Goal: Task Accomplishment & Management: Manage account settings

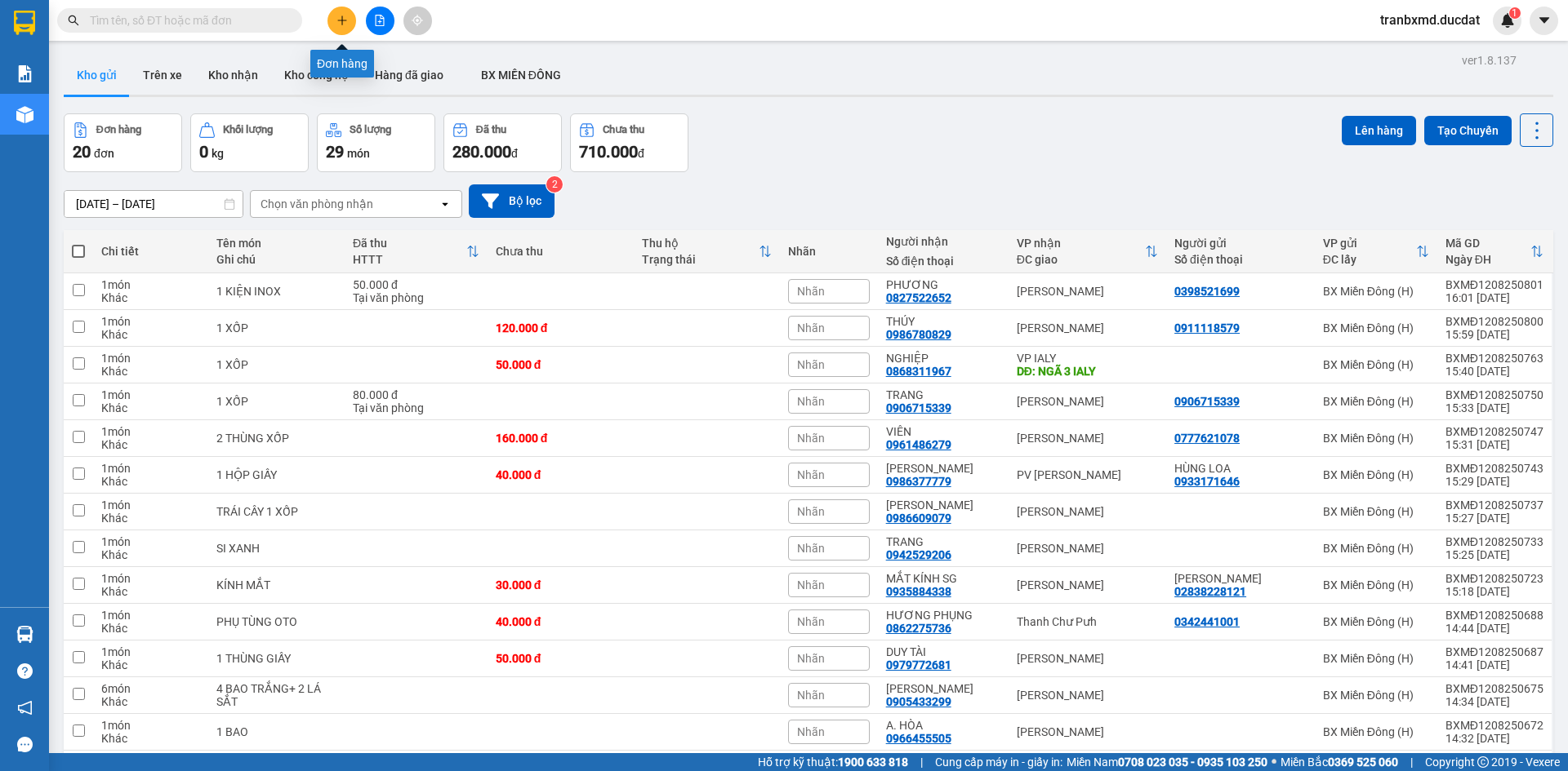
click at [346, 19] on icon "plus" at bounding box center [342, 21] width 12 height 12
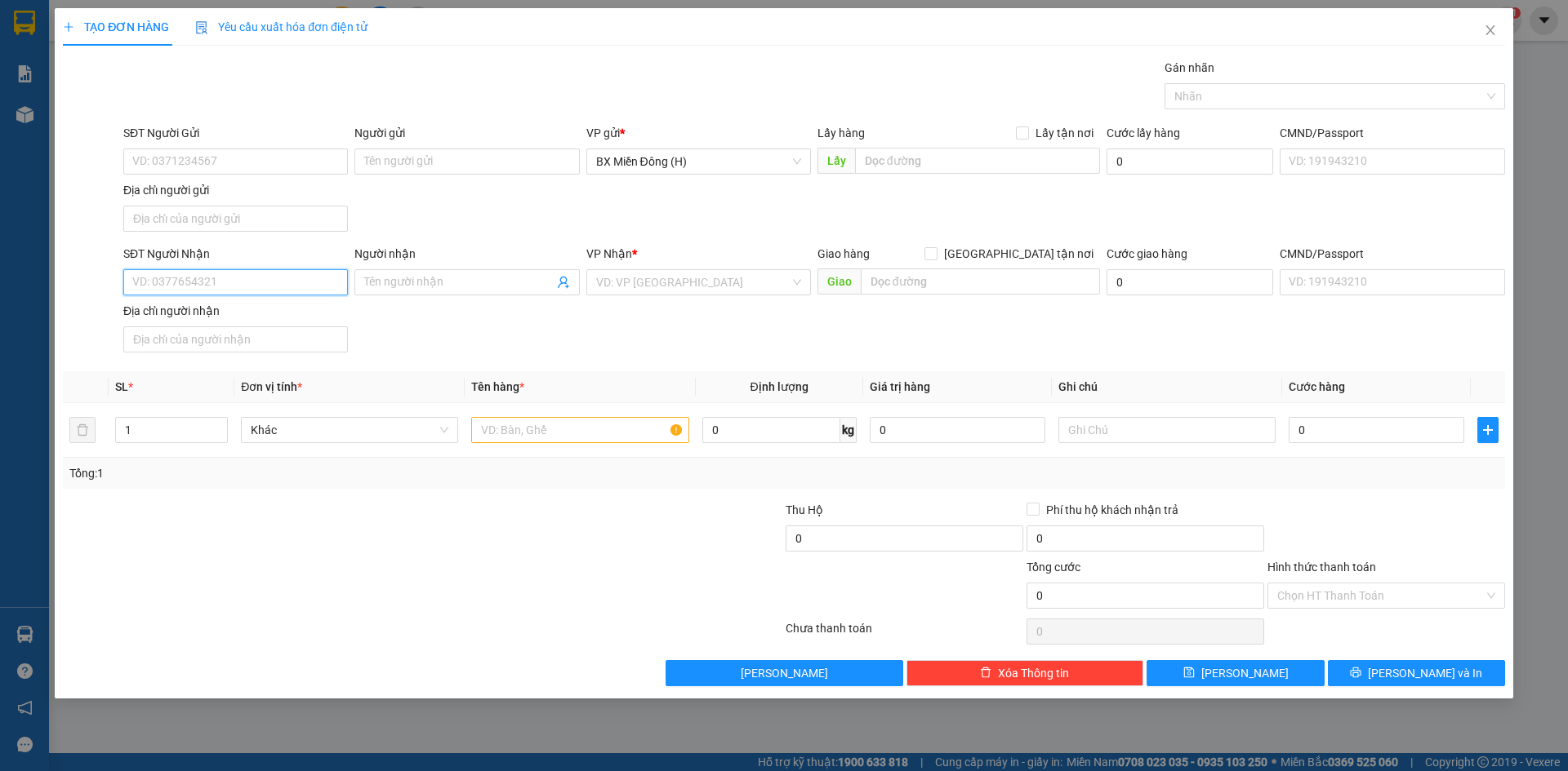
click at [229, 284] on input "SĐT Người Nhận" at bounding box center [235, 282] width 224 height 26
click at [249, 316] on div "0906252345 - [PERSON_NAME]" at bounding box center [235, 314] width 205 height 18
type input "0906252345"
type input "THỦY TIÊN"
type input "0906252345"
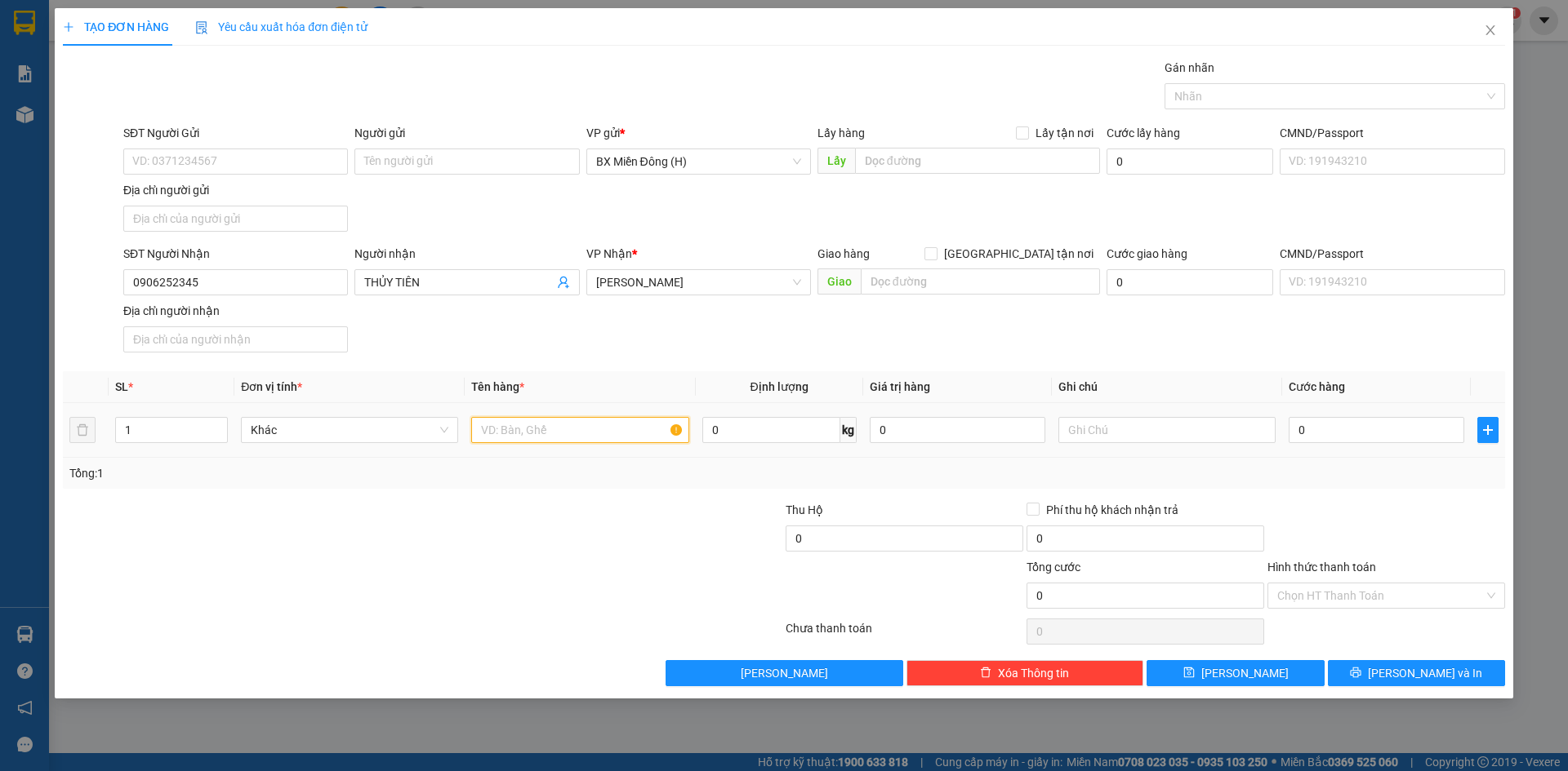
click at [552, 429] on input "text" at bounding box center [580, 430] width 218 height 26
type input "1 thùng hoa"
click at [1347, 422] on input "0" at bounding box center [1376, 430] width 176 height 26
type input "005"
type input "5"
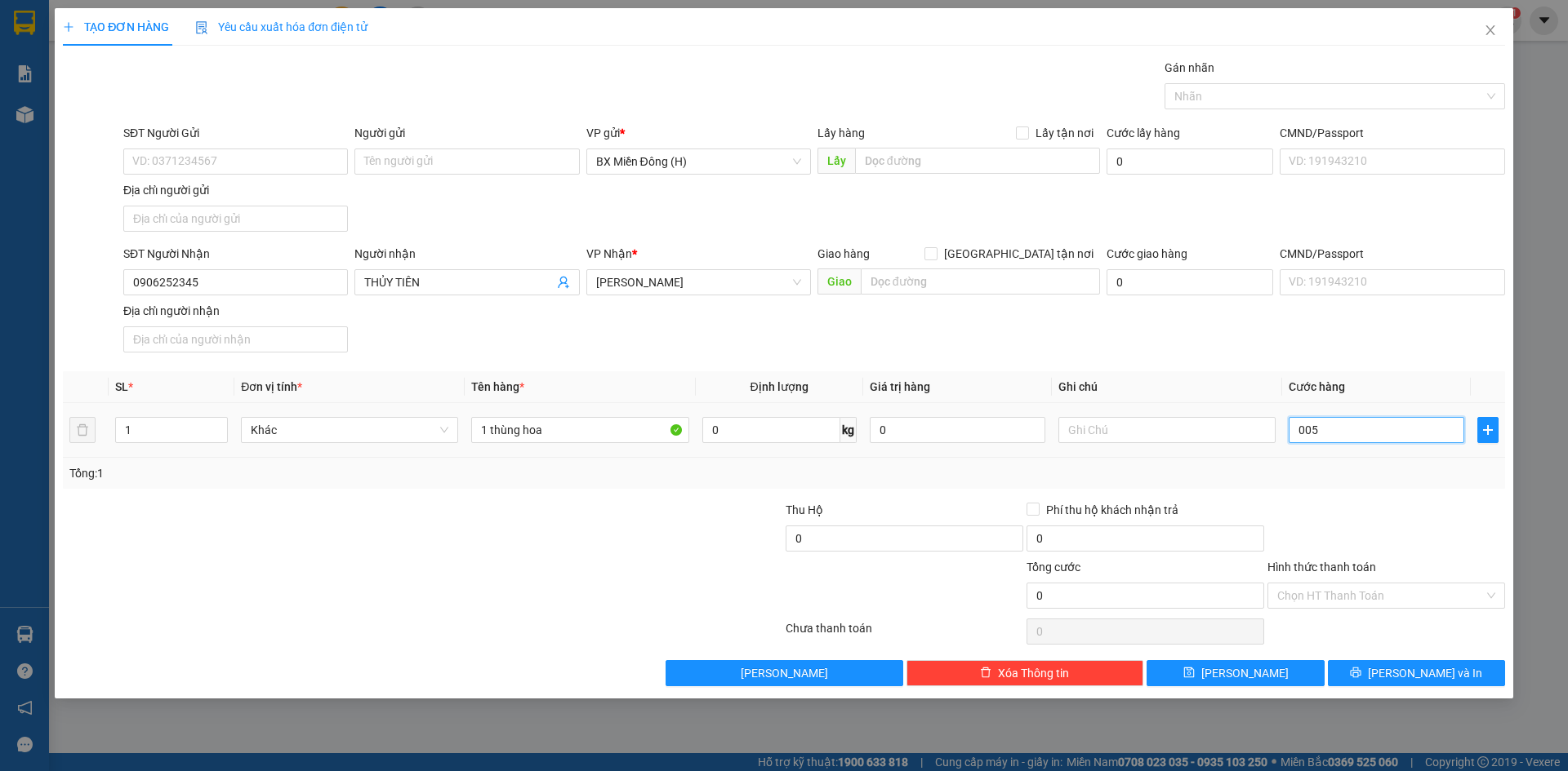
type input "5"
type input "0.050"
type input "50"
type input "00.500"
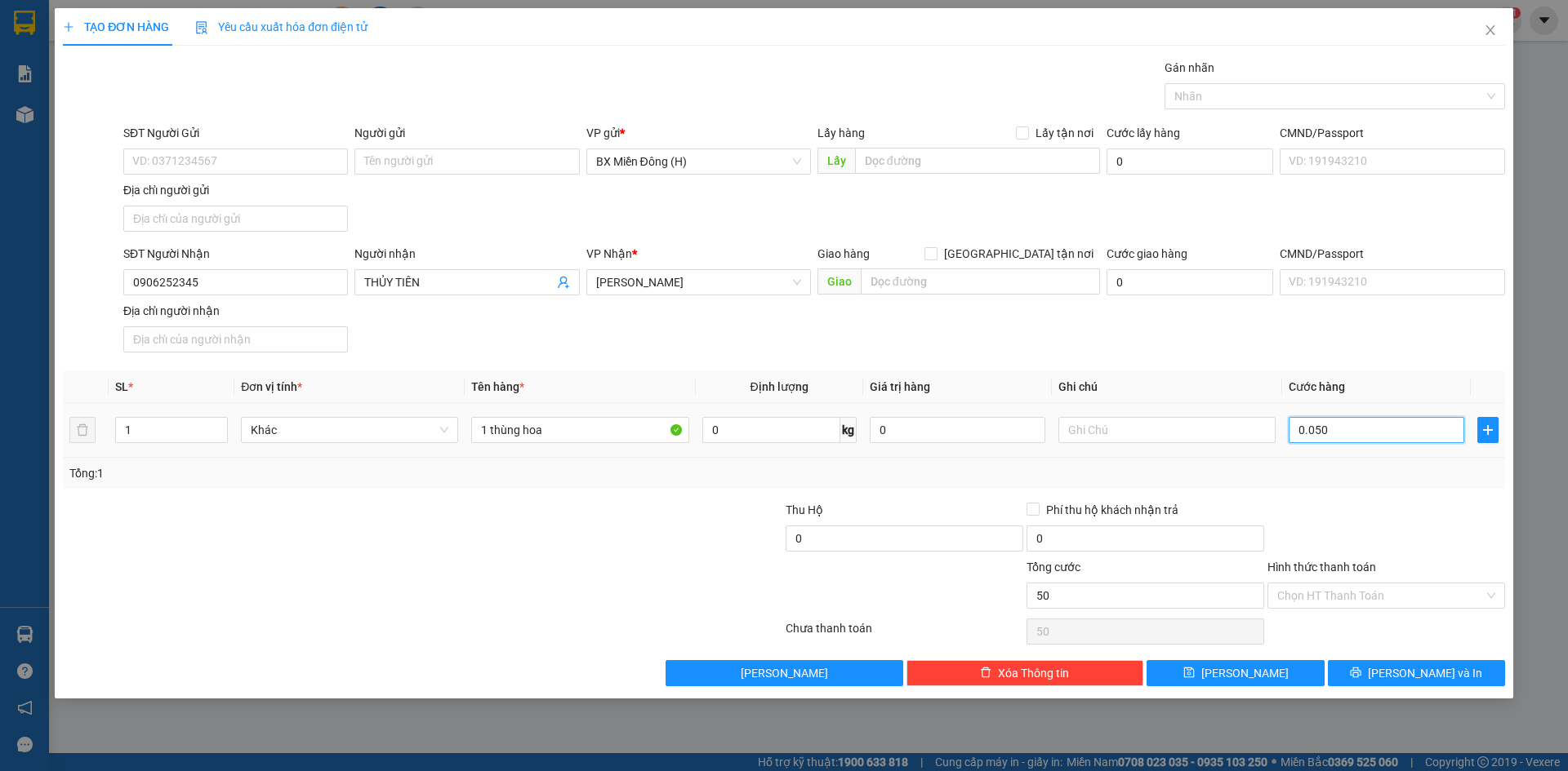
type input "500"
type input "0.005.000"
type input "5.000"
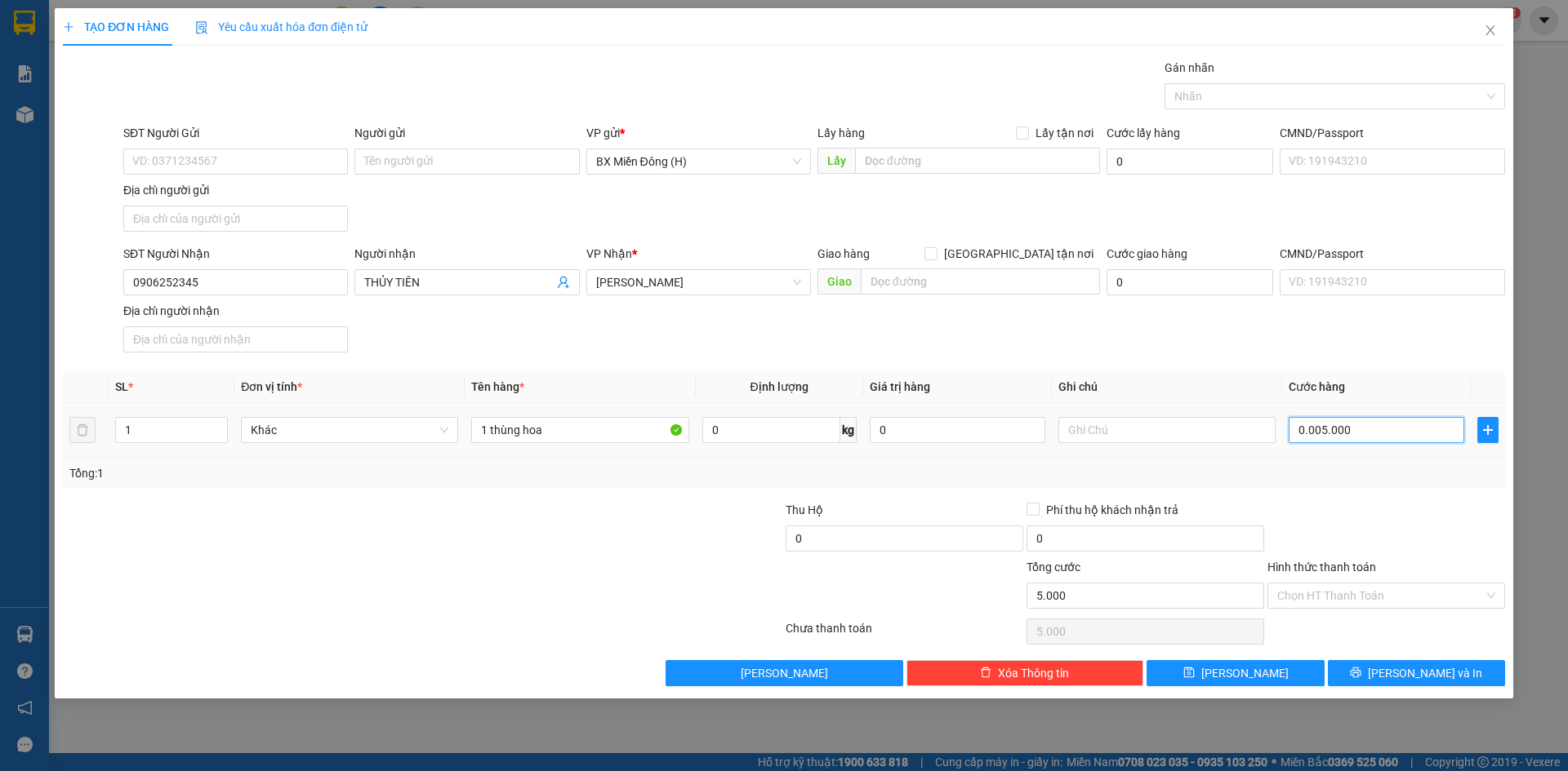
type input "00.005.000"
type input "5.000"
type input "000.050.000"
type input "50.000"
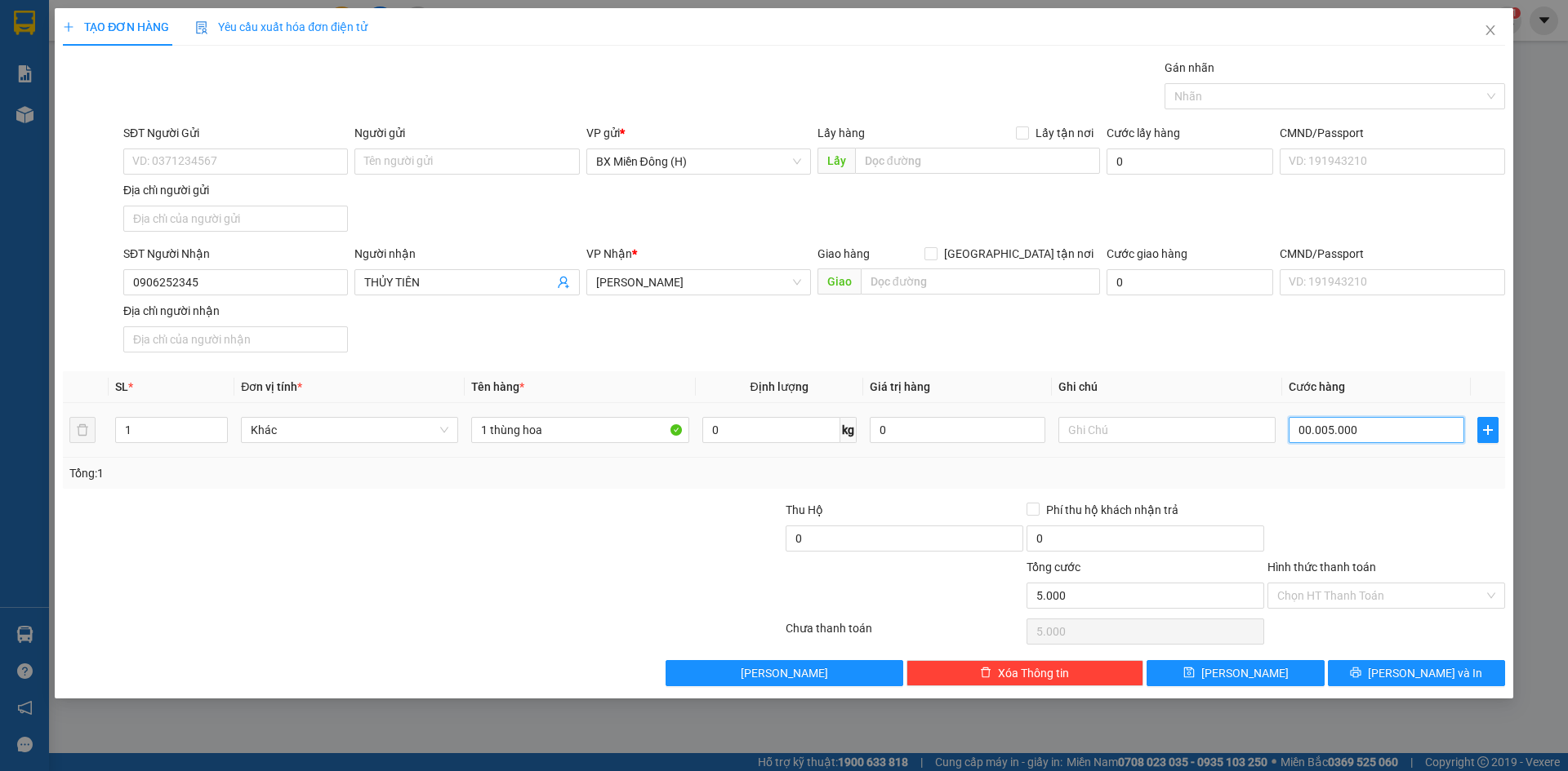
type input "50.000"
type input "500.000"
click at [1361, 669] on icon "printer" at bounding box center [1355, 672] width 12 height 12
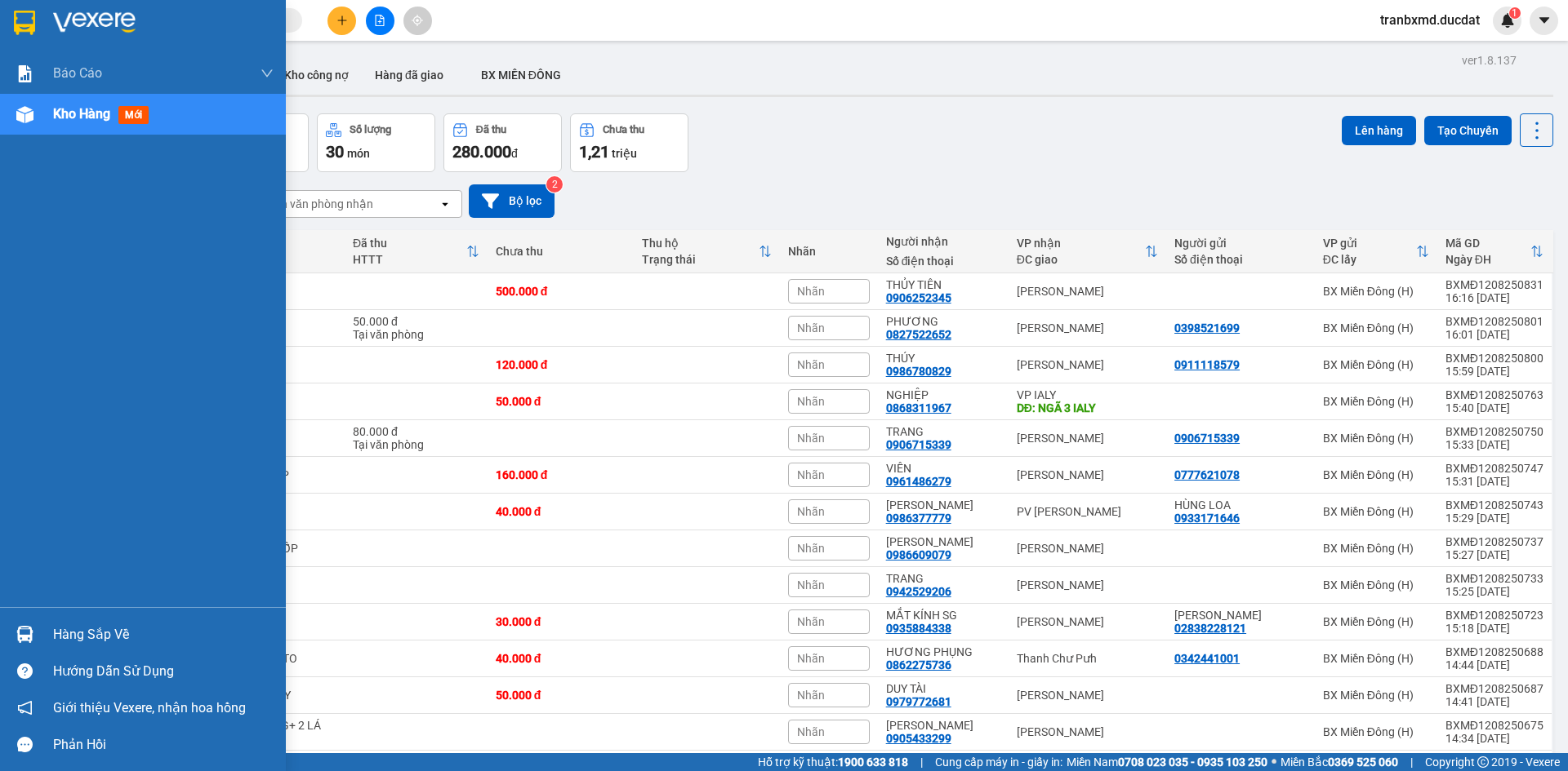
click at [59, 119] on span "Kho hàng" at bounding box center [81, 114] width 57 height 16
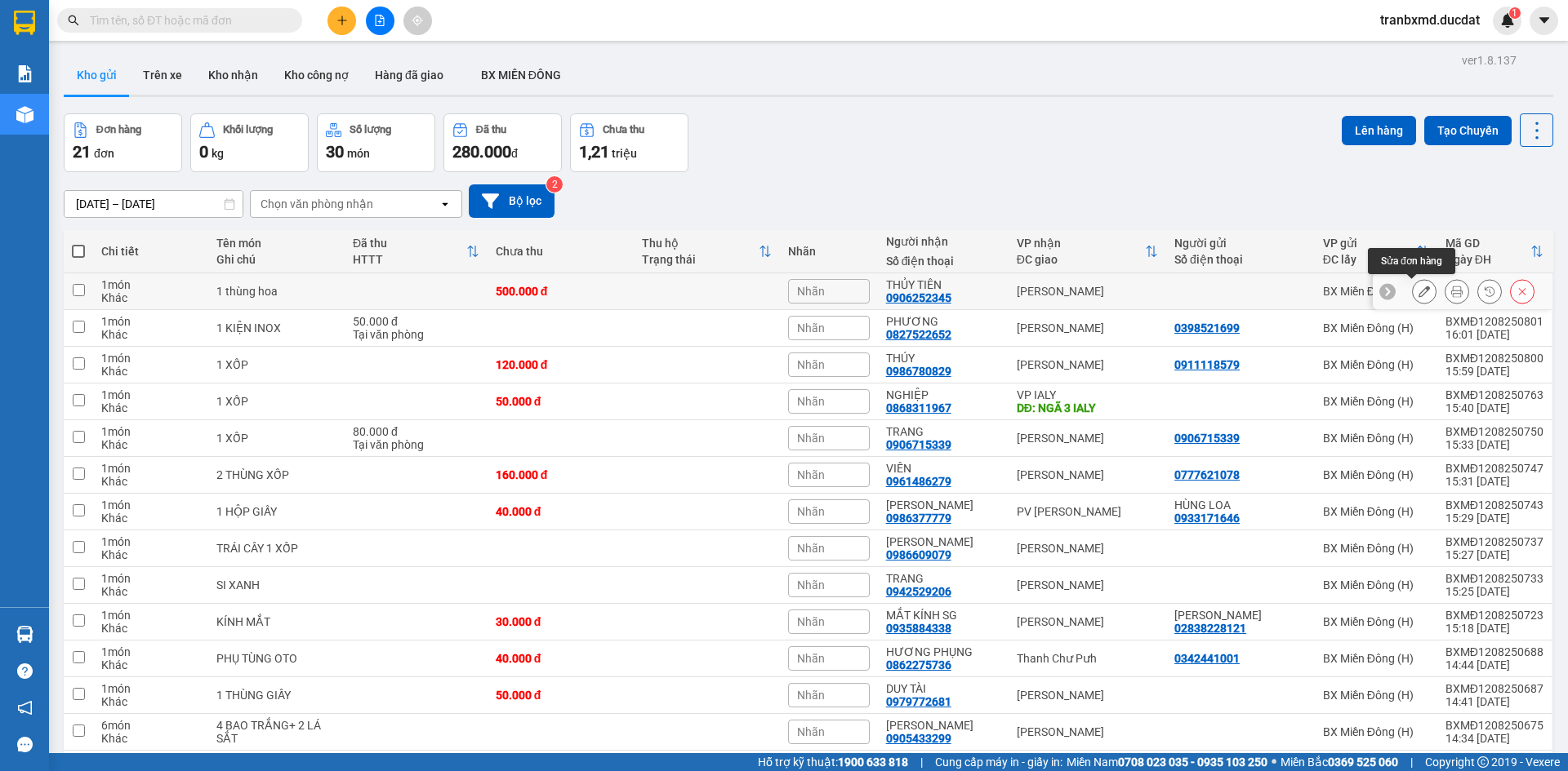
click at [1412, 289] on button at bounding box center [1423, 292] width 23 height 28
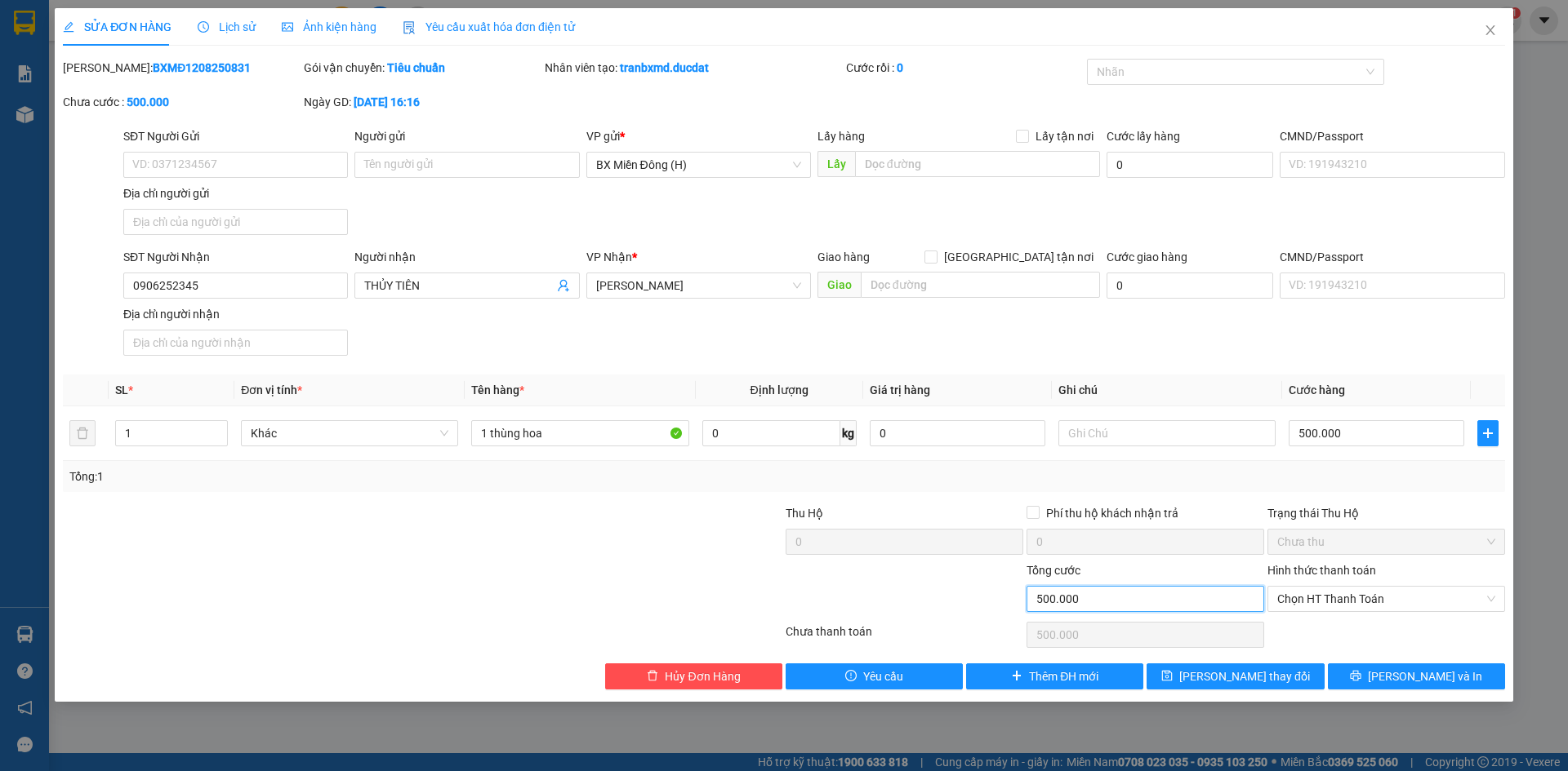
click at [1133, 600] on input "500.000" at bounding box center [1145, 599] width 238 height 26
click at [1363, 427] on input "500.000" at bounding box center [1376, 433] width 176 height 26
type input "0"
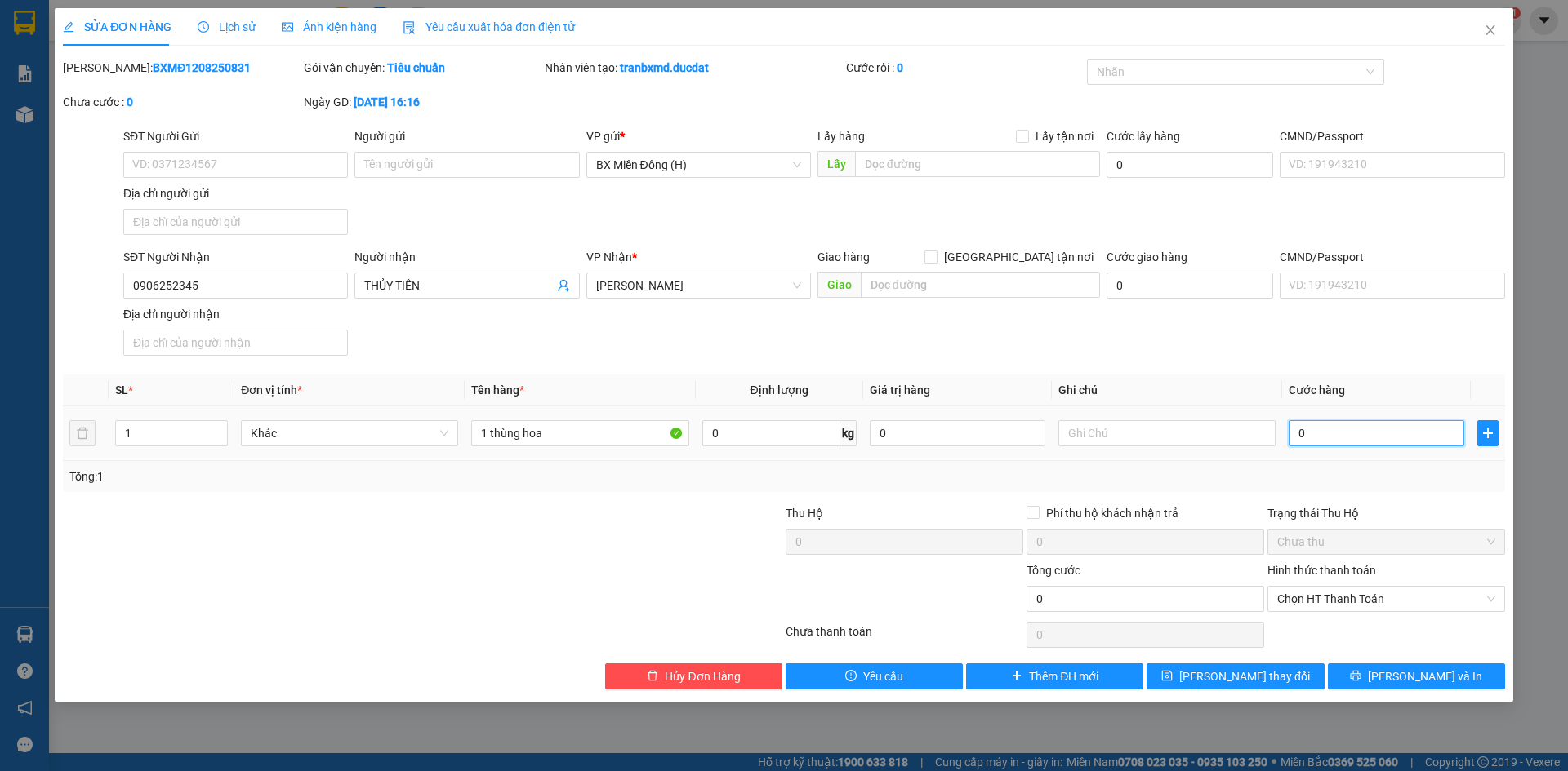
type input "005"
type input "5"
type input "0.050"
type input "50"
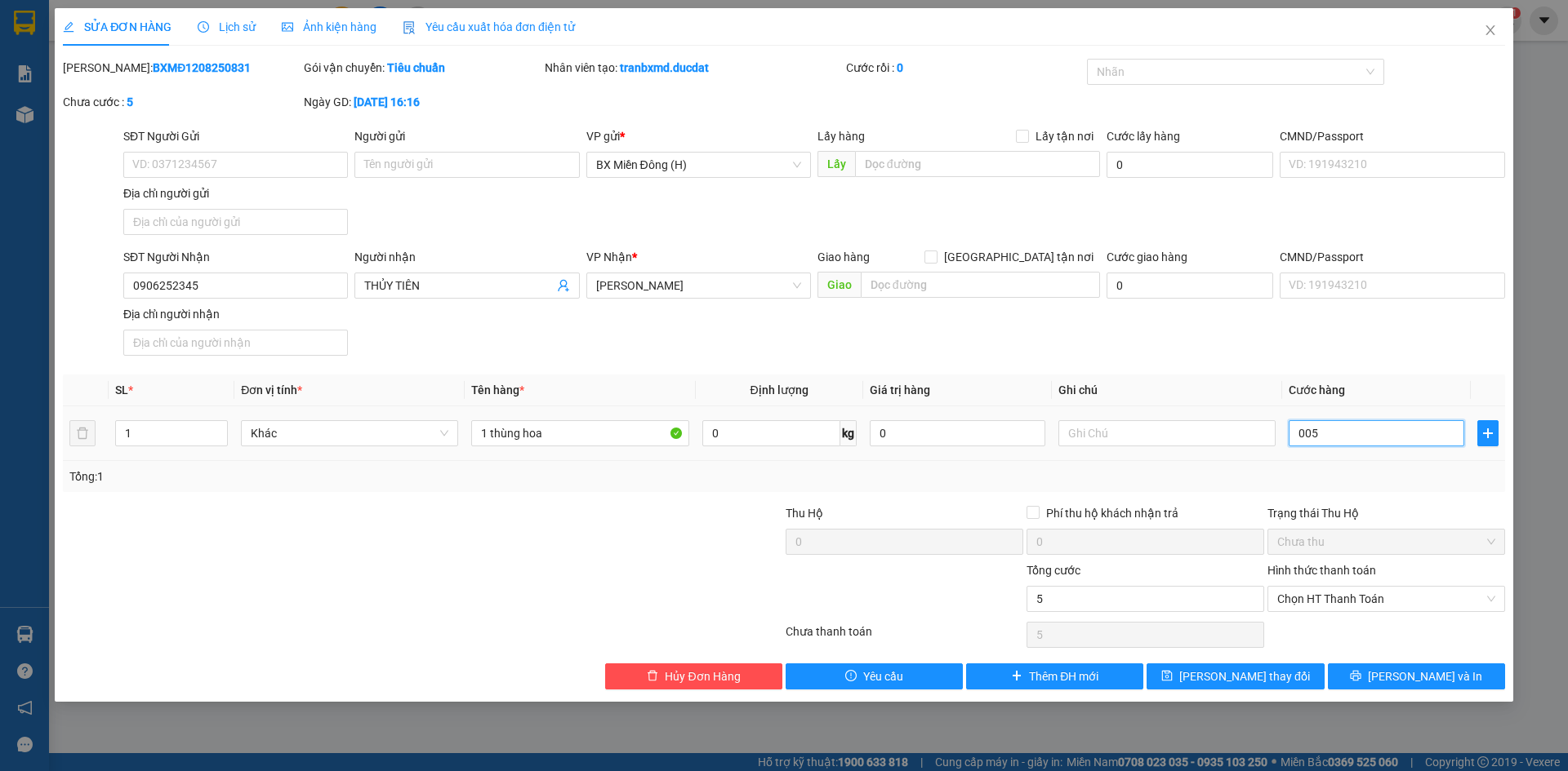
type input "50"
type input "50.000"
click at [1436, 490] on div "Tổng: 1" at bounding box center [784, 476] width 1442 height 31
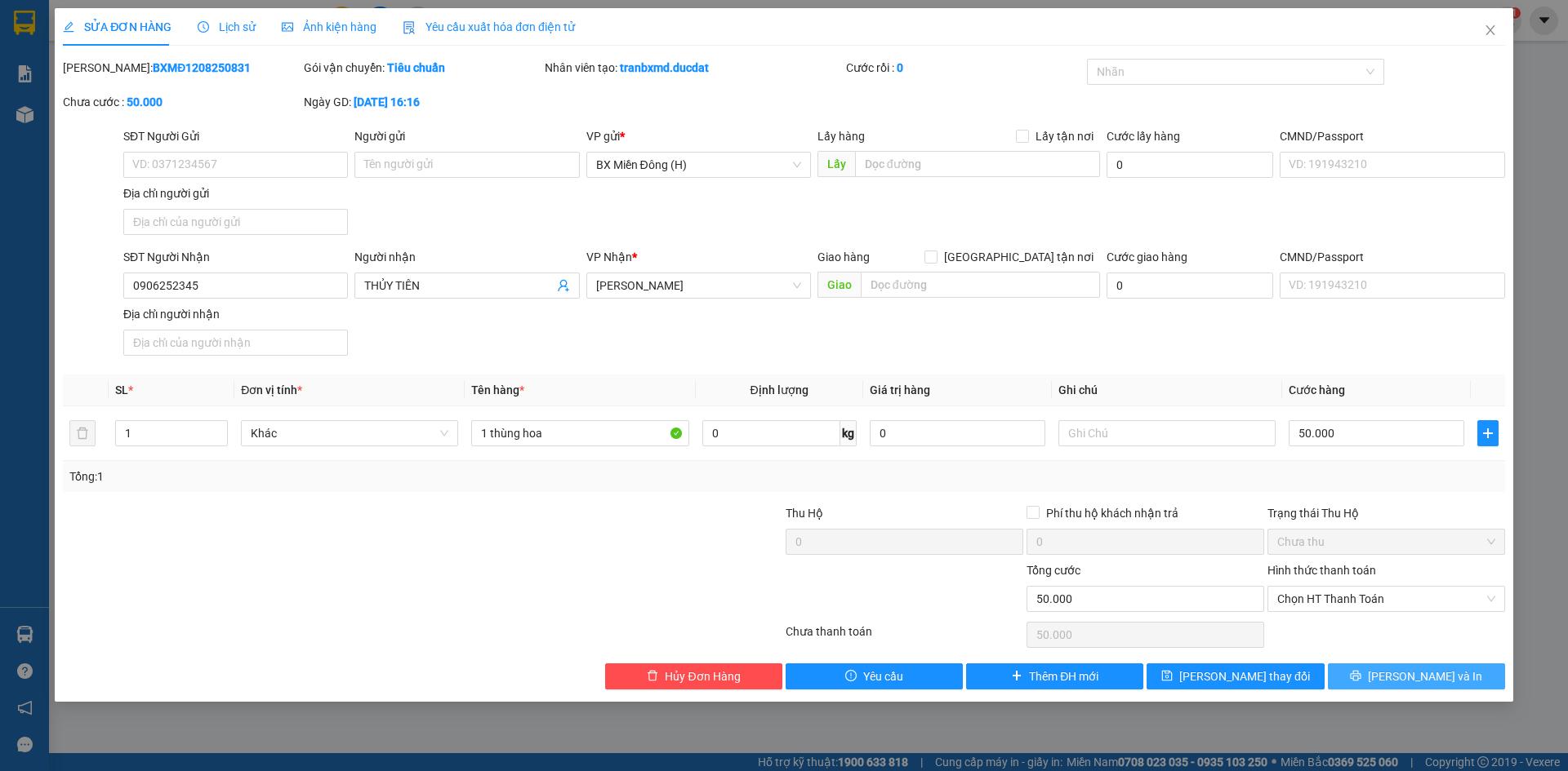
click at [1391, 668] on button "[PERSON_NAME] và In" at bounding box center [1417, 676] width 177 height 26
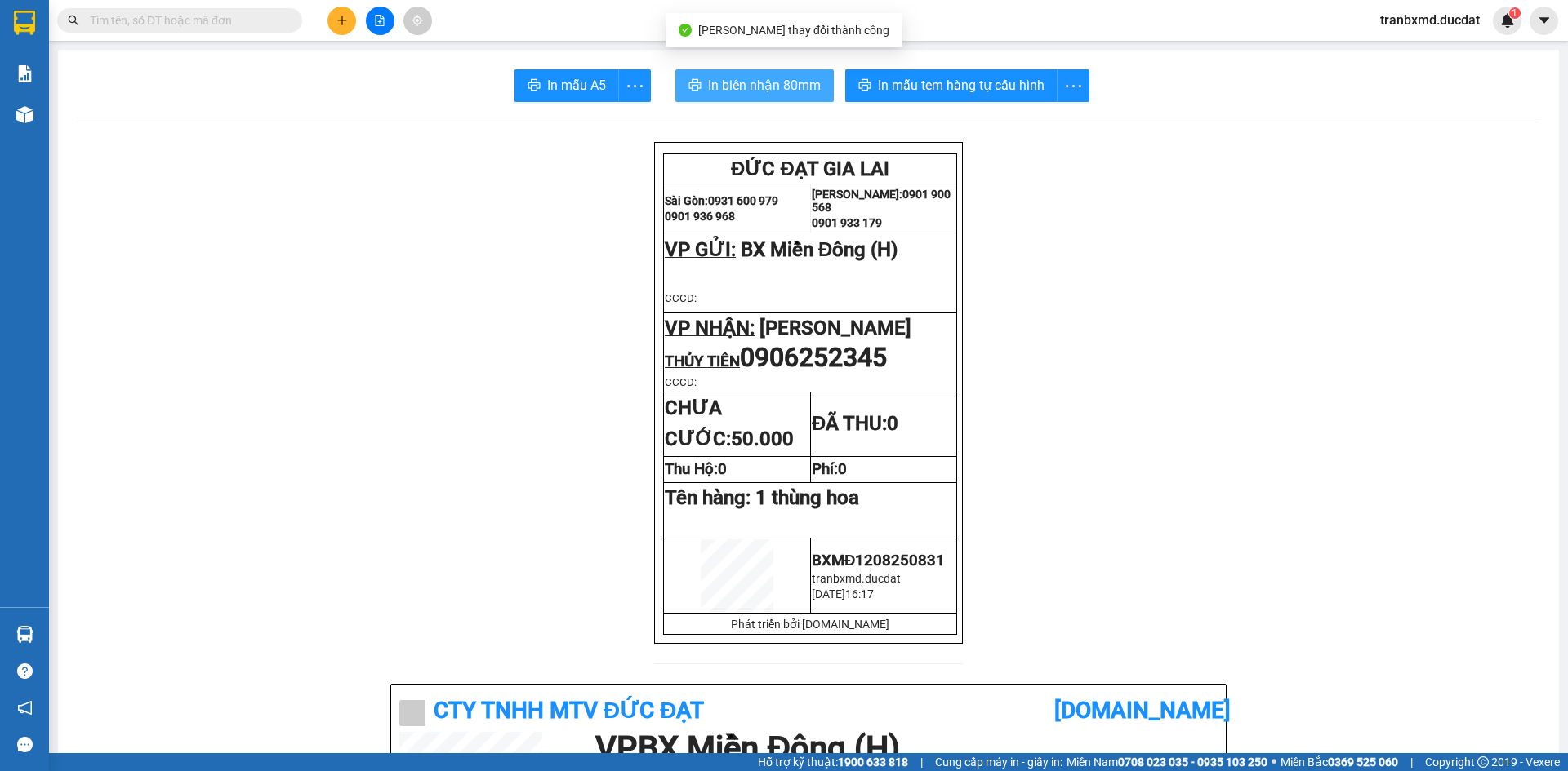
click at [743, 75] on span "In biên nhận 80mm" at bounding box center [764, 85] width 113 height 20
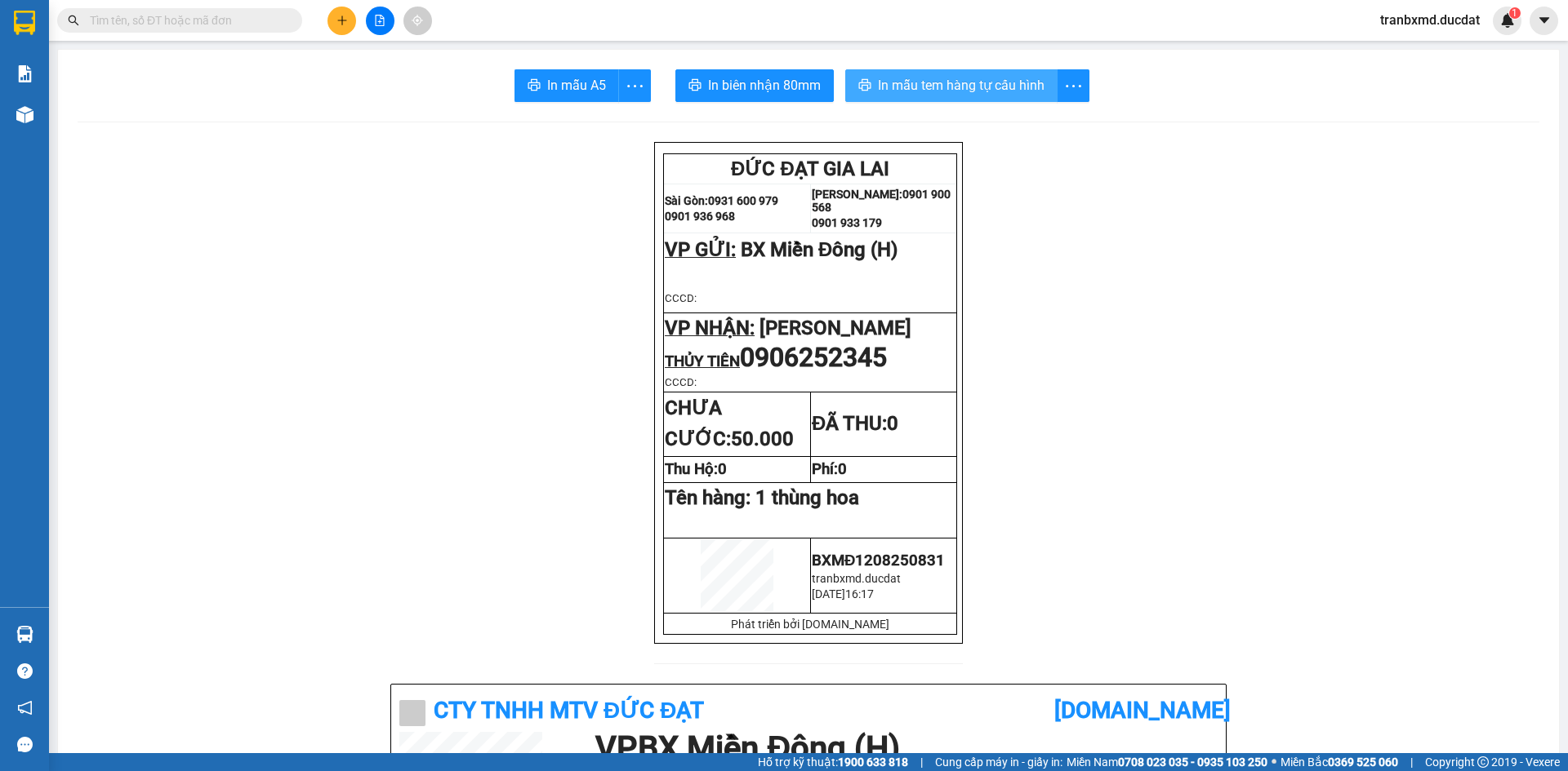
click at [1002, 96] on button "In mẫu tem hàng tự cấu hình" at bounding box center [951, 85] width 213 height 33
click at [346, 18] on icon "plus" at bounding box center [342, 21] width 12 height 12
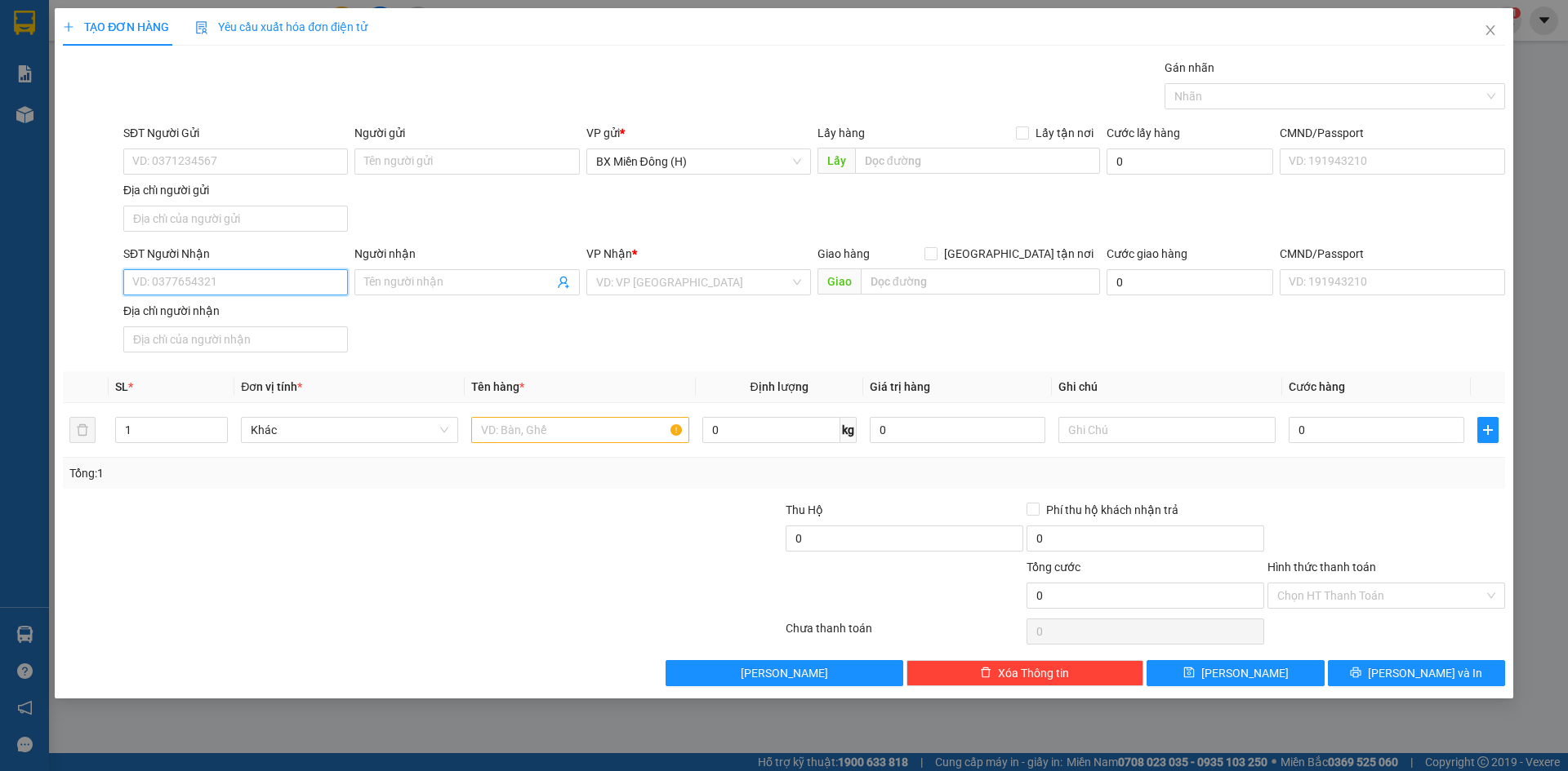
click at [240, 280] on input "SĐT Người Nhận" at bounding box center [235, 282] width 224 height 26
click at [280, 338] on div "0988609079 - [PERSON_NAME]" at bounding box center [235, 340] width 205 height 18
type input "0988609079"
type input "[PERSON_NAME]"
type input "0988609079"
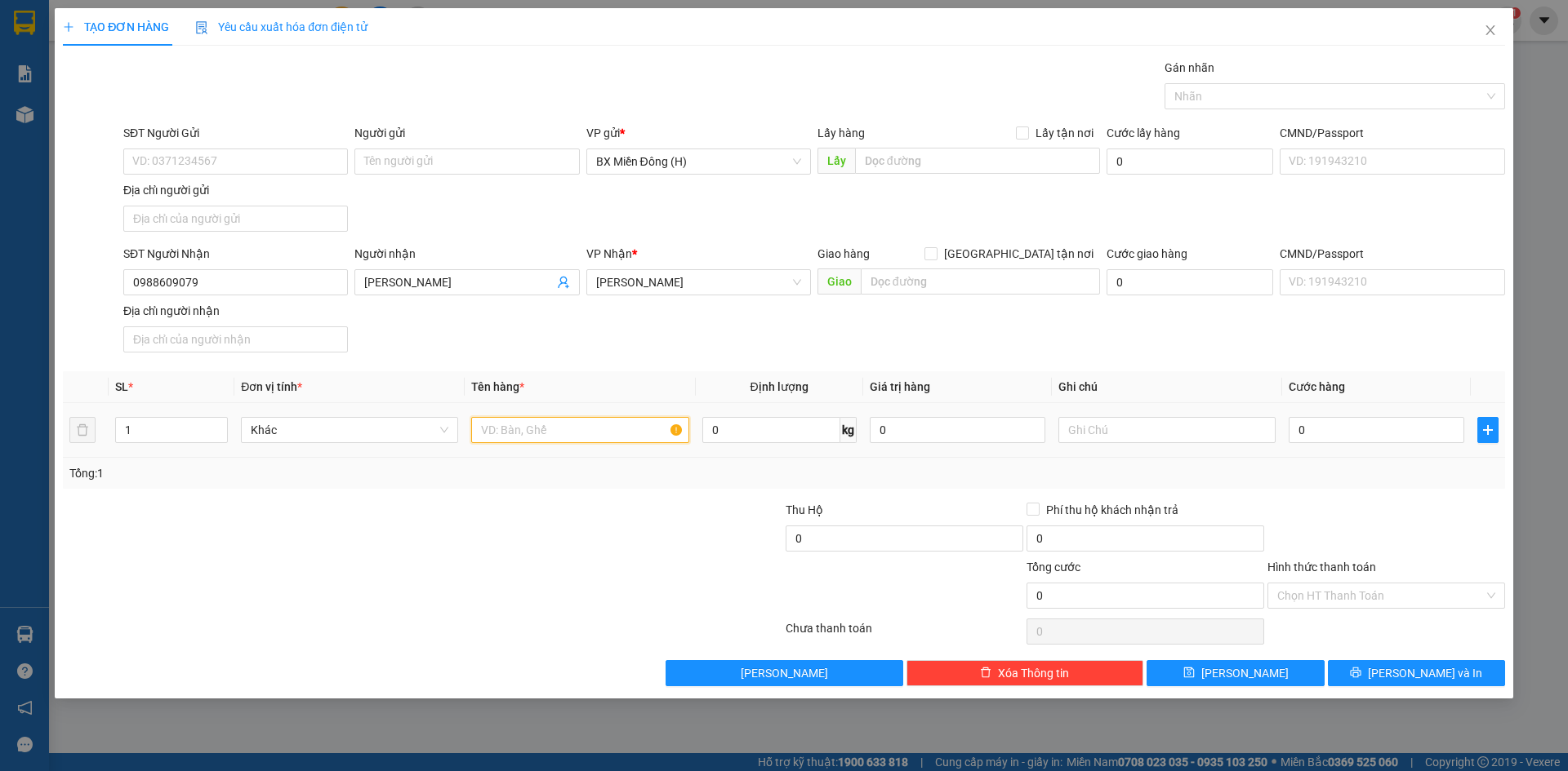
click at [527, 428] on input "text" at bounding box center [580, 430] width 218 height 26
type input "2 kiện trái cây"
click at [1381, 435] on input "0" at bounding box center [1376, 430] width 176 height 26
type input "008"
type input "8"
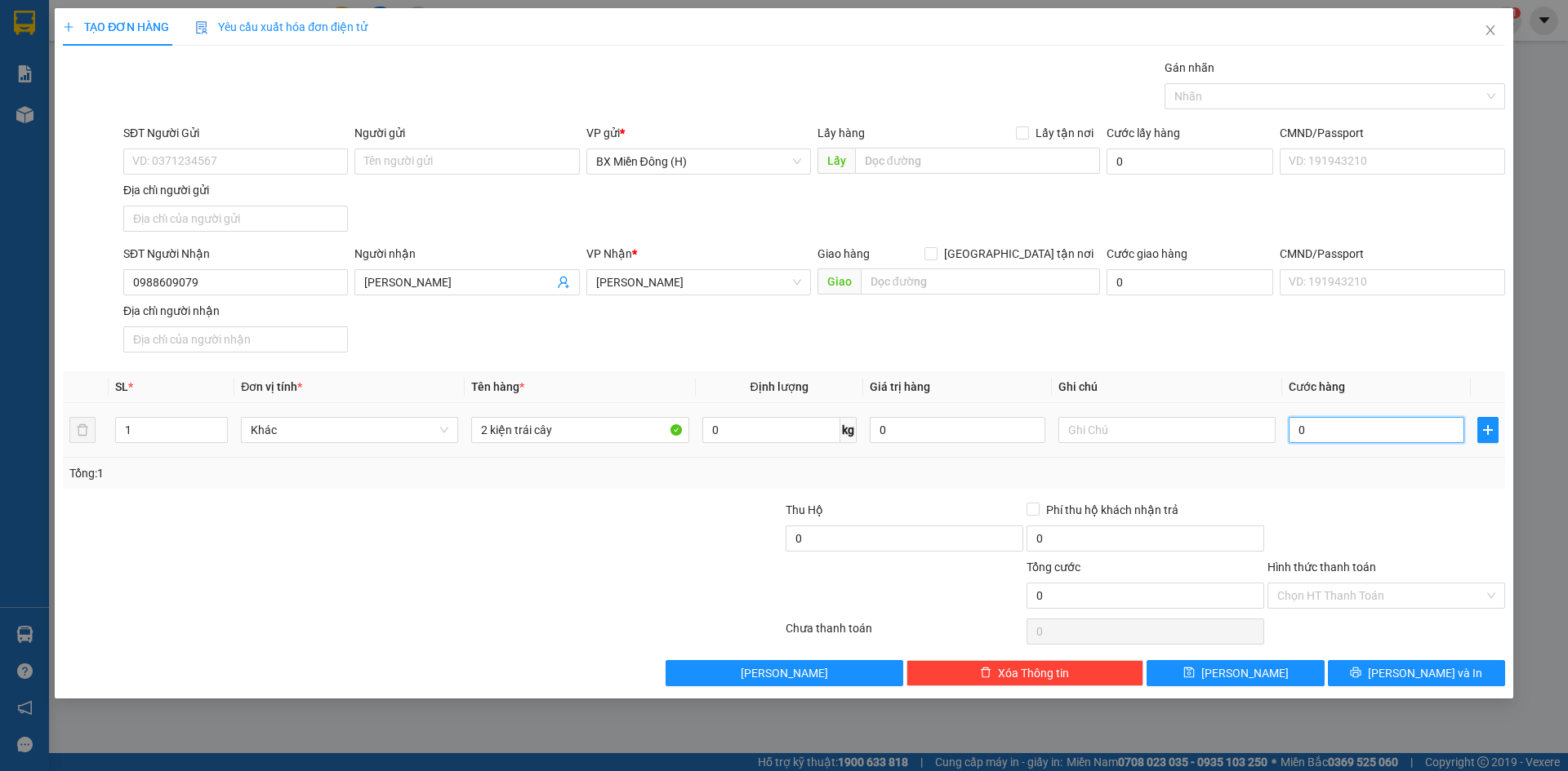
type input "8"
type input "0.080"
type input "80"
type input "00.800"
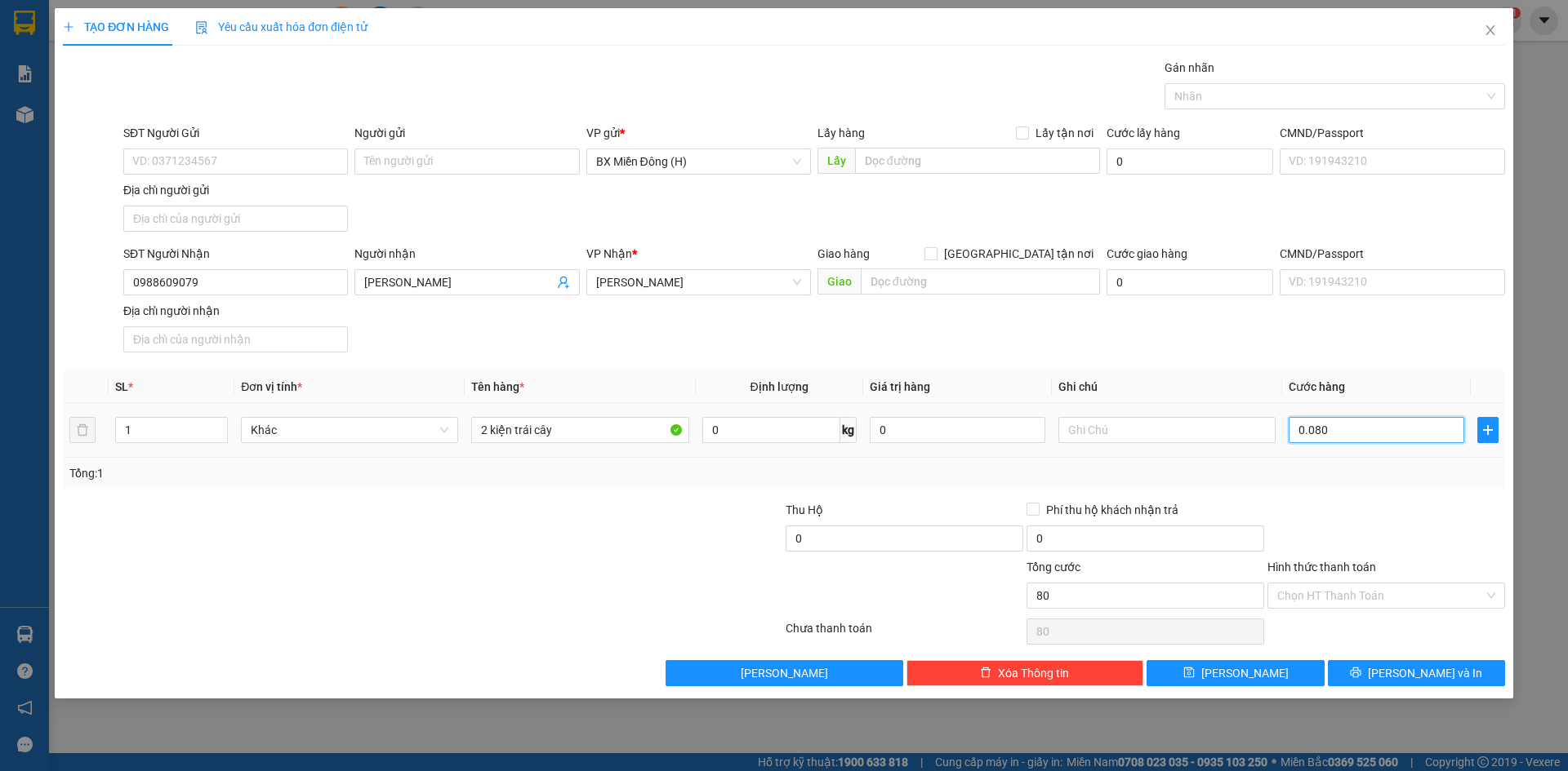
type input "800"
type input "0.008.000"
type input "8.000"
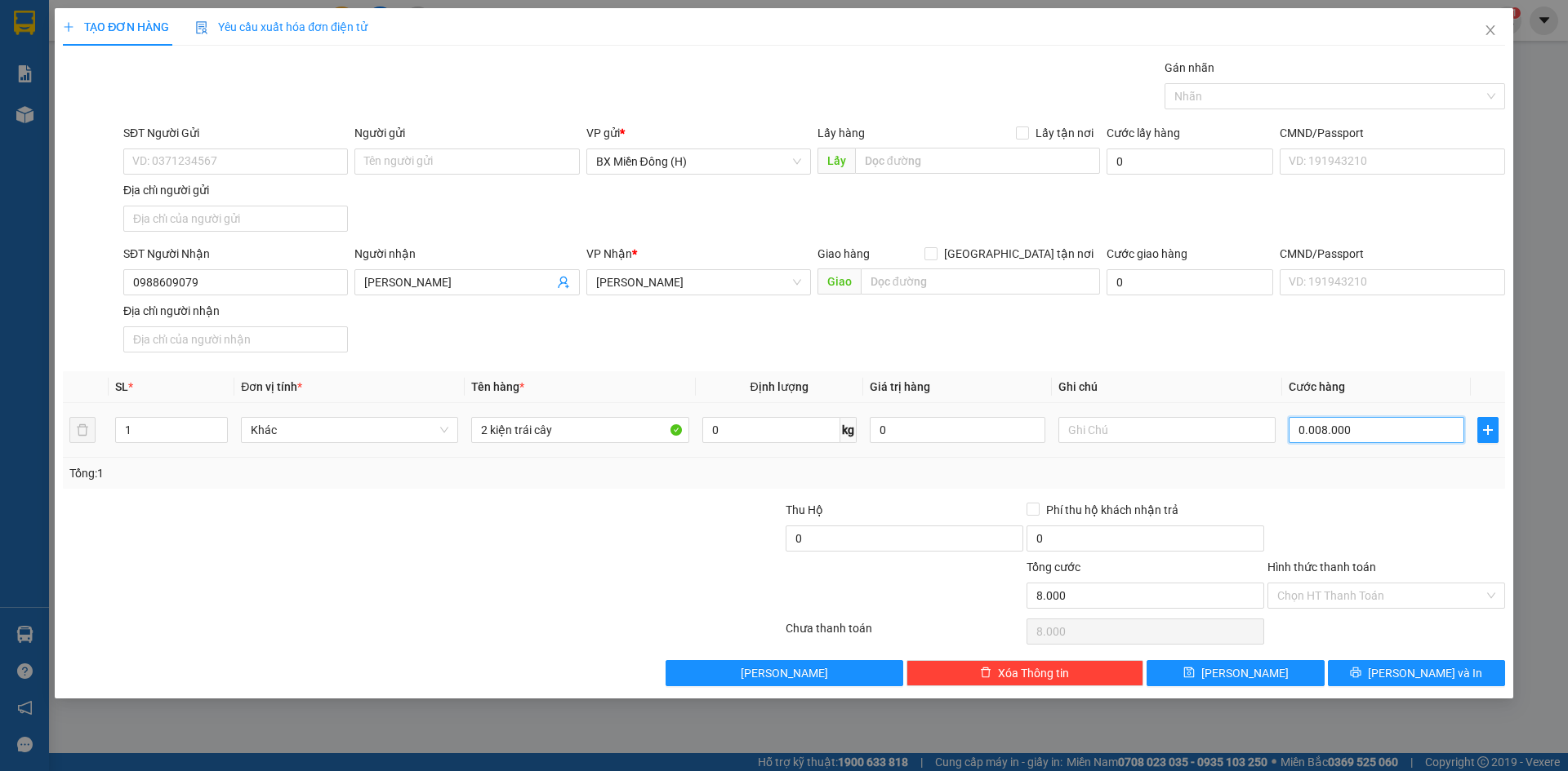
type input "000.080.000"
type input "80.000"
type input "000.008.000"
type input "8.000"
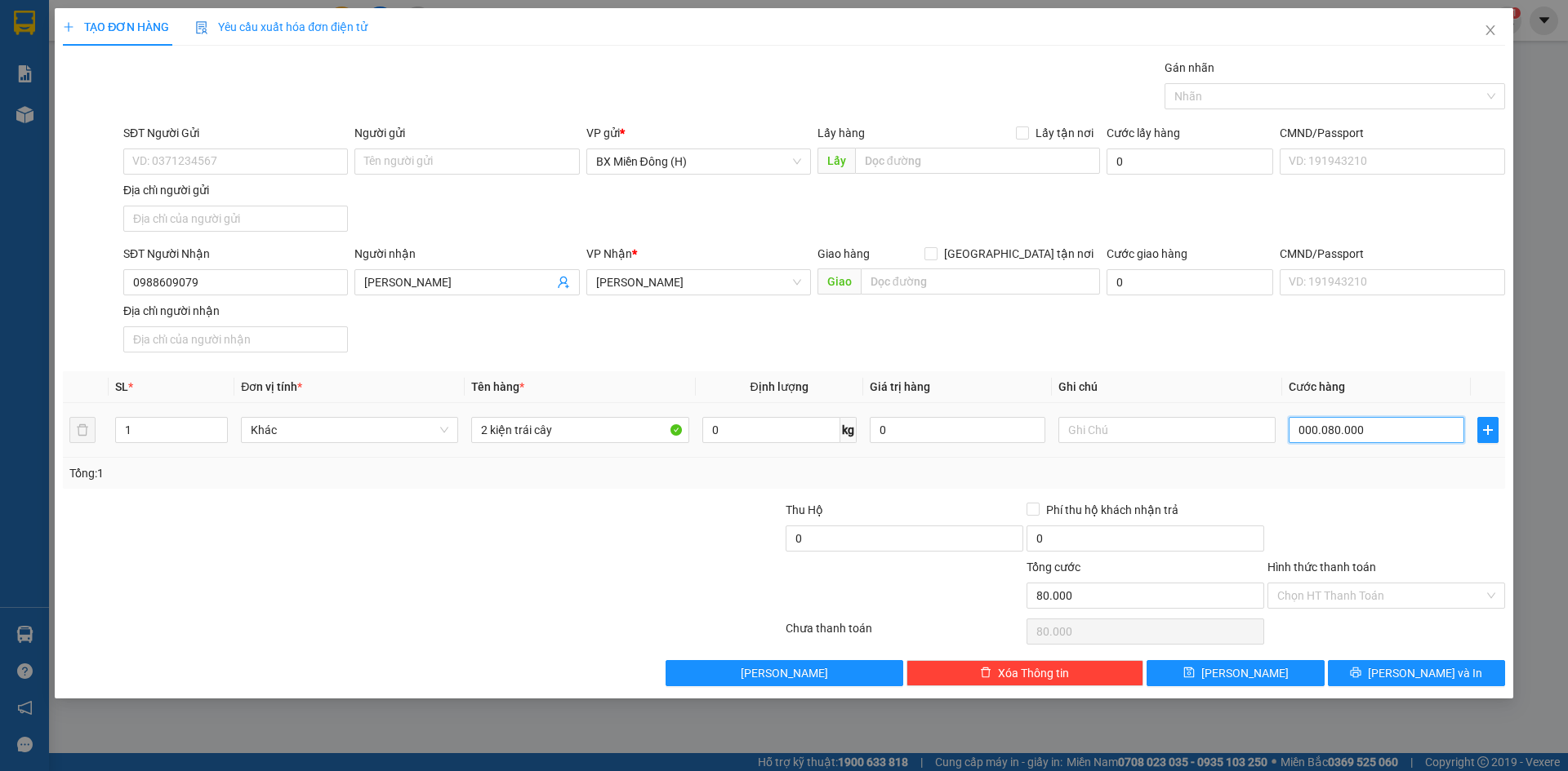
type input "8.000"
type input "000.000.800"
type input "800"
type input "000.000.080"
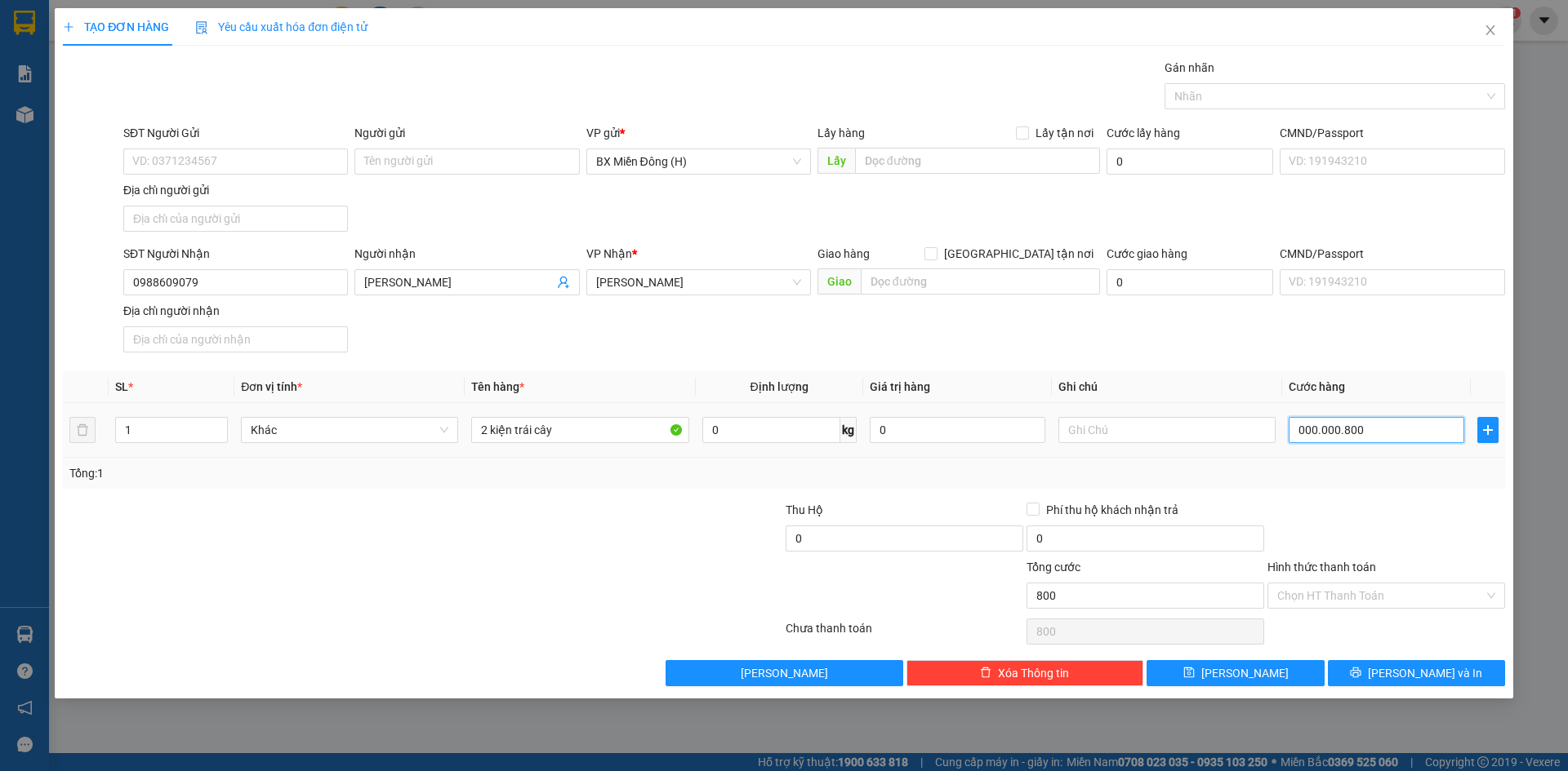
type input "80"
type input "00.000.008"
type input "8"
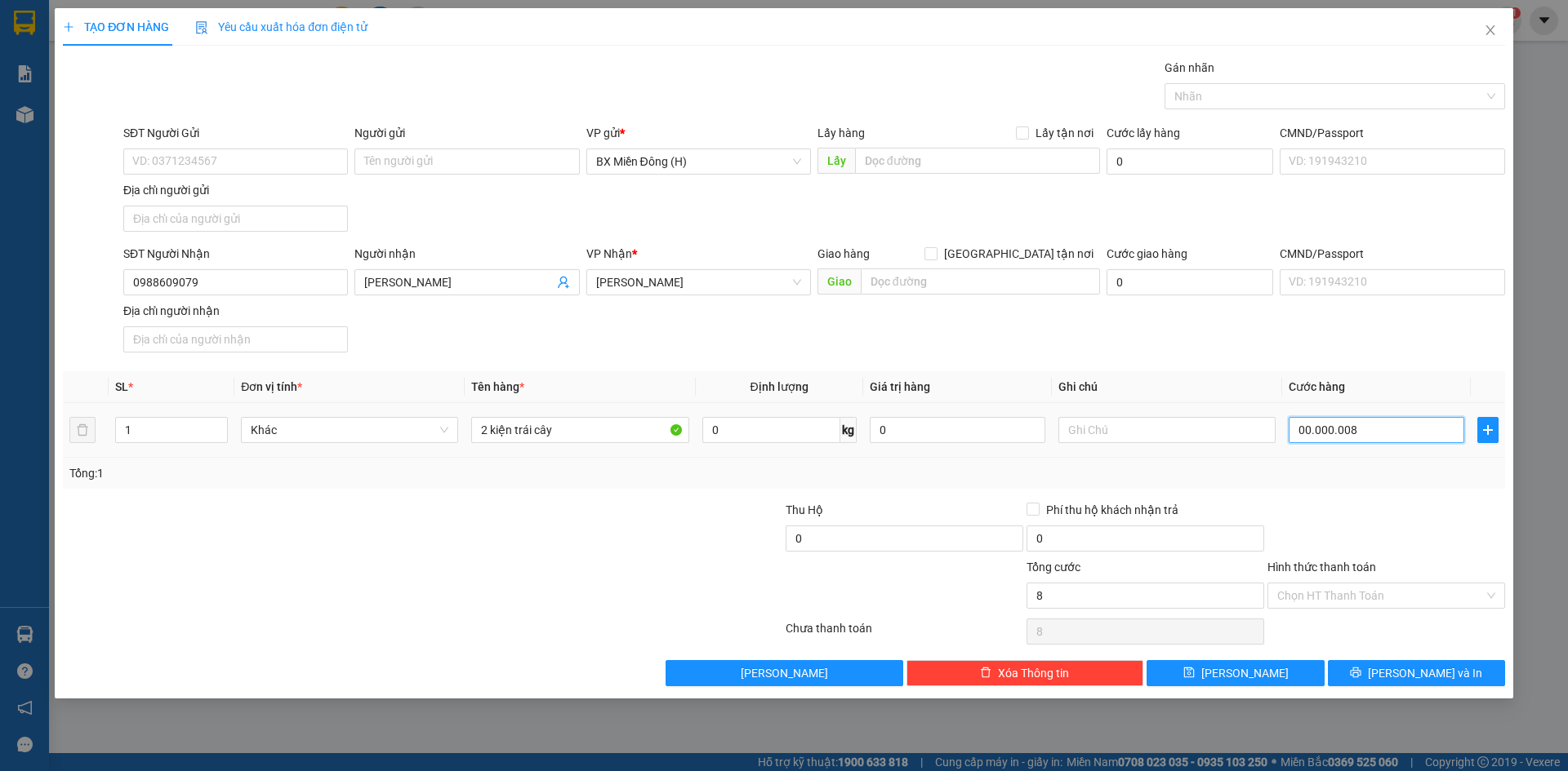
type input "000.000.080"
type input "80"
type input "80.000"
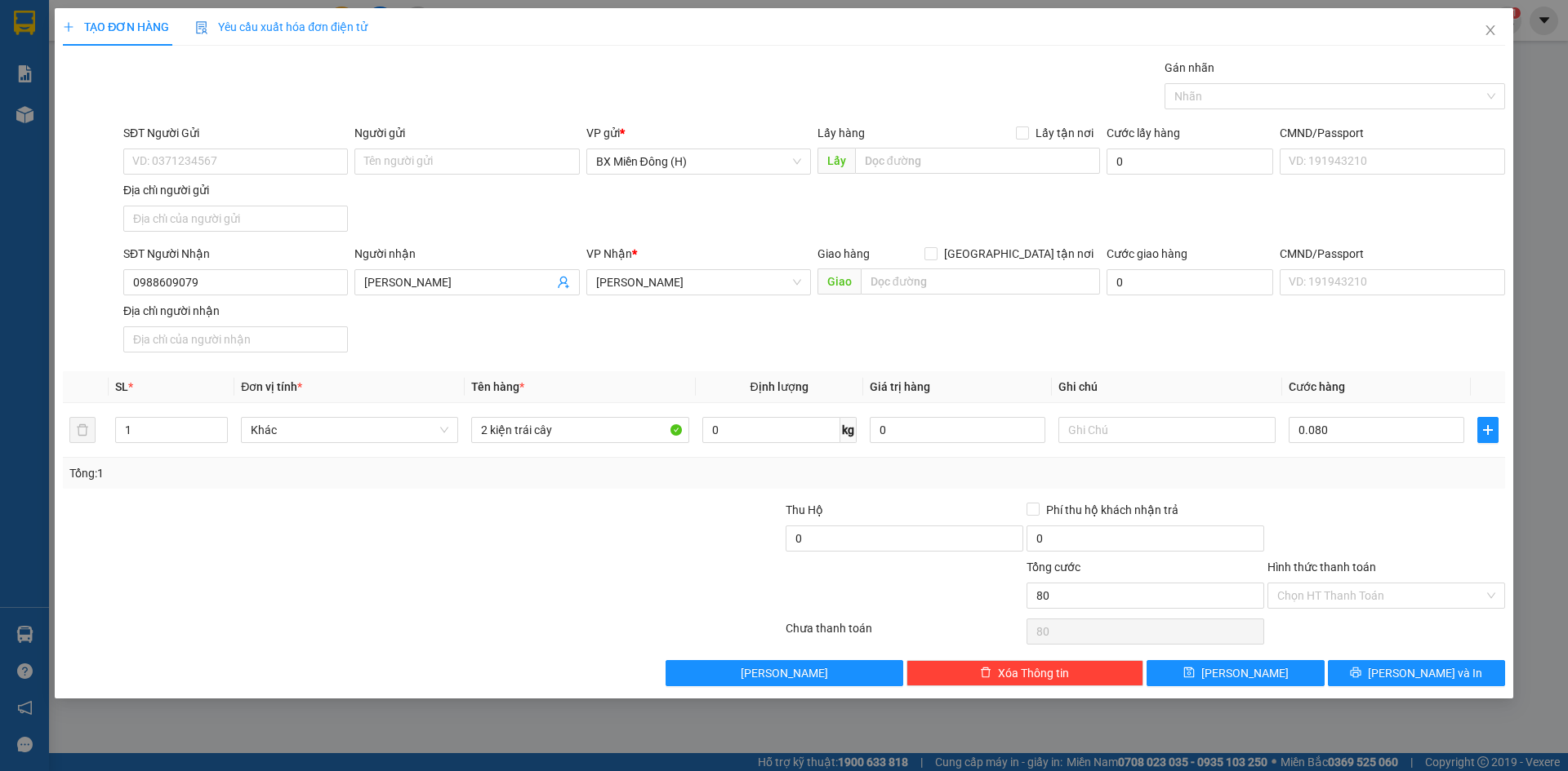
type input "80.000"
click at [1391, 473] on div "Tổng: 1" at bounding box center [784, 472] width 1429 height 18
click at [1372, 677] on button "[PERSON_NAME] và In" at bounding box center [1417, 673] width 177 height 26
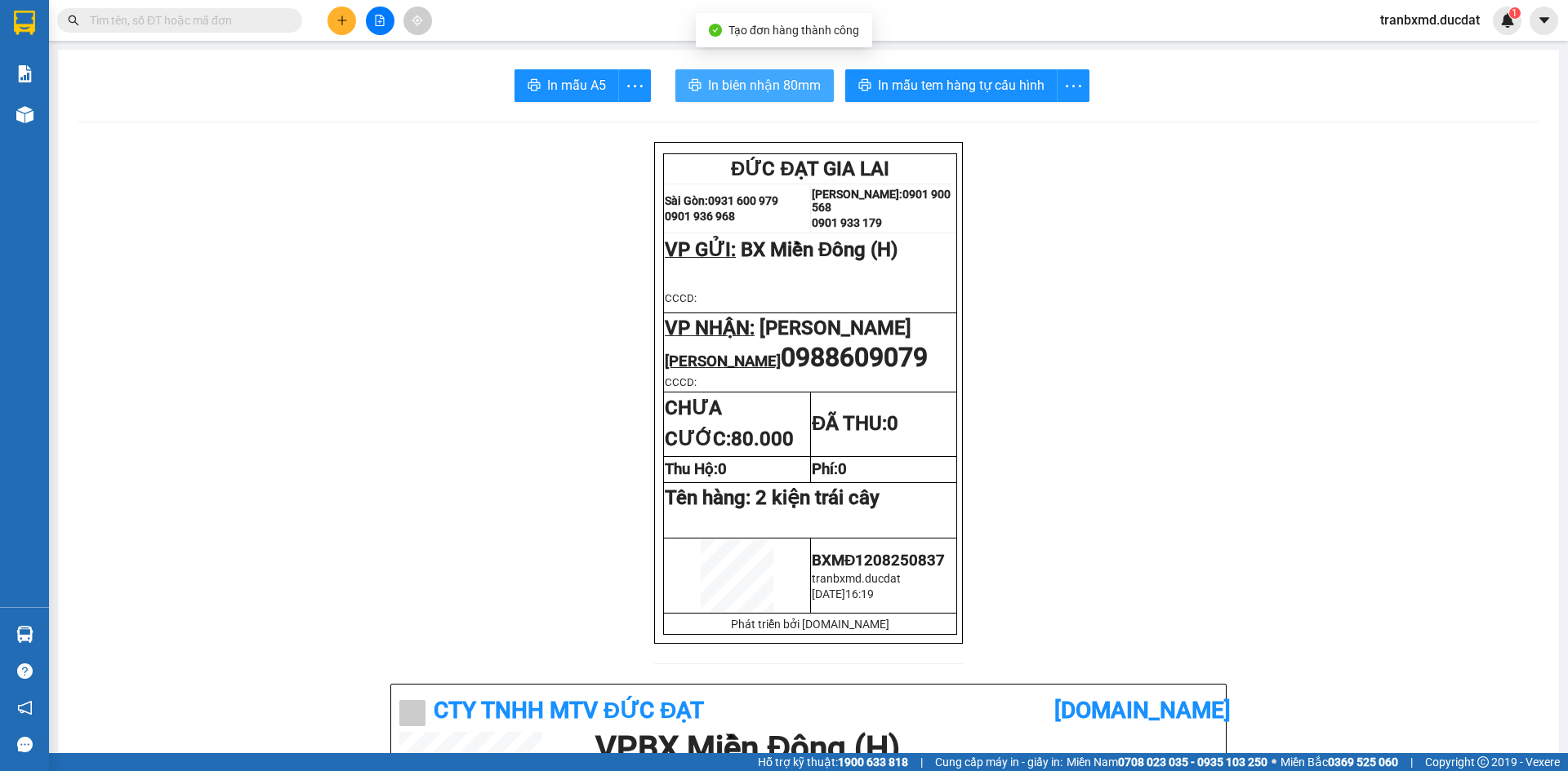
click at [787, 89] on span "In biên nhận 80mm" at bounding box center [764, 85] width 113 height 20
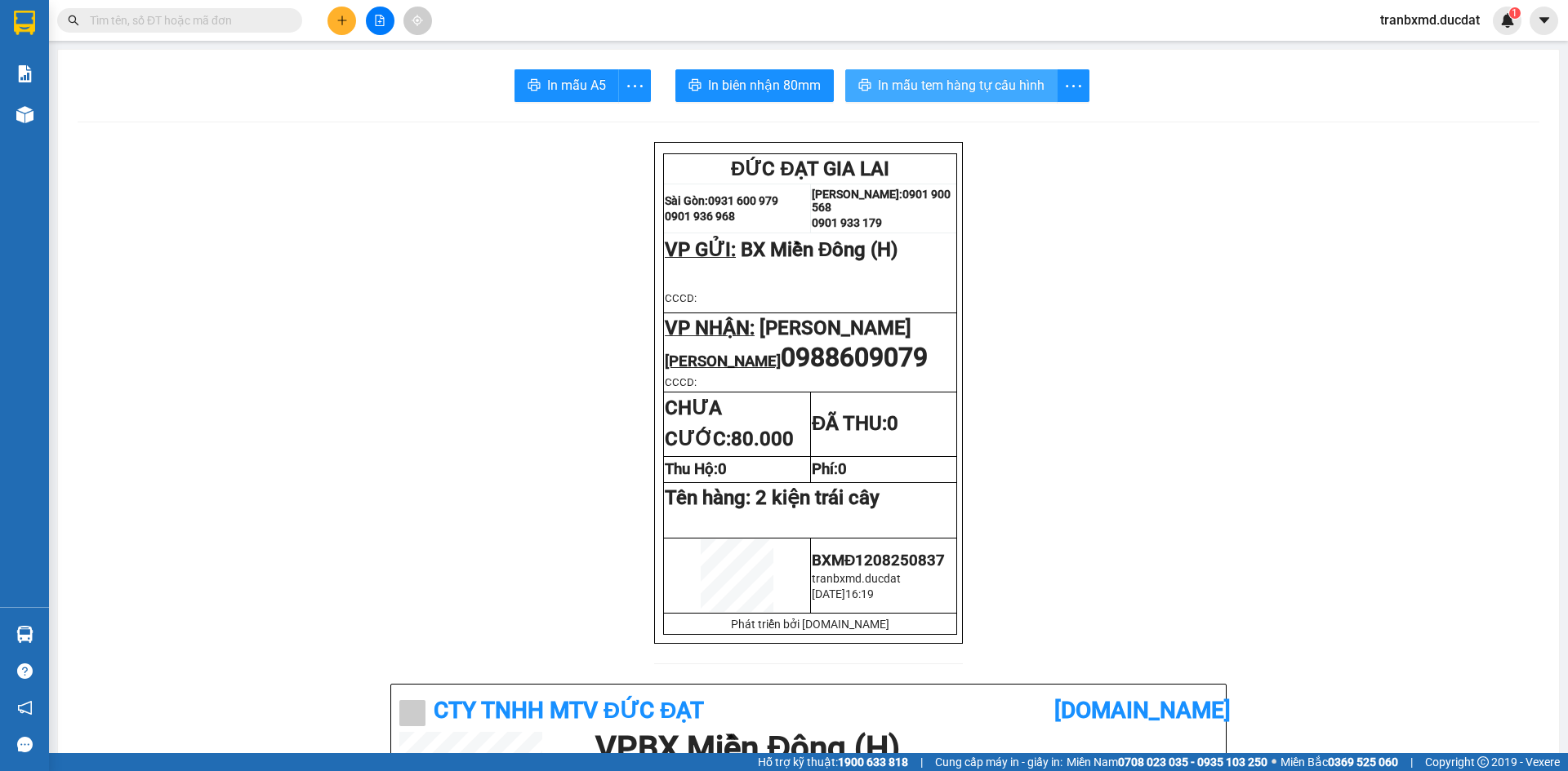
click at [1002, 82] on span "In mẫu tem hàng tự cấu hình" at bounding box center [961, 85] width 167 height 20
click at [971, 86] on span "In mẫu tem hàng tự cấu hình" at bounding box center [961, 85] width 167 height 20
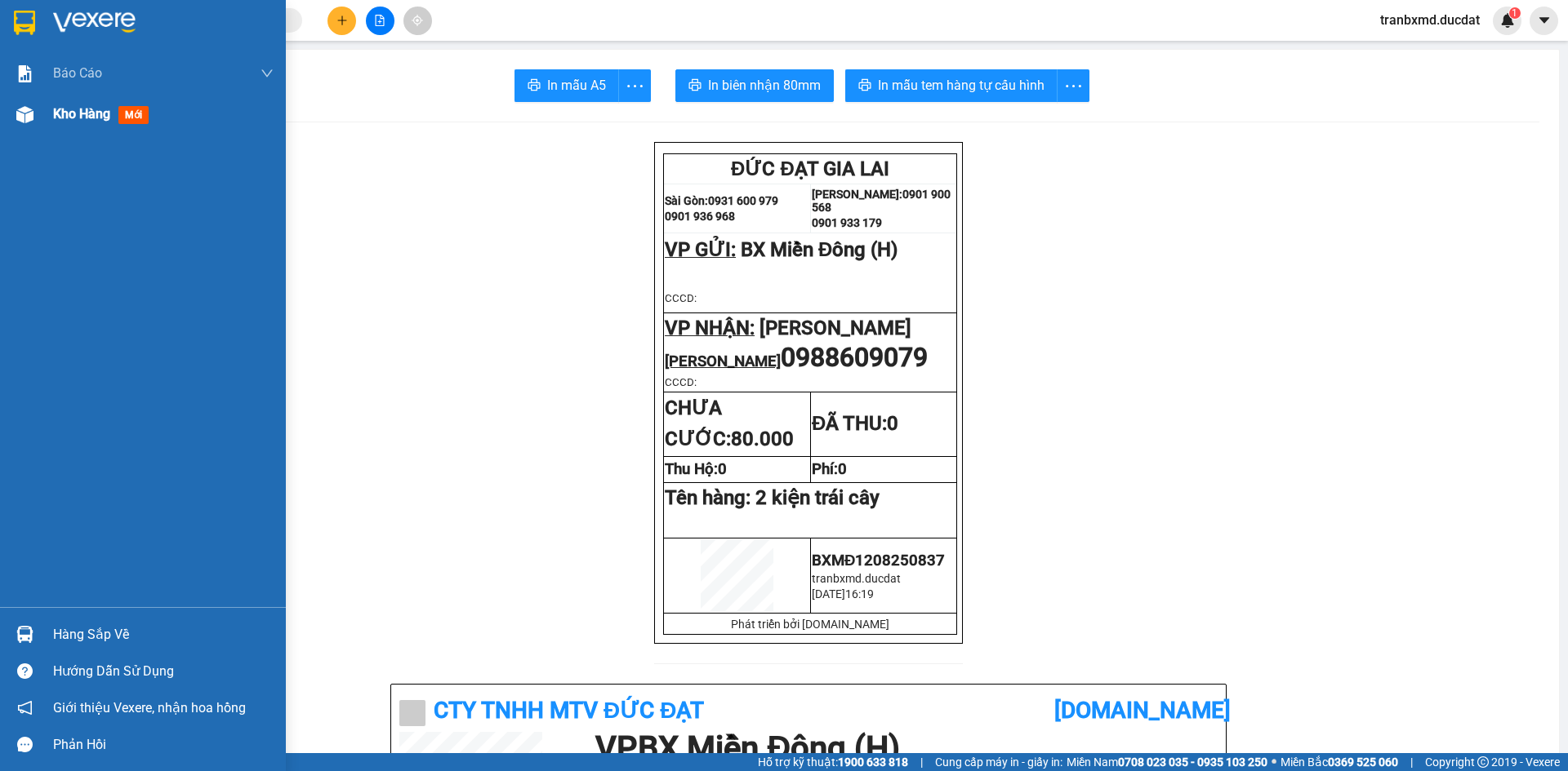
click at [87, 110] on span "Kho hàng" at bounding box center [81, 114] width 57 height 16
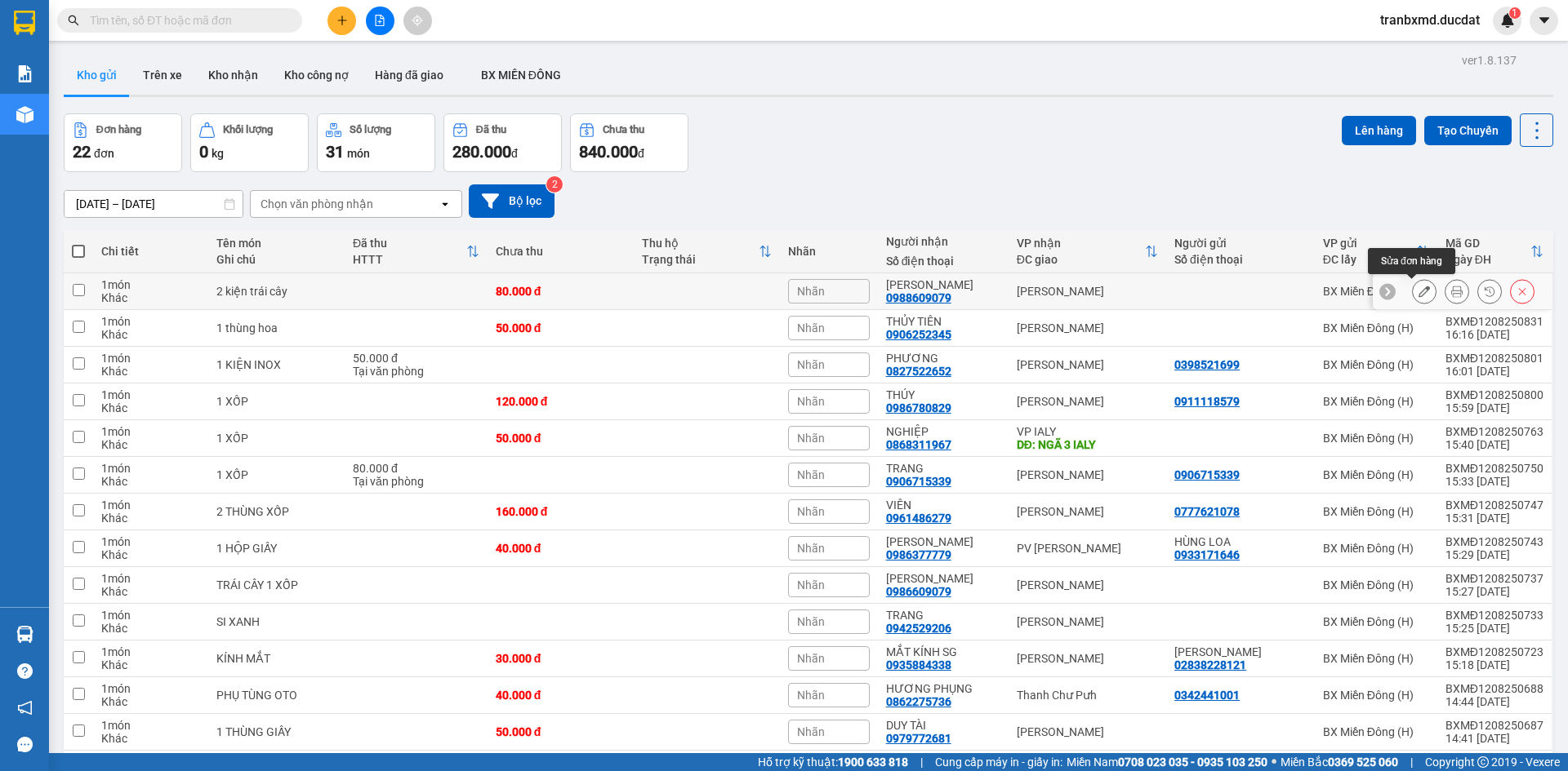
click at [1418, 293] on icon at bounding box center [1424, 292] width 12 height 12
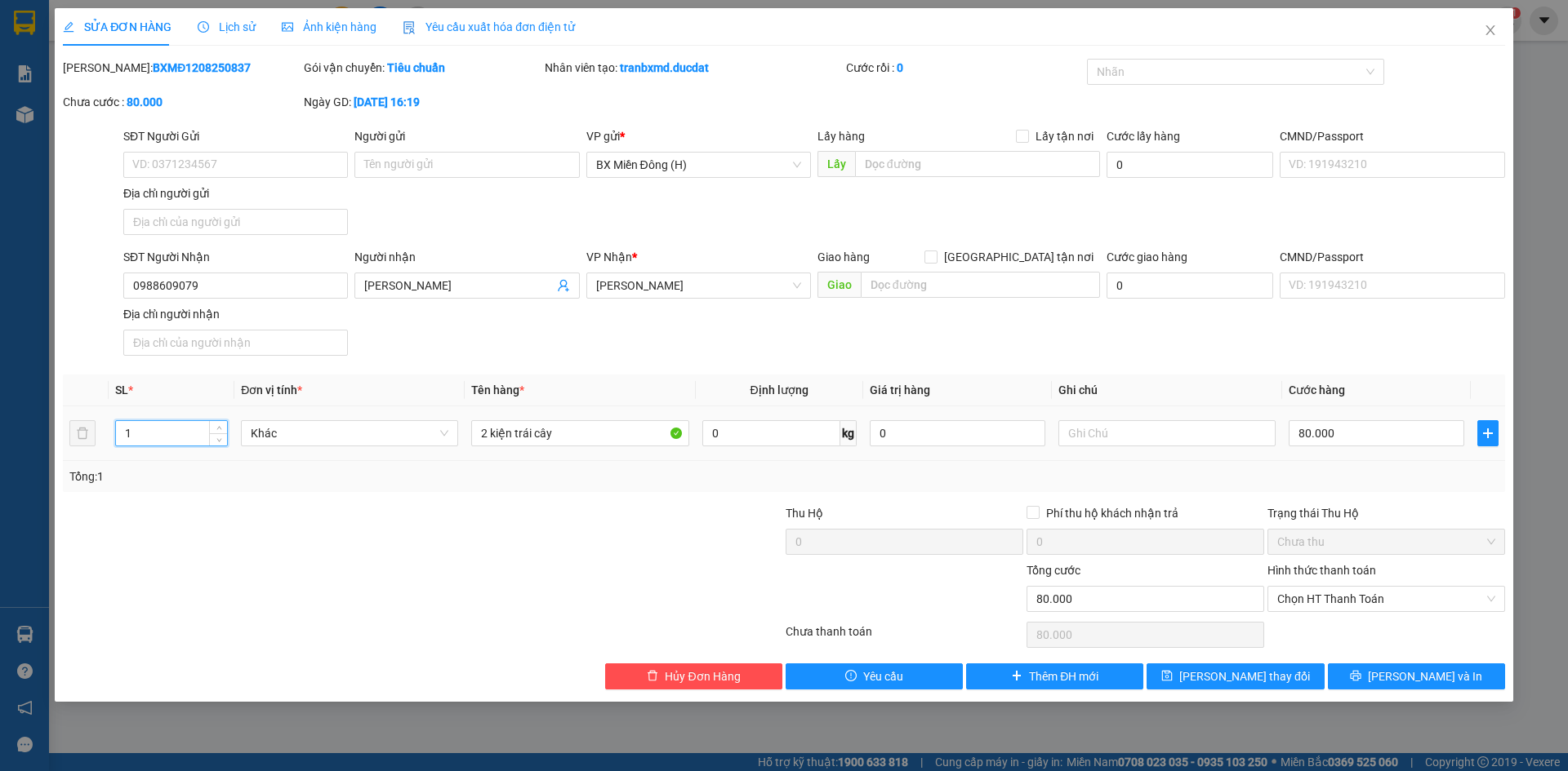
click at [177, 433] on input "1" at bounding box center [172, 433] width 111 height 24
type input "2"
click at [1273, 678] on span "[PERSON_NAME] thay đổi" at bounding box center [1244, 676] width 131 height 18
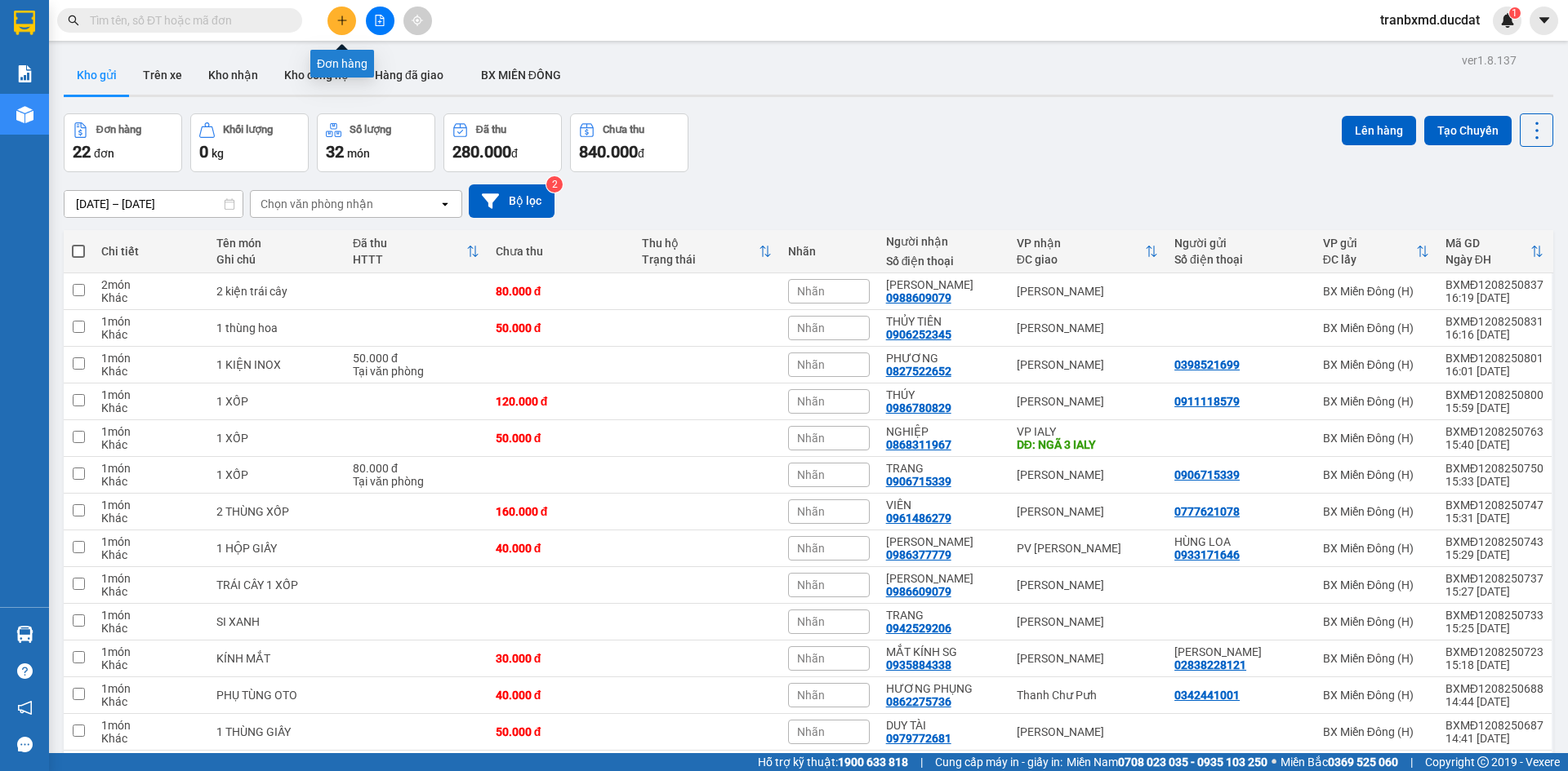
click at [344, 17] on icon "plus" at bounding box center [342, 21] width 12 height 12
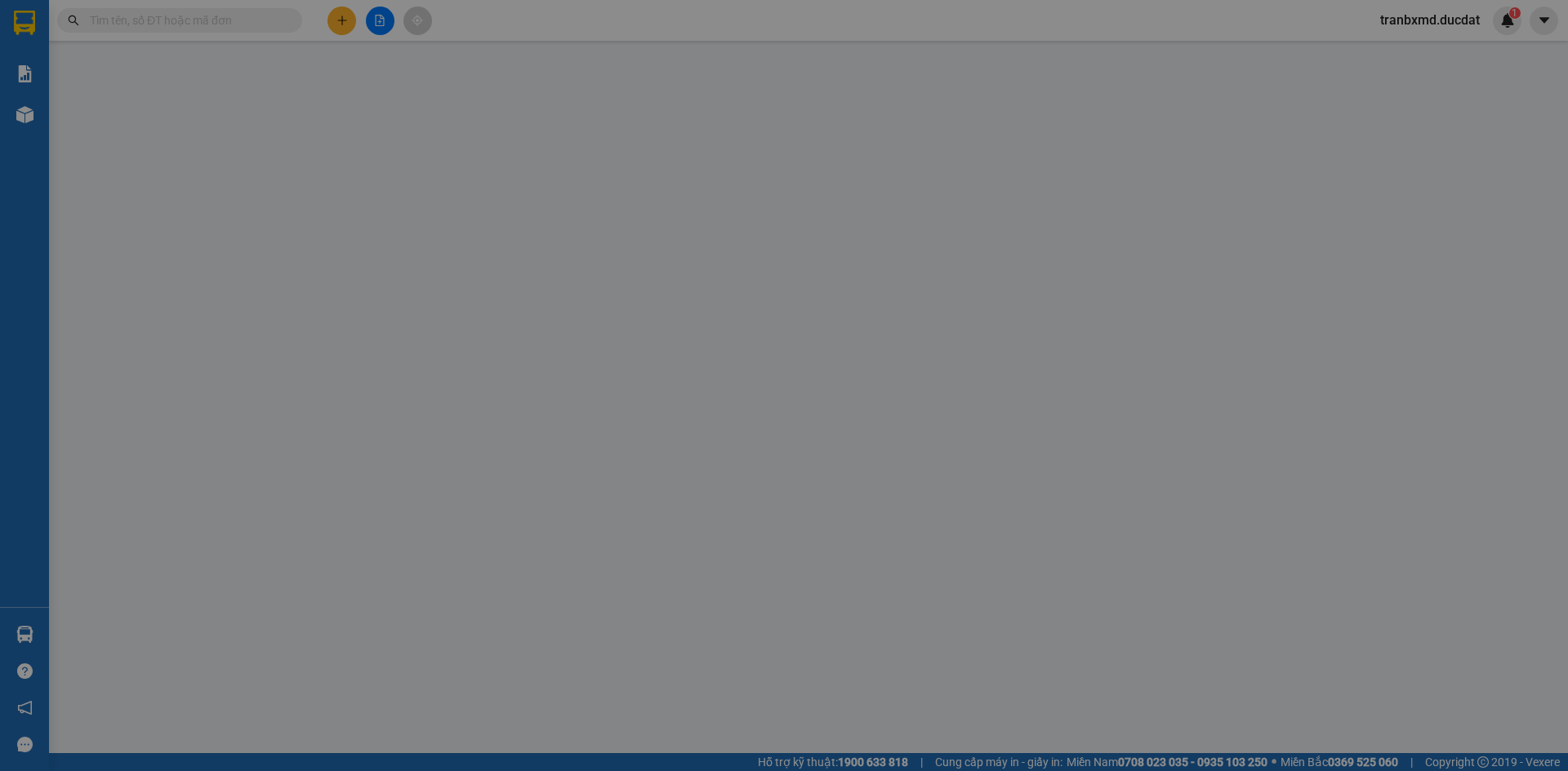
click at [344, 17] on div "Yêu cầu xuất hóa đơn điện tử" at bounding box center [281, 27] width 172 height 38
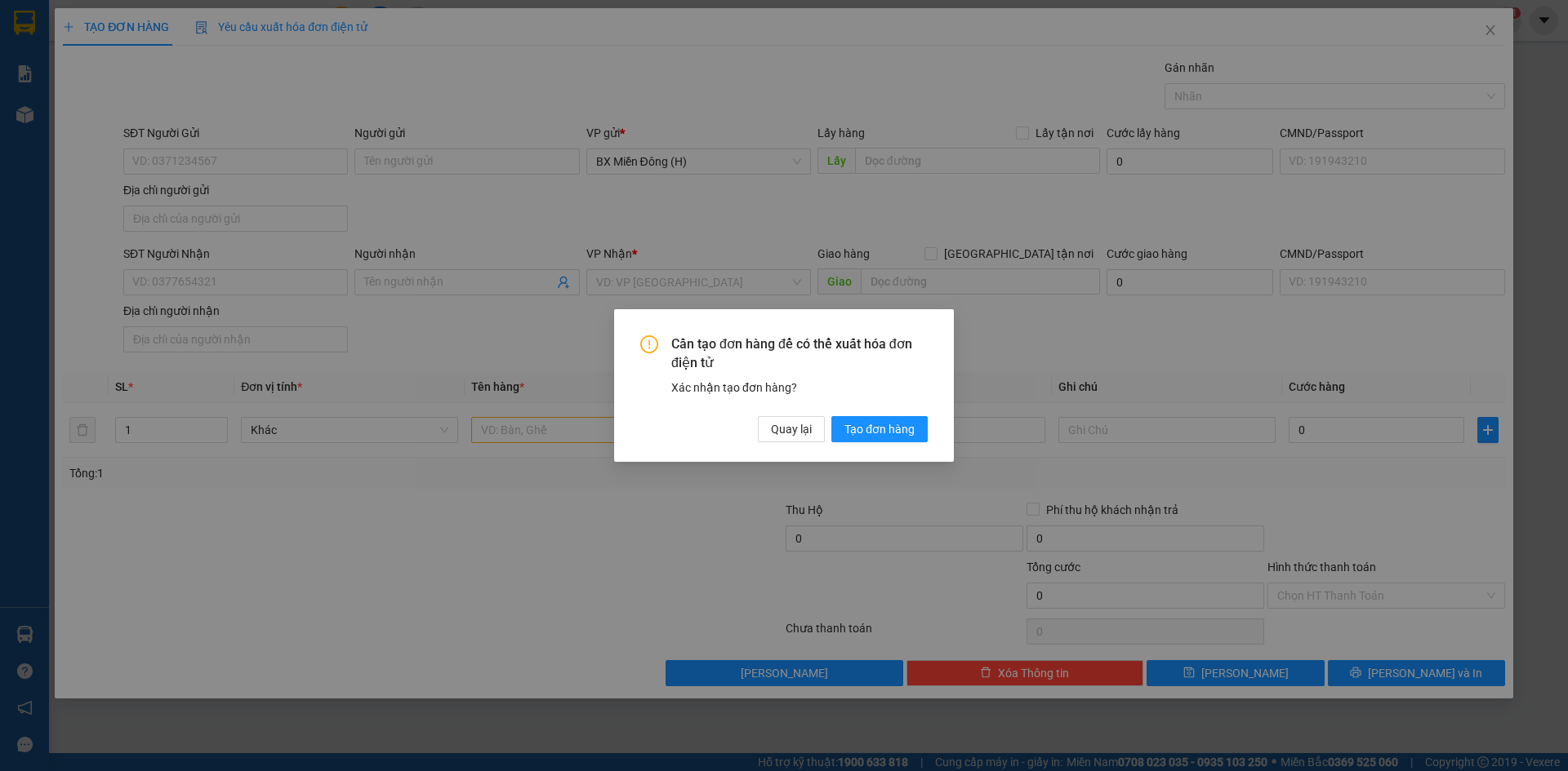
drag, startPoint x: 604, startPoint y: 478, endPoint x: 607, endPoint y: 464, distance: 14.3
click at [608, 477] on div "Cần tạo đơn hàng để có thể xuất hóa đơn điện tử Xác nhận tạo đơn hàng? Quay lại…" at bounding box center [784, 386] width 1568 height 771
click at [793, 433] on span "Quay lại" at bounding box center [791, 429] width 41 height 18
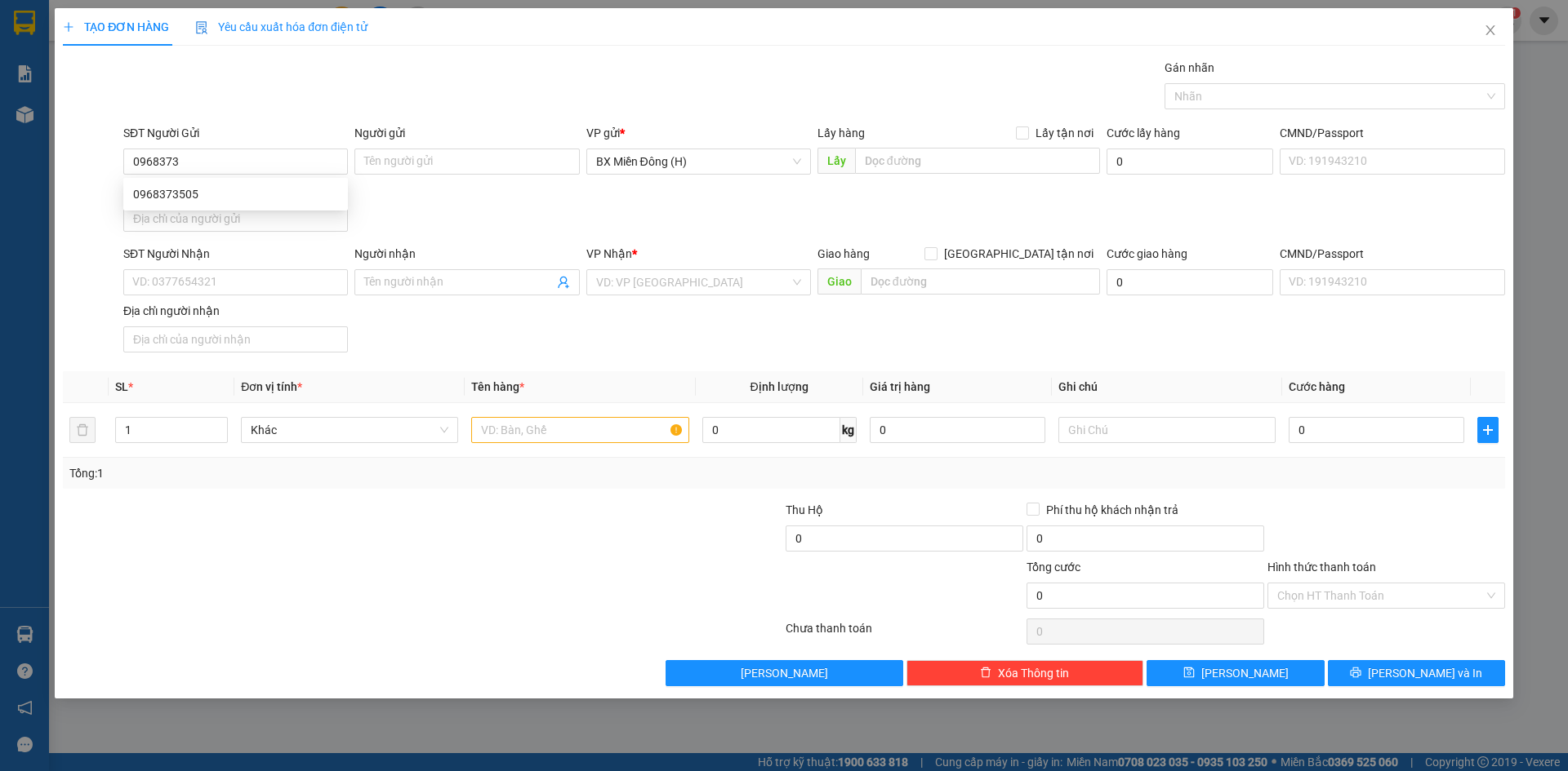
click at [221, 180] on div "0968373505 0968373505" at bounding box center [235, 194] width 224 height 33
click at [238, 168] on input "0968373" at bounding box center [235, 161] width 224 height 26
click at [282, 186] on div "0968373505" at bounding box center [235, 194] width 205 height 18
type input "0968373505"
type input "0372144925"
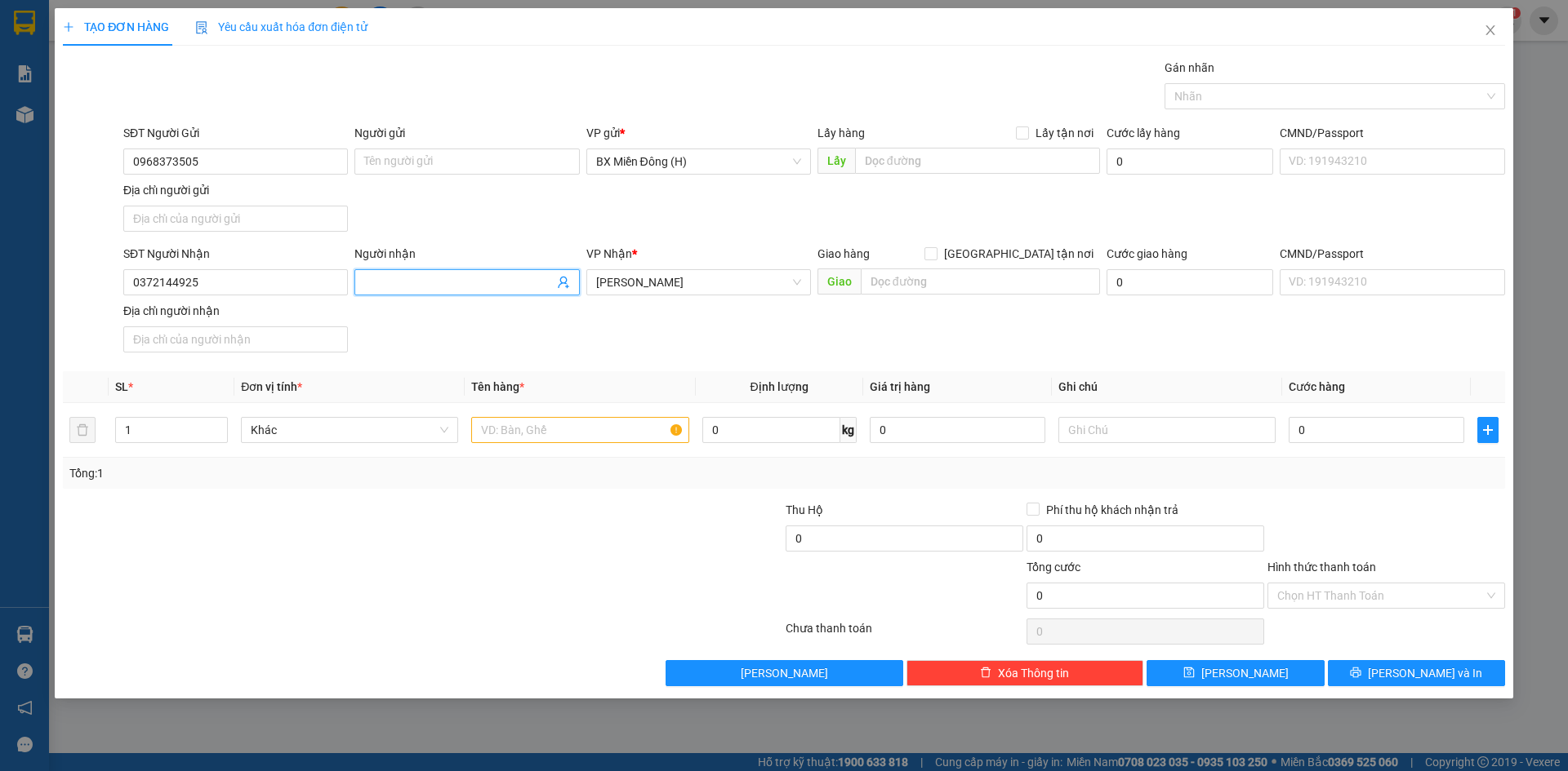
click at [426, 289] on input "Người nhận" at bounding box center [458, 282] width 188 height 18
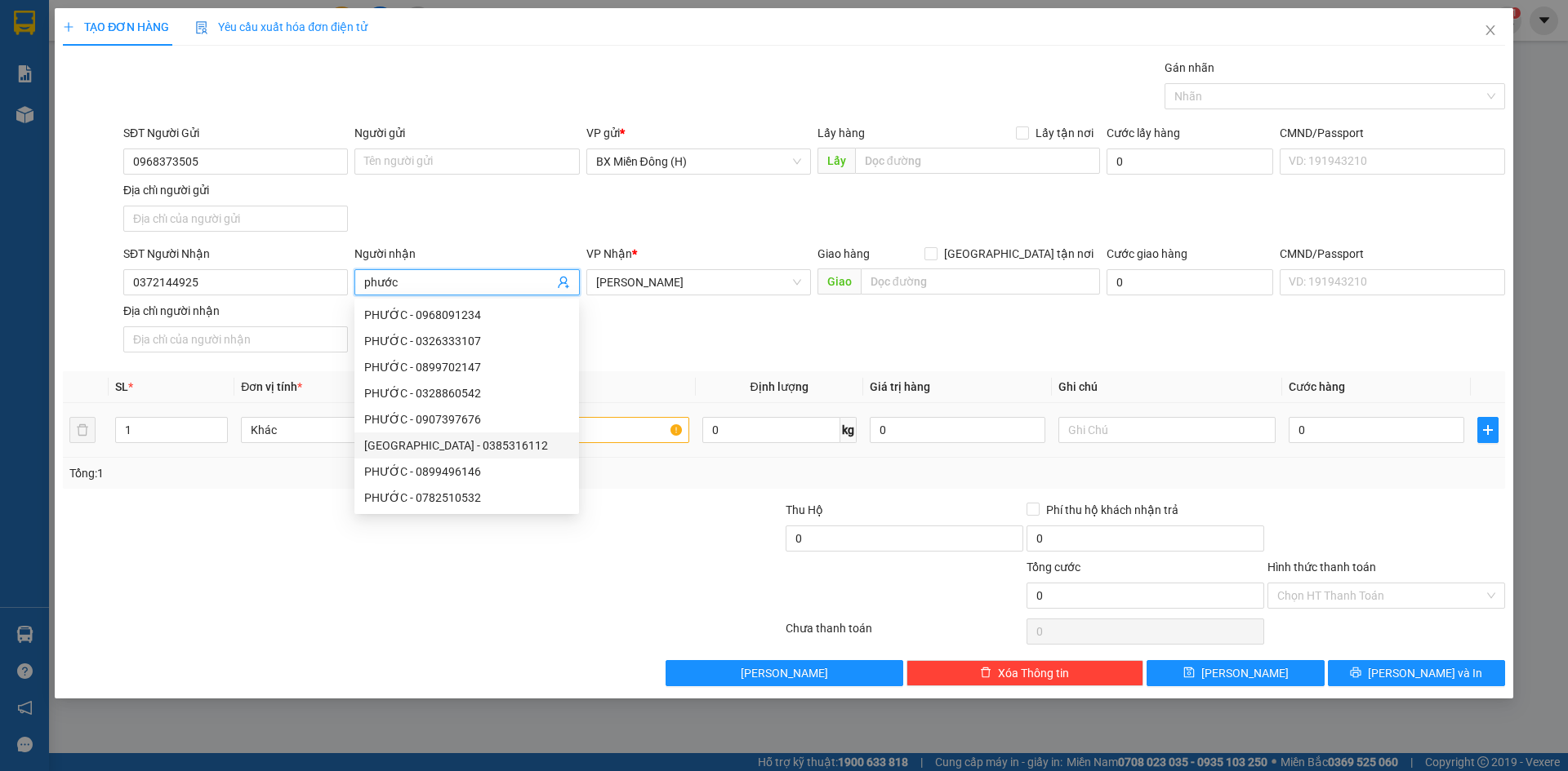
type input "phước"
click at [607, 436] on input "text" at bounding box center [580, 430] width 218 height 26
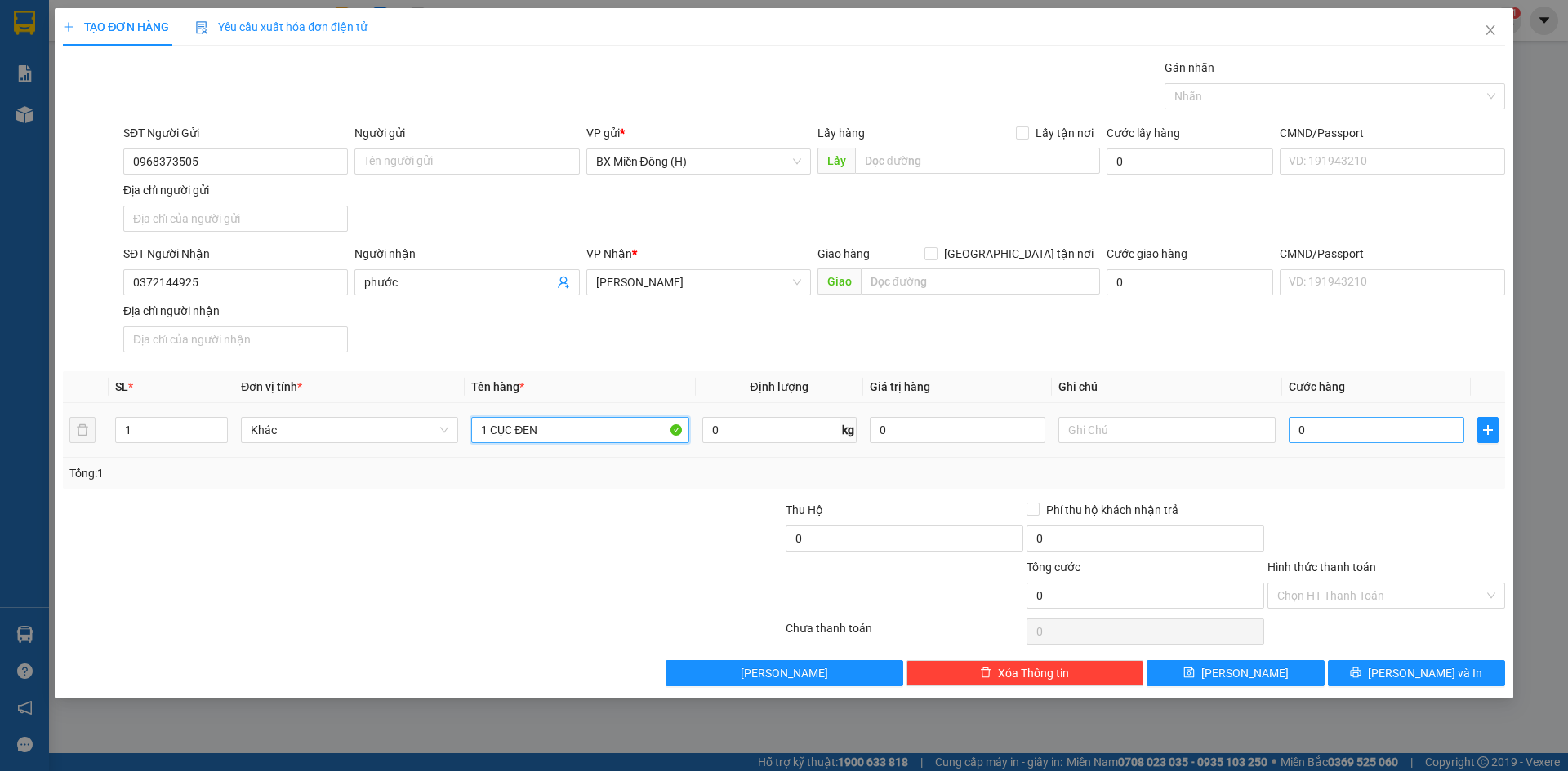
type input "1 CỤC ĐEN"
type input "004"
type input "4"
type input "0.040"
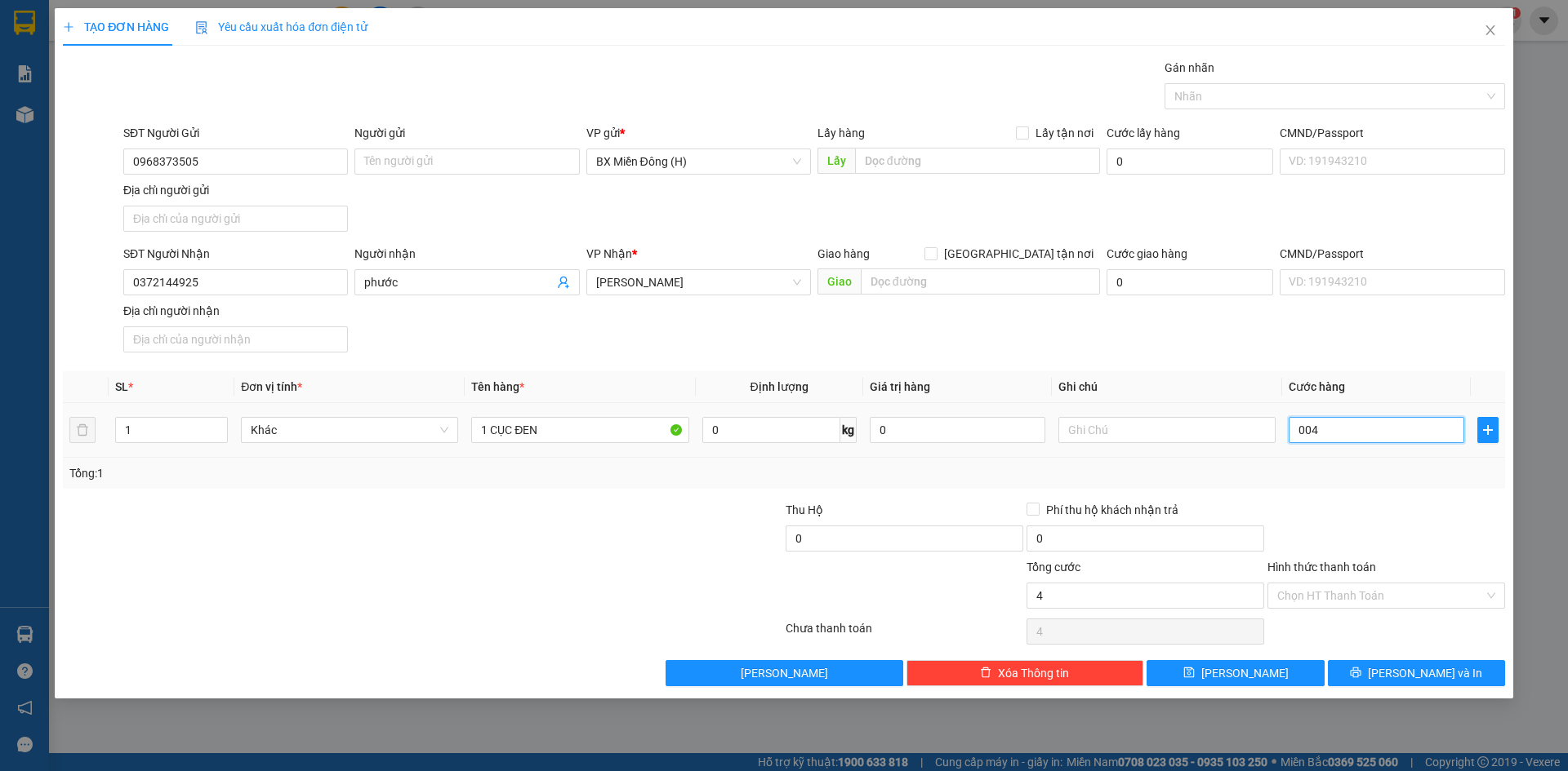
type input "40"
type input "00.400"
type input "400"
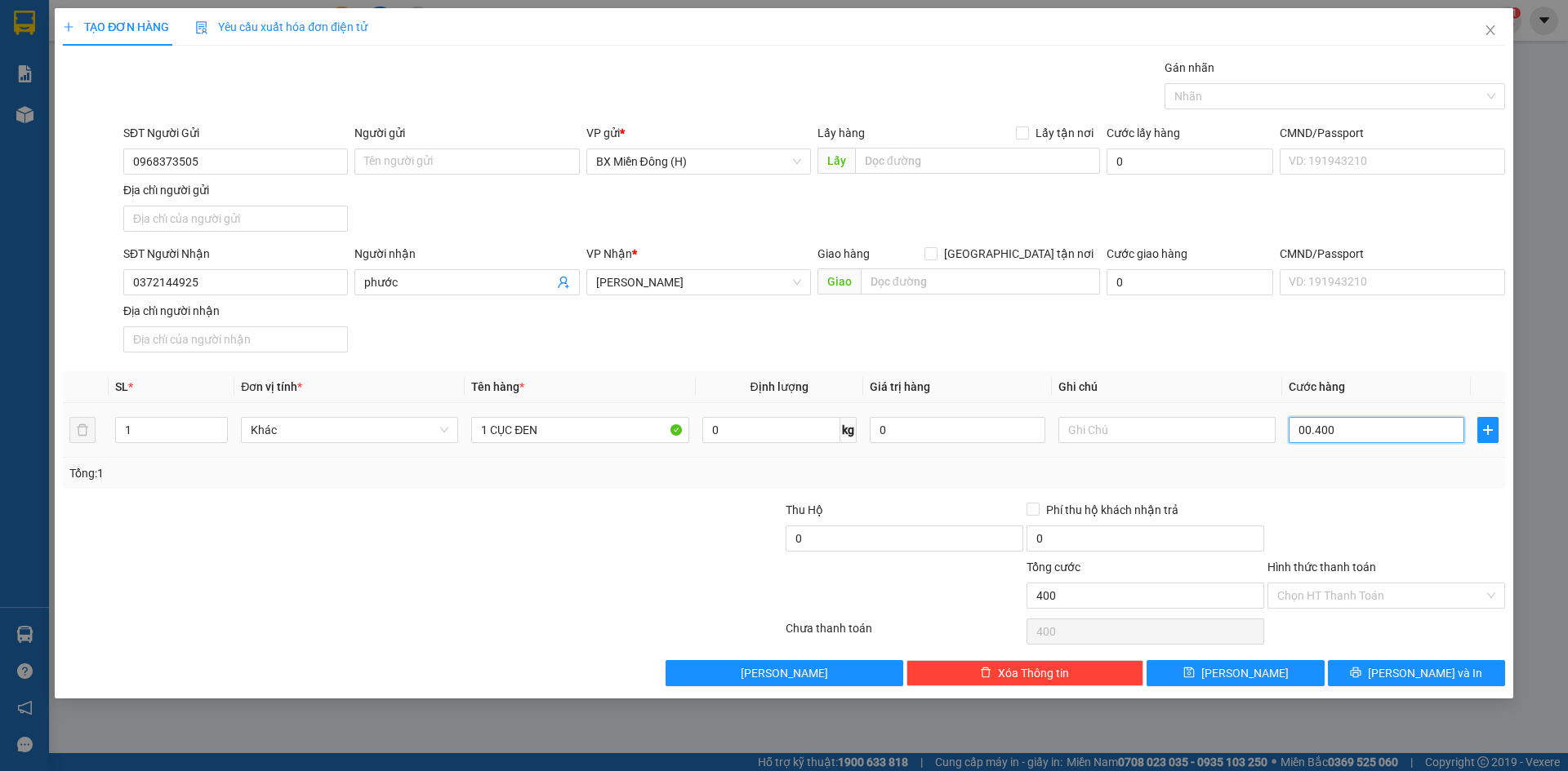
type input "00.040"
type input "40"
type input "40.000"
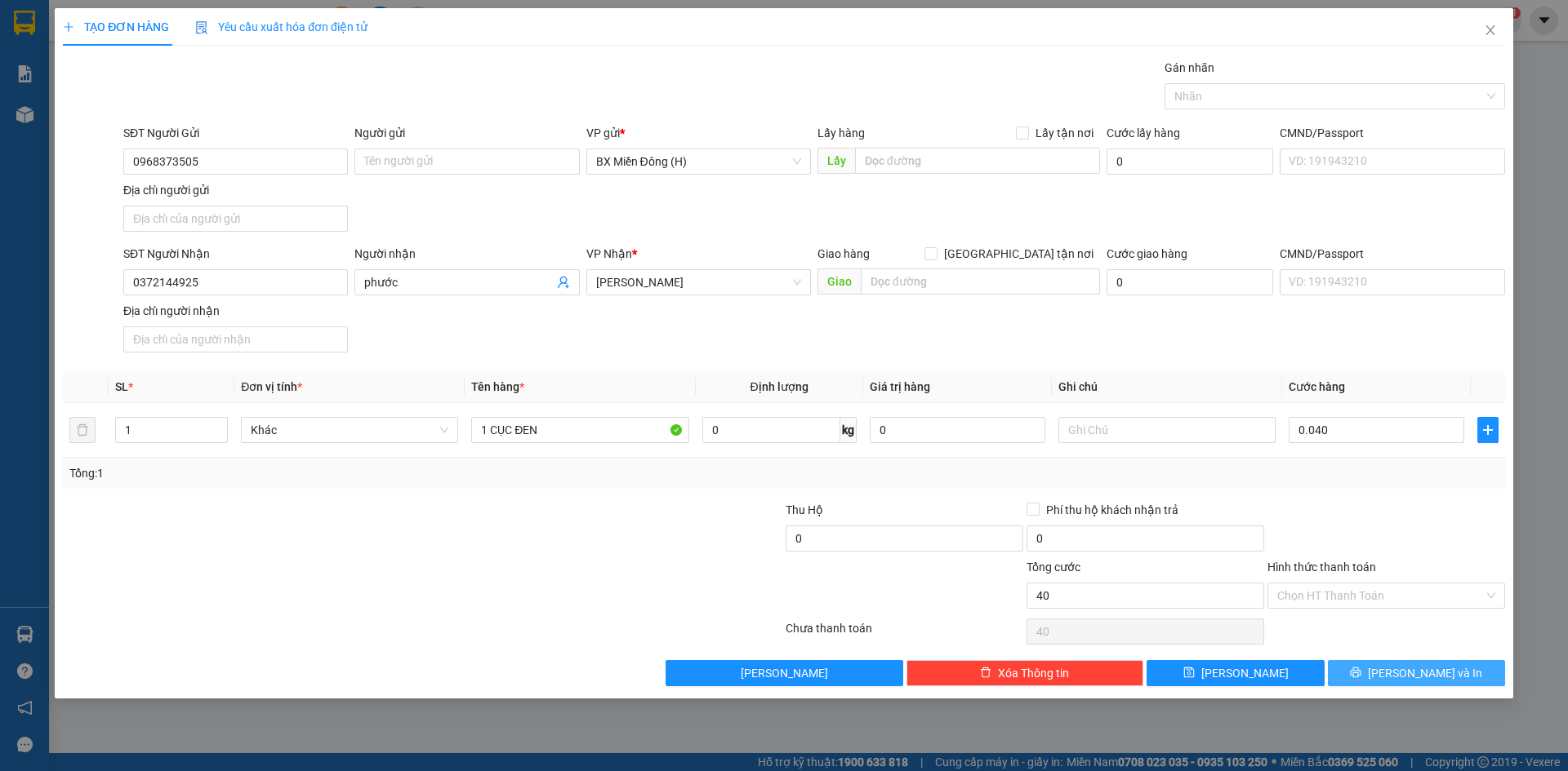
type input "40.000"
click at [1425, 667] on span "[PERSON_NAME] và In" at bounding box center [1425, 672] width 115 height 18
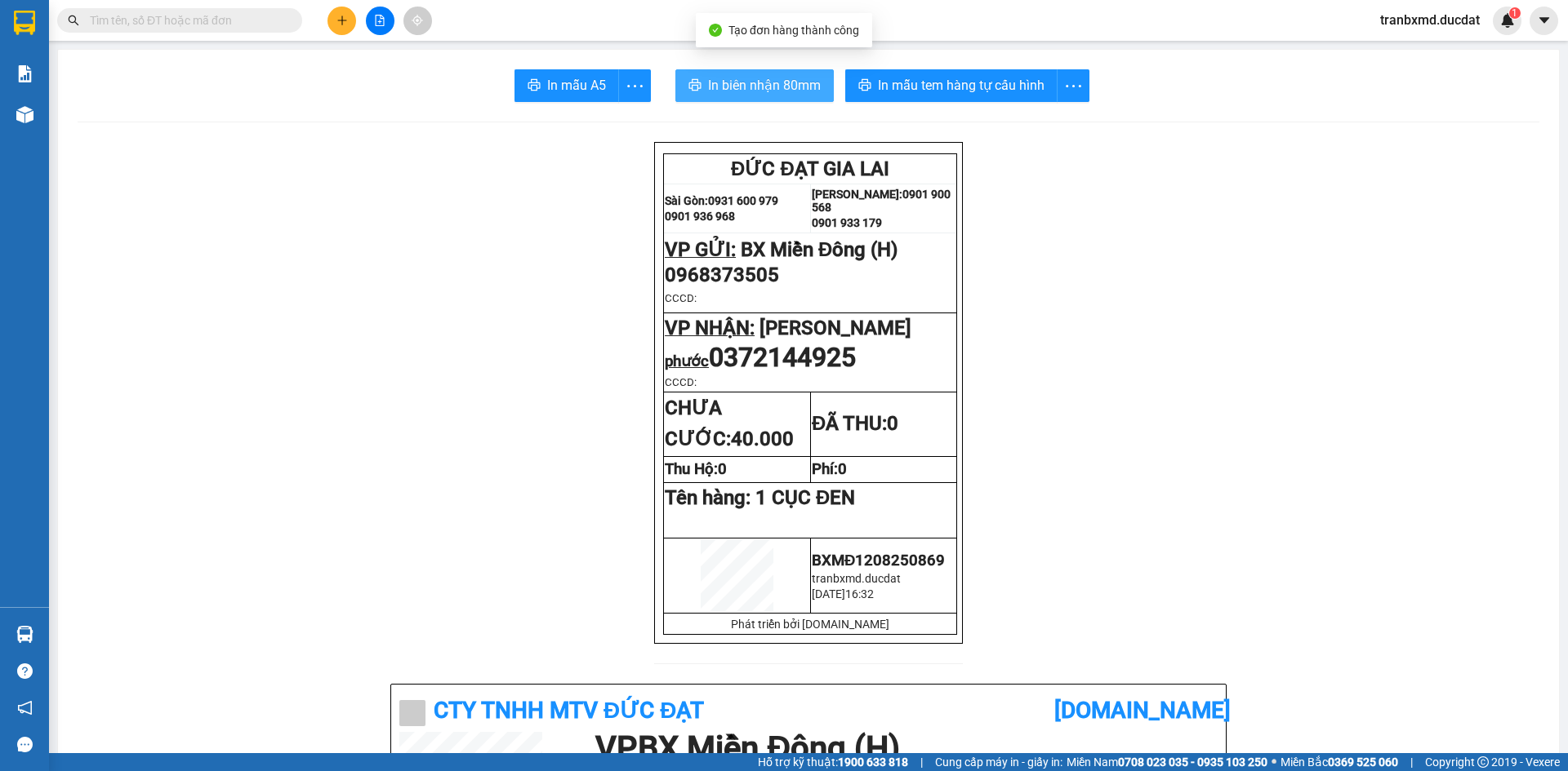
click at [729, 84] on span "In biên nhận 80mm" at bounding box center [764, 85] width 113 height 20
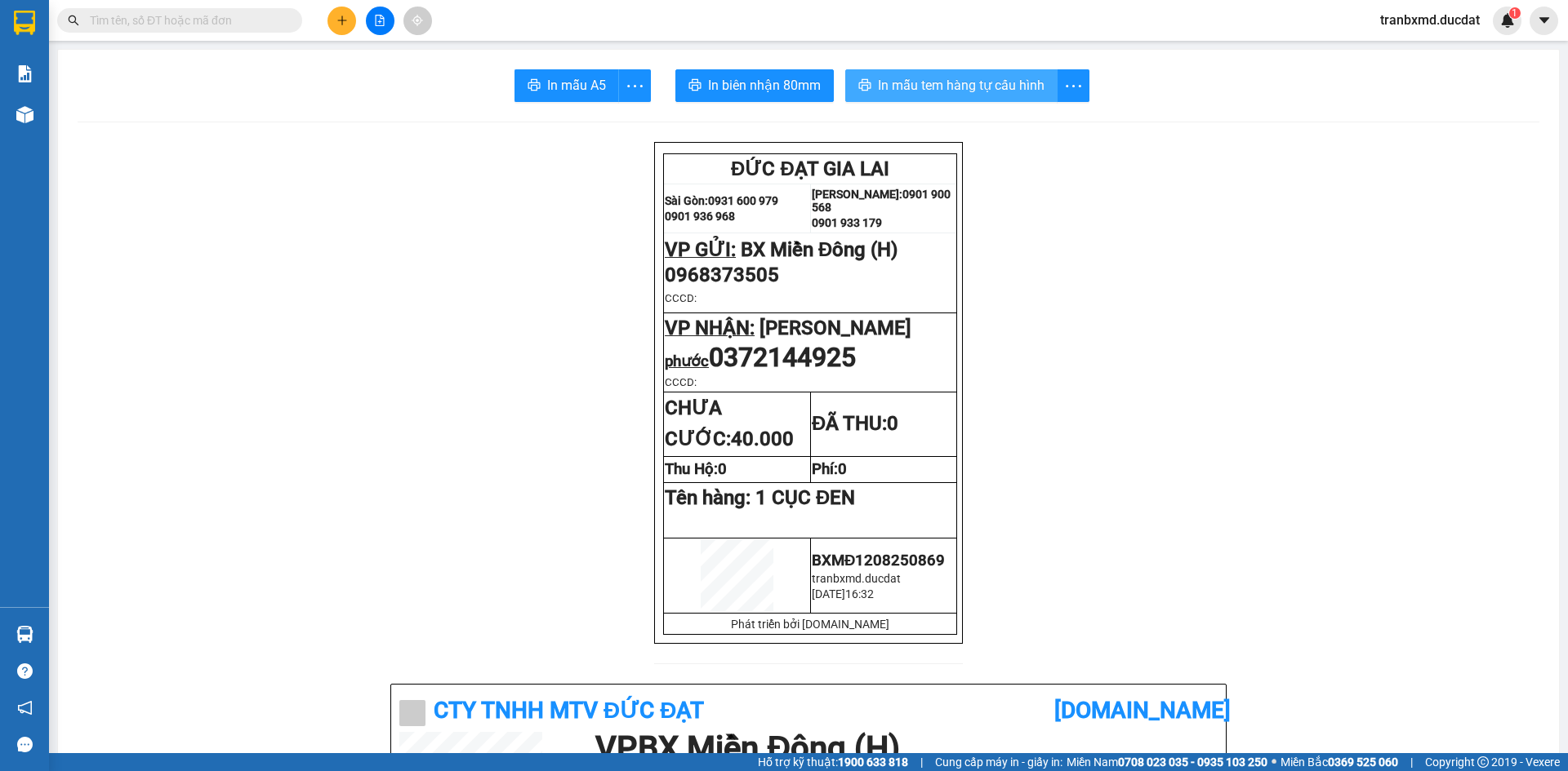
click at [948, 76] on span "In mẫu tem hàng tự cấu hình" at bounding box center [961, 85] width 167 height 20
click at [343, 22] on icon "plus" at bounding box center [342, 21] width 12 height 12
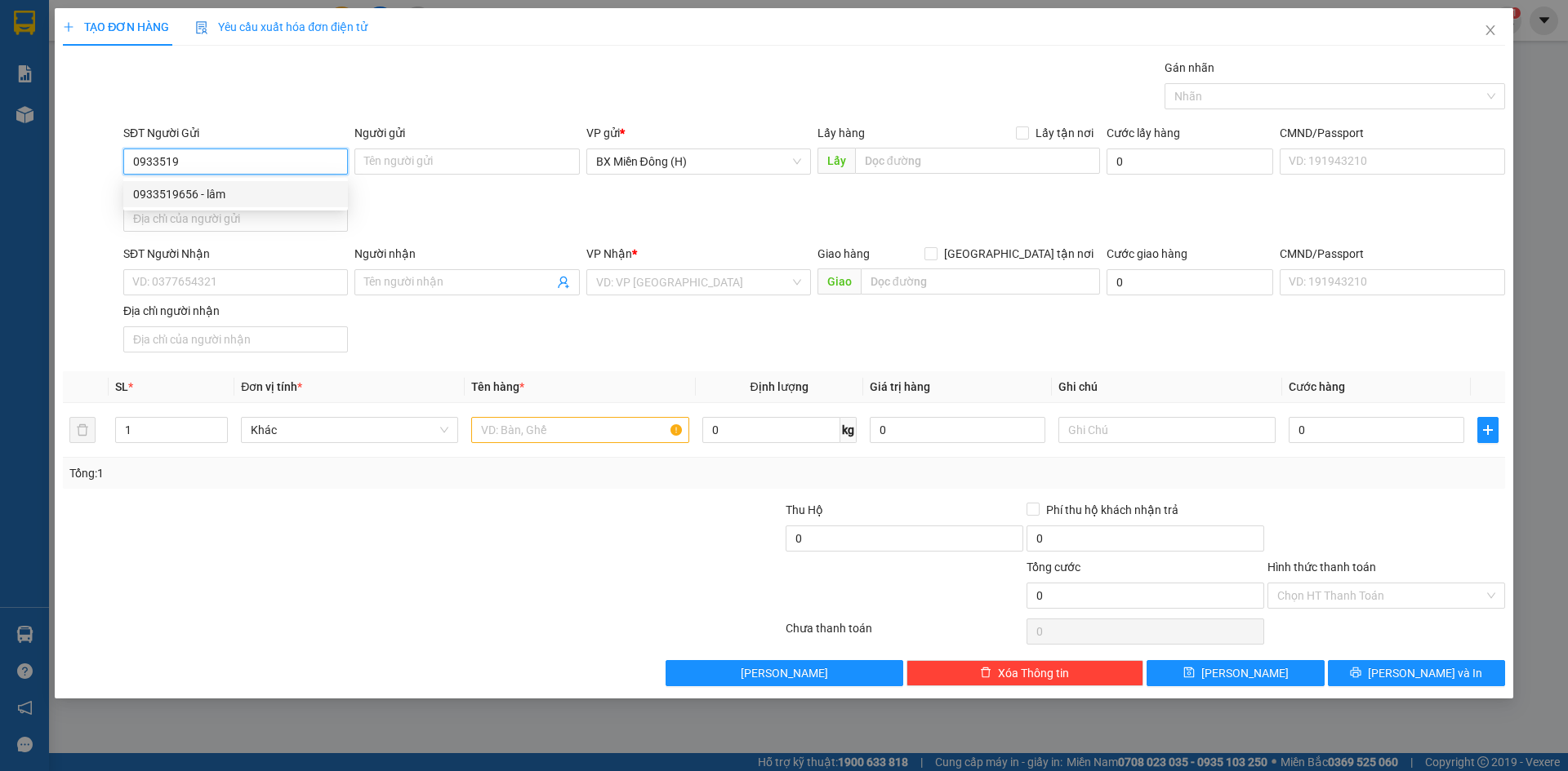
click at [260, 187] on div "0933519656 - lâm" at bounding box center [235, 194] width 205 height 18
type input "0933519656"
type input "lâm"
type input "0935091116"
type input "TRÍ THỊNH"
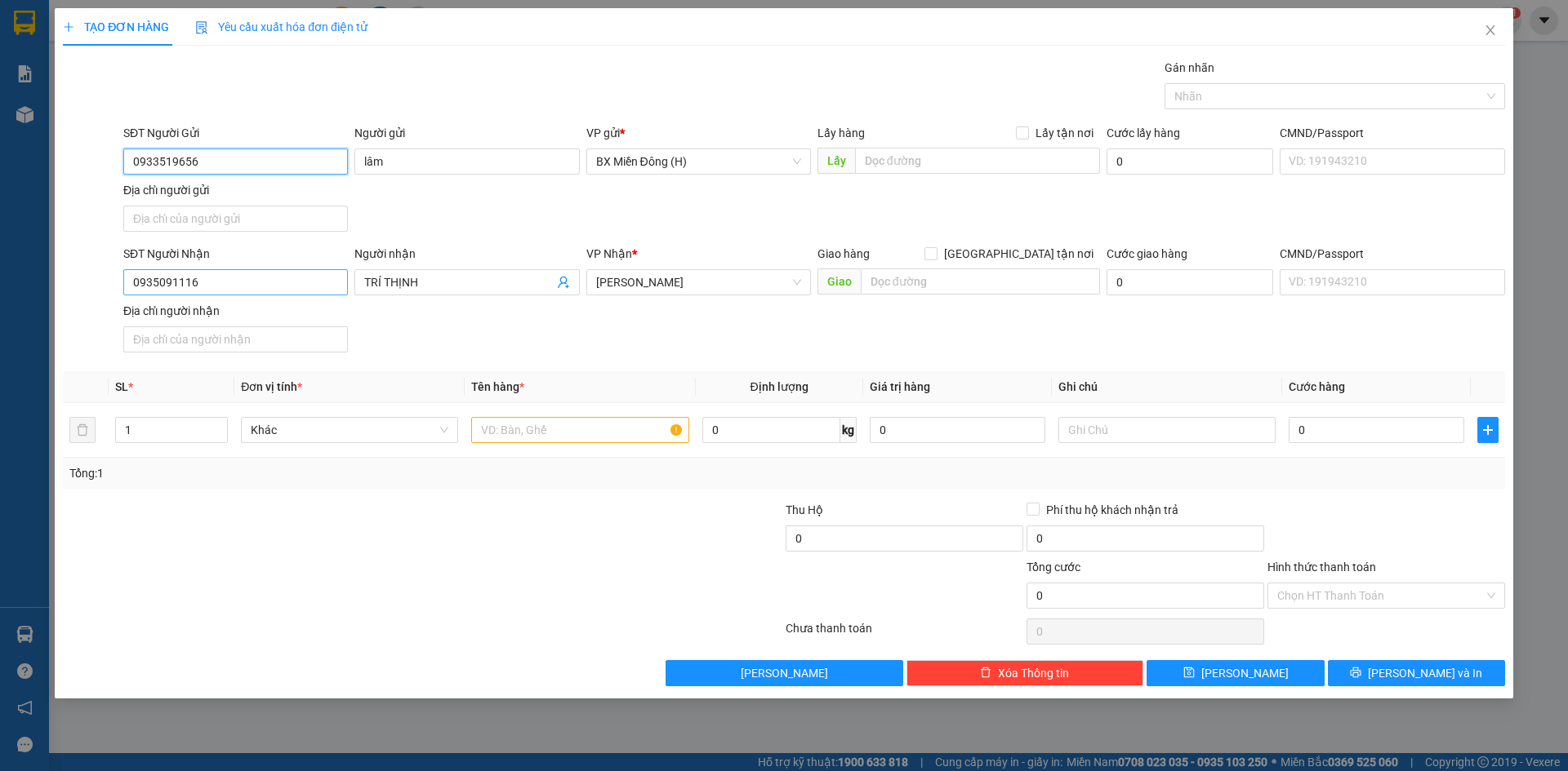
type input "0933519656"
click at [339, 279] on input "0935091116" at bounding box center [235, 282] width 224 height 26
type input "0"
type input "0708444479"
click at [435, 282] on input "TRÍ THỊNH" at bounding box center [458, 282] width 188 height 18
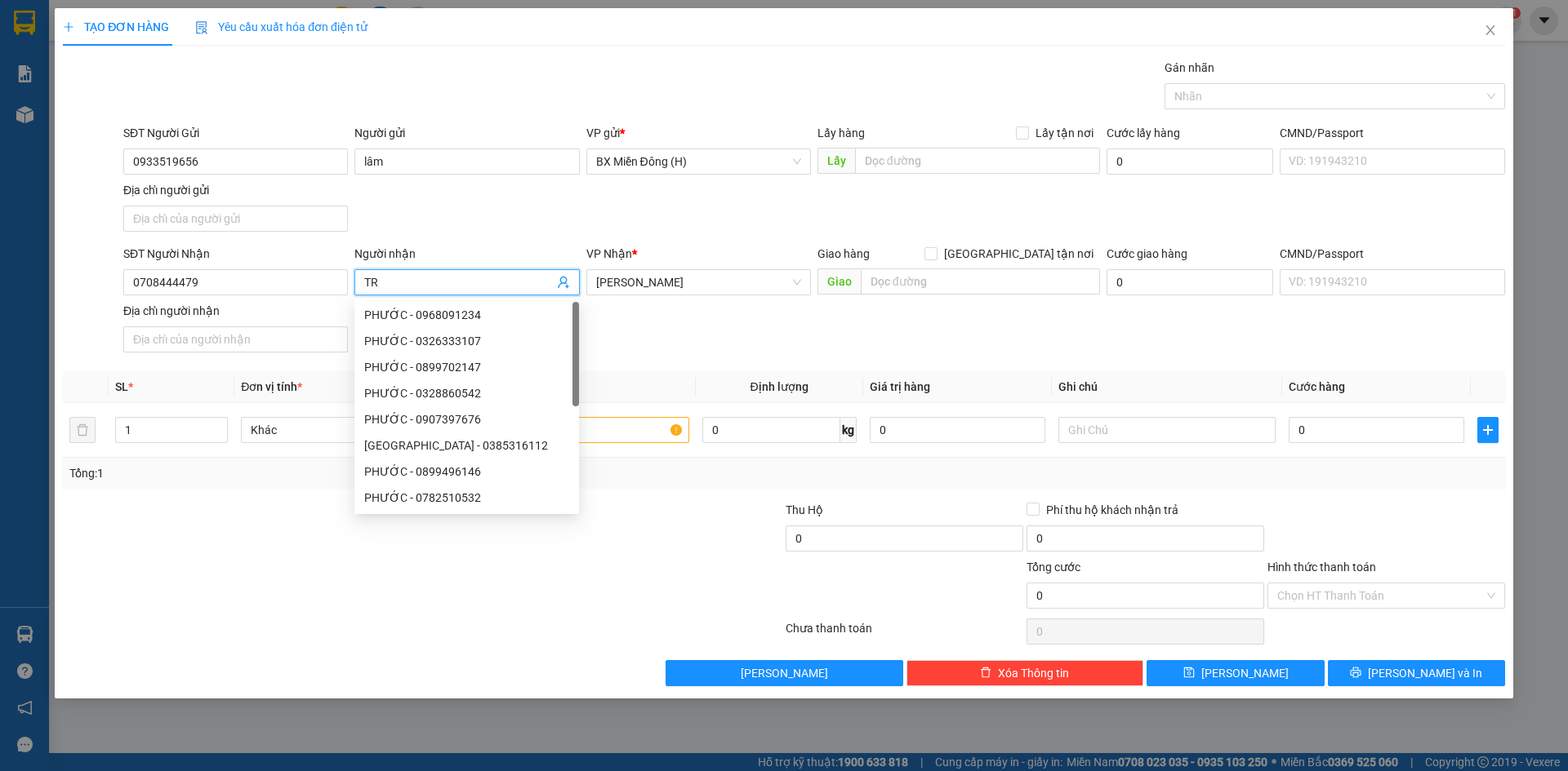
type input "T"
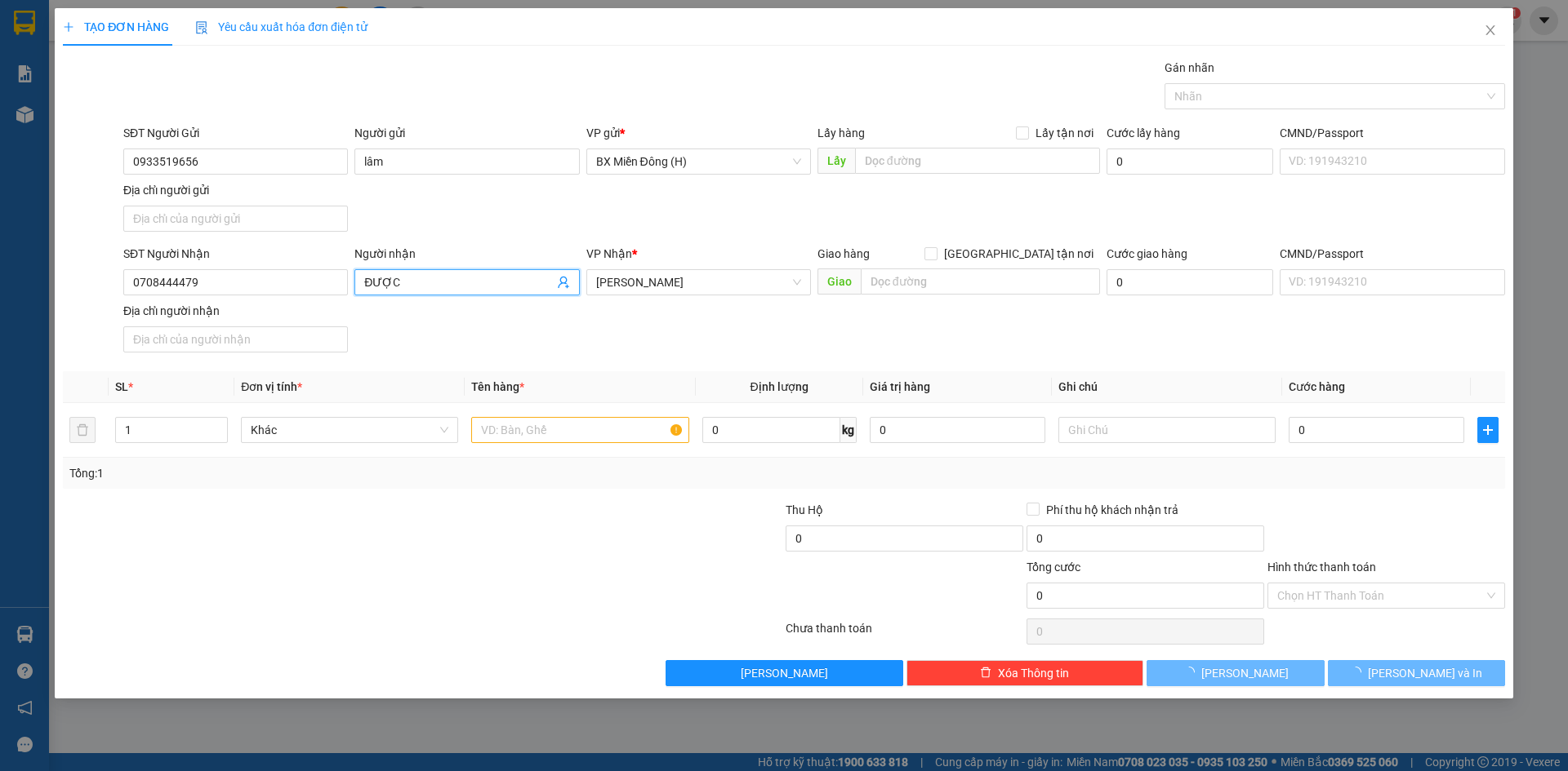
type input "ĐƯỢC"
click at [402, 298] on div "Người nhận ĐƯỢC ĐƯỢC" at bounding box center [467, 273] width 224 height 57
click at [686, 287] on span "[PERSON_NAME]" at bounding box center [698, 282] width 205 height 24
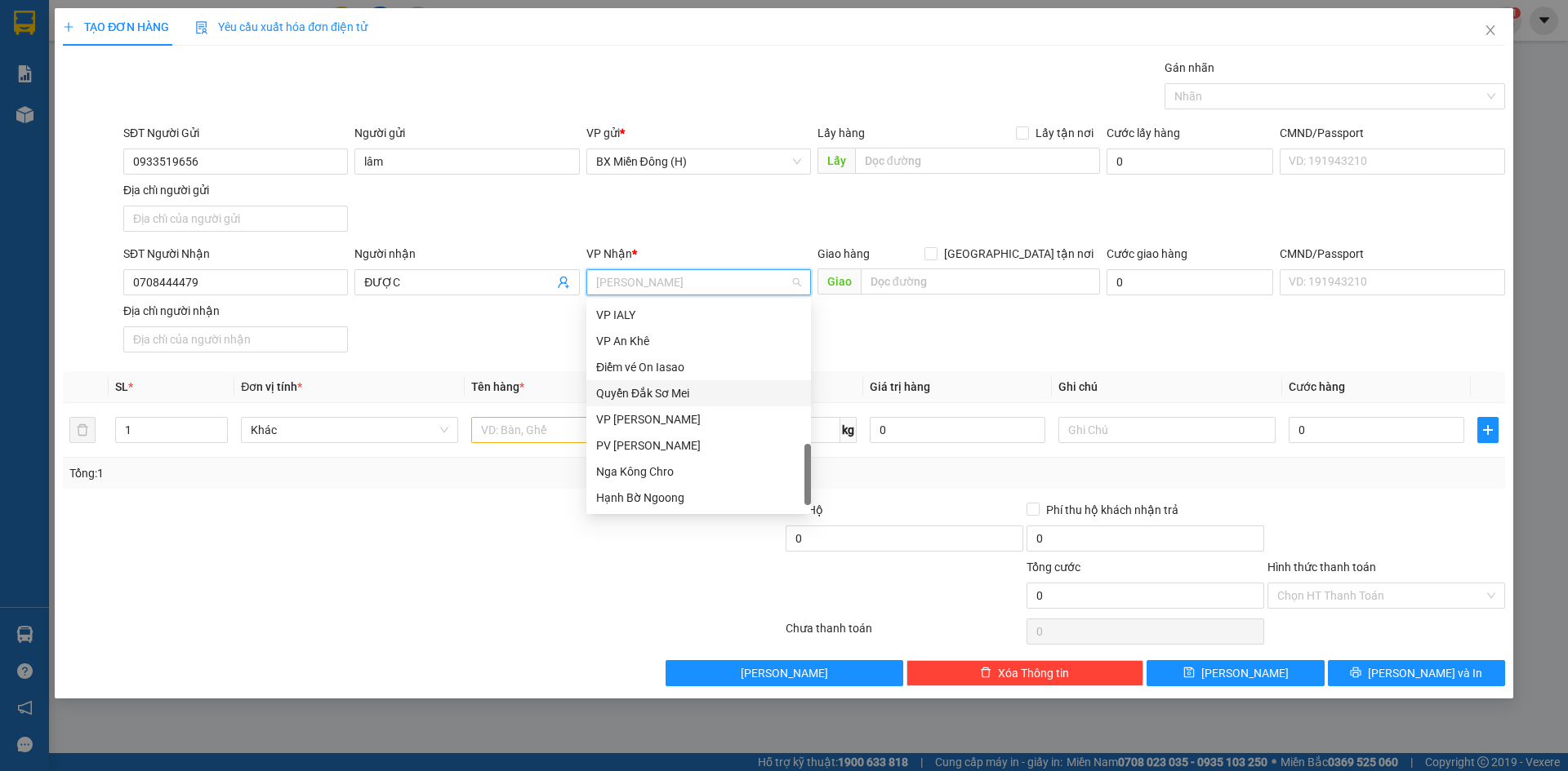
scroll to position [679, 0]
click at [653, 497] on div "VP Chư Prông" at bounding box center [698, 498] width 205 height 18
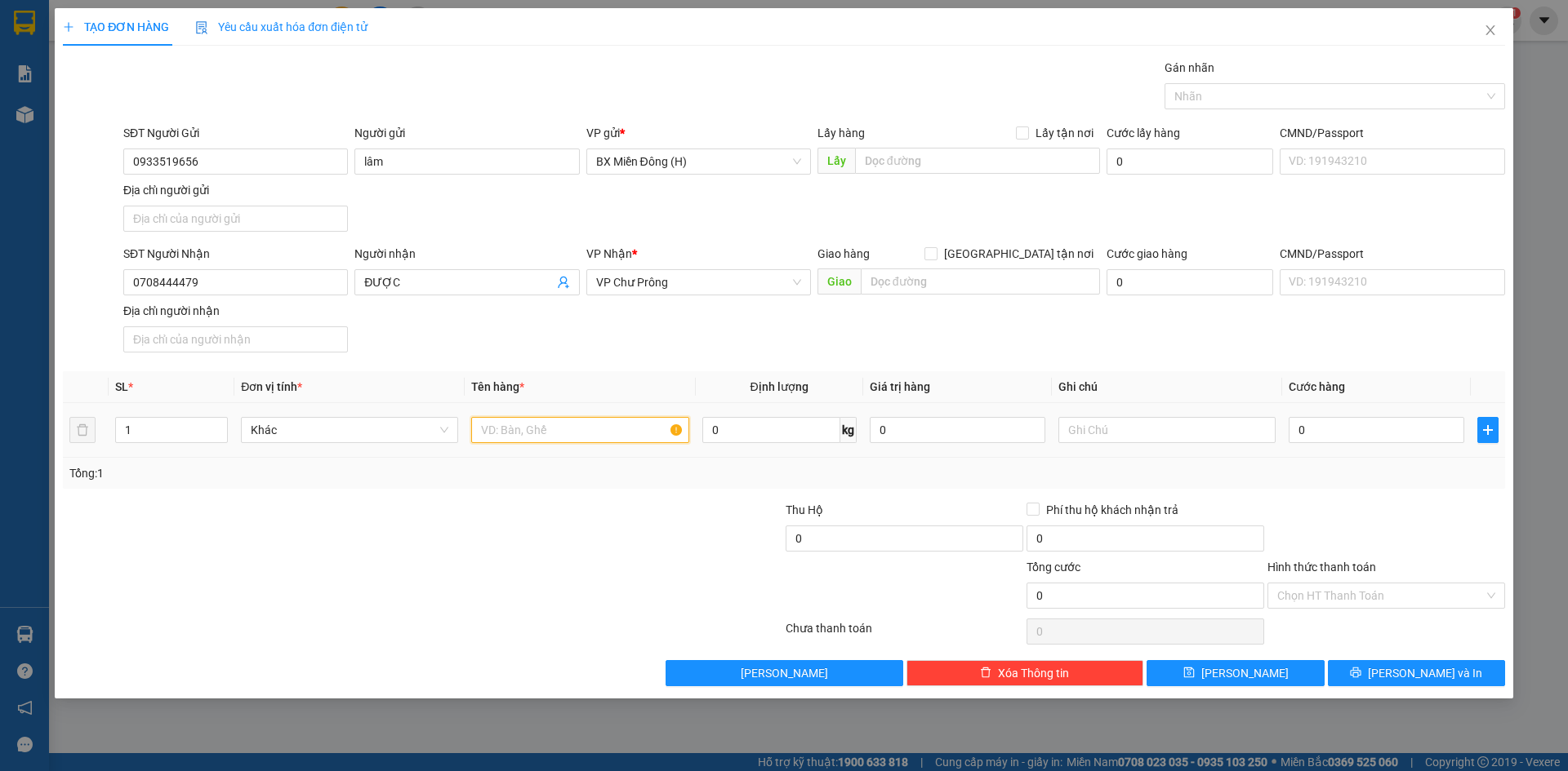
click at [578, 425] on input "text" at bounding box center [580, 430] width 218 height 26
type input "1 THÙNG GIẤY"
click at [582, 501] on div at bounding box center [664, 529] width 241 height 57
click at [1317, 434] on input "0" at bounding box center [1376, 430] width 176 height 26
type input "004"
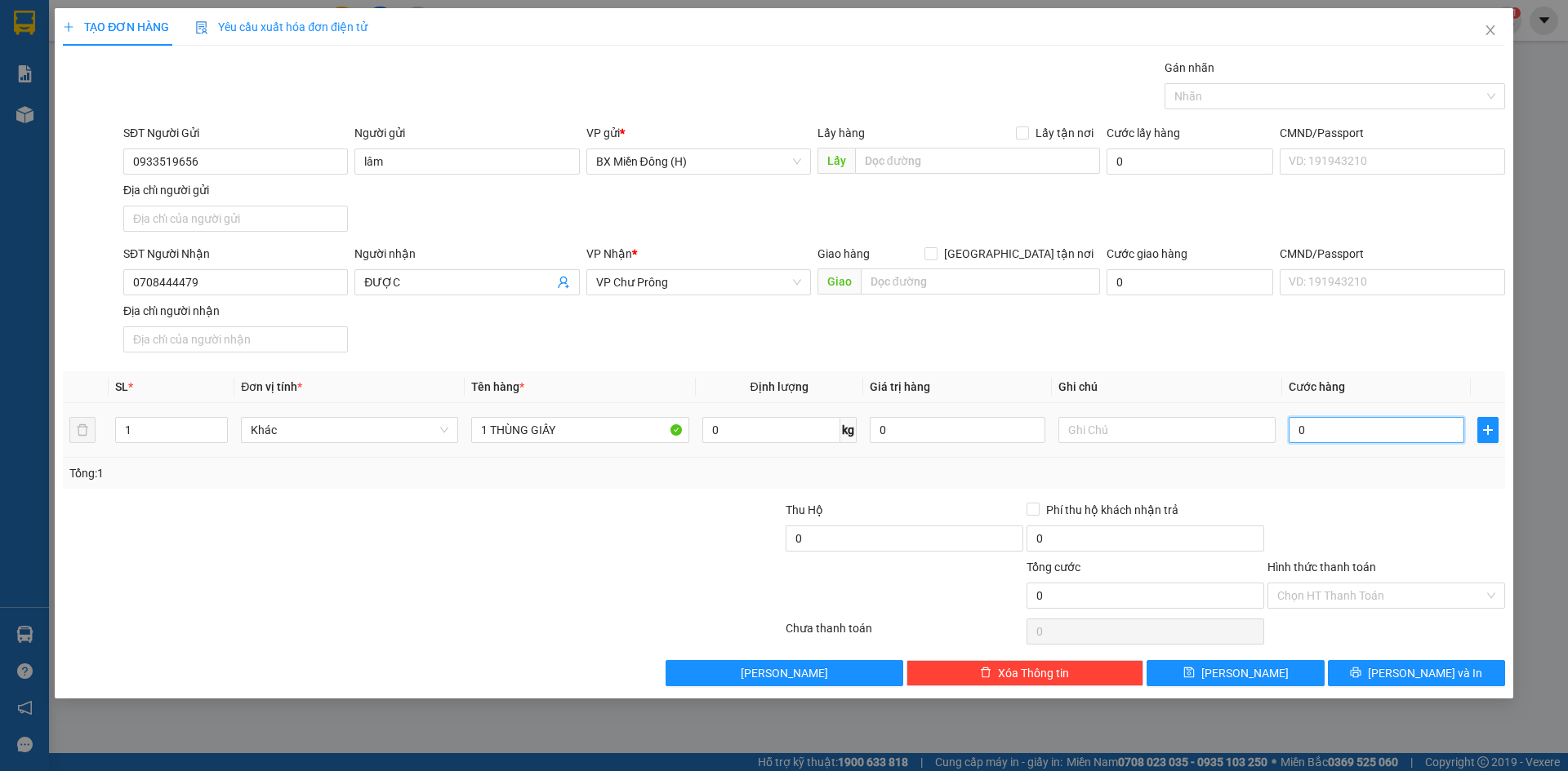
type input "4"
type input "0.040"
type input "40"
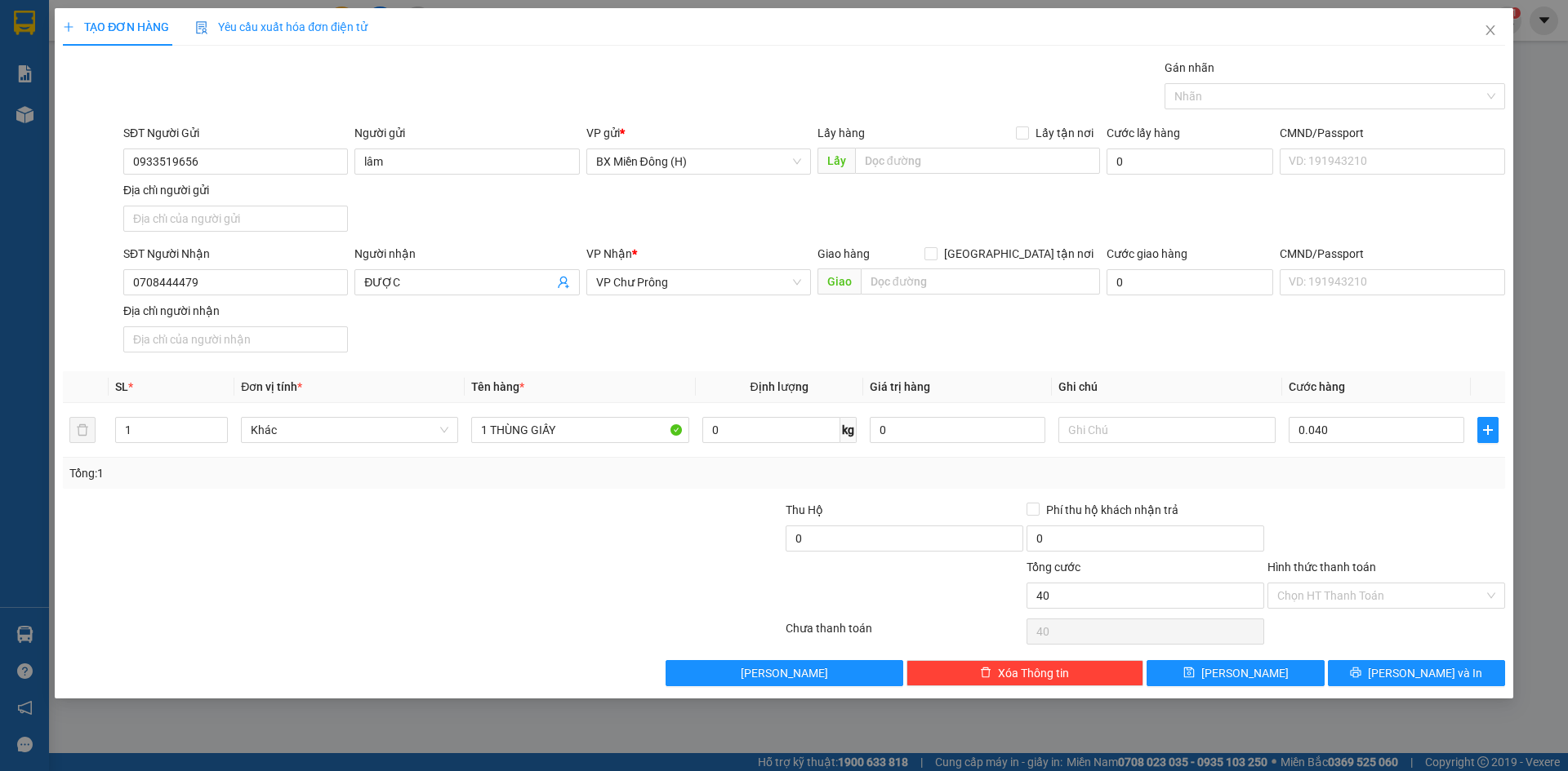
type input "40.000"
click at [1334, 474] on div "Tổng: 1" at bounding box center [784, 472] width 1429 height 18
click at [1346, 427] on input "40.000" at bounding box center [1376, 430] width 176 height 26
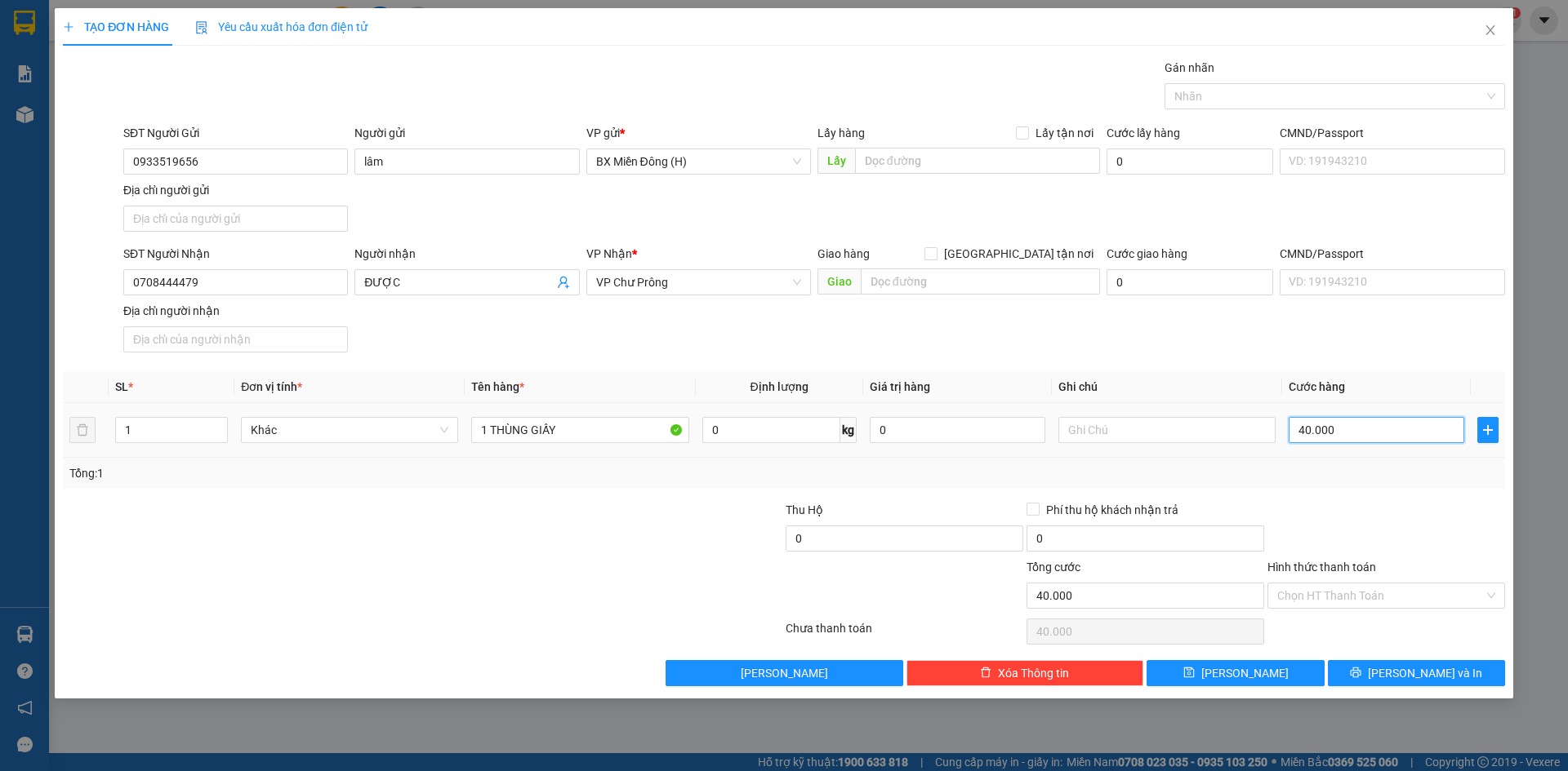
type input "0"
type input "005"
type input "5"
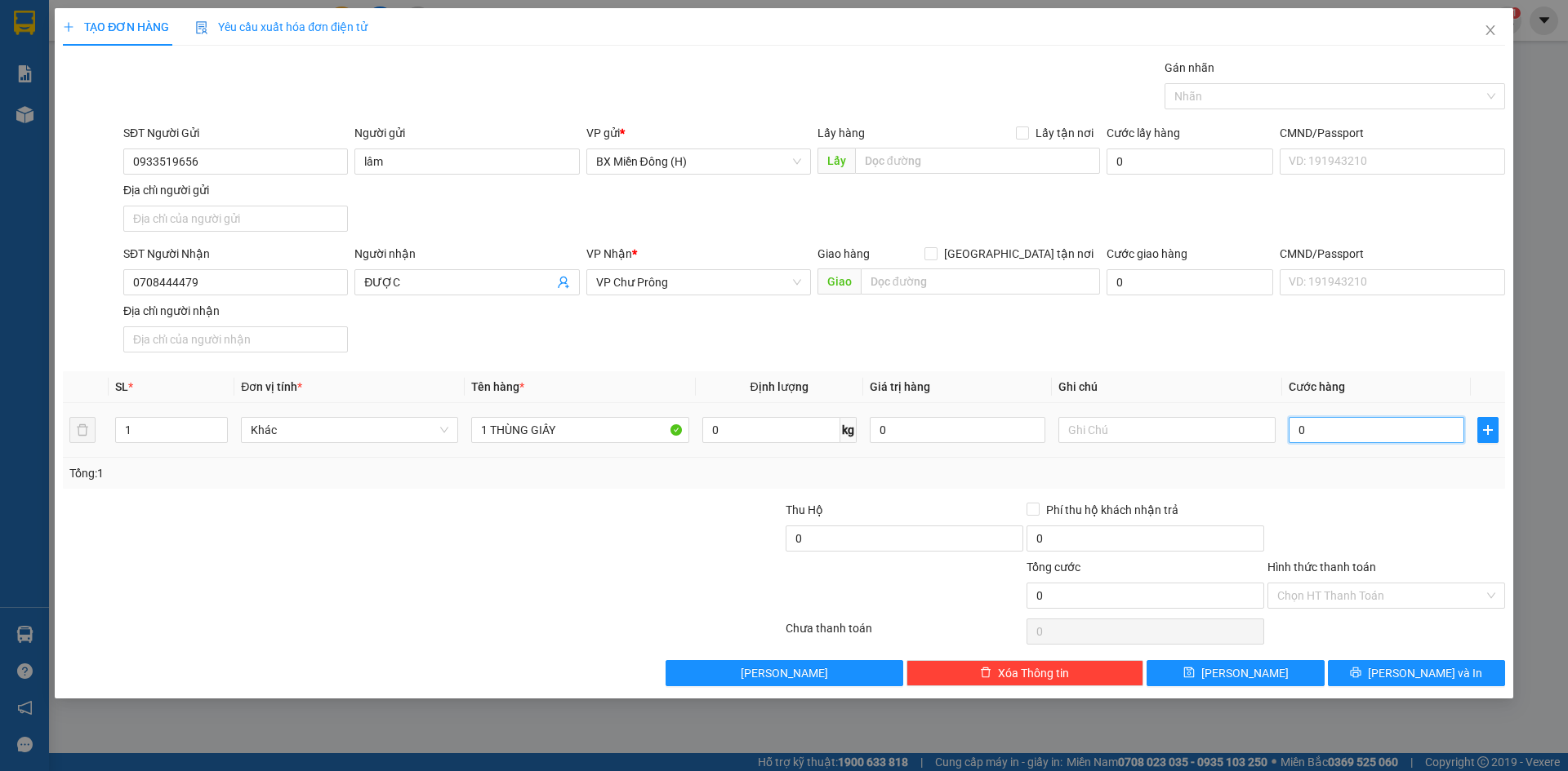
type input "5"
type input "0.050"
type input "50"
type input "50.000"
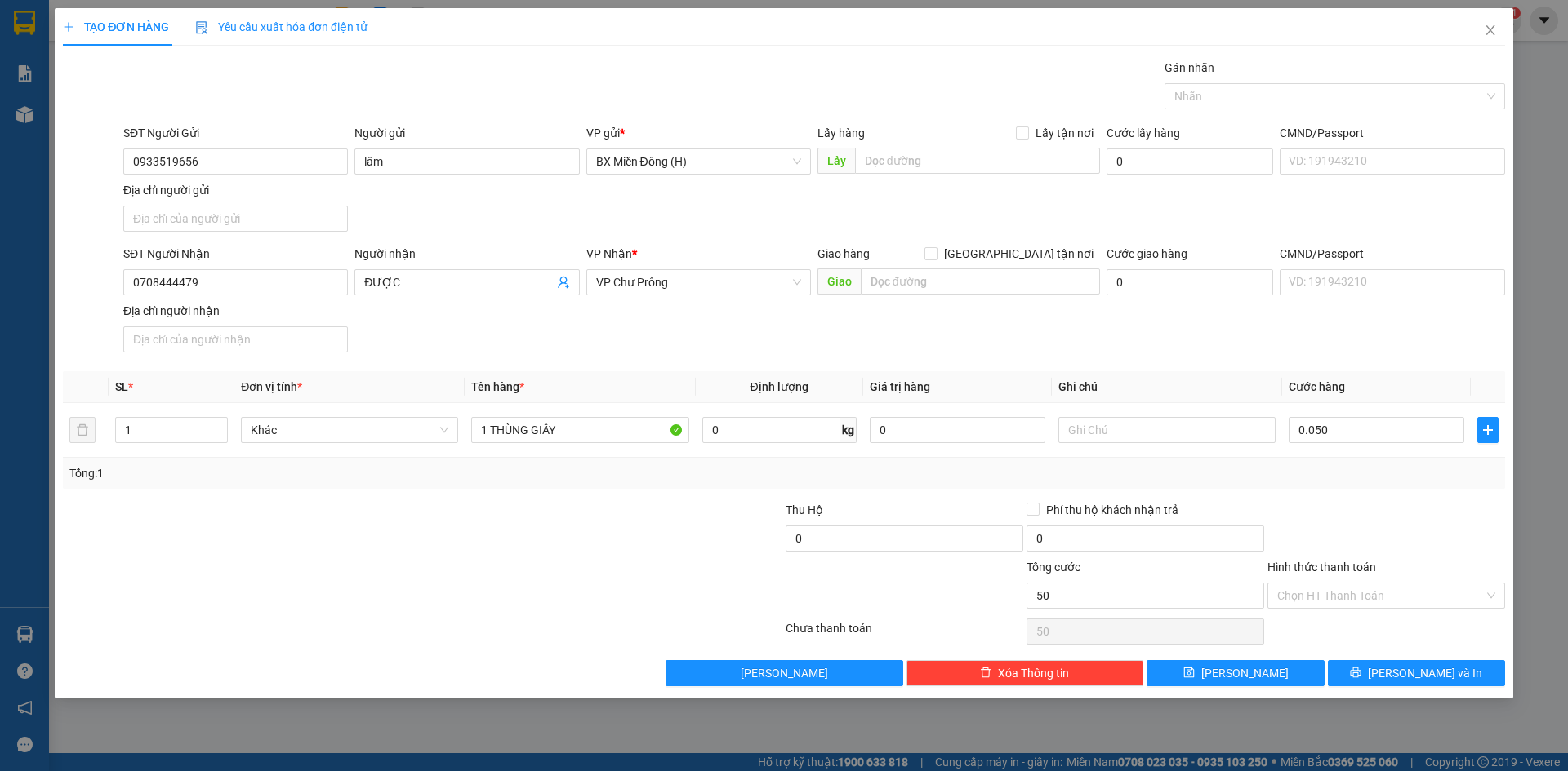
type input "50.000"
click at [1327, 492] on div "Transit Pickup Surcharge Ids Transit Deliver Surcharge Ids Transit Deliver Surc…" at bounding box center [784, 372] width 1442 height 628
click at [1367, 594] on input "Hình thức thanh toán" at bounding box center [1380, 595] width 207 height 24
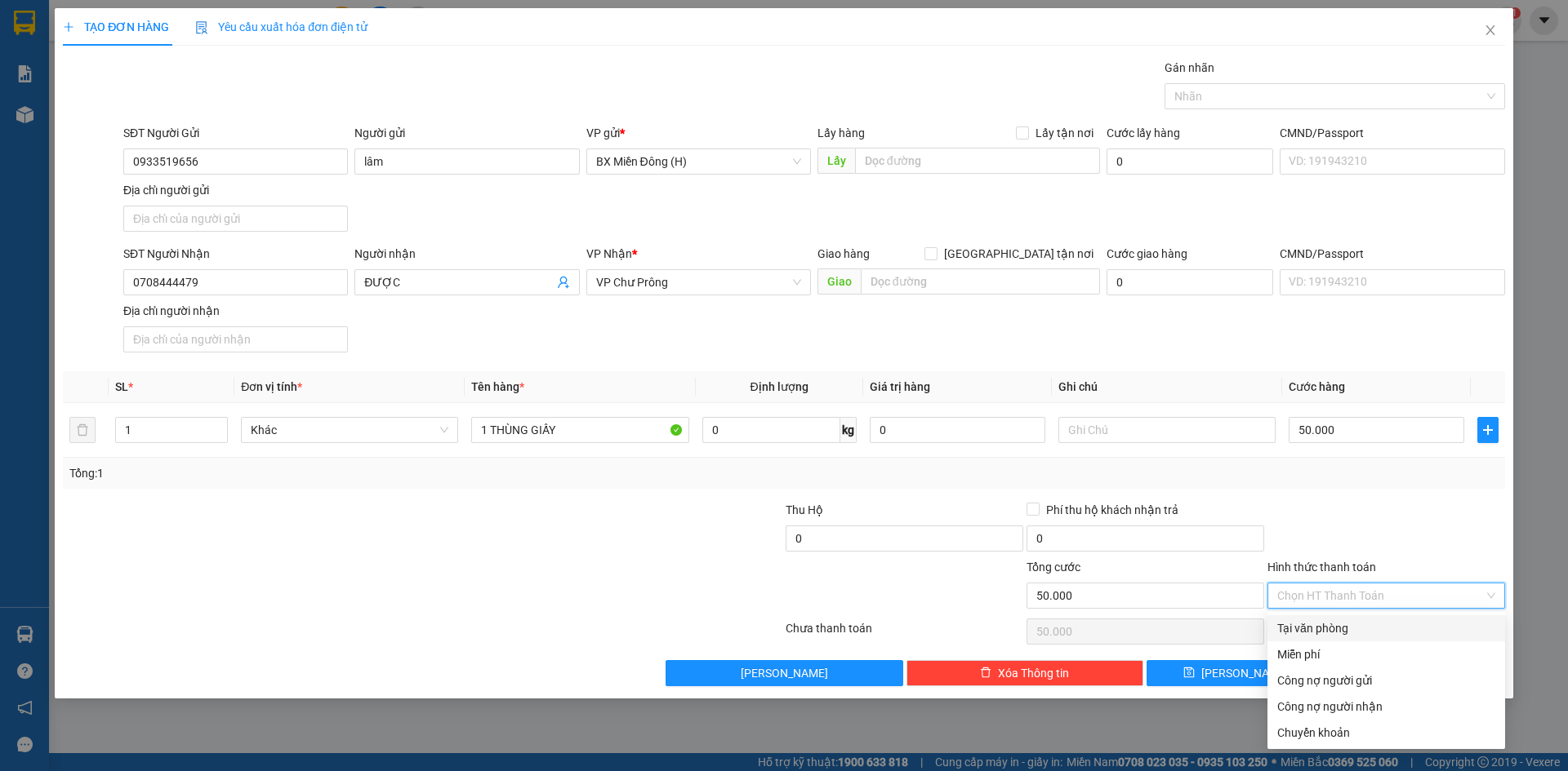
click at [1382, 516] on div at bounding box center [1386, 529] width 241 height 57
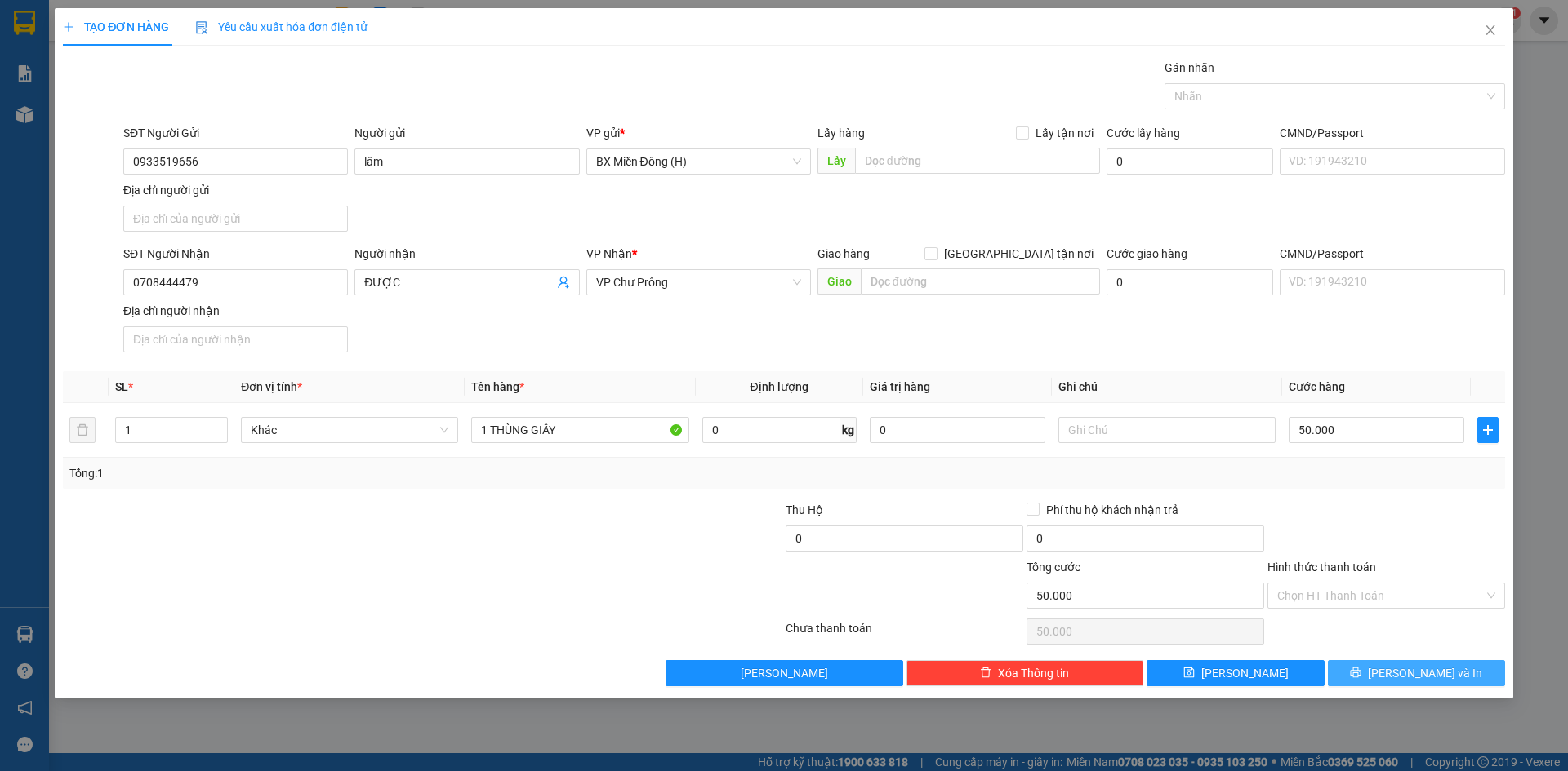
click at [1368, 672] on button "[PERSON_NAME] và In" at bounding box center [1417, 673] width 177 height 26
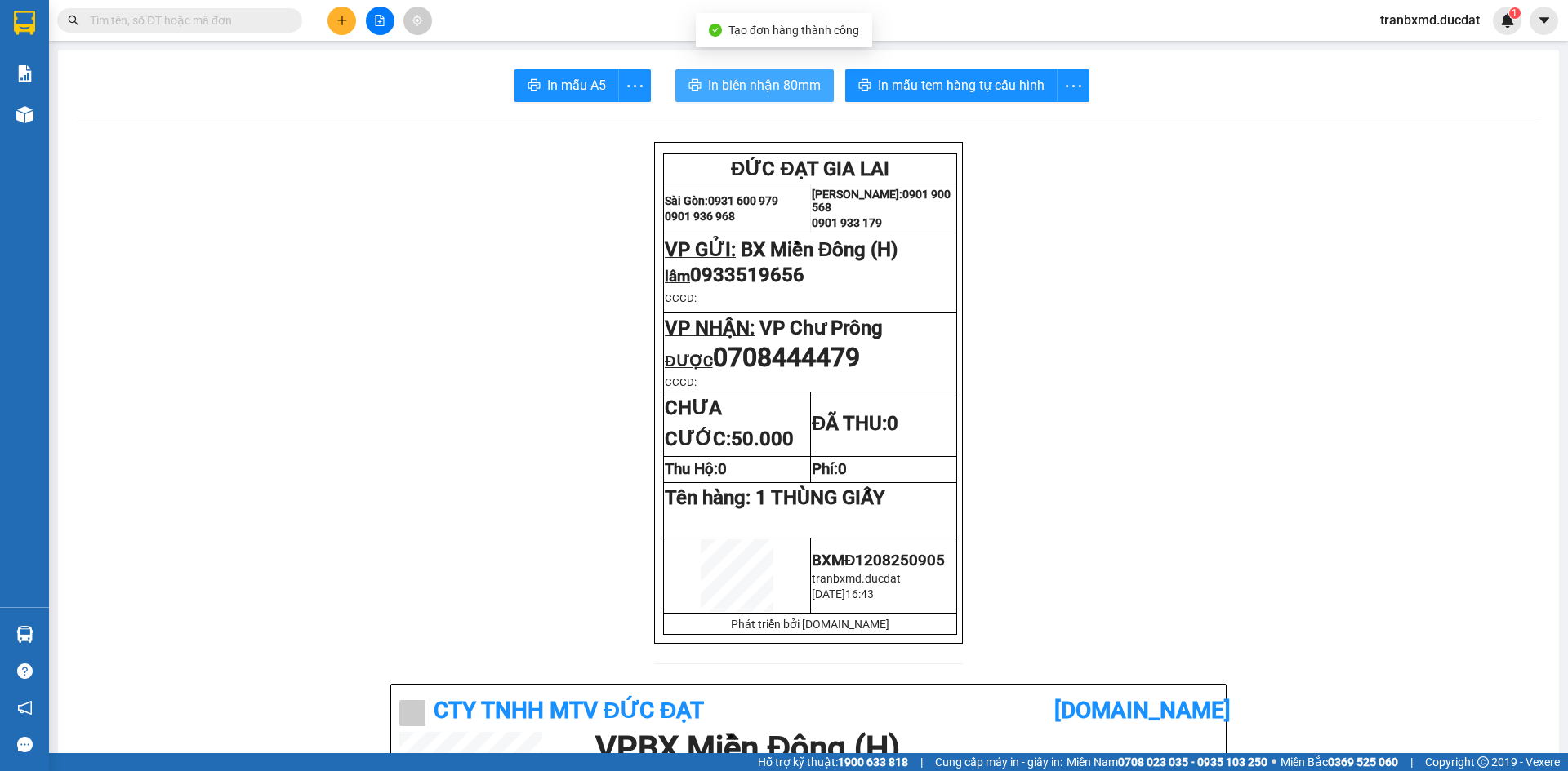
click at [734, 94] on span "In biên nhận 80mm" at bounding box center [764, 85] width 113 height 20
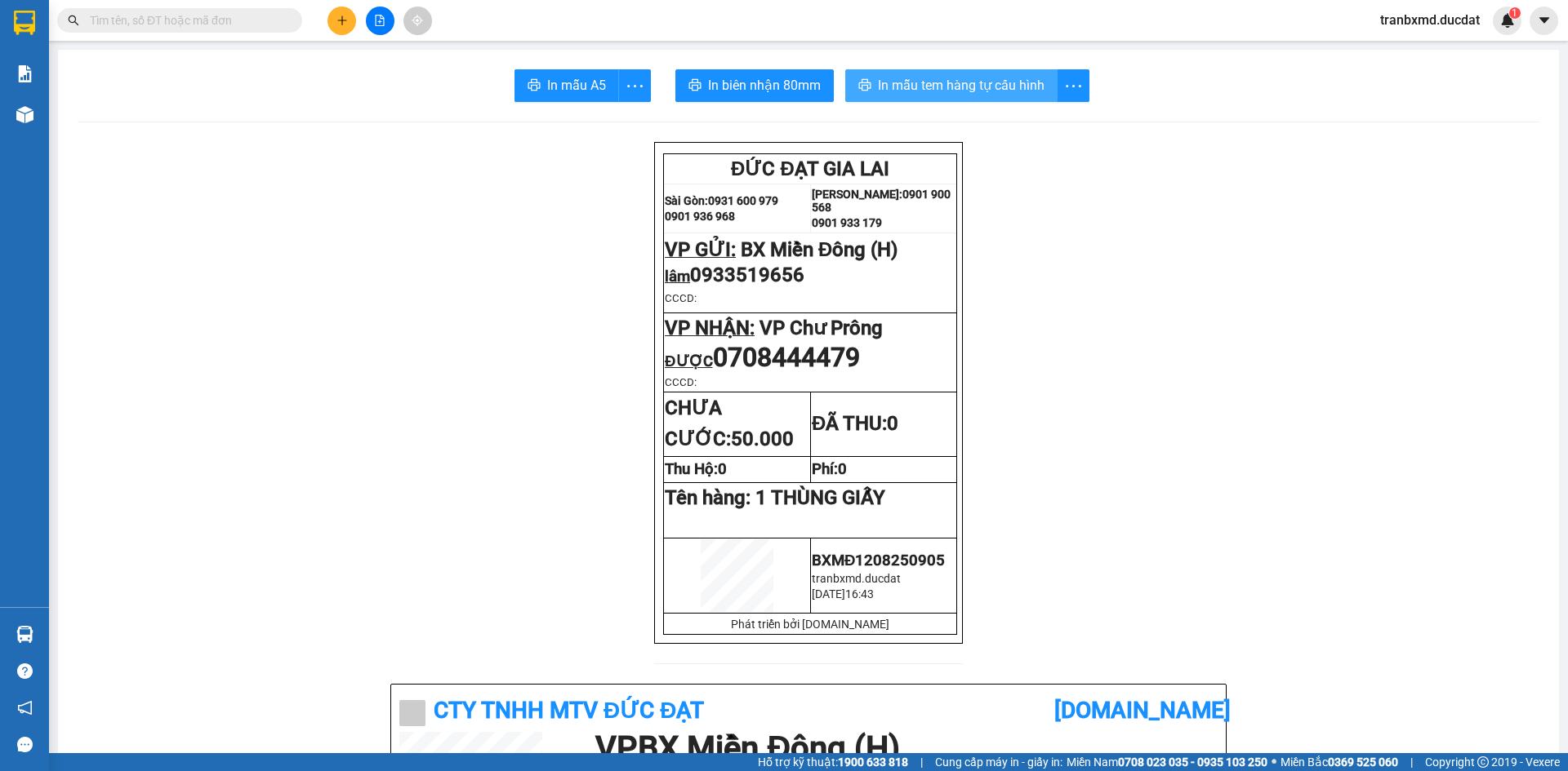
click at [934, 98] on button "In mẫu tem hàng tự cấu hình" at bounding box center [951, 85] width 213 height 33
click at [343, 23] on icon "plus" at bounding box center [342, 21] width 12 height 12
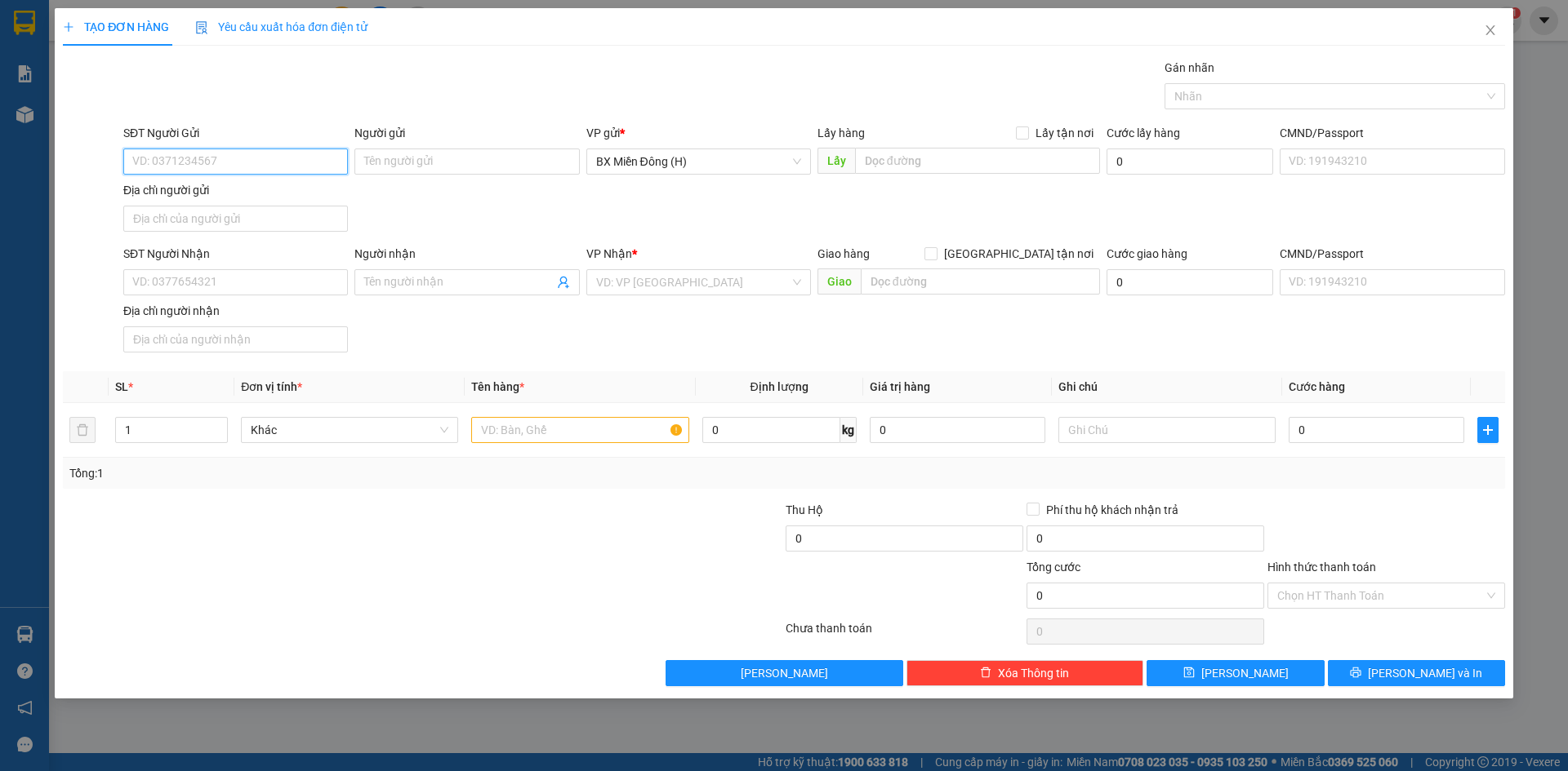
click at [233, 162] on input "SĐT Người Gửi" at bounding box center [235, 161] width 224 height 26
type input "0935915669"
click at [209, 273] on input "SĐT Người Nhận" at bounding box center [235, 282] width 224 height 26
drag, startPoint x: 197, startPoint y: 168, endPoint x: 112, endPoint y: 171, distance: 85.1
click at [112, 171] on div "SĐT Người Gửi 0935915669 0935915669 Người gửi Tên người gửi VP gửi * BX Miền Đô…" at bounding box center [783, 181] width 1445 height 115
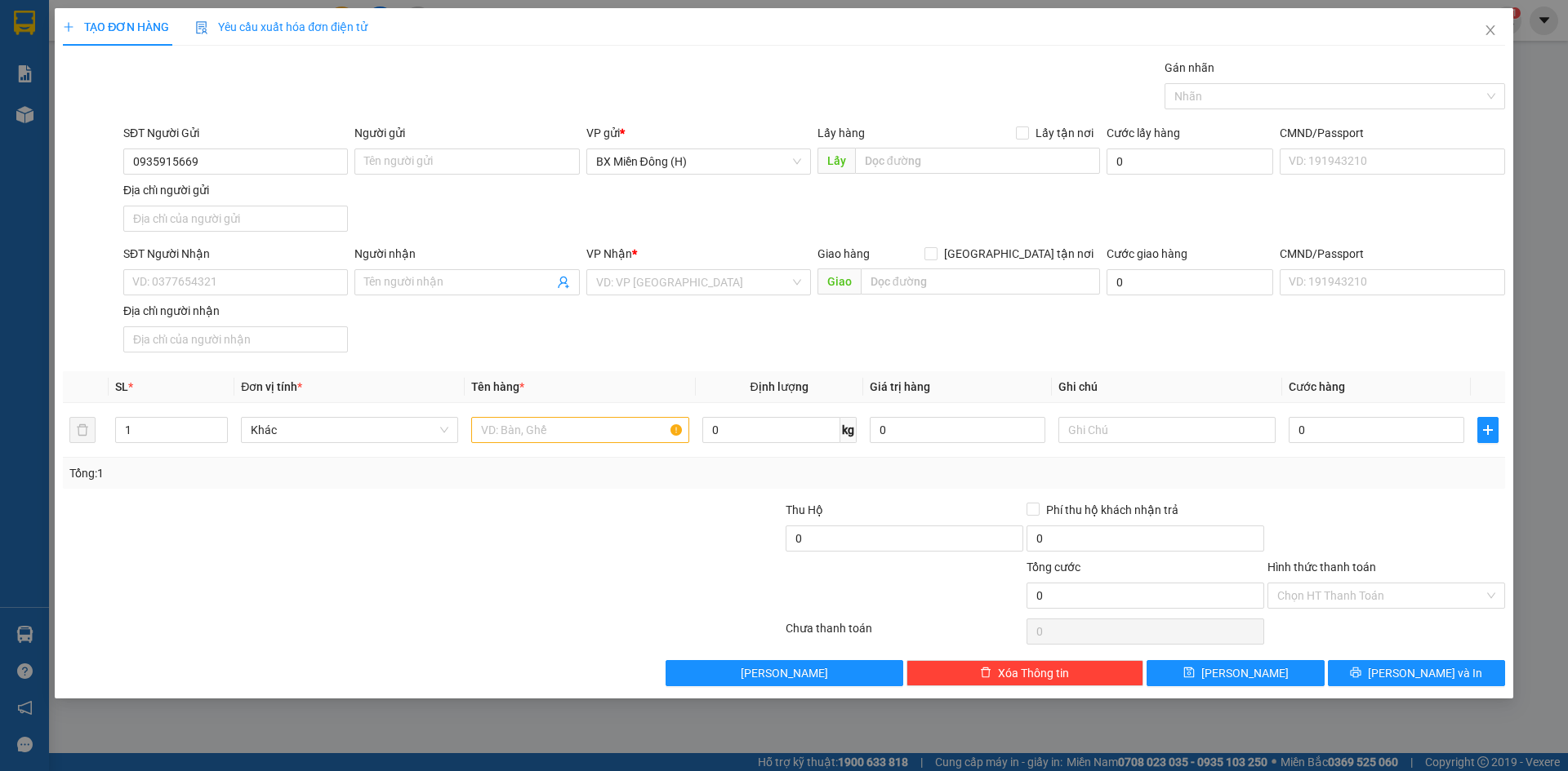
drag, startPoint x: 112, startPoint y: 171, endPoint x: 209, endPoint y: 138, distance: 102.5
click at [209, 138] on div "SĐT Người Gửi" at bounding box center [235, 132] width 224 height 18
click at [235, 275] on input "SĐT Người Nhận" at bounding box center [235, 282] width 224 height 26
paste input "0935915669"
type input "0935915669"
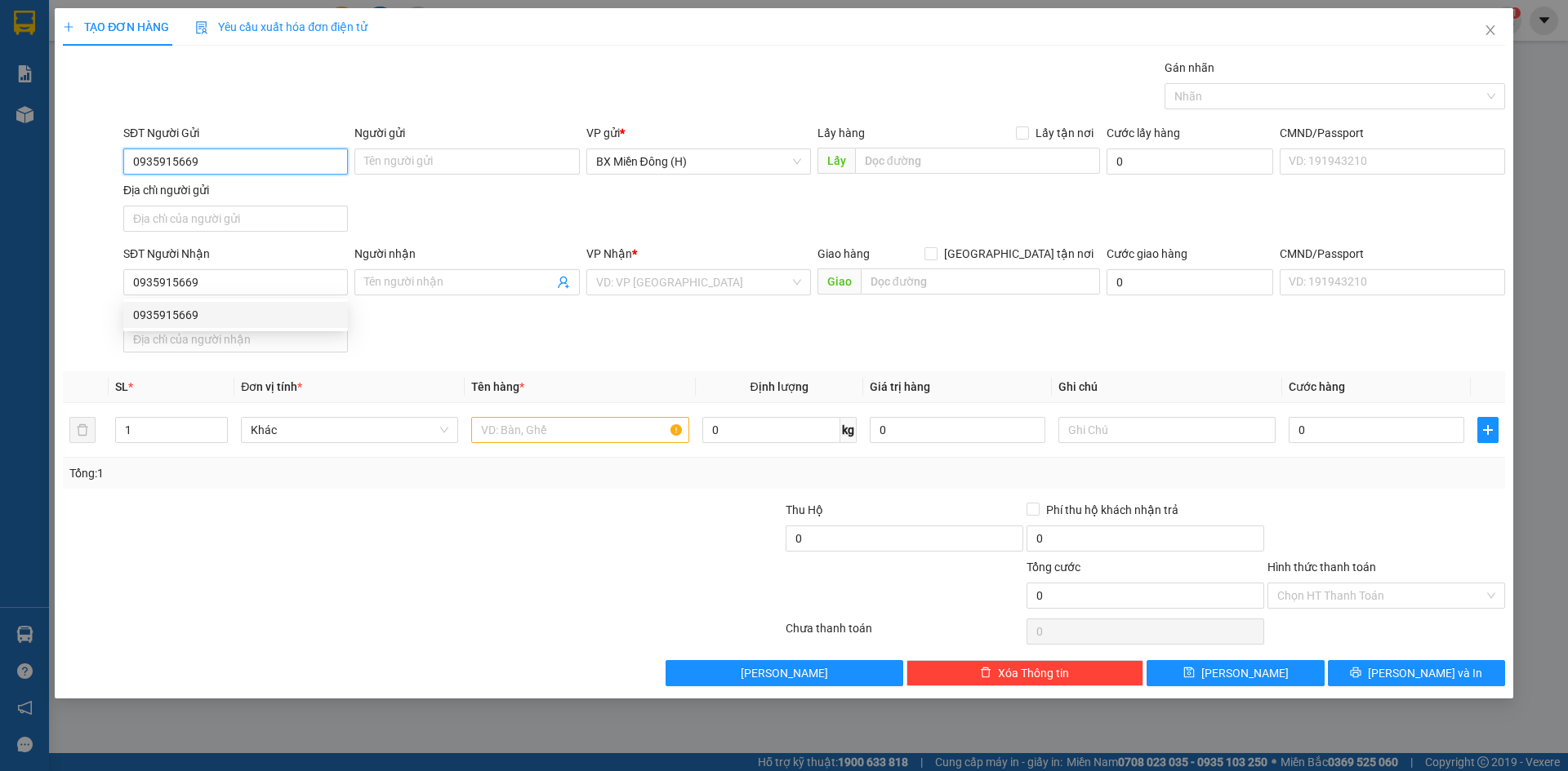
click at [236, 168] on input "0935915669" at bounding box center [235, 161] width 224 height 26
drag, startPoint x: 236, startPoint y: 168, endPoint x: 150, endPoint y: 174, distance: 86.2
drag, startPoint x: 150, startPoint y: 174, endPoint x: 233, endPoint y: 149, distance: 86.7
click at [233, 149] on input "0935915669" at bounding box center [235, 161] width 224 height 26
drag, startPoint x: 189, startPoint y: 162, endPoint x: 79, endPoint y: 179, distance: 111.3
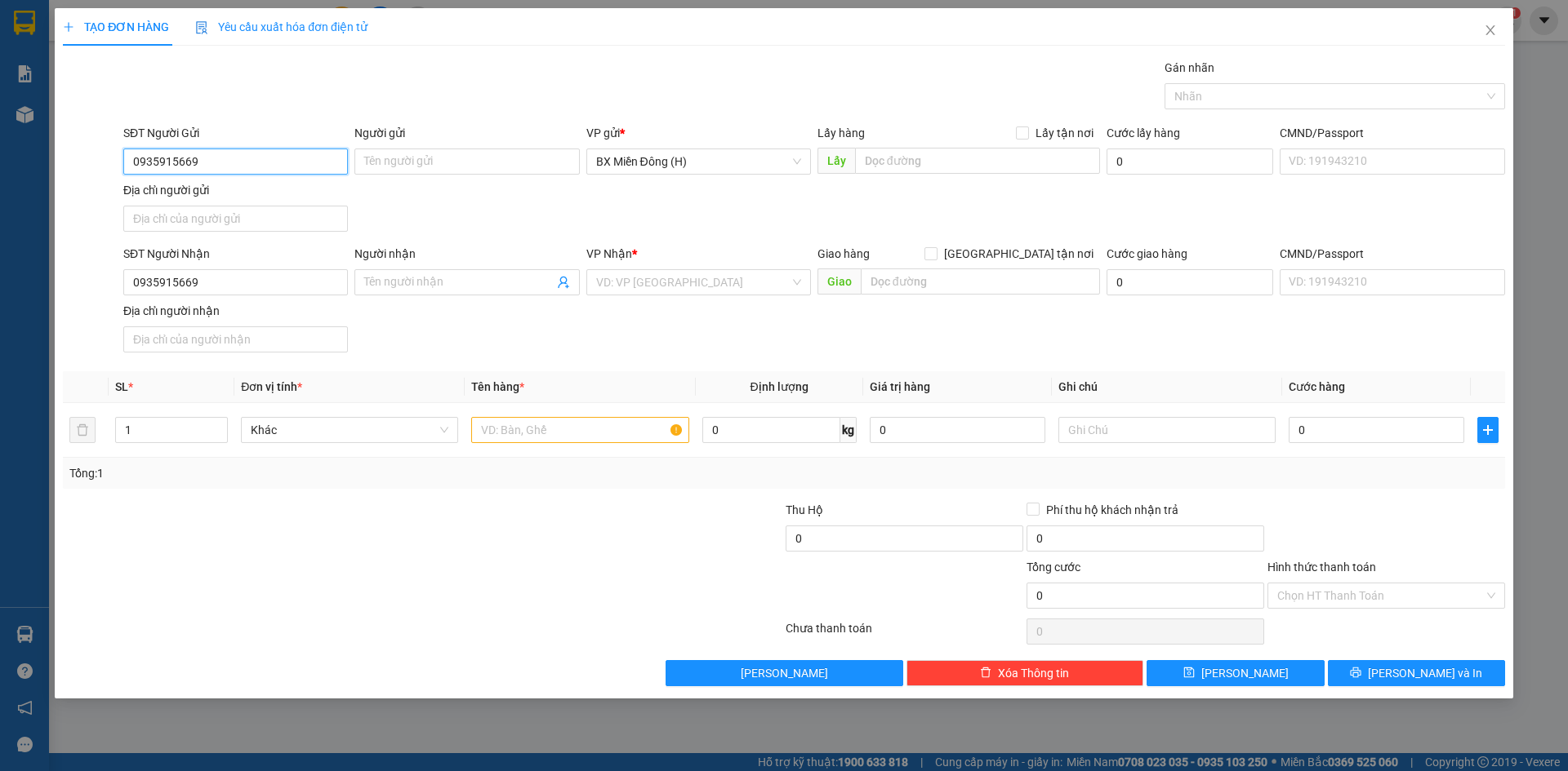
click at [79, 179] on div "SĐT Người Gửi 0935915669 0935915669 Người gửi Tên người gửi VP gửi * BX Miền Đô…" at bounding box center [783, 181] width 1445 height 115
type input "9"
click at [184, 148] on div "SĐT Người Gửi" at bounding box center [235, 135] width 224 height 24
click at [174, 156] on input "9" at bounding box center [235, 161] width 224 height 26
click at [403, 274] on input "Người nhận" at bounding box center [458, 282] width 188 height 18
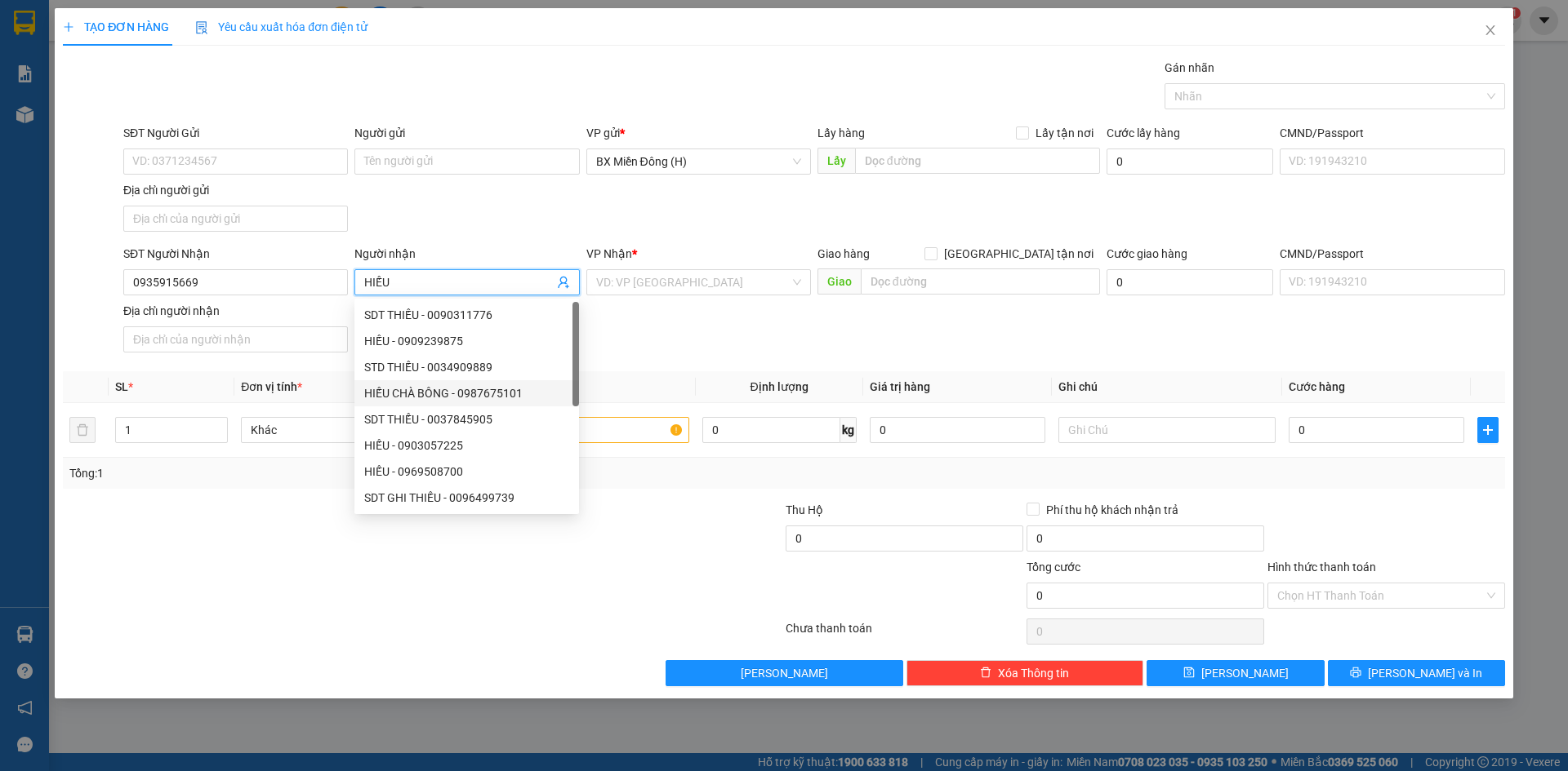
type input "HIẾU"
drag, startPoint x: 599, startPoint y: 344, endPoint x: 678, endPoint y: 325, distance: 81.3
click at [600, 344] on div "SĐT Người Nhận 0935915669 Người nhận HIẾU VP Nhận * VD: VP [GEOGRAPHIC_DATA] Gi…" at bounding box center [813, 302] width 1388 height 115
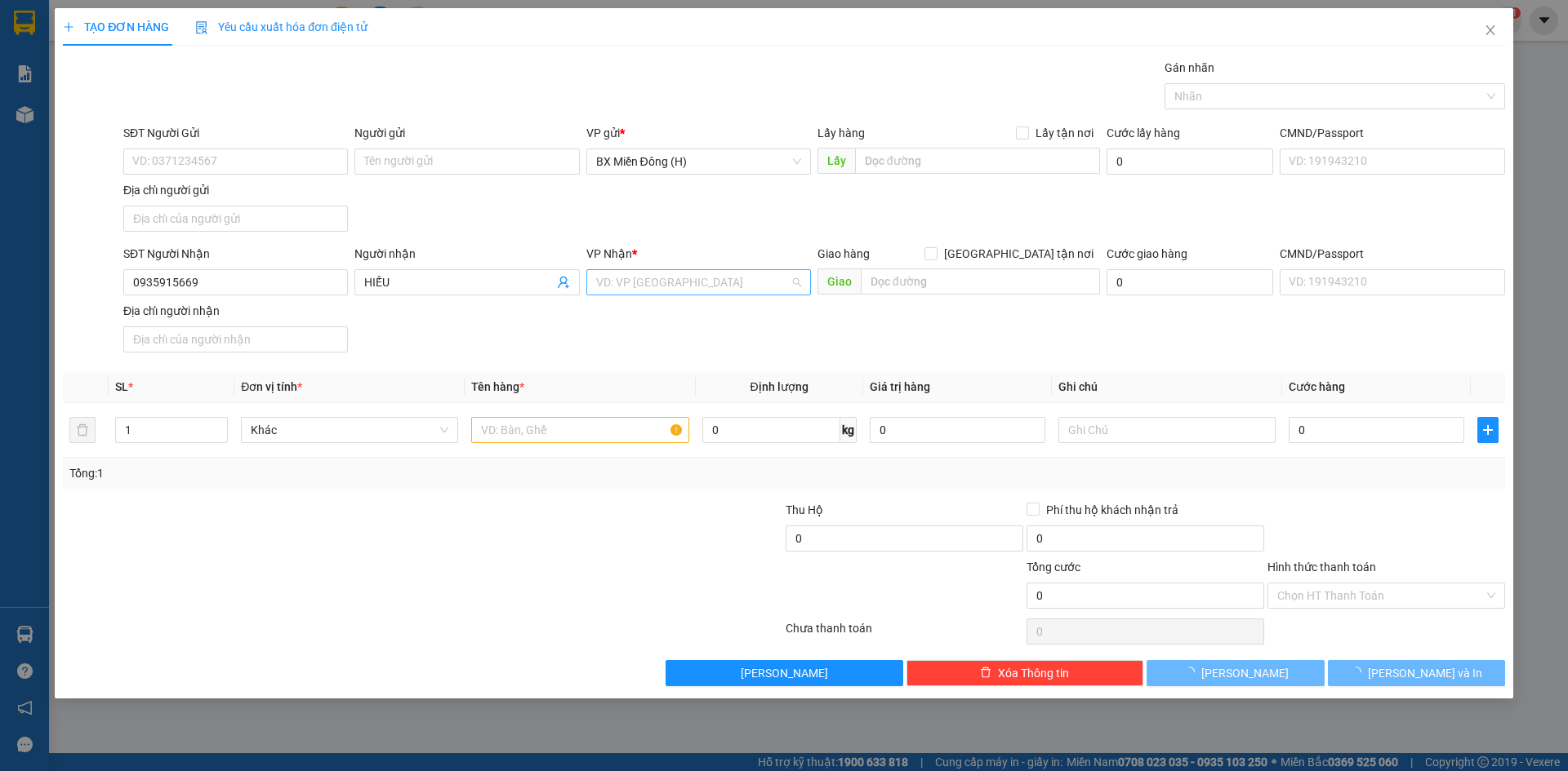
click at [735, 286] on input "search" at bounding box center [692, 282] width 193 height 24
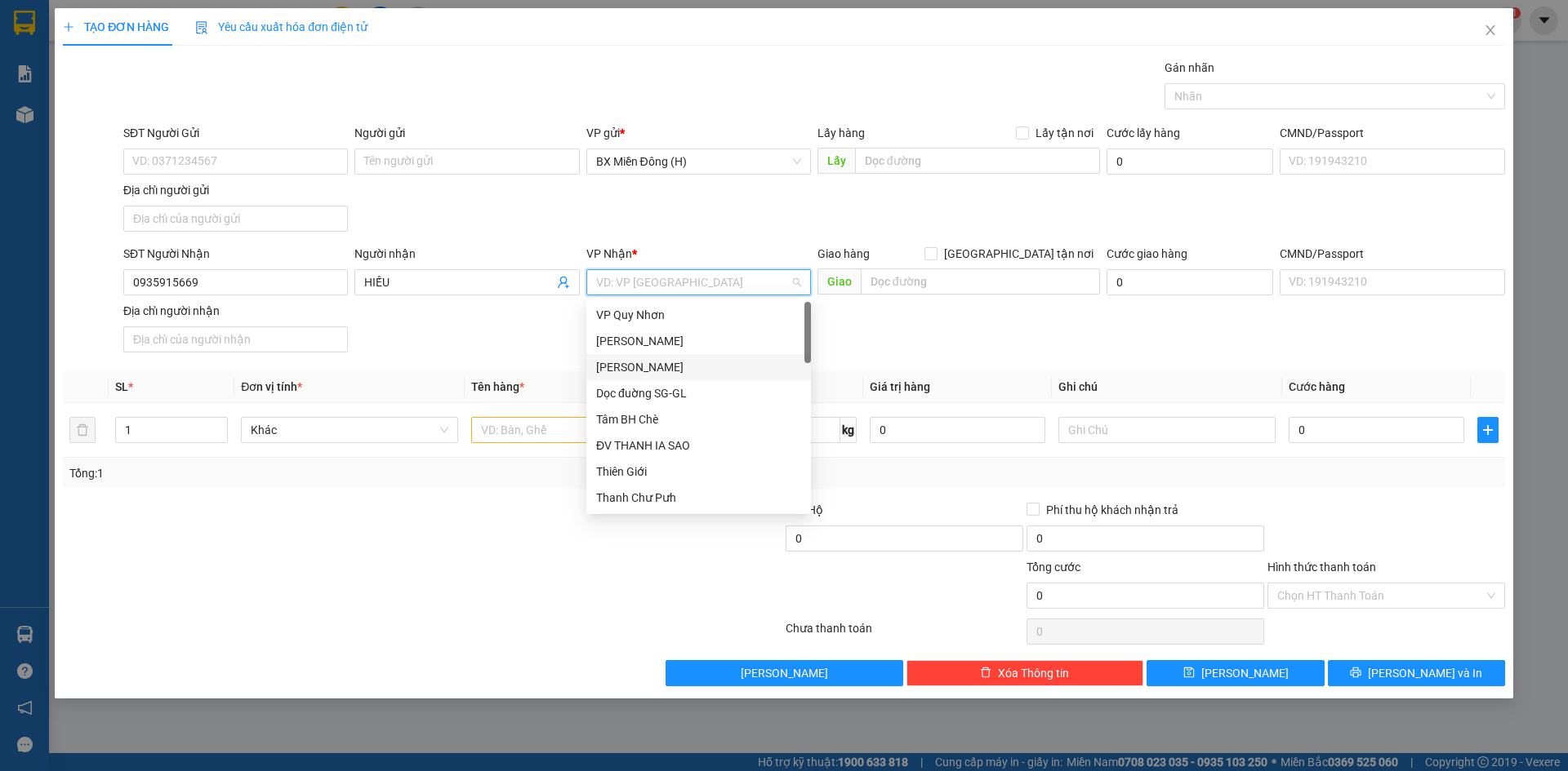
click at [664, 372] on div "[PERSON_NAME]" at bounding box center [698, 366] width 205 height 18
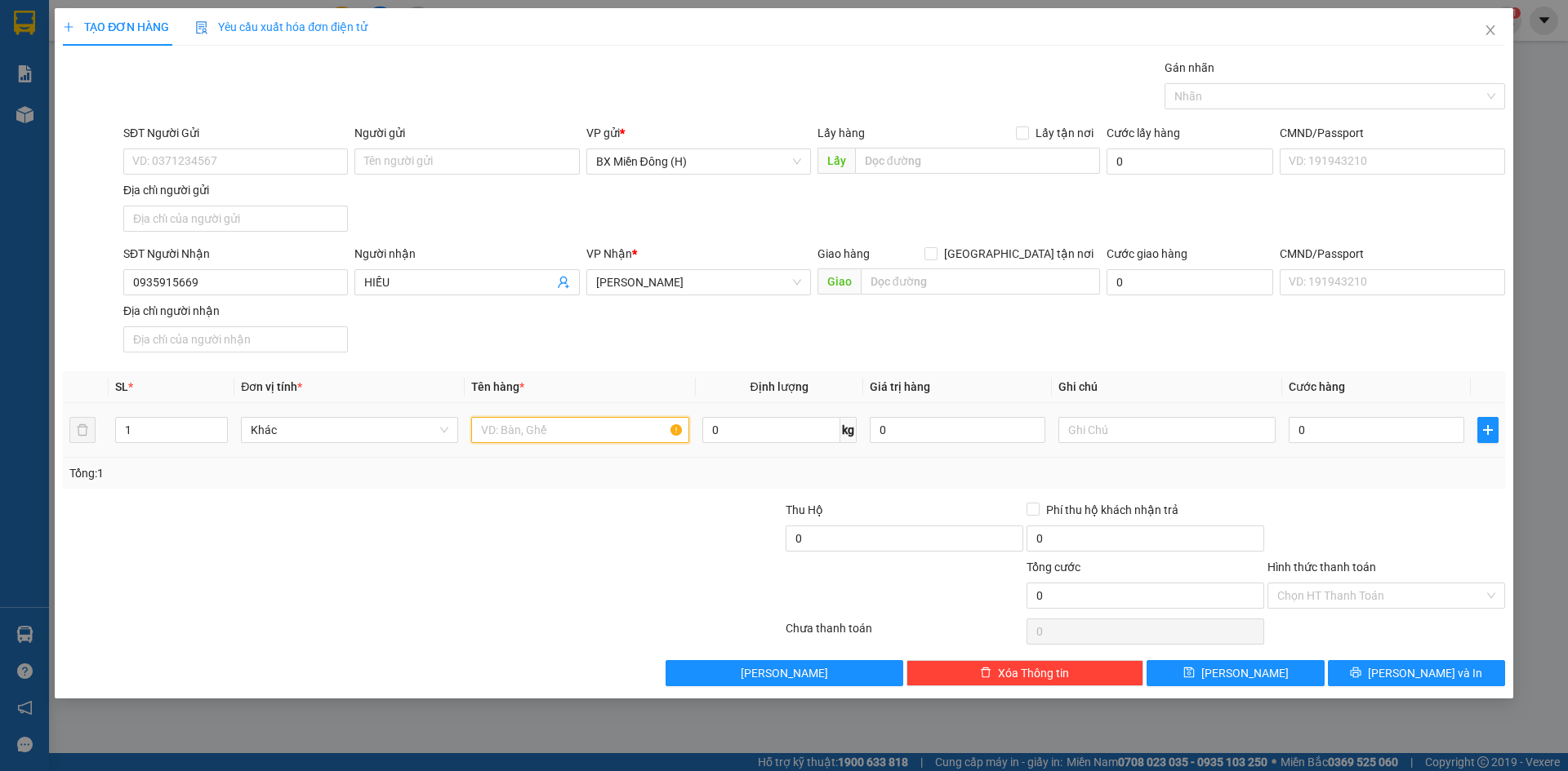
click at [528, 435] on input "text" at bounding box center [580, 430] width 218 height 26
type input "1 CỤC NHỎ"
click at [572, 477] on div "Tổng: 1" at bounding box center [337, 472] width 535 height 18
click at [1355, 431] on input "0" at bounding box center [1376, 430] width 176 height 26
type input "0.032"
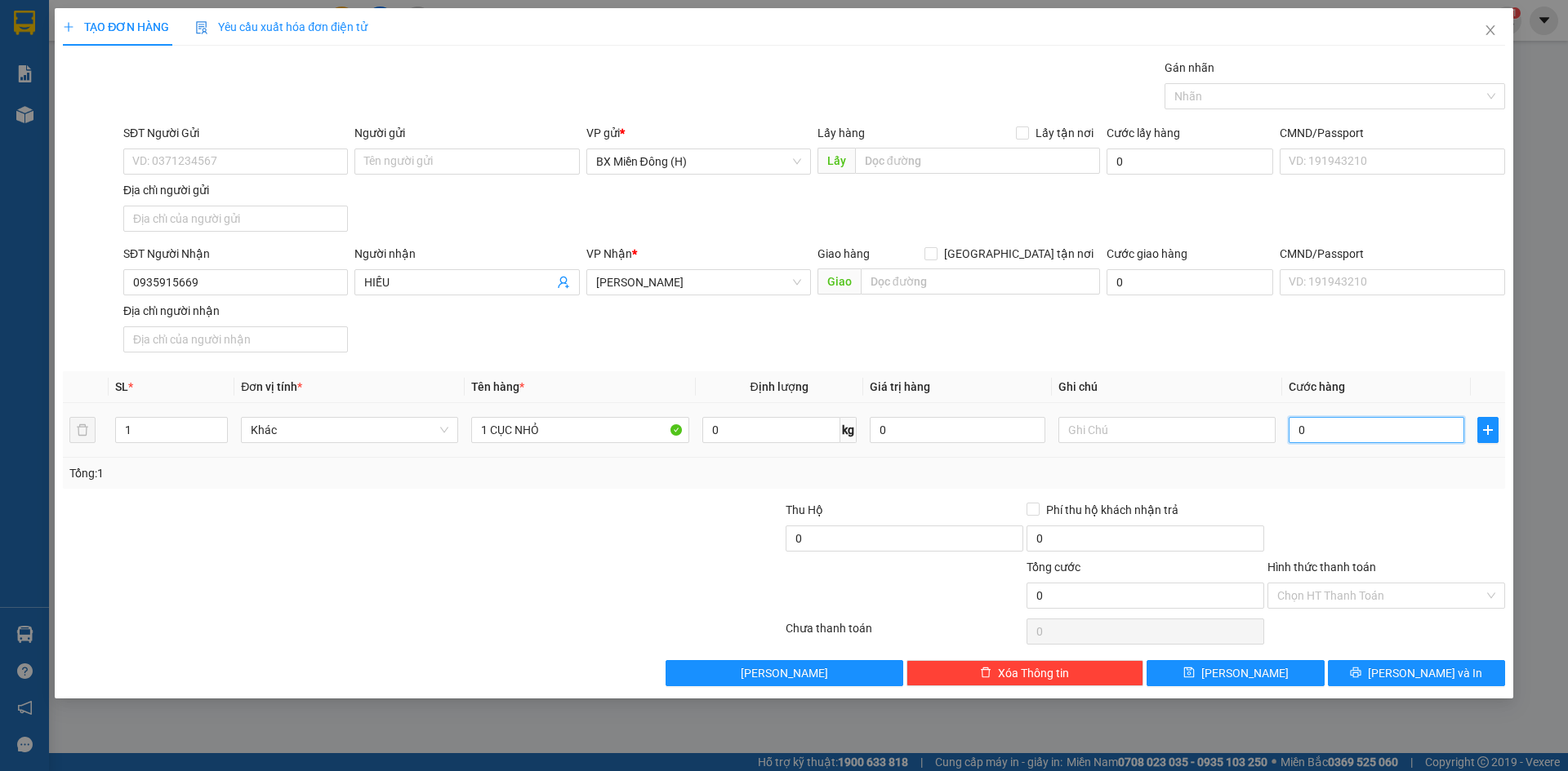
type input "32"
type input "003"
type input "3"
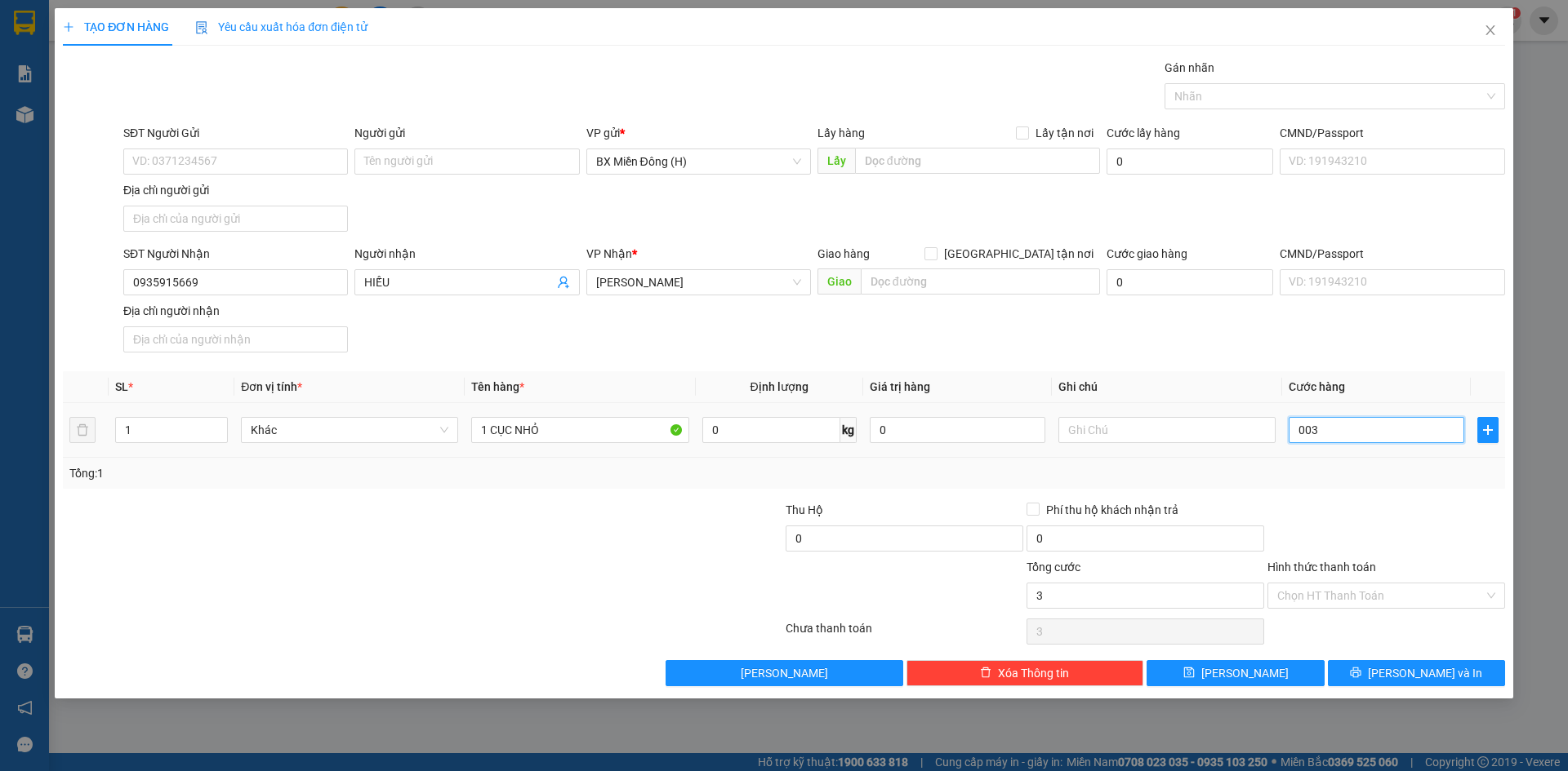
type input "0.030"
type input "30"
type input "30.000"
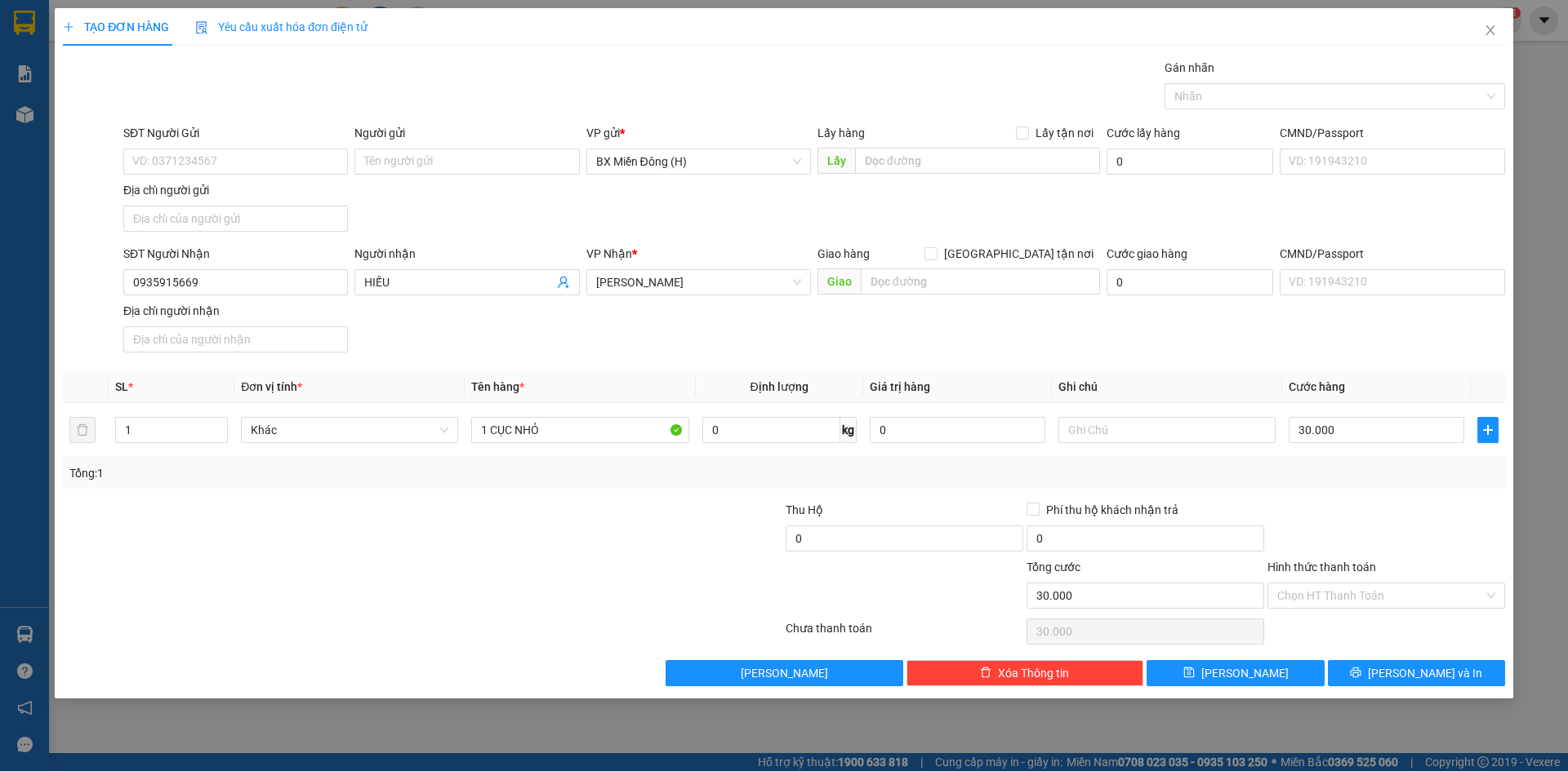
click at [1367, 472] on div "Tổng: 1" at bounding box center [784, 472] width 1429 height 18
click at [1345, 605] on input "Hình thức thanh toán" at bounding box center [1380, 595] width 207 height 24
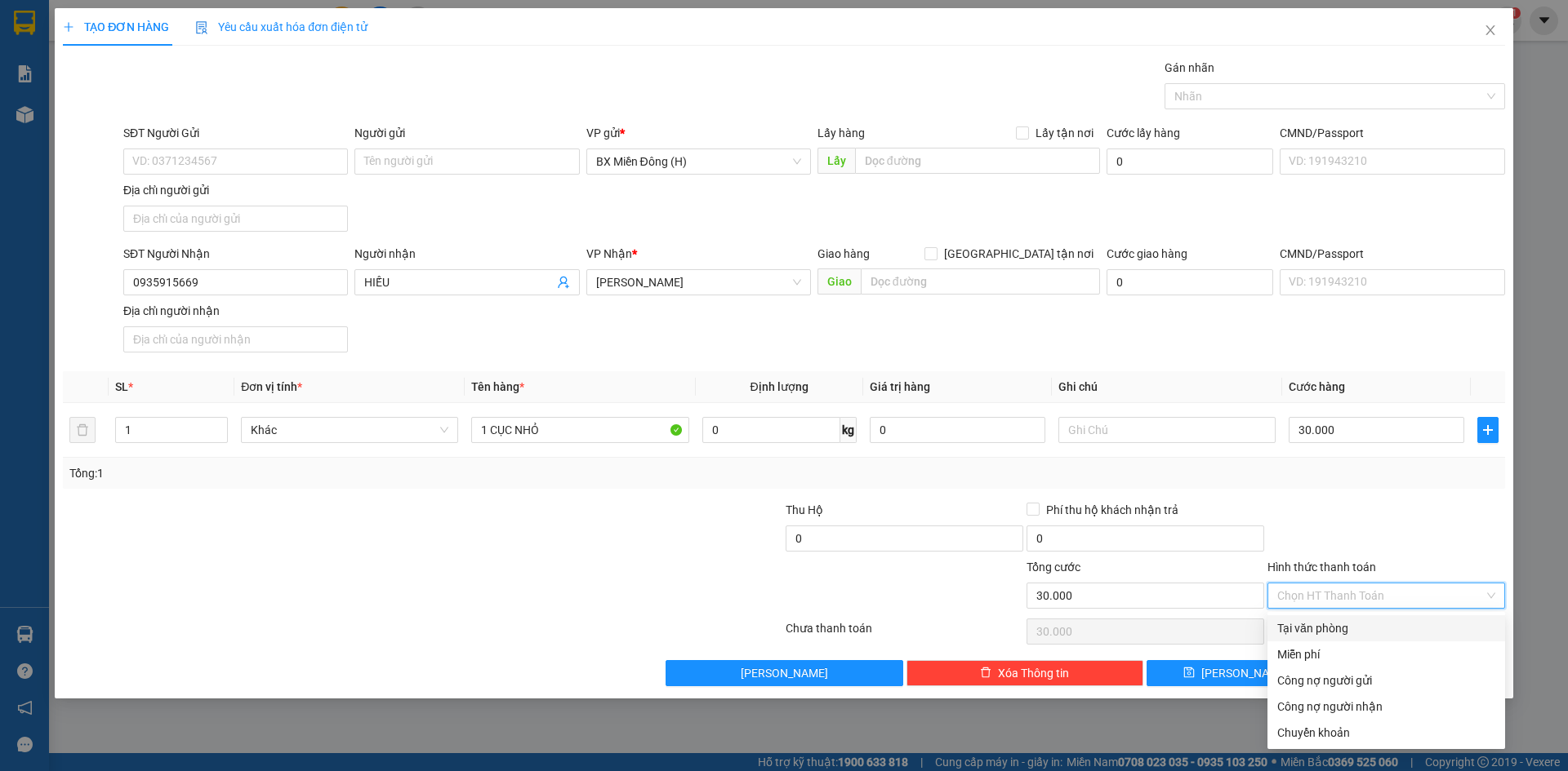
click at [1328, 628] on div "Tại văn phòng" at bounding box center [1386, 628] width 218 height 18
type input "0"
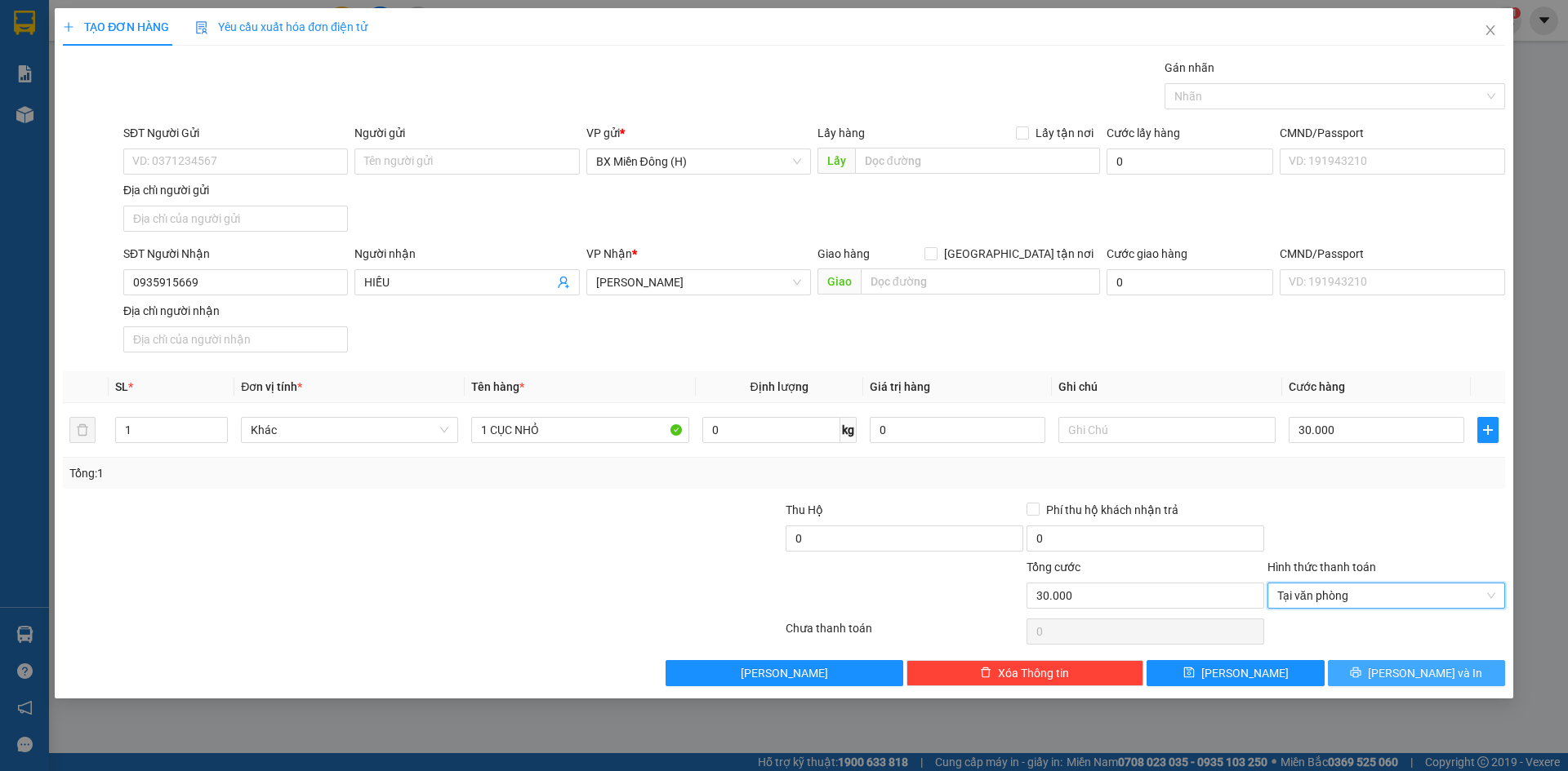
click at [1357, 666] on button "[PERSON_NAME] và In" at bounding box center [1417, 673] width 177 height 26
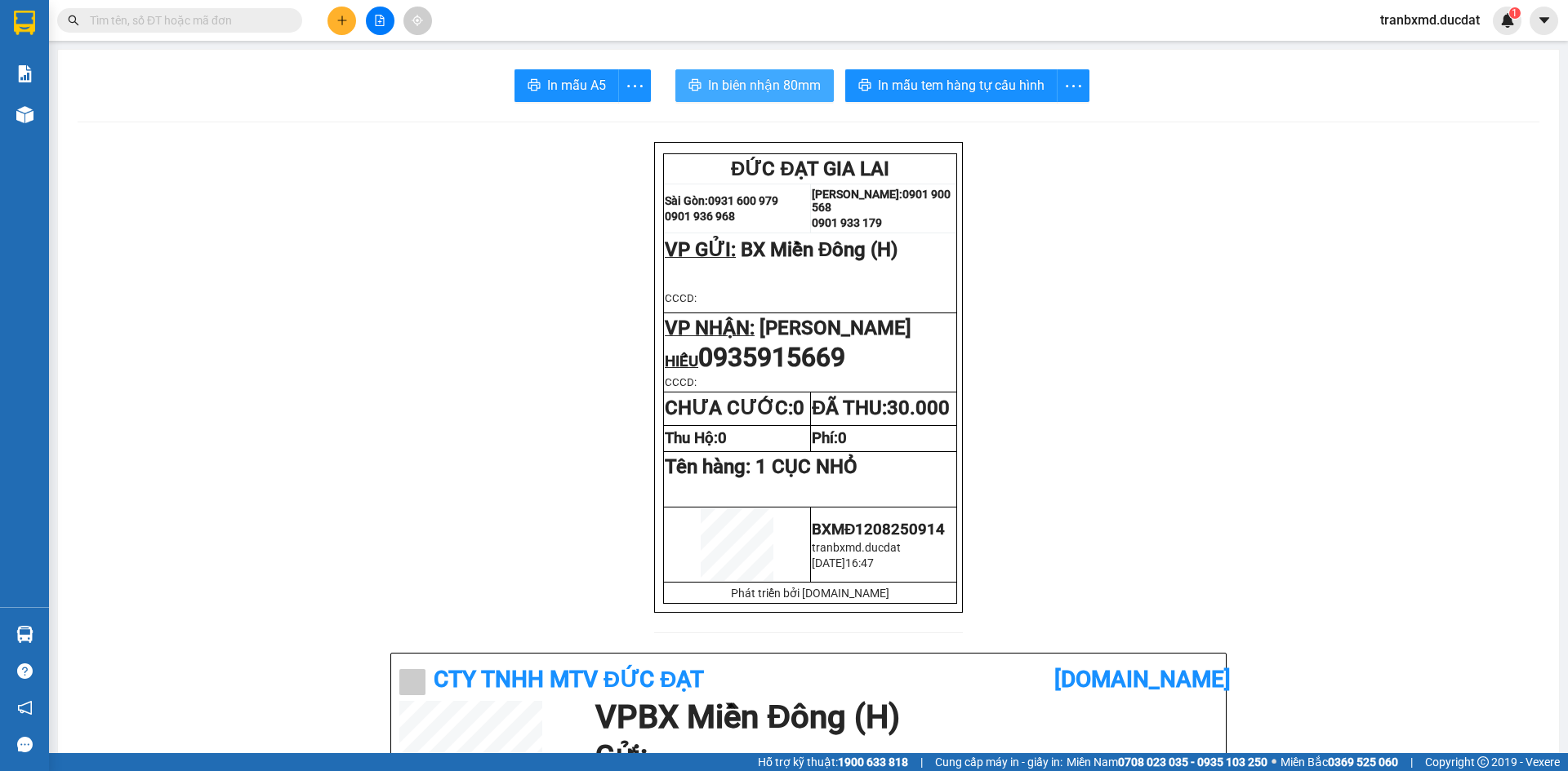
click at [727, 87] on span "In biên nhận 80mm" at bounding box center [764, 85] width 113 height 20
click at [918, 80] on span "In mẫu tem hàng tự cấu hình" at bounding box center [961, 85] width 167 height 20
click at [344, 22] on icon "plus" at bounding box center [342, 21] width 12 height 12
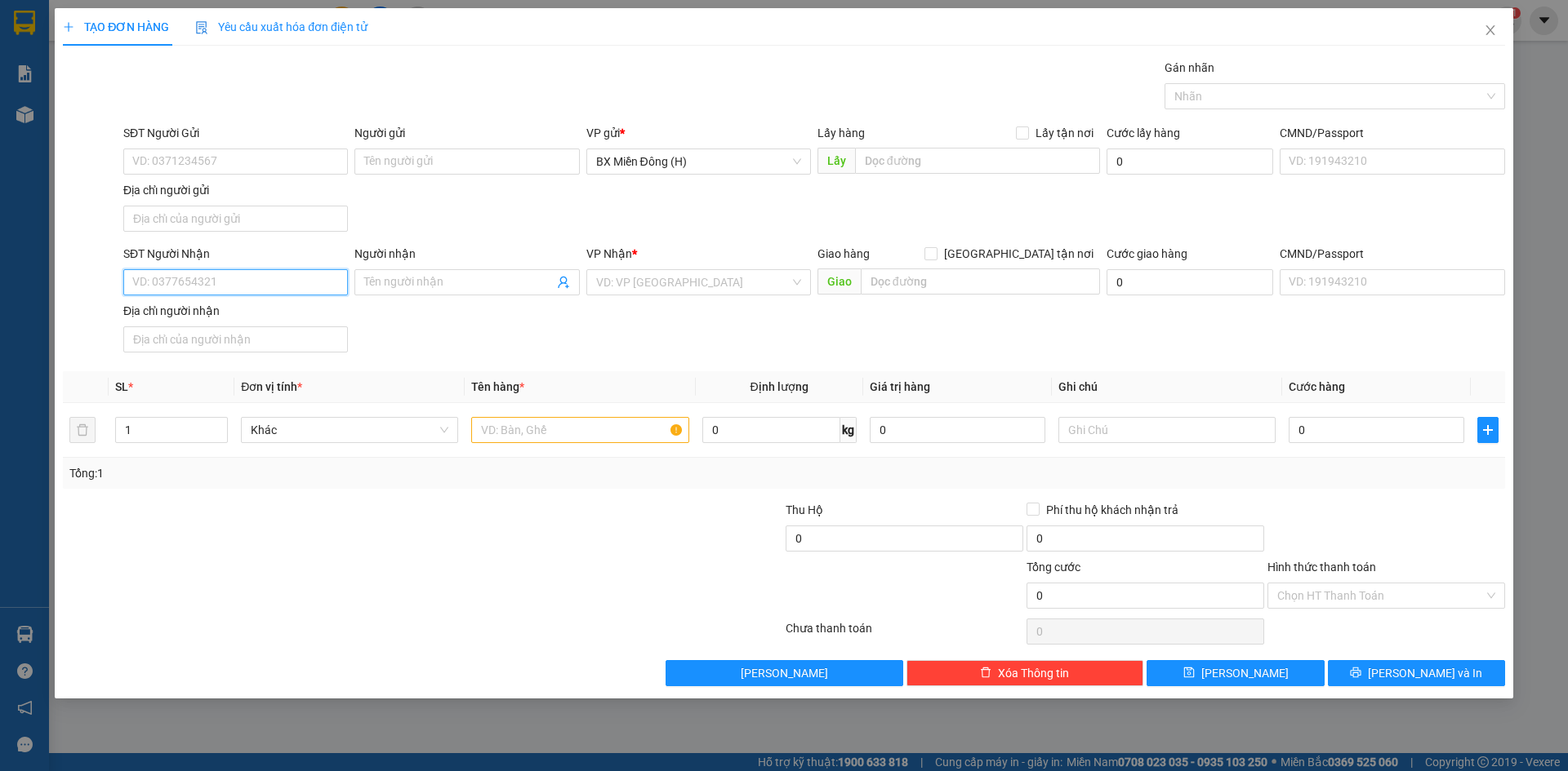
click at [241, 282] on input "SĐT Người Nhận" at bounding box center [235, 282] width 224 height 26
type input "0975102021"
click at [381, 267] on div "Người nhận" at bounding box center [467, 257] width 224 height 24
click at [411, 283] on input "Người nhận" at bounding box center [458, 282] width 188 height 18
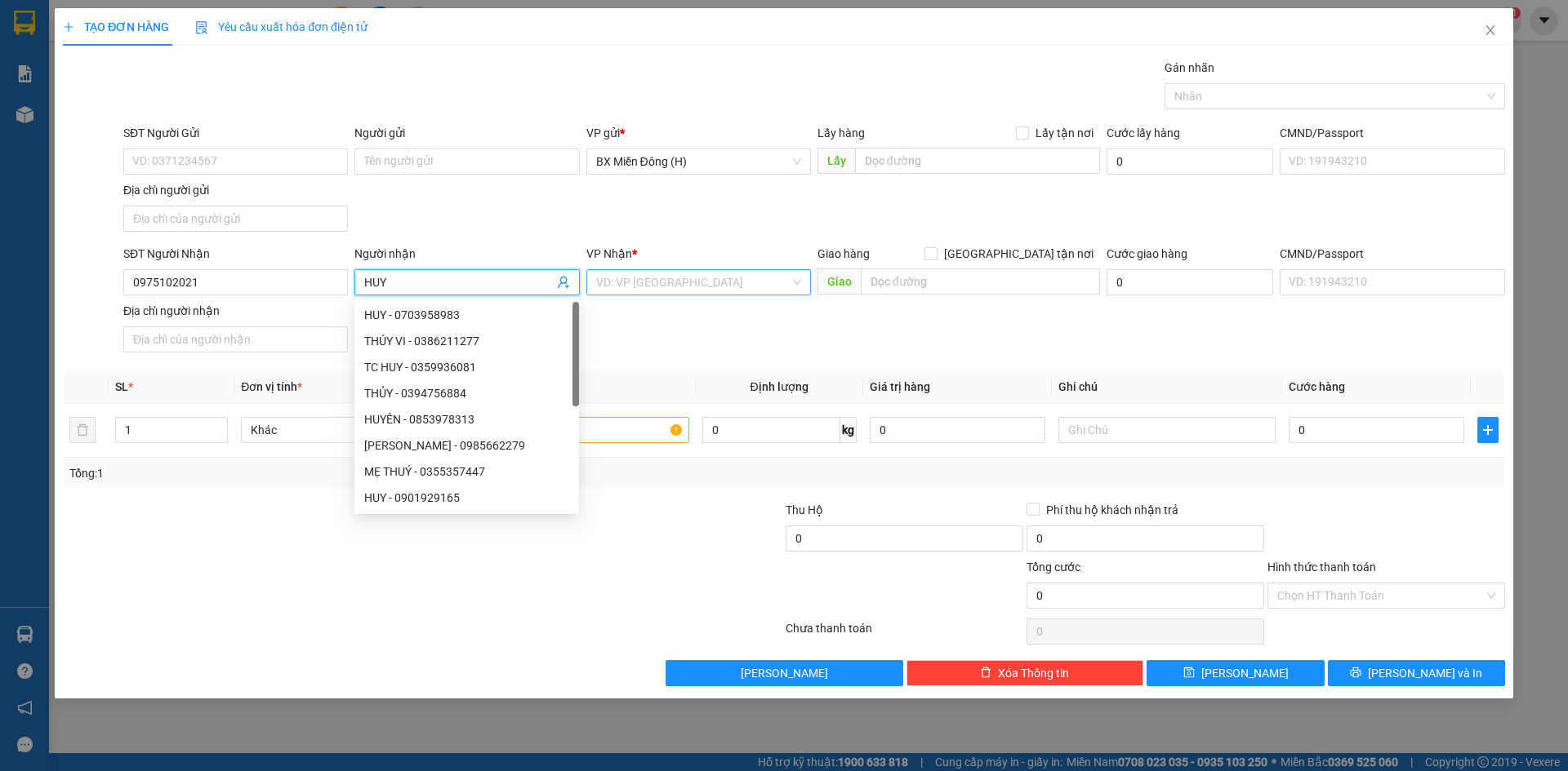
type input "HUY"
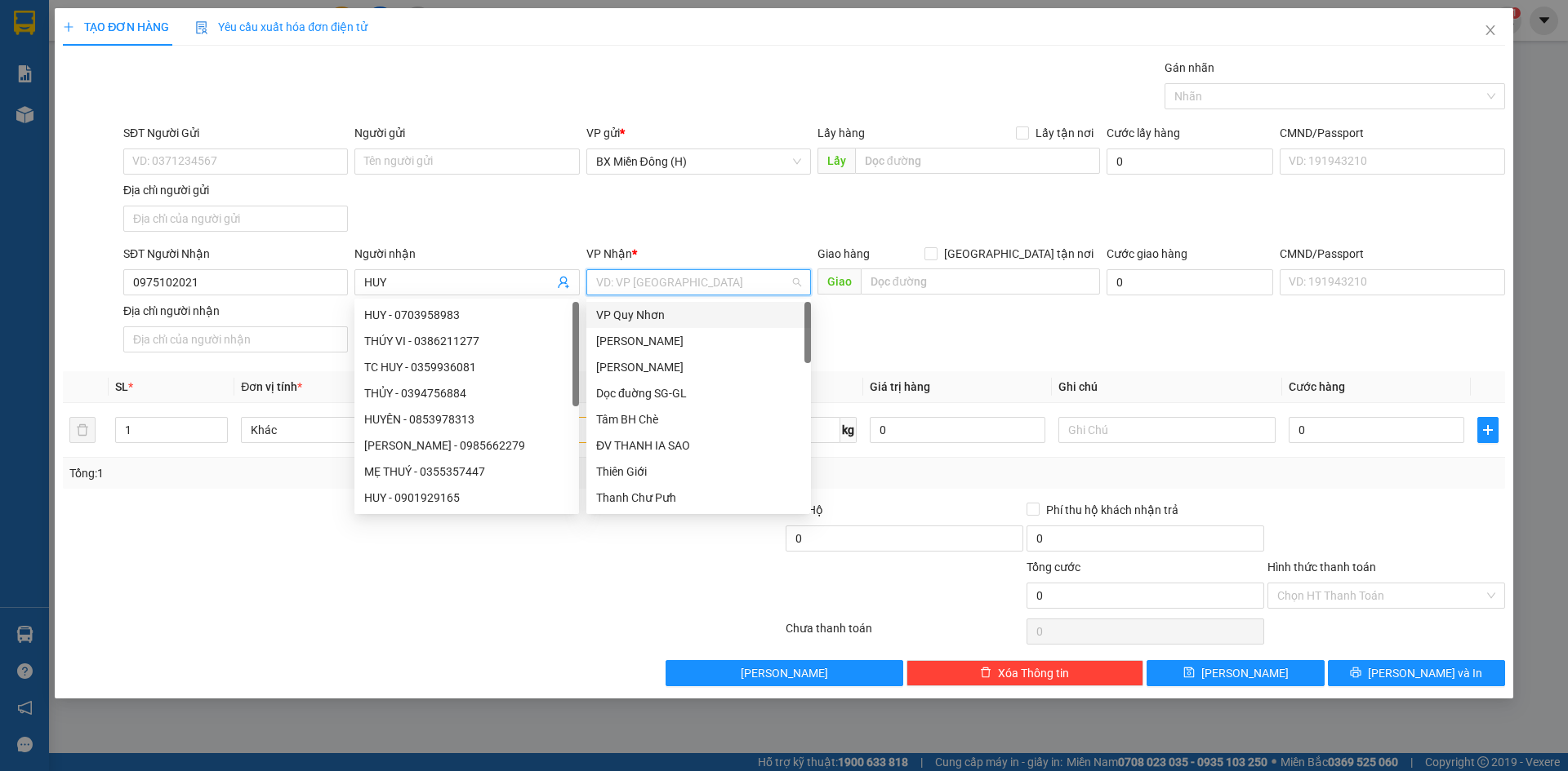
click at [767, 281] on input "search" at bounding box center [692, 282] width 193 height 24
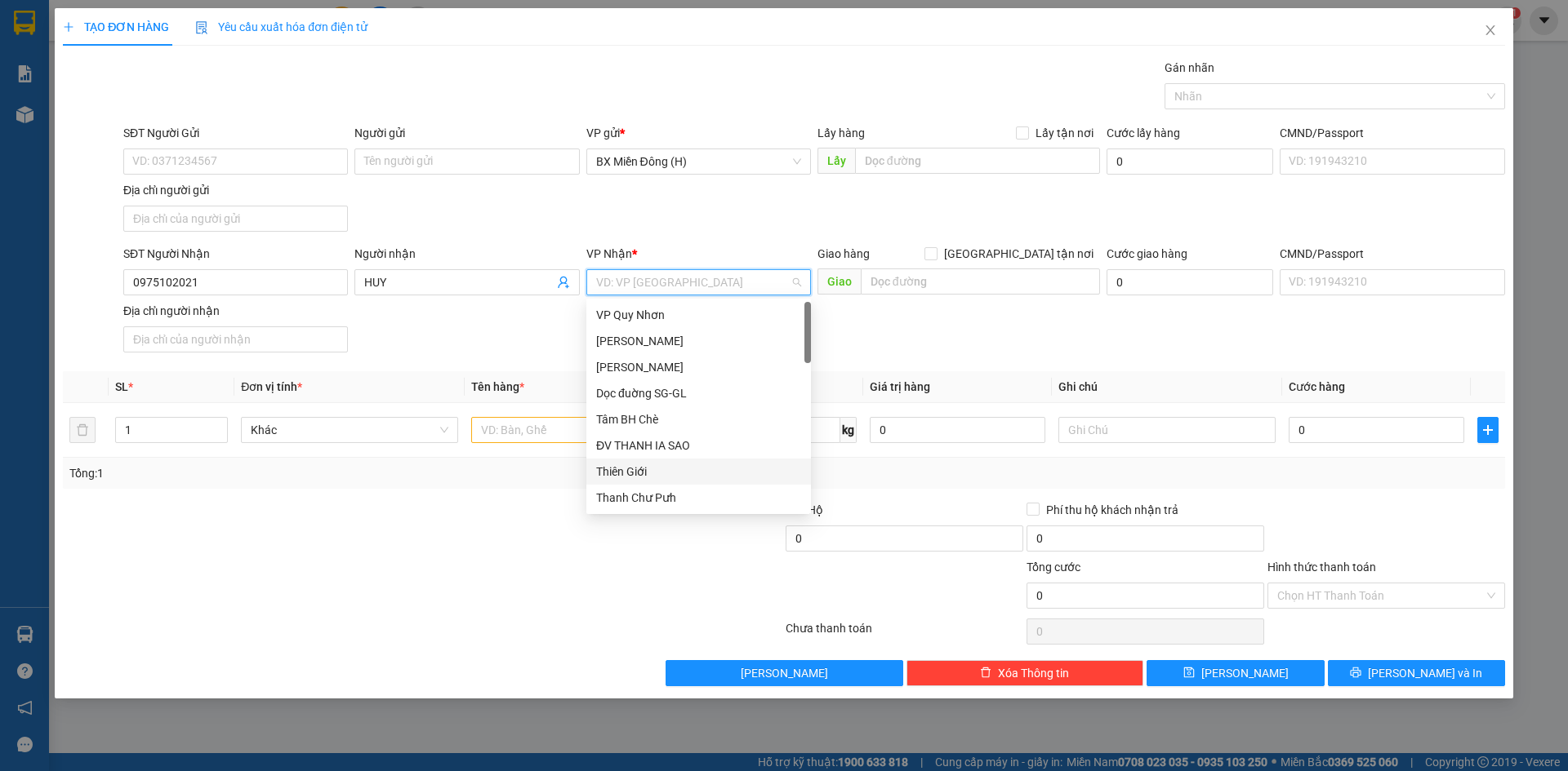
click at [653, 472] on div "Thiên Giới" at bounding box center [698, 471] width 205 height 18
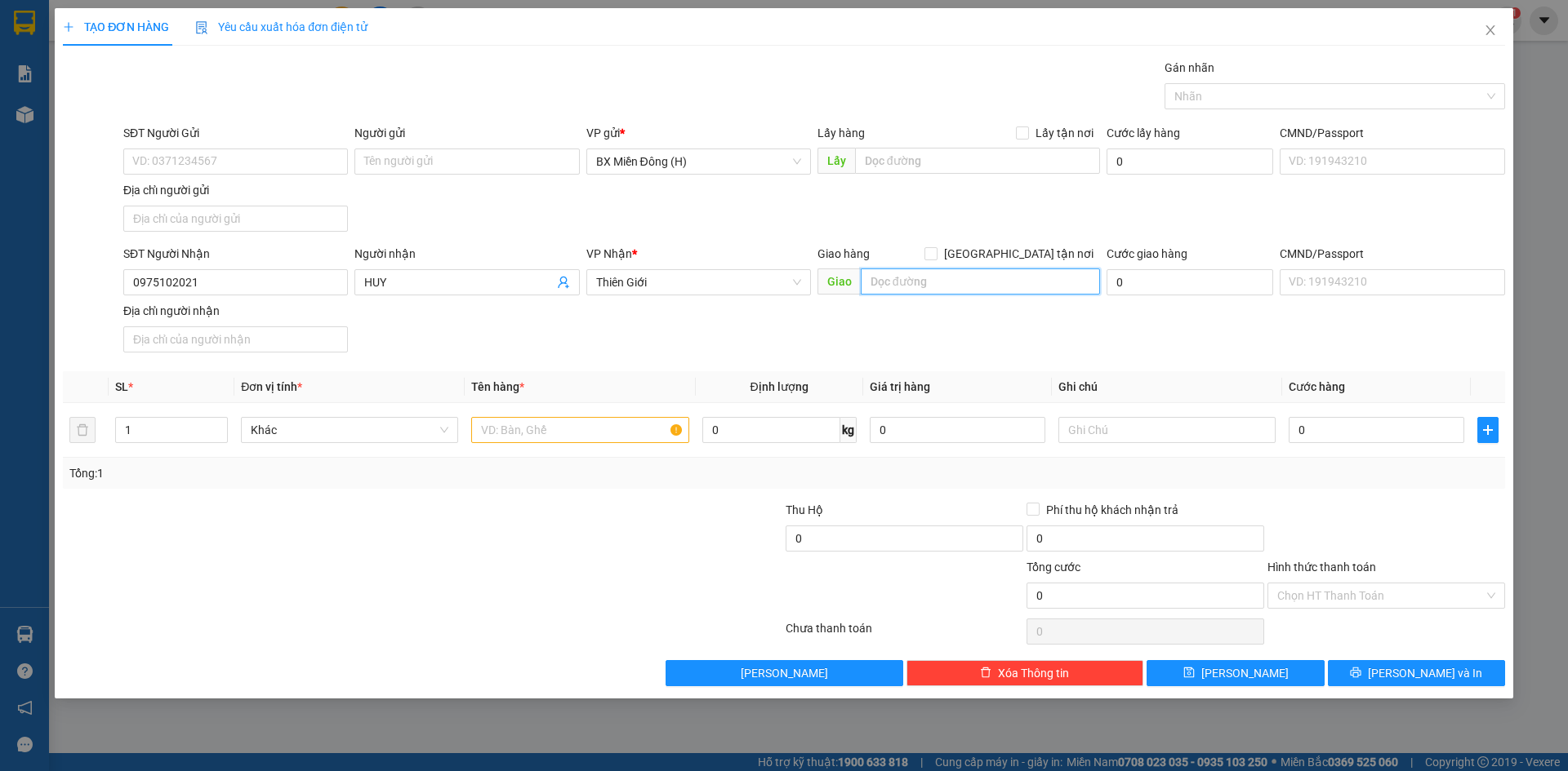
click at [938, 283] on input "text" at bounding box center [981, 281] width 239 height 26
click at [943, 278] on input "ĐĂK SO" at bounding box center [981, 281] width 239 height 26
type input "ĐĂK SƠ MÂY"
click at [535, 426] on input "text" at bounding box center [580, 430] width 218 height 26
type input "1 THÙNG GIẤY"
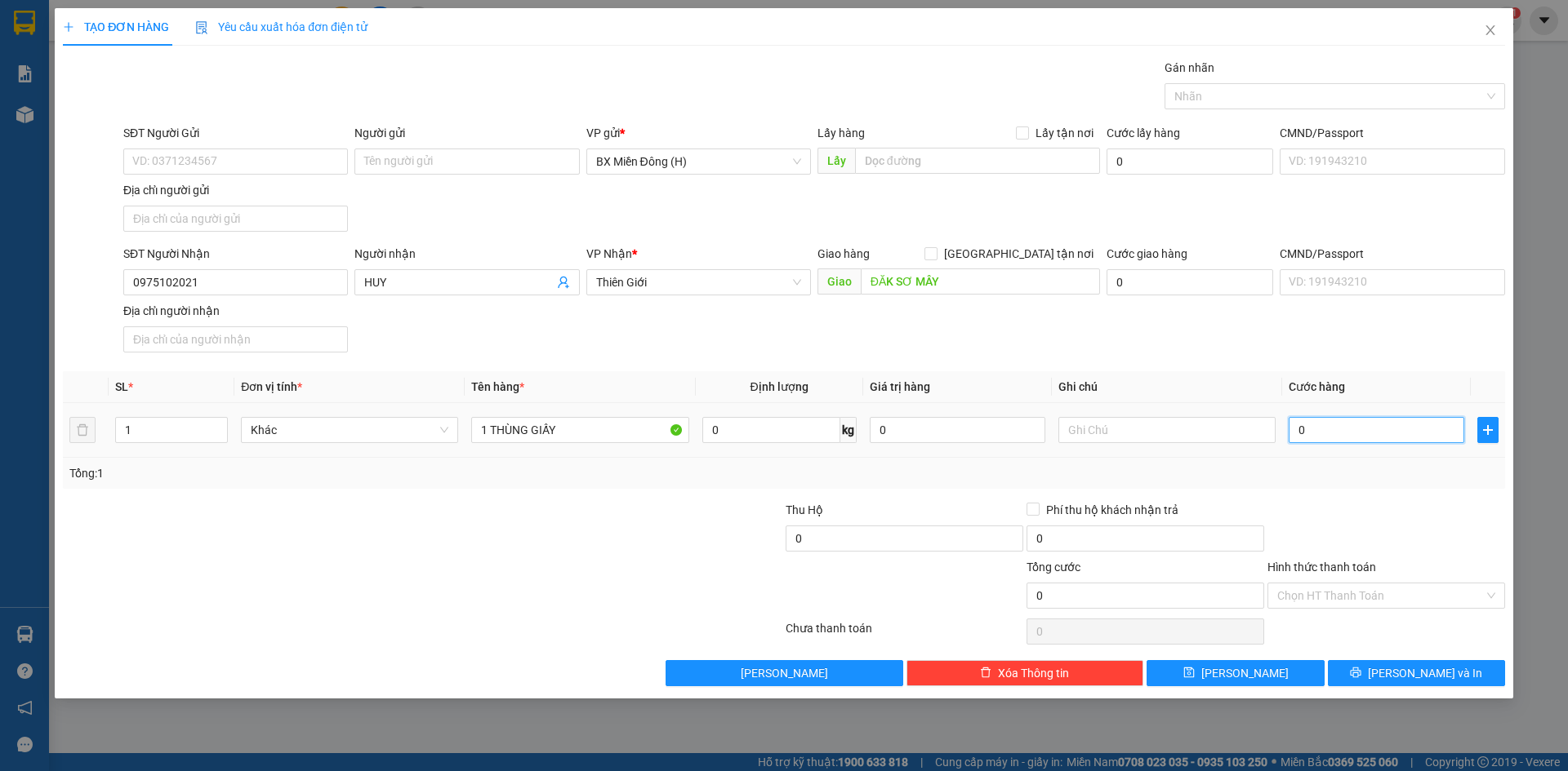
click at [1421, 432] on input "0" at bounding box center [1376, 430] width 176 height 26
type input "005"
type input "5"
type input "0.050"
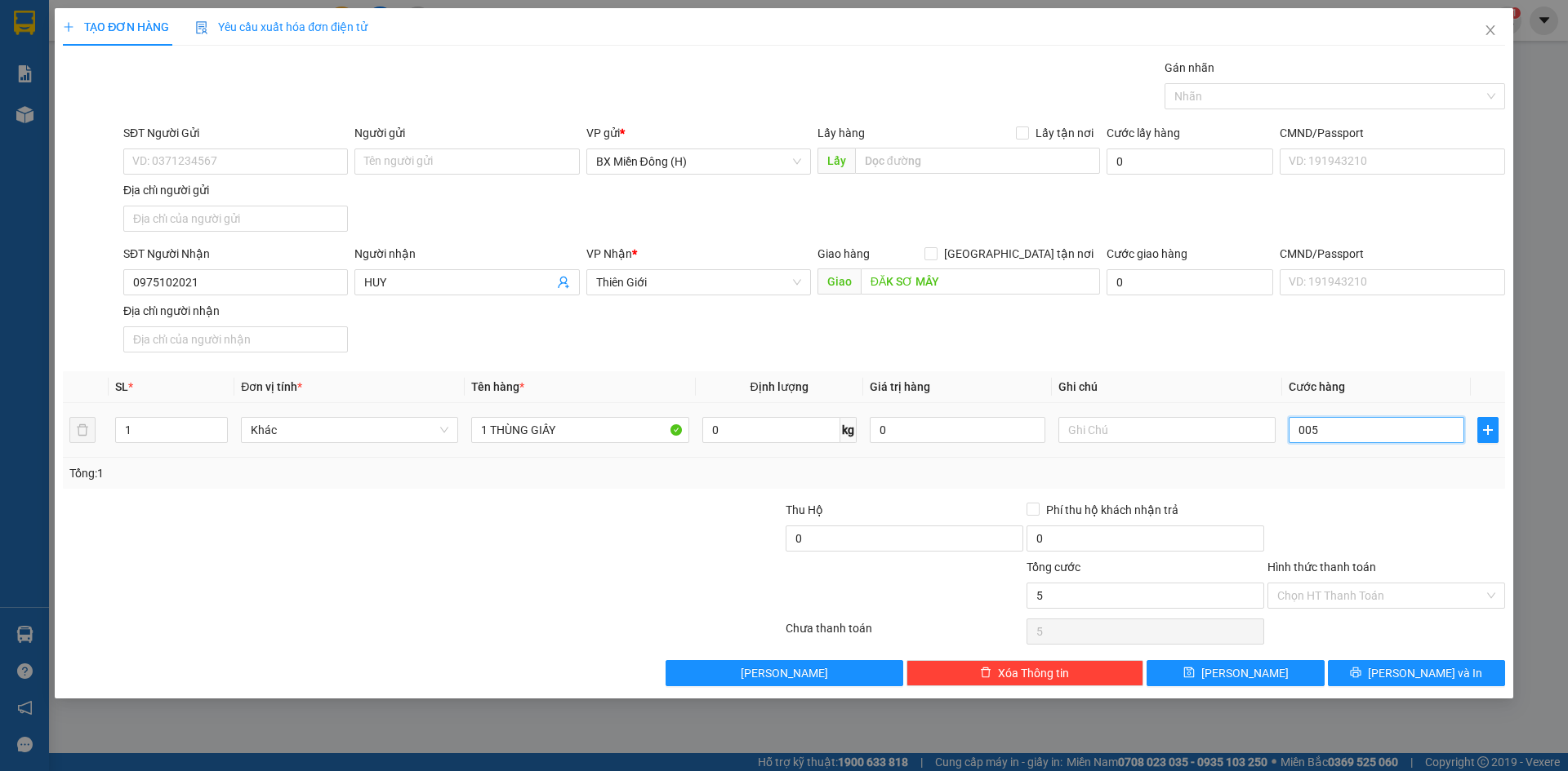
type input "50"
type input "50.000"
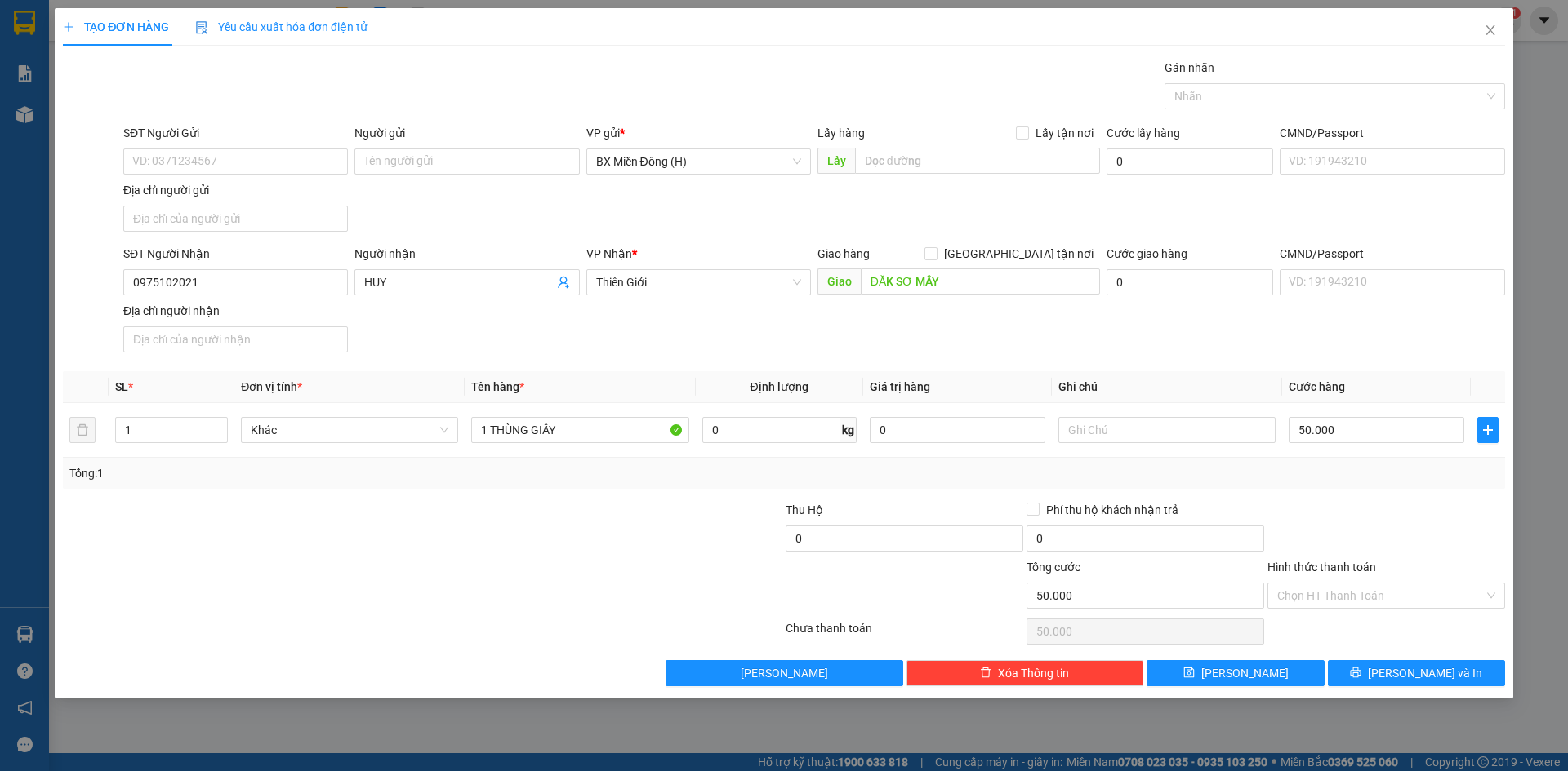
click at [1419, 532] on div at bounding box center [1386, 529] width 241 height 57
click at [1429, 667] on span "[PERSON_NAME] và In" at bounding box center [1425, 672] width 115 height 18
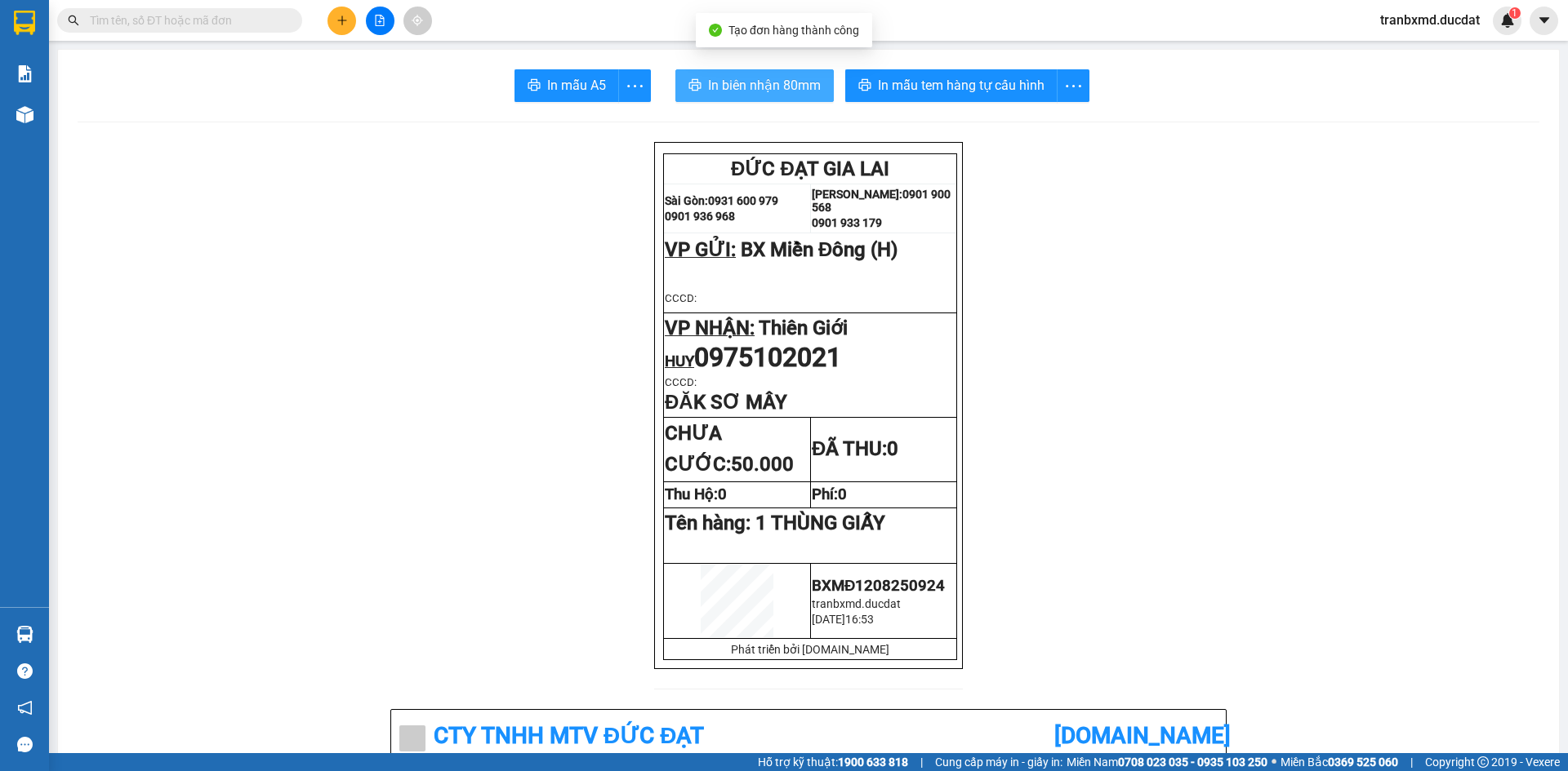
click at [739, 85] on span "In biên nhận 80mm" at bounding box center [764, 85] width 113 height 20
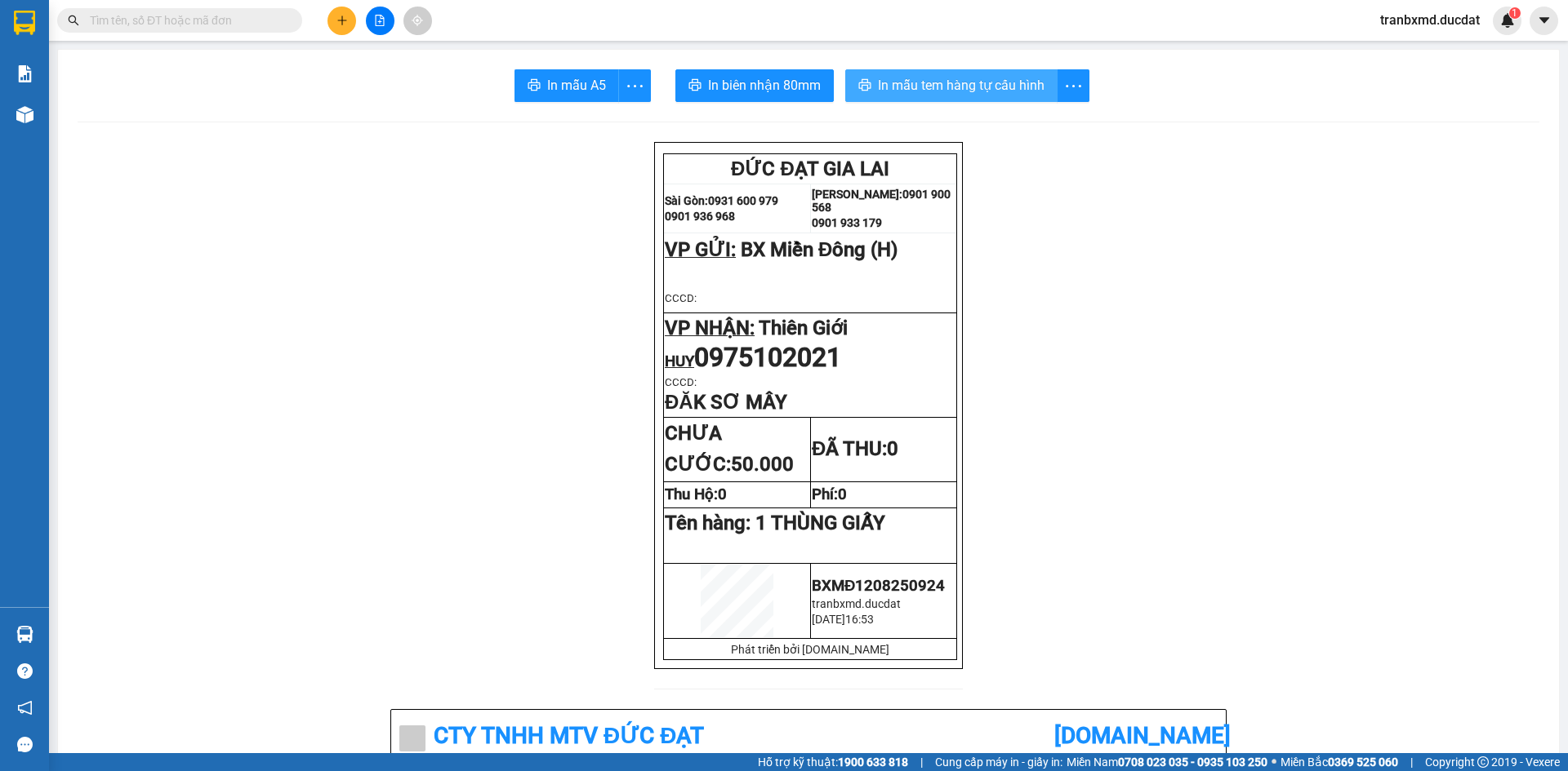
click at [961, 81] on span "In mẫu tem hàng tự cấu hình" at bounding box center [961, 85] width 167 height 20
click at [336, 9] on div at bounding box center [380, 21] width 122 height 28
click at [346, 18] on icon "plus" at bounding box center [342, 21] width 12 height 12
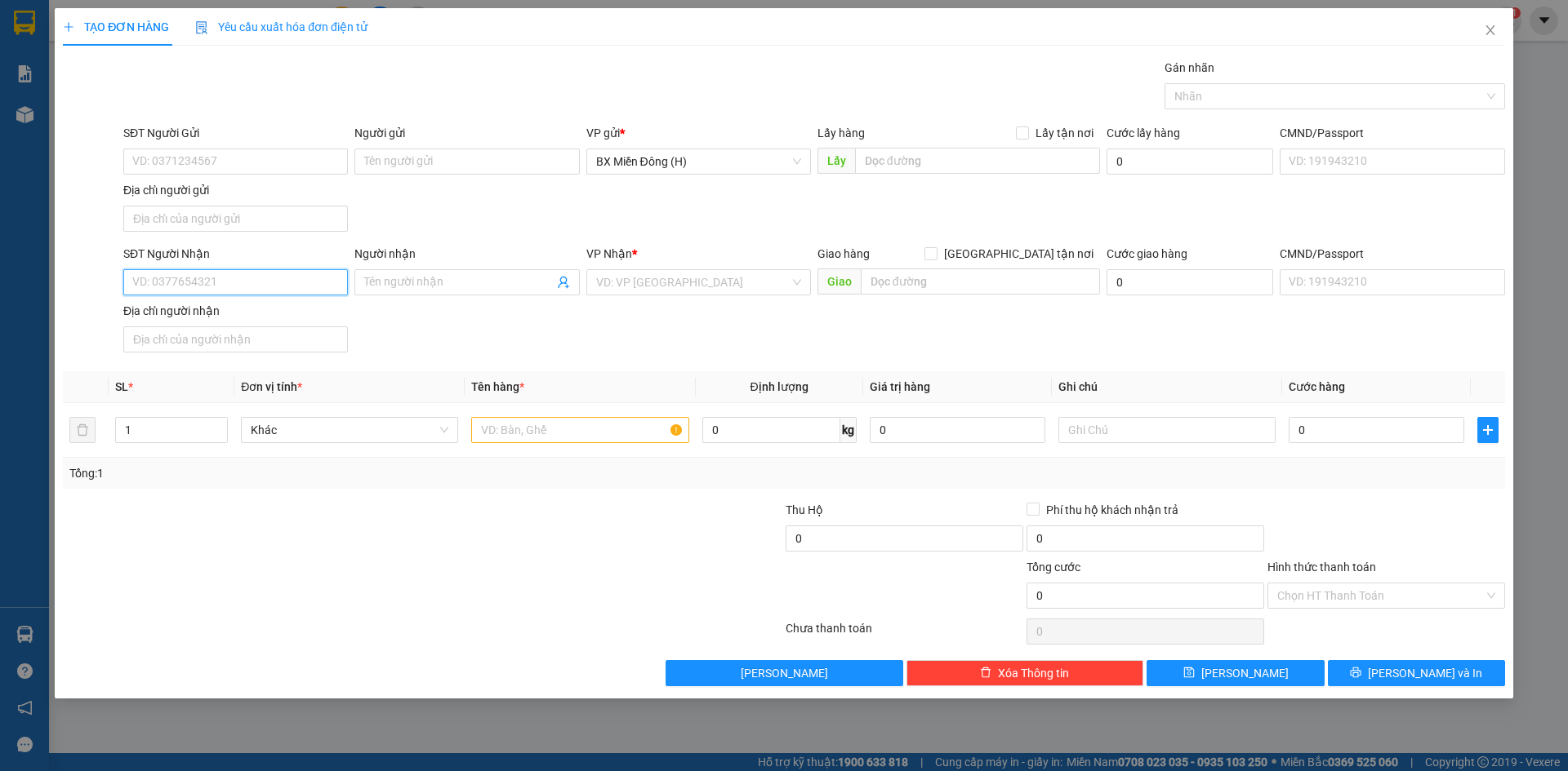
click at [229, 289] on input "SĐT Người Nhận" at bounding box center [235, 282] width 224 height 26
type input "0"
click at [264, 318] on div "0393871039 - DUYÊN KHOA" at bounding box center [235, 314] width 205 height 18
type input "0393871039"
type input "DUYÊN KHOA"
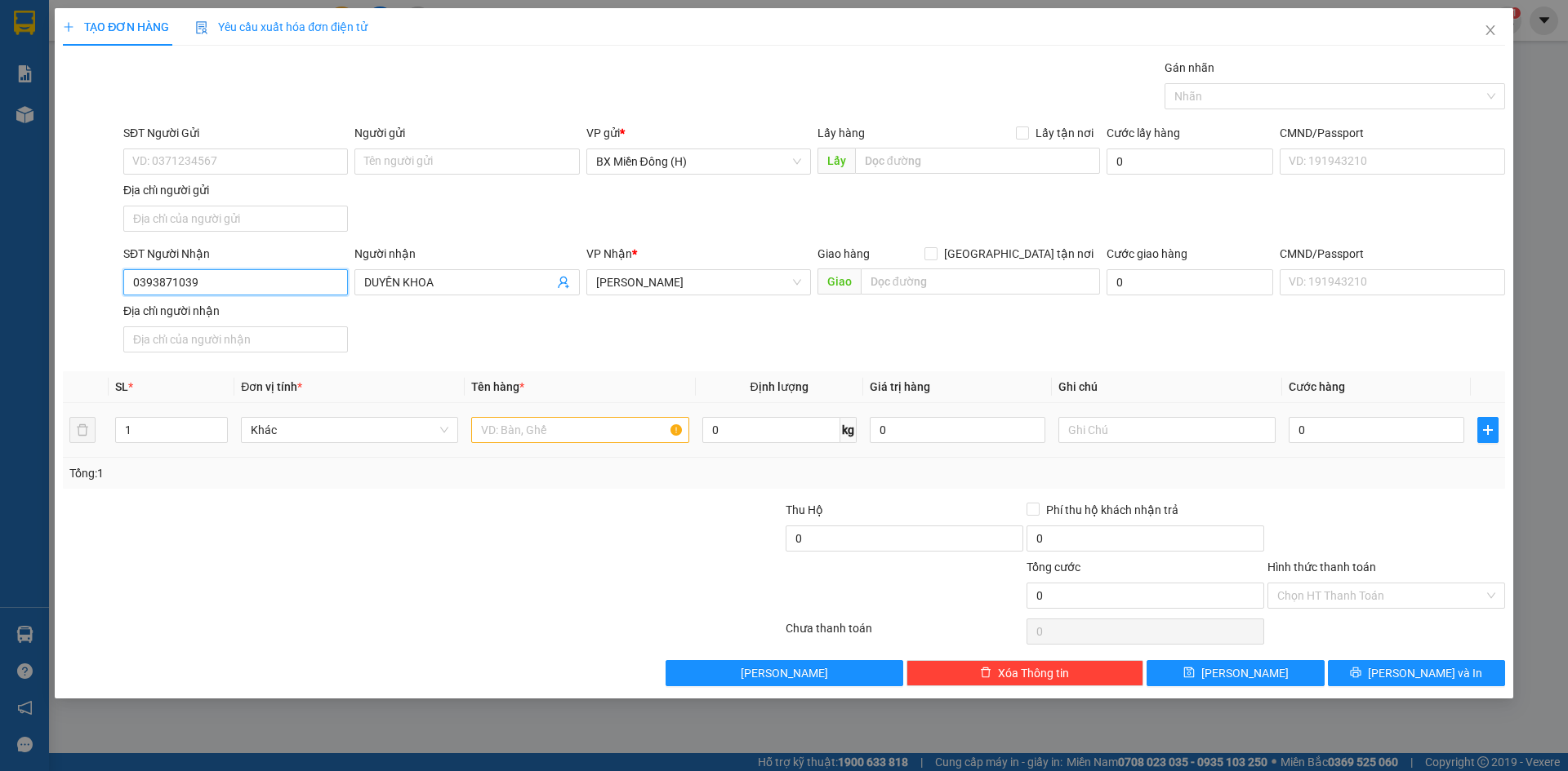
type input "0393871039"
click at [572, 427] on input "text" at bounding box center [580, 430] width 218 height 26
type input "1 CỤC ĐEN"
click at [1374, 434] on input "0" at bounding box center [1376, 430] width 176 height 26
type input "008"
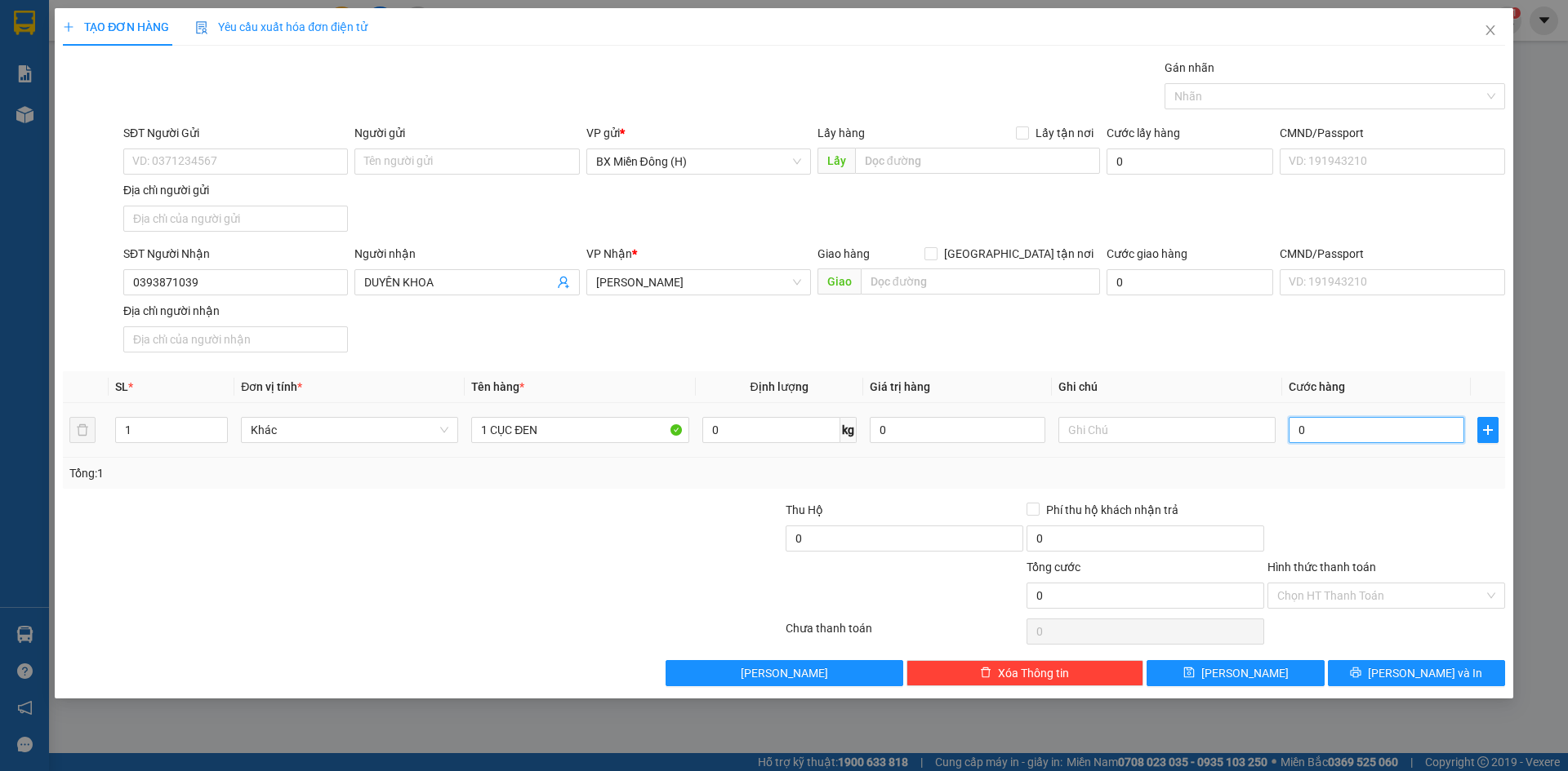
type input "8"
type input "00"
type input "0"
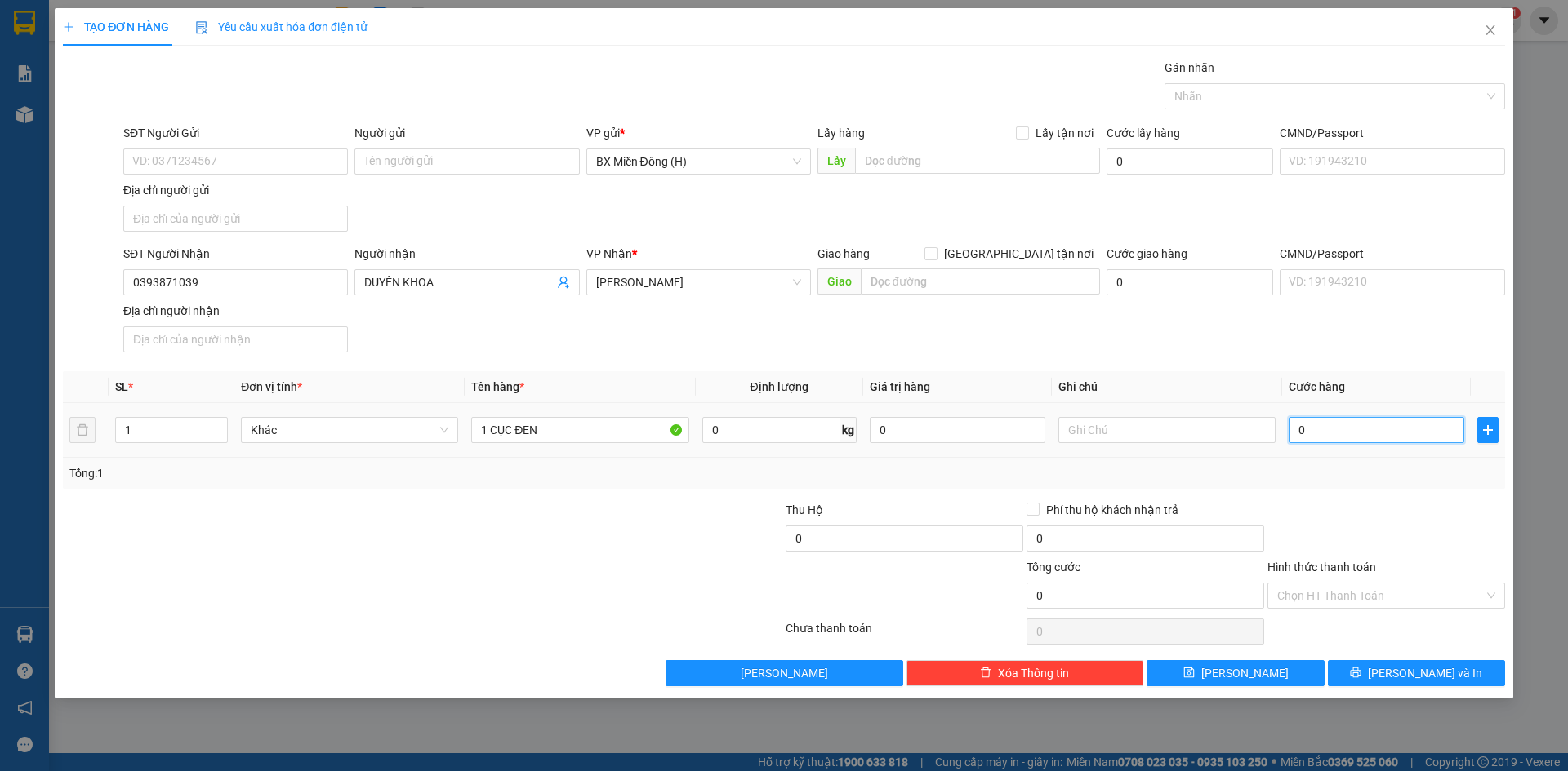
type input "0"
click at [1447, 673] on span "[PERSON_NAME] và In" at bounding box center [1425, 672] width 115 height 18
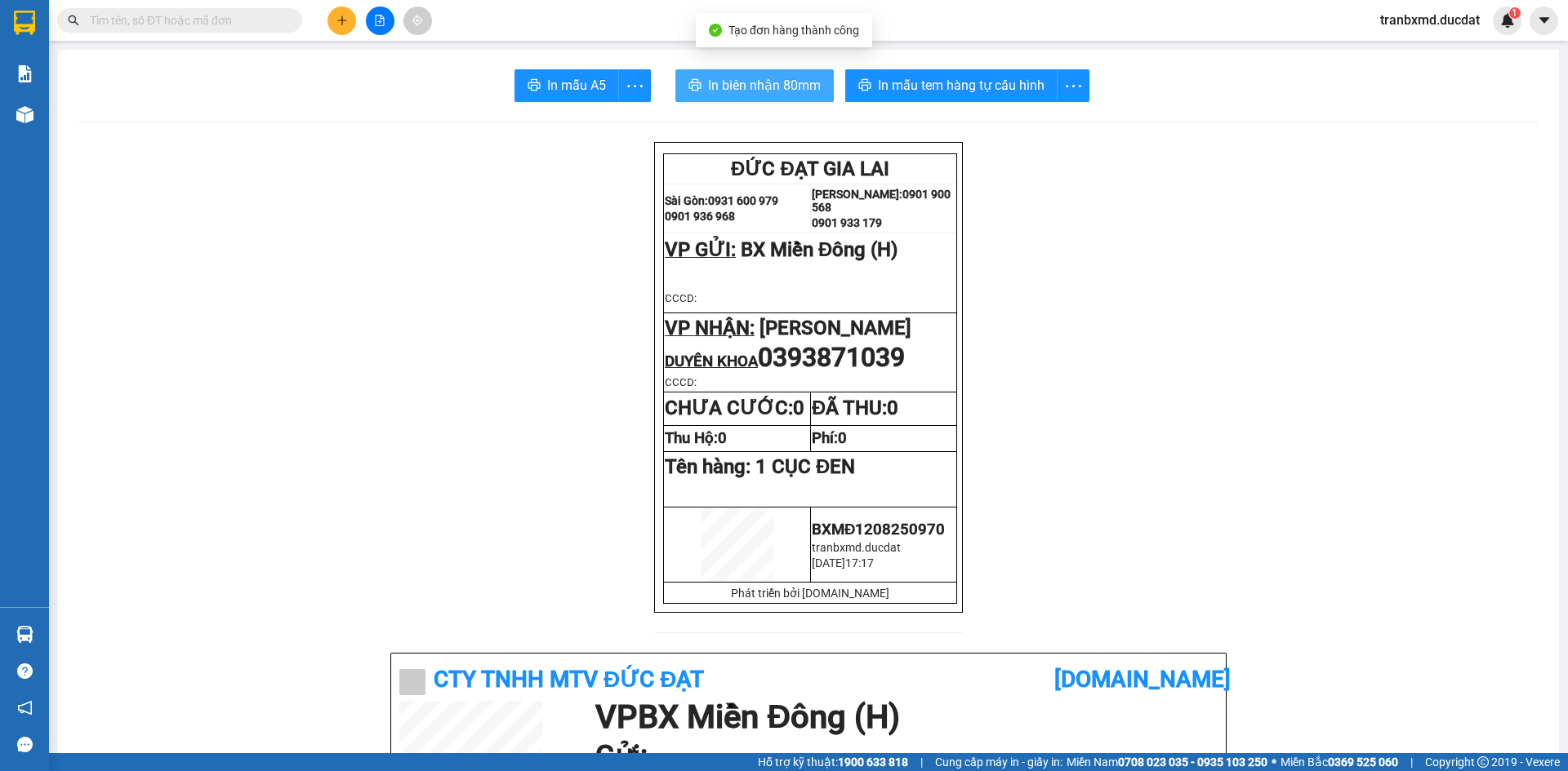
click at [802, 86] on span "In biên nhận 80mm" at bounding box center [764, 85] width 113 height 20
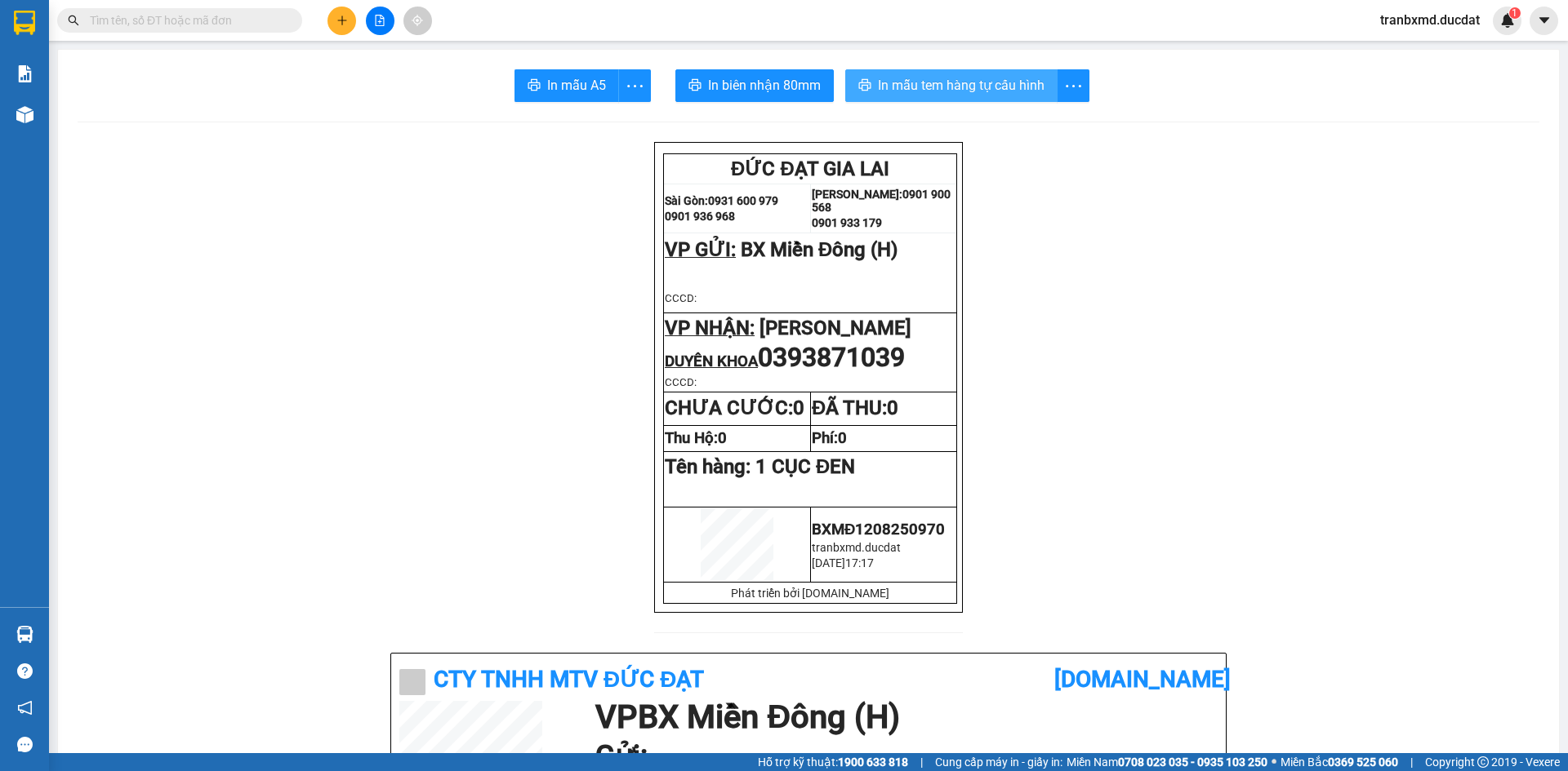
click at [981, 94] on span "In mẫu tem hàng tự cấu hình" at bounding box center [961, 85] width 167 height 20
click at [346, 22] on icon "plus" at bounding box center [342, 21] width 12 height 12
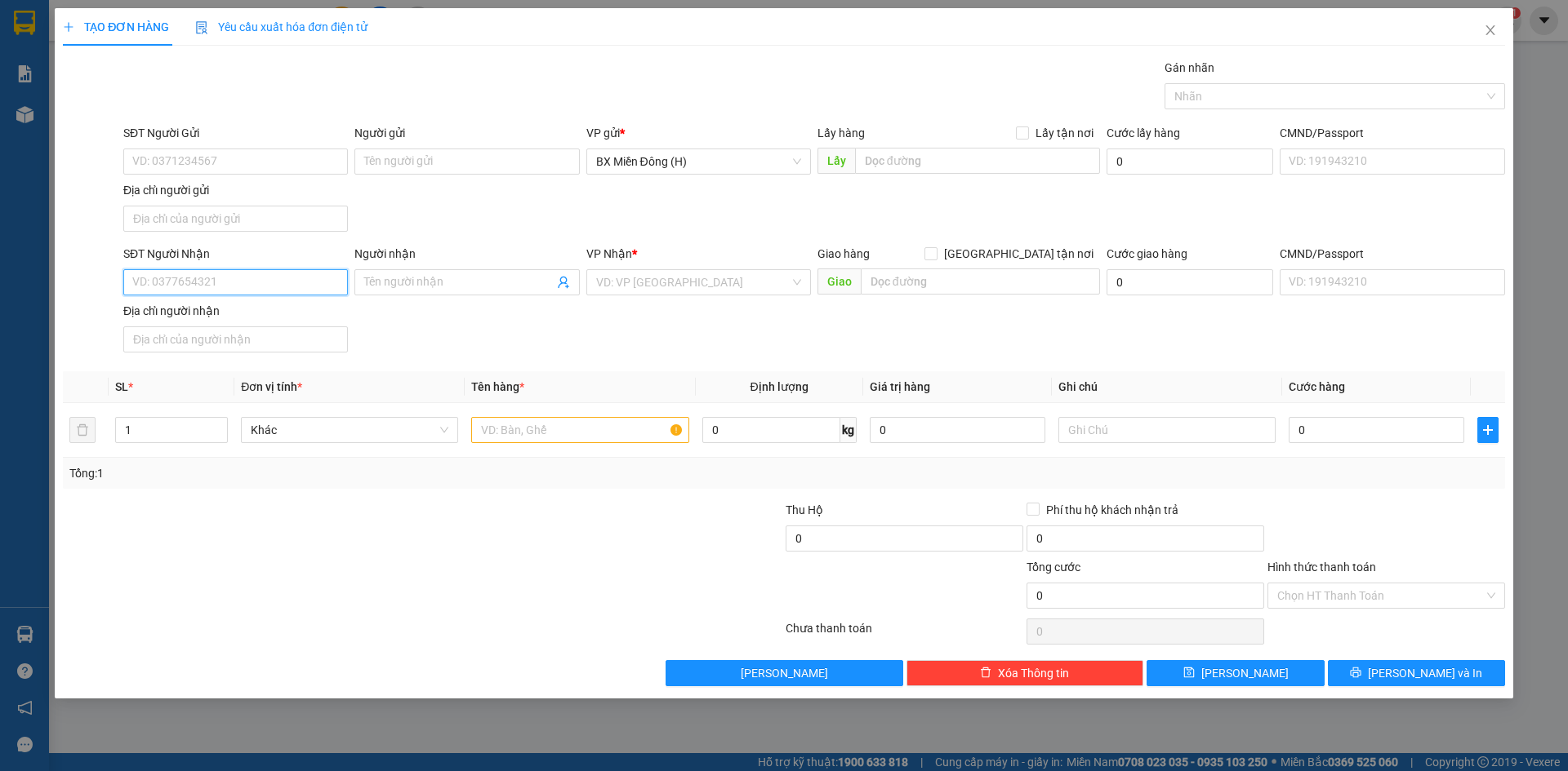
click at [189, 281] on input "SĐT Người Nhận" at bounding box center [235, 282] width 224 height 26
type input "0982458579"
click at [256, 314] on div "0982458579 - [GEOGRAPHIC_DATA]" at bounding box center [235, 314] width 205 height 18
type input "[PERSON_NAME]"
type input "0982458579"
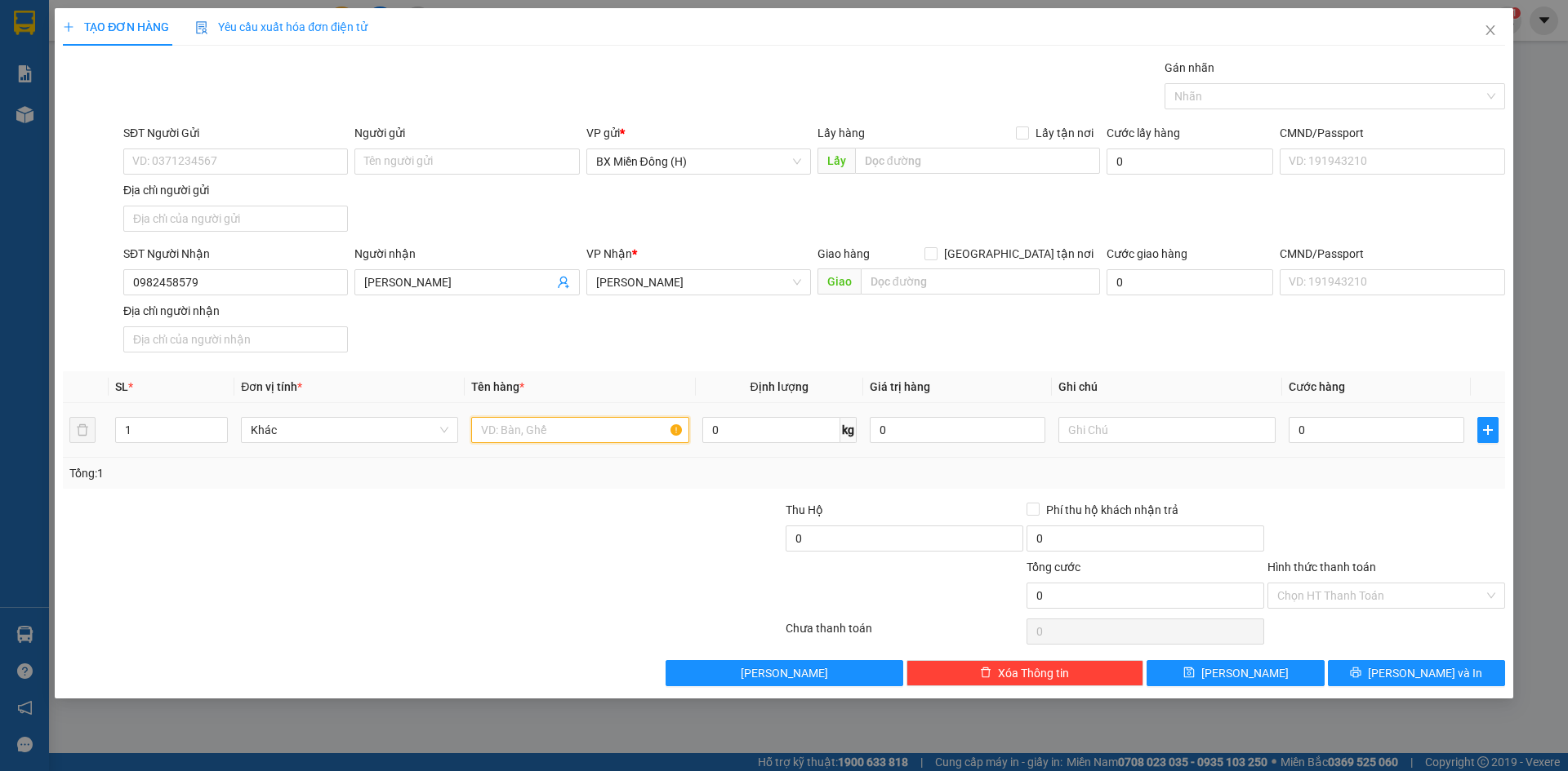
click at [515, 433] on input "text" at bounding box center [580, 430] width 218 height 26
type input "1 KIỆN TRÁI CÂY"
drag, startPoint x: 1401, startPoint y: 679, endPoint x: 1398, endPoint y: 661, distance: 18.2
click at [1403, 679] on button "[PERSON_NAME] và In" at bounding box center [1417, 673] width 177 height 26
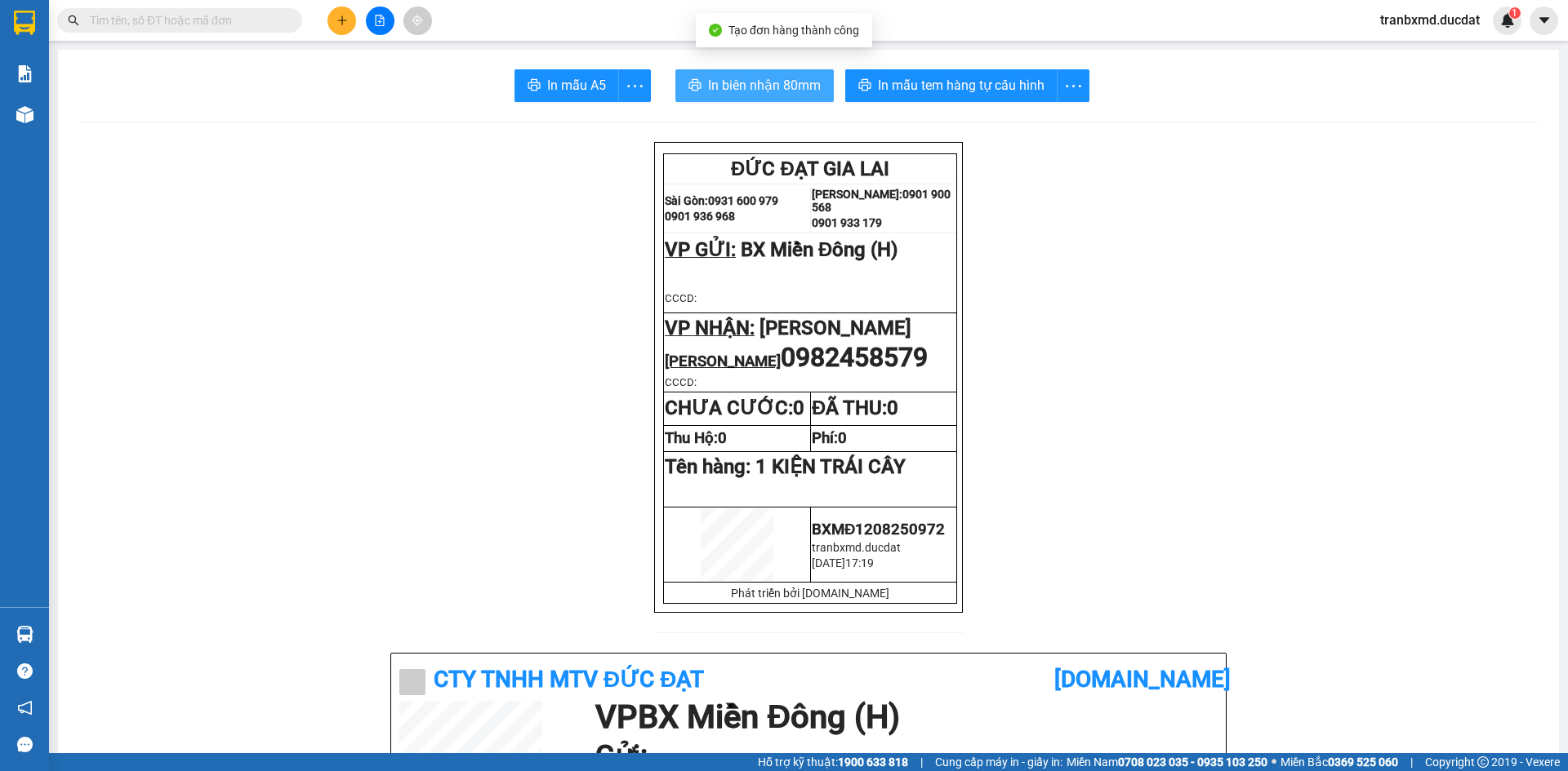
click at [759, 75] on span "In biên nhận 80mm" at bounding box center [764, 85] width 113 height 20
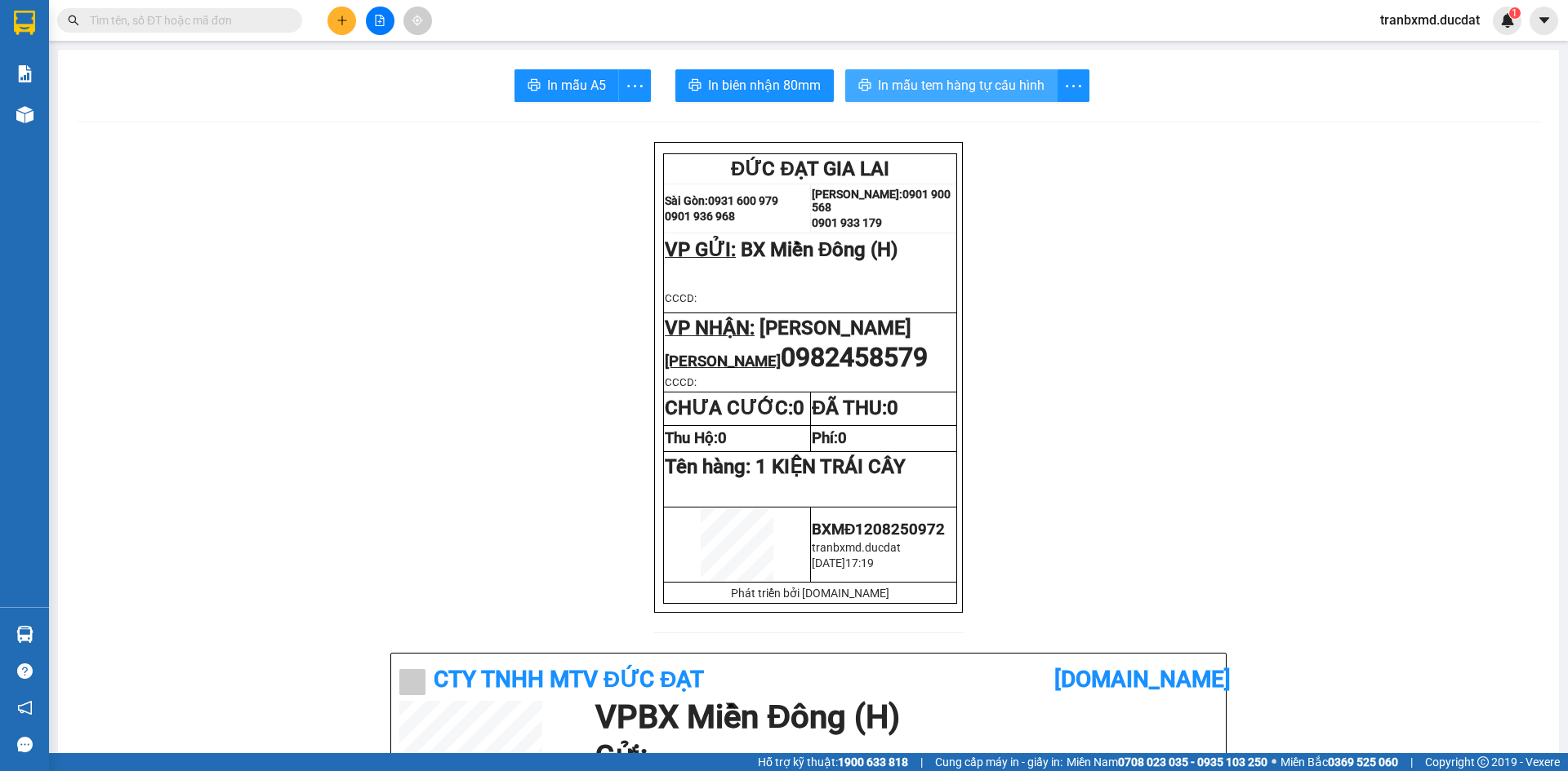
click at [878, 80] on span "In mẫu tem hàng tự cấu hình" at bounding box center [961, 85] width 167 height 20
click at [340, 17] on icon "plus" at bounding box center [342, 21] width 12 height 12
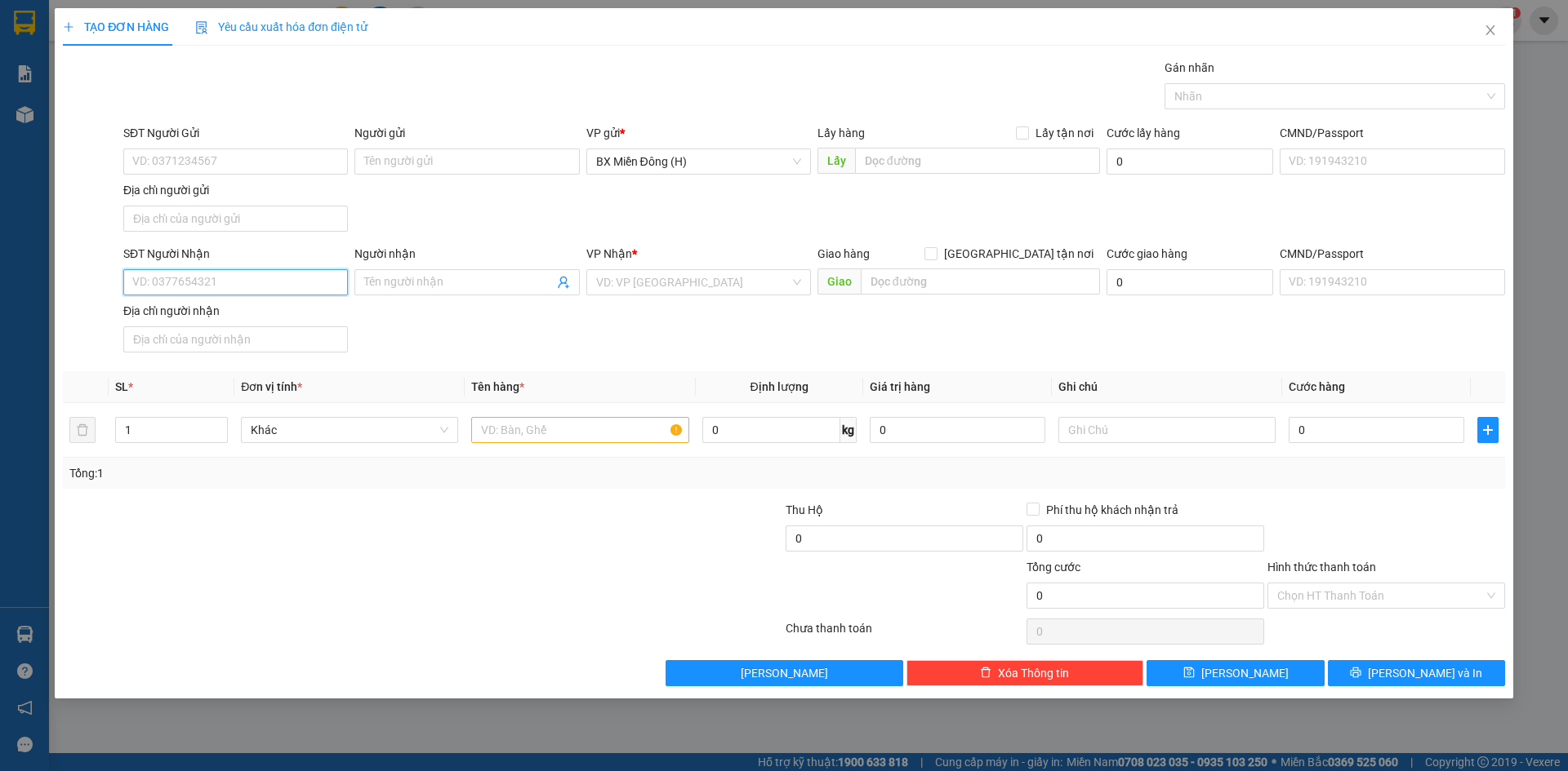
click at [210, 274] on input "SĐT Người Nhận" at bounding box center [235, 282] width 224 height 26
click at [257, 313] on div "0977568799 - [GEOGRAPHIC_DATA]" at bounding box center [235, 314] width 205 height 18
type input "0977568799"
type input "HẢI ANH"
type input "0977568799"
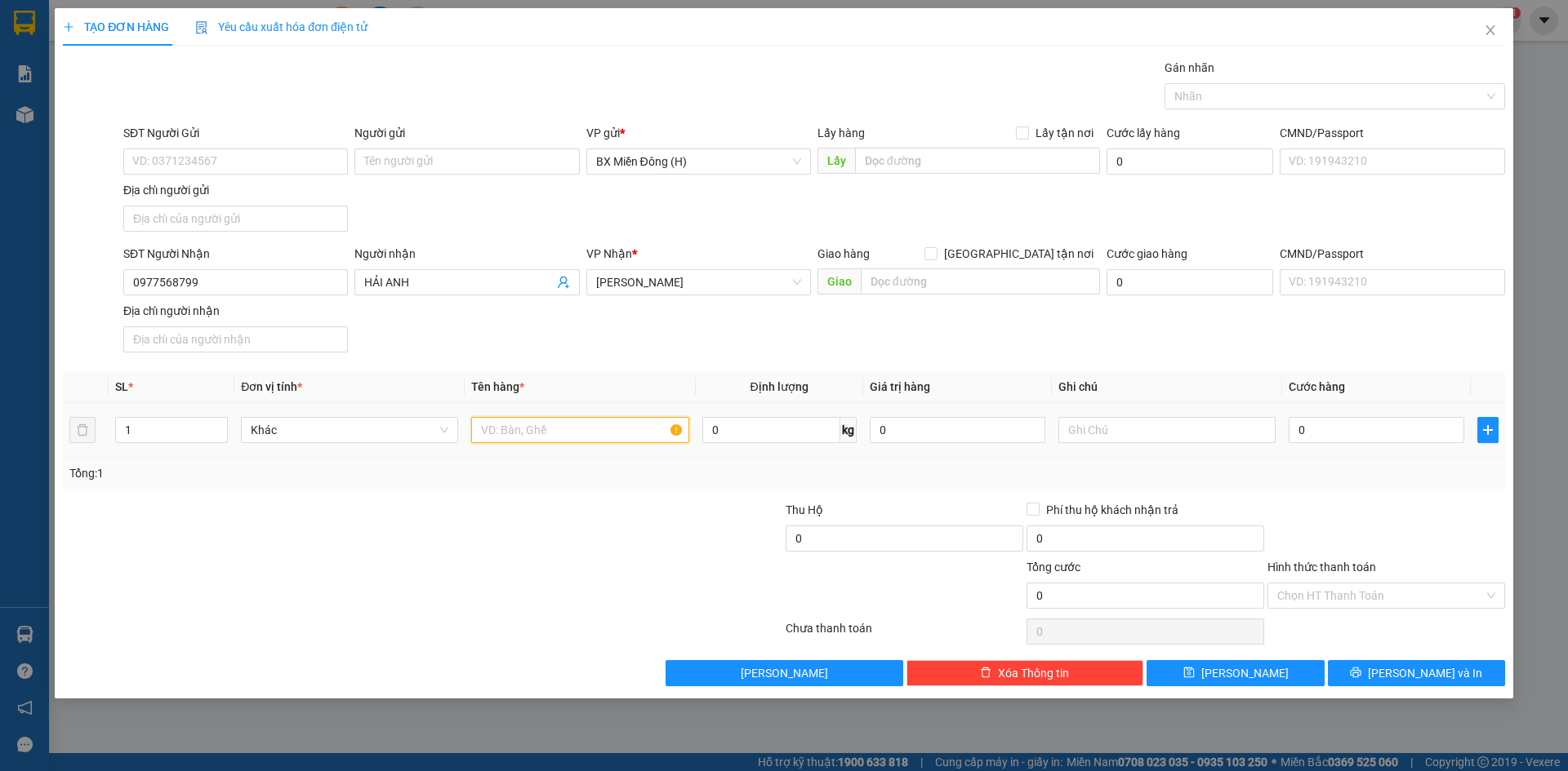
click at [553, 431] on input "text" at bounding box center [580, 430] width 218 height 26
click at [1210, 428] on input "text" at bounding box center [1167, 430] width 218 height 26
click at [569, 427] on input "1 THÙNG GIẤY" at bounding box center [580, 430] width 218 height 26
type input "1 KÉT NƯỚC"
click at [1335, 426] on input "0" at bounding box center [1376, 430] width 176 height 26
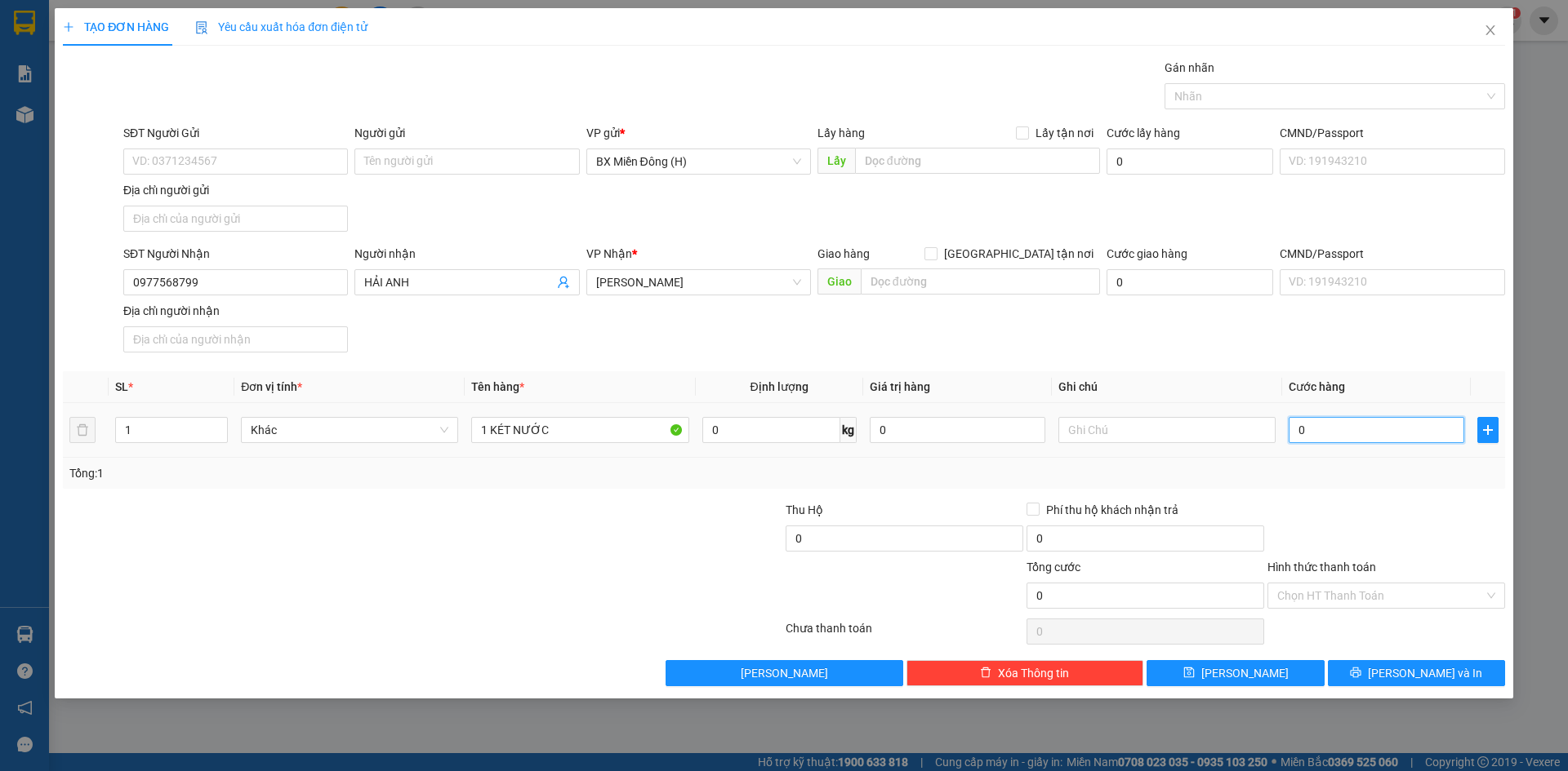
type input "004"
type input "4"
type input "0.040"
type input "40"
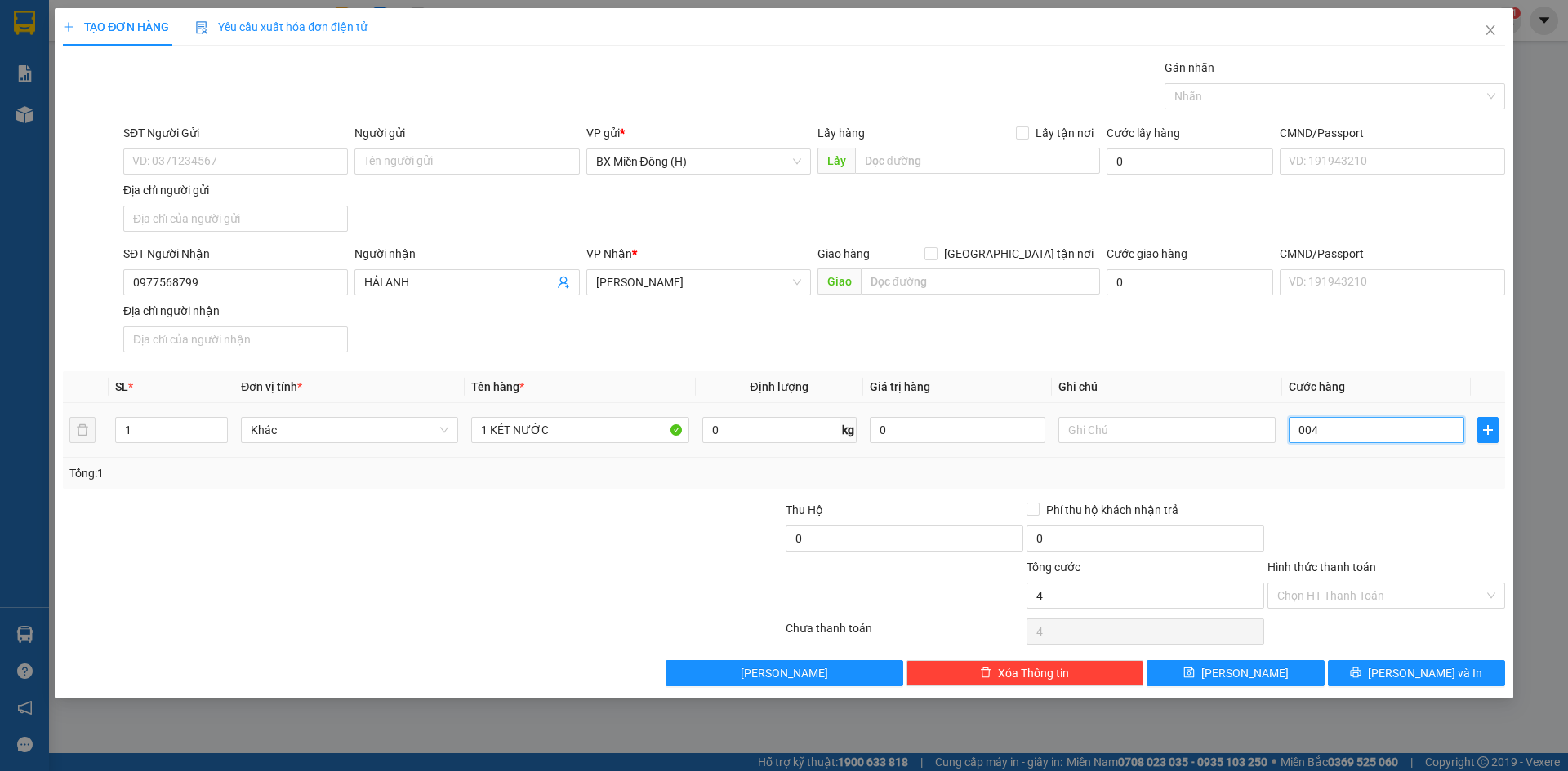
type input "40"
type input "40.000"
click at [1402, 498] on div "Transit Pickup Surcharge Ids Transit Deliver Surcharge Ids Transit Deliver Surc…" at bounding box center [784, 372] width 1442 height 628
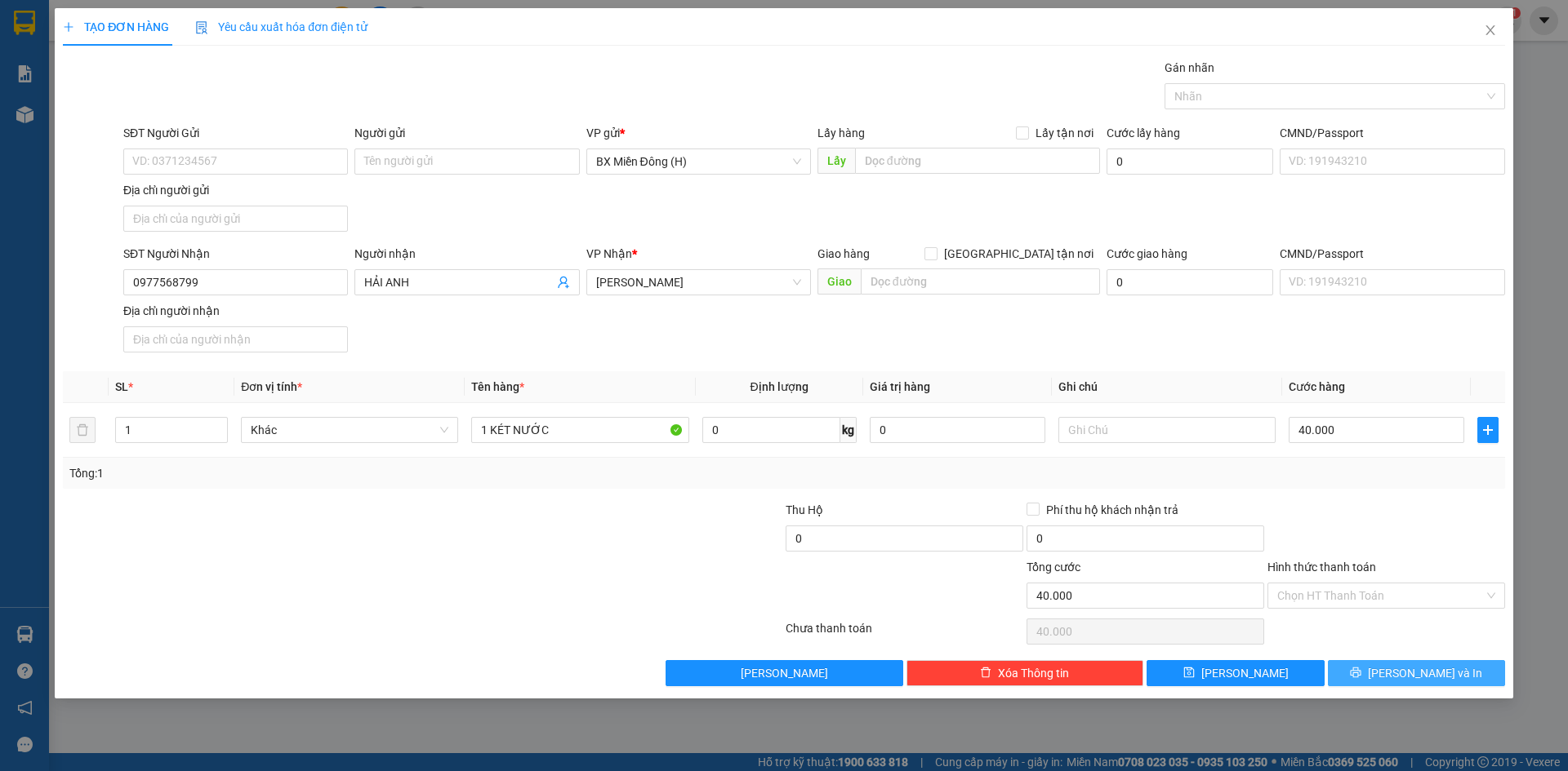
click at [1361, 671] on icon "printer" at bounding box center [1355, 672] width 11 height 11
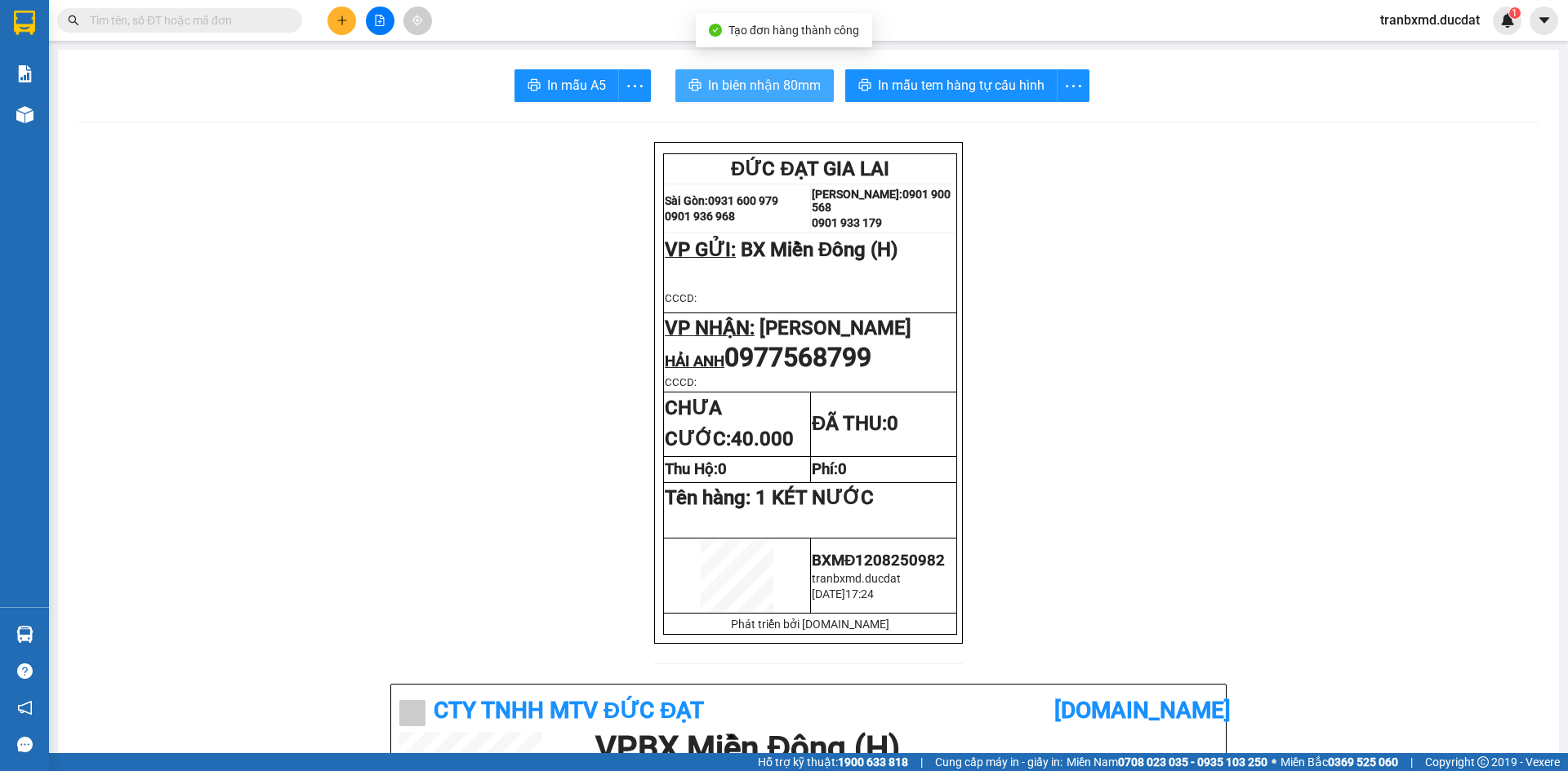
click at [746, 92] on span "In biên nhận 80mm" at bounding box center [764, 85] width 113 height 20
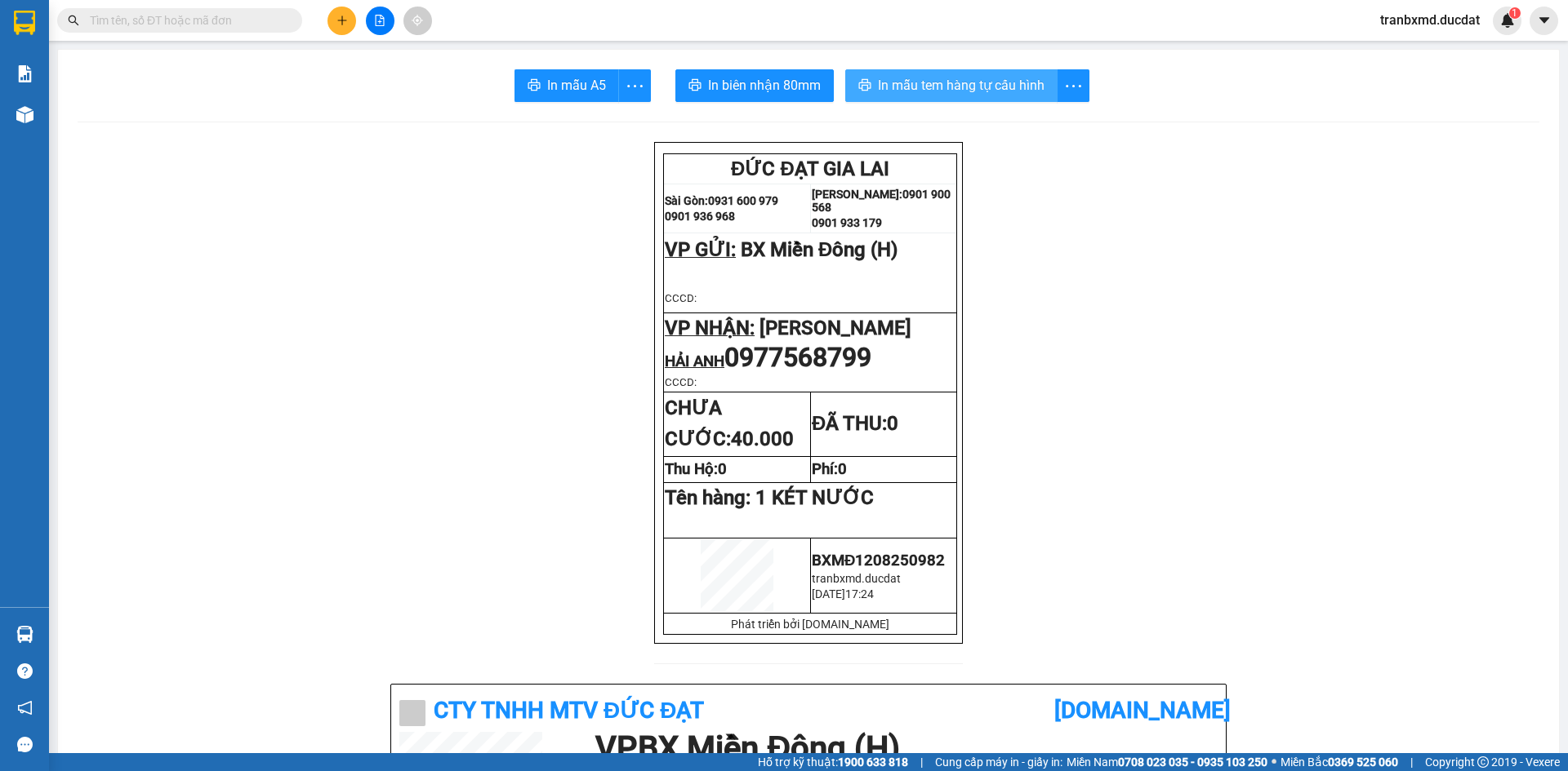
click at [1038, 100] on button "In mẫu tem hàng tự cấu hình" at bounding box center [951, 85] width 213 height 33
click at [345, 23] on icon "plus" at bounding box center [342, 21] width 12 height 12
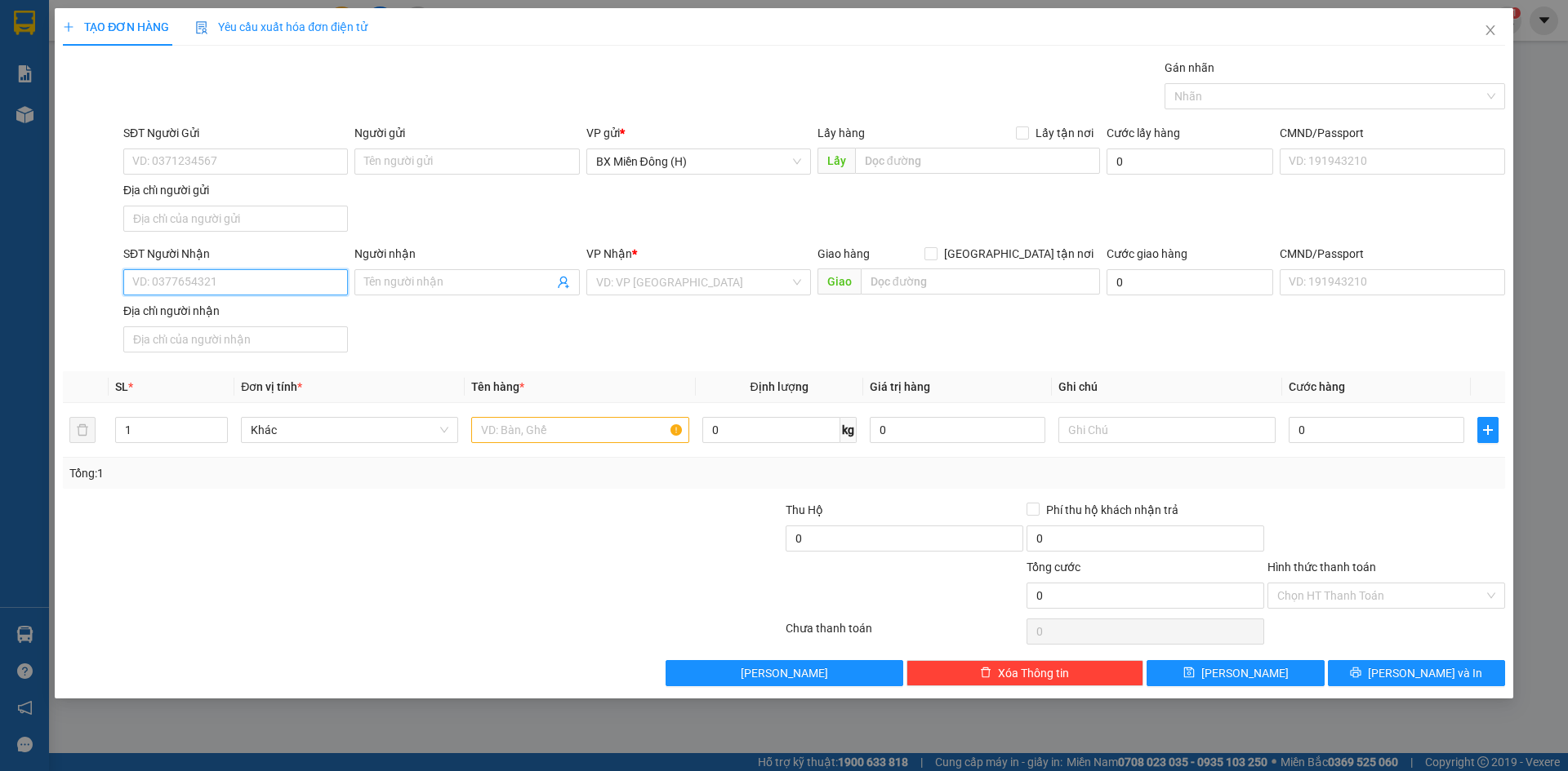
drag, startPoint x: 271, startPoint y: 288, endPoint x: 270, endPoint y: 242, distance: 46.0
click at [269, 288] on input "SĐT Người Nhận" at bounding box center [235, 282] width 224 height 26
click at [187, 162] on input "SĐT Người Gửi" at bounding box center [235, 161] width 224 height 26
type input "0582273381"
click at [434, 160] on input "Người gửi" at bounding box center [467, 161] width 224 height 26
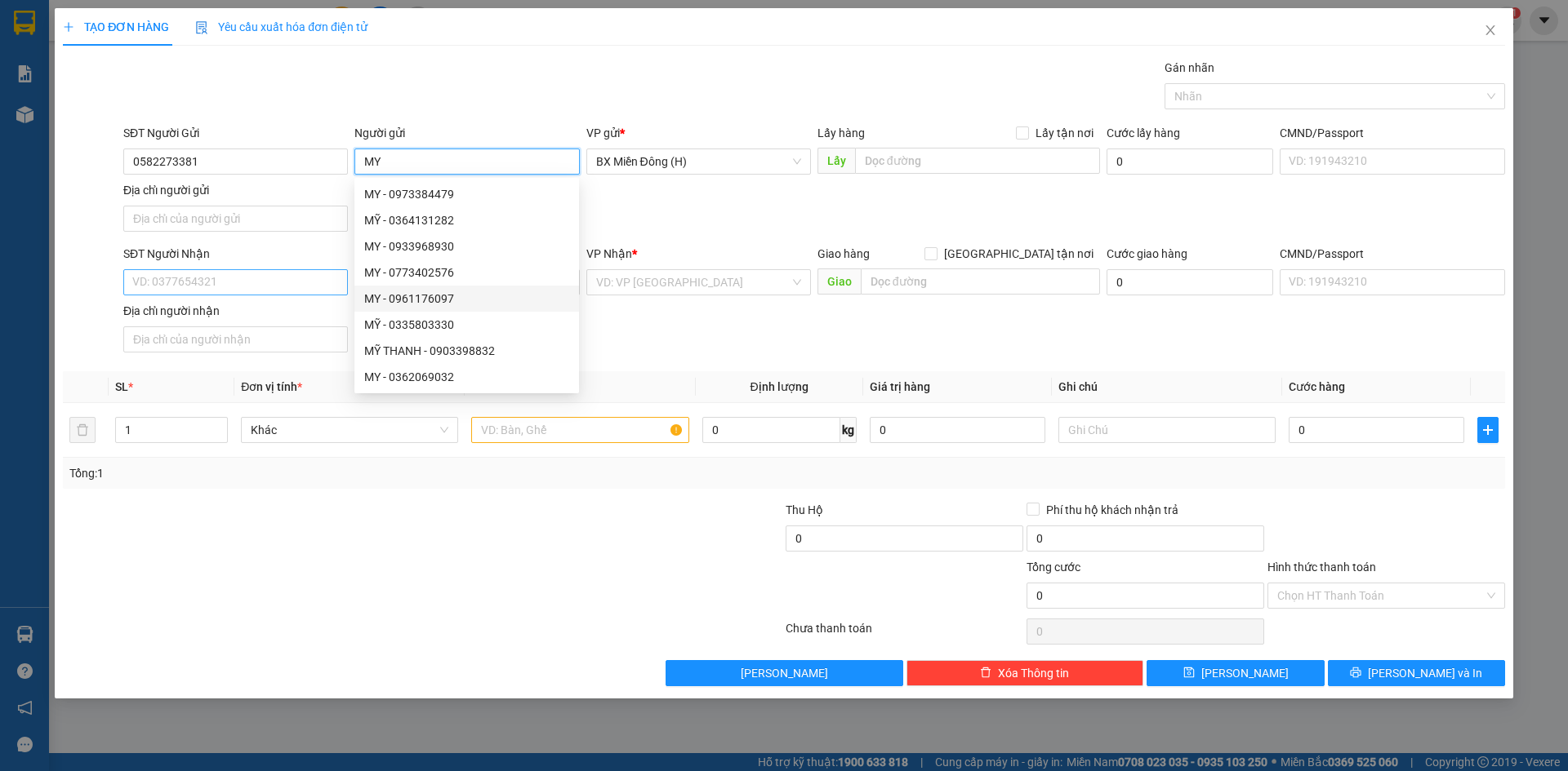
type input "MY"
click at [223, 278] on input "SĐT Người Nhận" at bounding box center [235, 282] width 224 height 26
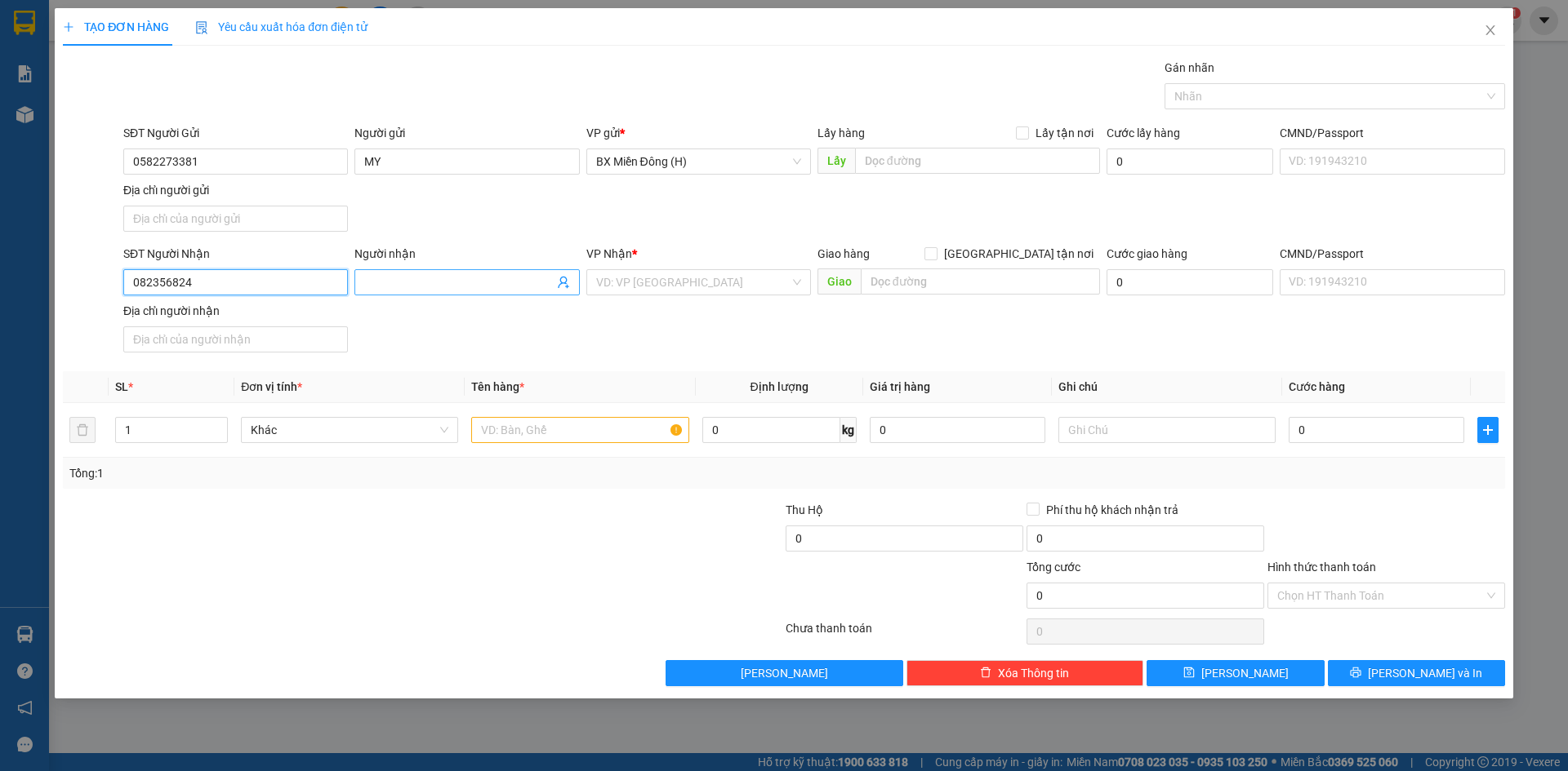
type input "082356824"
click at [417, 287] on input "Người nhận" at bounding box center [458, 282] width 188 height 18
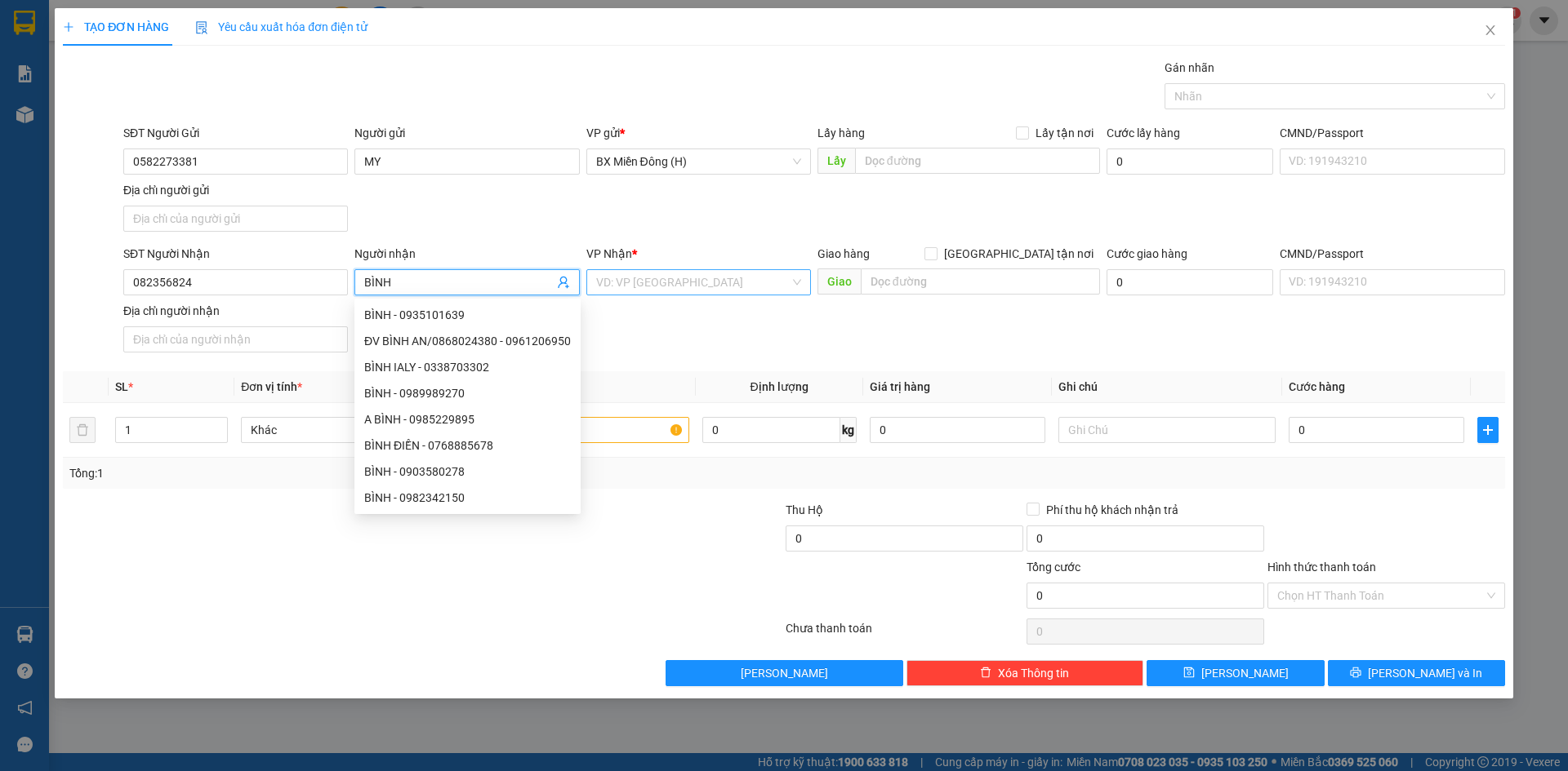
type input "BÌNH"
click at [664, 287] on input "search" at bounding box center [692, 282] width 193 height 24
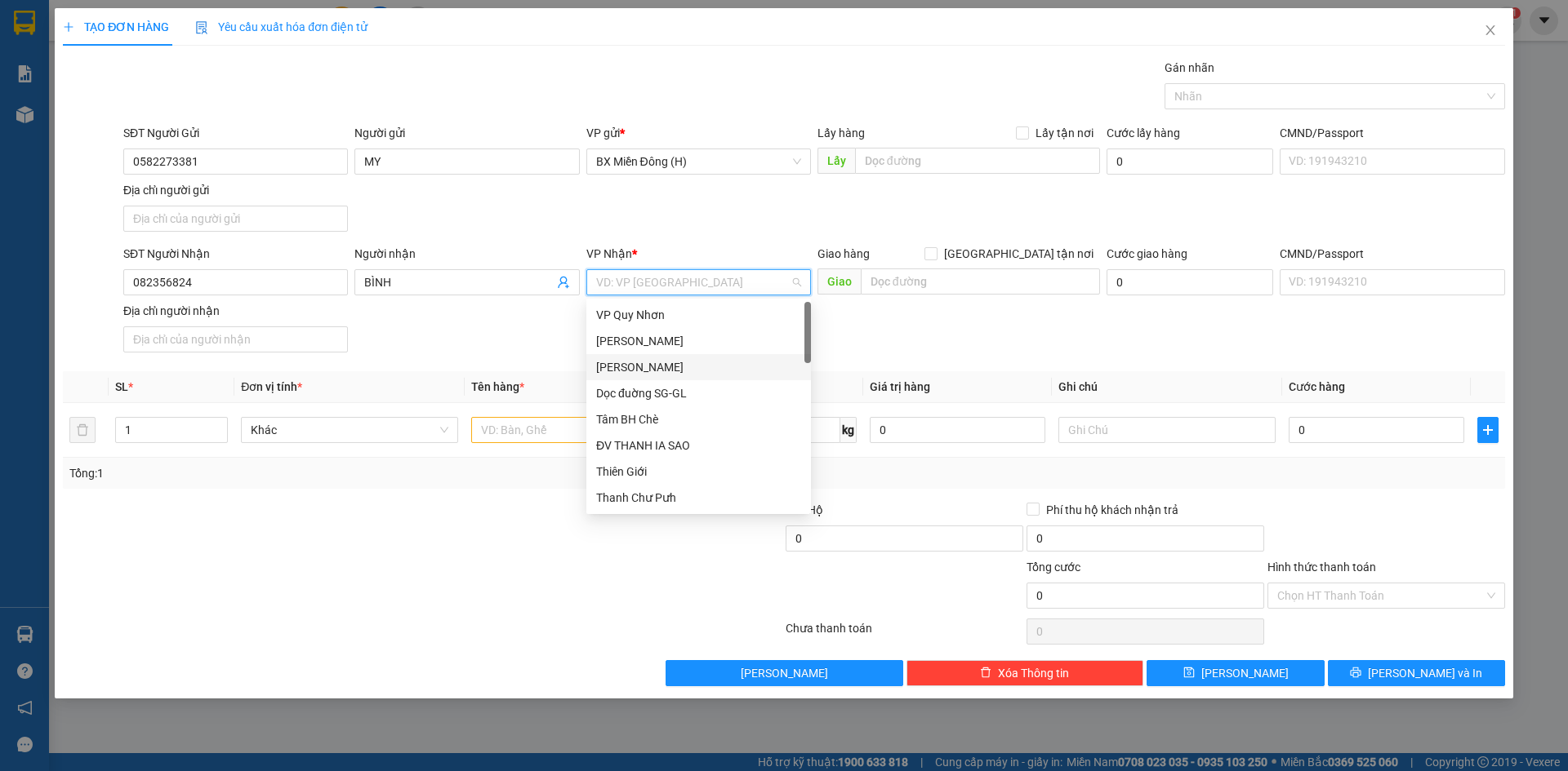
click at [666, 375] on div "[PERSON_NAME]" at bounding box center [698, 366] width 205 height 18
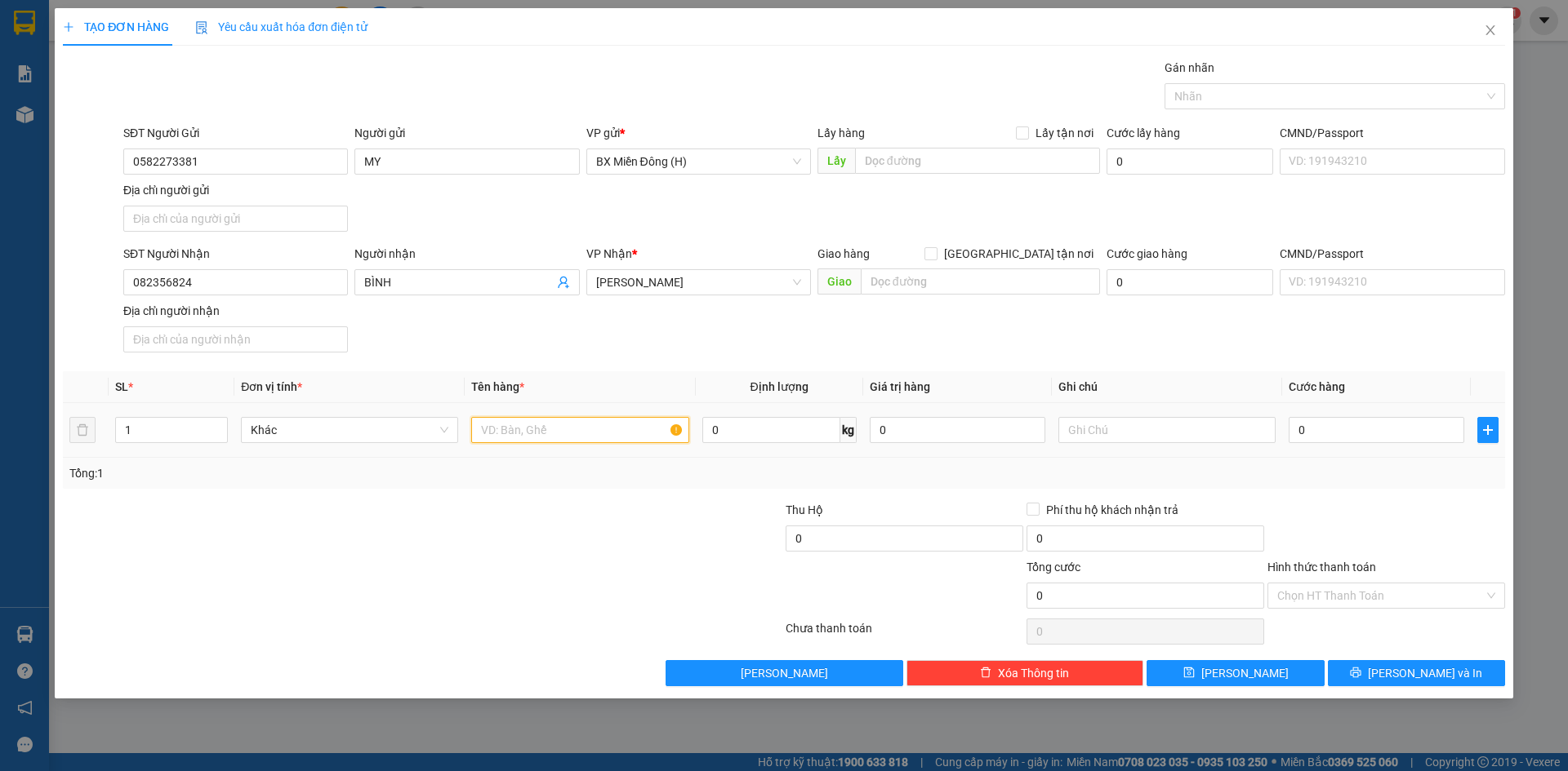
click at [547, 437] on input "text" at bounding box center [580, 430] width 218 height 26
type input "1 HỘP"
type input "003"
type input "3"
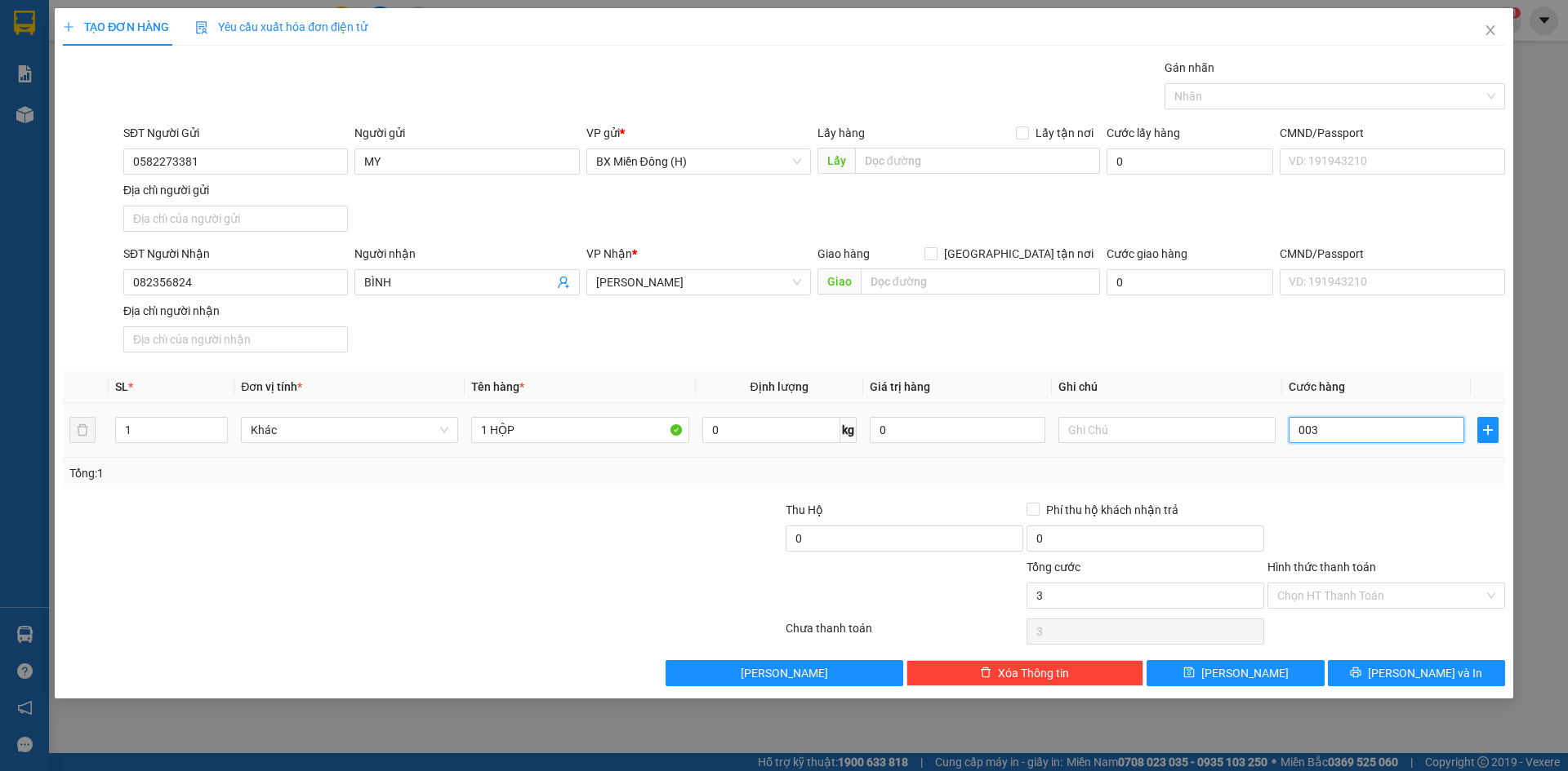
type input "0.030"
type input "30"
type input "30.000"
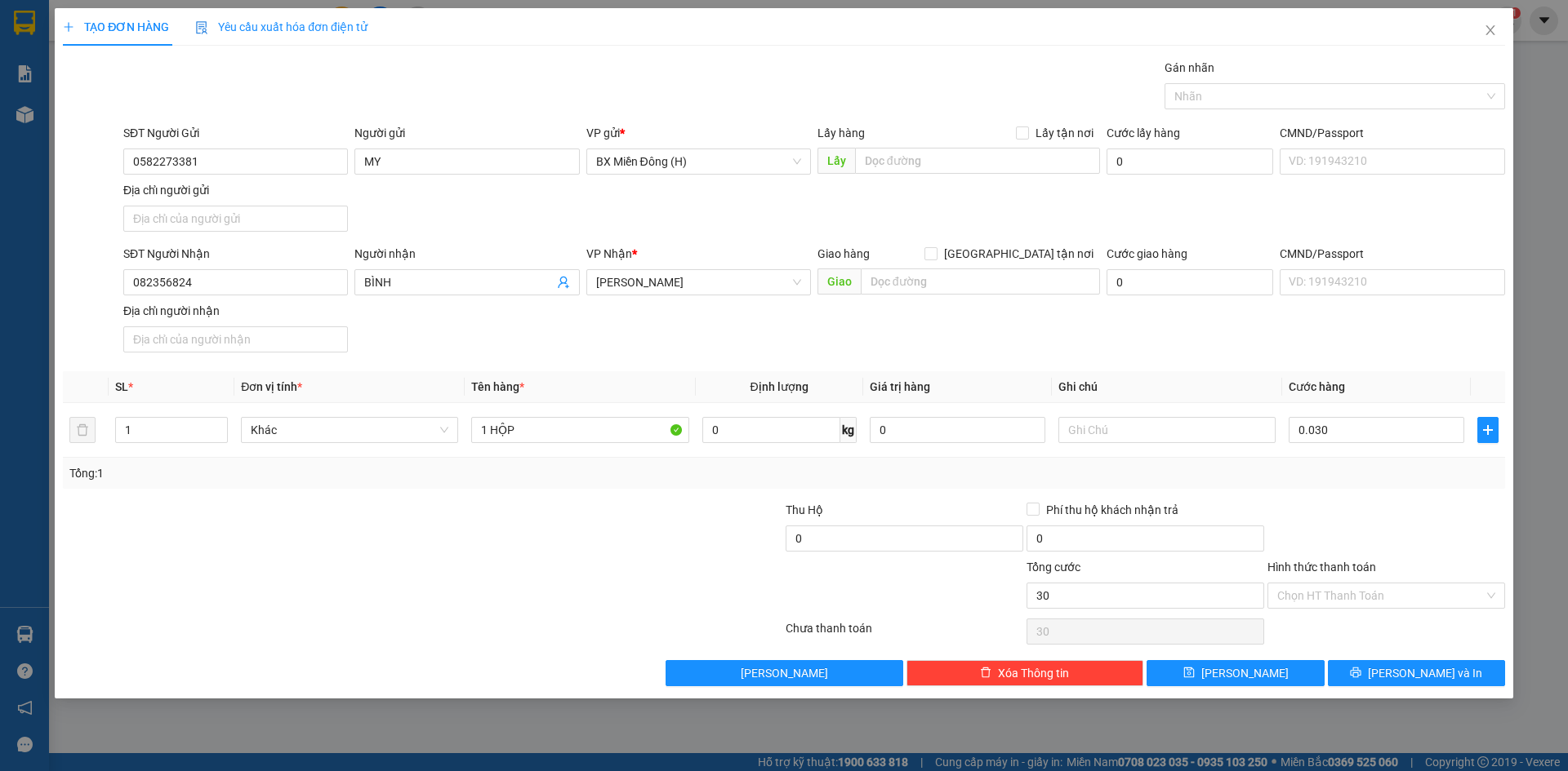
type input "30.000"
click at [1416, 508] on div at bounding box center [1386, 529] width 241 height 57
click at [1428, 677] on span "[PERSON_NAME] và In" at bounding box center [1425, 672] width 115 height 18
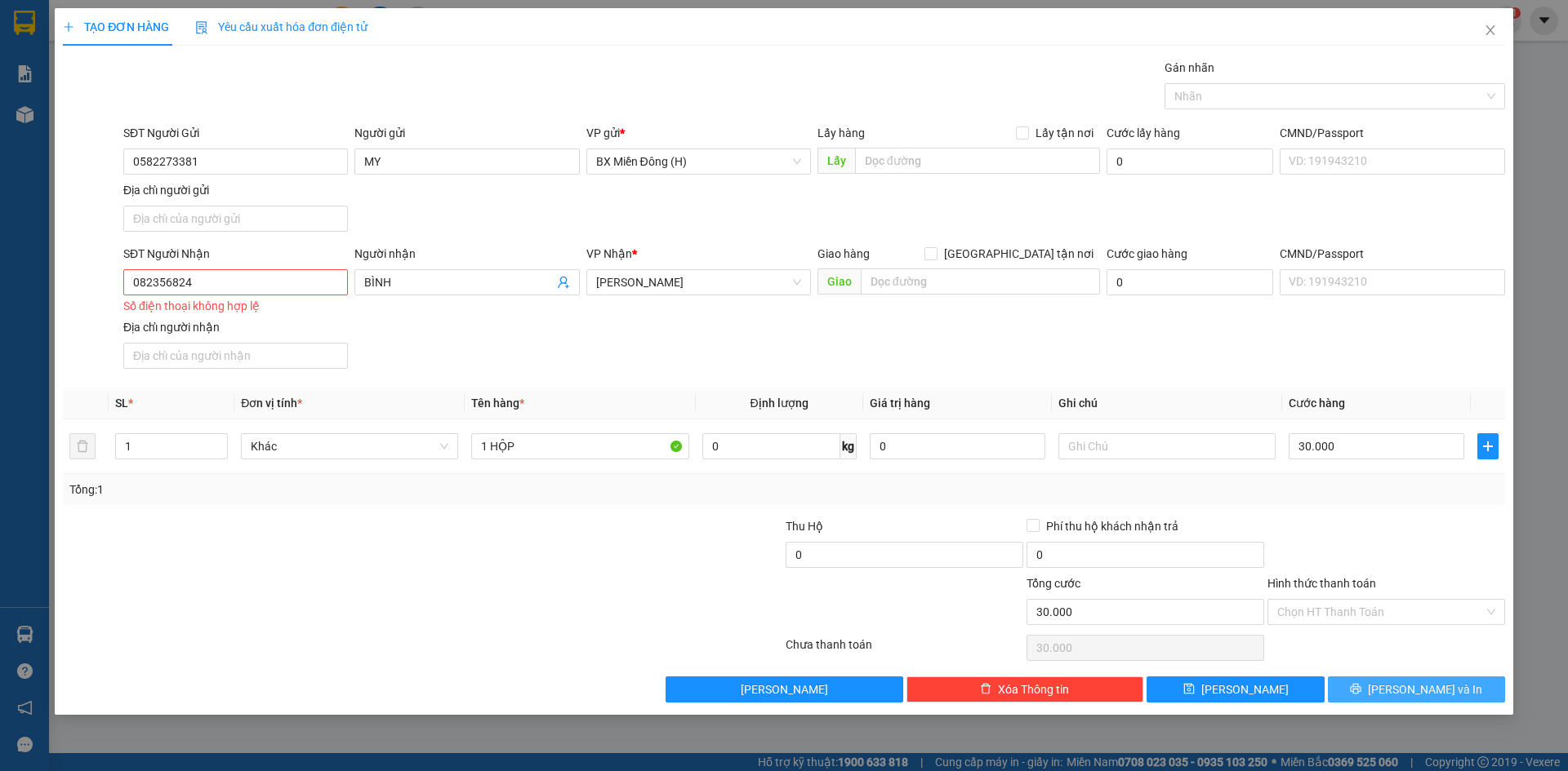
click at [1426, 694] on span "[PERSON_NAME] và In" at bounding box center [1425, 689] width 115 height 18
click at [1429, 693] on span "[PERSON_NAME] và In" at bounding box center [1425, 689] width 115 height 18
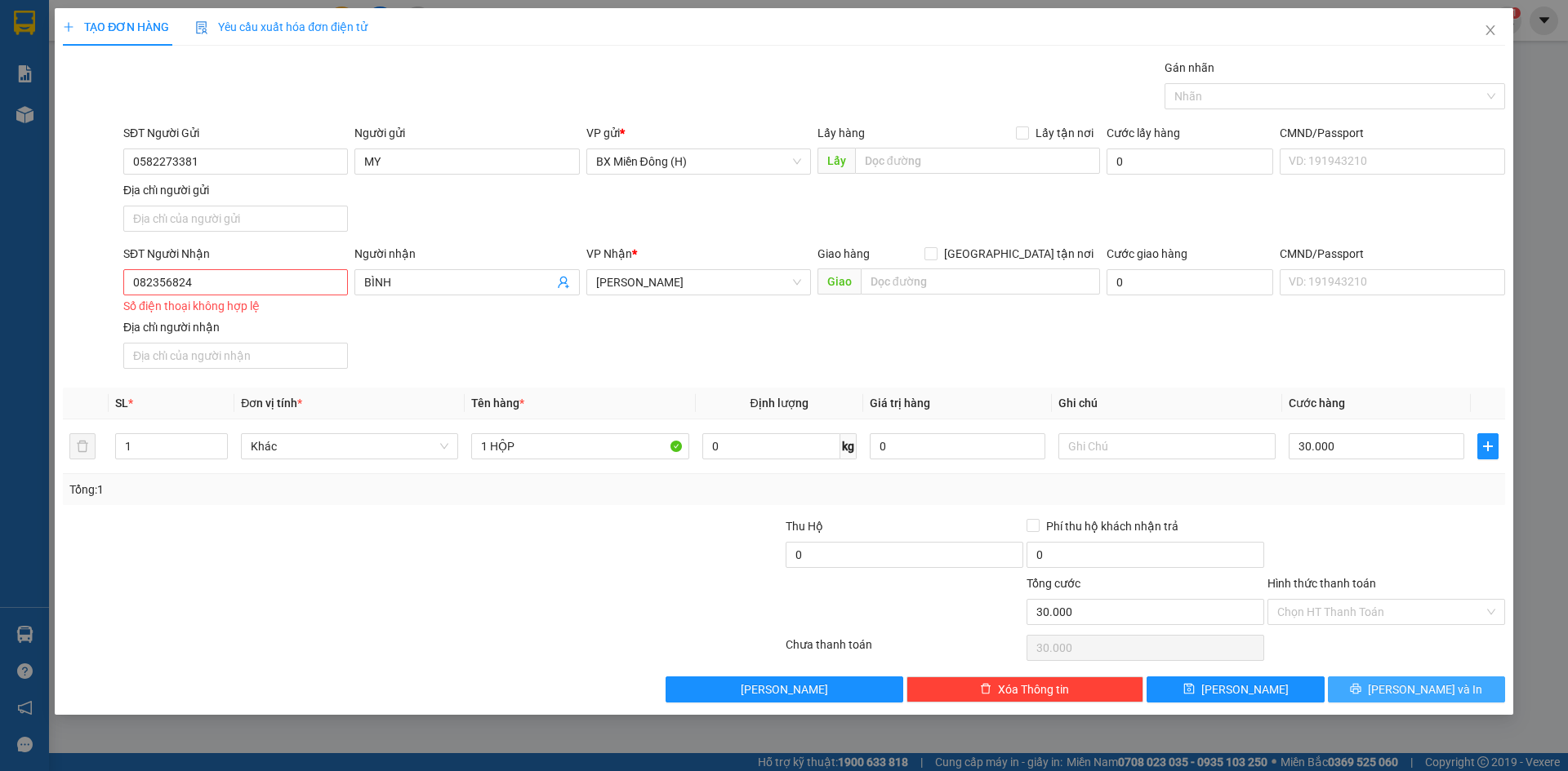
click at [1429, 693] on span "[PERSON_NAME] và In" at bounding box center [1425, 689] width 115 height 18
click at [1429, 692] on span "[PERSON_NAME] và In" at bounding box center [1425, 689] width 115 height 18
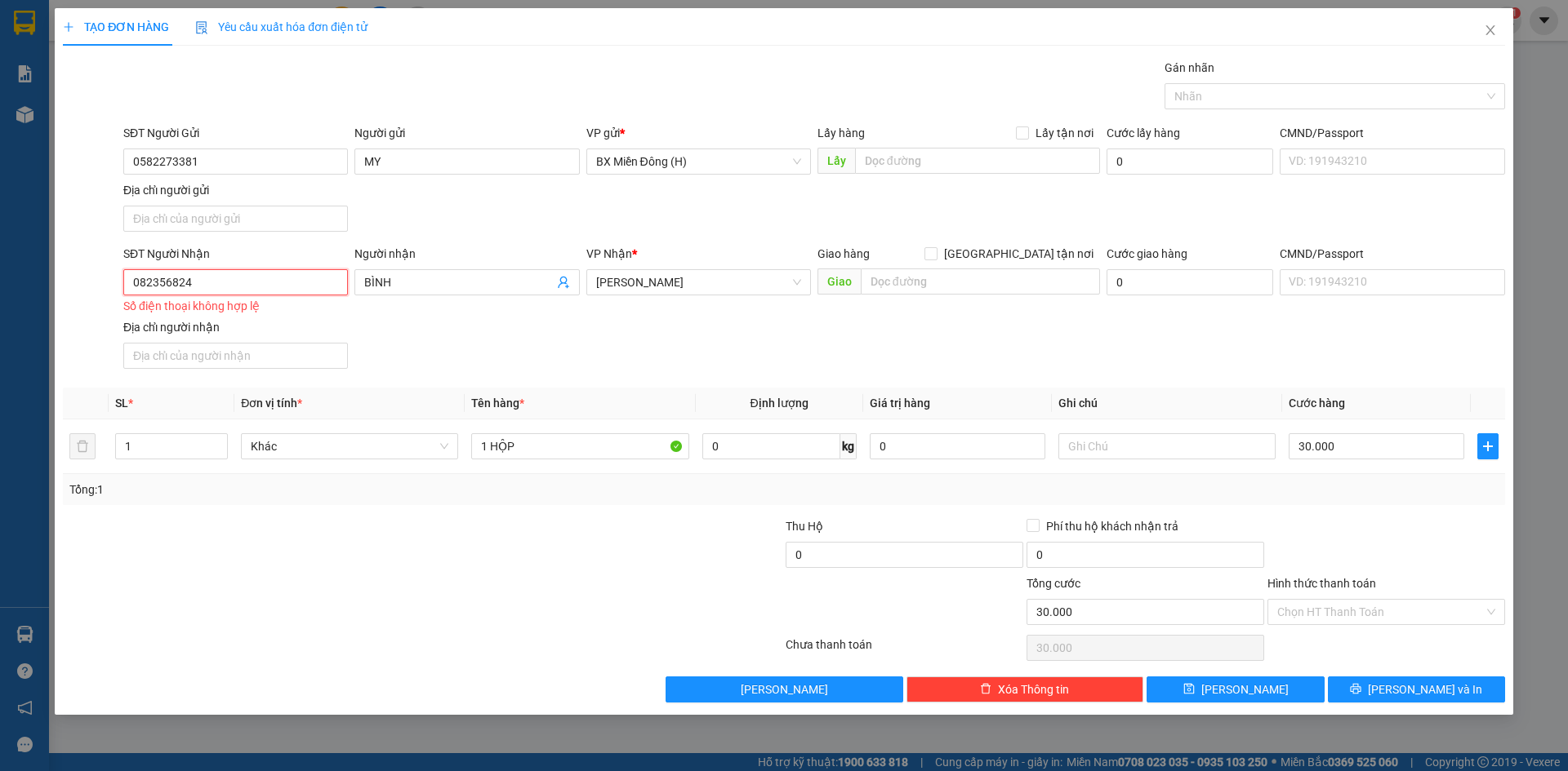
click at [188, 278] on input "082356824" at bounding box center [235, 282] width 224 height 26
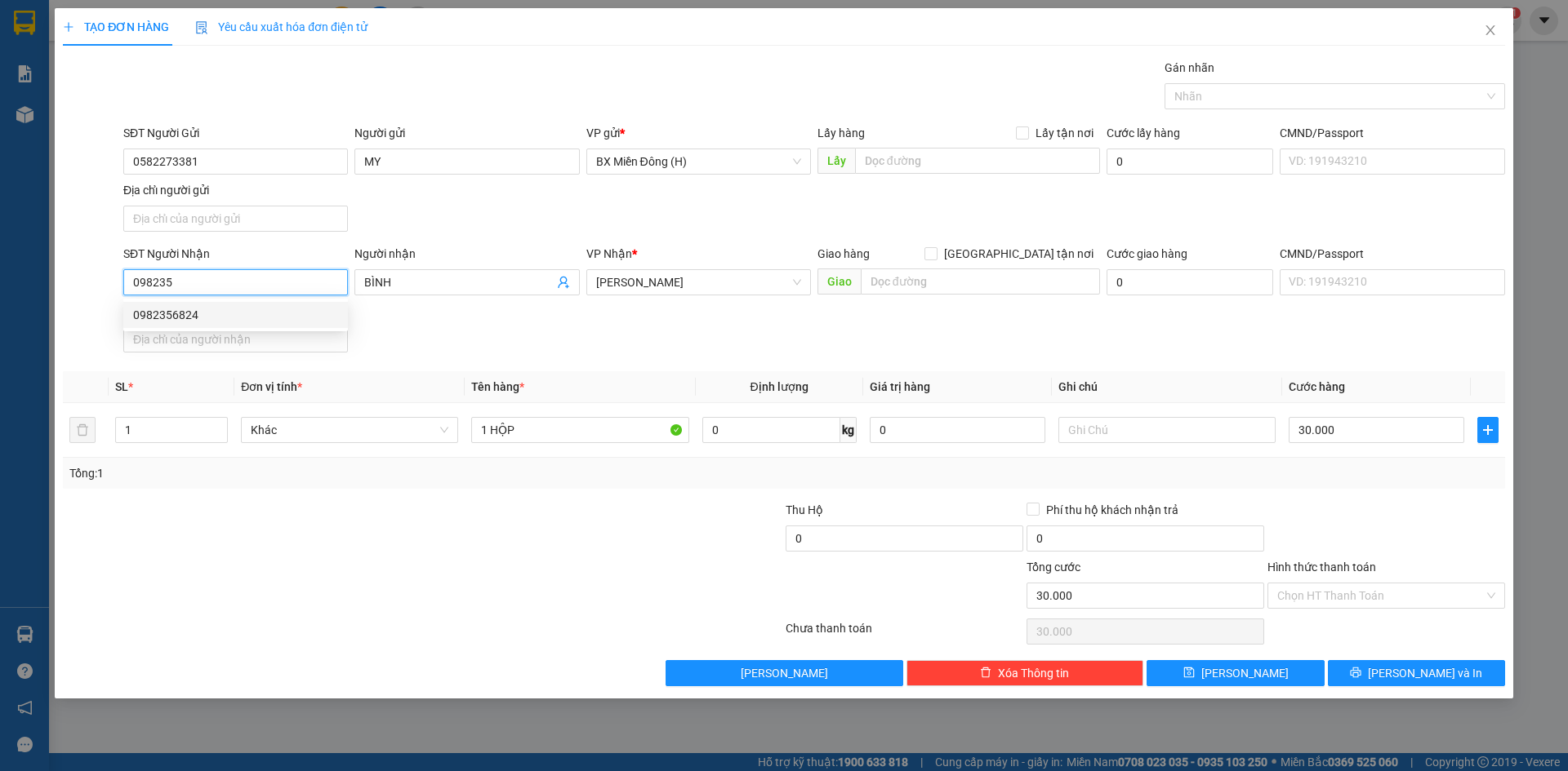
click at [218, 322] on div "0982356824" at bounding box center [235, 314] width 205 height 18
type input "0982356824"
click at [390, 282] on input "Người nhận" at bounding box center [458, 282] width 188 height 18
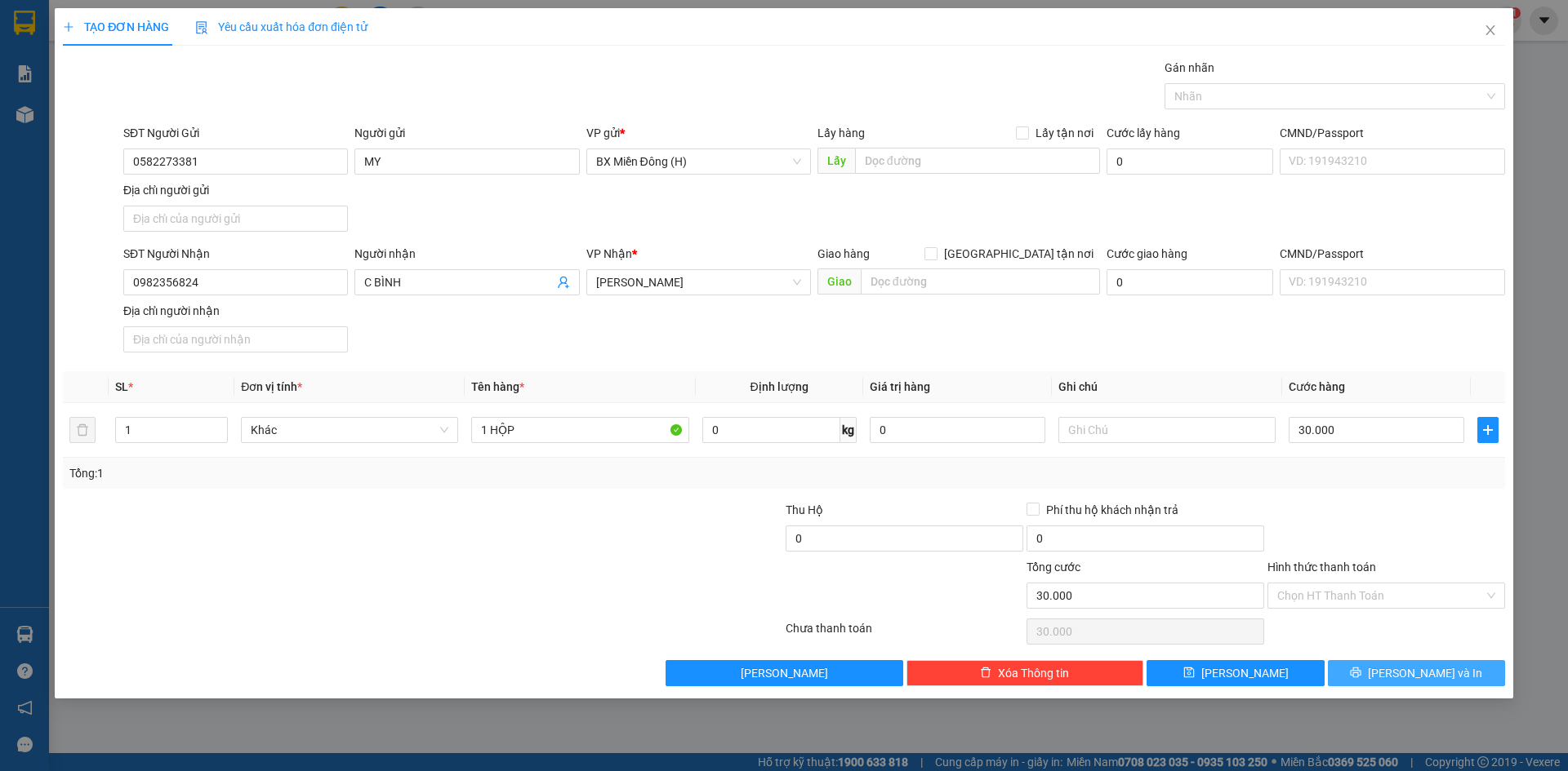
click at [1389, 682] on button "[PERSON_NAME] và In" at bounding box center [1417, 673] width 177 height 26
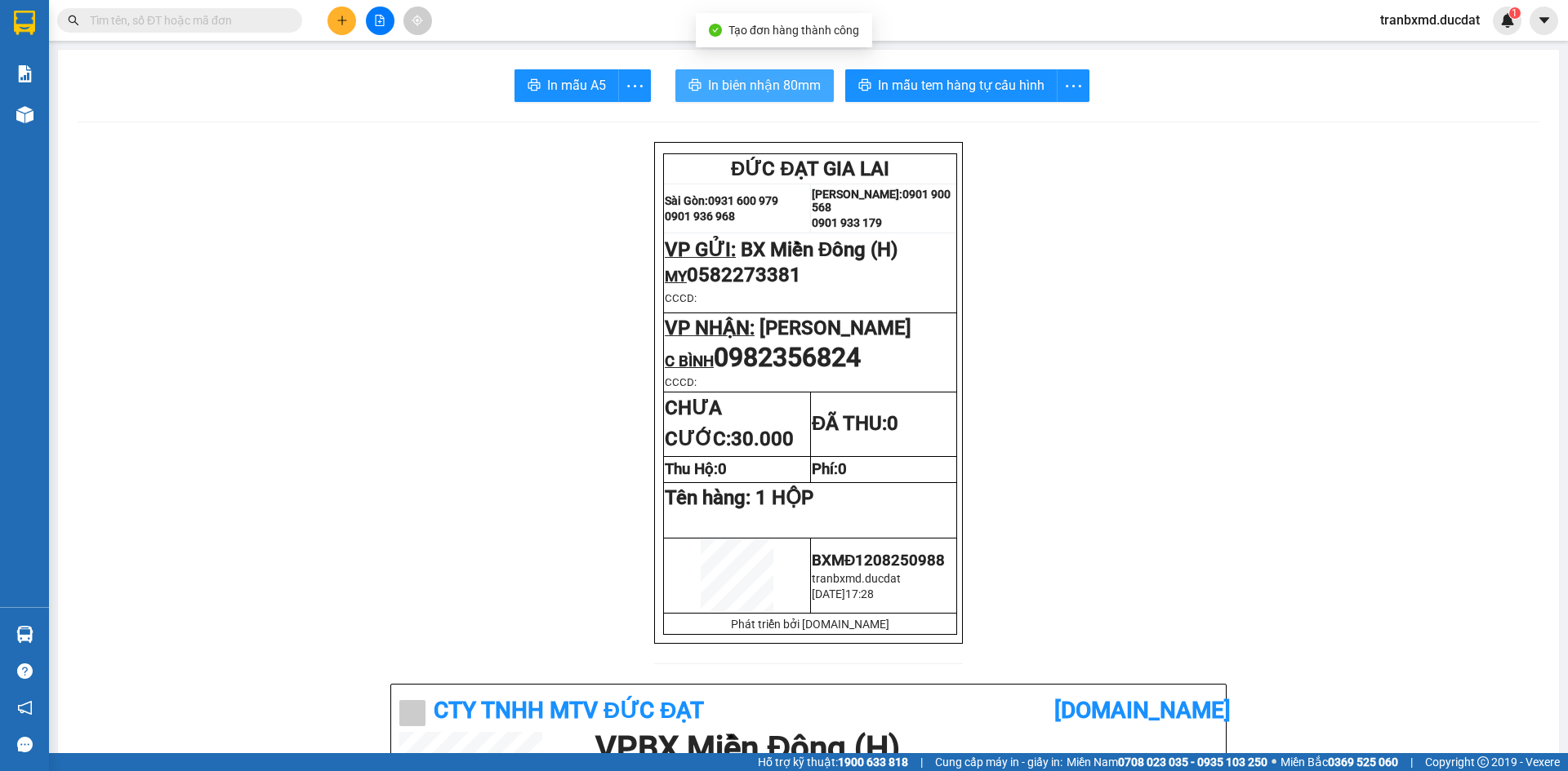
click at [740, 89] on span "In biên nhận 80mm" at bounding box center [764, 85] width 113 height 20
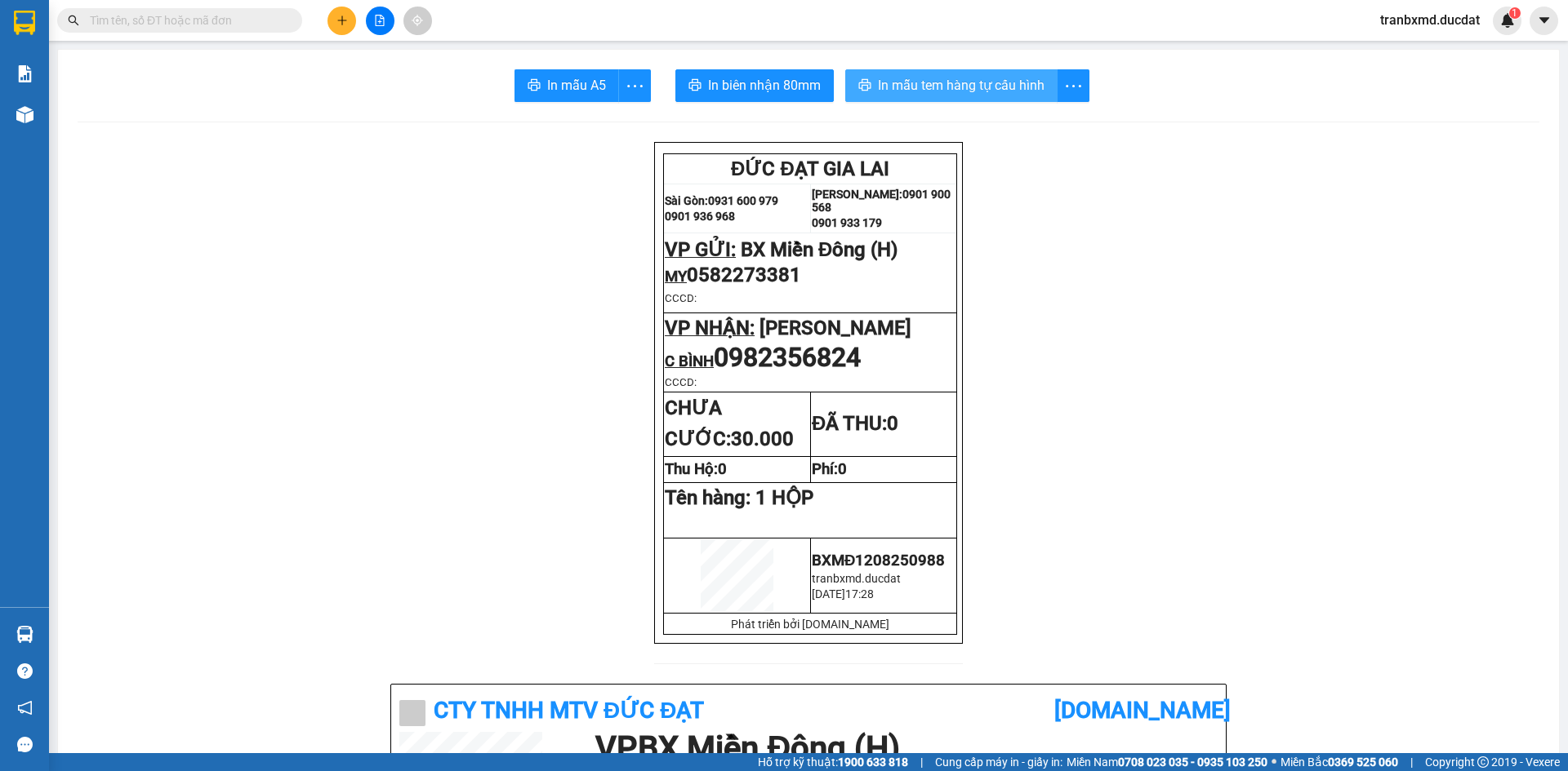
click at [962, 80] on span "In mẫu tem hàng tự cấu hình" at bounding box center [961, 85] width 167 height 20
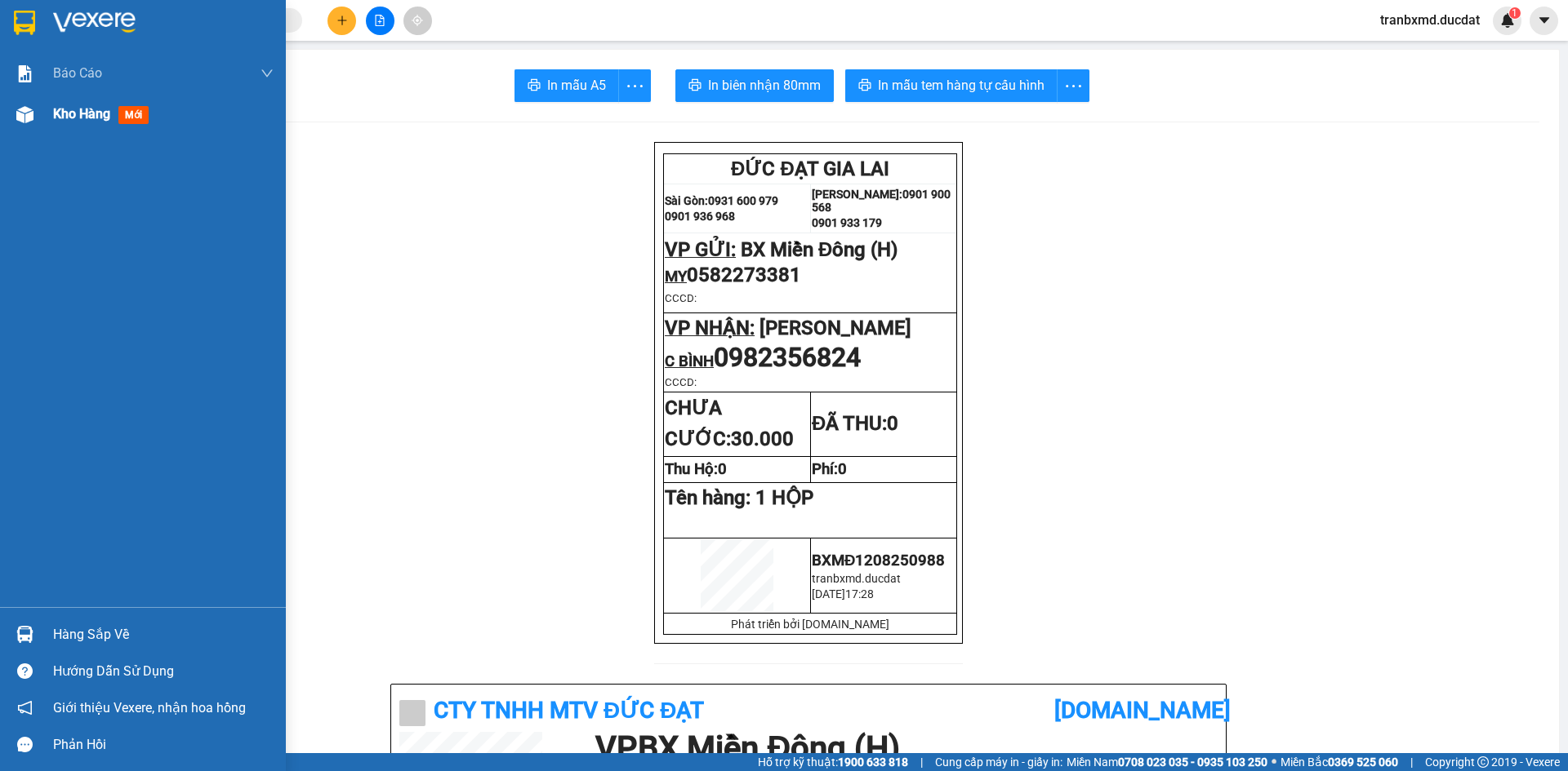
click at [51, 115] on div "Kho hàng mới" at bounding box center [143, 114] width 286 height 41
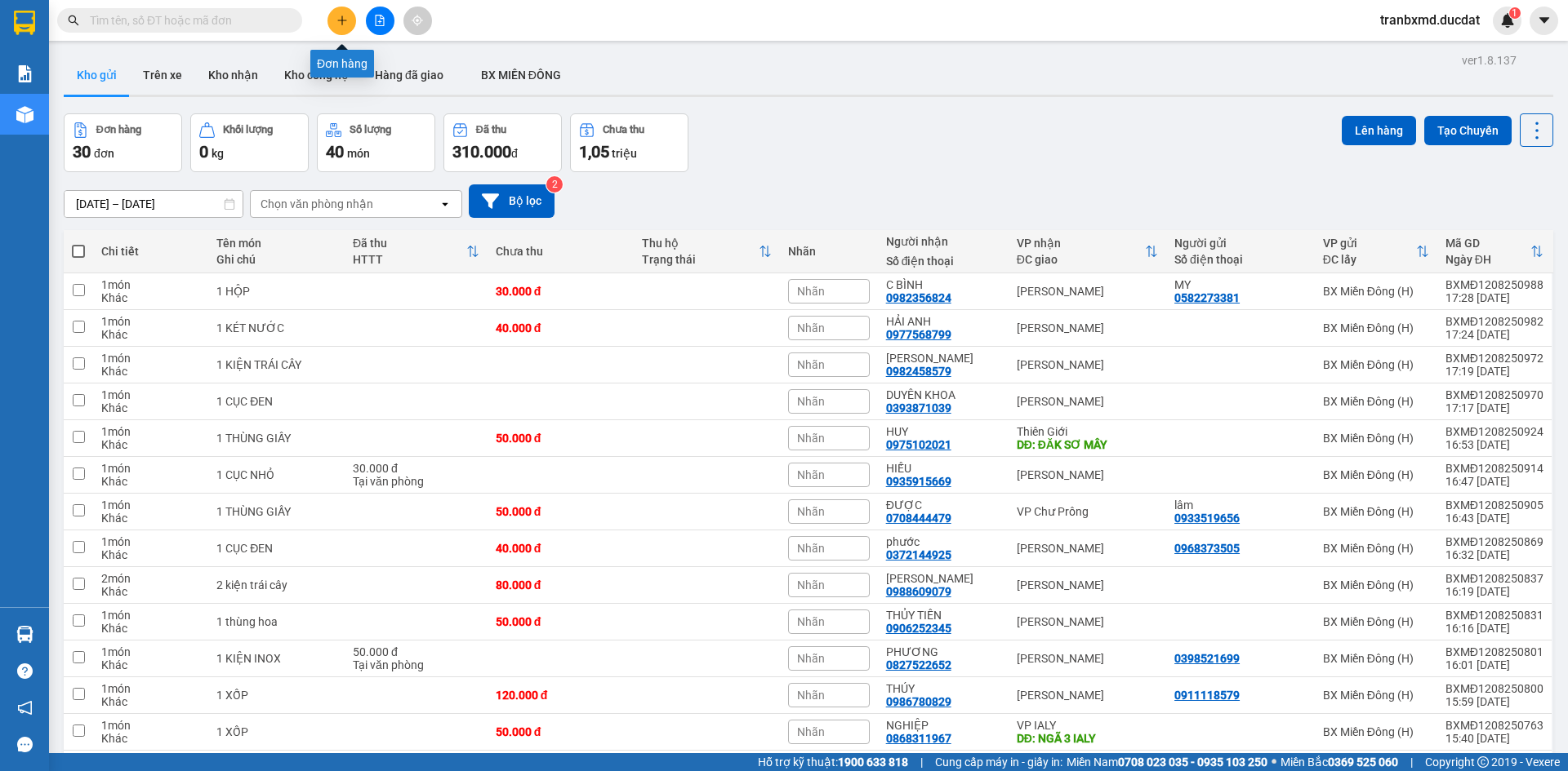
click at [346, 18] on icon "plus" at bounding box center [342, 21] width 12 height 12
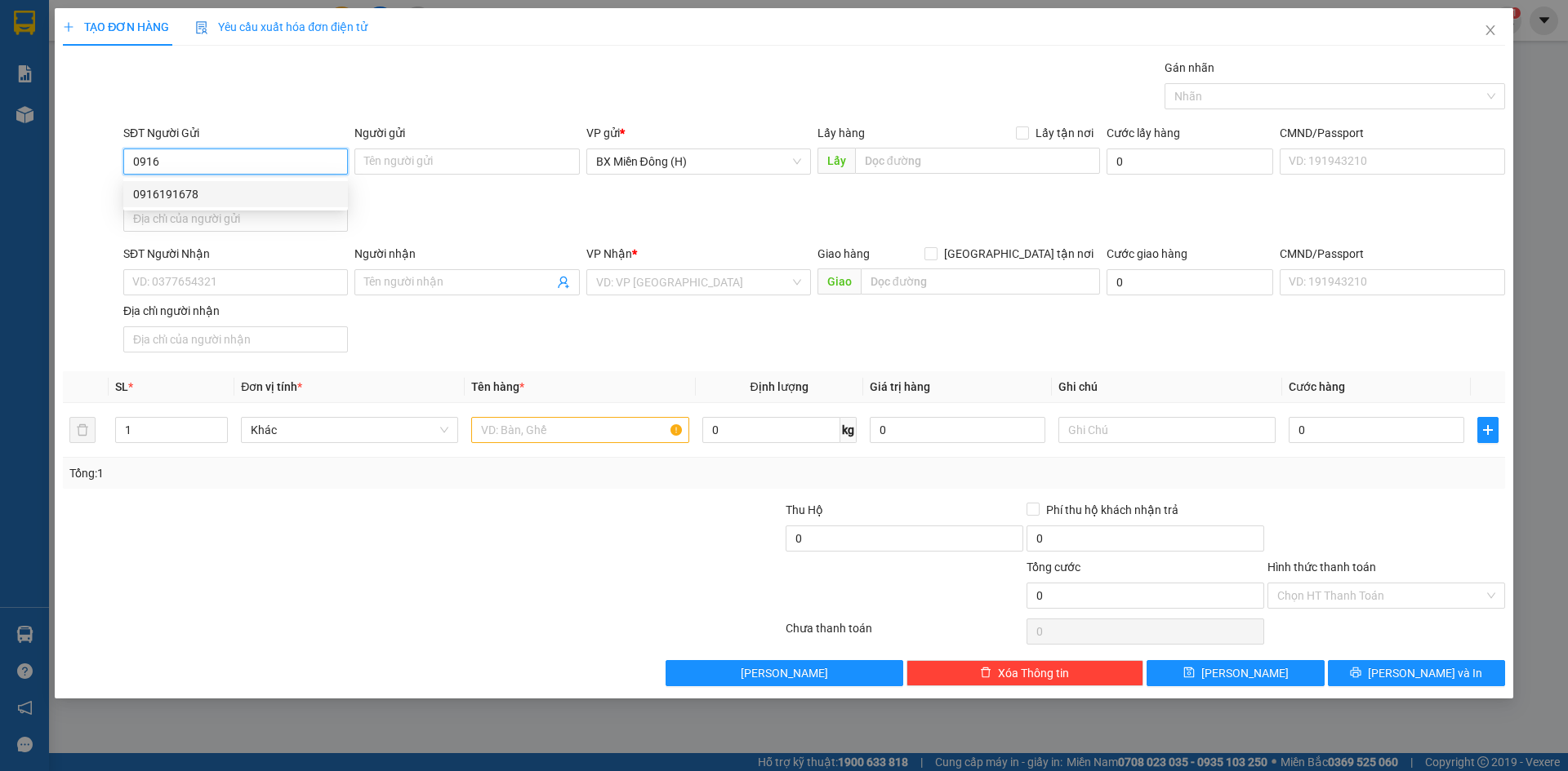
click at [223, 186] on div "0916191678" at bounding box center [235, 194] width 205 height 18
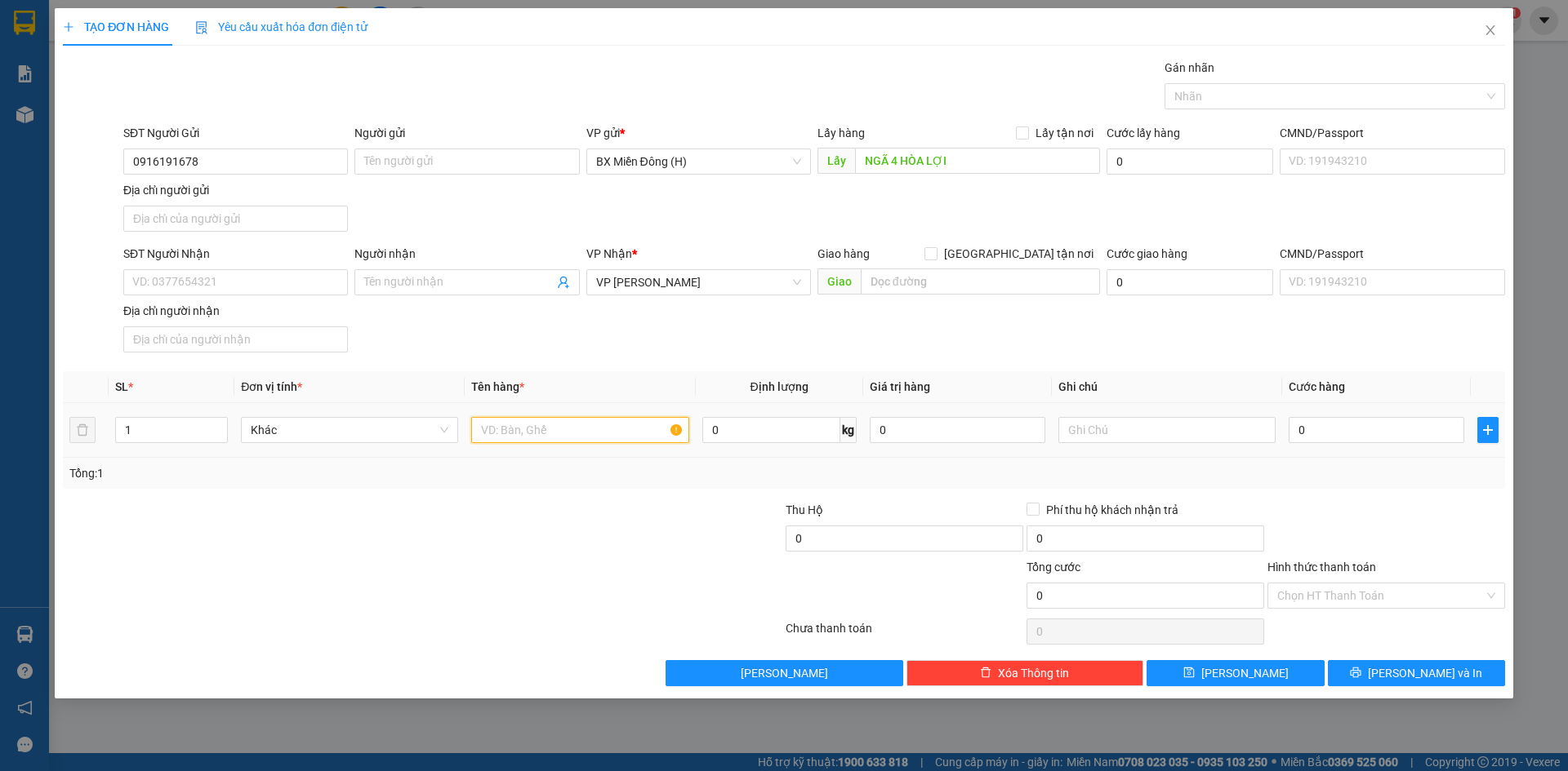
click at [533, 428] on input "text" at bounding box center [580, 430] width 218 height 26
click at [1409, 674] on span "[PERSON_NAME] và In" at bounding box center [1425, 672] width 115 height 18
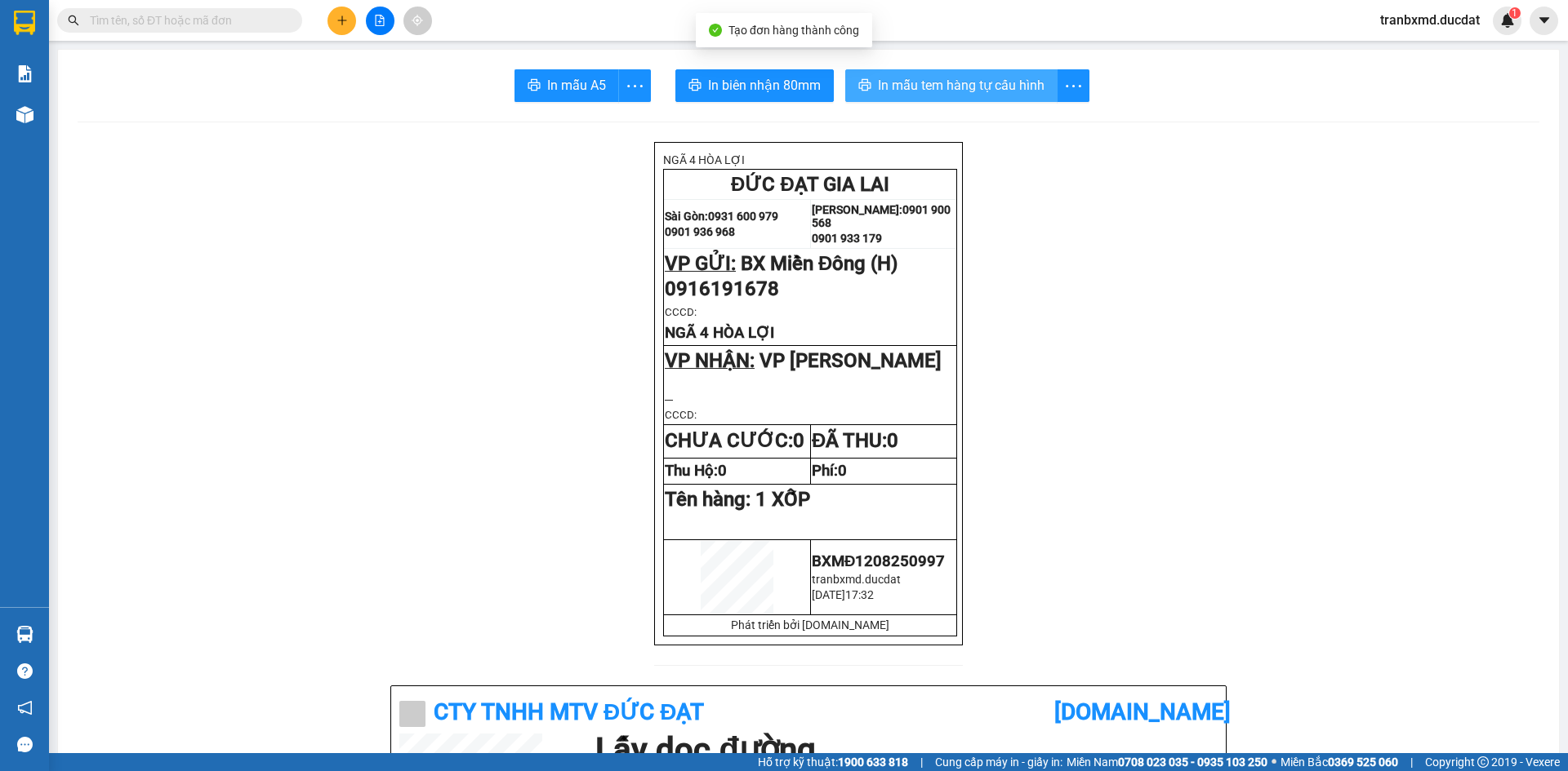
click at [953, 84] on span "In mẫu tem hàng tự cấu hình" at bounding box center [961, 85] width 167 height 20
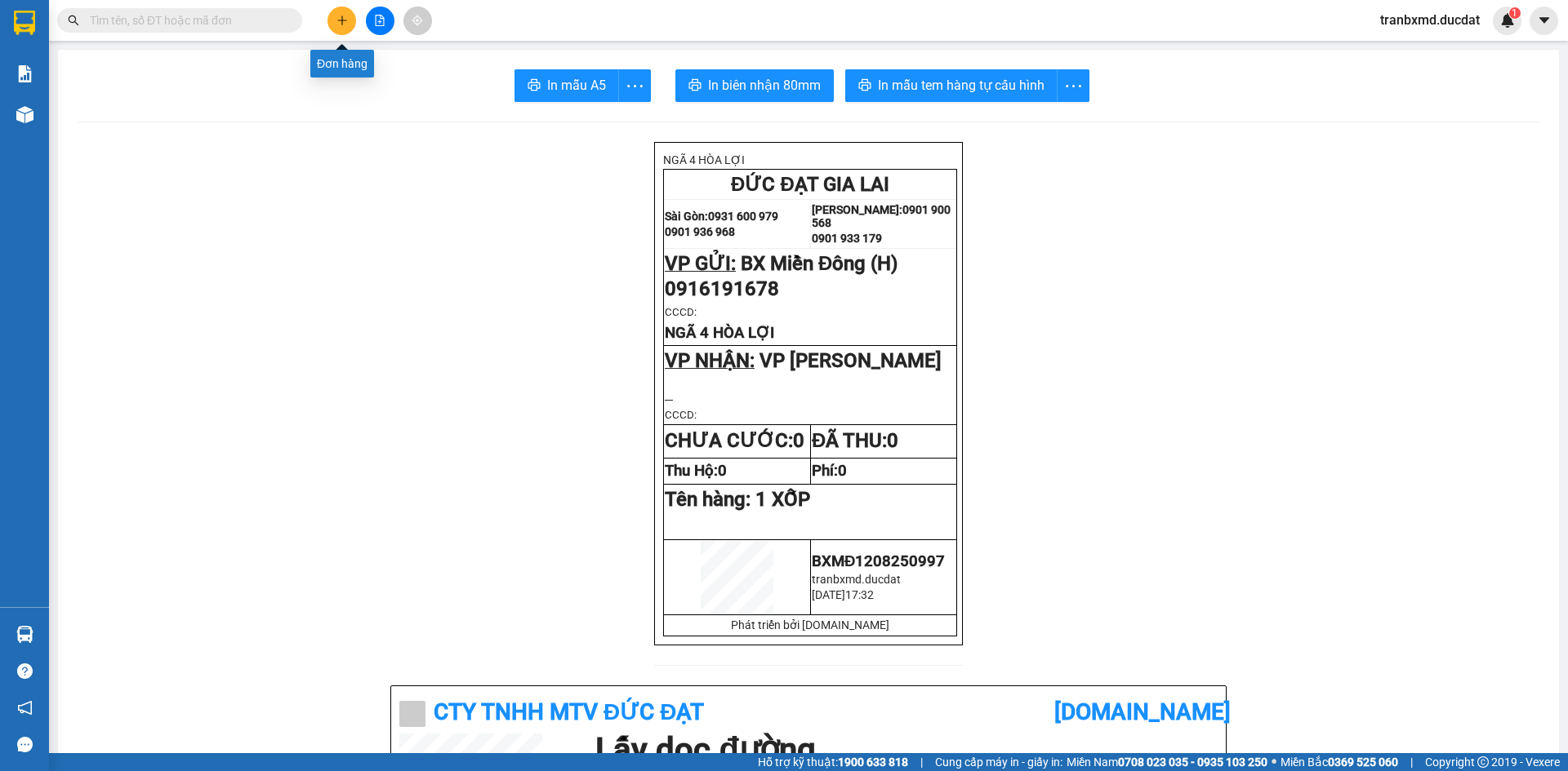
click at [336, 19] on icon "plus" at bounding box center [342, 21] width 12 height 12
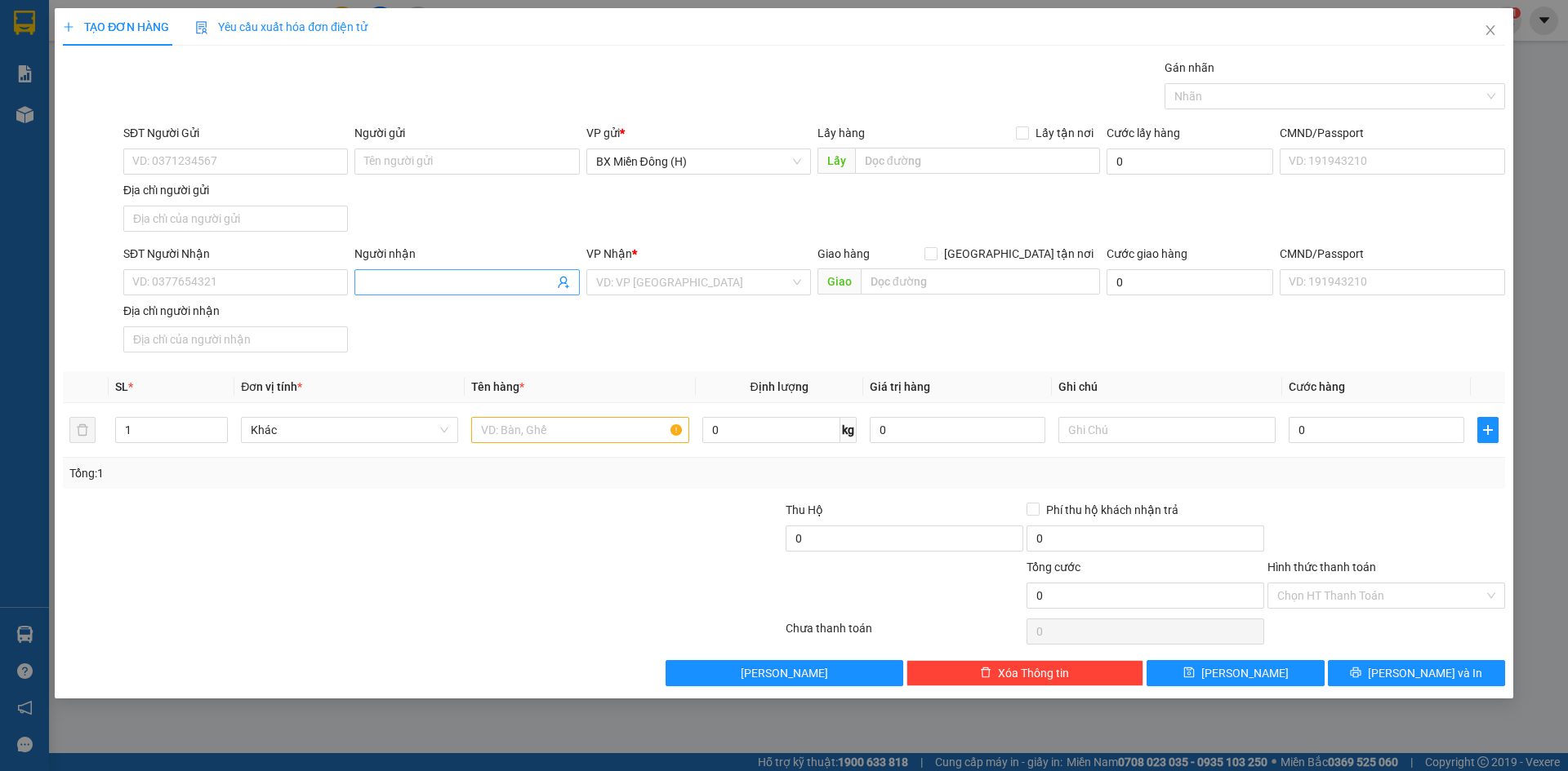
click at [402, 278] on input "Người nhận" at bounding box center [458, 282] width 188 height 18
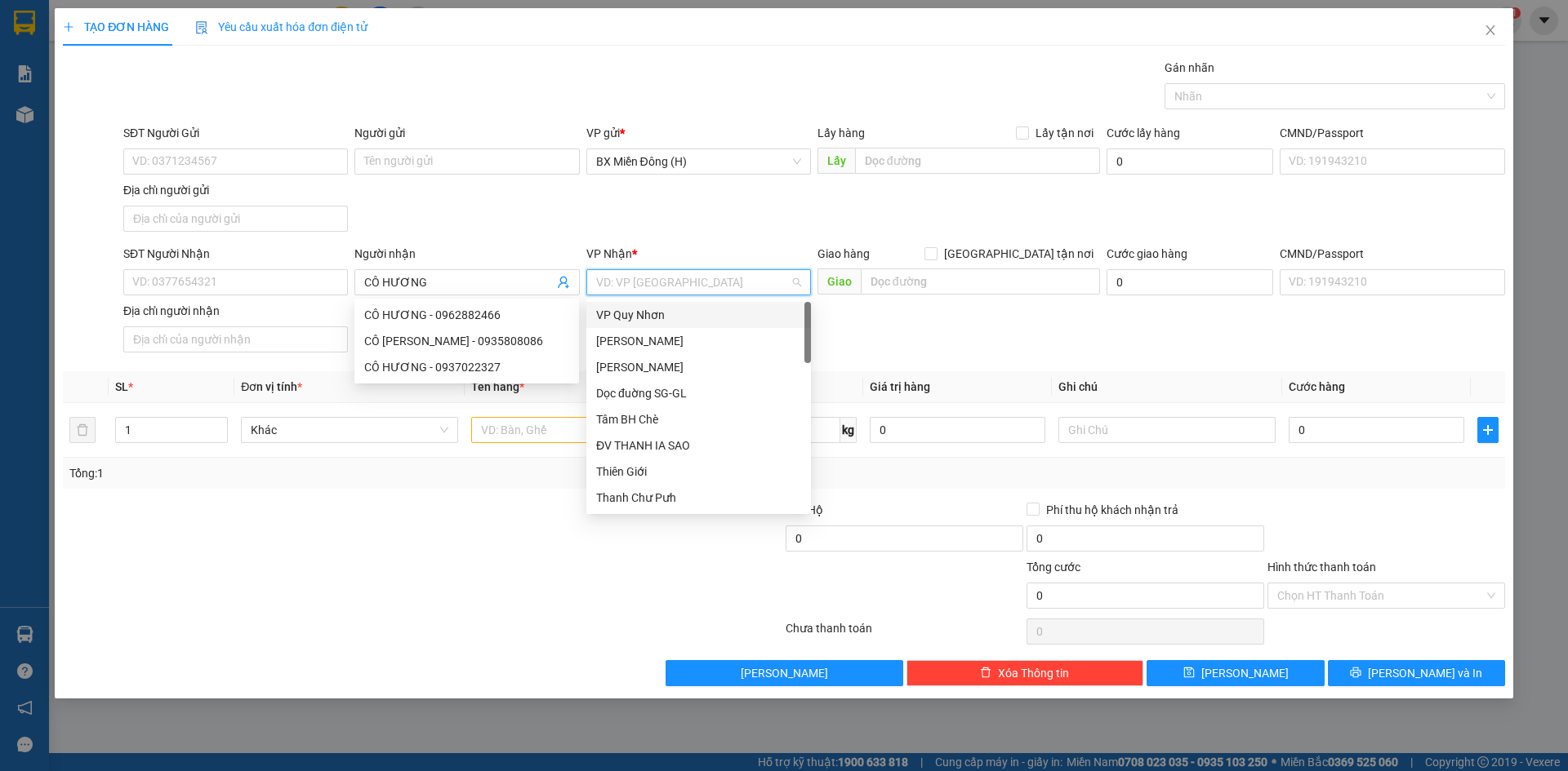
click at [653, 293] on input "search" at bounding box center [692, 282] width 193 height 24
click at [645, 342] on div "[PERSON_NAME]" at bounding box center [698, 340] width 205 height 18
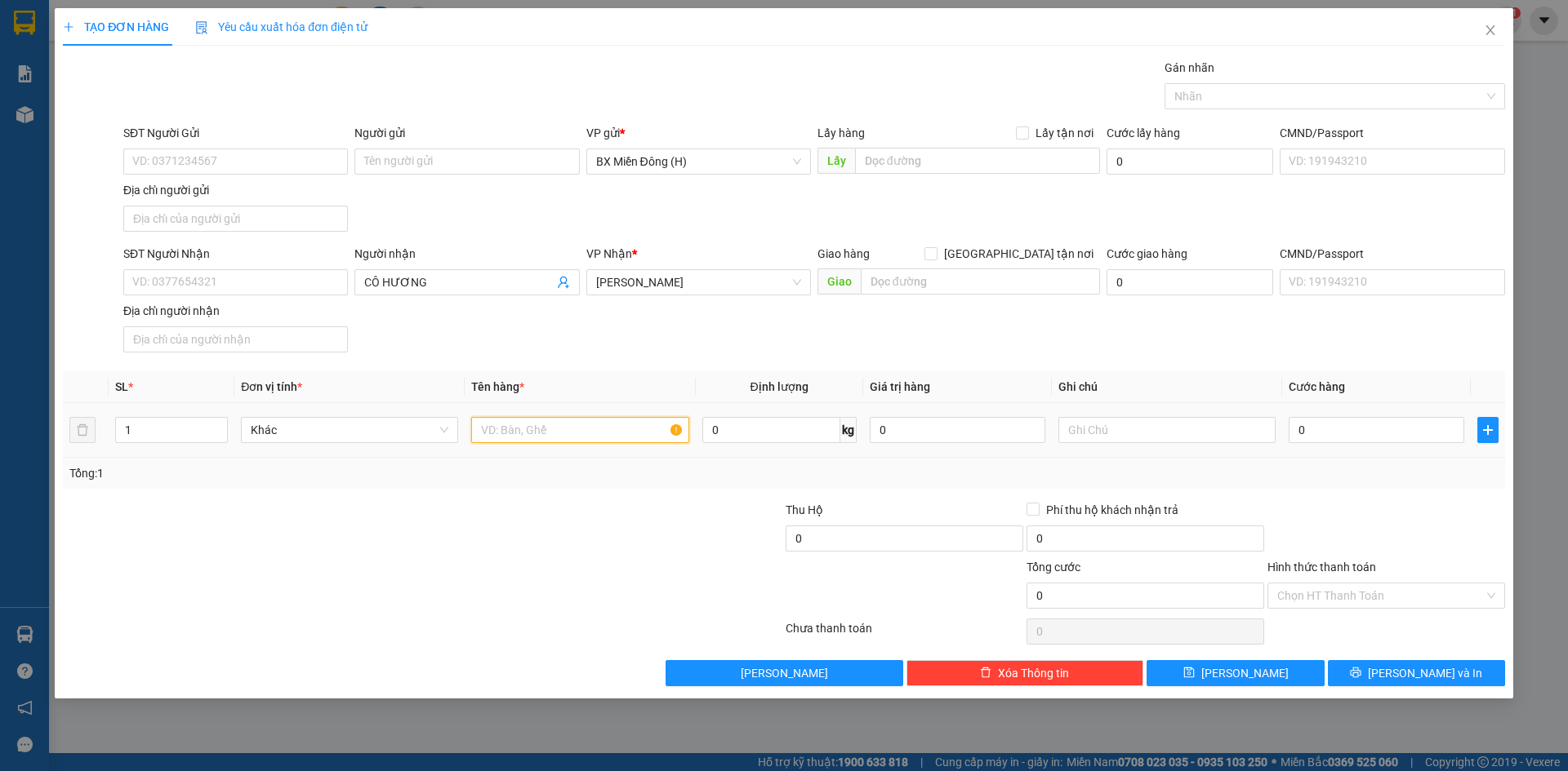
click at [594, 431] on input "text" at bounding box center [580, 430] width 218 height 26
click at [1401, 677] on button "[PERSON_NAME] và In" at bounding box center [1417, 673] width 177 height 26
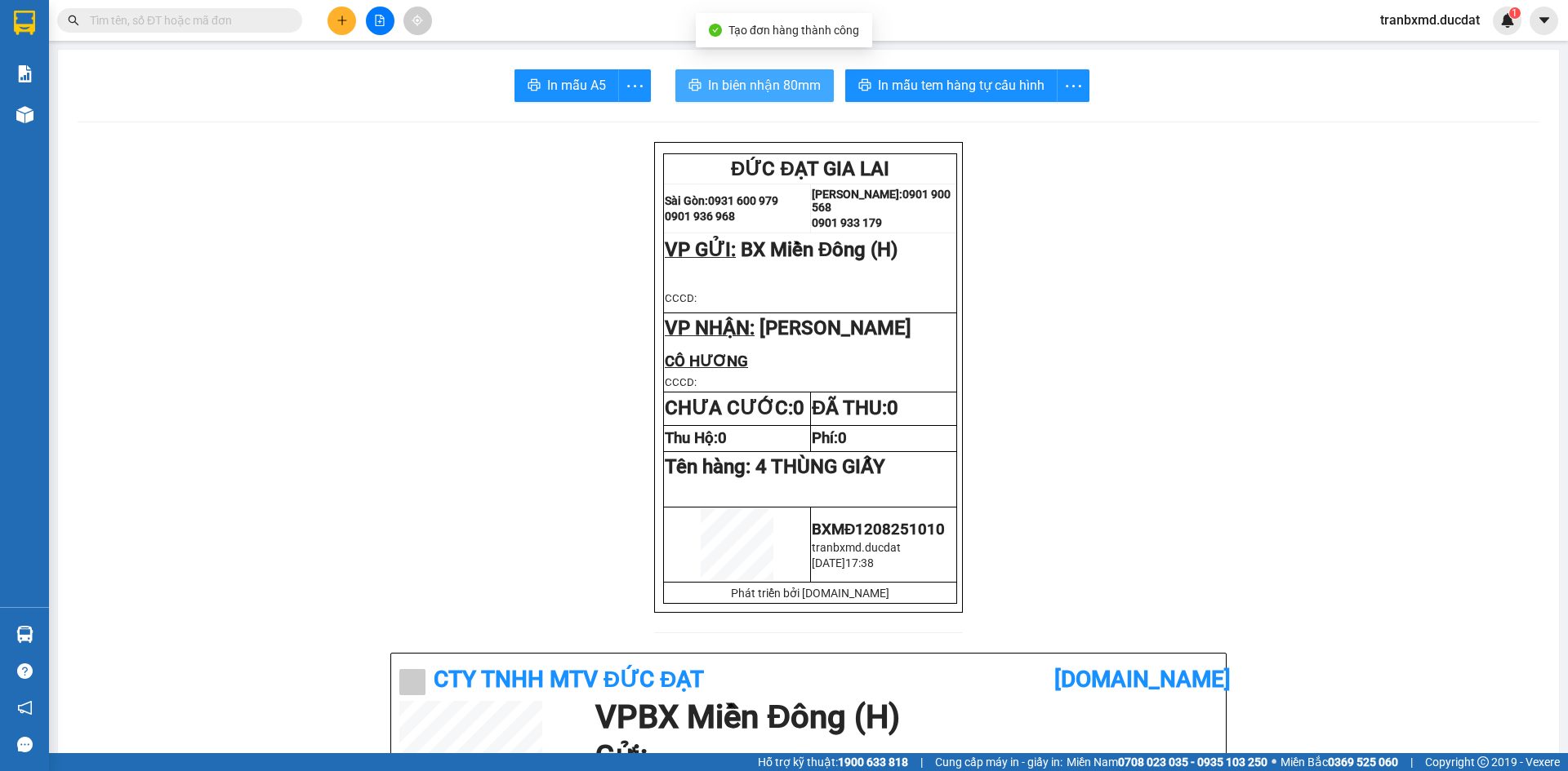
click at [730, 80] on span "In biên nhận 80mm" at bounding box center [764, 85] width 113 height 20
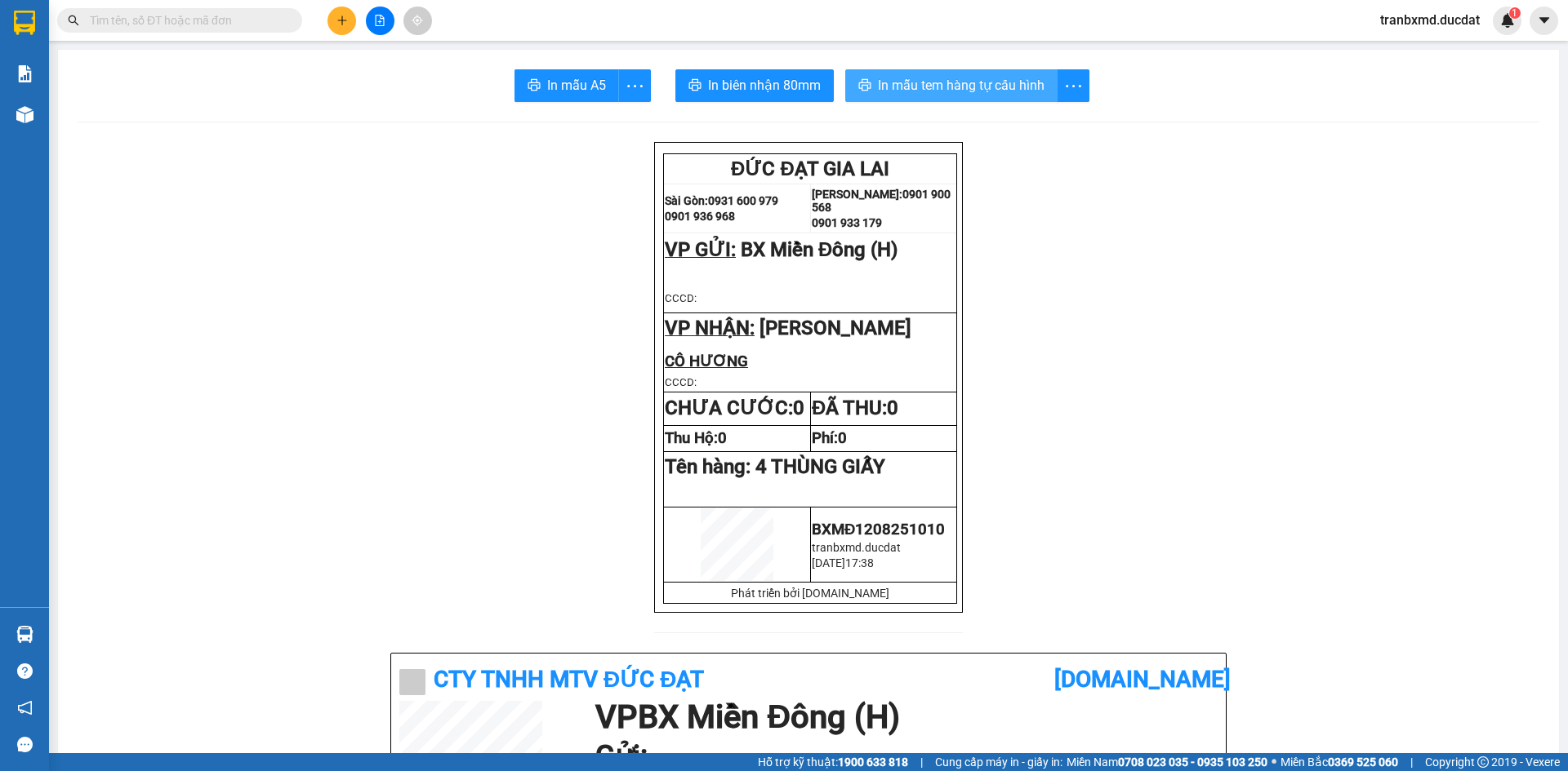
click at [901, 86] on span "In mẫu tem hàng tự cấu hình" at bounding box center [961, 85] width 167 height 20
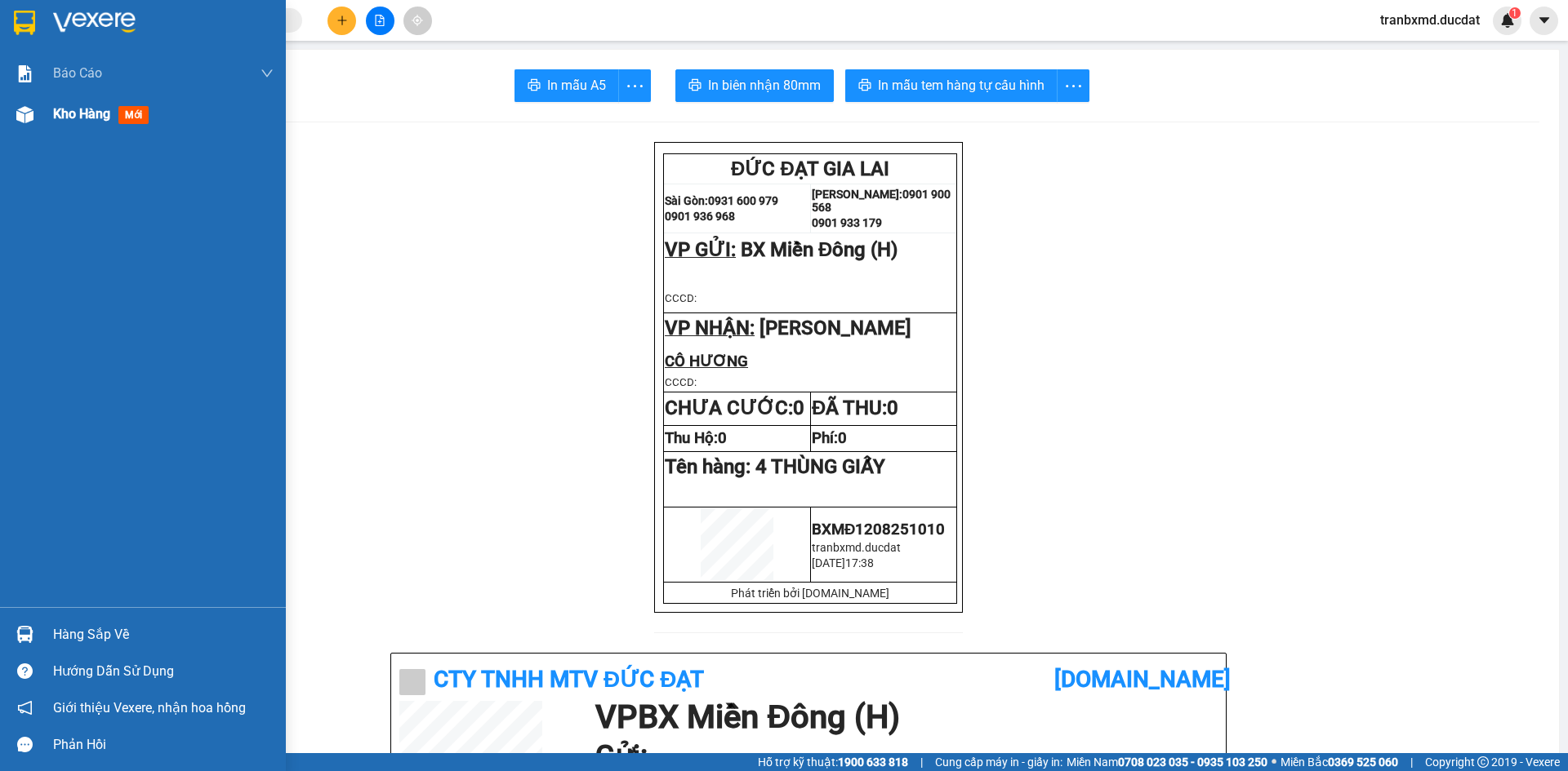
click at [60, 115] on span "Kho hàng" at bounding box center [81, 114] width 57 height 16
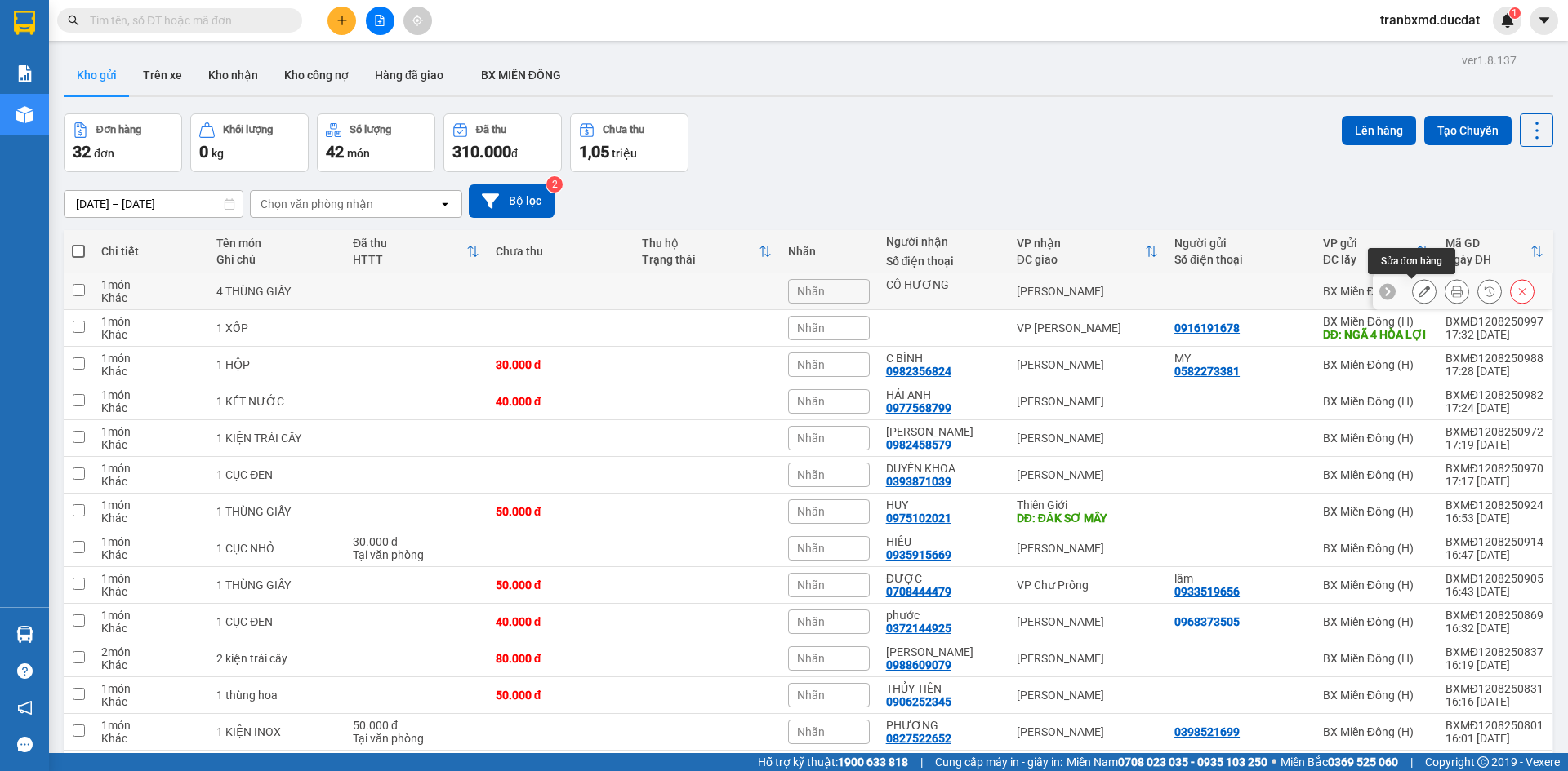
click at [1418, 289] on icon at bounding box center [1424, 292] width 12 height 12
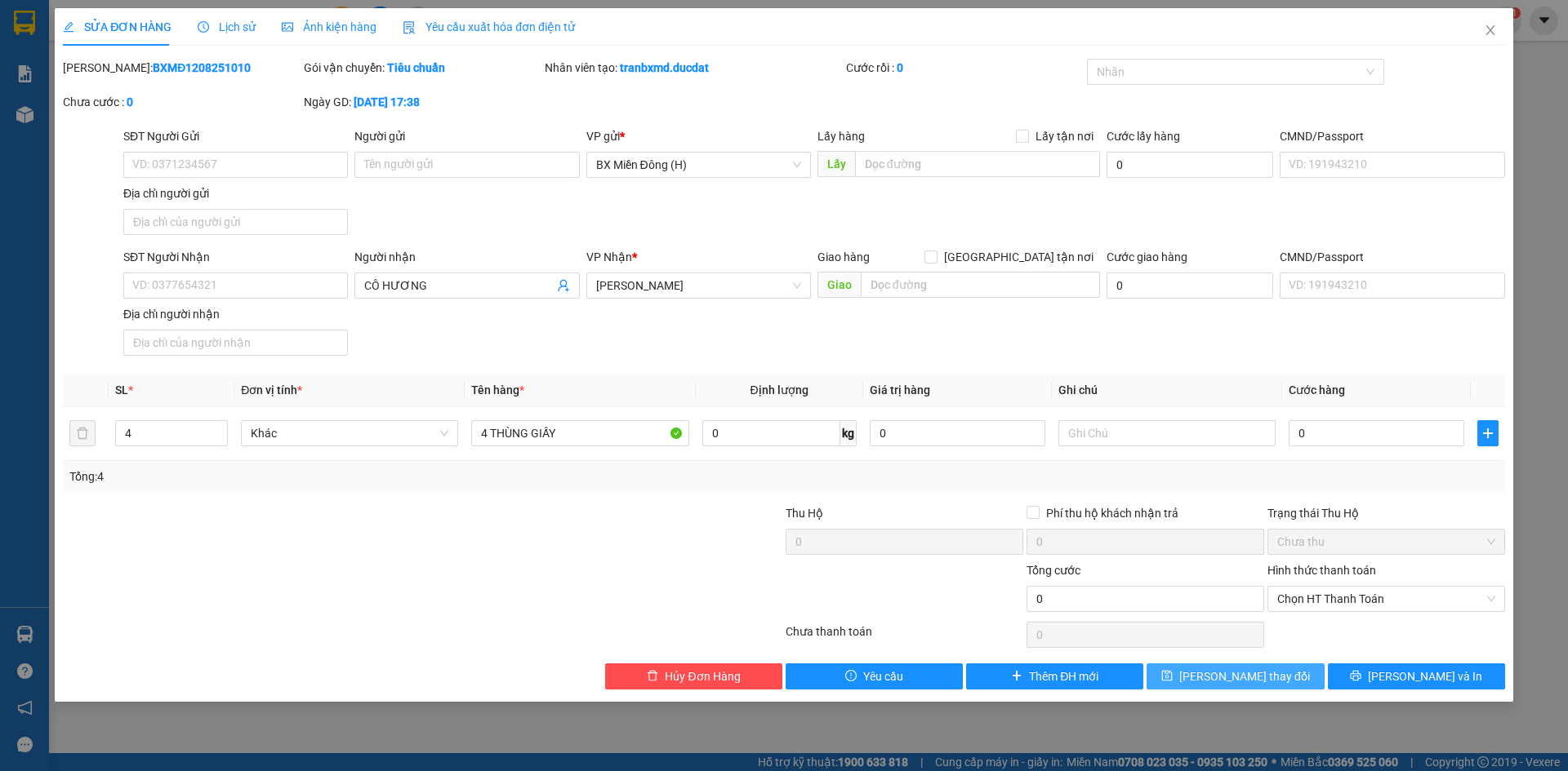
click at [1249, 678] on span "[PERSON_NAME] thay đổi" at bounding box center [1244, 676] width 131 height 18
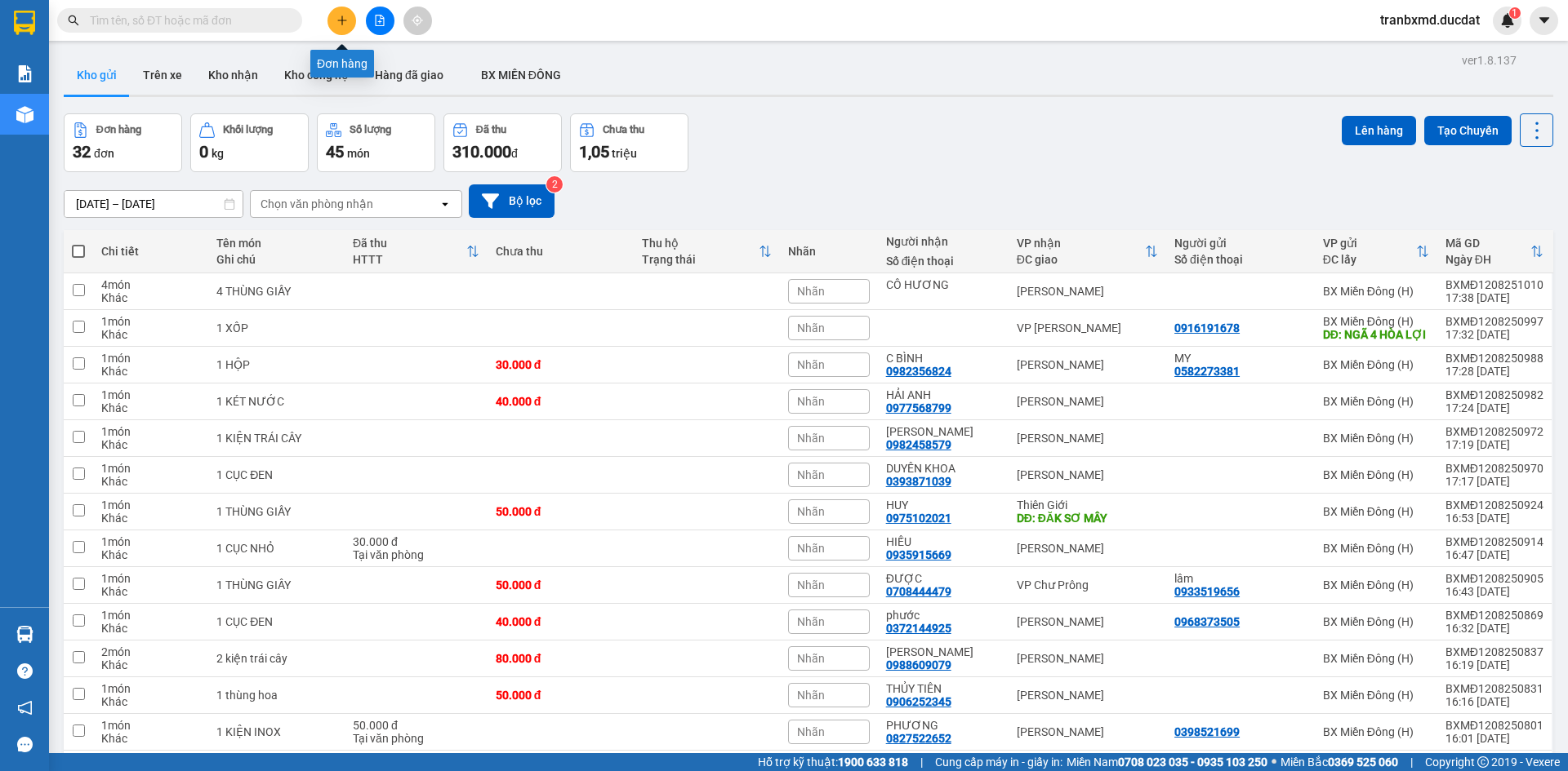
click at [352, 20] on button at bounding box center [341, 21] width 28 height 28
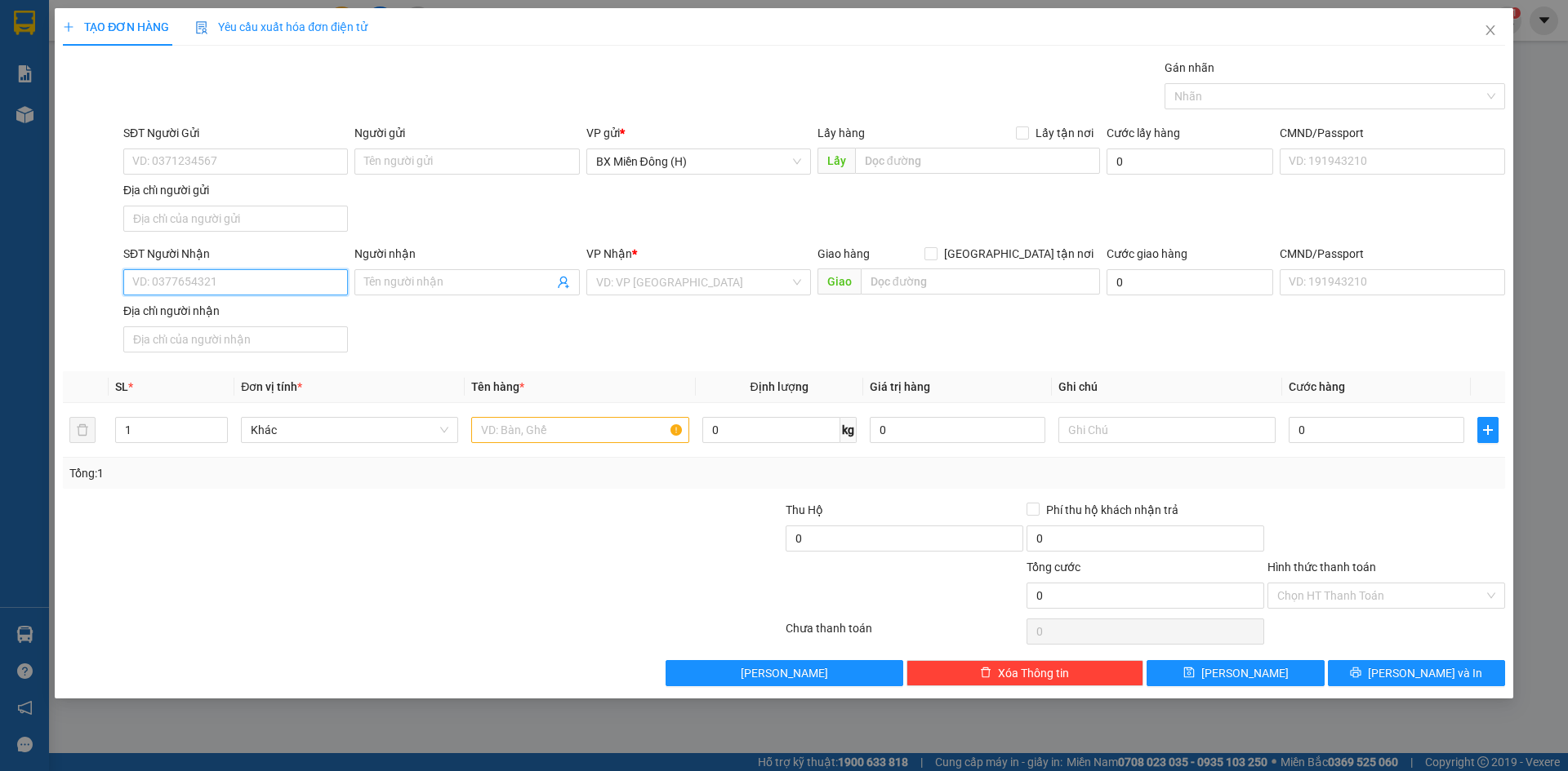
click at [260, 287] on input "SĐT Người Nhận" at bounding box center [235, 282] width 224 height 26
click at [399, 270] on span at bounding box center [467, 282] width 224 height 26
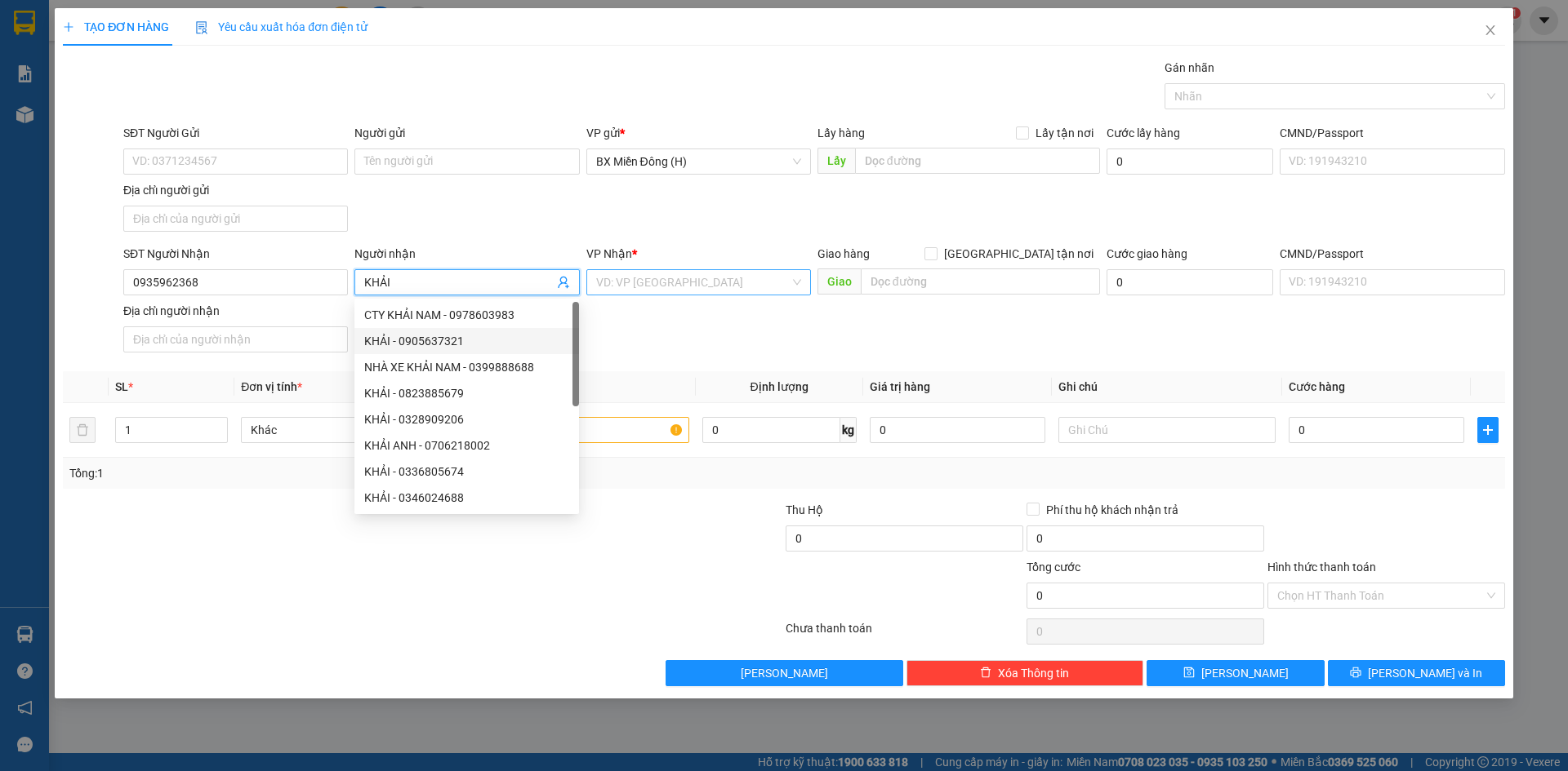
click at [703, 283] on input "search" at bounding box center [692, 282] width 193 height 24
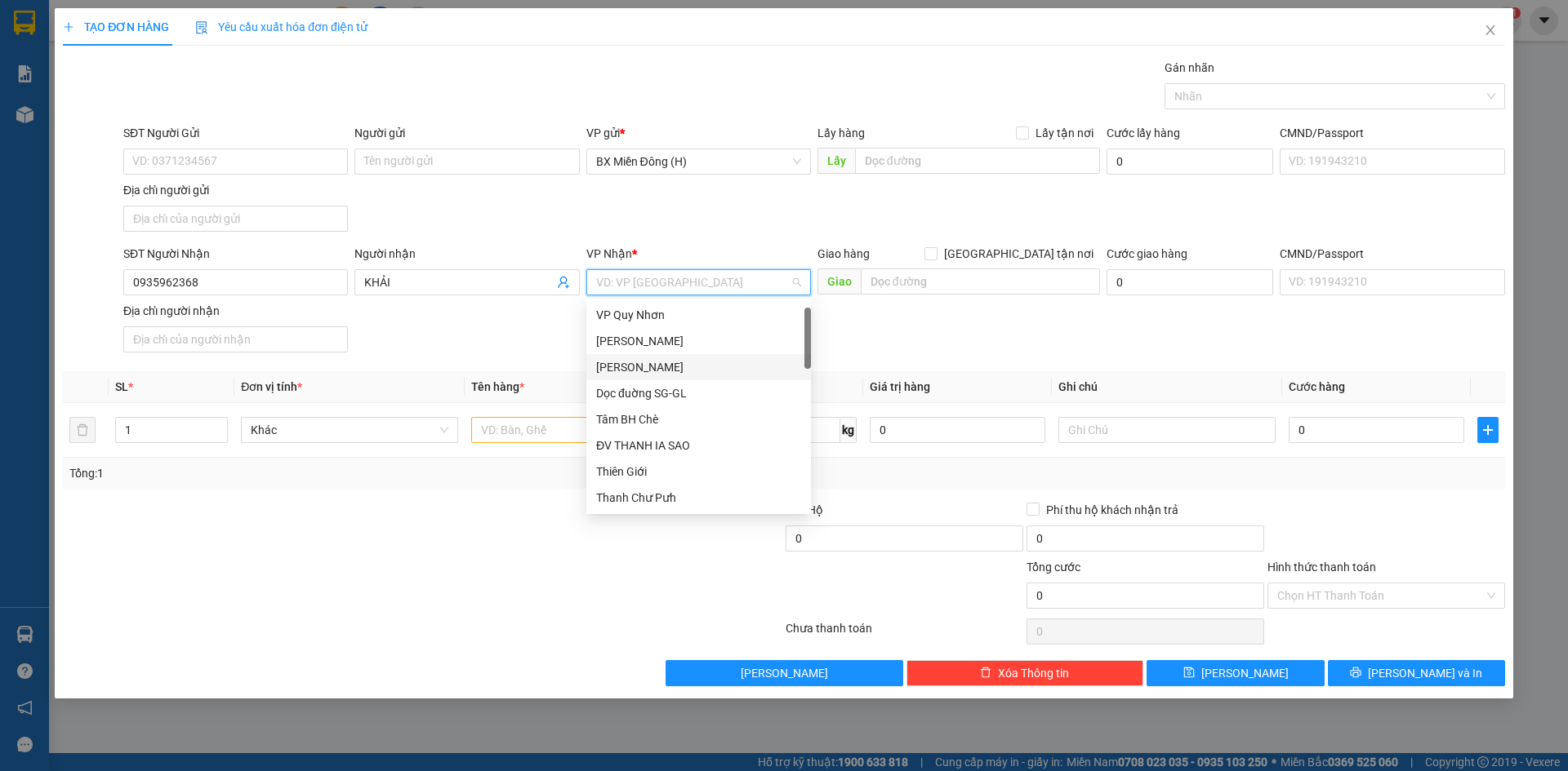
click at [692, 358] on div "[PERSON_NAME]" at bounding box center [698, 366] width 205 height 18
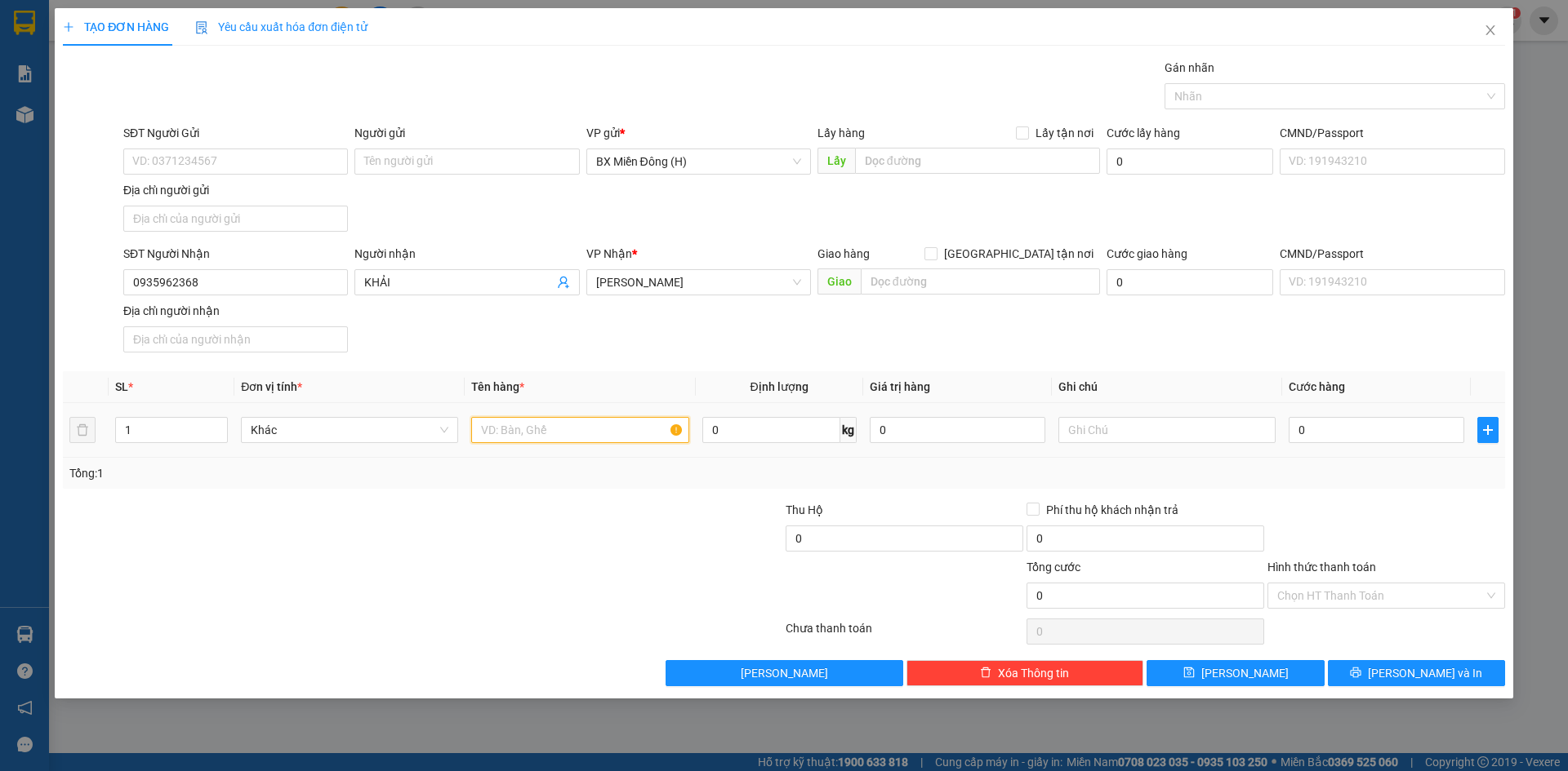
click at [535, 431] on input "text" at bounding box center [580, 430] width 218 height 26
click at [1359, 426] on input "0" at bounding box center [1376, 430] width 176 height 26
click at [1378, 603] on input "Hình thức thanh toán" at bounding box center [1380, 595] width 207 height 24
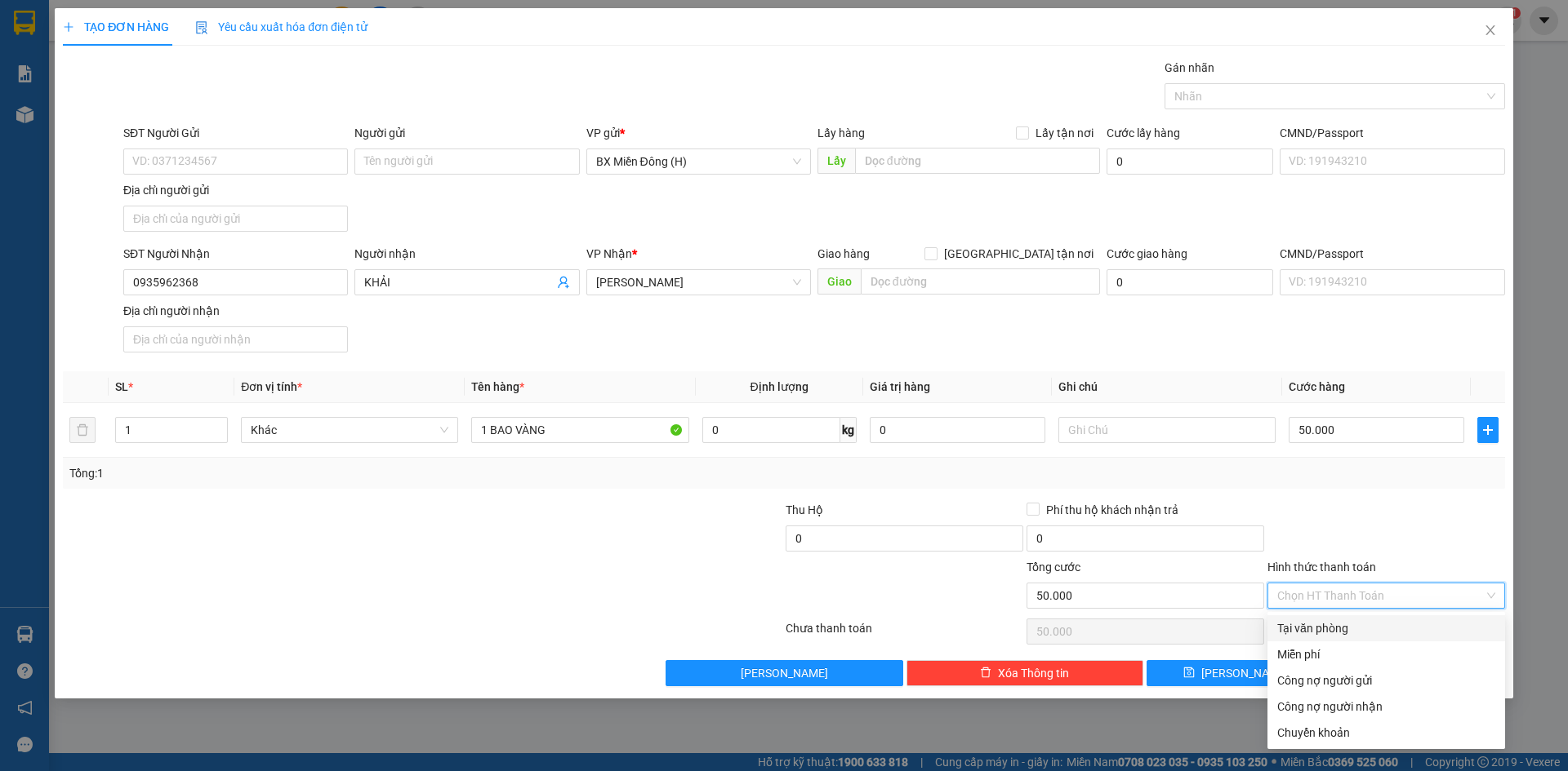
click at [1360, 625] on div "Tại văn phòng" at bounding box center [1386, 628] width 218 height 18
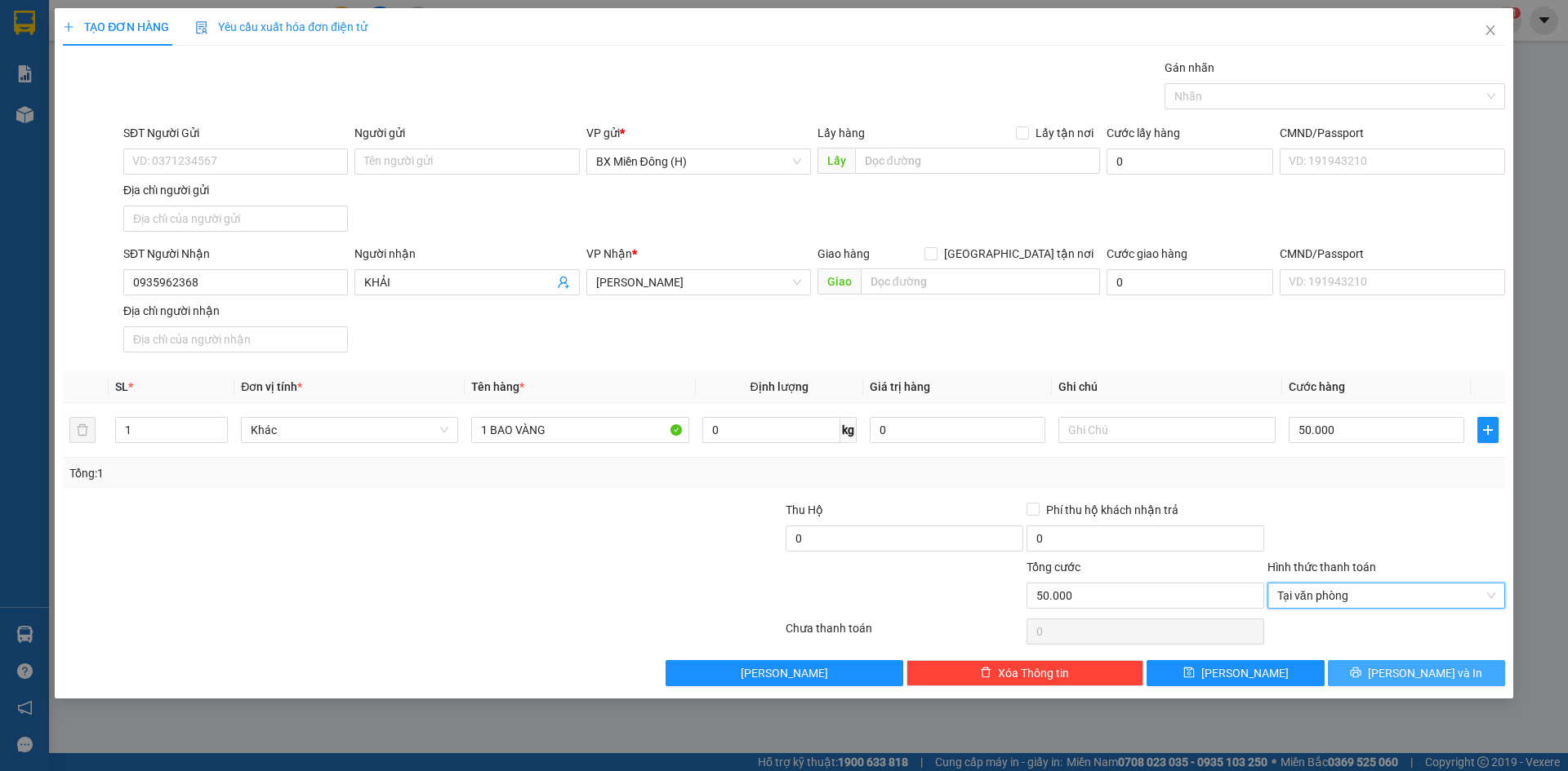
click at [1415, 678] on span "[PERSON_NAME] và In" at bounding box center [1425, 672] width 115 height 18
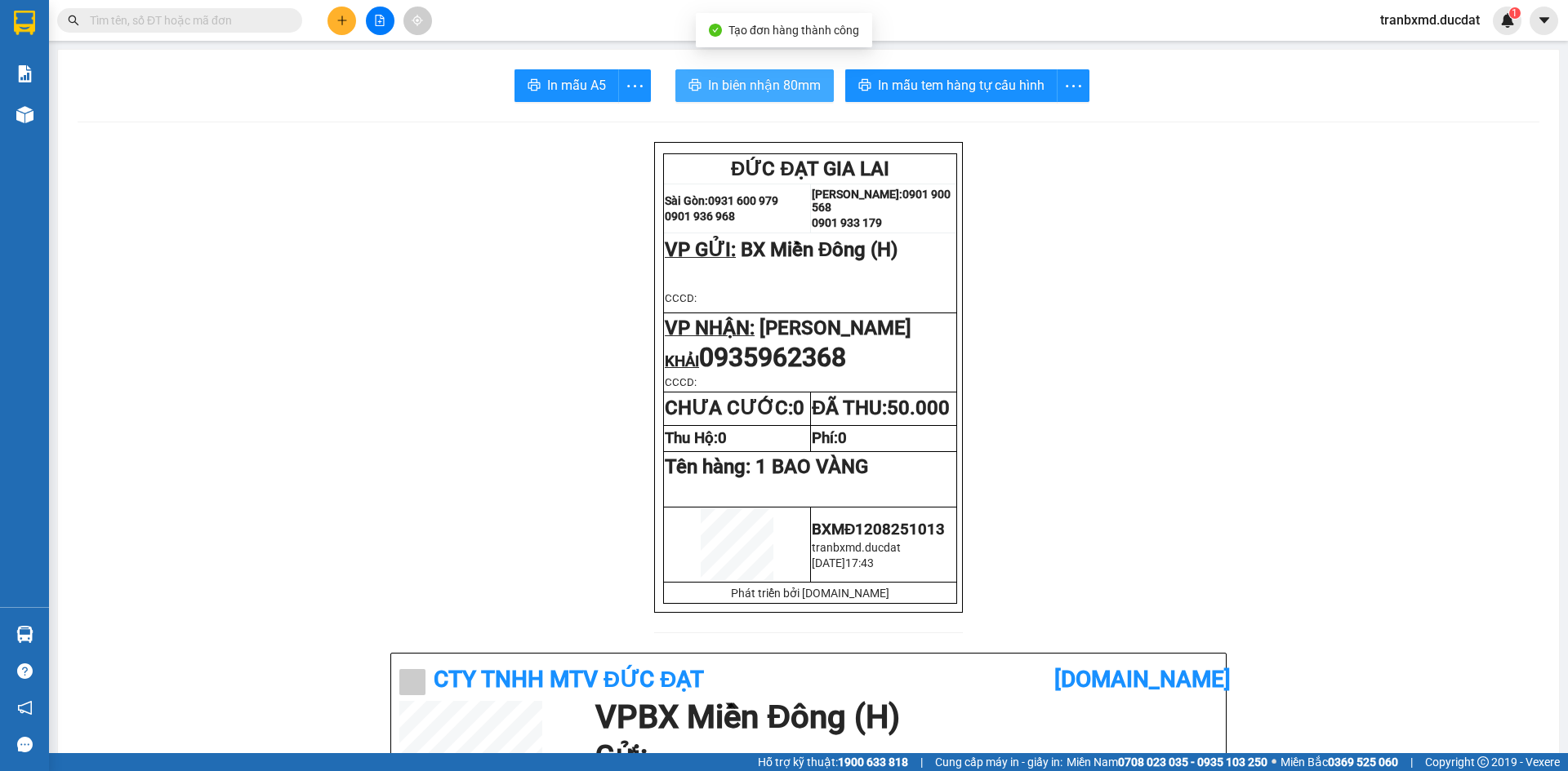
click at [749, 84] on span "In biên nhận 80mm" at bounding box center [764, 85] width 113 height 20
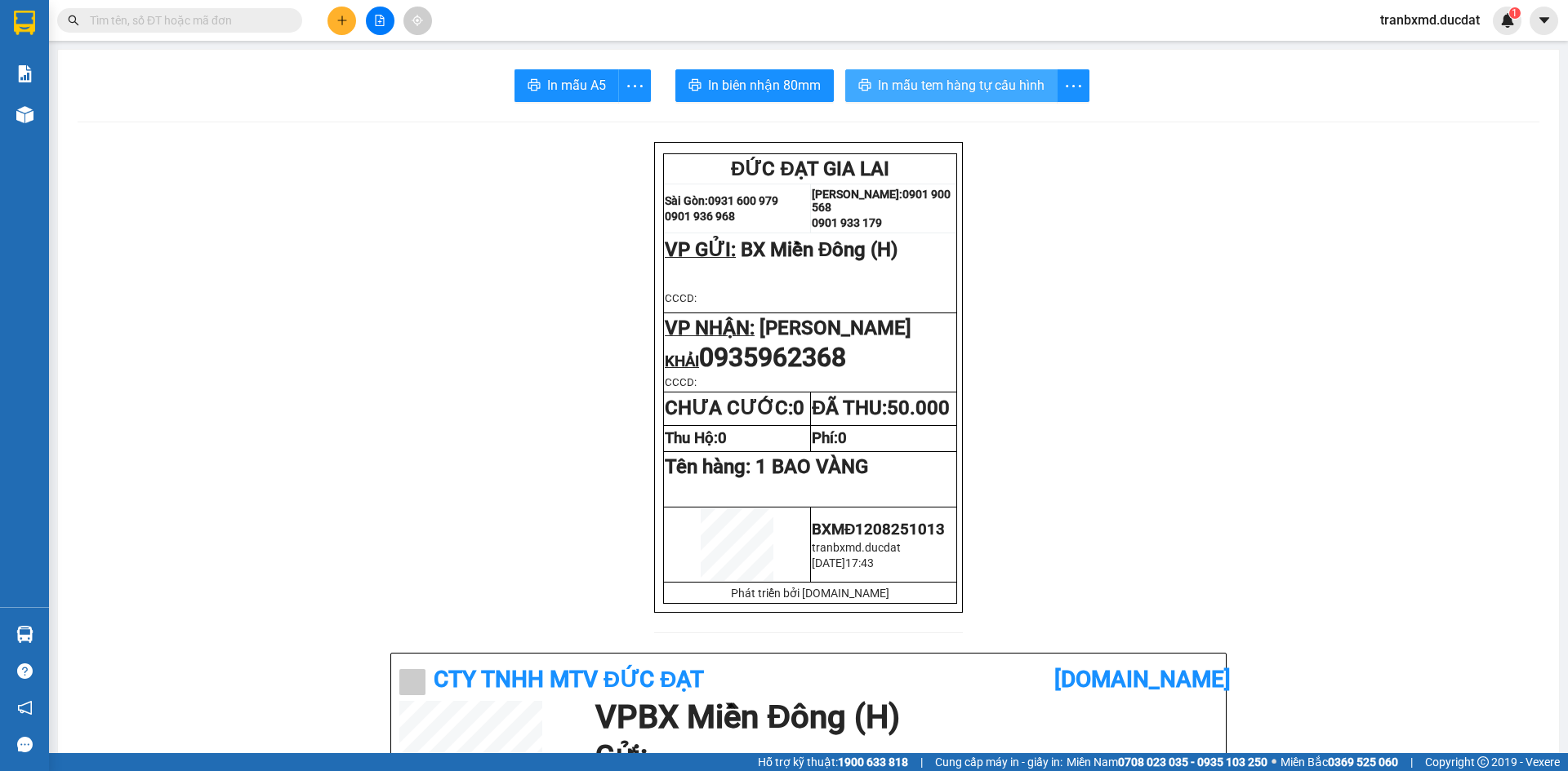
click at [972, 89] on span "In mẫu tem hàng tự cấu hình" at bounding box center [961, 85] width 167 height 20
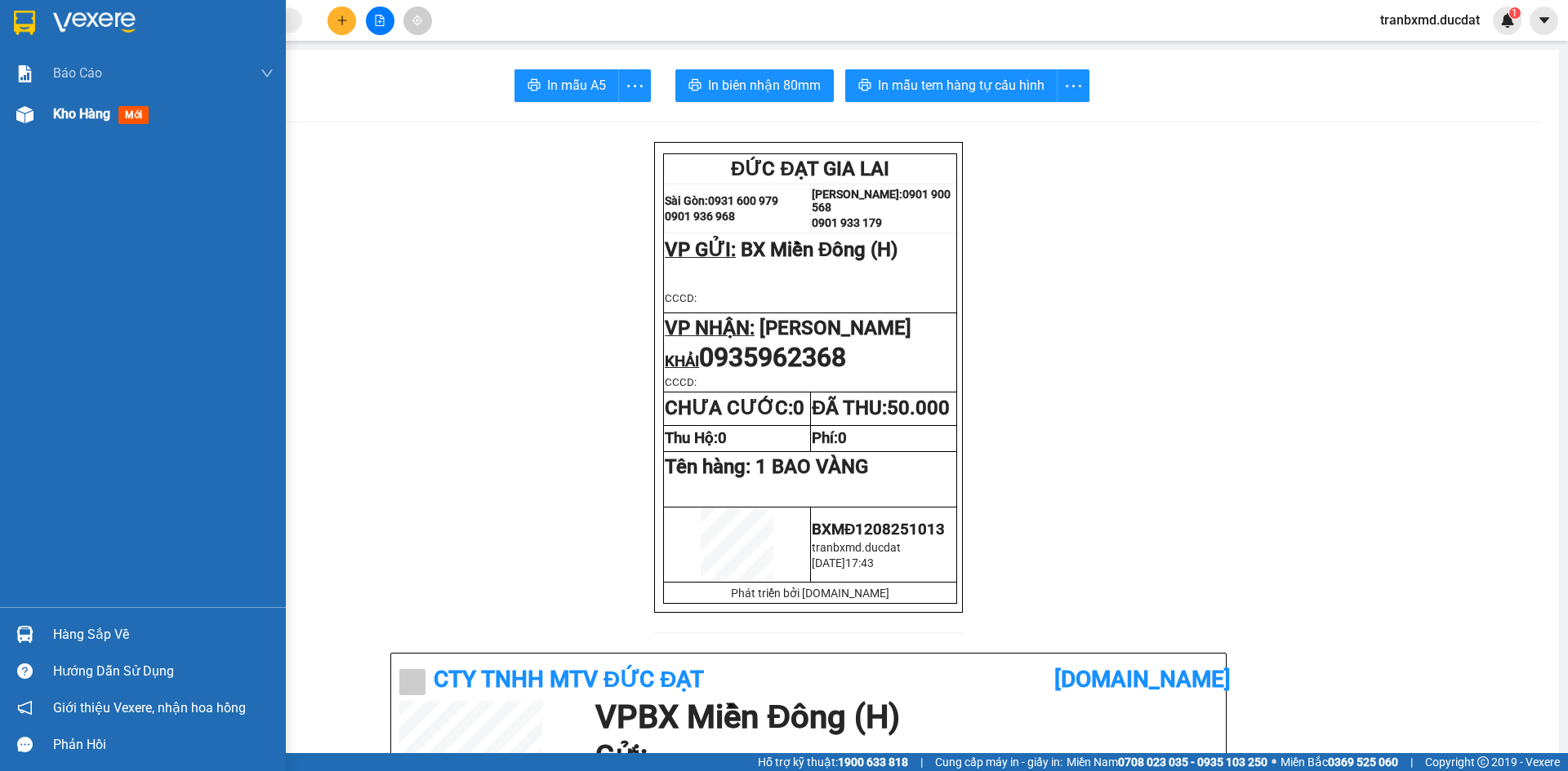
click at [19, 116] on img at bounding box center [25, 115] width 17 height 17
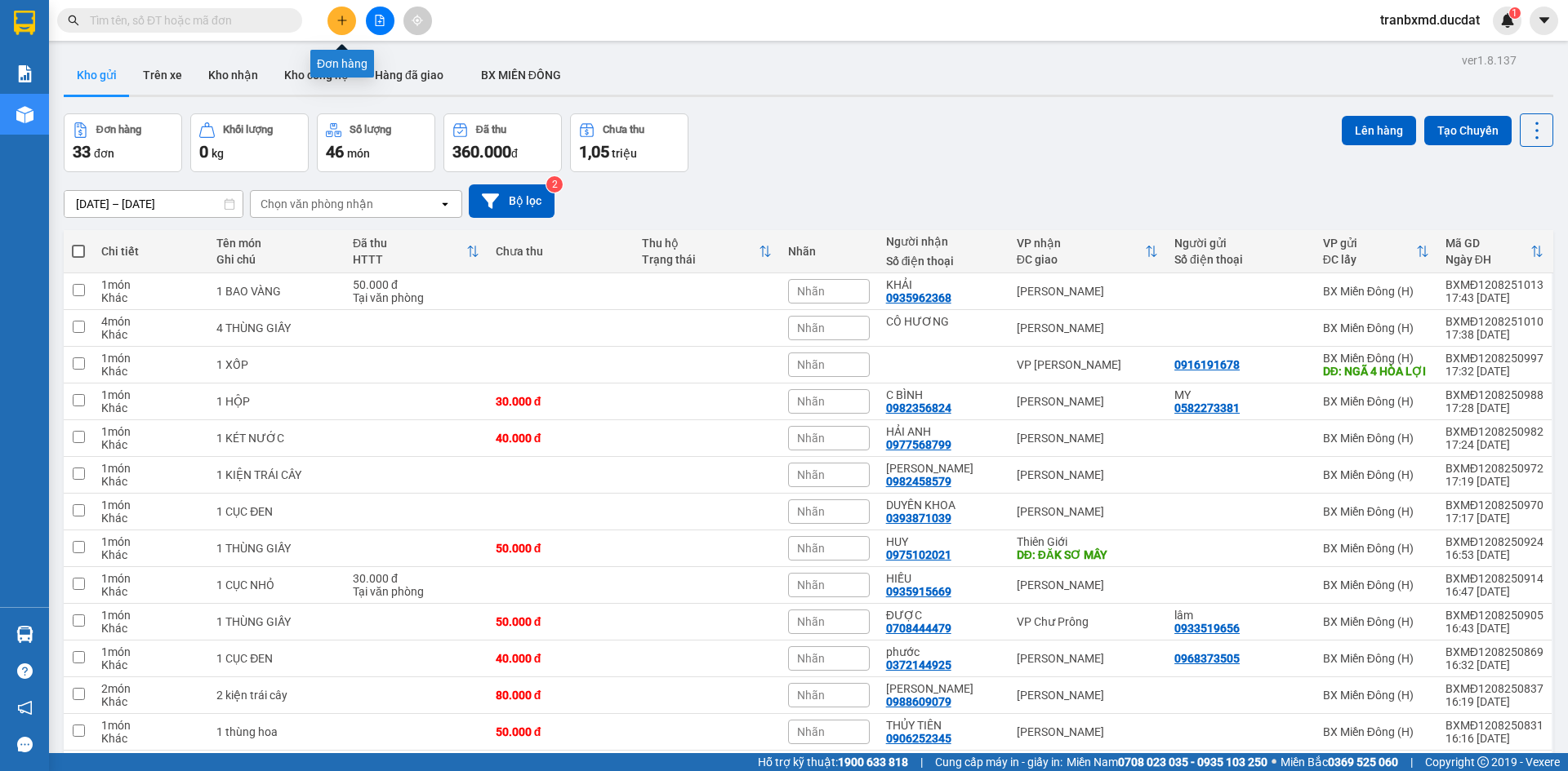
click at [346, 27] on button at bounding box center [341, 21] width 28 height 28
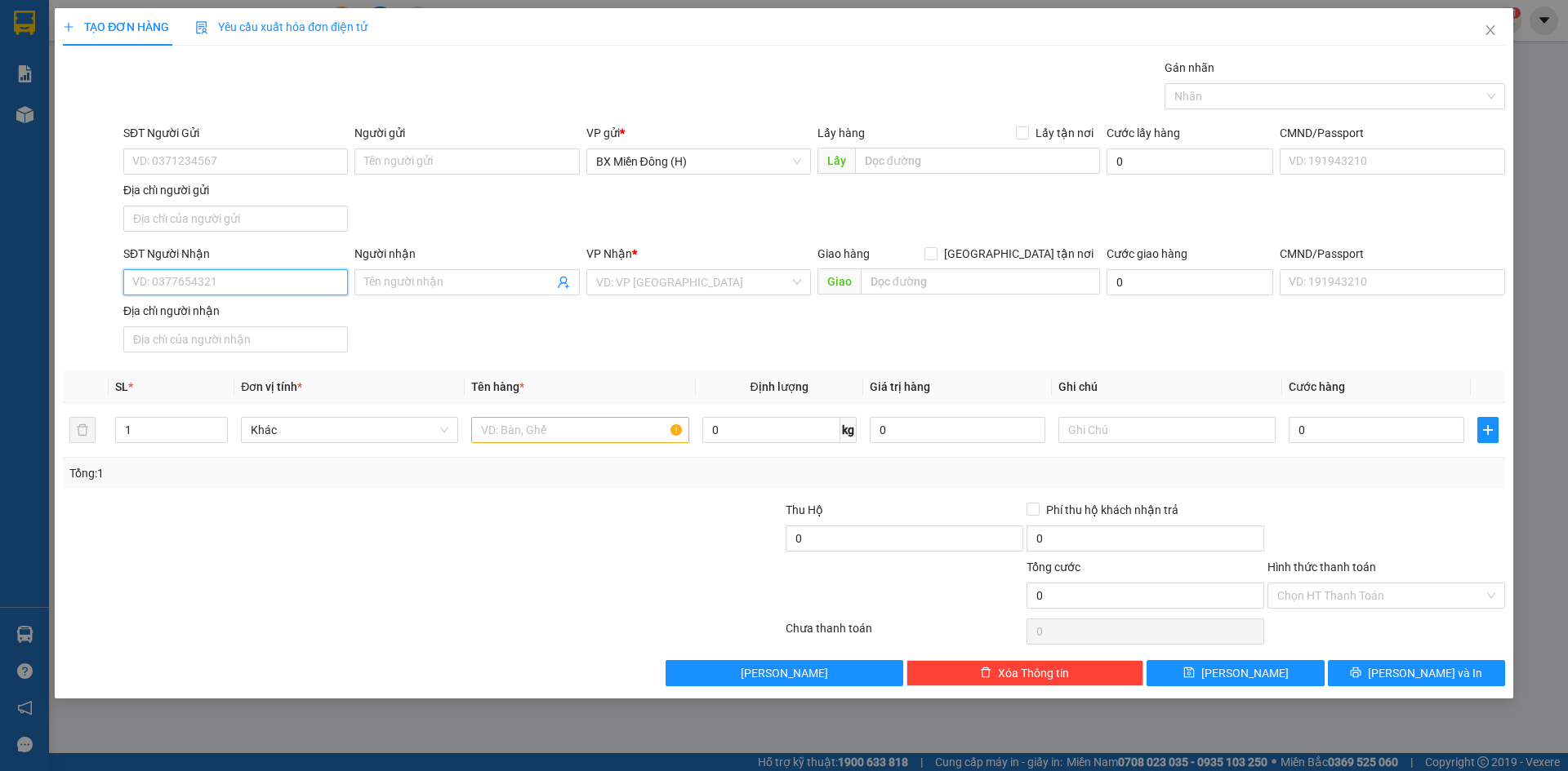
click at [268, 288] on input "SĐT Người Nhận" at bounding box center [235, 282] width 224 height 26
click at [274, 309] on div "0382145046 - ANH KHOA" at bounding box center [235, 314] width 205 height 18
click at [572, 434] on input "text" at bounding box center [580, 430] width 218 height 26
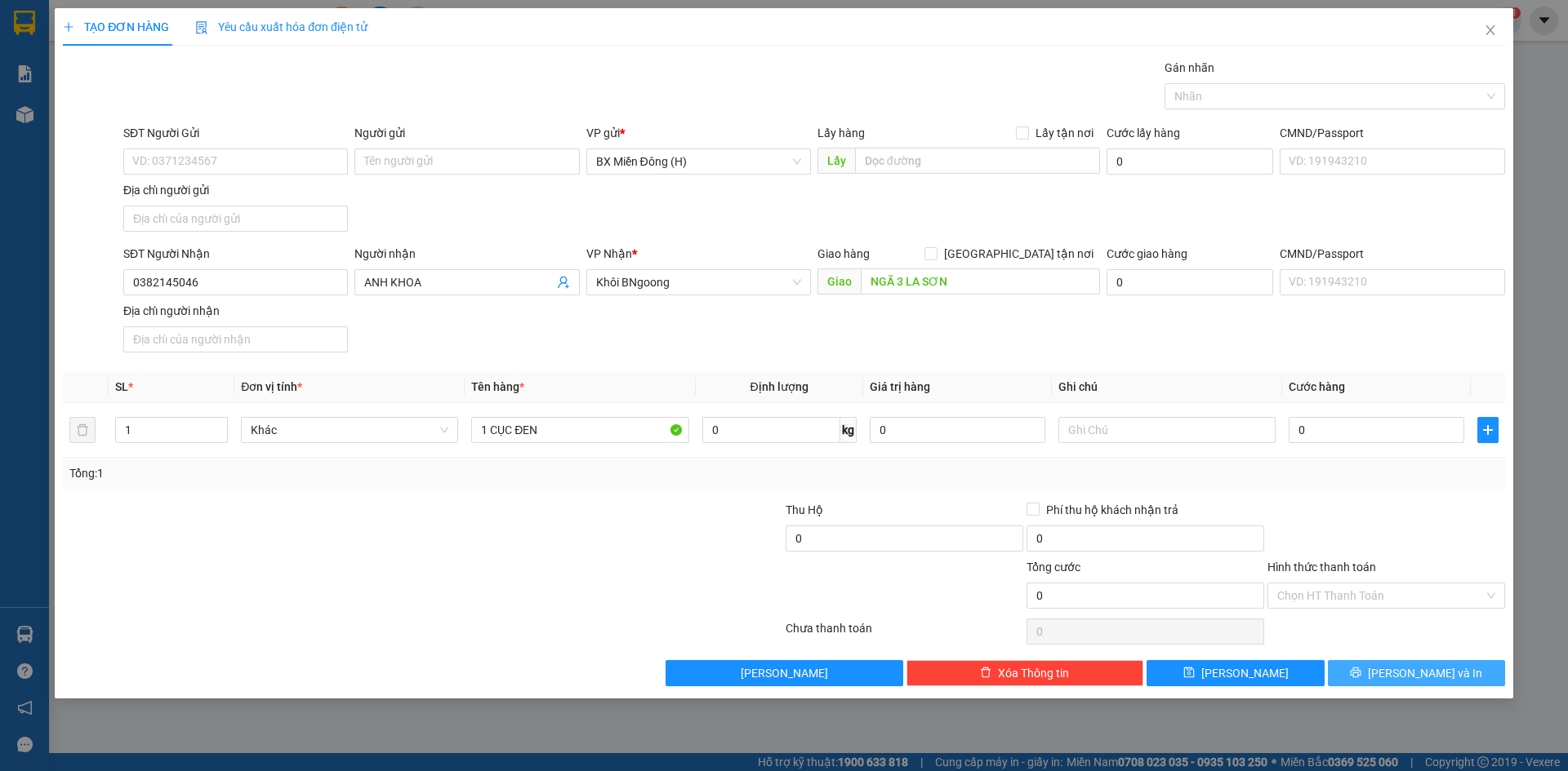
click at [1420, 673] on span "[PERSON_NAME] và In" at bounding box center [1425, 672] width 115 height 18
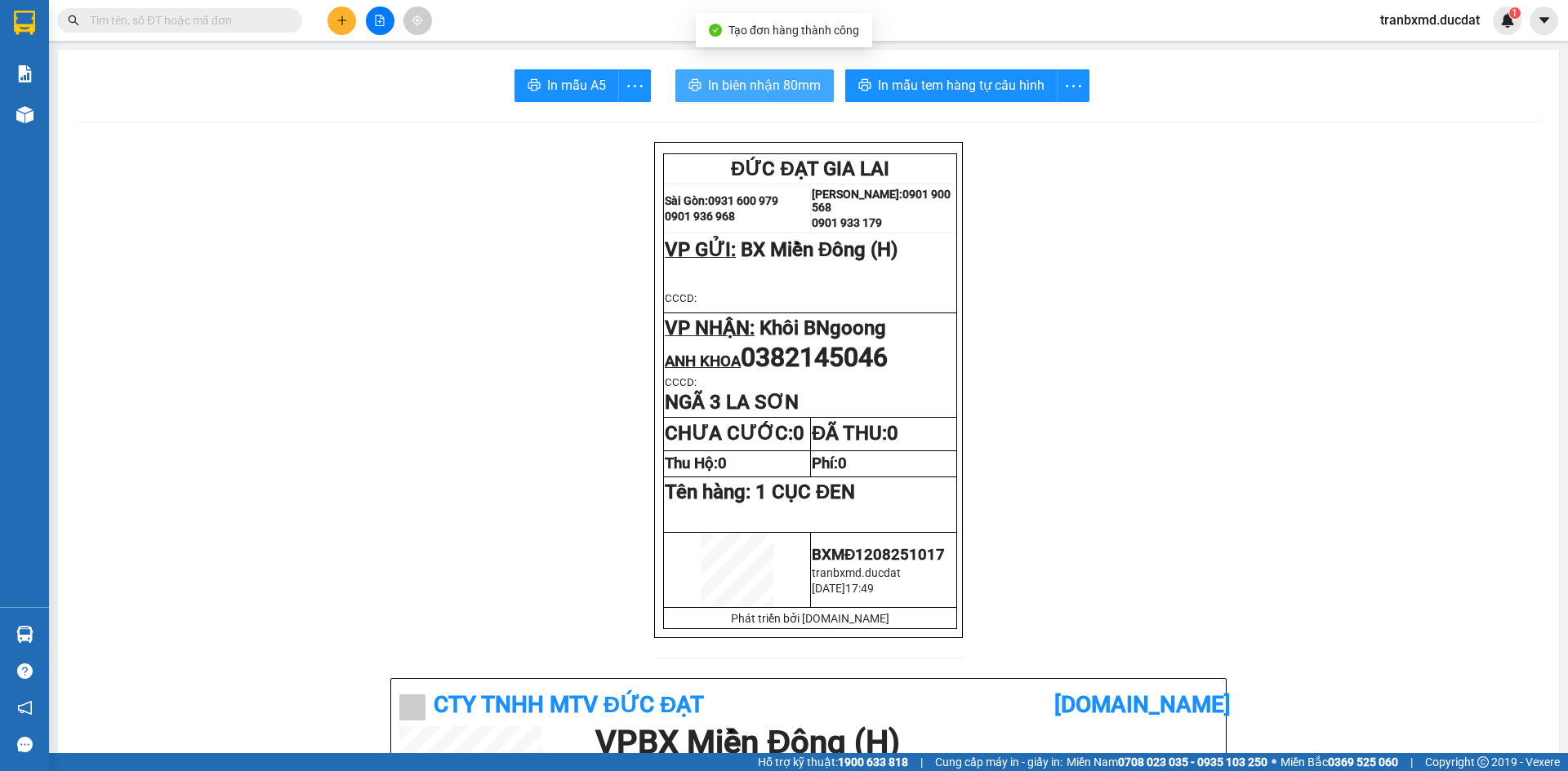
click at [771, 89] on span "In biên nhận 80mm" at bounding box center [764, 85] width 113 height 20
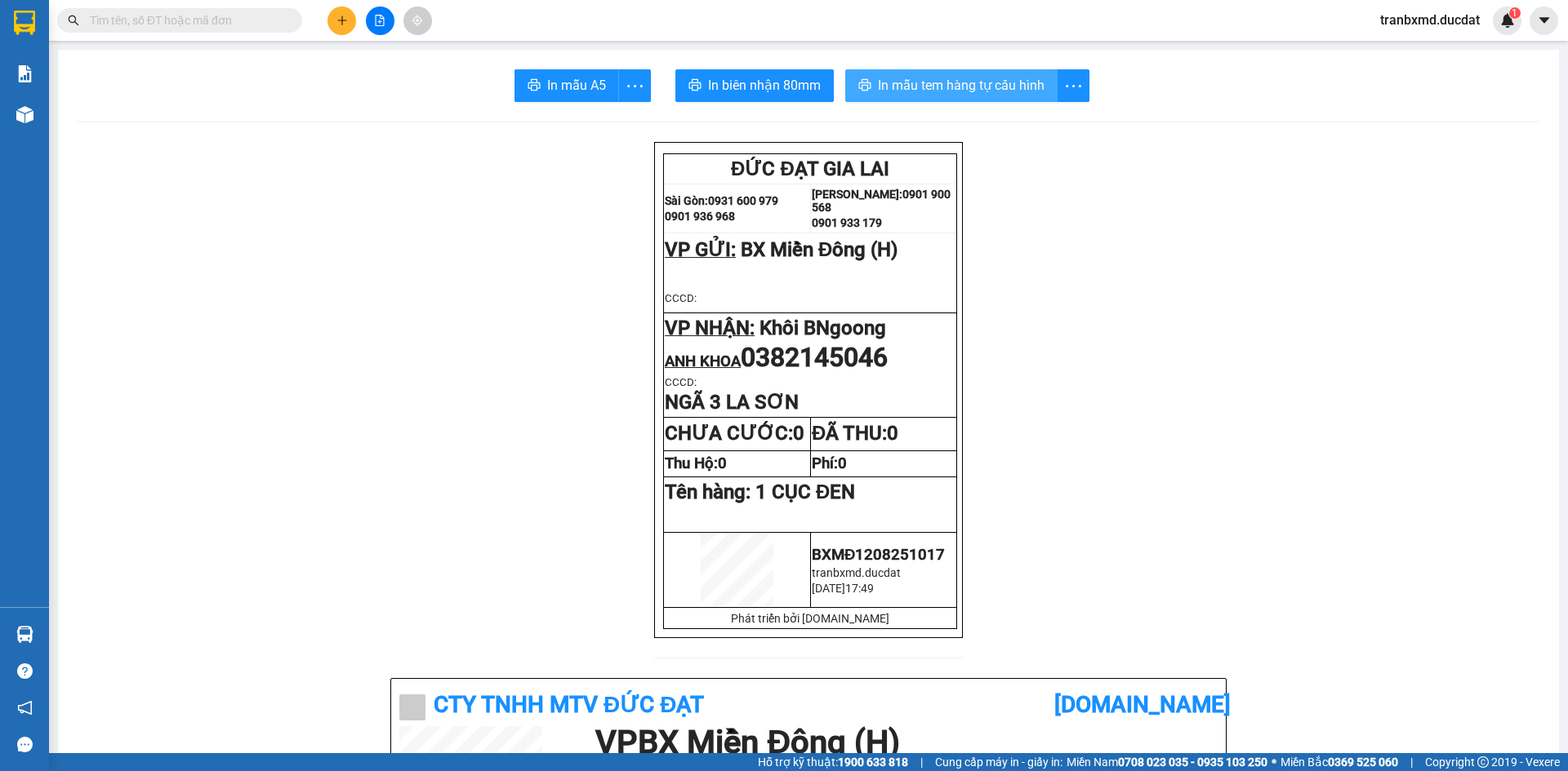
click at [946, 83] on span "In mẫu tem hàng tự cấu hình" at bounding box center [961, 85] width 167 height 20
click at [354, 23] on button at bounding box center [341, 21] width 28 height 28
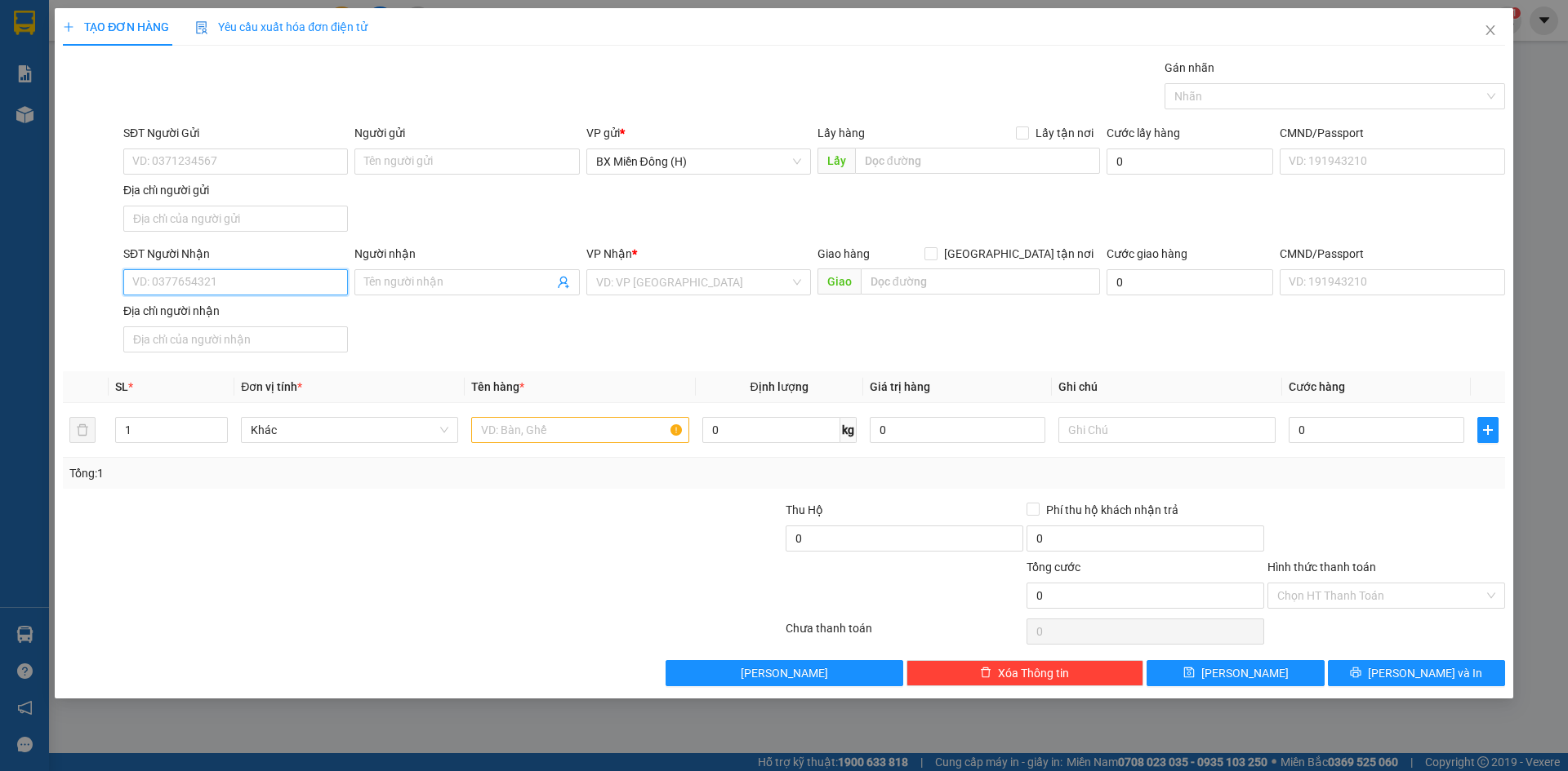
click at [298, 276] on input "SĐT Người Nhận" at bounding box center [235, 282] width 224 height 26
click at [244, 317] on div "0782786879 - NHỰT" at bounding box center [235, 314] width 205 height 18
click at [530, 437] on input "text" at bounding box center [580, 430] width 218 height 26
click at [1323, 438] on input "0" at bounding box center [1376, 430] width 176 height 26
click at [1361, 671] on icon "printer" at bounding box center [1355, 672] width 12 height 12
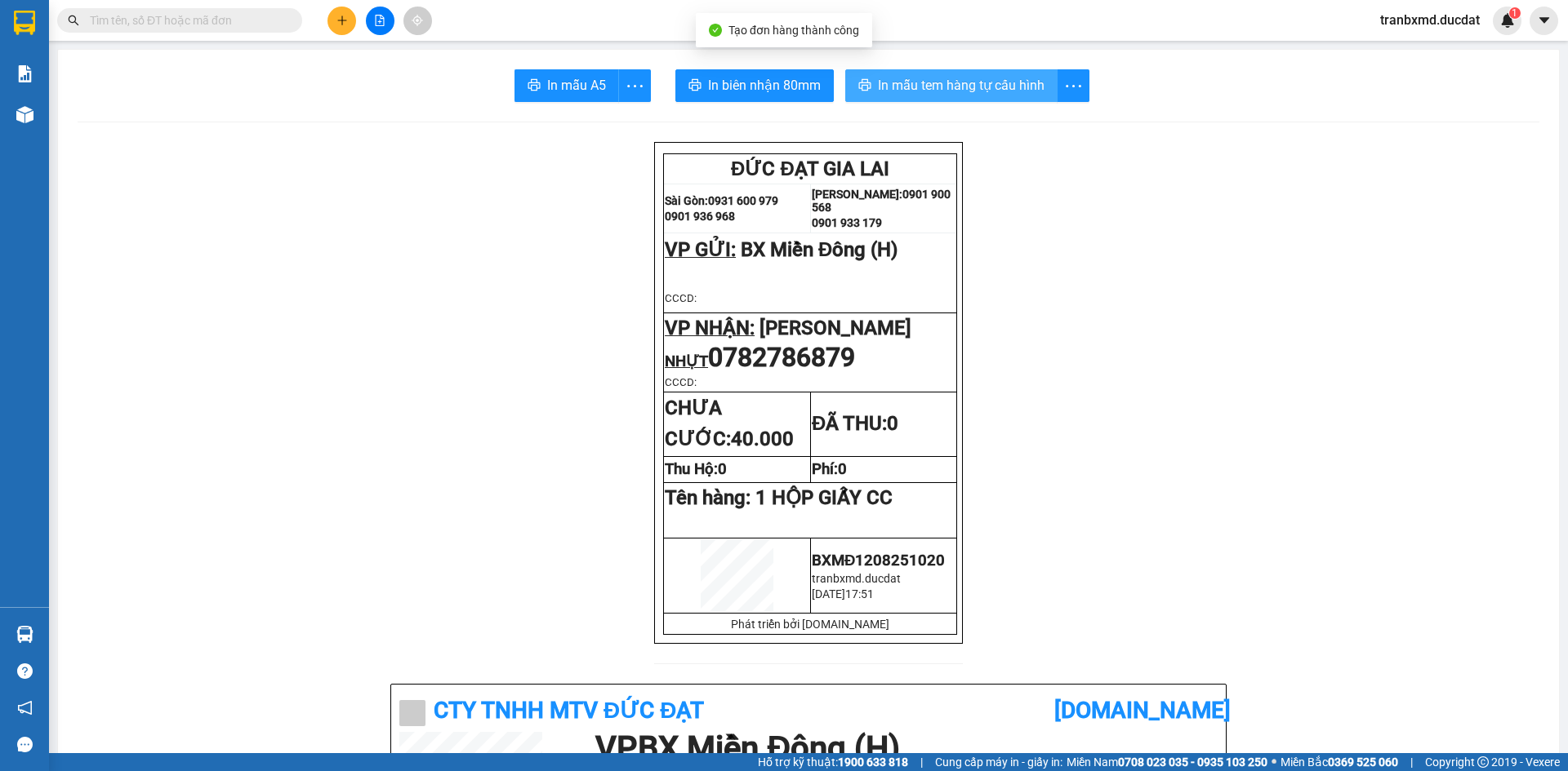
click at [955, 87] on span "In mẫu tem hàng tự cấu hình" at bounding box center [961, 85] width 167 height 20
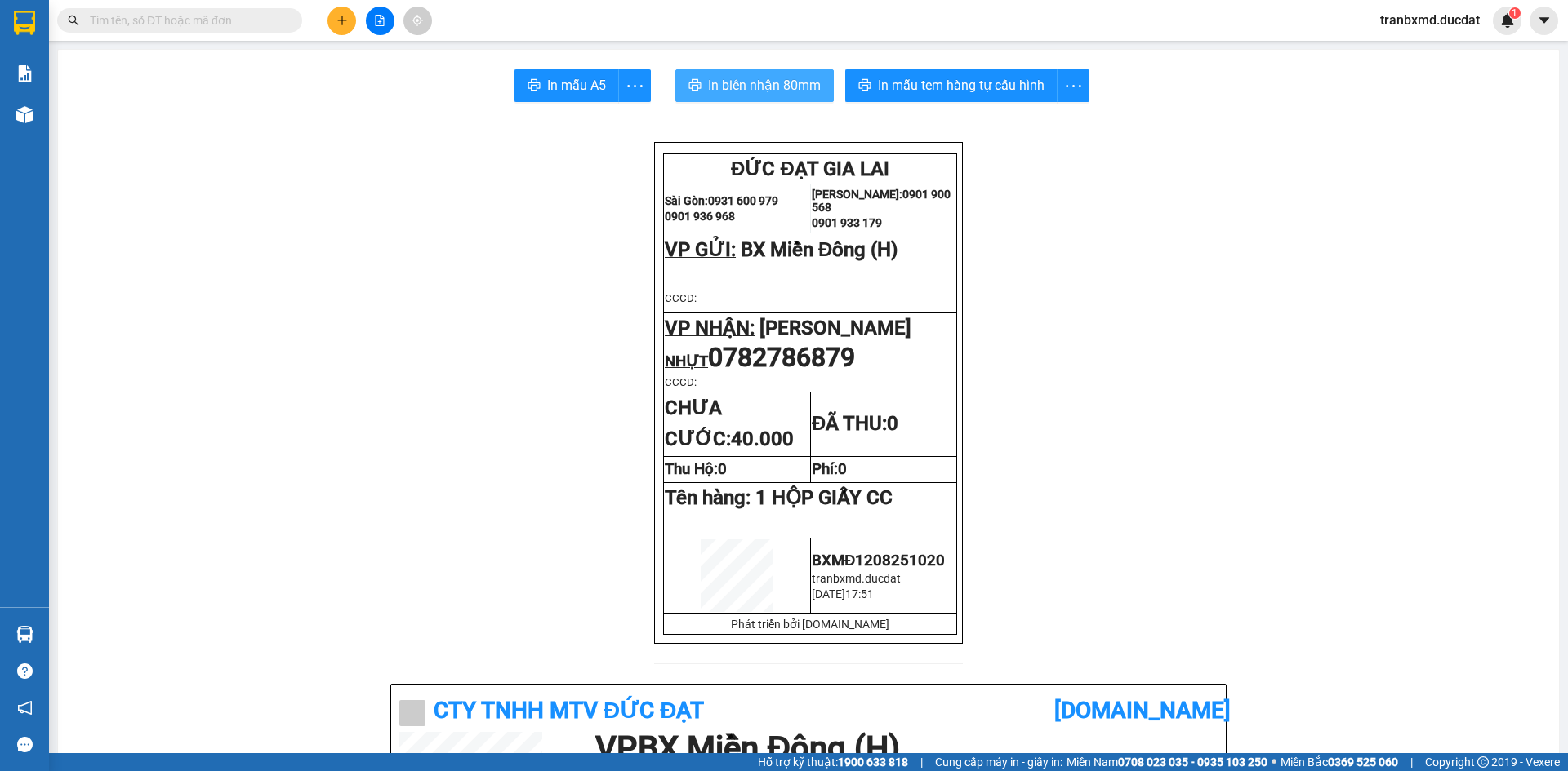
click at [759, 97] on button "In biên nhận 80mm" at bounding box center [754, 85] width 158 height 33
click at [336, 10] on button at bounding box center [341, 21] width 28 height 28
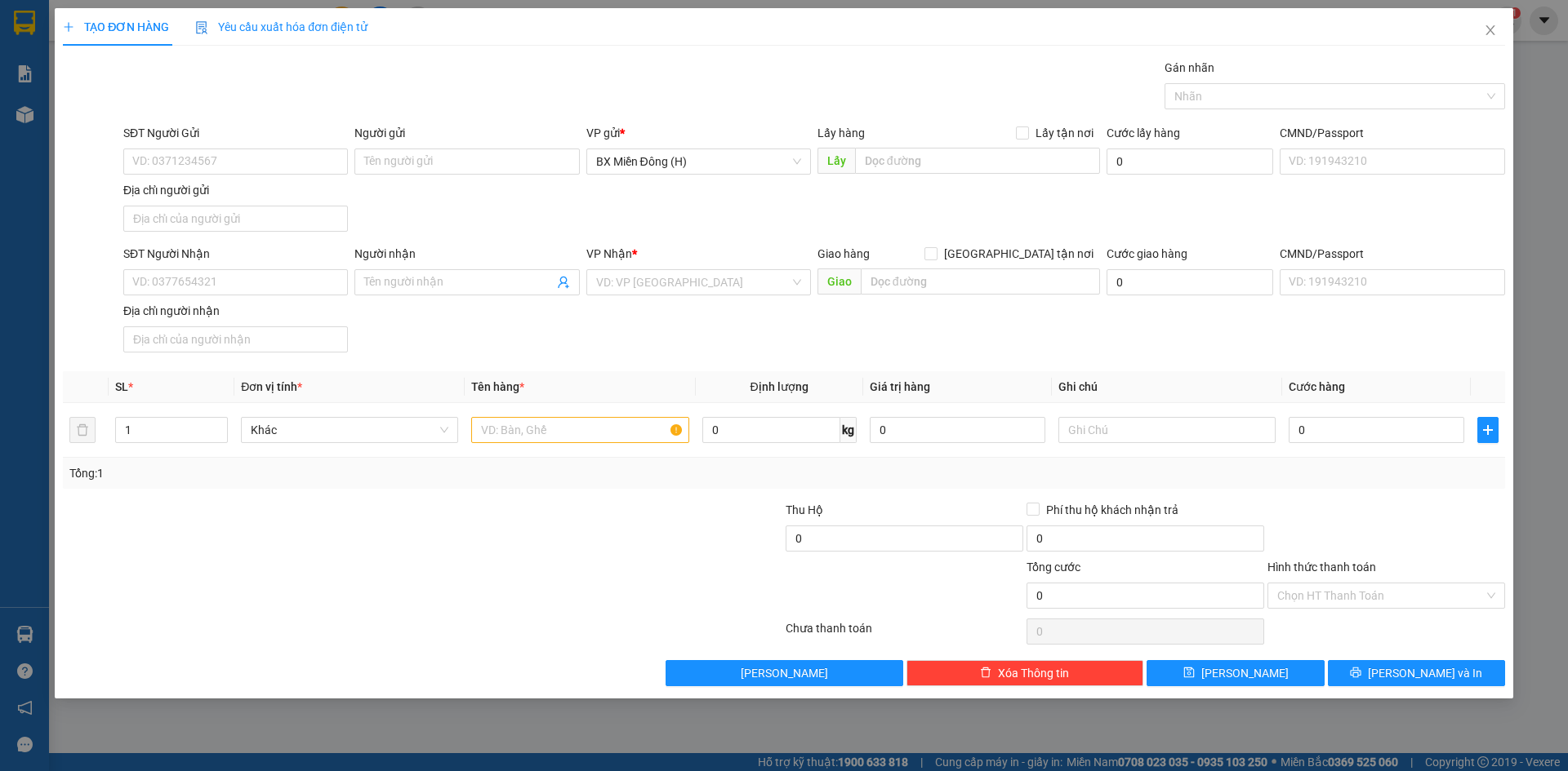
click at [289, 267] on div "SĐT Người Nhận" at bounding box center [235, 257] width 224 height 24
click at [182, 282] on input "SĐT Người Nhận" at bounding box center [235, 282] width 224 height 26
click at [219, 317] on div "0789581581 - [PERSON_NAME]" at bounding box center [235, 314] width 205 height 18
click at [492, 442] on input "text" at bounding box center [580, 430] width 218 height 26
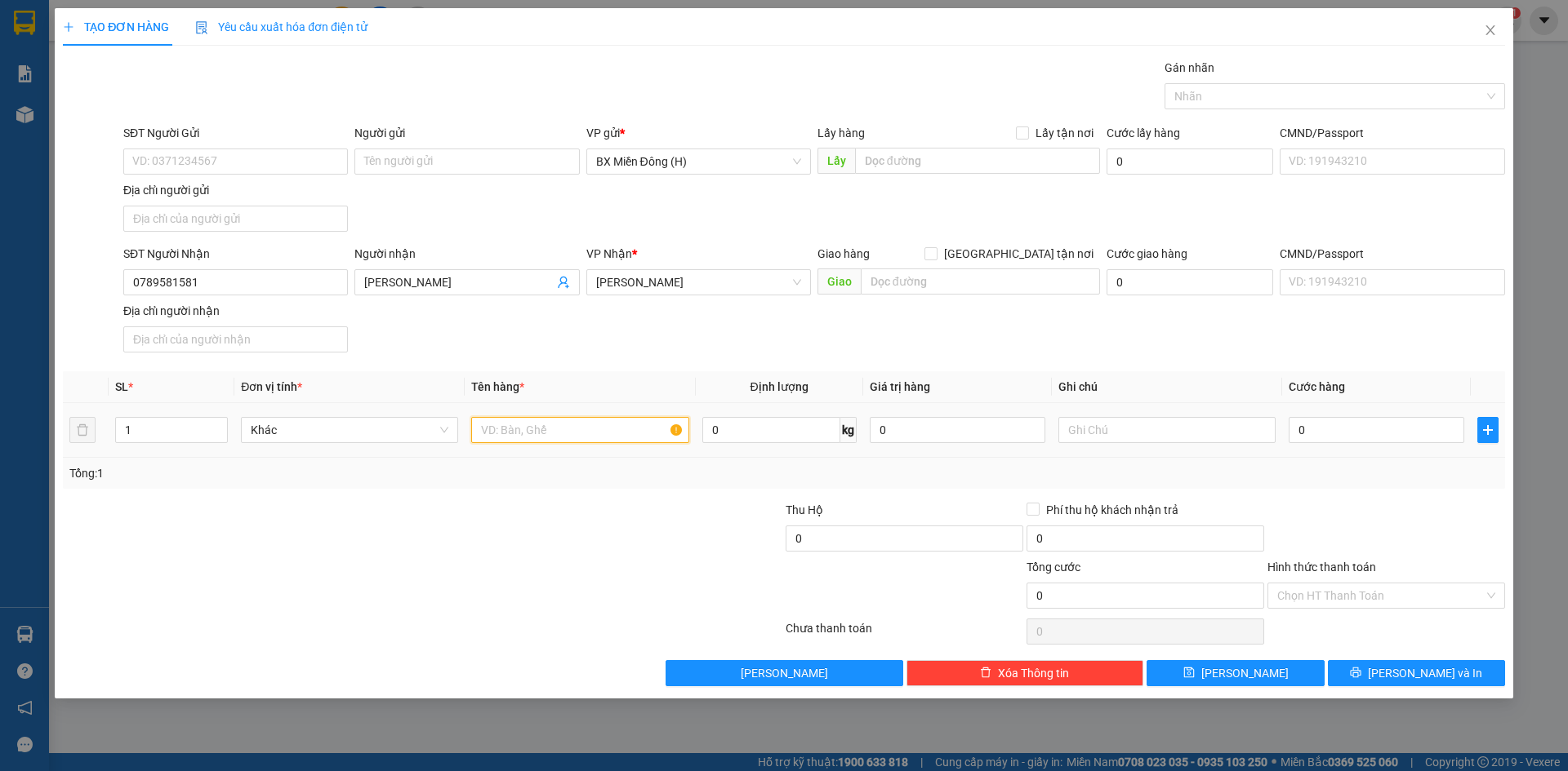
click at [492, 442] on input "text" at bounding box center [580, 430] width 218 height 26
click at [1311, 426] on input "0" at bounding box center [1376, 430] width 176 height 26
click at [1414, 670] on span "[PERSON_NAME] và In" at bounding box center [1425, 672] width 115 height 18
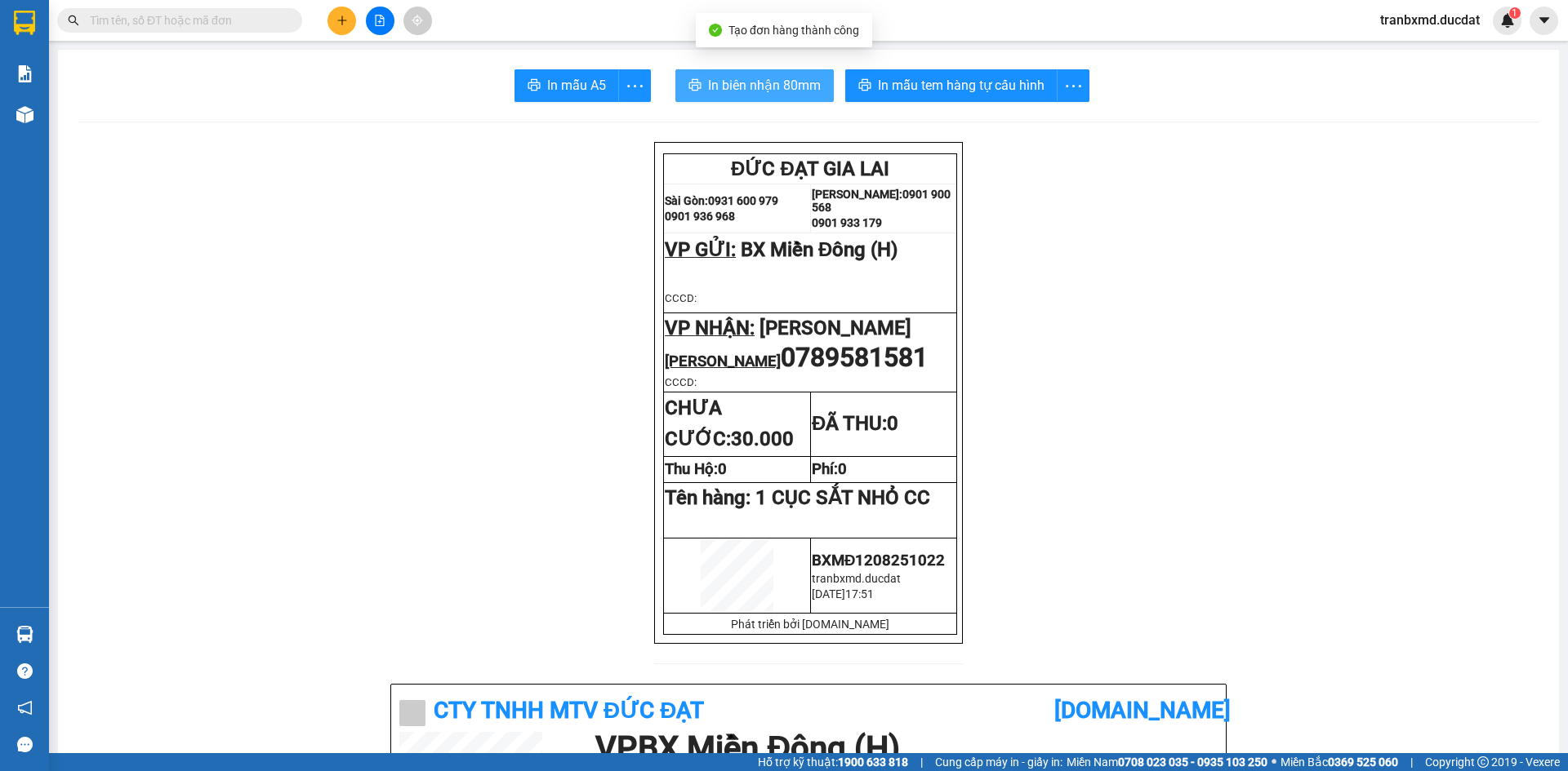
click at [756, 99] on button "In biên nhận 80mm" at bounding box center [754, 85] width 158 height 33
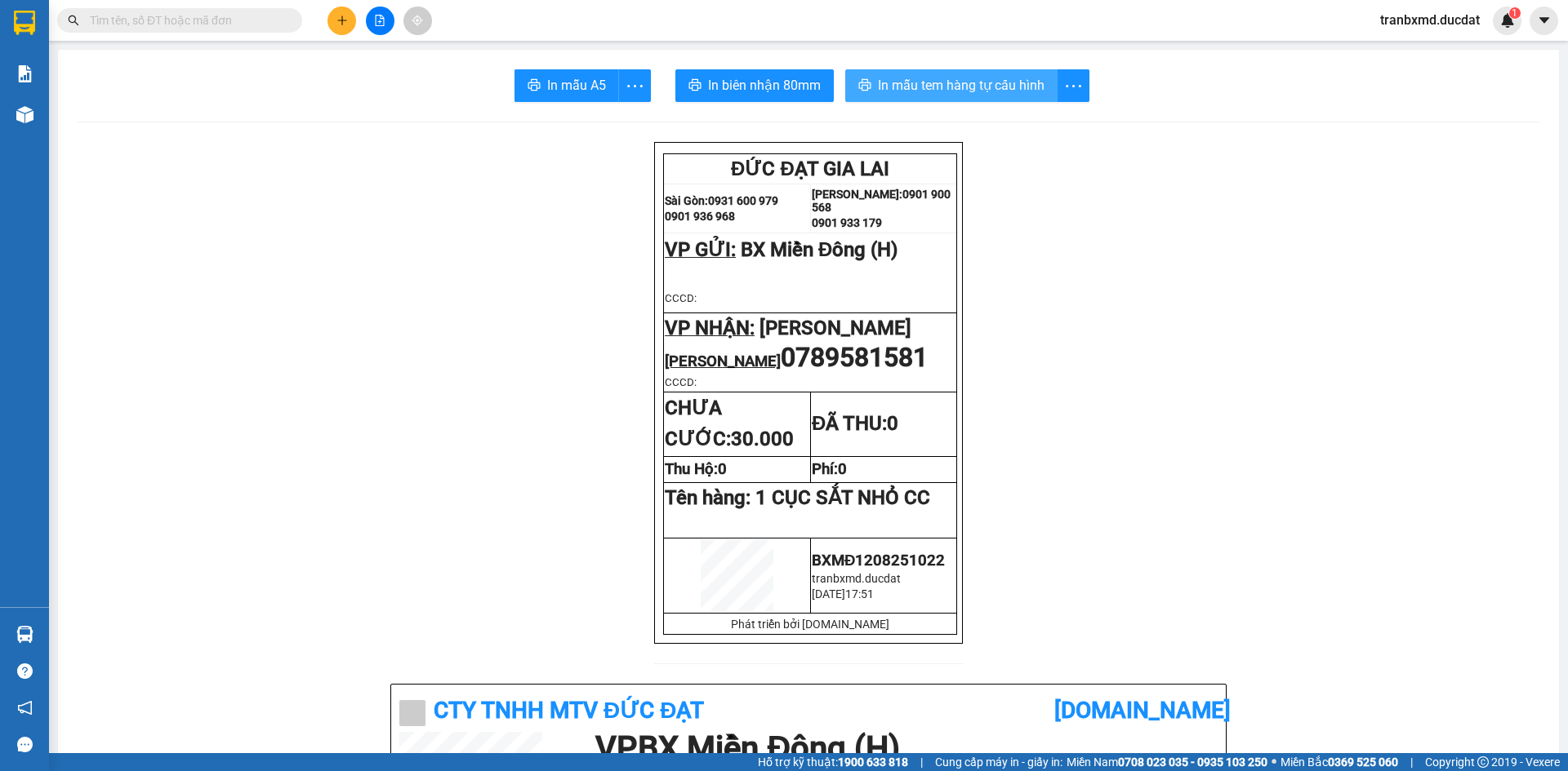
click at [997, 92] on span "In mẫu tem hàng tự cấu hình" at bounding box center [961, 85] width 167 height 20
click at [337, 18] on icon "plus" at bounding box center [342, 21] width 12 height 12
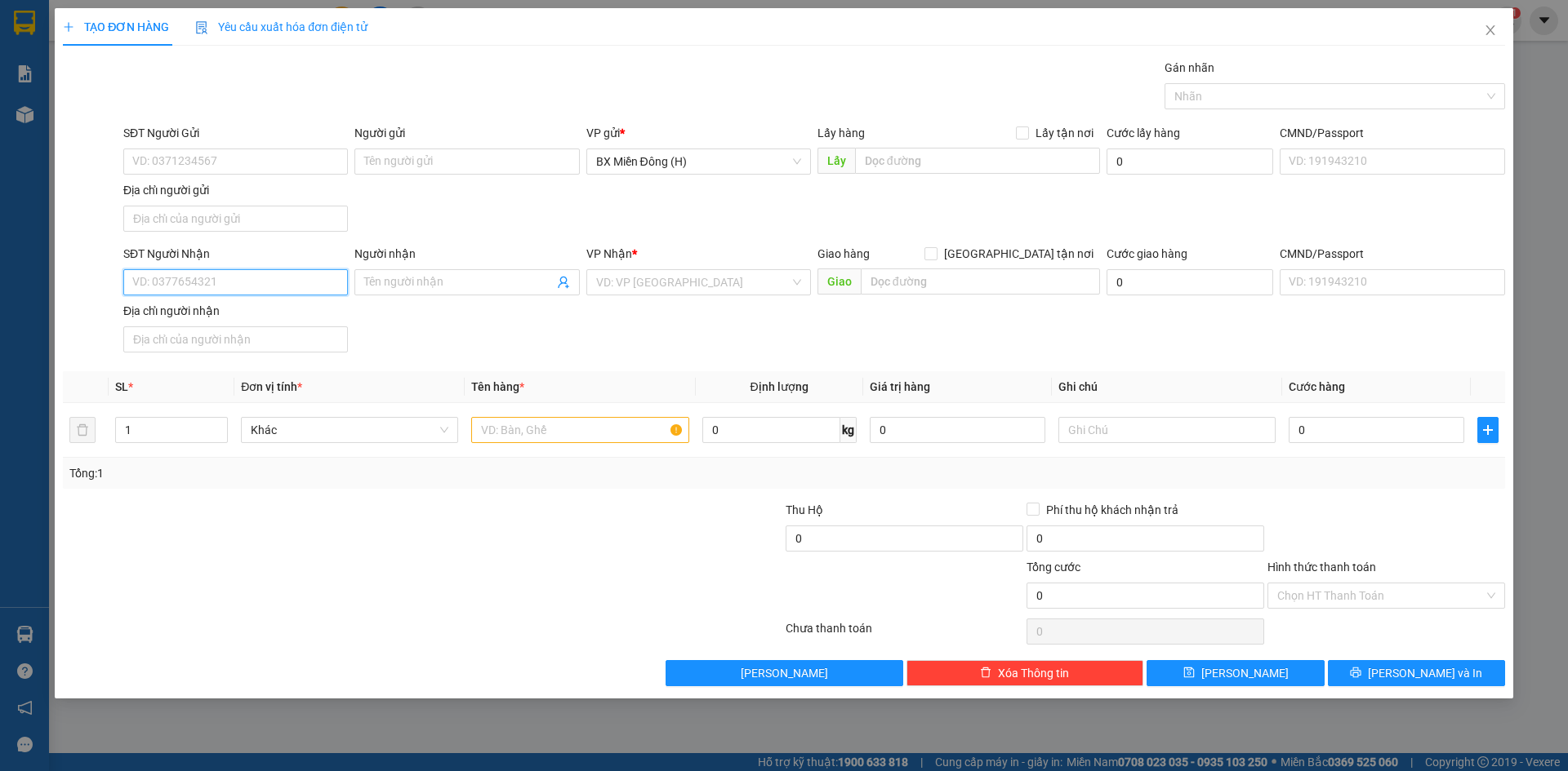
click at [237, 288] on input "SĐT Người Nhận" at bounding box center [235, 282] width 224 height 26
click at [257, 279] on input "SĐT Người Nhận" at bounding box center [235, 282] width 224 height 26
click at [227, 306] on div "0971762645 - BẢO AN" at bounding box center [235, 314] width 205 height 18
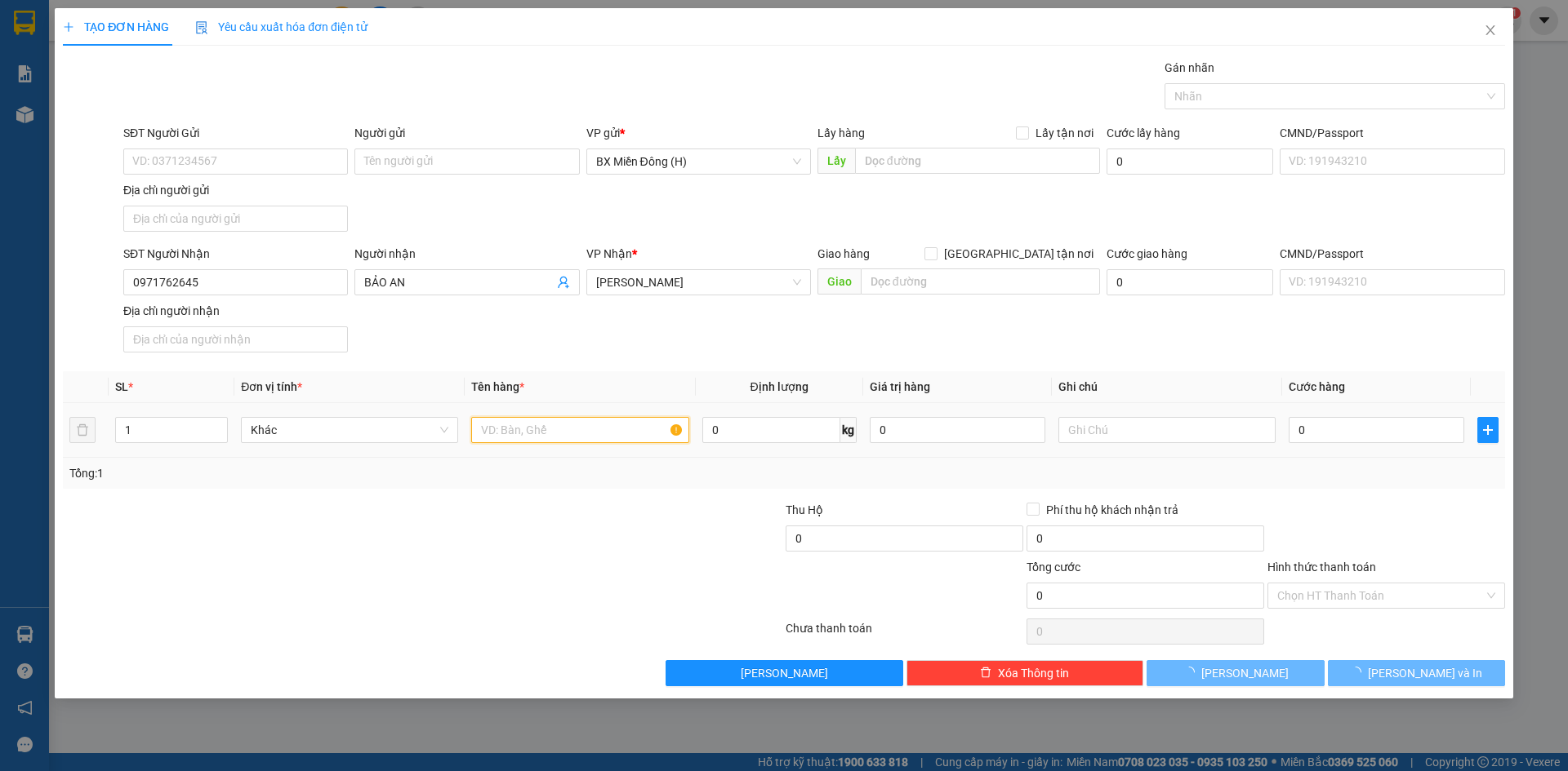
click at [568, 431] on input "text" at bounding box center [580, 430] width 218 height 26
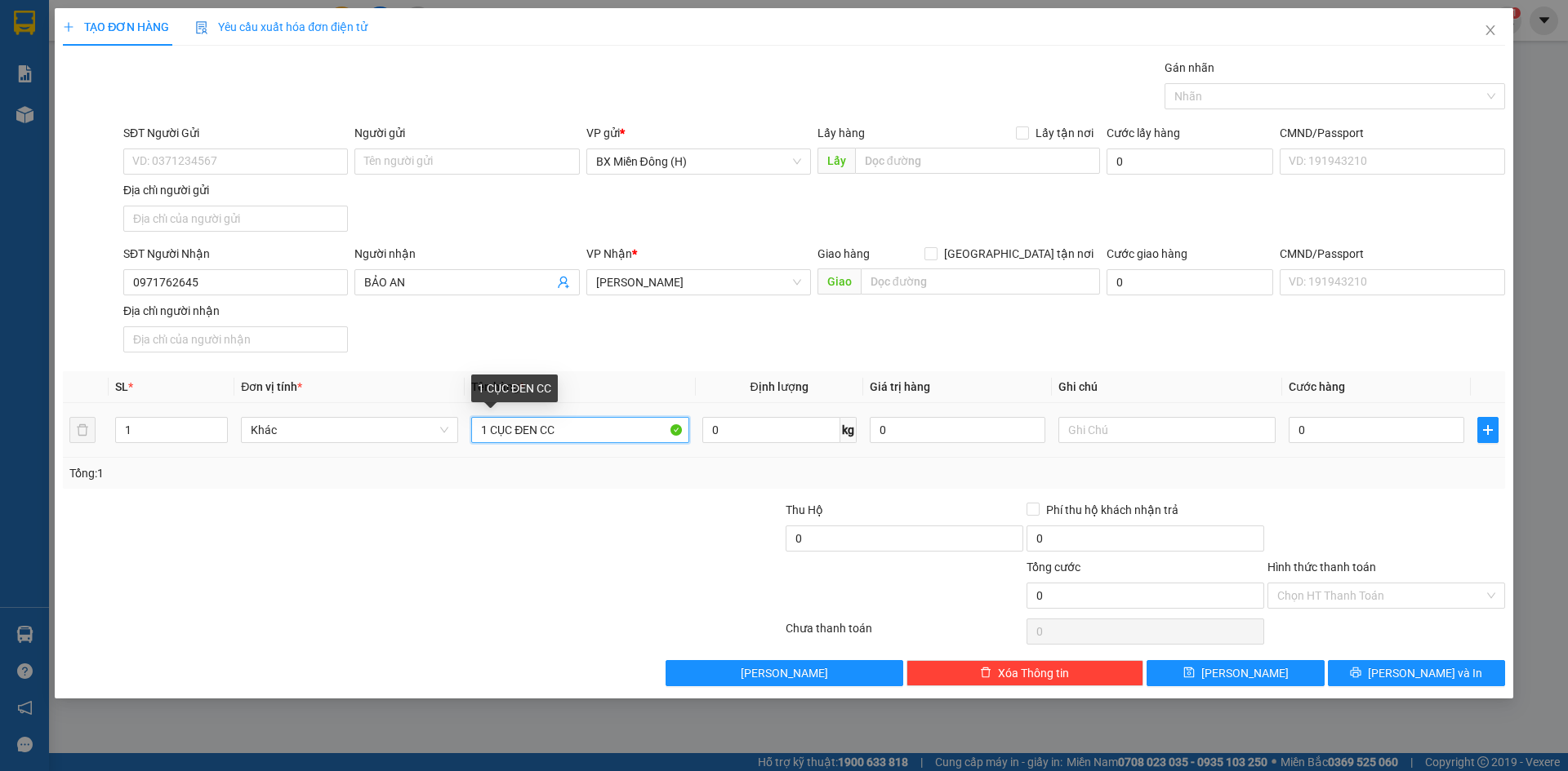
click at [489, 433] on input "1 CỤC ĐEN CC" at bounding box center [580, 430] width 218 height 26
click at [212, 425] on span "Increase Value" at bounding box center [218, 426] width 18 height 15
click at [1383, 437] on input "0" at bounding box center [1376, 430] width 176 height 26
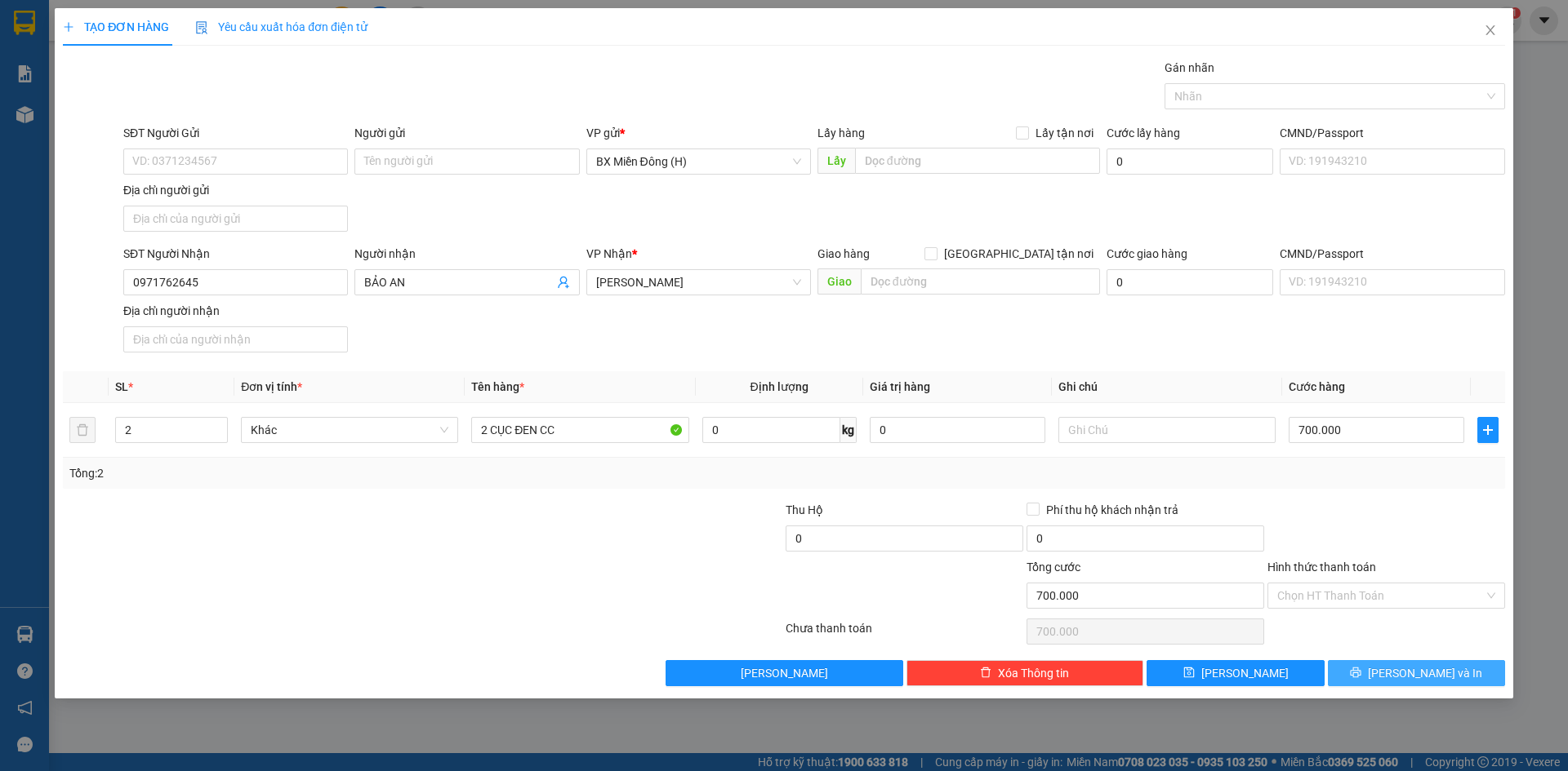
click at [1407, 678] on span "[PERSON_NAME] và In" at bounding box center [1425, 672] width 115 height 18
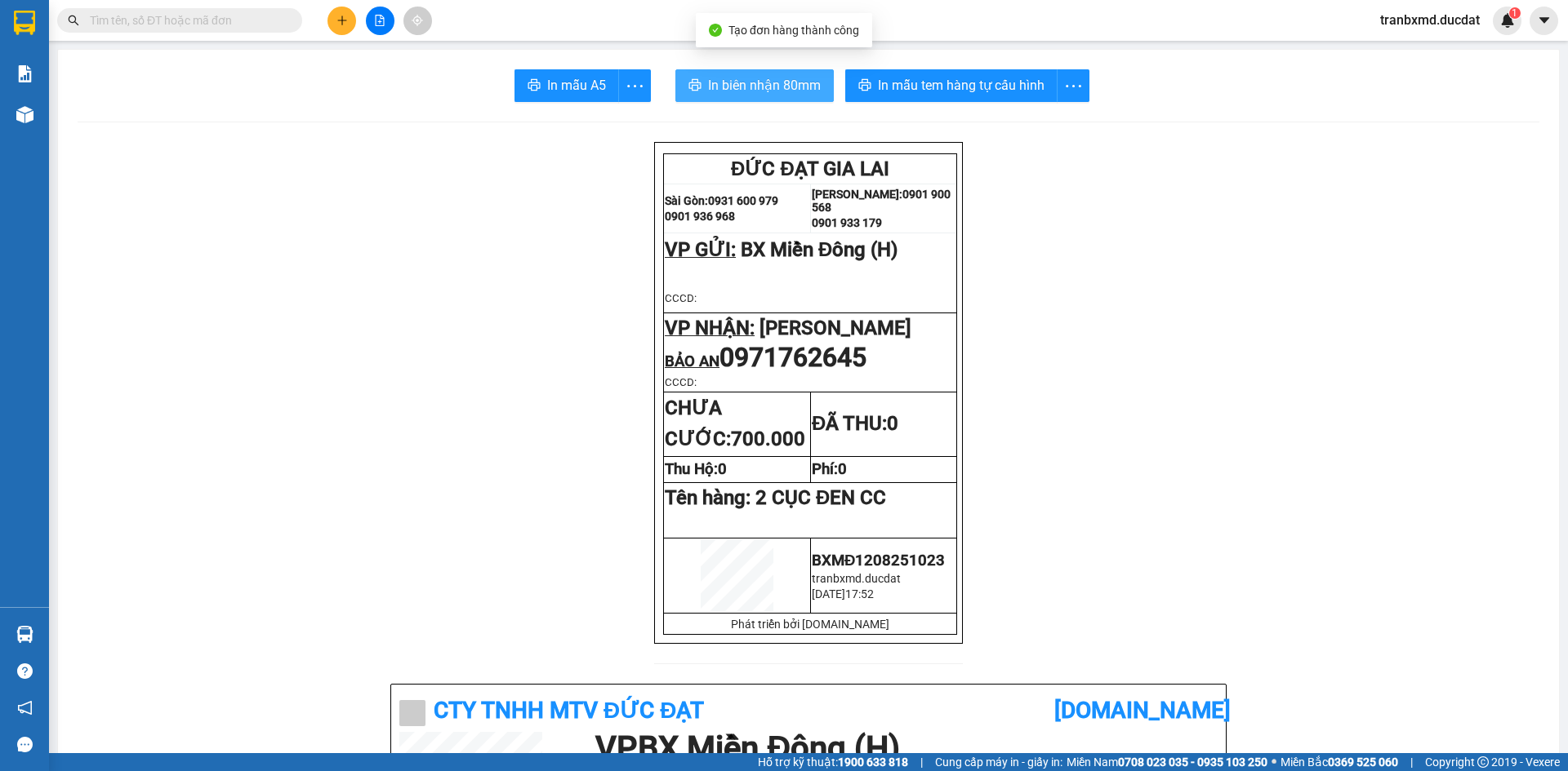
click at [779, 79] on span "In biên nhận 80mm" at bounding box center [764, 85] width 113 height 20
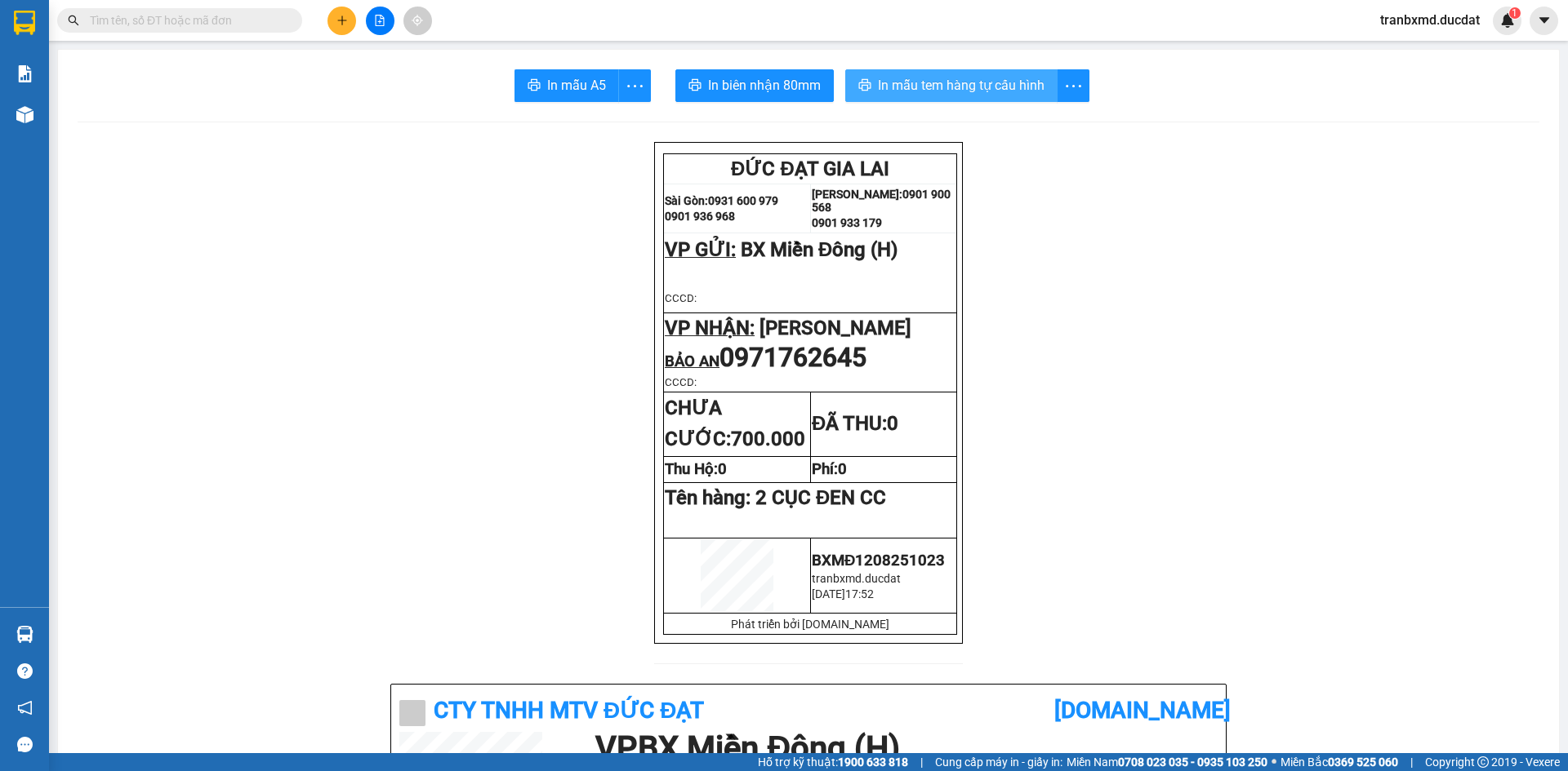
click at [991, 75] on span "In mẫu tem hàng tự cấu hình" at bounding box center [961, 85] width 167 height 20
click at [335, 21] on button at bounding box center [341, 21] width 28 height 28
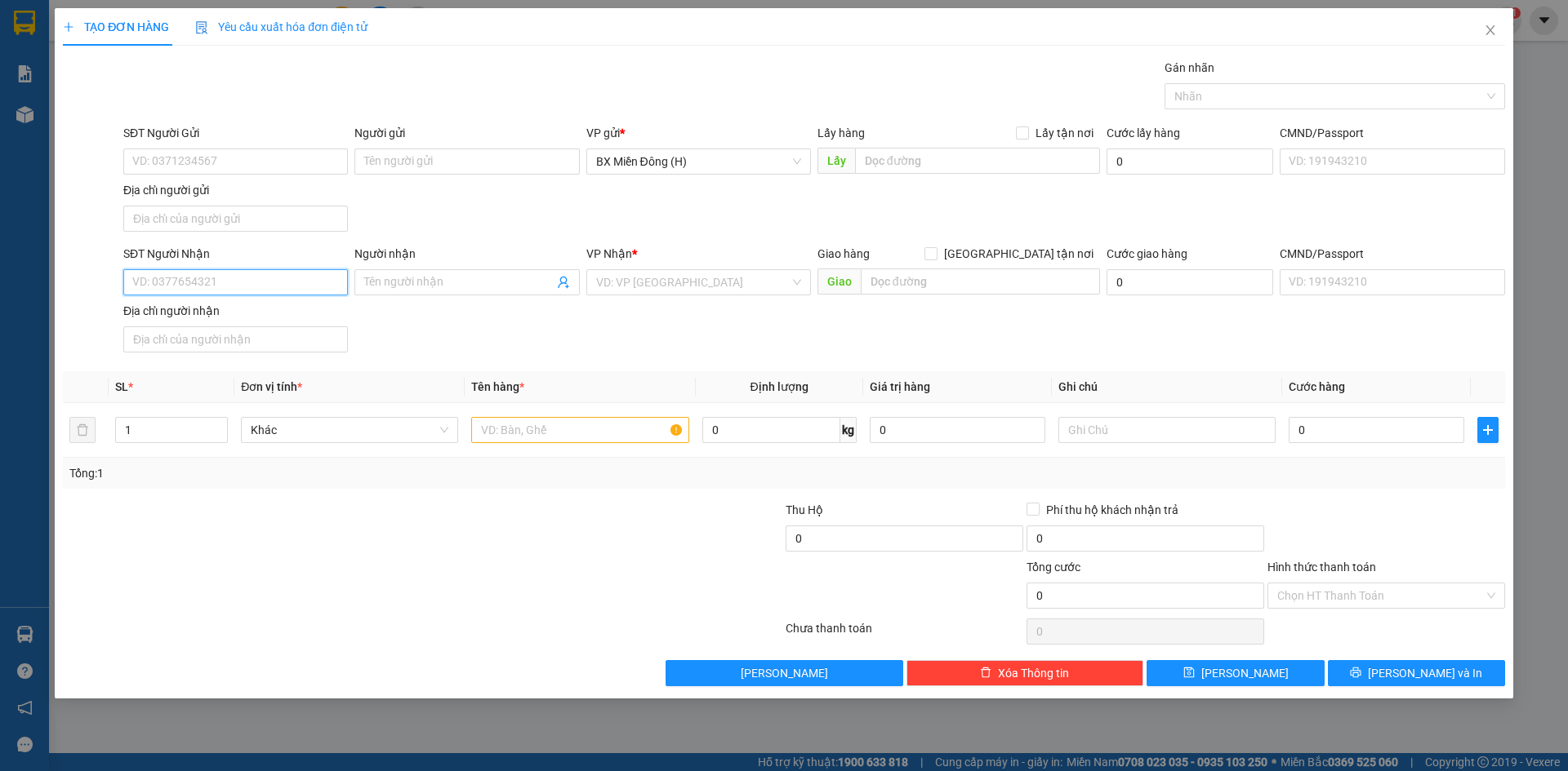
click at [292, 287] on input "SĐT Người Nhận" at bounding box center [235, 282] width 224 height 26
click at [664, 288] on input "search" at bounding box center [692, 282] width 193 height 24
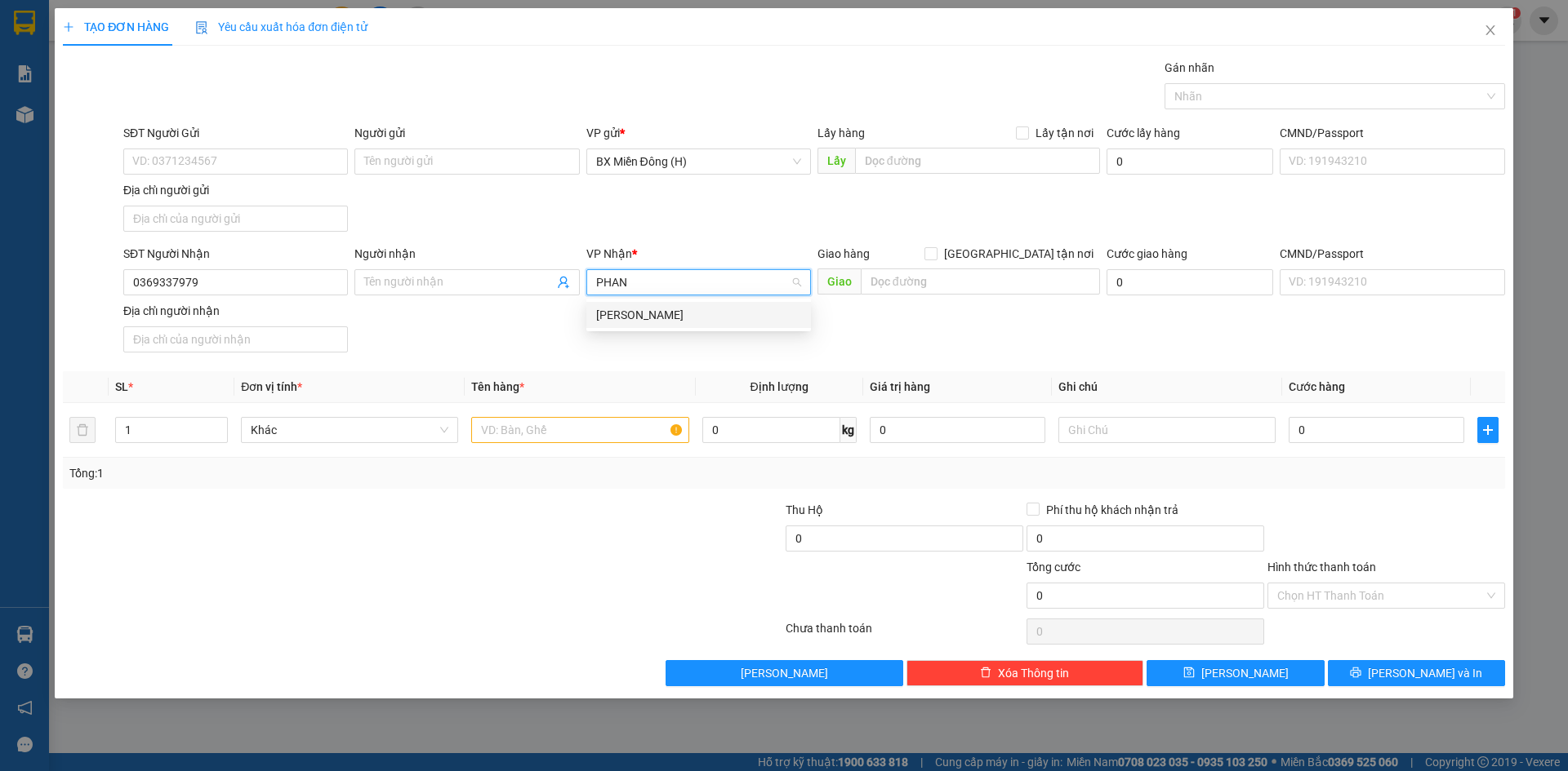
click at [677, 316] on div "[PERSON_NAME]" at bounding box center [698, 314] width 205 height 18
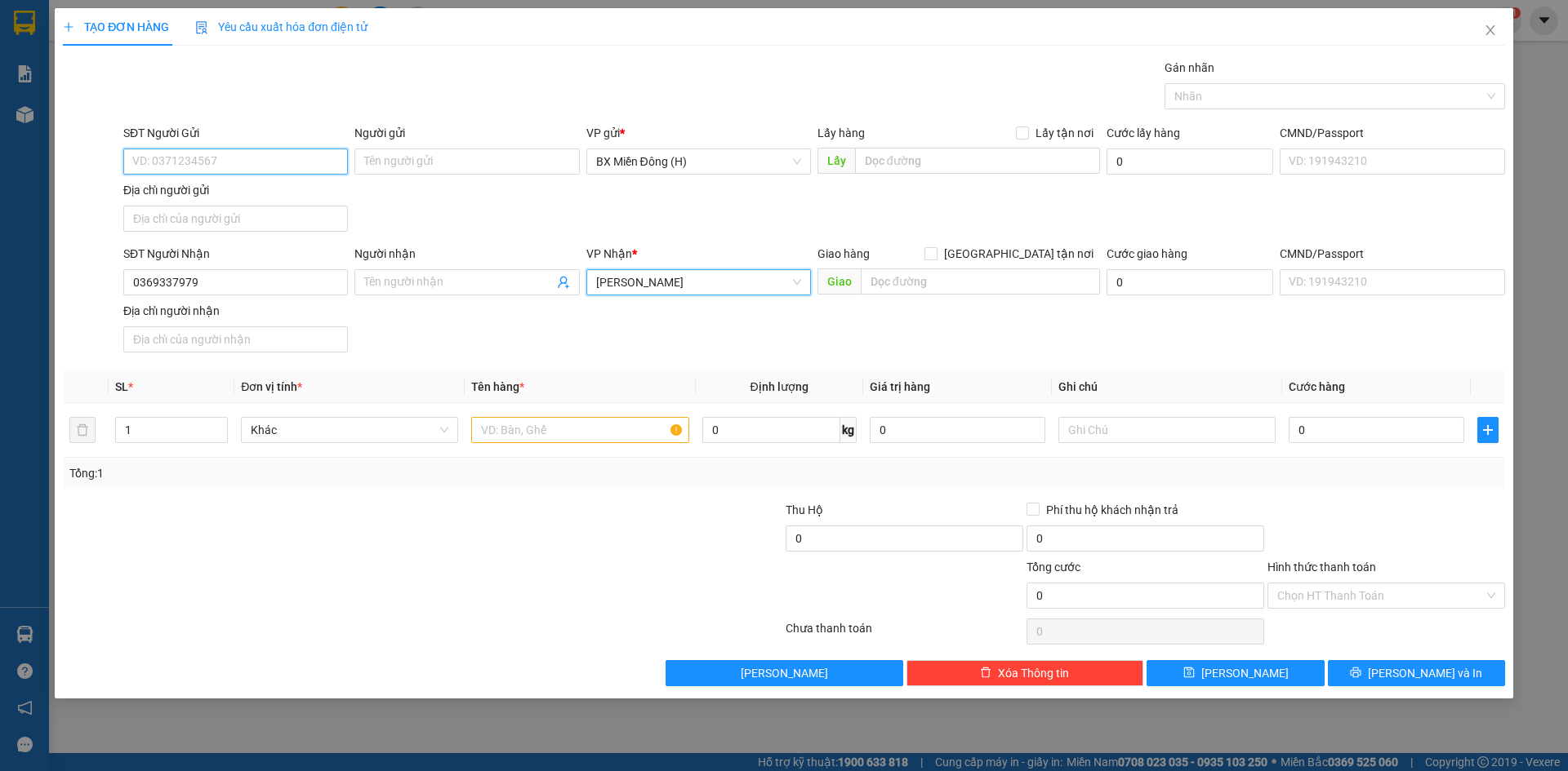
click at [203, 160] on input "SĐT Người Gửi" at bounding box center [235, 161] width 224 height 26
click at [521, 435] on input "text" at bounding box center [580, 430] width 218 height 26
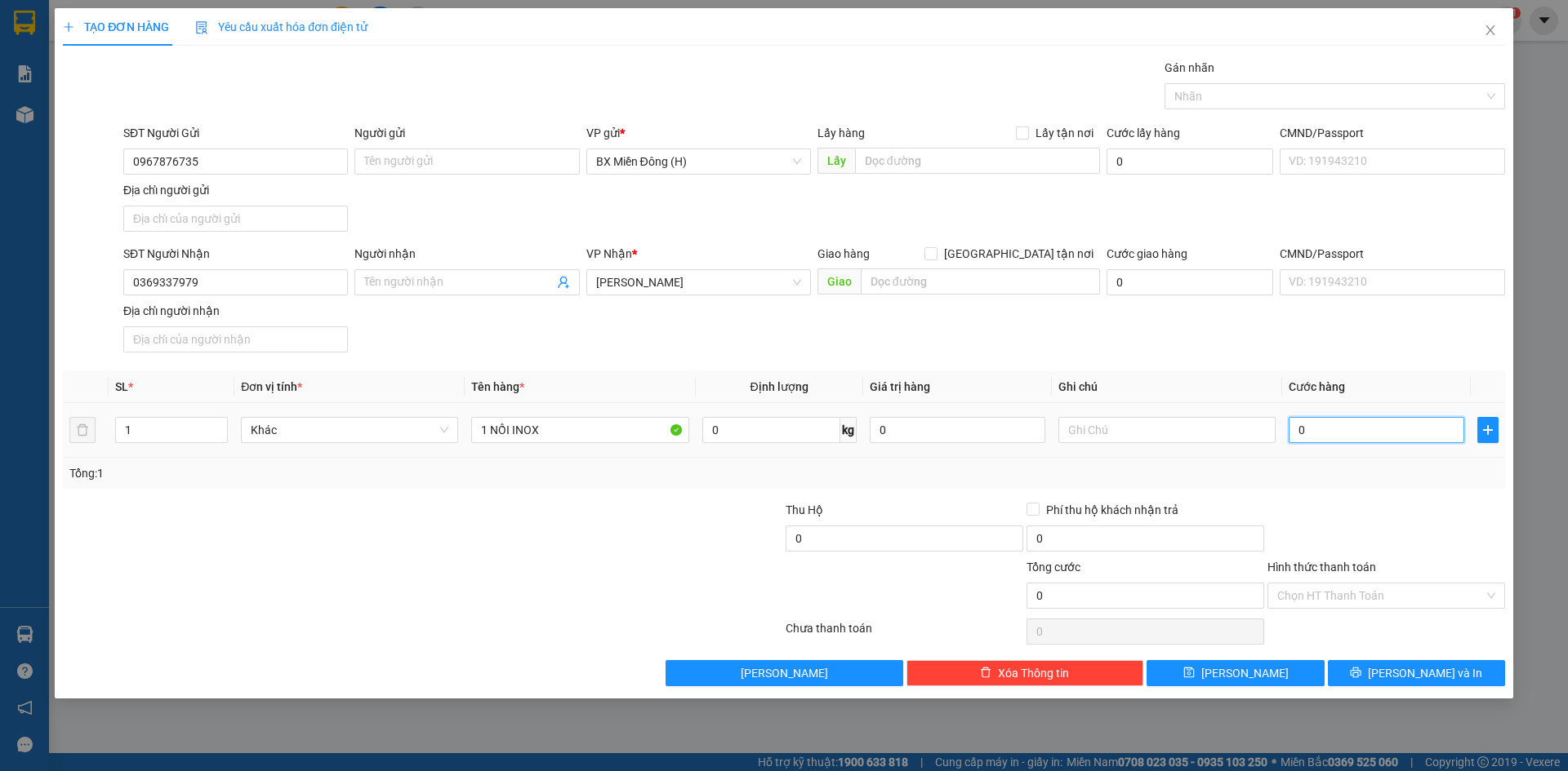
click at [1318, 431] on input "0" at bounding box center [1376, 430] width 176 height 26
click at [1449, 681] on button "[PERSON_NAME] và In" at bounding box center [1417, 673] width 177 height 26
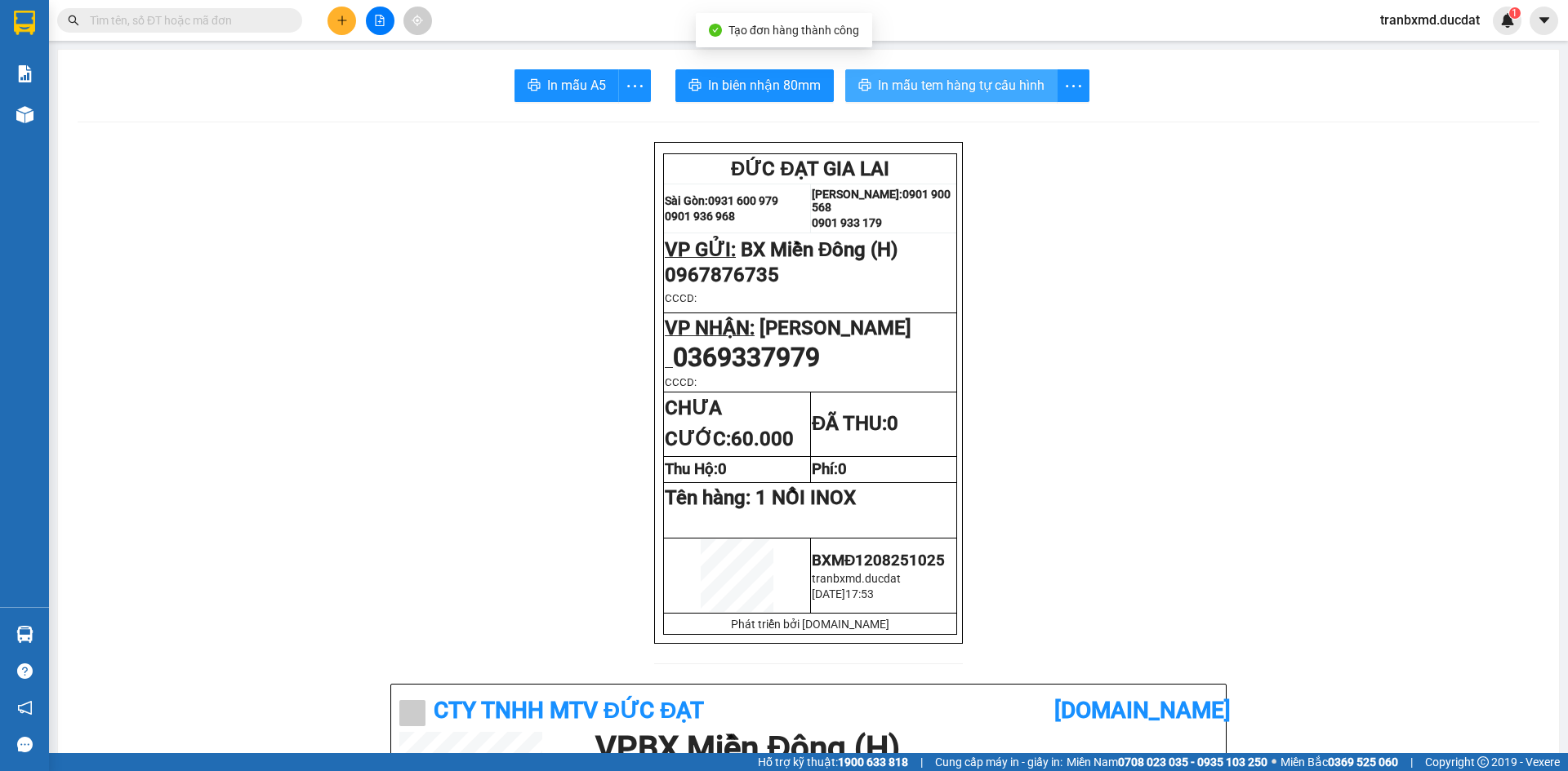
click at [929, 80] on span "In mẫu tem hàng tự cấu hình" at bounding box center [961, 85] width 167 height 20
click at [725, 84] on span "In biên nhận 80mm" at bounding box center [764, 85] width 113 height 20
click at [334, 33] on div at bounding box center [380, 21] width 122 height 28
click at [336, 33] on button at bounding box center [341, 21] width 28 height 28
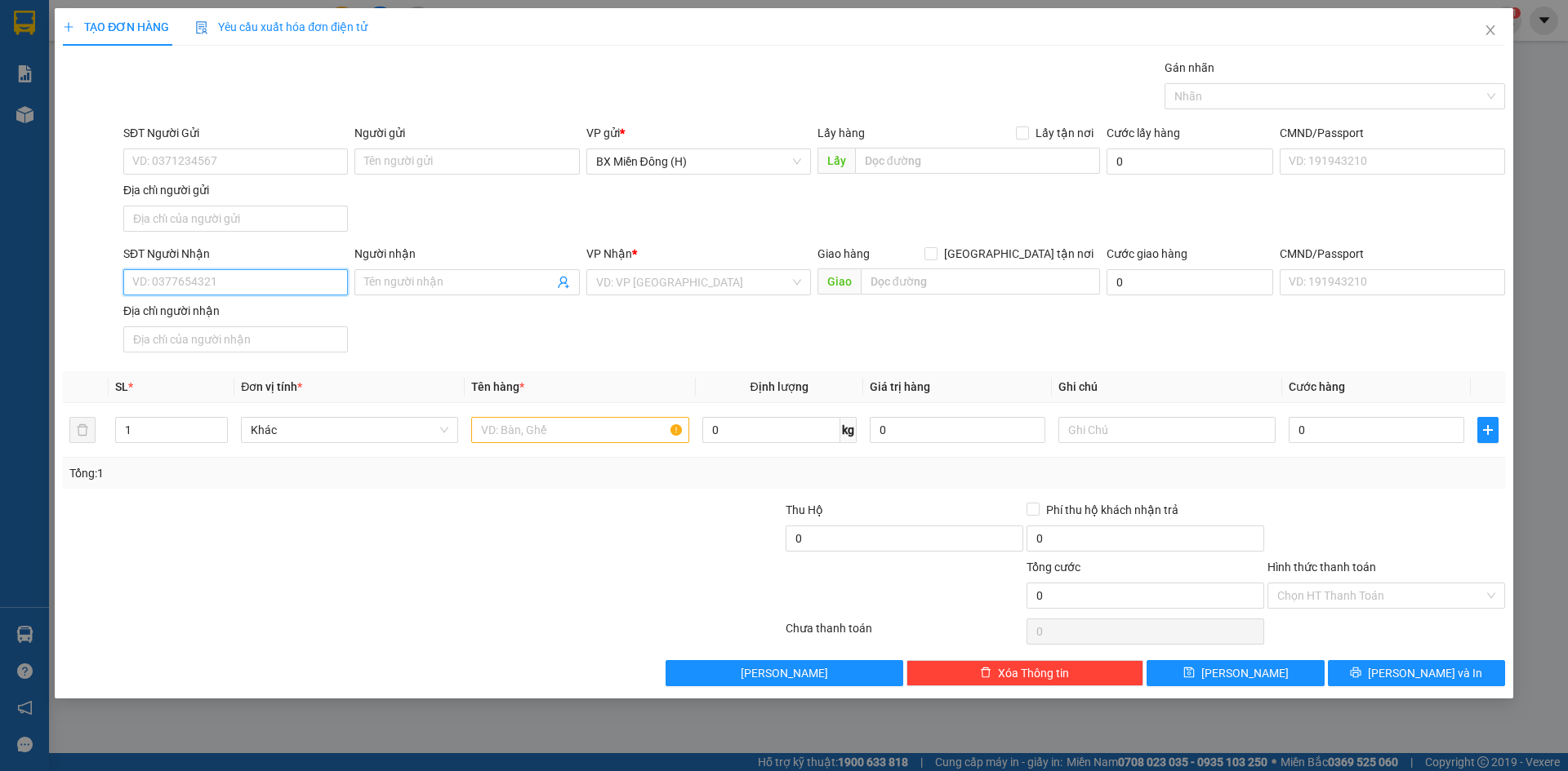
click at [246, 283] on input "SĐT Người Nhận" at bounding box center [235, 282] width 224 height 26
click at [232, 312] on div "0903570007 - HẠNH Q.TẾ" at bounding box center [235, 314] width 205 height 18
click at [578, 437] on input "text" at bounding box center [580, 430] width 218 height 26
click at [1308, 430] on input "0" at bounding box center [1376, 430] width 176 height 26
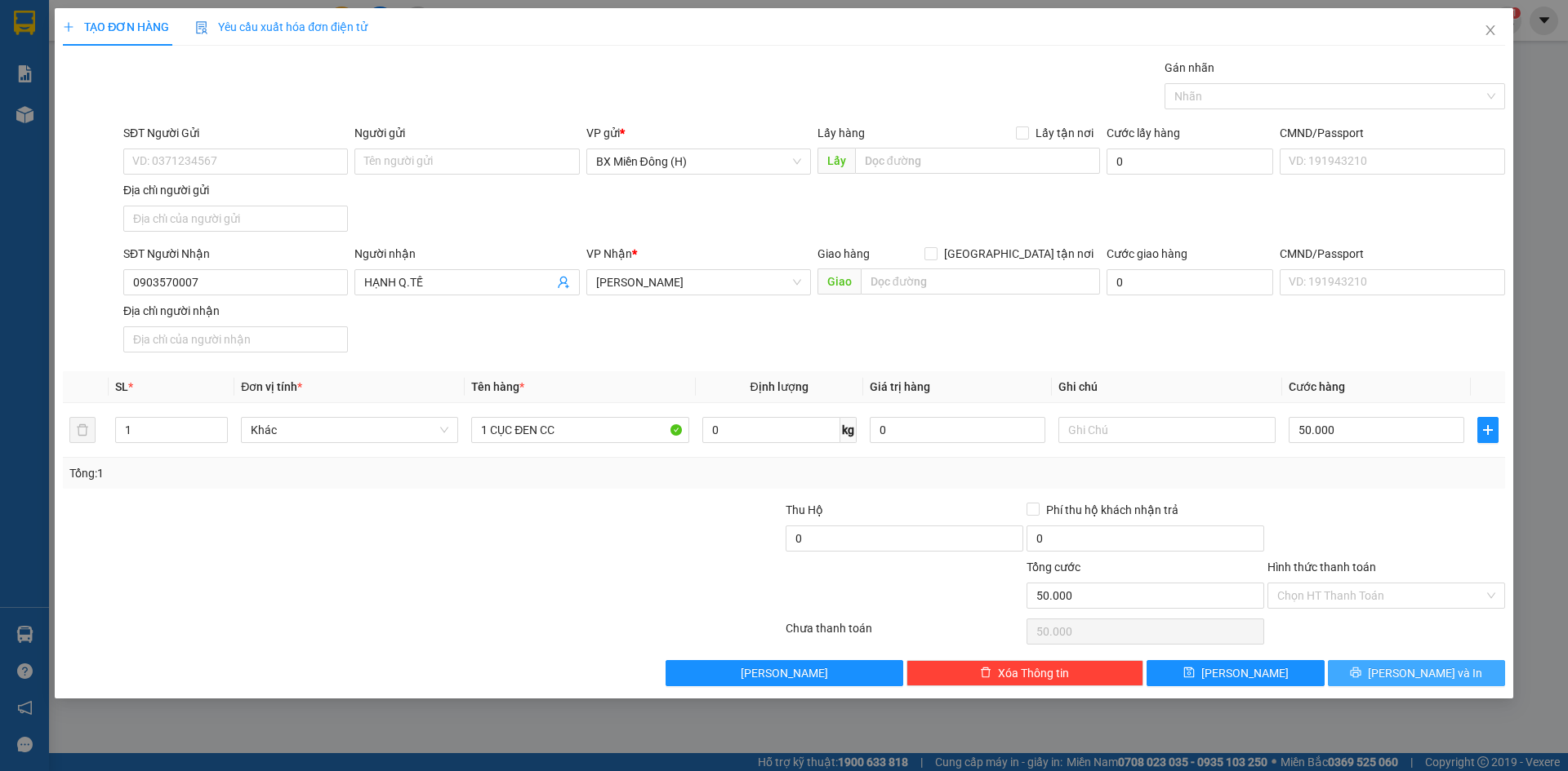
click at [1421, 666] on button "[PERSON_NAME] và In" at bounding box center [1417, 673] width 177 height 26
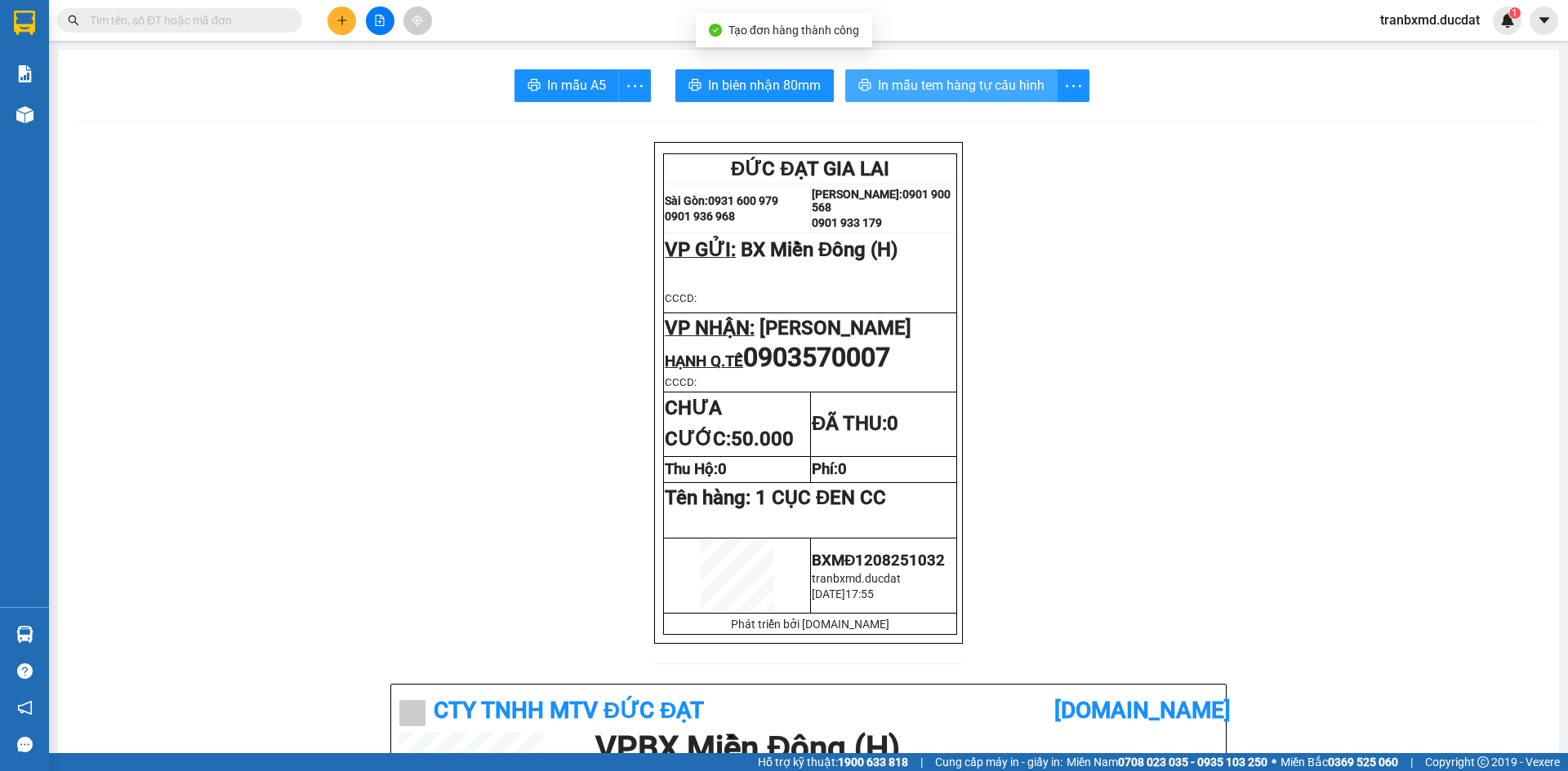
drag, startPoint x: 1035, startPoint y: 81, endPoint x: 1018, endPoint y: 86, distance: 17.7
click at [1023, 84] on span "In mẫu tem hàng tự cấu hình" at bounding box center [961, 85] width 167 height 20
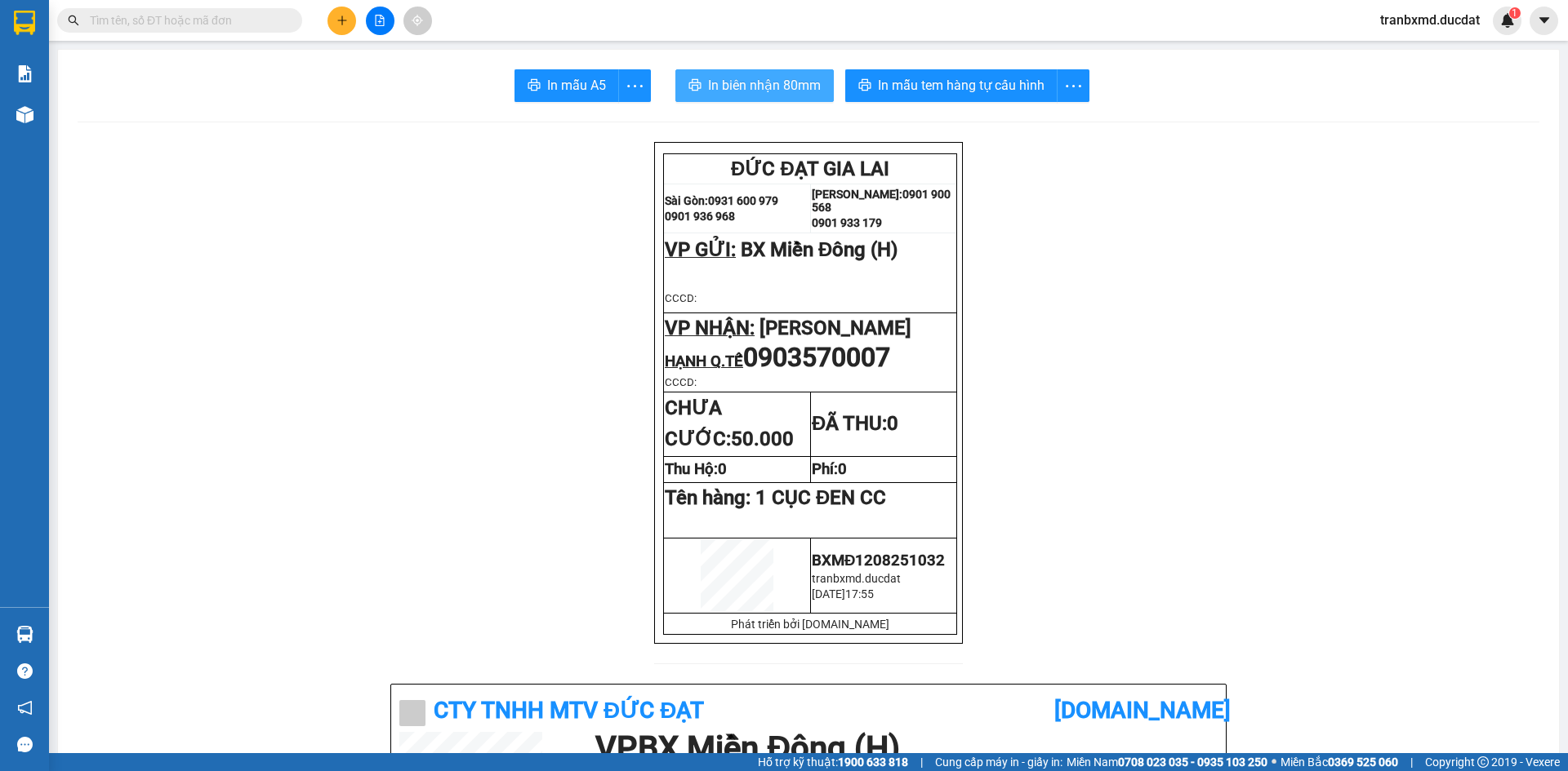
click at [807, 90] on span "In biên nhận 80mm" at bounding box center [764, 85] width 113 height 20
click at [540, 86] on button "In mẫu A5" at bounding box center [566, 85] width 105 height 33
click at [566, 77] on span "In mẫu A5" at bounding box center [576, 85] width 59 height 20
click at [337, 24] on icon "plus" at bounding box center [342, 21] width 12 height 12
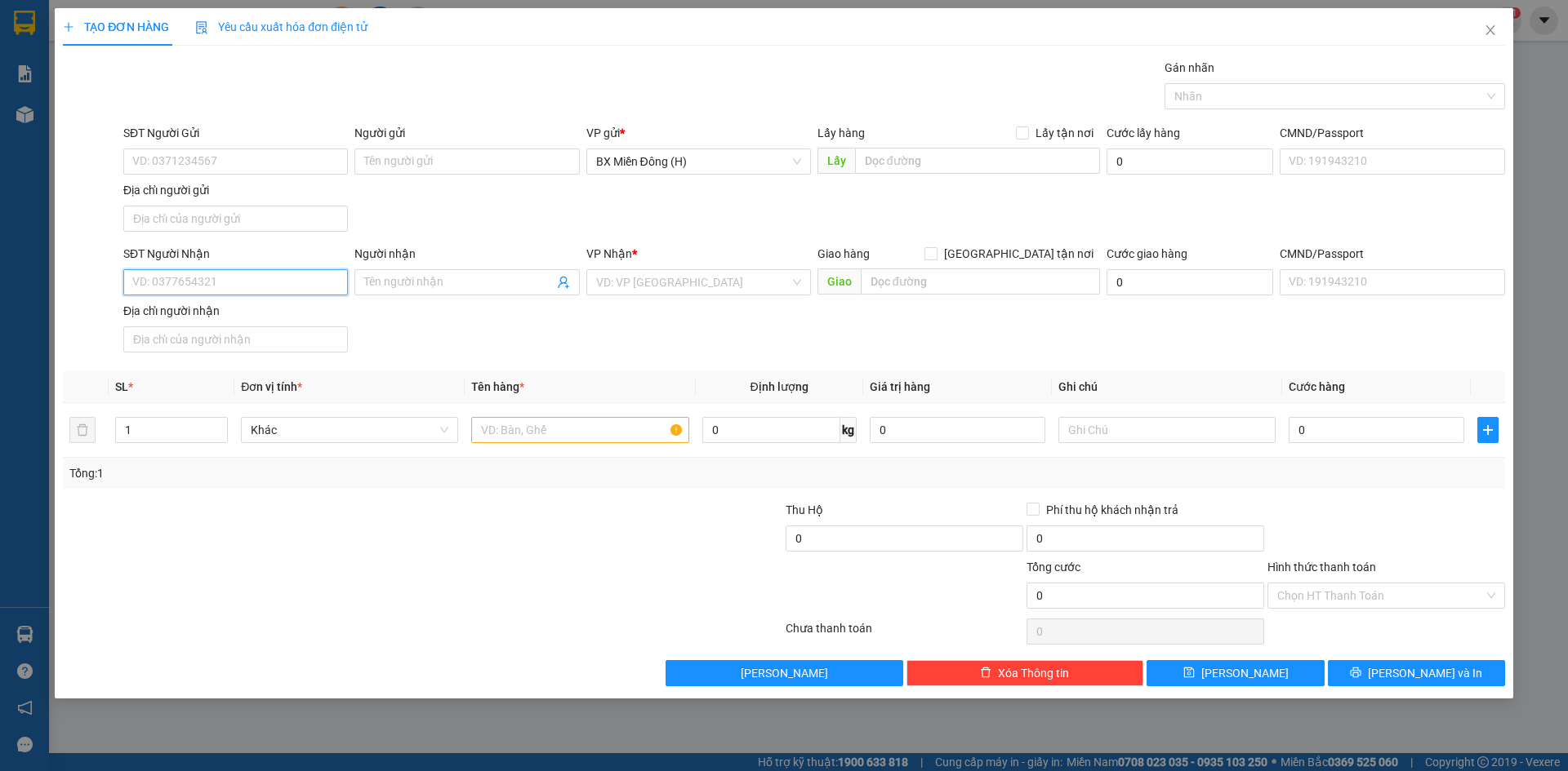
click at [268, 273] on input "SĐT Người Nhận" at bounding box center [235, 282] width 224 height 26
click at [643, 282] on input "search" at bounding box center [692, 282] width 193 height 24
click at [217, 280] on input "0384519948" at bounding box center [235, 282] width 224 height 26
click at [462, 287] on input "Người nhận" at bounding box center [458, 282] width 188 height 18
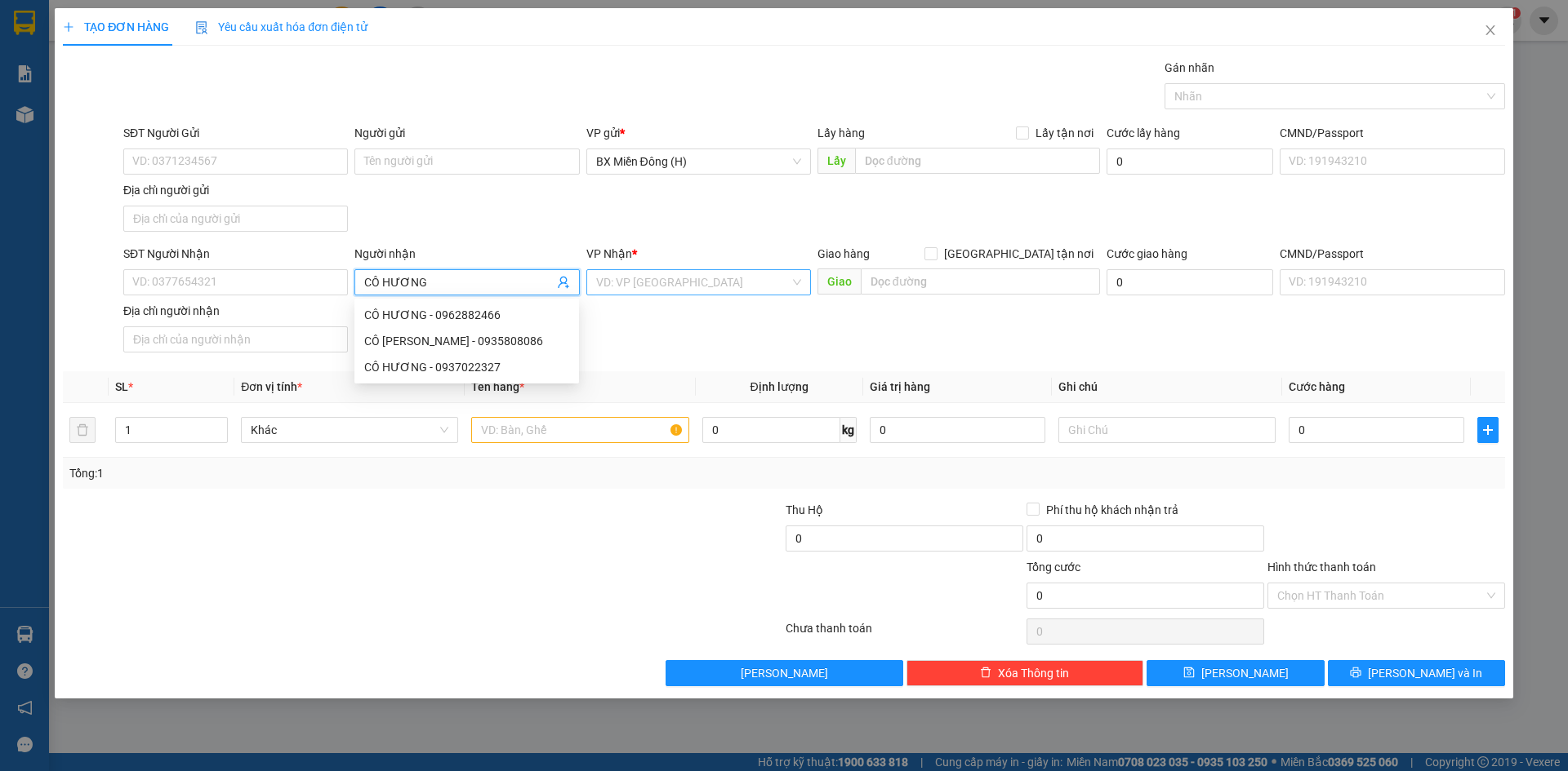
click at [694, 290] on input "search" at bounding box center [692, 282] width 193 height 24
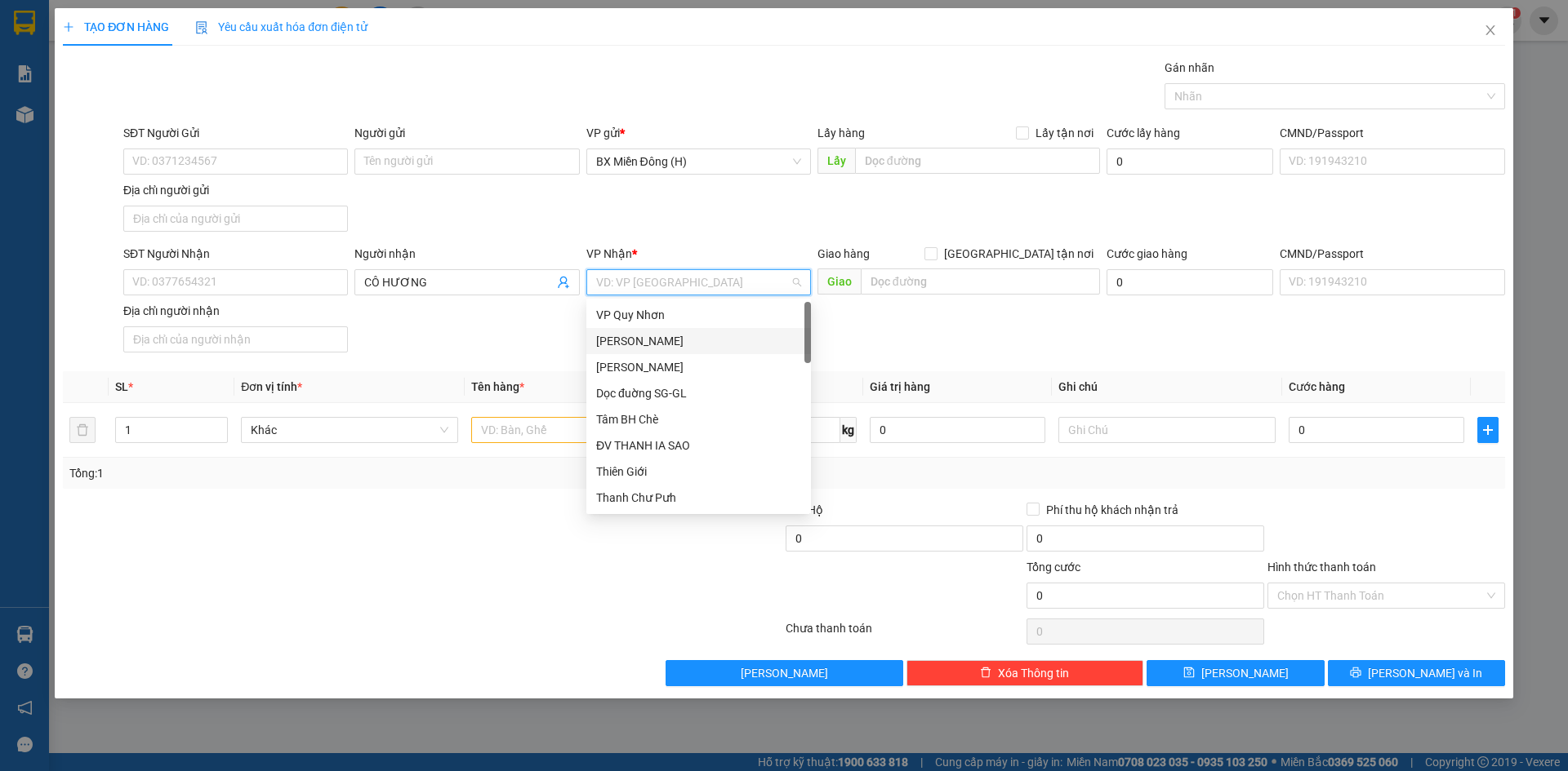
click at [664, 335] on div "[PERSON_NAME]" at bounding box center [698, 340] width 205 height 18
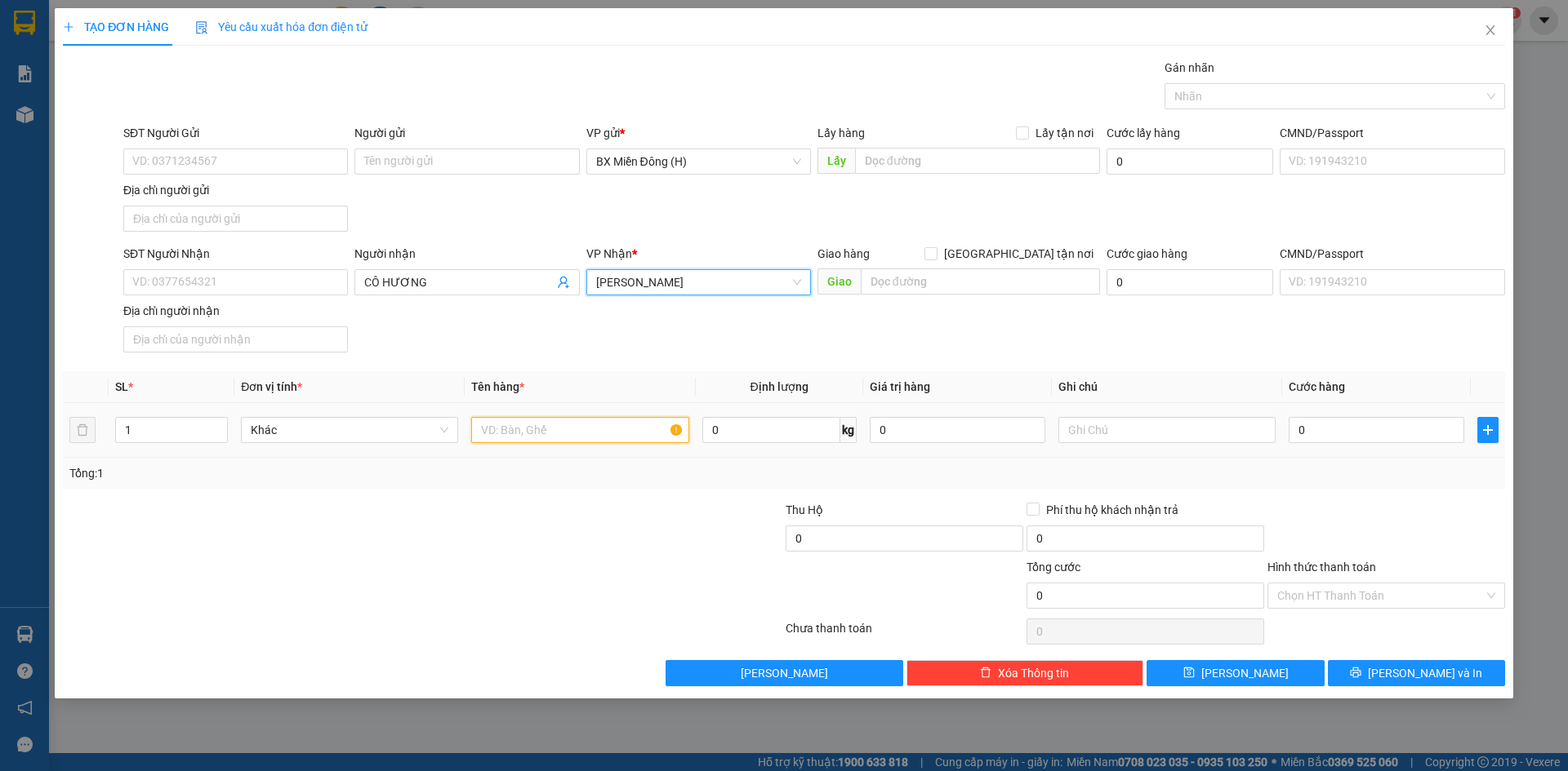
click at [501, 439] on input "text" at bounding box center [580, 430] width 218 height 26
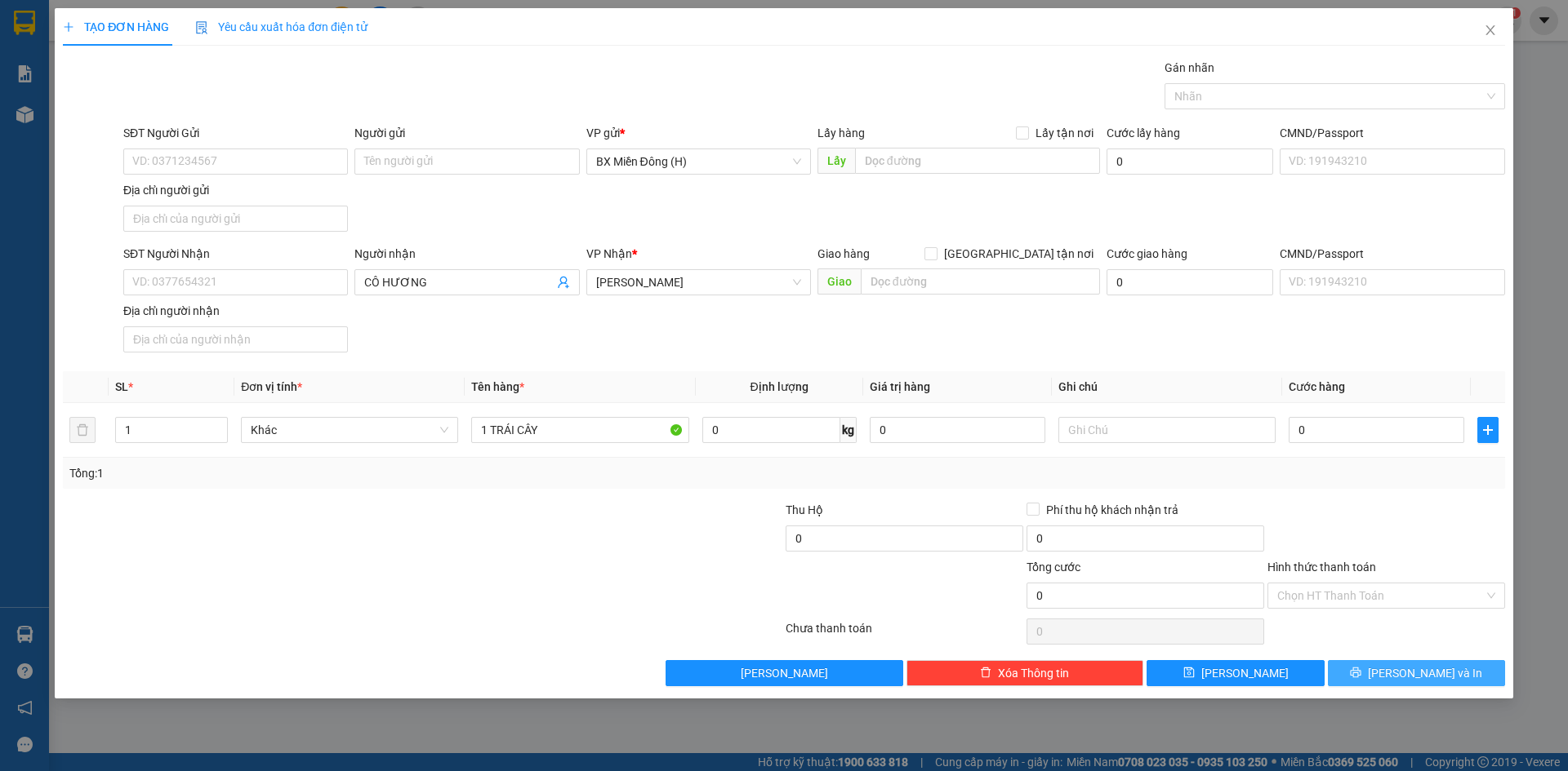
click at [1400, 673] on button "[PERSON_NAME] và In" at bounding box center [1417, 673] width 177 height 26
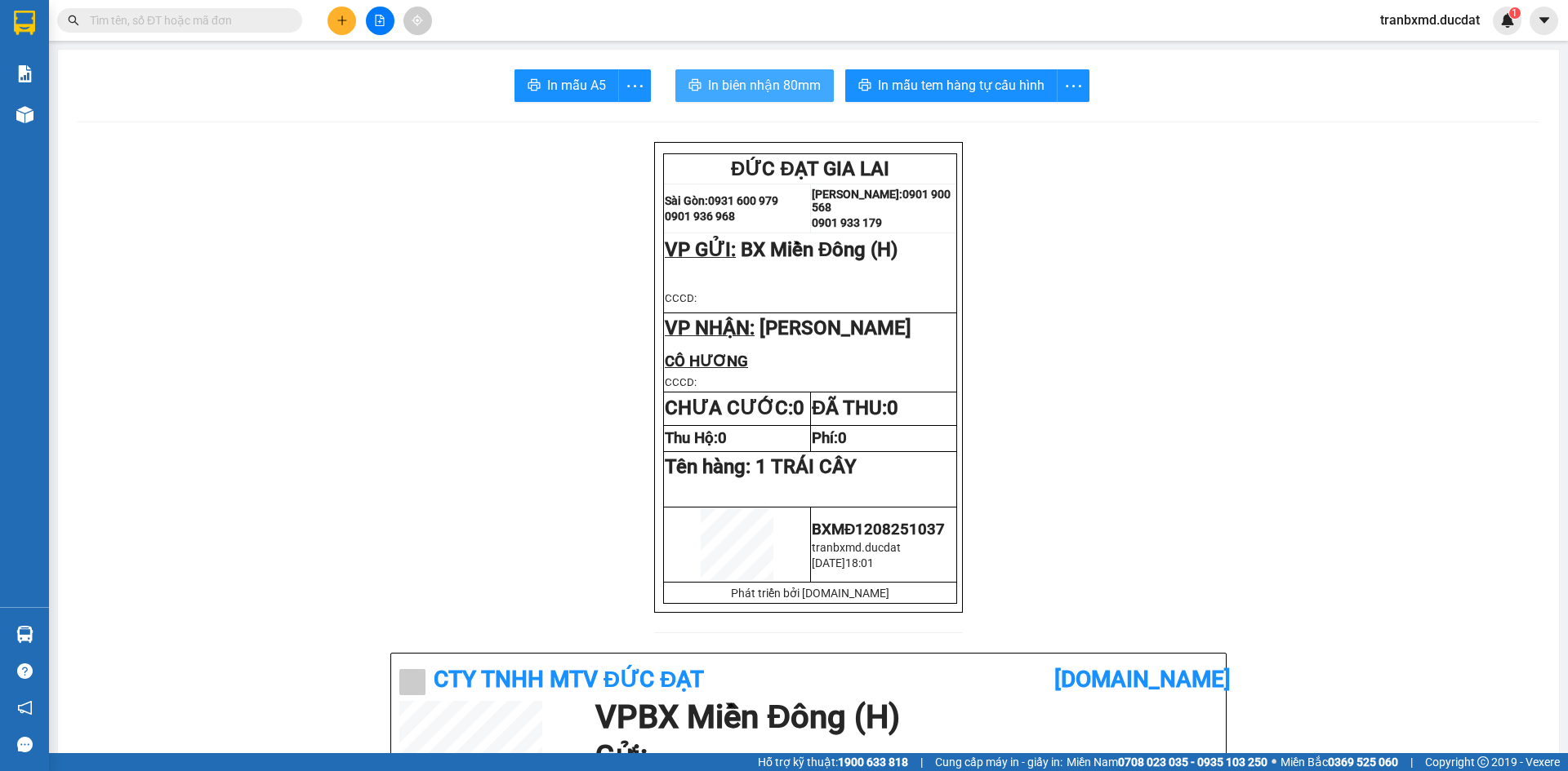
click at [783, 94] on span "In biên nhận 80mm" at bounding box center [764, 85] width 113 height 20
click at [911, 80] on span "In mẫu tem hàng tự cấu hình" at bounding box center [961, 85] width 167 height 20
click at [347, 21] on icon "plus" at bounding box center [342, 21] width 12 height 12
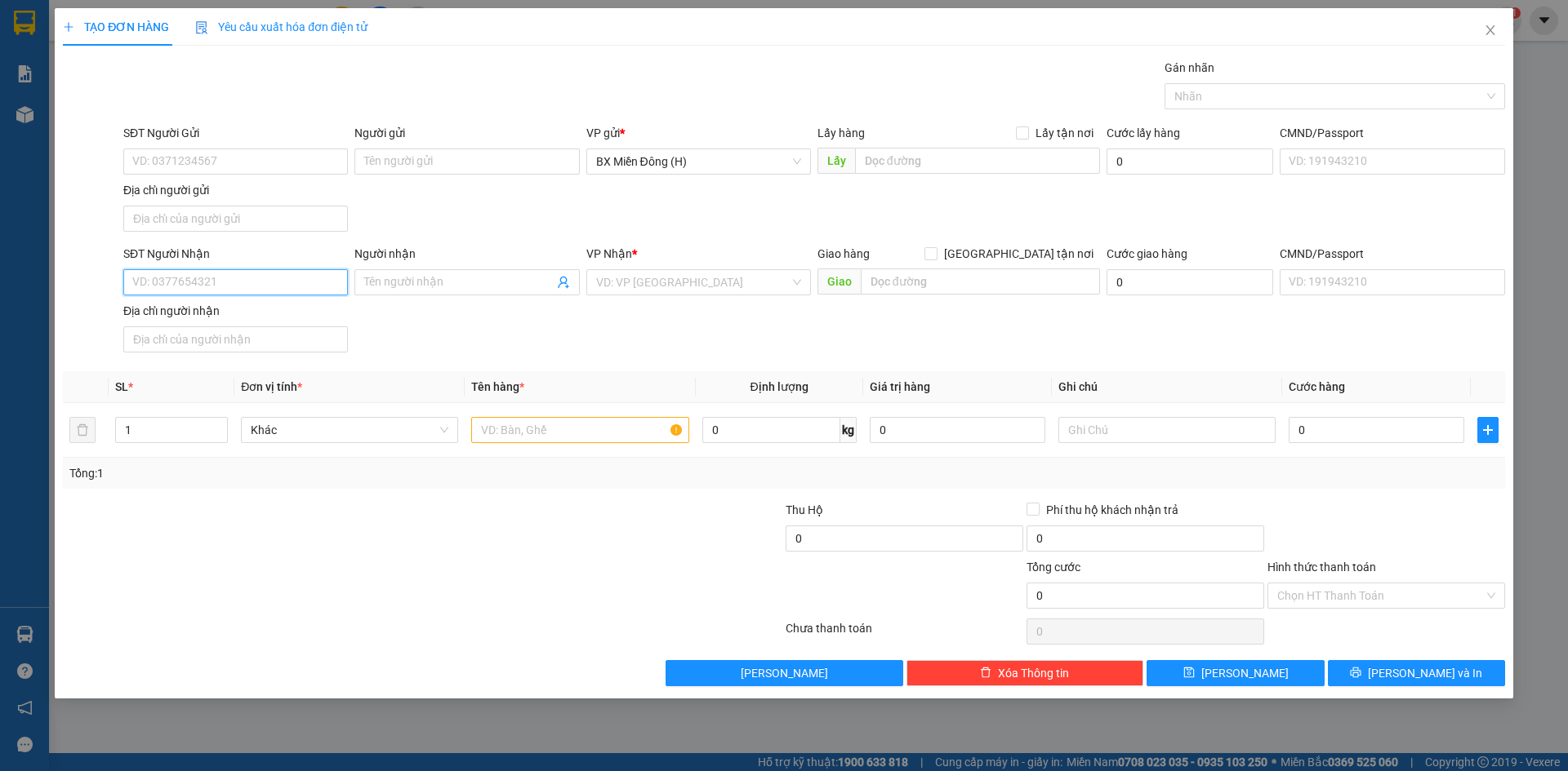
drag, startPoint x: 241, startPoint y: 281, endPoint x: 254, endPoint y: 275, distance: 14.3
click at [249, 278] on input "SĐT Người Nhận" at bounding box center [235, 282] width 224 height 26
click at [257, 314] on div "0979772681 - [PERSON_NAME]" at bounding box center [235, 314] width 205 height 18
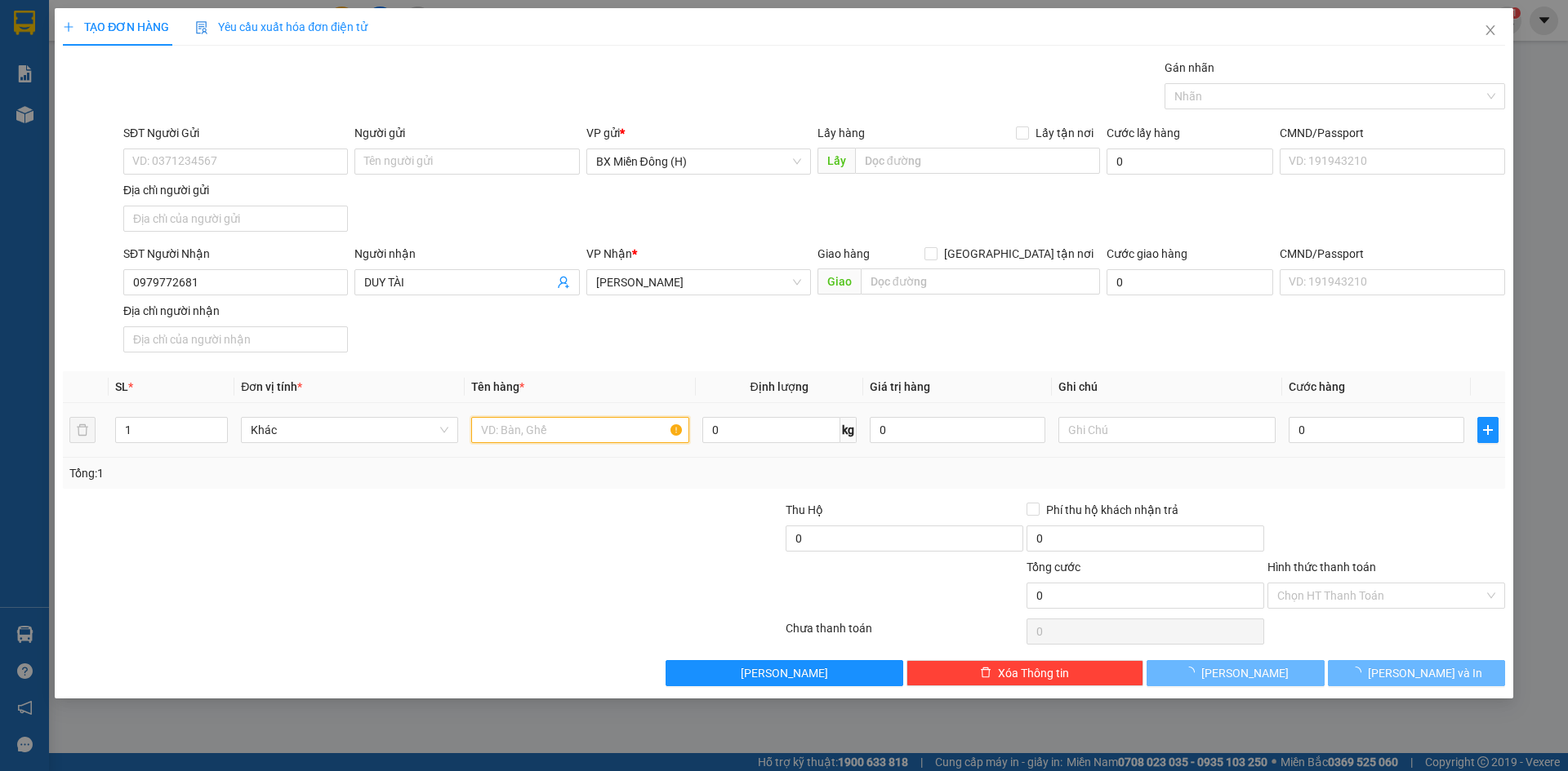
click at [551, 440] on input "text" at bounding box center [580, 430] width 218 height 26
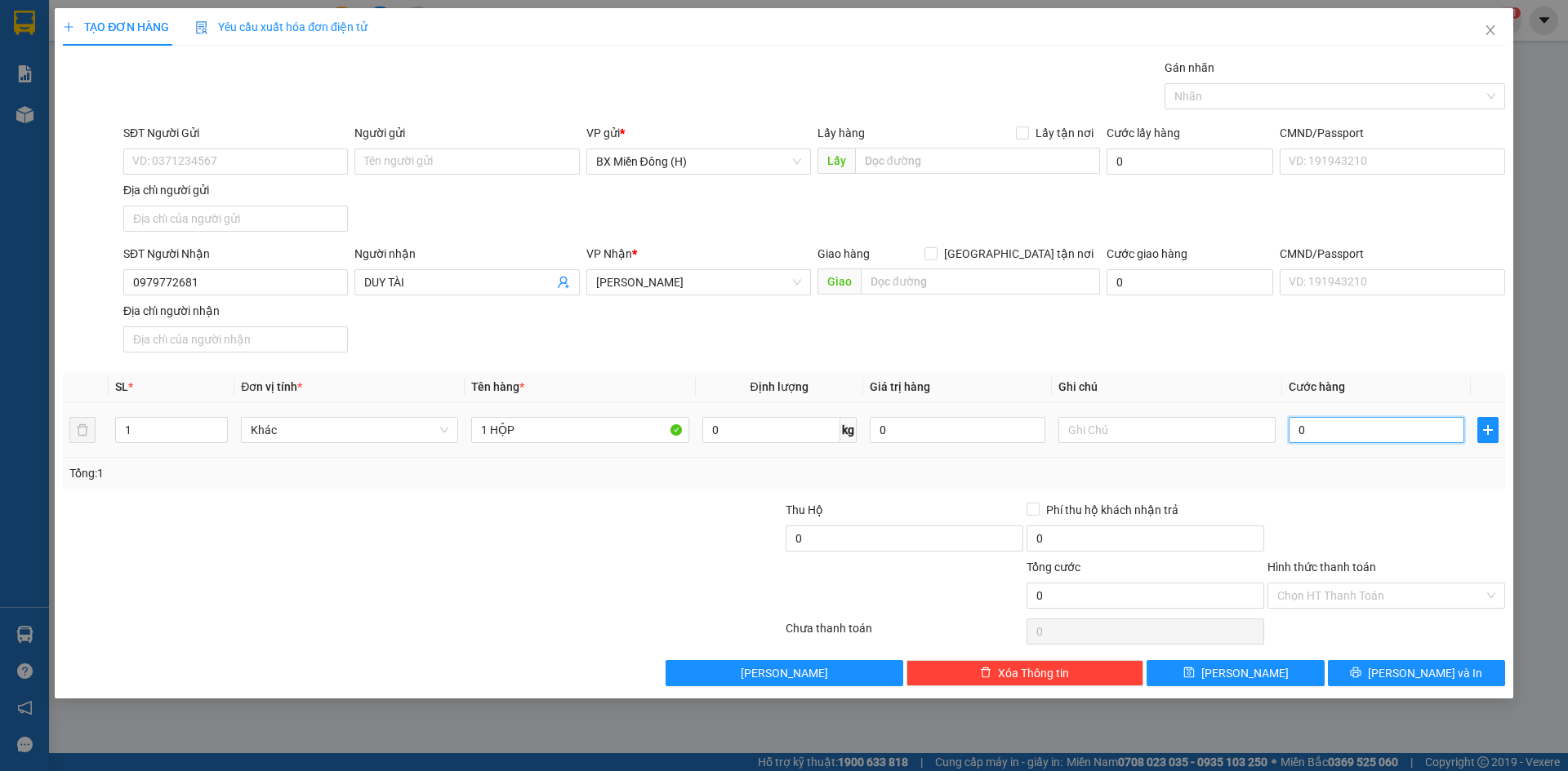
click at [1312, 426] on input "0" at bounding box center [1376, 430] width 176 height 26
click at [1440, 679] on span "[PERSON_NAME] và In" at bounding box center [1425, 672] width 115 height 18
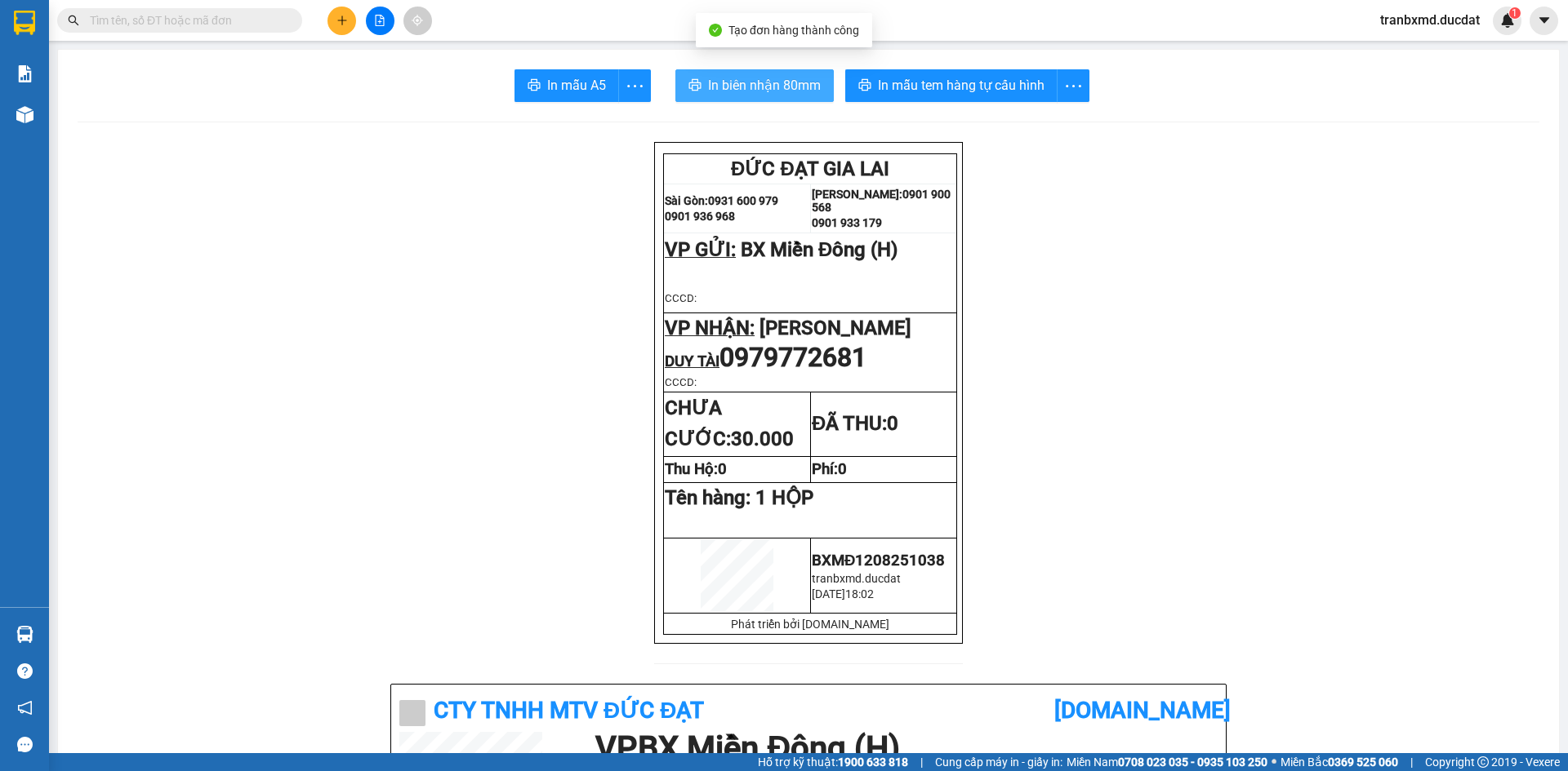
click at [717, 77] on span "In biên nhận 80mm" at bounding box center [764, 85] width 113 height 20
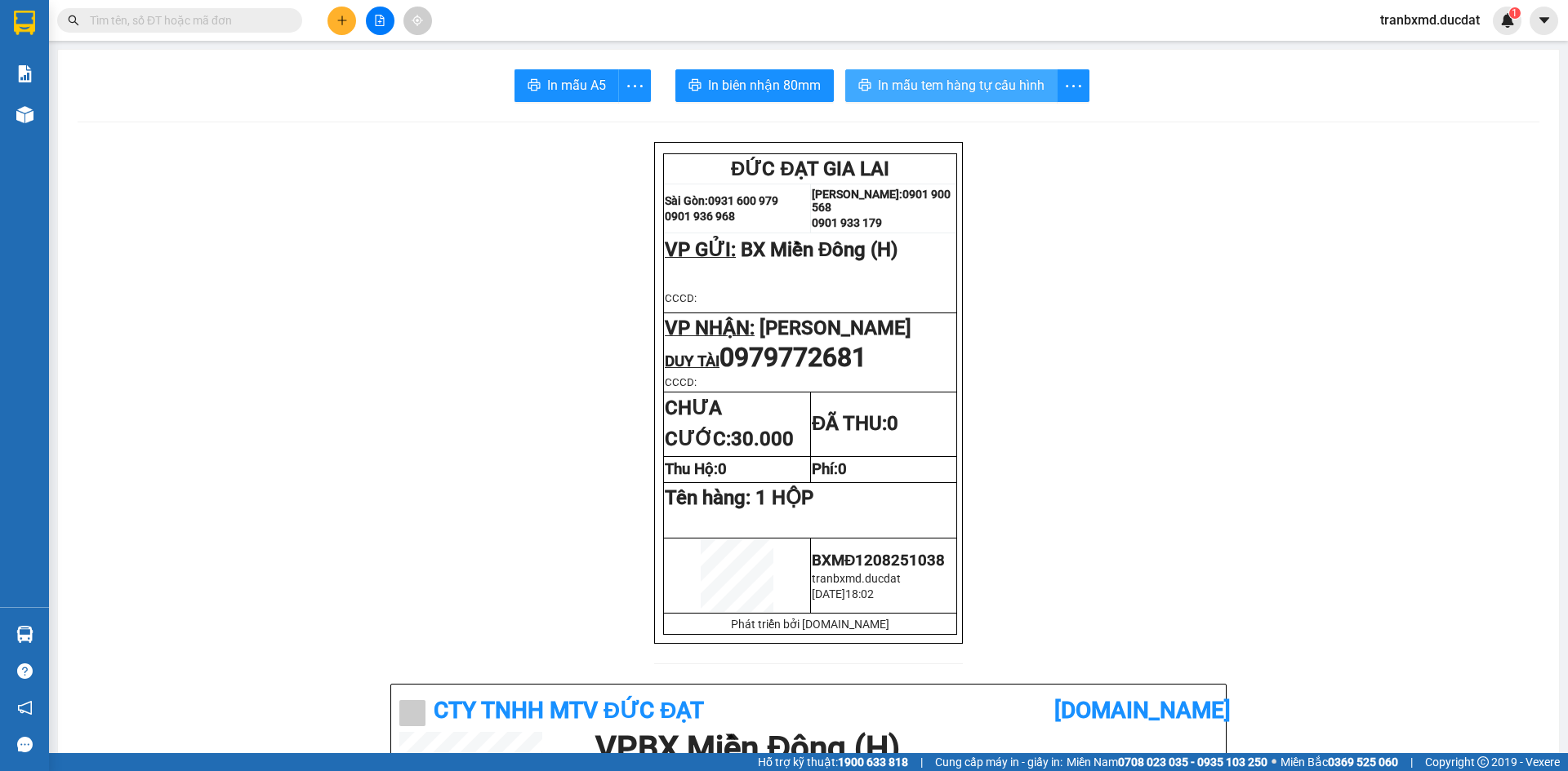
click at [913, 88] on span "In mẫu tem hàng tự cấu hình" at bounding box center [961, 85] width 167 height 20
click at [341, 18] on icon "plus" at bounding box center [342, 21] width 12 height 12
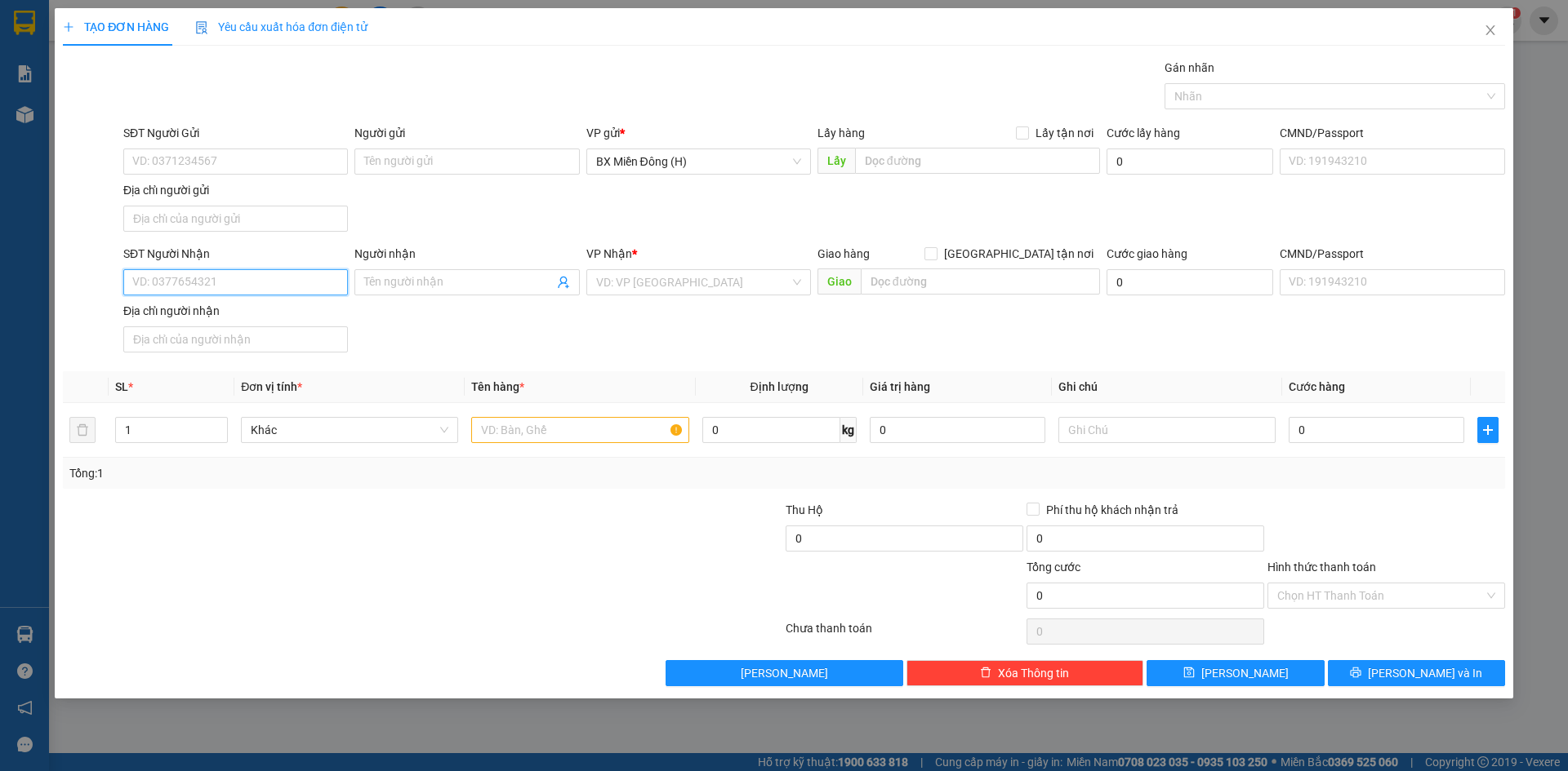
click at [196, 283] on input "SĐT Người Nhận" at bounding box center [235, 282] width 224 height 26
click at [196, 283] on input "0789" at bounding box center [235, 282] width 224 height 26
click at [248, 314] on div "0789581581 - [PERSON_NAME]" at bounding box center [235, 314] width 205 height 18
click at [1407, 438] on input "0" at bounding box center [1376, 430] width 176 height 26
click at [526, 429] on input "text" at bounding box center [580, 430] width 218 height 26
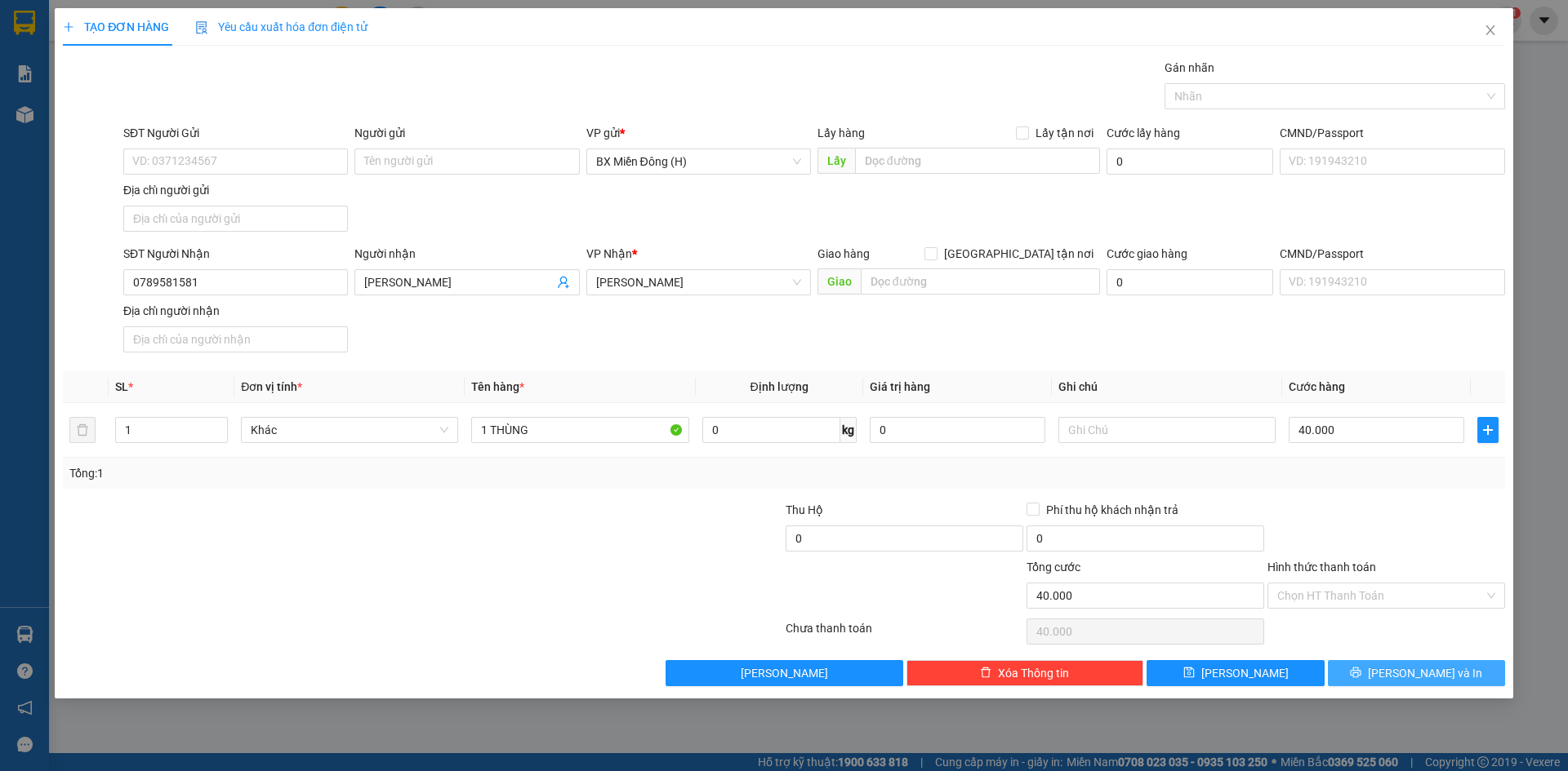
click at [1370, 684] on button "[PERSON_NAME] và In" at bounding box center [1417, 673] width 177 height 26
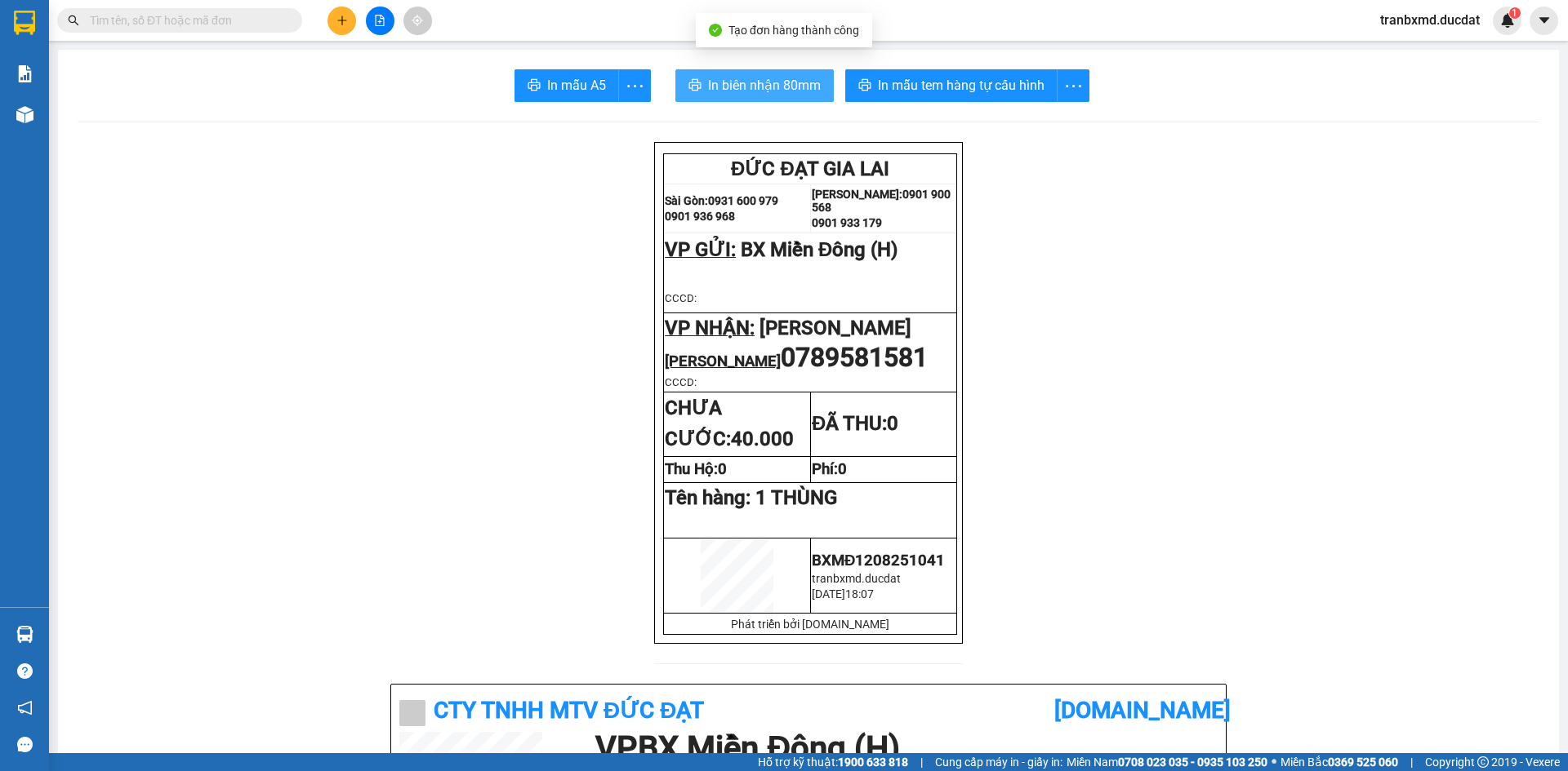
click at [778, 85] on span "In biên nhận 80mm" at bounding box center [764, 85] width 113 height 20
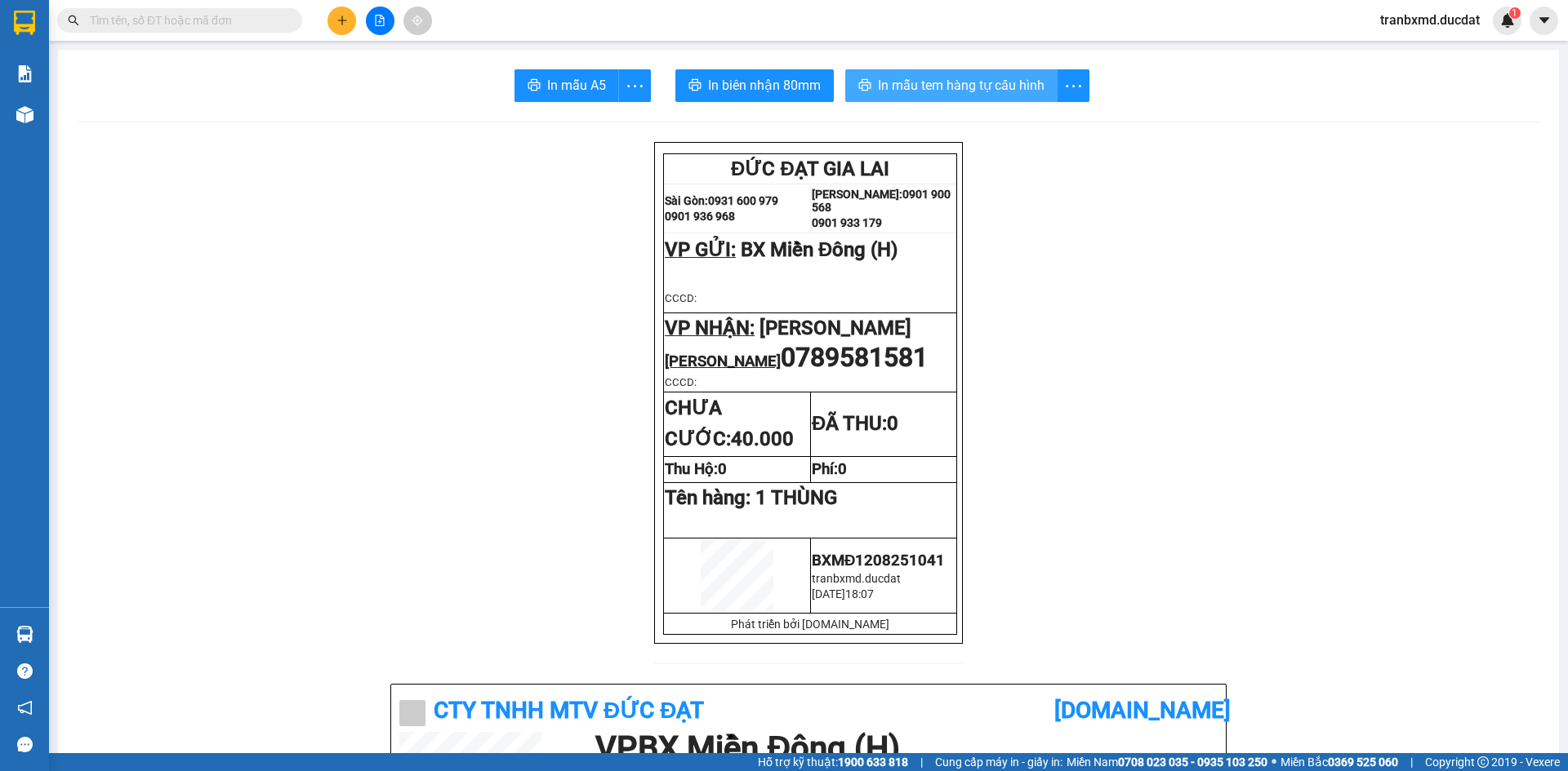
click at [983, 87] on span "In mẫu tem hàng tự cấu hình" at bounding box center [961, 85] width 167 height 20
click at [346, 22] on icon "plus" at bounding box center [342, 21] width 12 height 12
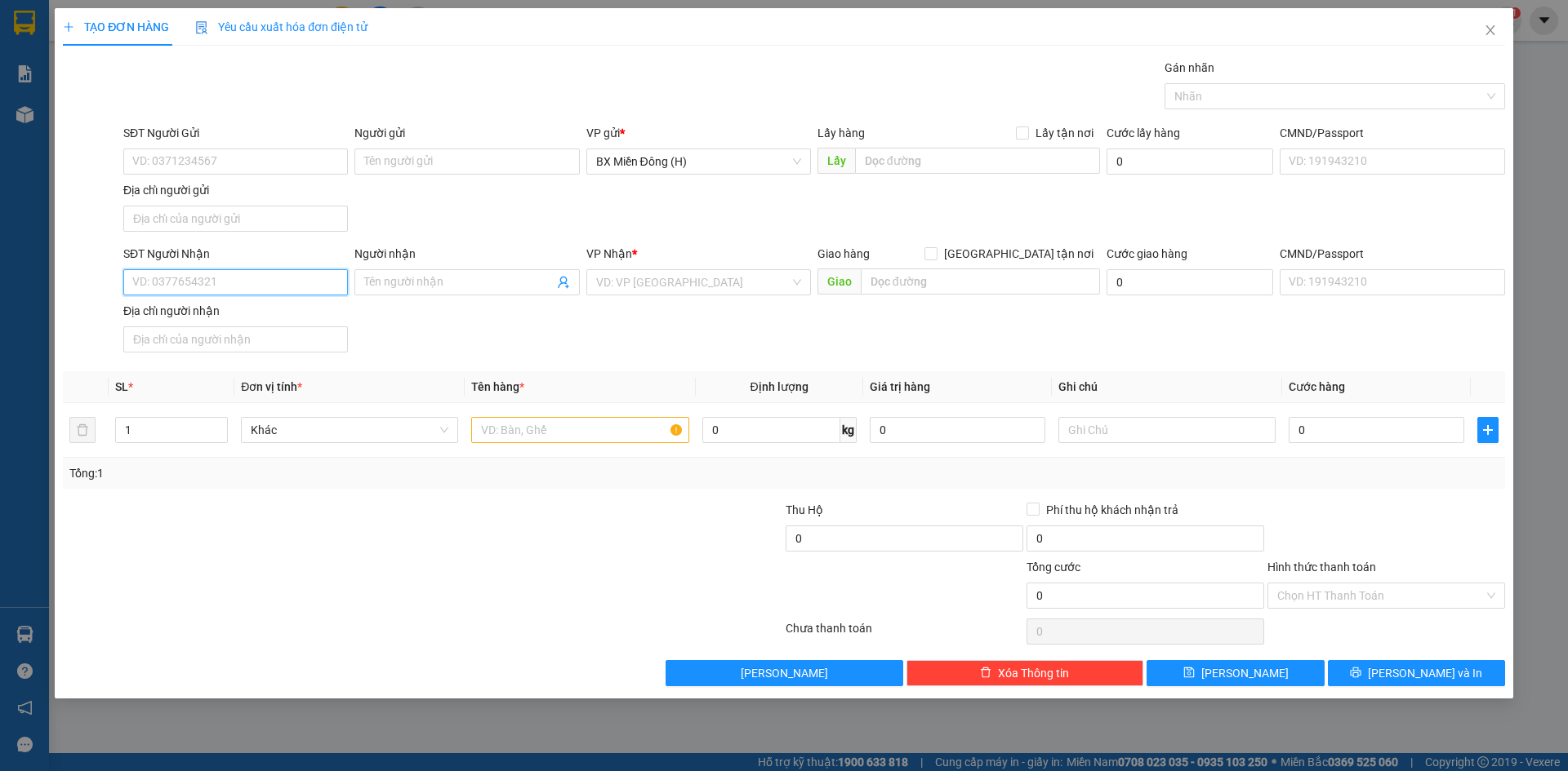
click at [179, 275] on input "SĐT Người Nhận" at bounding box center [235, 282] width 224 height 26
click at [473, 281] on input "Người nhận" at bounding box center [458, 282] width 188 height 18
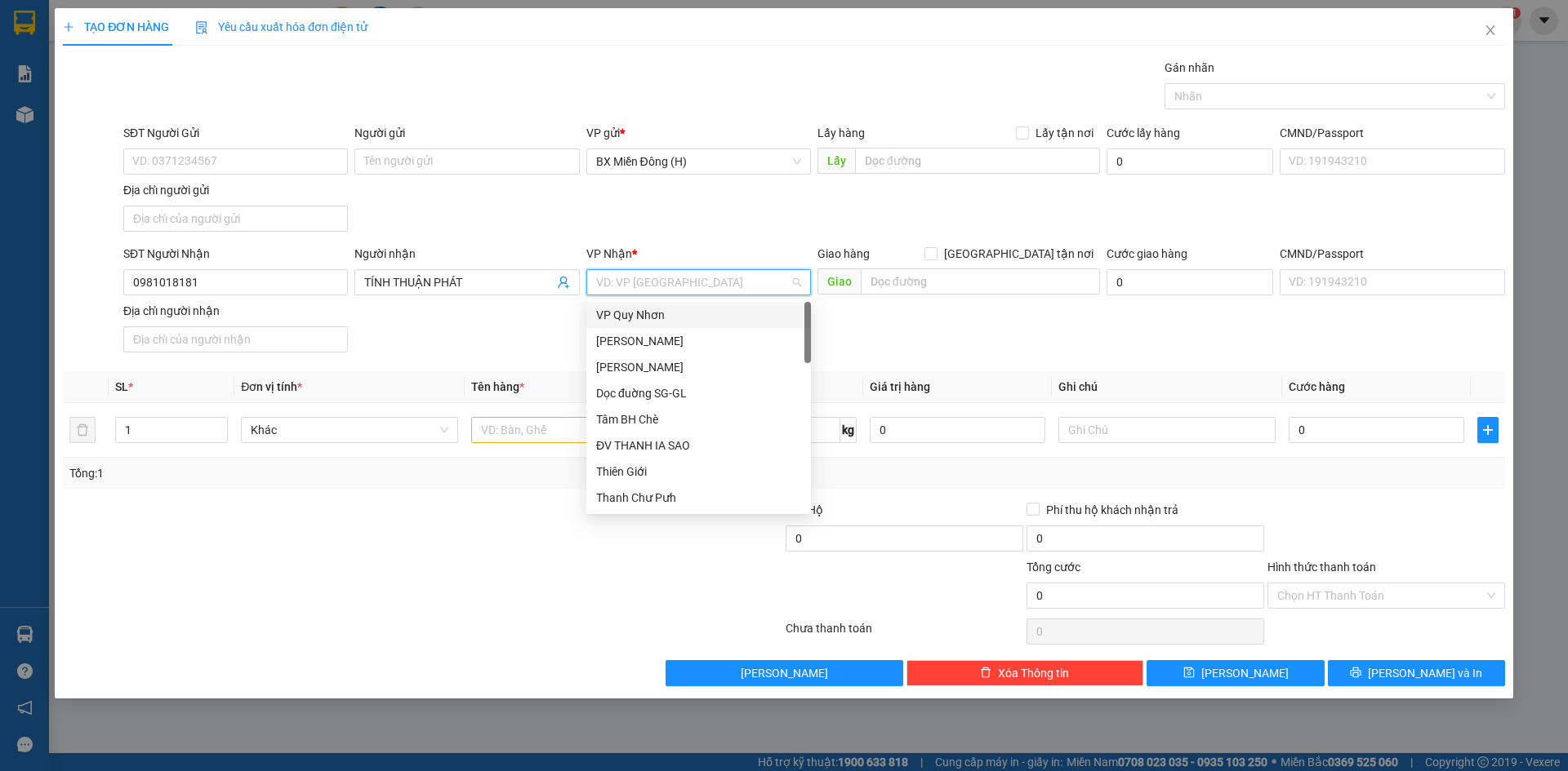
click at [750, 282] on input "search" at bounding box center [692, 282] width 193 height 24
click at [659, 365] on div "[PERSON_NAME]" at bounding box center [698, 366] width 205 height 18
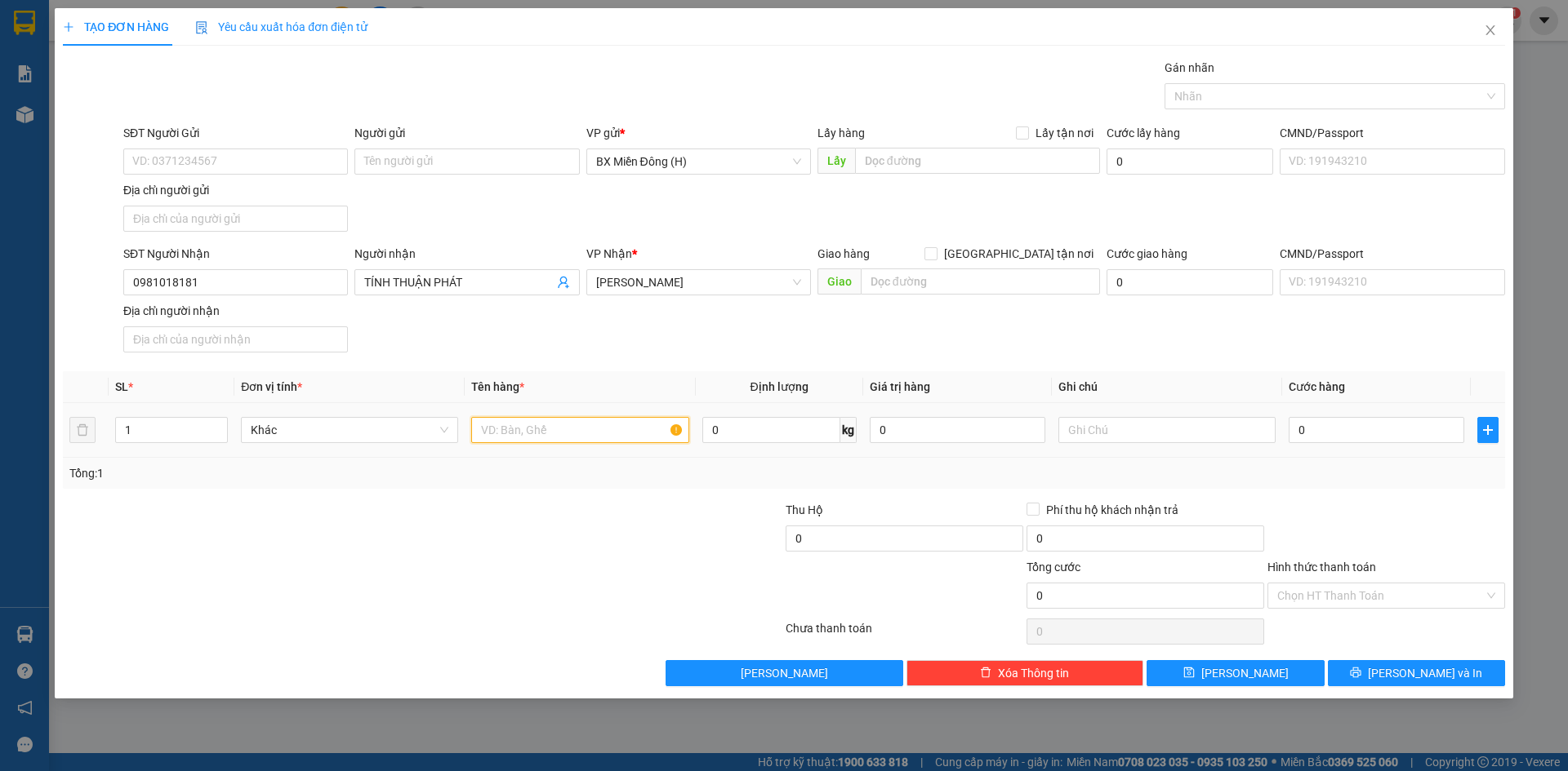
click at [586, 426] on input "text" at bounding box center [580, 430] width 218 height 26
click at [1331, 424] on input "0" at bounding box center [1376, 430] width 176 height 26
click at [1361, 677] on icon "printer" at bounding box center [1355, 672] width 12 height 12
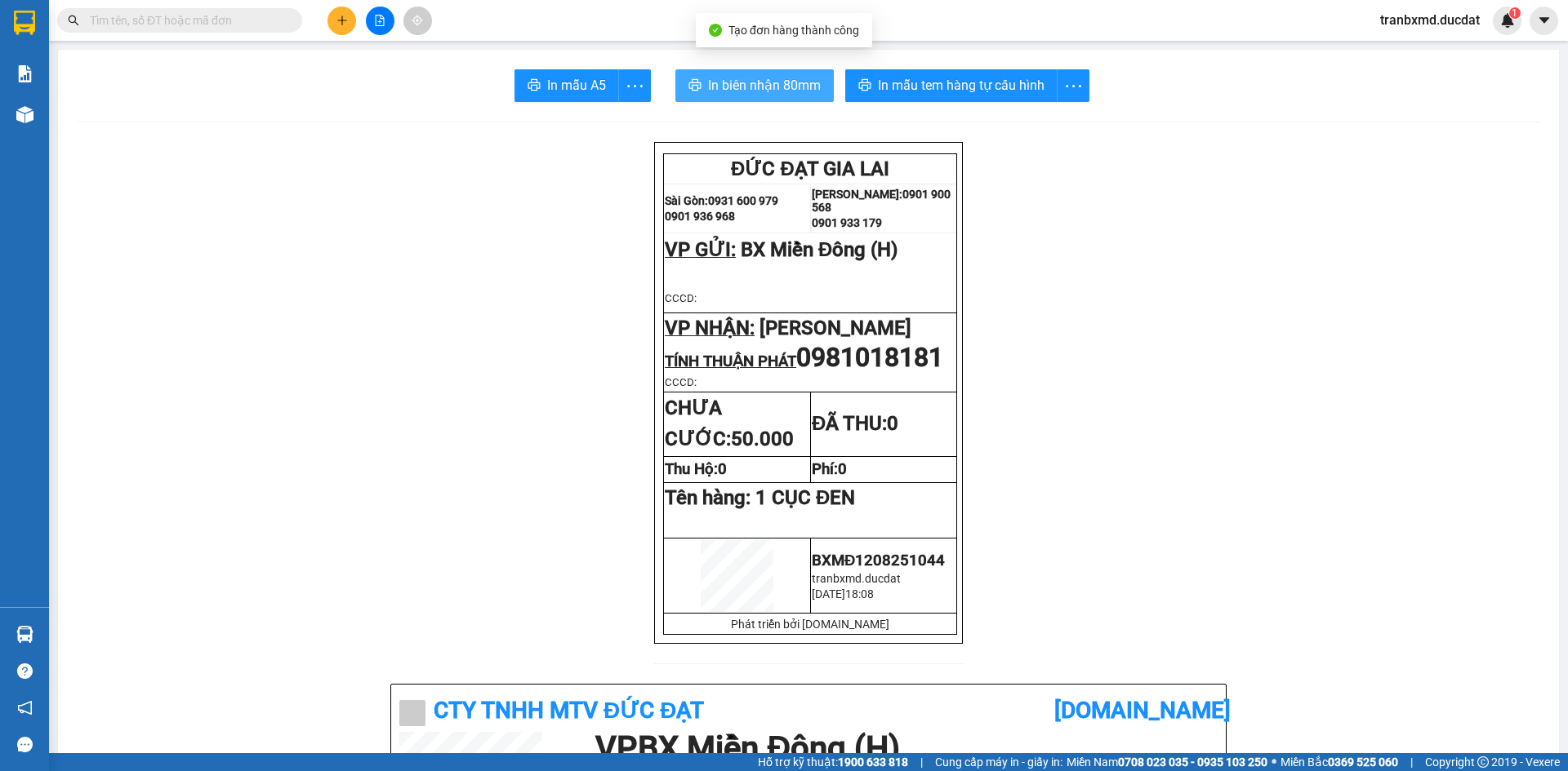
click at [724, 84] on span "In biên nhận 80mm" at bounding box center [764, 85] width 113 height 20
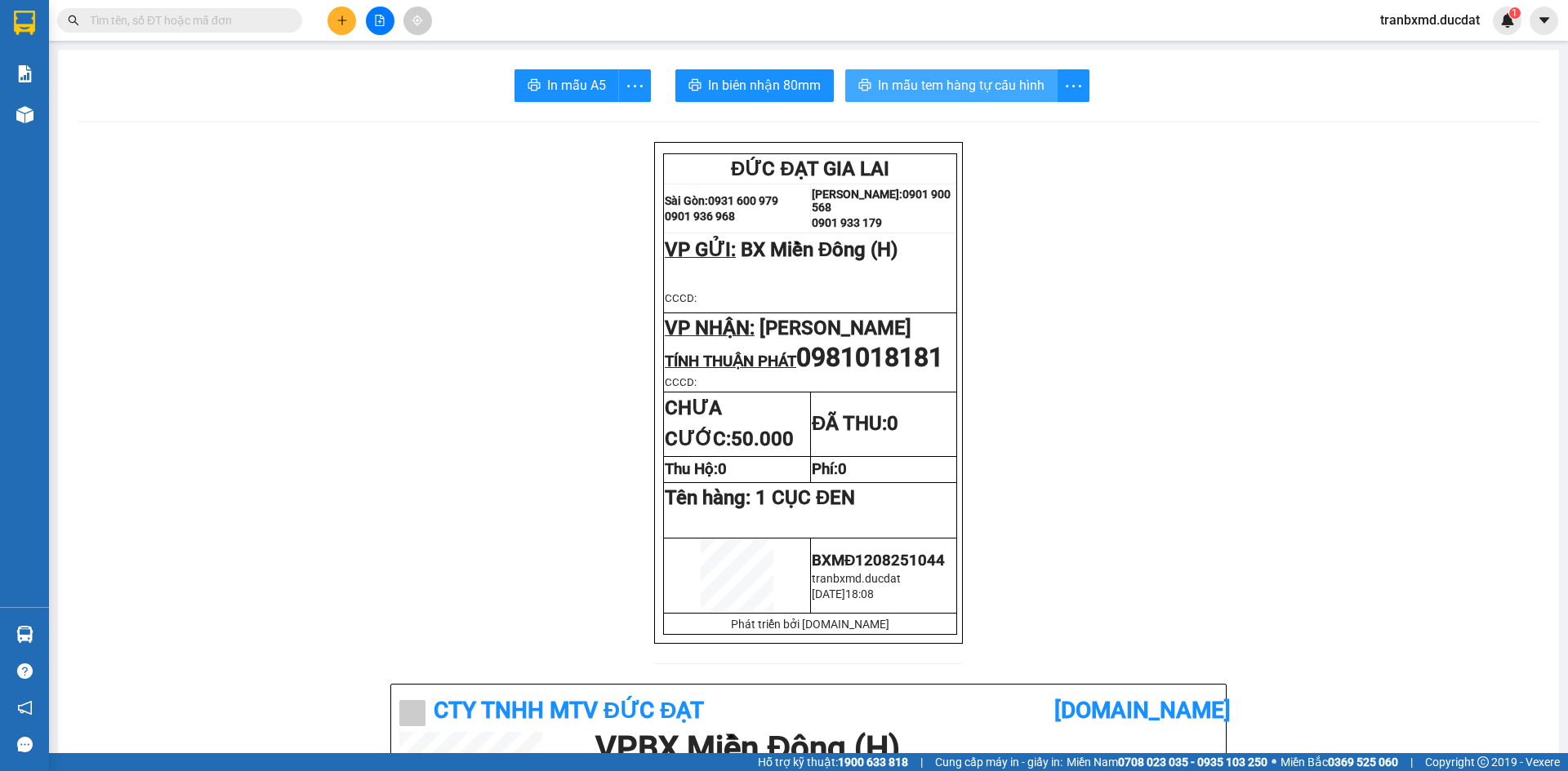
click at [937, 74] on button "In mẫu tem hàng tự cấu hình" at bounding box center [951, 85] width 213 height 33
click at [336, 21] on button at bounding box center [341, 21] width 28 height 28
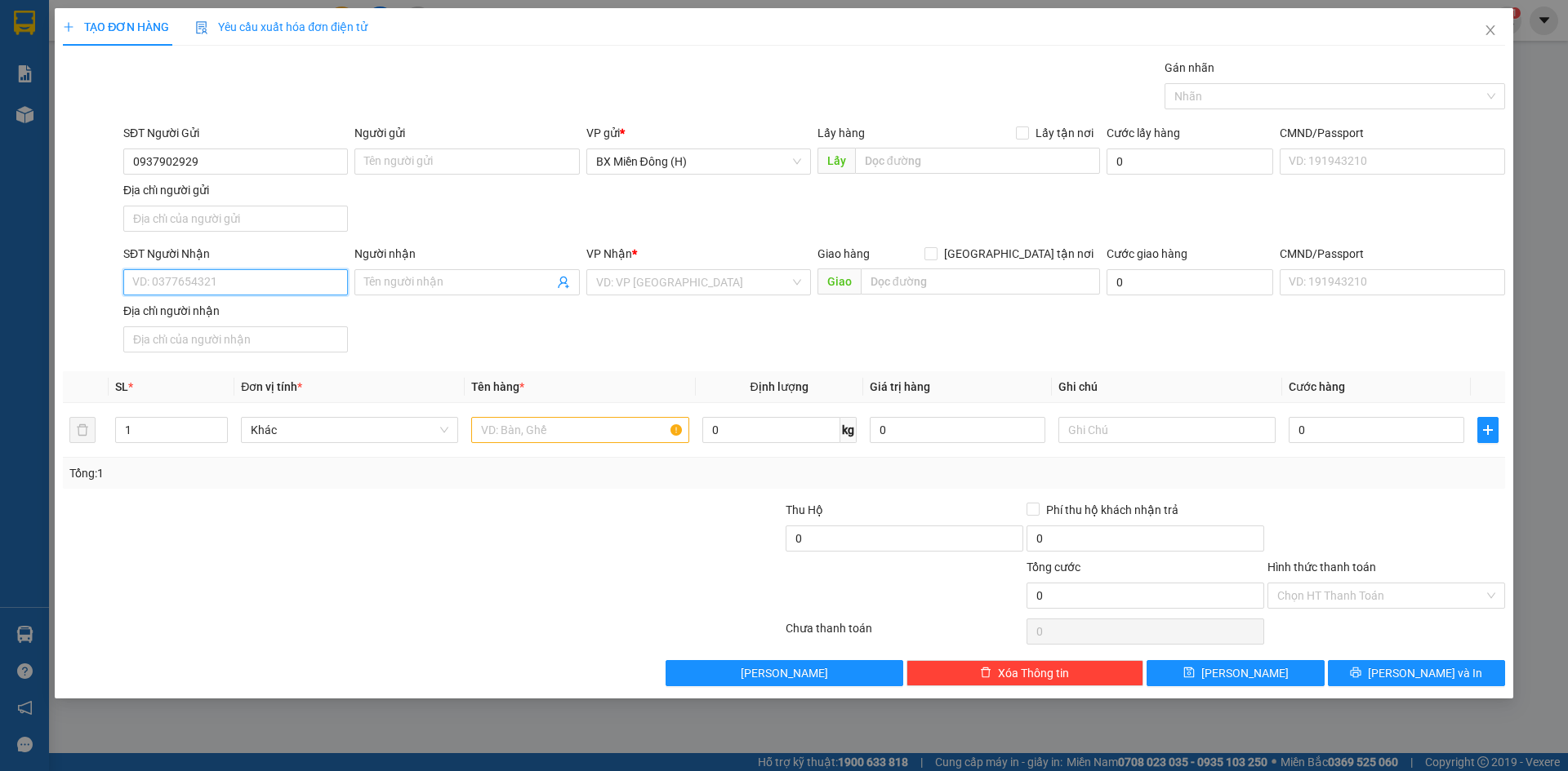
click at [195, 285] on input "SĐT Người Nhận" at bounding box center [235, 282] width 224 height 26
click at [222, 303] on div "0399556778 - [GEOGRAPHIC_DATA]" at bounding box center [235, 314] width 224 height 26
click at [586, 434] on input "text" at bounding box center [580, 430] width 218 height 26
click at [166, 433] on input "1" at bounding box center [172, 430] width 111 height 24
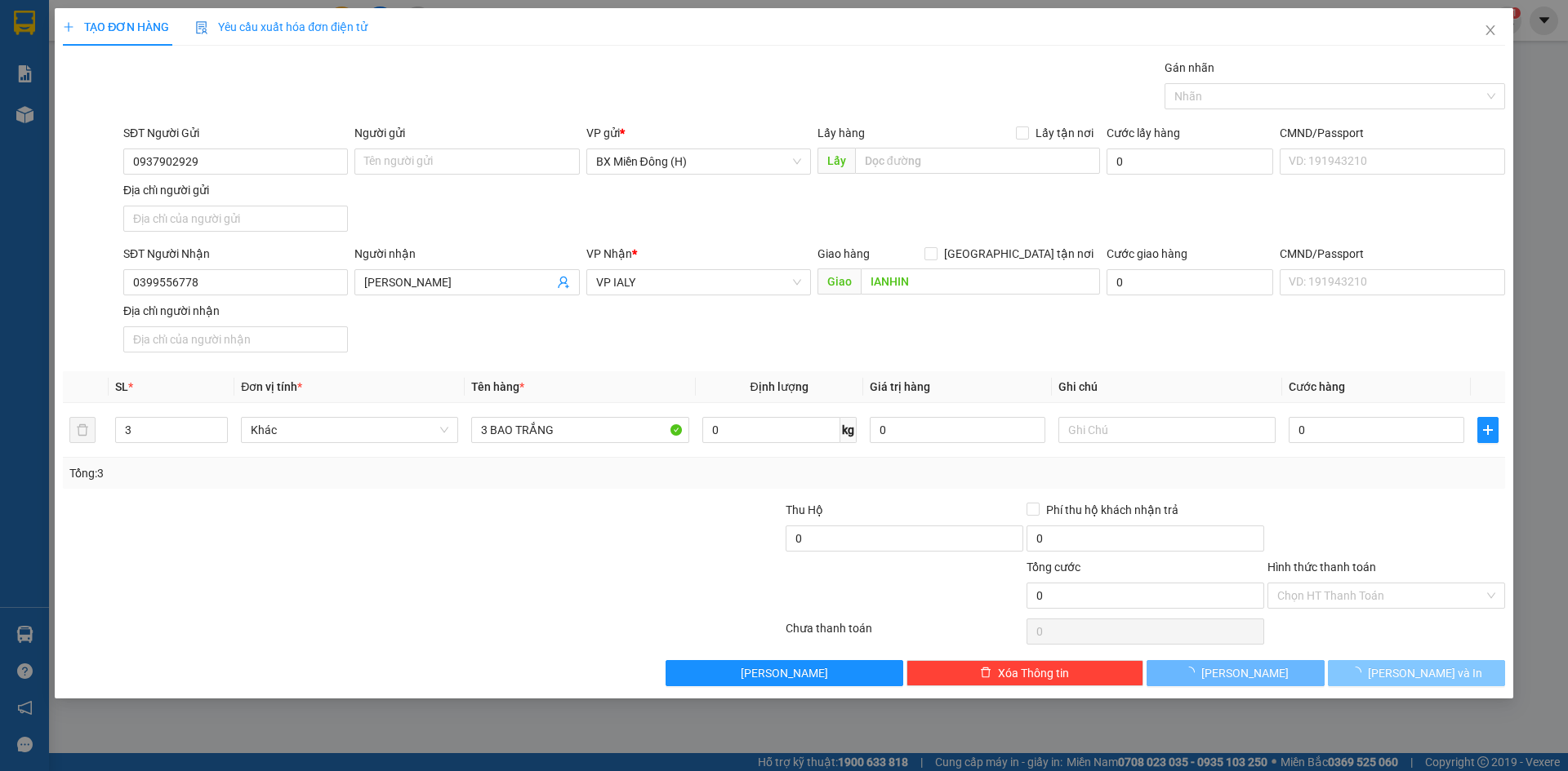
click at [1437, 668] on span "[PERSON_NAME] và In" at bounding box center [1425, 672] width 115 height 18
click at [778, 283] on span "VP IALY" at bounding box center [698, 282] width 205 height 24
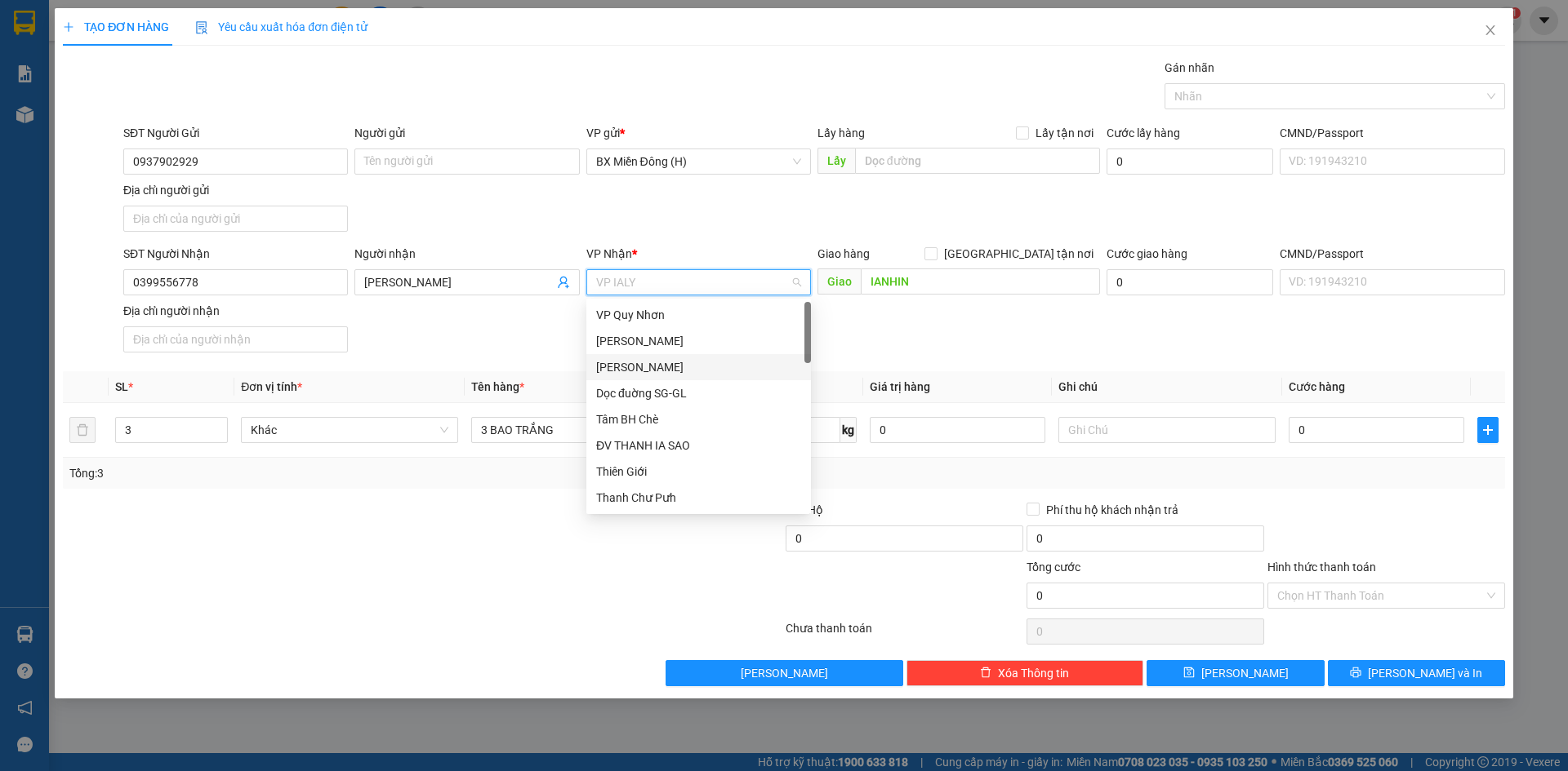
click at [771, 357] on div "[PERSON_NAME]" at bounding box center [699, 367] width 224 height 26
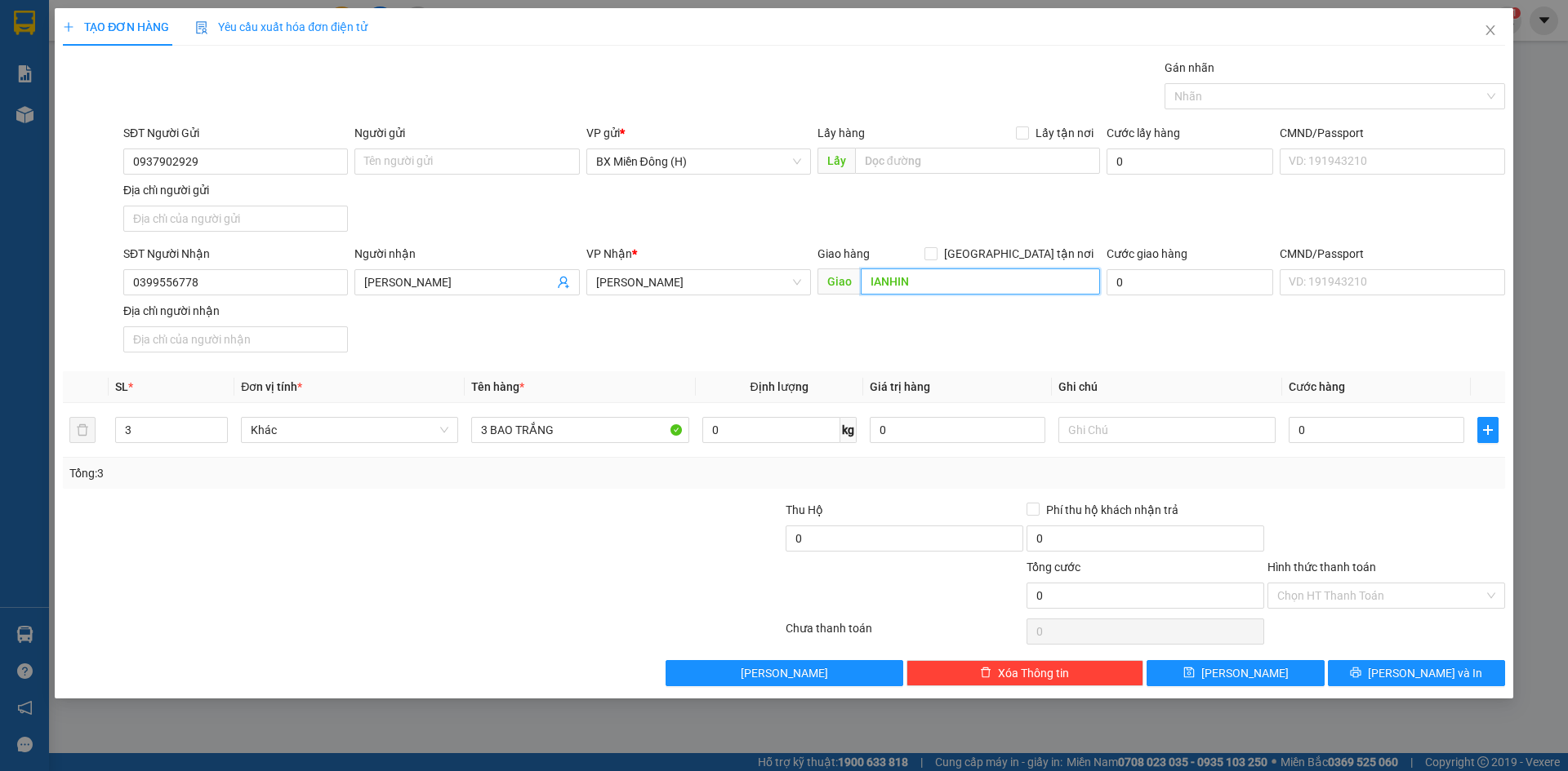
click at [992, 280] on input "IANHIN" at bounding box center [981, 281] width 239 height 26
click at [1376, 424] on input "0" at bounding box center [1376, 430] width 176 height 26
click at [1448, 529] on div at bounding box center [1386, 529] width 241 height 57
click at [1427, 679] on span "[PERSON_NAME] và In" at bounding box center [1425, 672] width 115 height 18
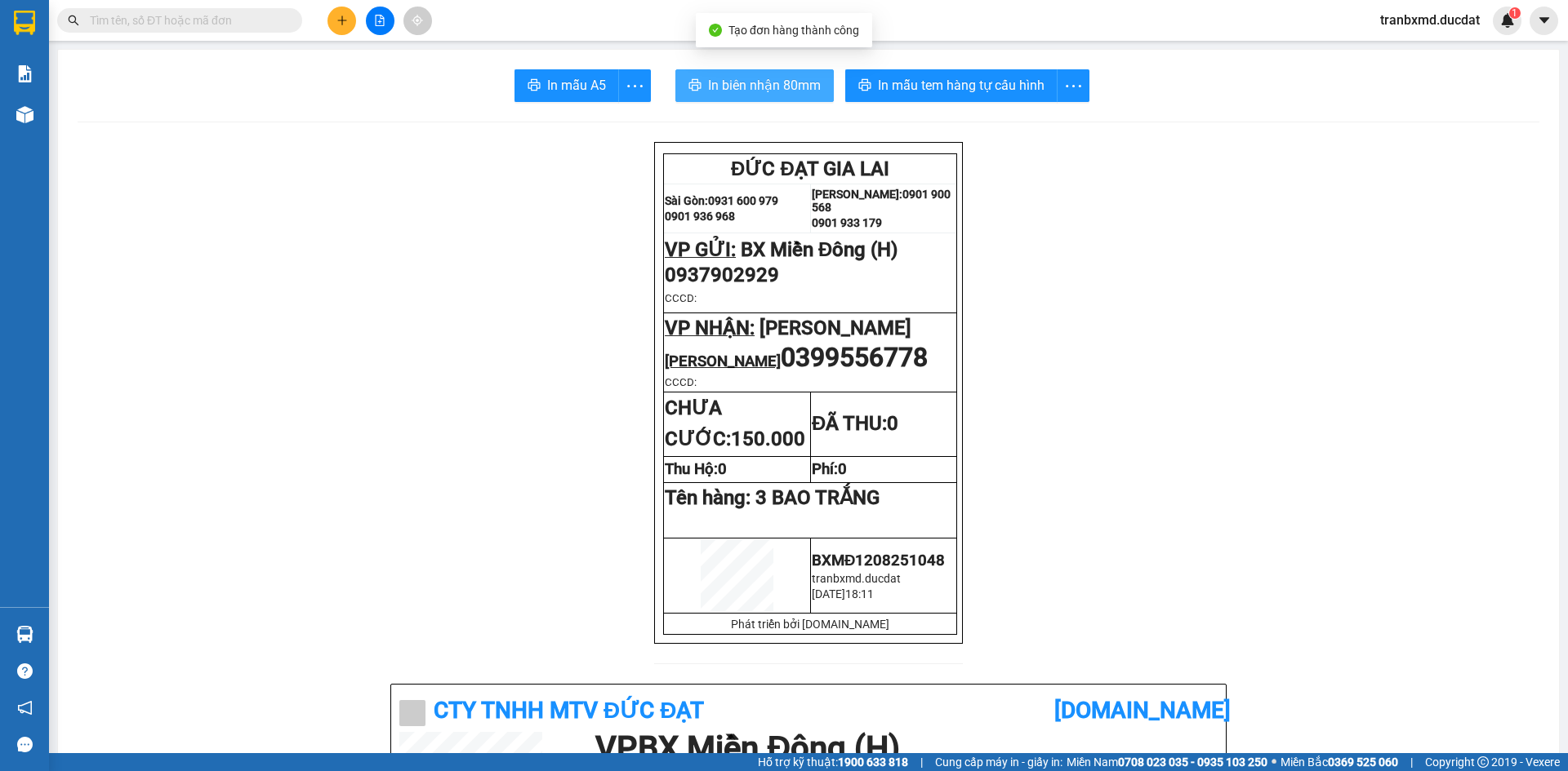
click at [715, 88] on span "In biên nhận 80mm" at bounding box center [764, 85] width 113 height 20
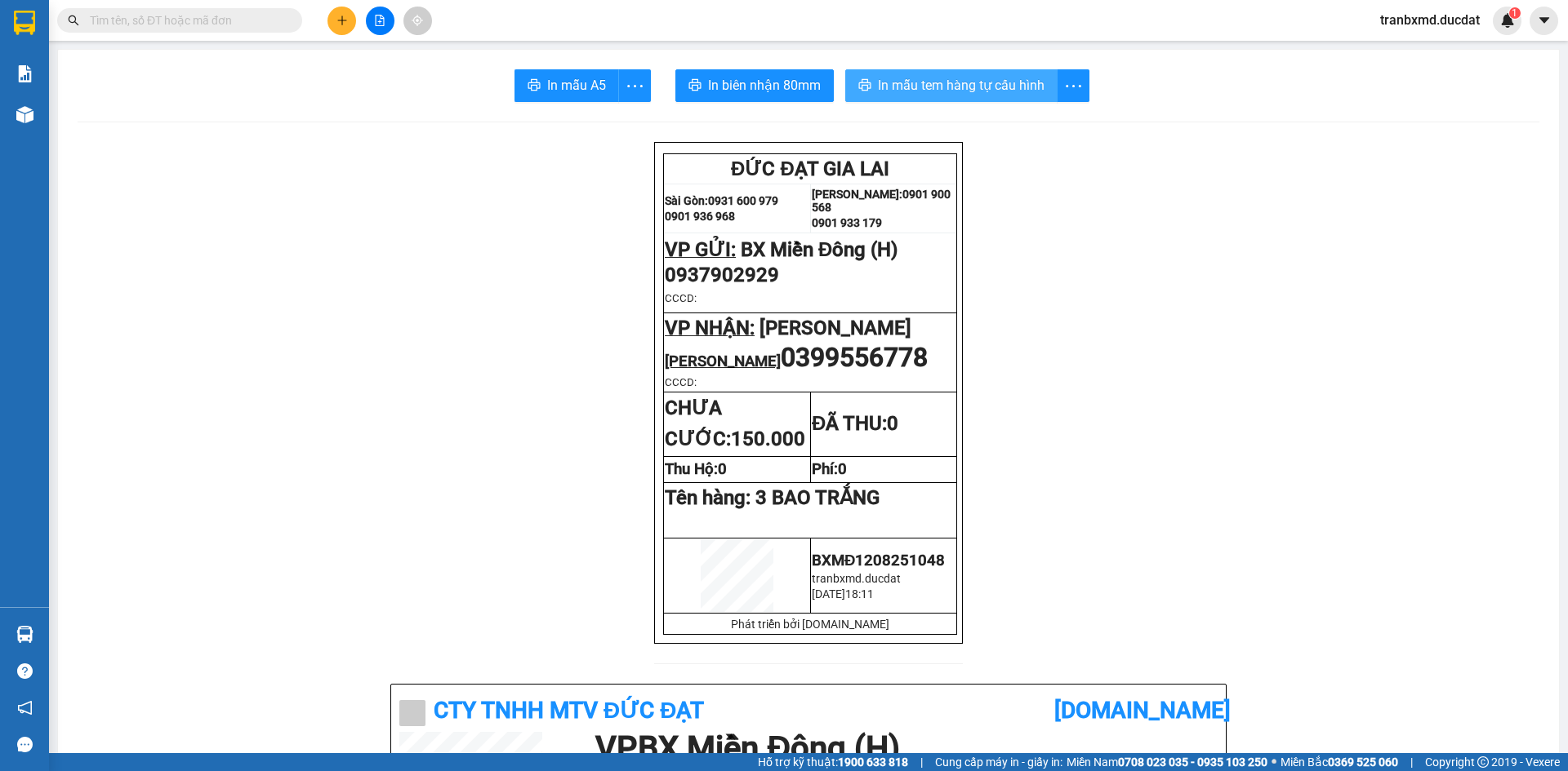
click at [986, 91] on span "In mẫu tem hàng tự cấu hình" at bounding box center [961, 85] width 167 height 20
click at [340, 17] on icon "plus" at bounding box center [342, 21] width 12 height 12
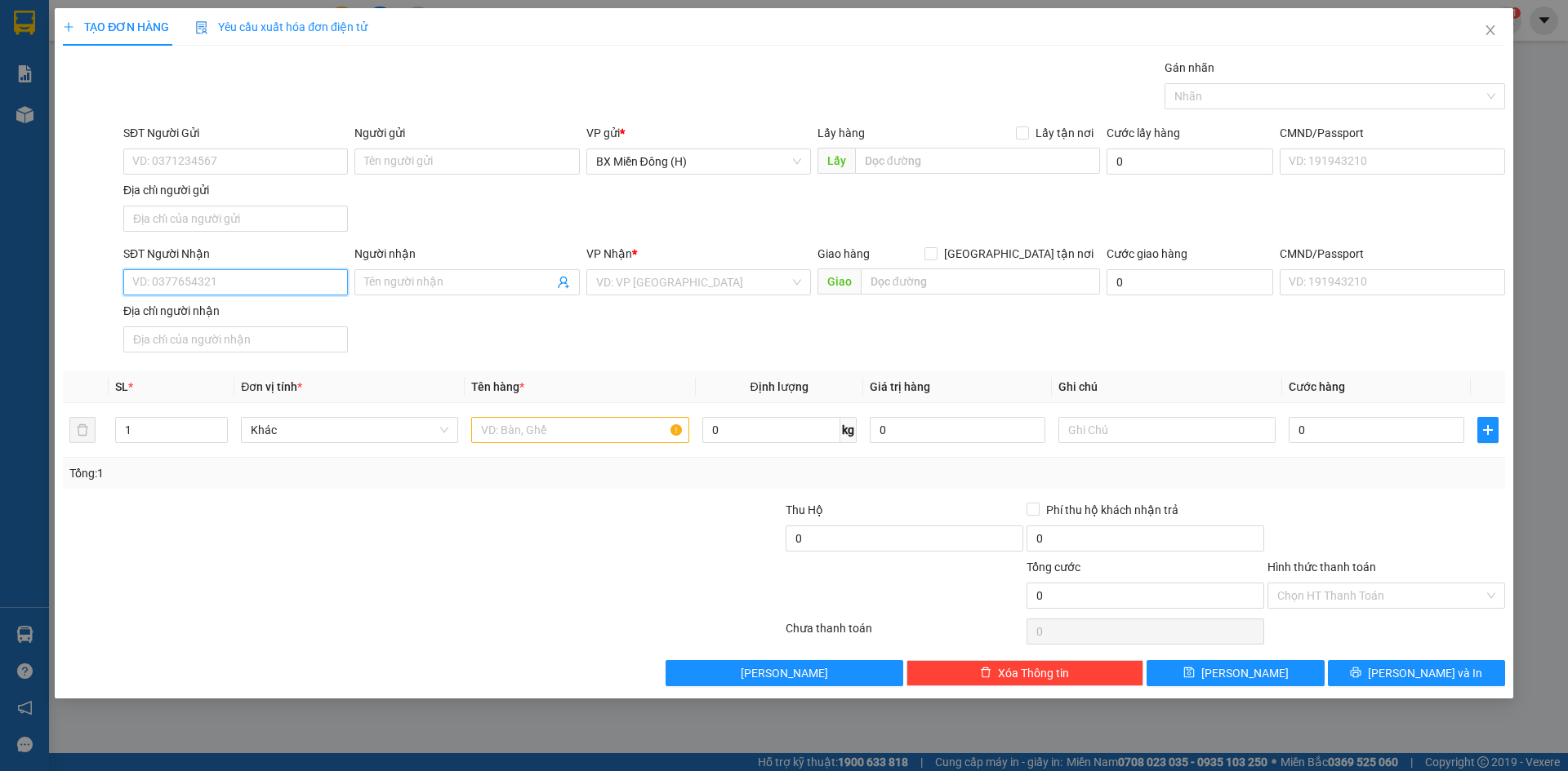
click at [256, 279] on input "SĐT Người Nhận" at bounding box center [235, 282] width 224 height 26
click at [301, 315] on div "0335327777 - [PERSON_NAME]" at bounding box center [235, 314] width 205 height 18
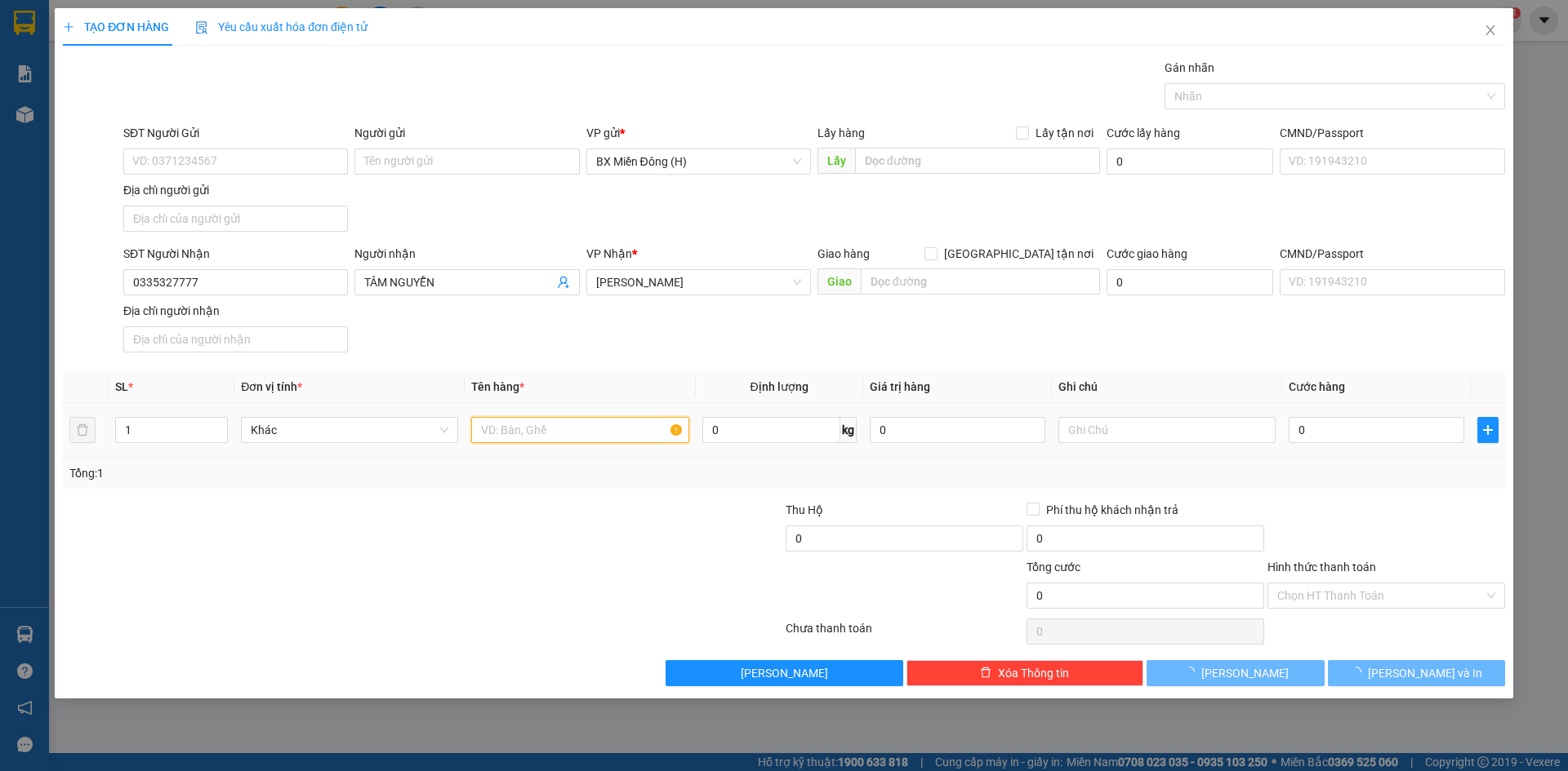
click at [508, 426] on input "text" at bounding box center [580, 430] width 218 height 26
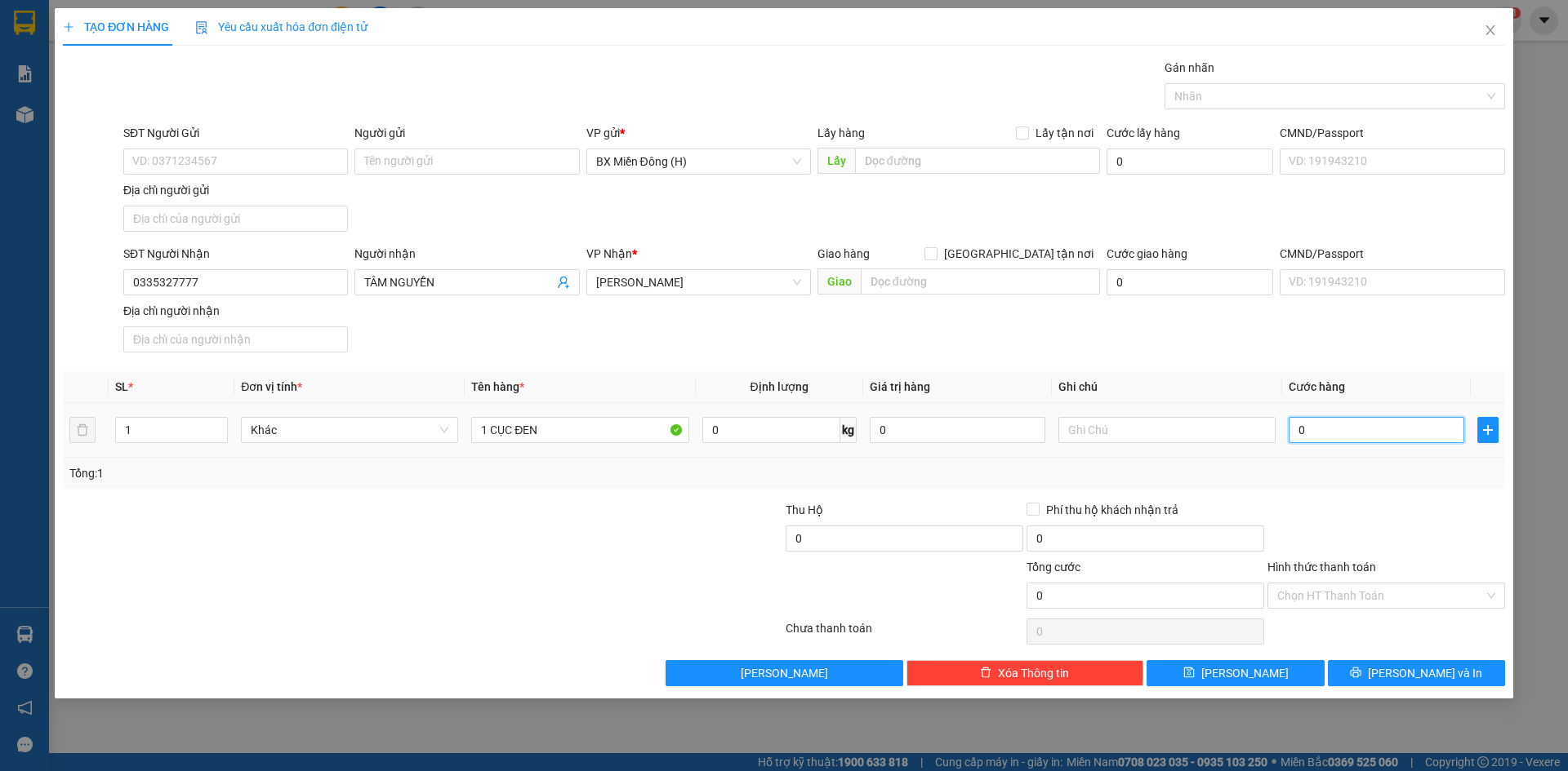
click at [1349, 431] on input "0" at bounding box center [1376, 430] width 176 height 26
click at [1417, 539] on div at bounding box center [1386, 529] width 241 height 57
click at [1410, 677] on span "[PERSON_NAME] và In" at bounding box center [1425, 672] width 115 height 18
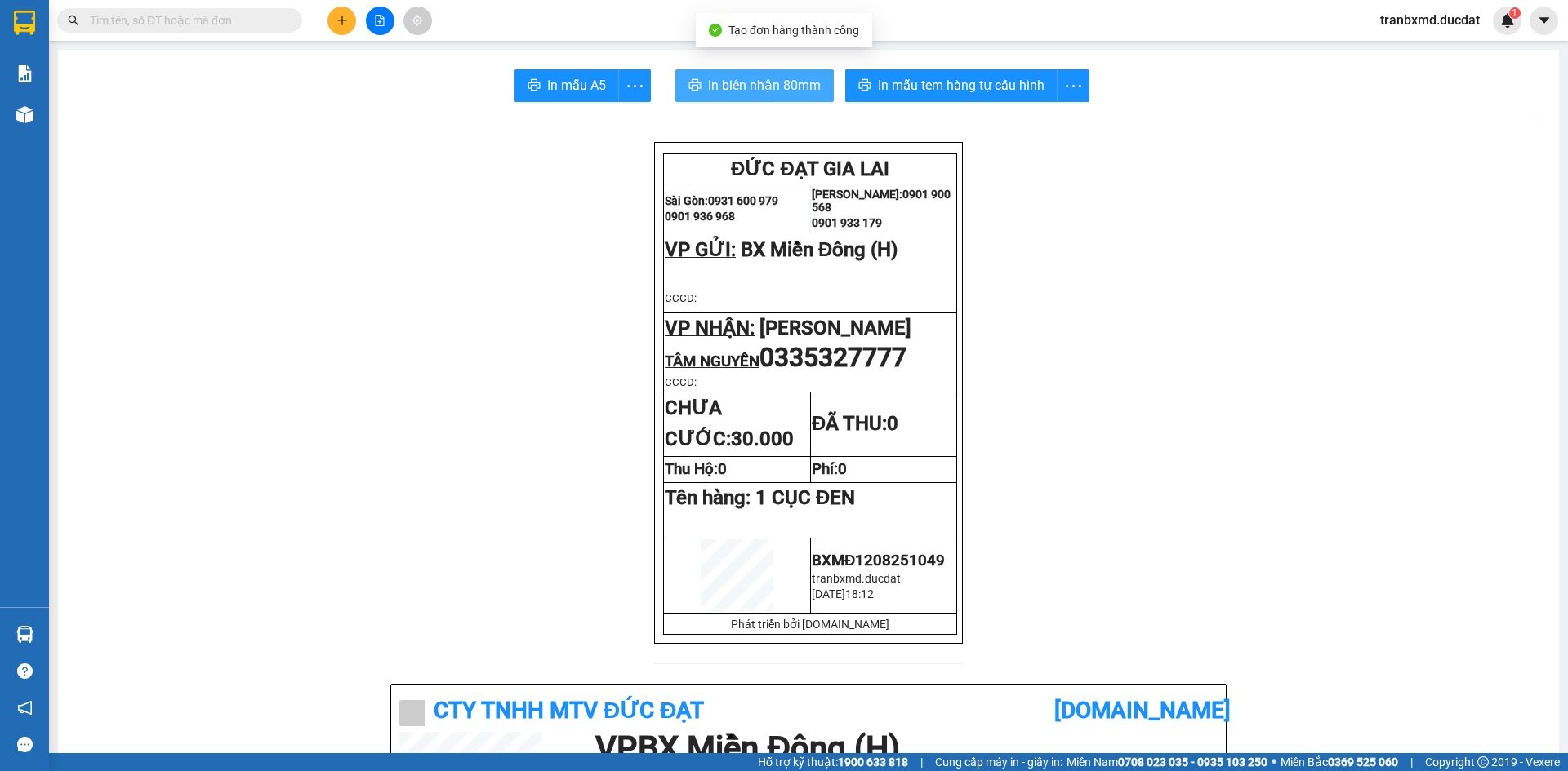
click at [707, 74] on button "In biên nhận 80mm" at bounding box center [754, 85] width 158 height 33
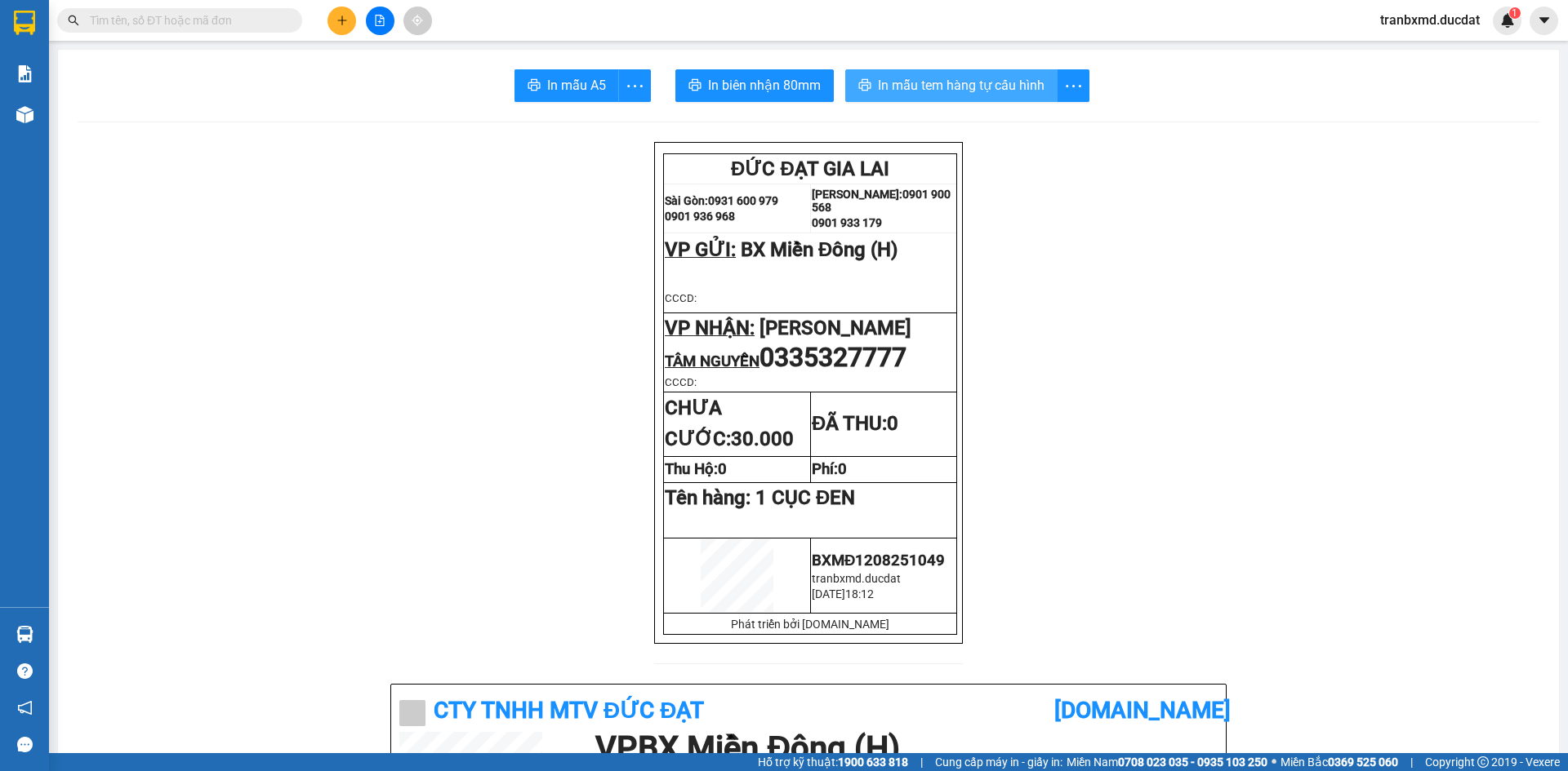
click at [961, 80] on span "In mẫu tem hàng tự cấu hình" at bounding box center [961, 85] width 167 height 20
click at [346, 19] on icon "plus" at bounding box center [342, 21] width 12 height 12
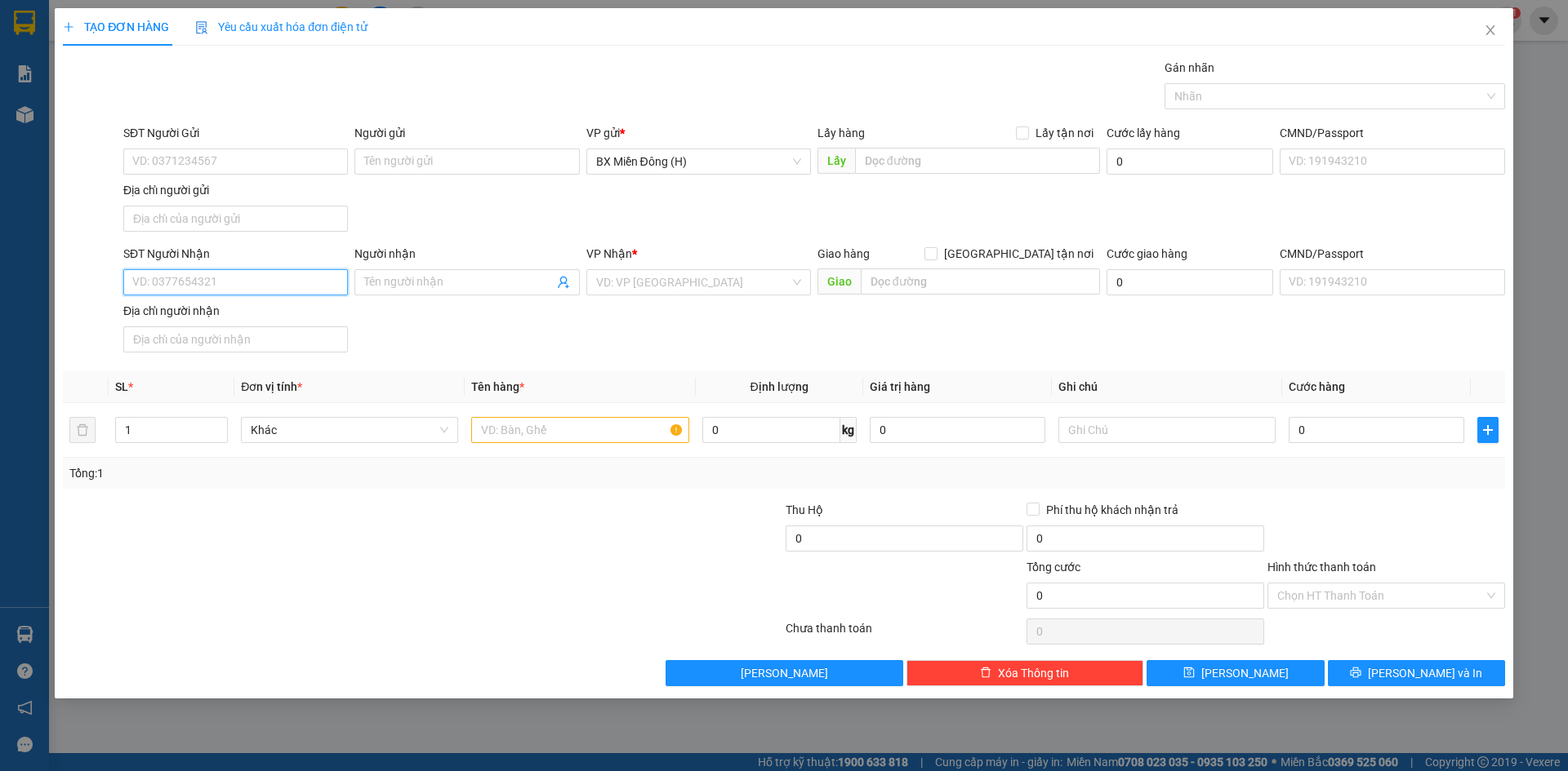
drag, startPoint x: 236, startPoint y: 284, endPoint x: 288, endPoint y: 247, distance: 63.8
click at [238, 283] on input "SĐT Người Nhận" at bounding box center [235, 282] width 224 height 26
click at [297, 320] on div "0332871226 - MINH" at bounding box center [235, 314] width 205 height 18
drag, startPoint x: 492, startPoint y: 431, endPoint x: 482, endPoint y: 422, distance: 13.5
click at [491, 434] on input "text" at bounding box center [580, 430] width 218 height 26
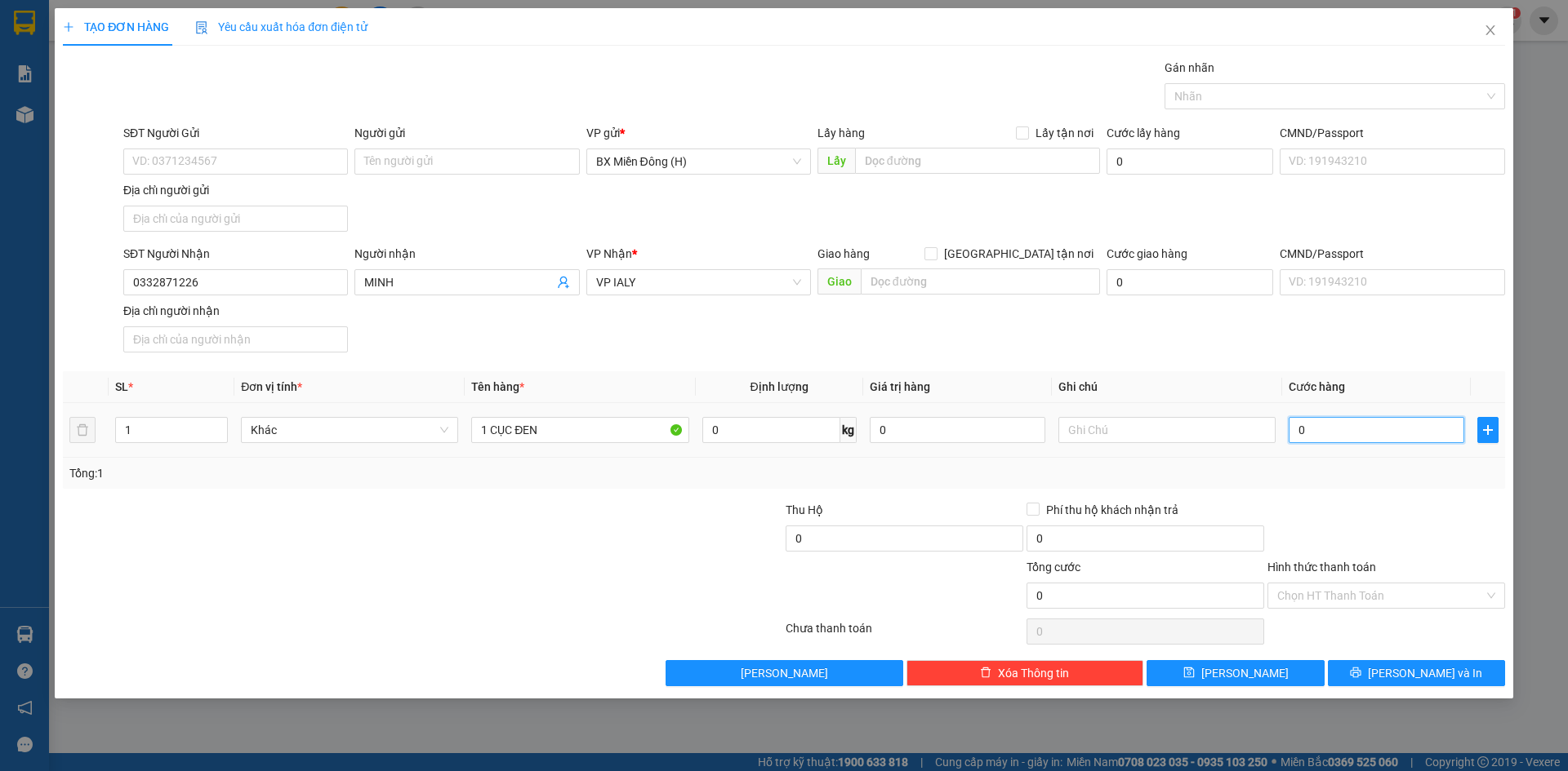
click at [1396, 436] on input "0" at bounding box center [1376, 430] width 176 height 26
click at [1446, 547] on div at bounding box center [1386, 529] width 241 height 57
click at [1361, 671] on icon "printer" at bounding box center [1355, 672] width 11 height 11
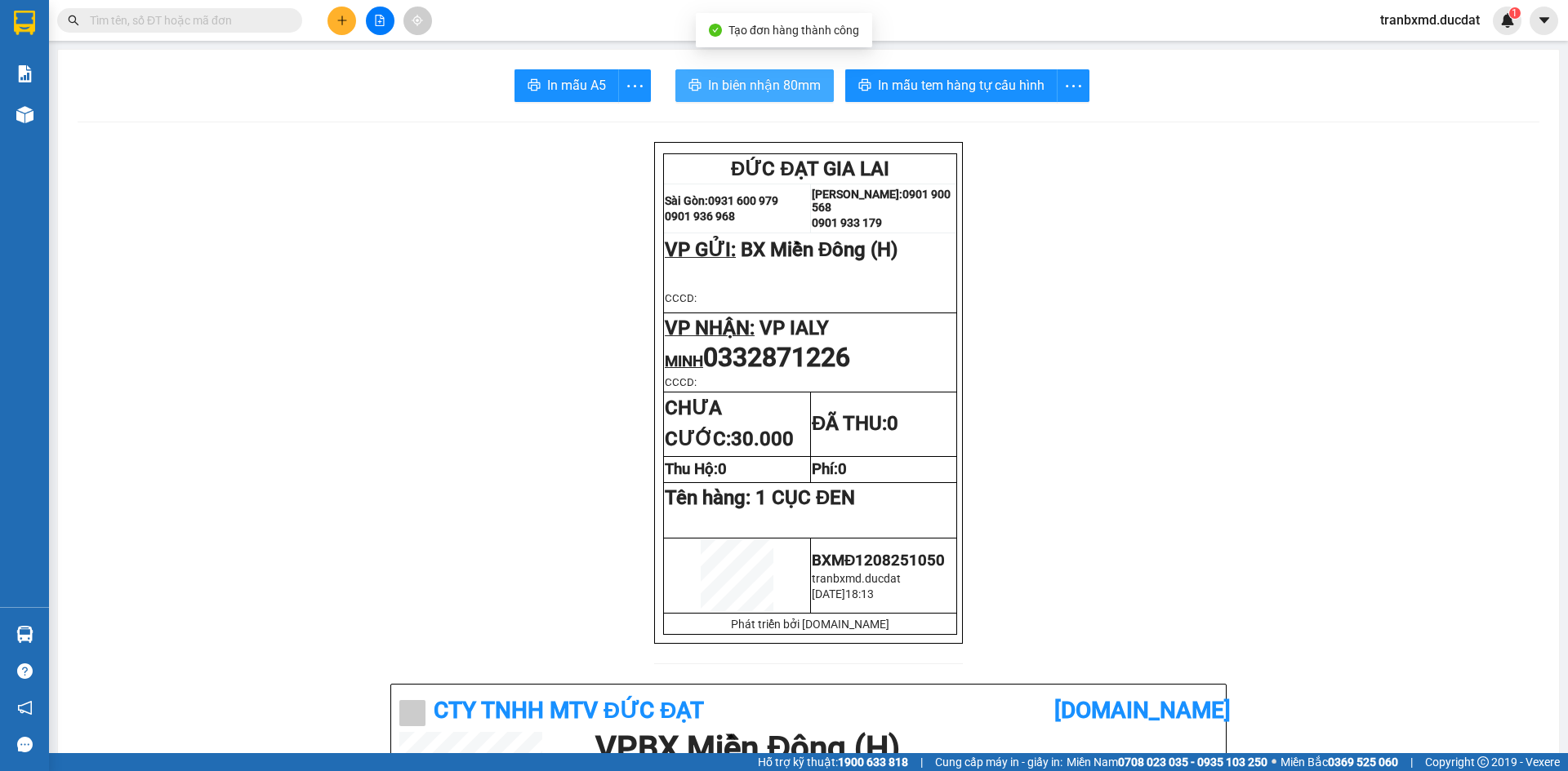
click at [797, 77] on span "In biên nhận 80mm" at bounding box center [764, 85] width 113 height 20
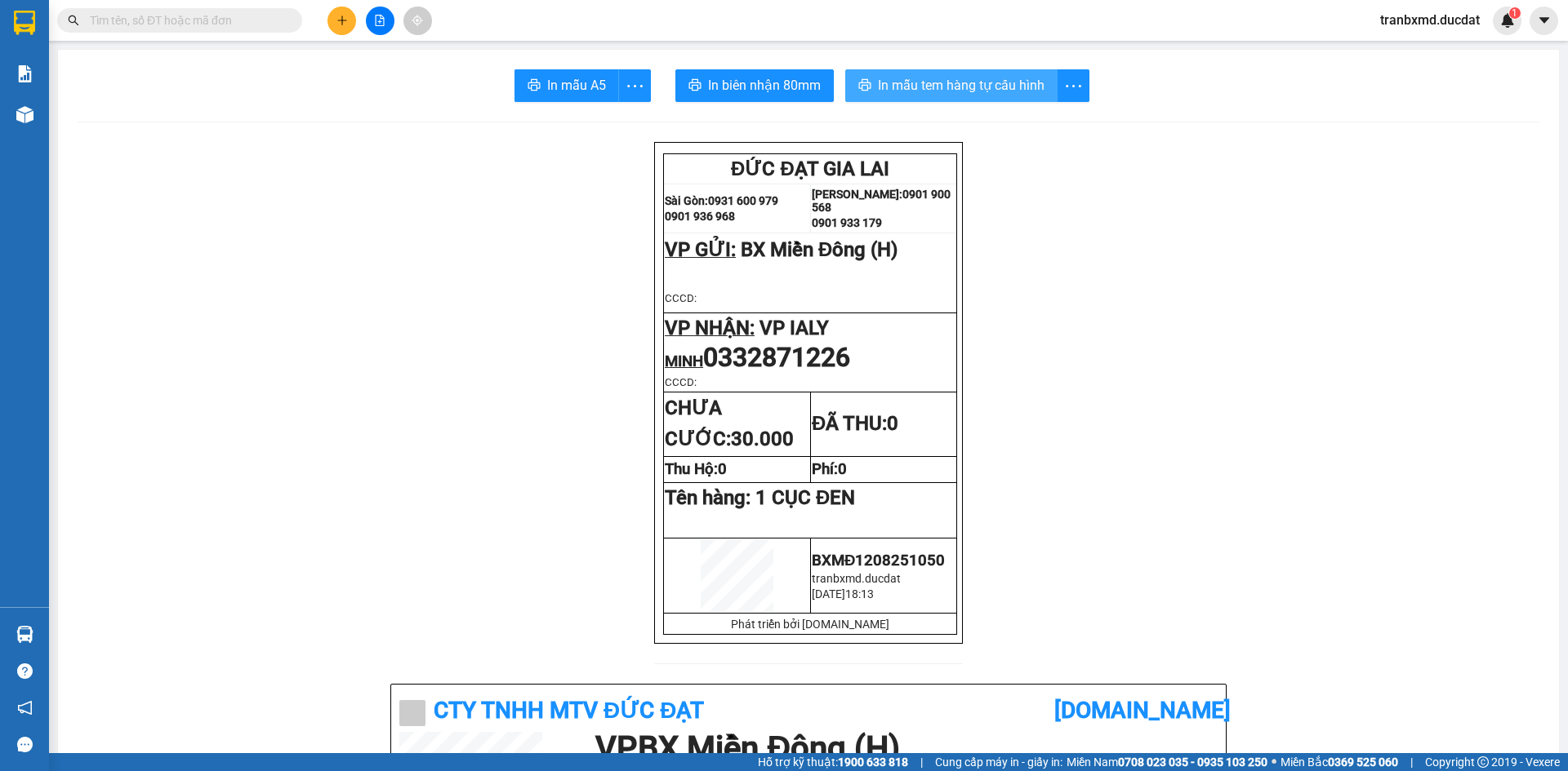
click at [954, 80] on span "In mẫu tem hàng tự cấu hình" at bounding box center [961, 85] width 167 height 20
click at [350, 22] on button at bounding box center [341, 21] width 28 height 28
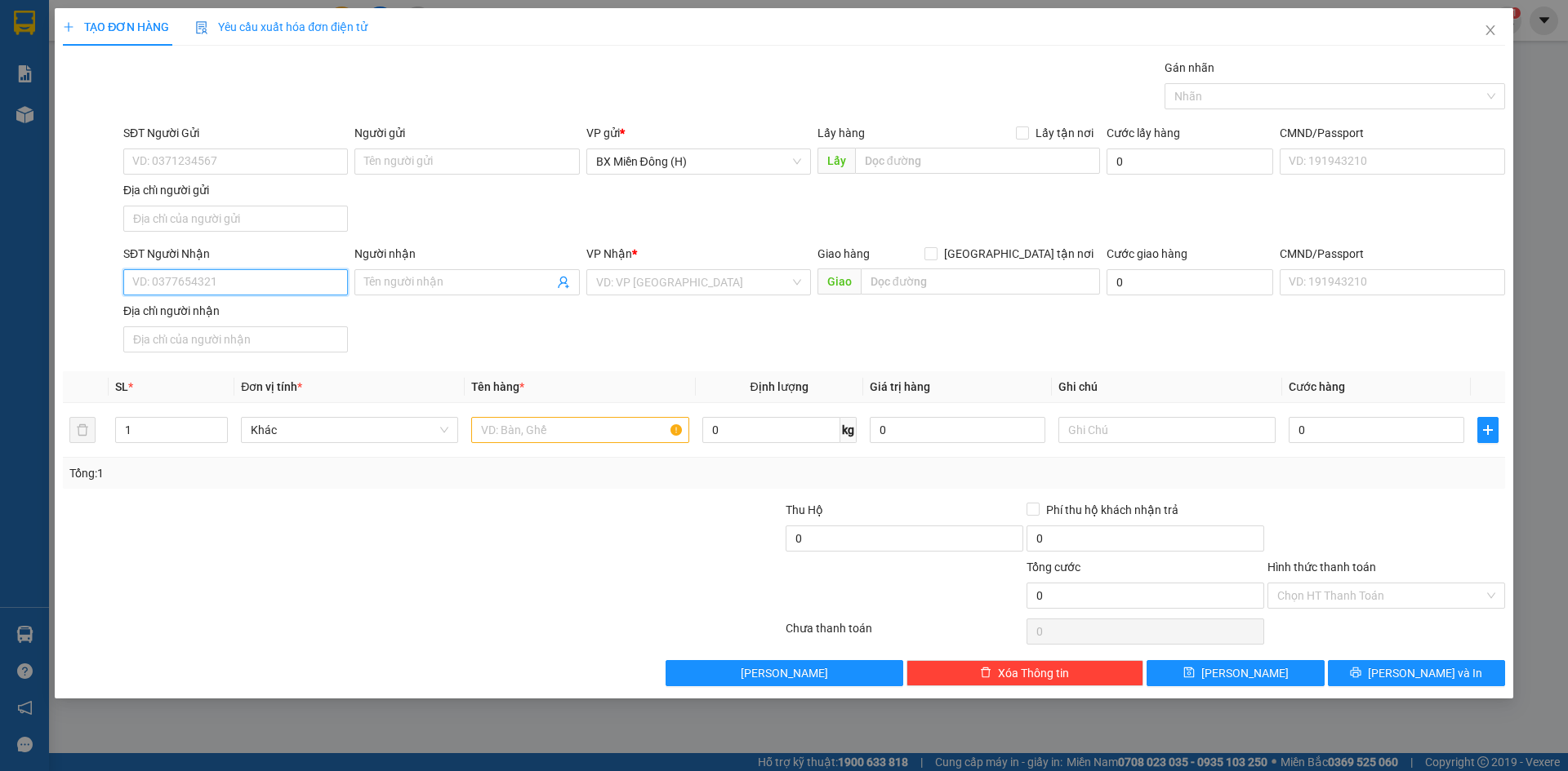
click at [205, 286] on input "SĐT Người Nhận" at bounding box center [235, 282] width 224 height 26
click at [237, 319] on div "0935091116 - TRÍ THỊNH" at bounding box center [235, 314] width 205 height 18
click at [508, 426] on input "text" at bounding box center [580, 430] width 218 height 26
click at [191, 432] on input "1" at bounding box center [172, 430] width 111 height 24
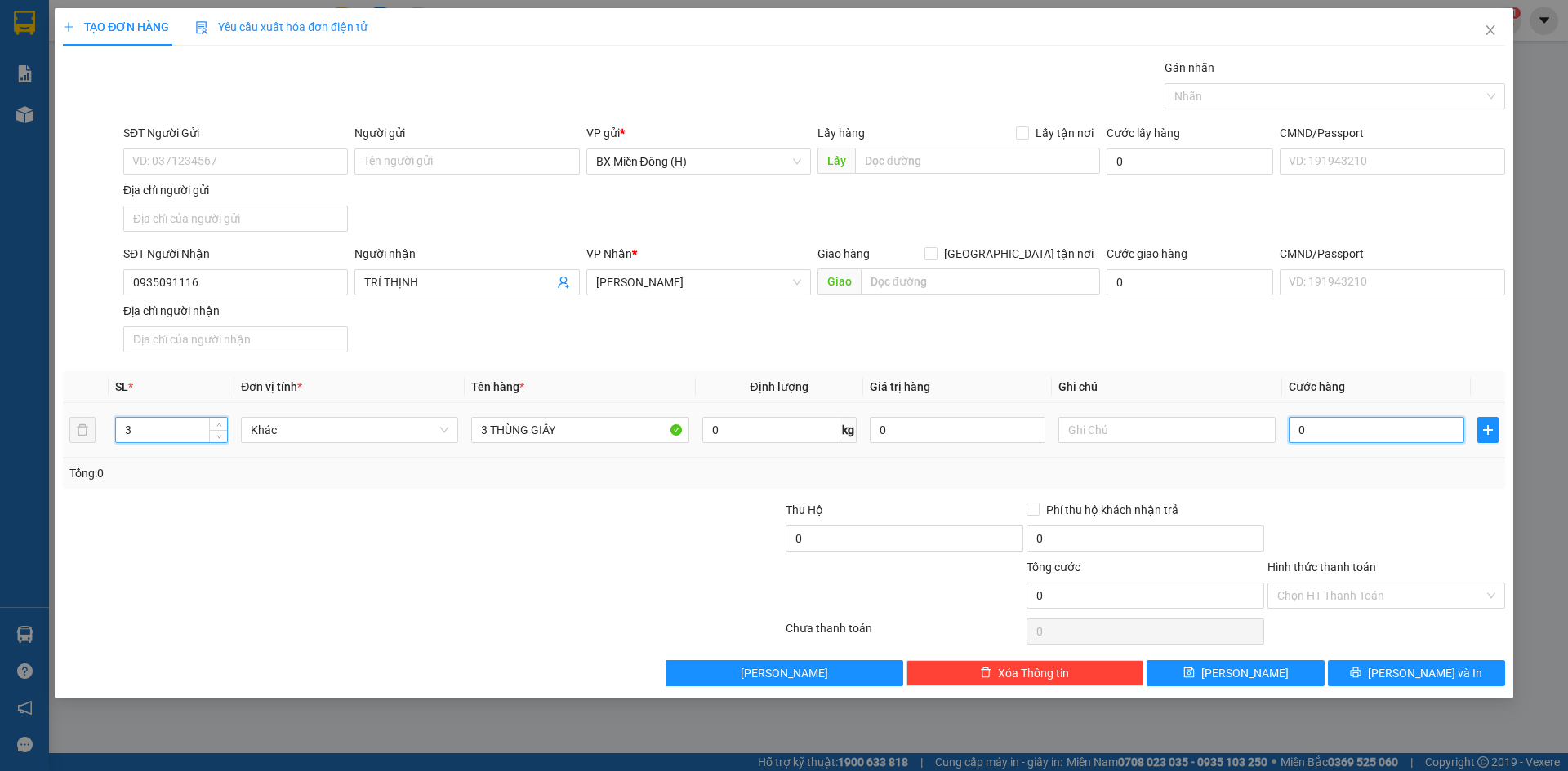
click at [1391, 437] on input "0" at bounding box center [1376, 430] width 176 height 26
click at [1458, 519] on div at bounding box center [1386, 529] width 241 height 57
click at [1445, 671] on span "[PERSON_NAME] và In" at bounding box center [1425, 672] width 115 height 18
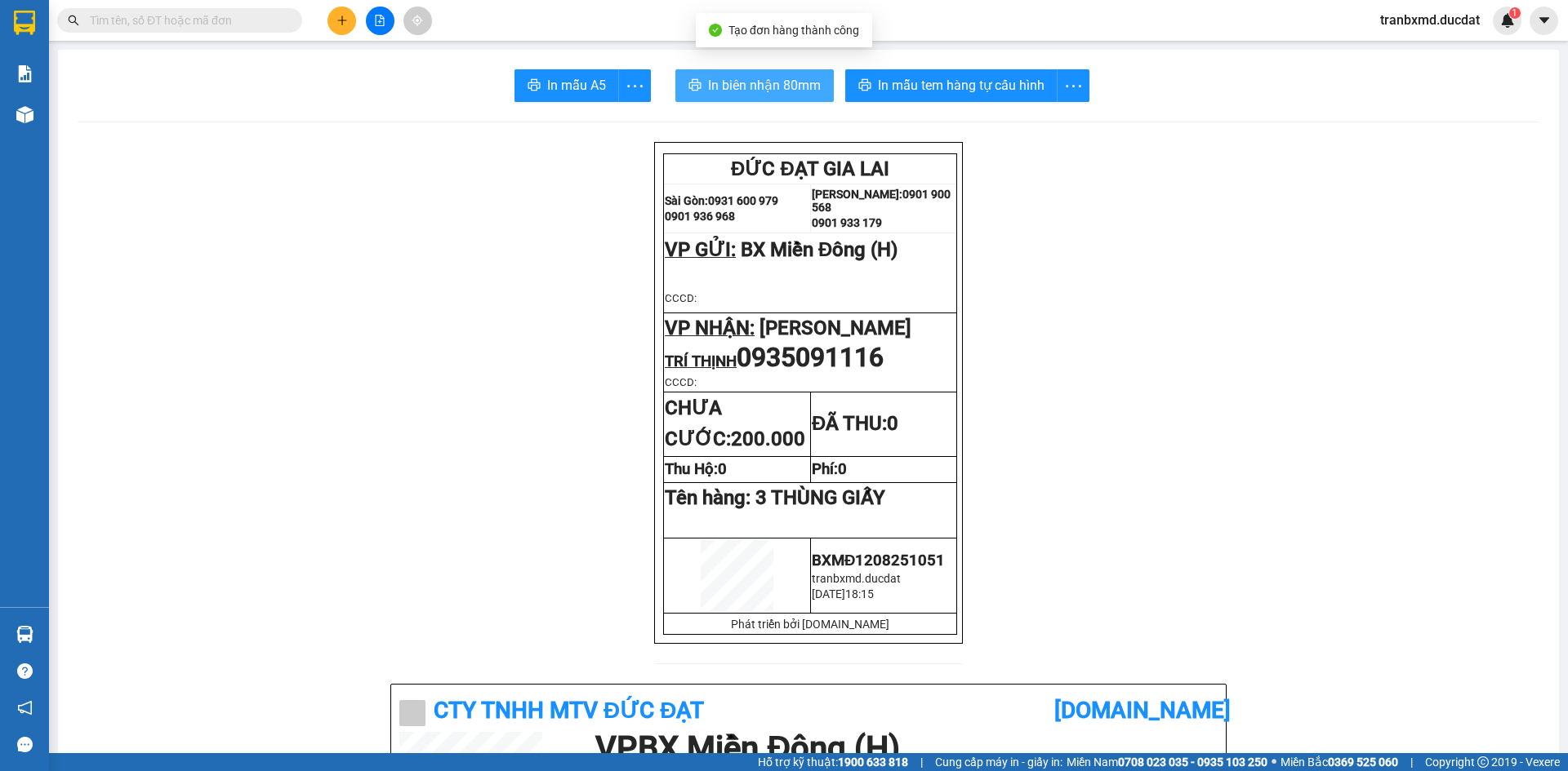
click at [739, 83] on span "In biên nhận 80mm" at bounding box center [764, 85] width 113 height 20
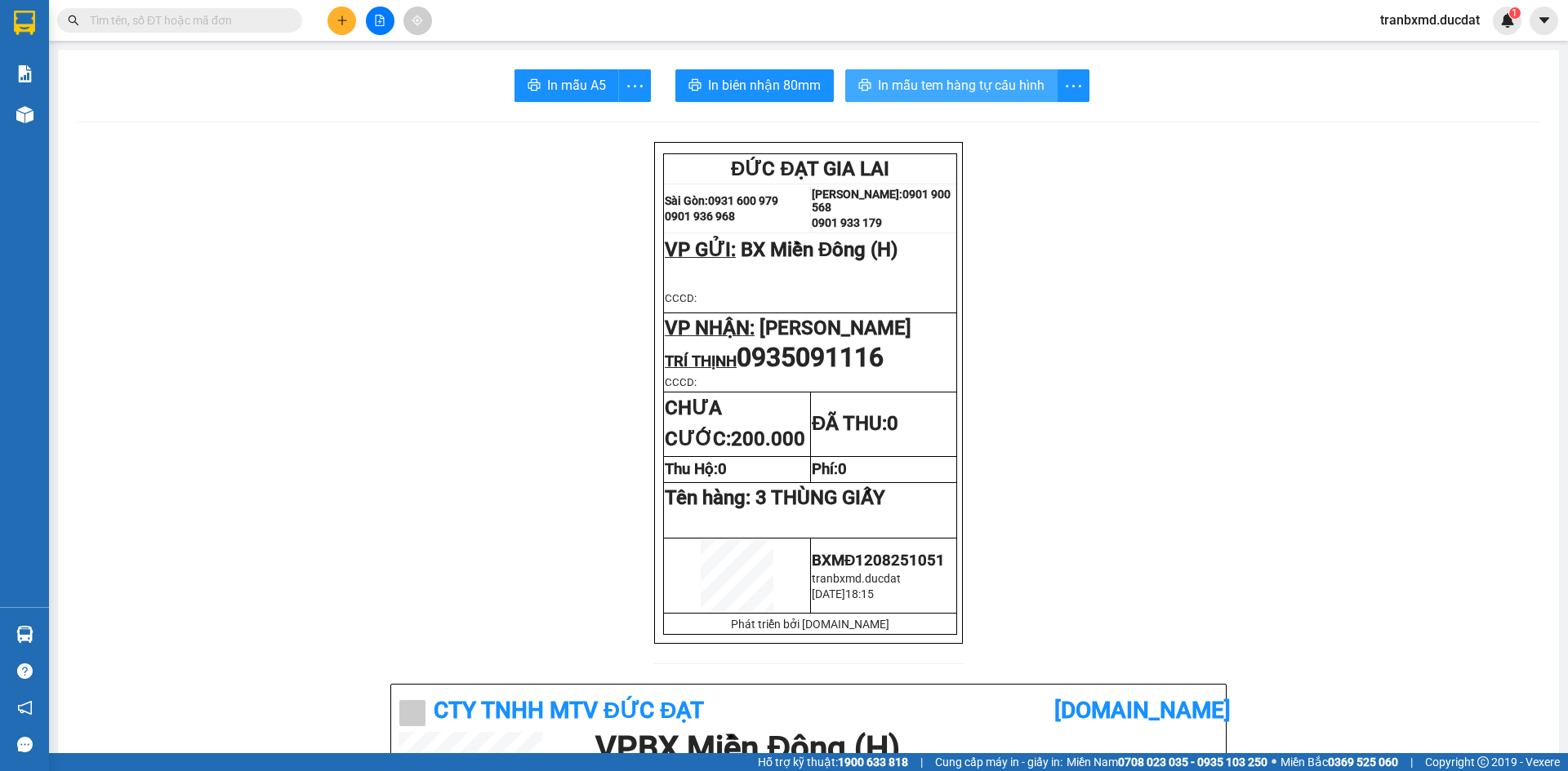
click at [935, 75] on span "In mẫu tem hàng tự cấu hình" at bounding box center [961, 85] width 167 height 20
click at [1010, 95] on span "In mẫu tem hàng tự cấu hình" at bounding box center [961, 85] width 167 height 20
click at [340, 18] on icon "plus" at bounding box center [342, 21] width 12 height 12
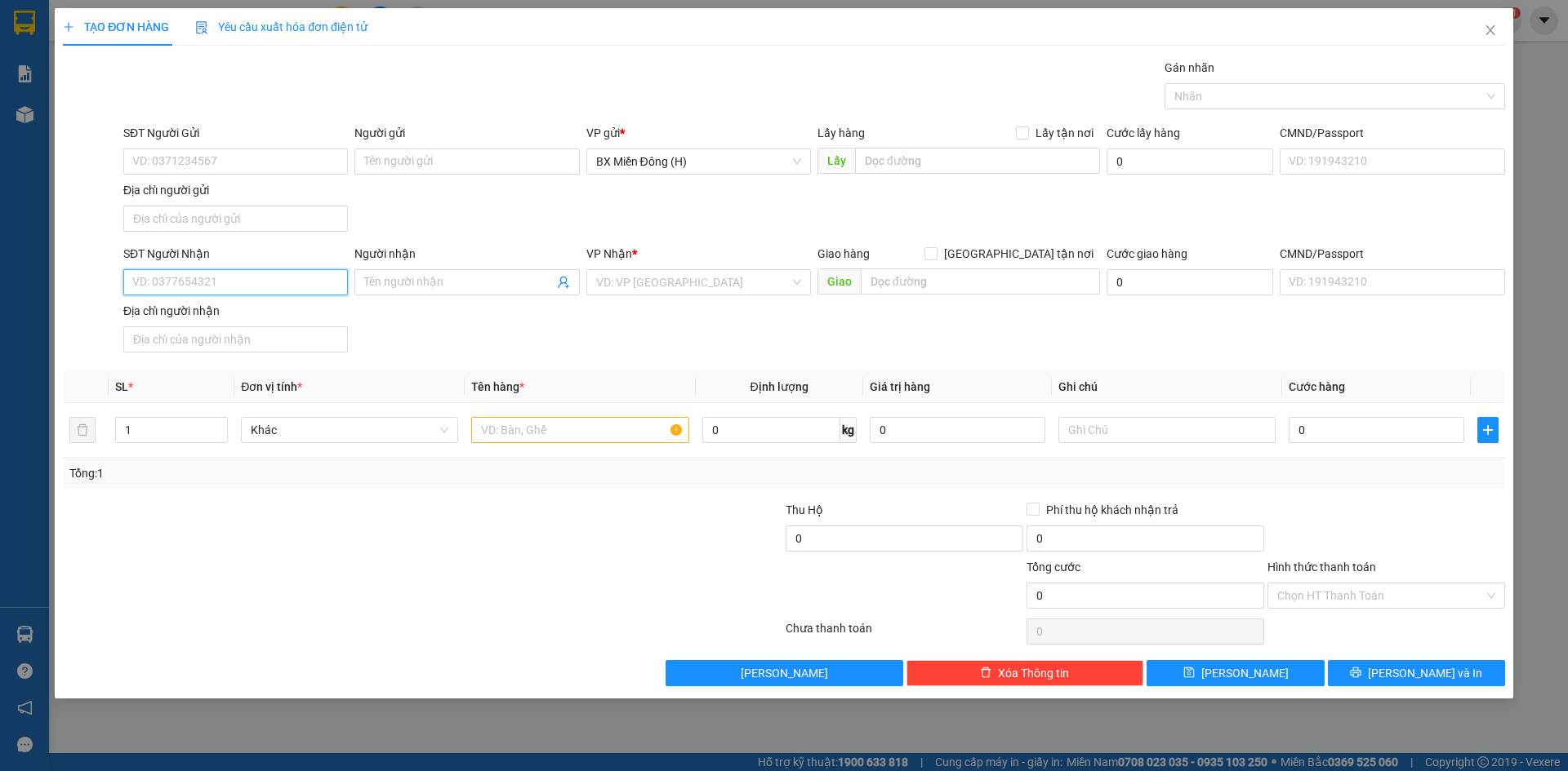
click at [249, 283] on input "SĐT Người Nhận" at bounding box center [235, 282] width 224 height 26
click at [259, 309] on div "0965188378 - TIẾN" at bounding box center [235, 314] width 205 height 18
click at [600, 434] on input "text" at bounding box center [580, 430] width 218 height 26
click at [165, 429] on input "1" at bounding box center [172, 430] width 111 height 24
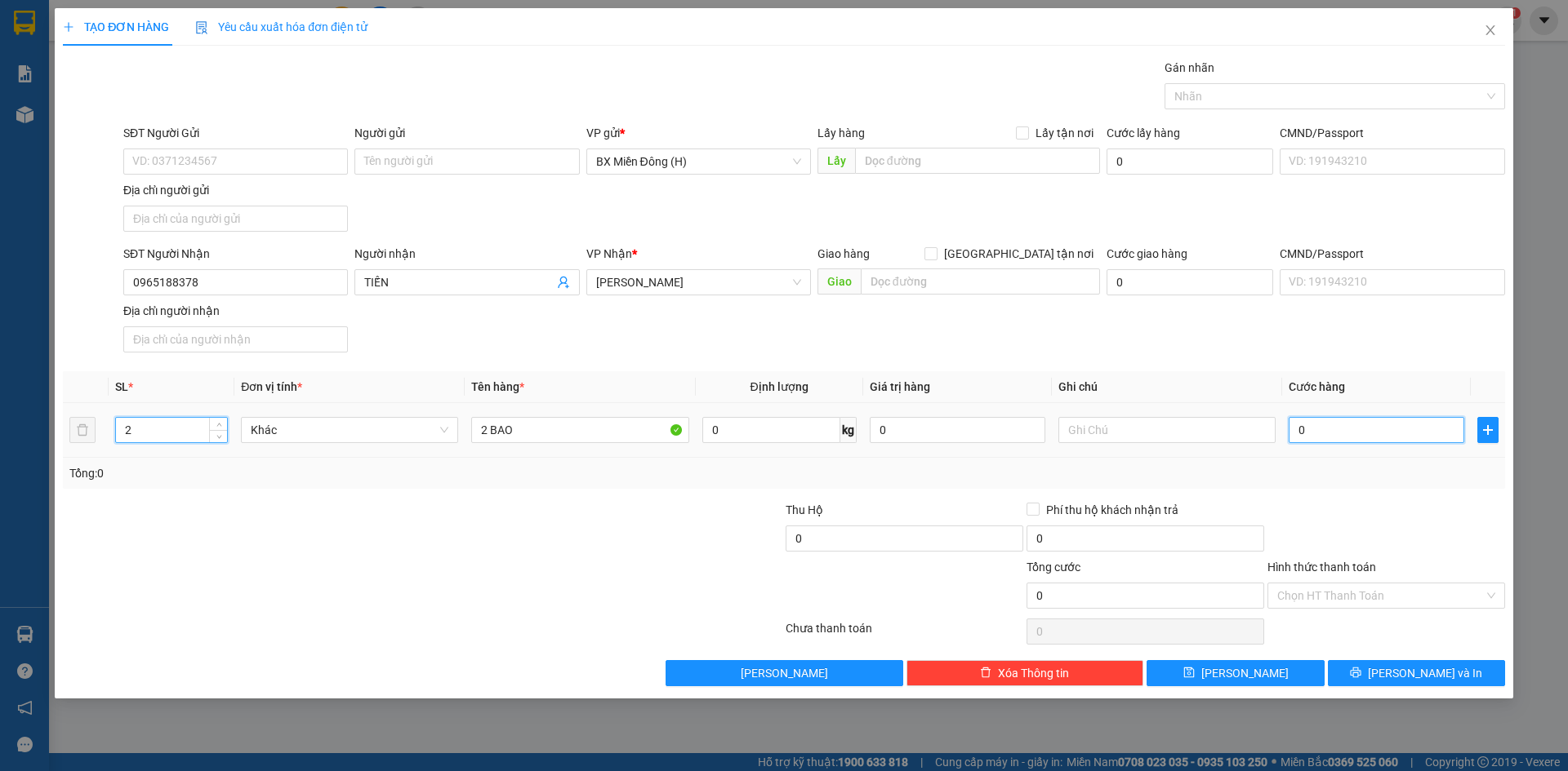
click at [1391, 439] on input "0" at bounding box center [1376, 430] width 176 height 26
click at [1499, 535] on div at bounding box center [1386, 529] width 241 height 57
click at [1468, 672] on button "[PERSON_NAME] và In" at bounding box center [1417, 673] width 177 height 26
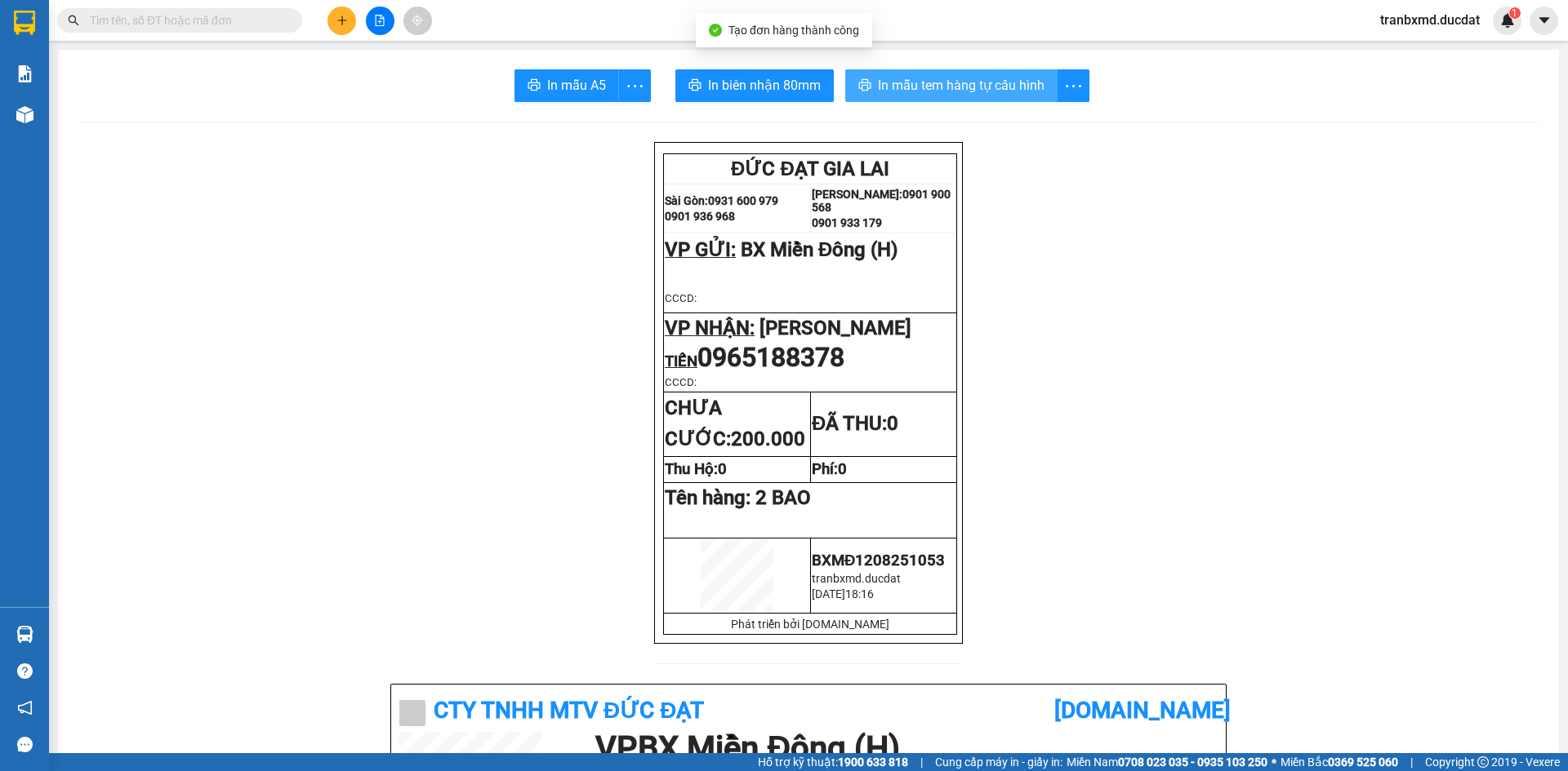
click at [1002, 84] on span "In mẫu tem hàng tự cấu hình" at bounding box center [961, 85] width 167 height 20
click at [965, 80] on span "In mẫu tem hàng tự cấu hình" at bounding box center [961, 85] width 167 height 20
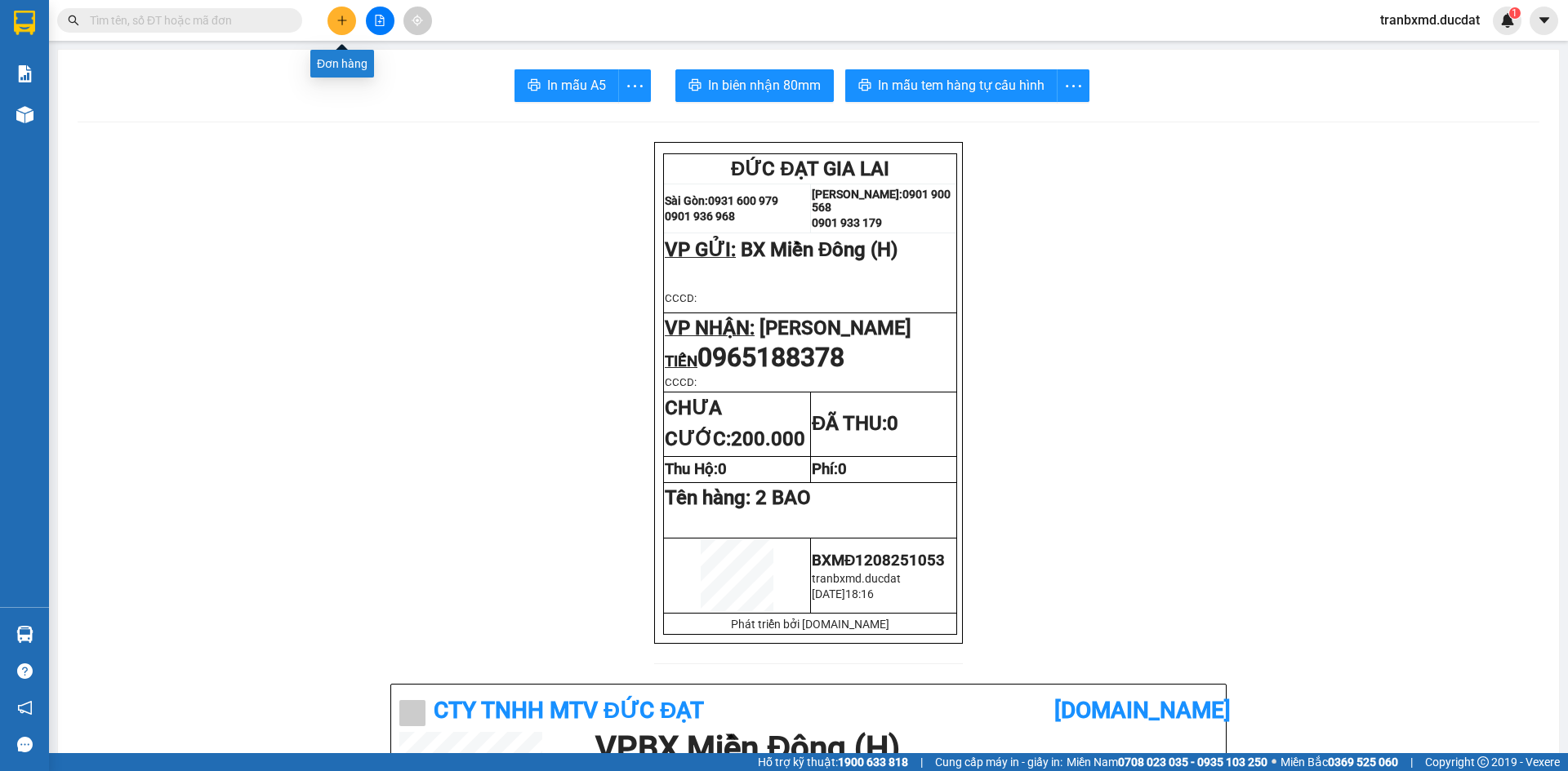
click at [348, 14] on button at bounding box center [341, 21] width 28 height 28
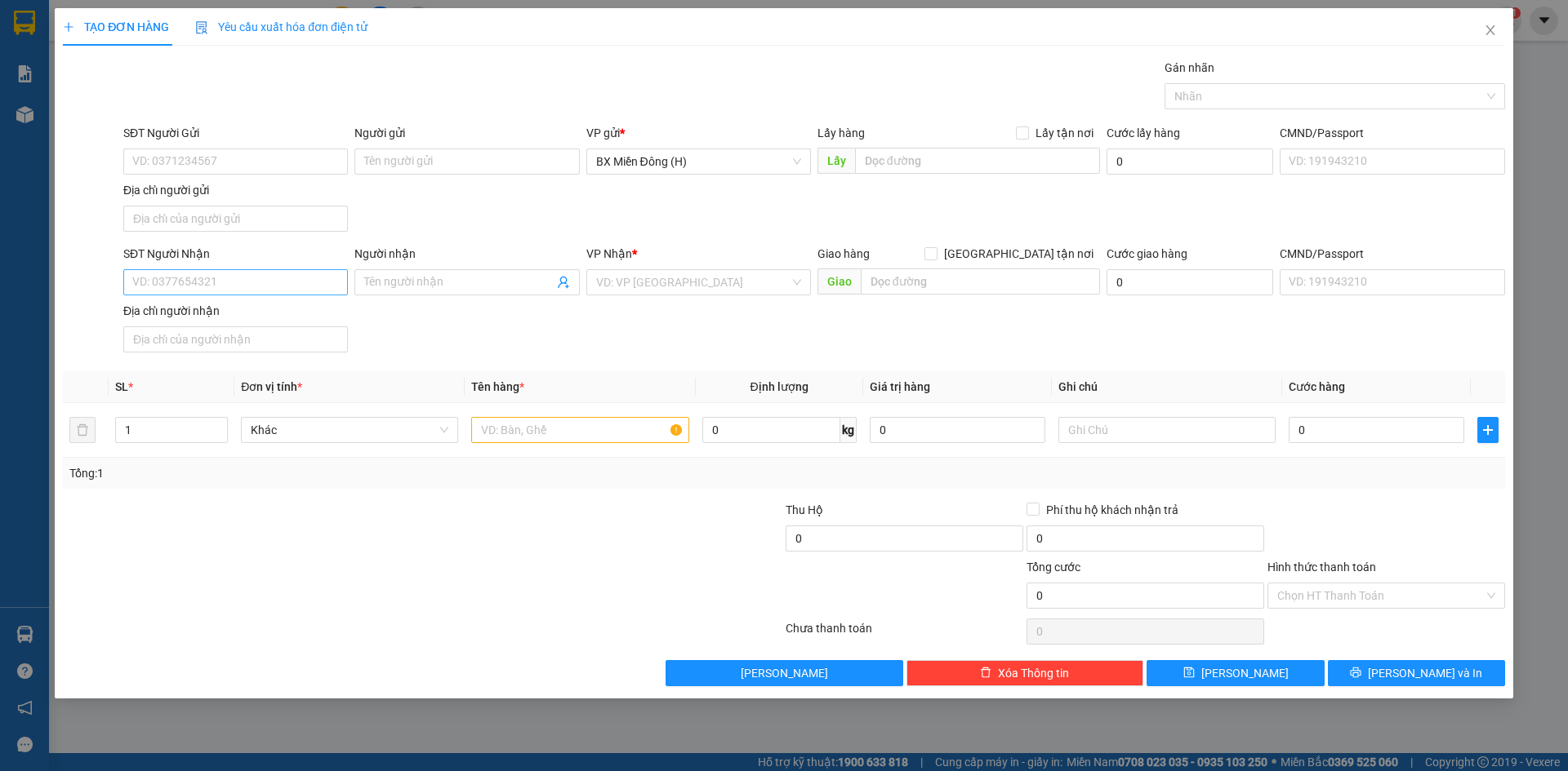
click at [305, 294] on div "SĐT Người Nhận VD: 0377654321" at bounding box center [235, 273] width 224 height 57
click at [302, 285] on input "SĐT Người Nhận" at bounding box center [235, 282] width 224 height 26
click at [458, 291] on span at bounding box center [467, 282] width 224 height 26
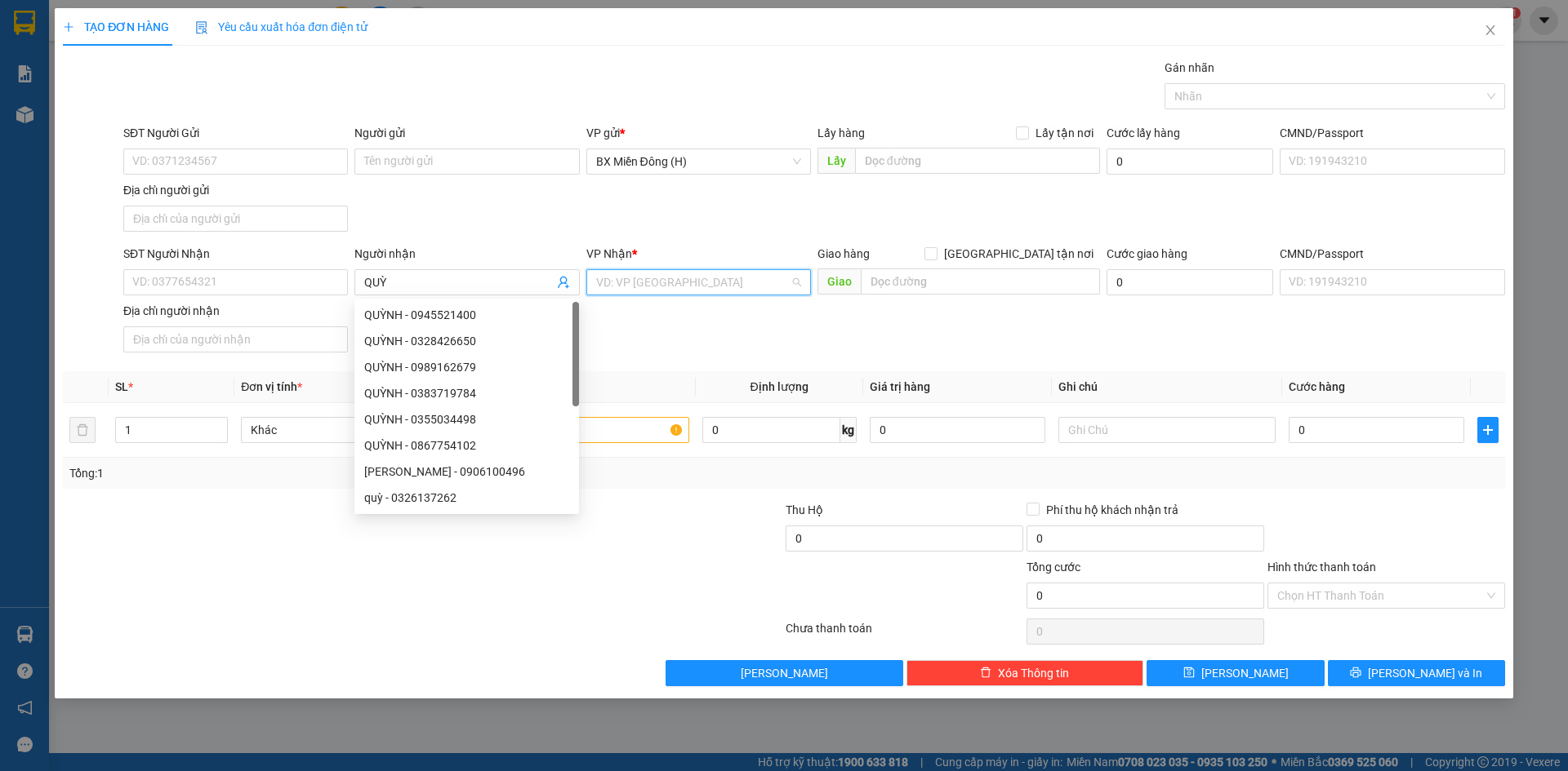
click at [773, 276] on input "search" at bounding box center [692, 282] width 193 height 24
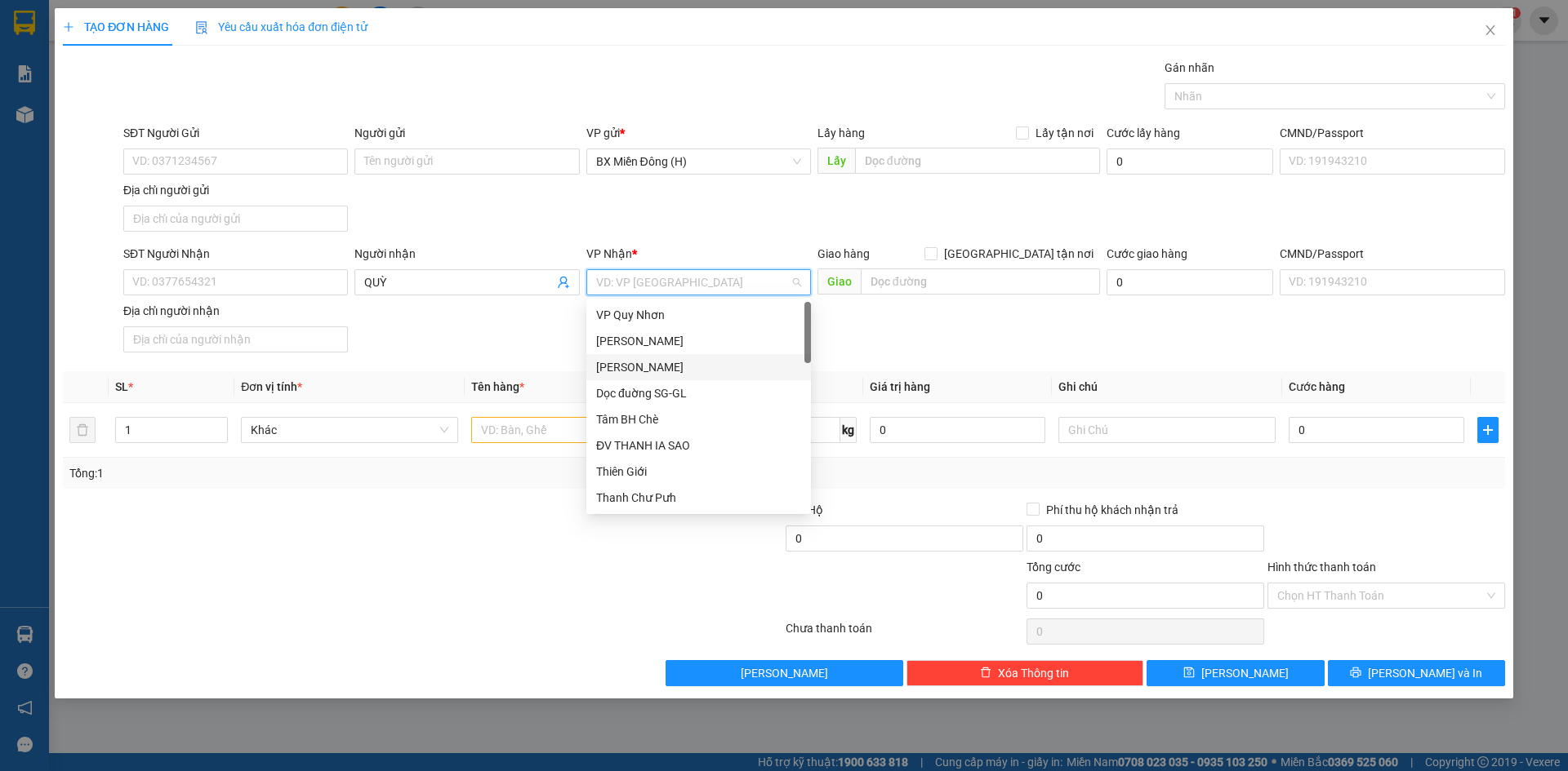
click at [677, 369] on div "[PERSON_NAME]" at bounding box center [698, 366] width 205 height 18
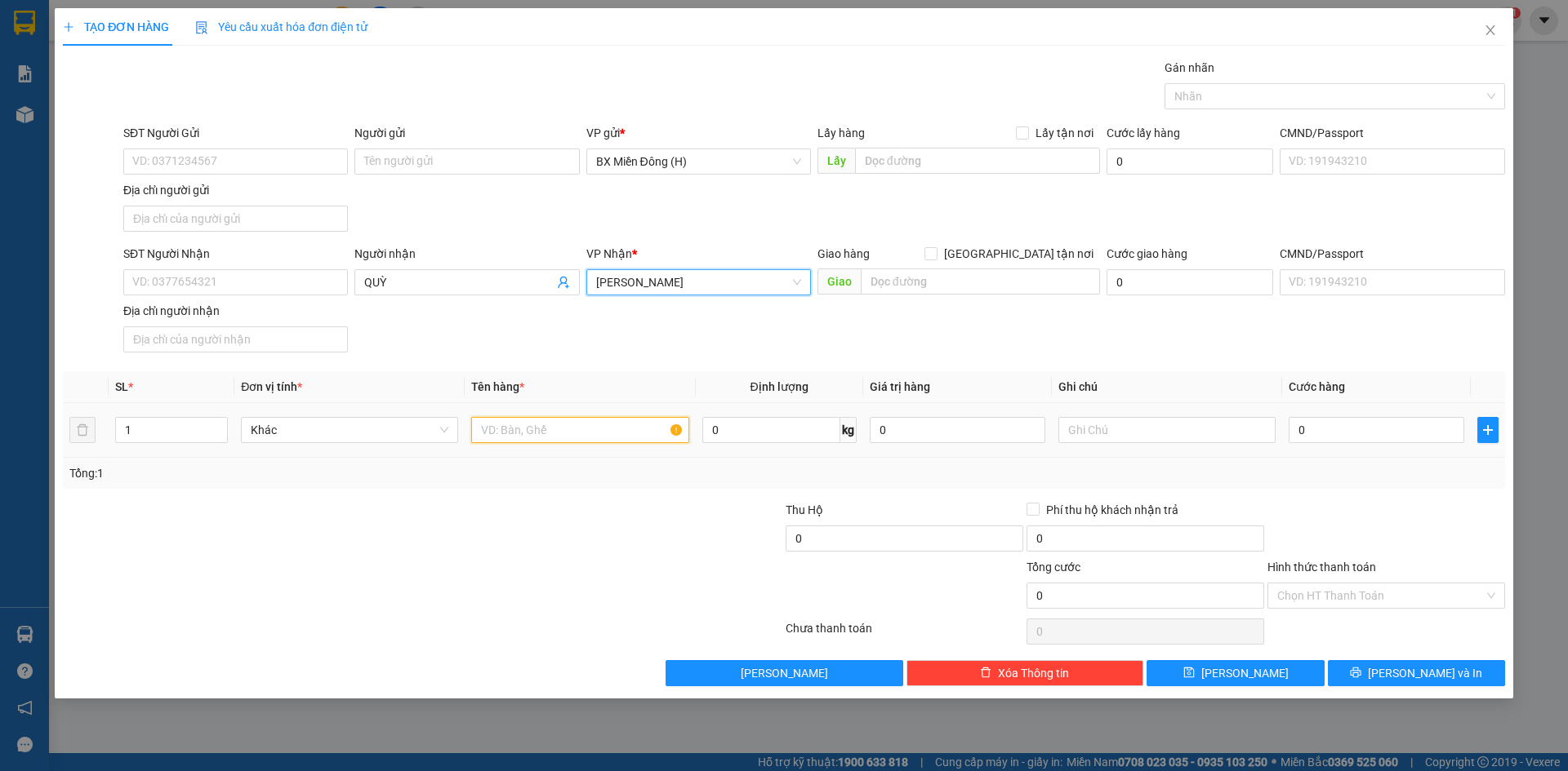
click at [552, 427] on input "text" at bounding box center [580, 430] width 218 height 26
click at [214, 426] on span "up" at bounding box center [219, 426] width 10 height 10
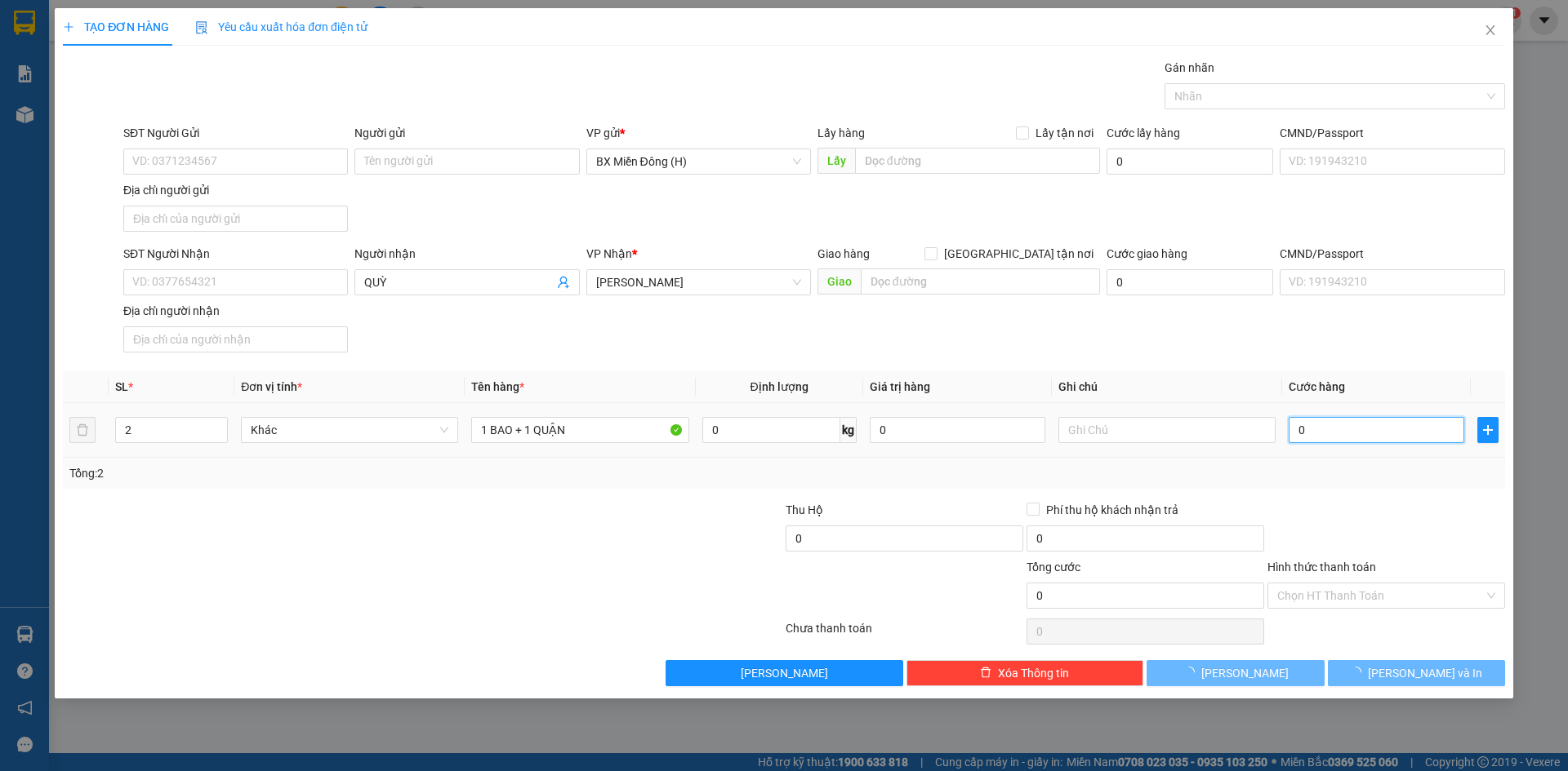
click at [1350, 434] on input "0" at bounding box center [1376, 430] width 176 height 26
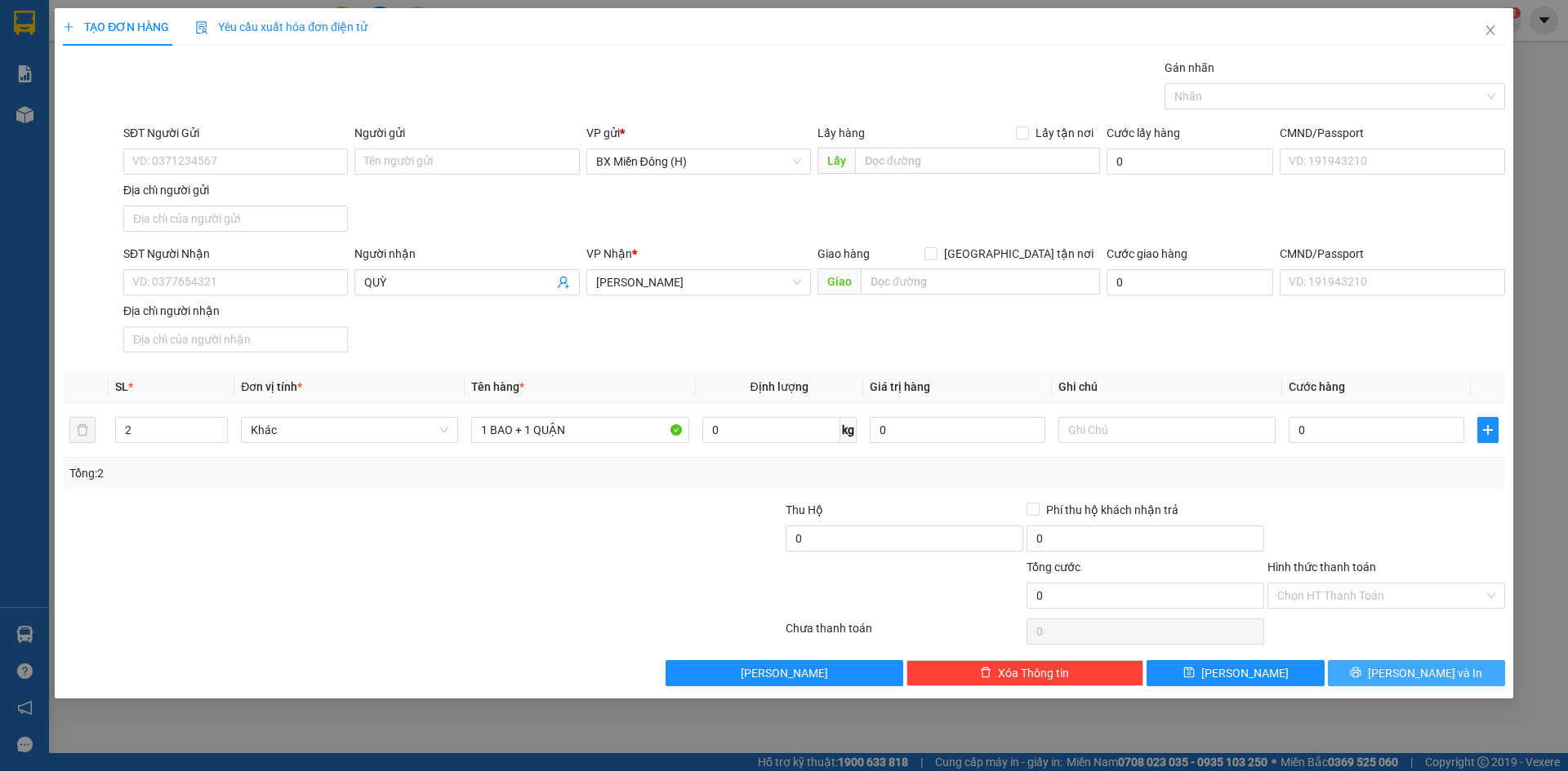
click at [1363, 667] on button "[PERSON_NAME] và In" at bounding box center [1417, 673] width 177 height 26
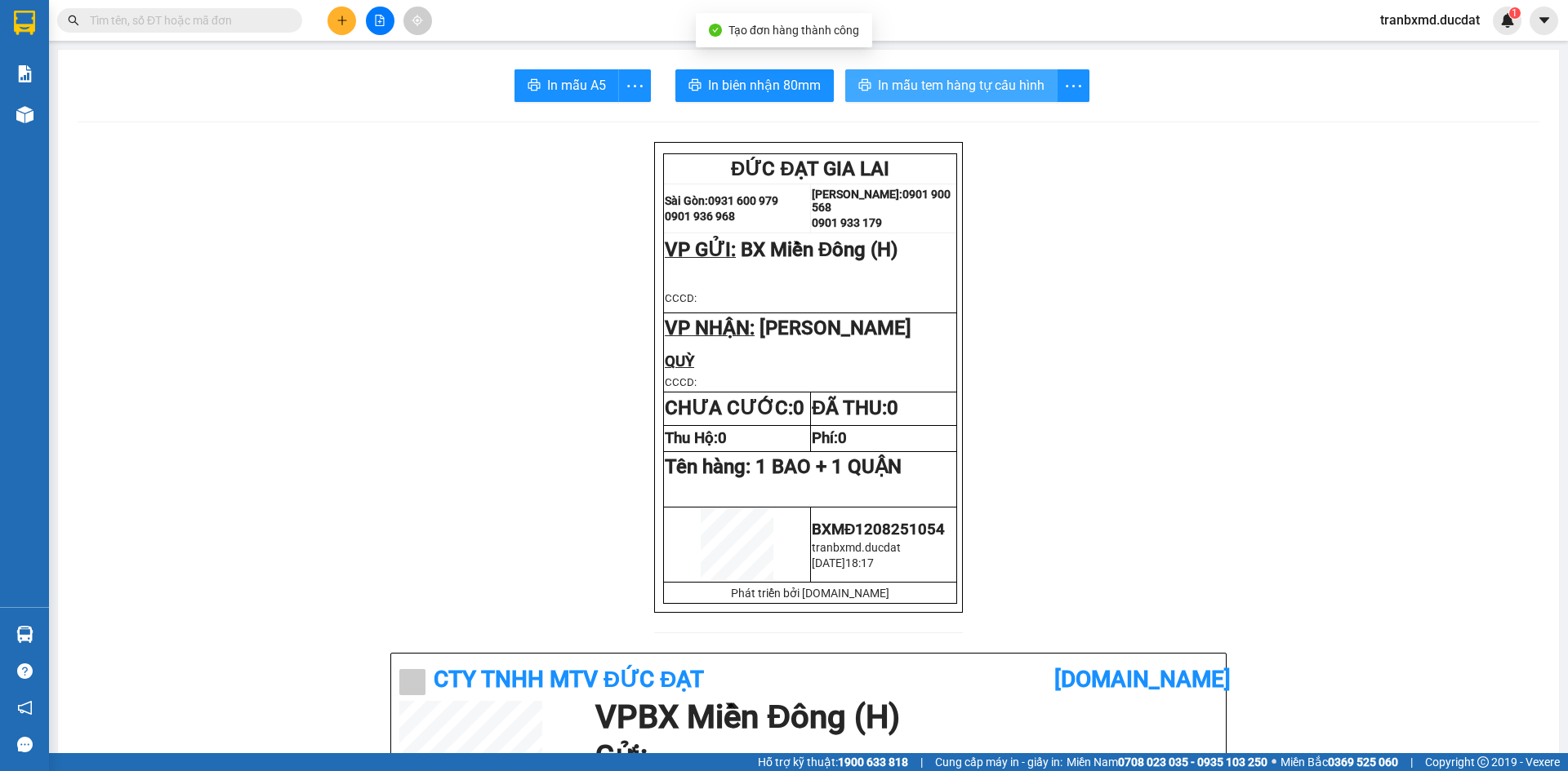
click at [971, 88] on span "In mẫu tem hàng tự cấu hình" at bounding box center [961, 85] width 167 height 20
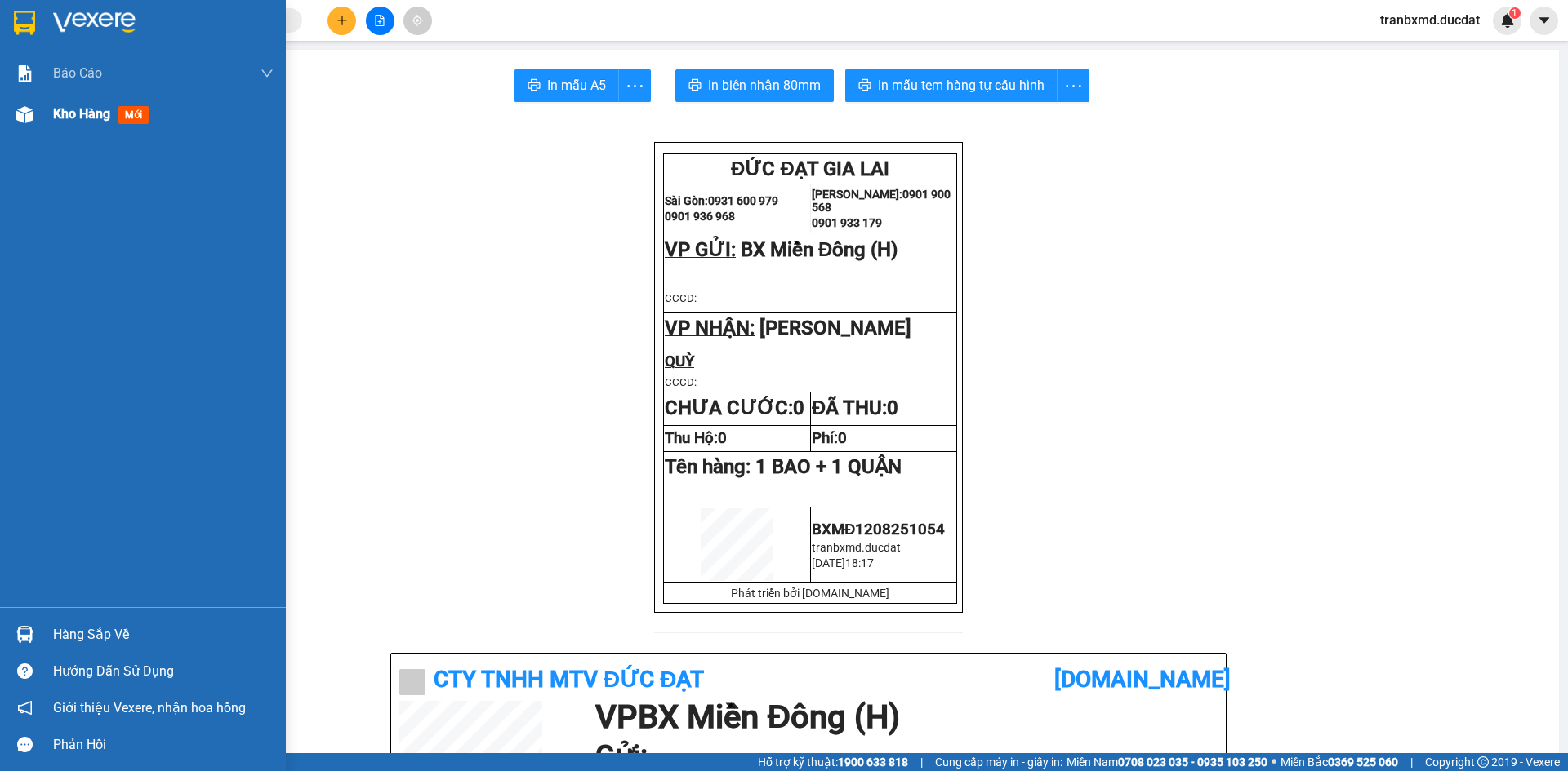
click at [80, 101] on div "Kho hàng mới" at bounding box center [163, 114] width 221 height 41
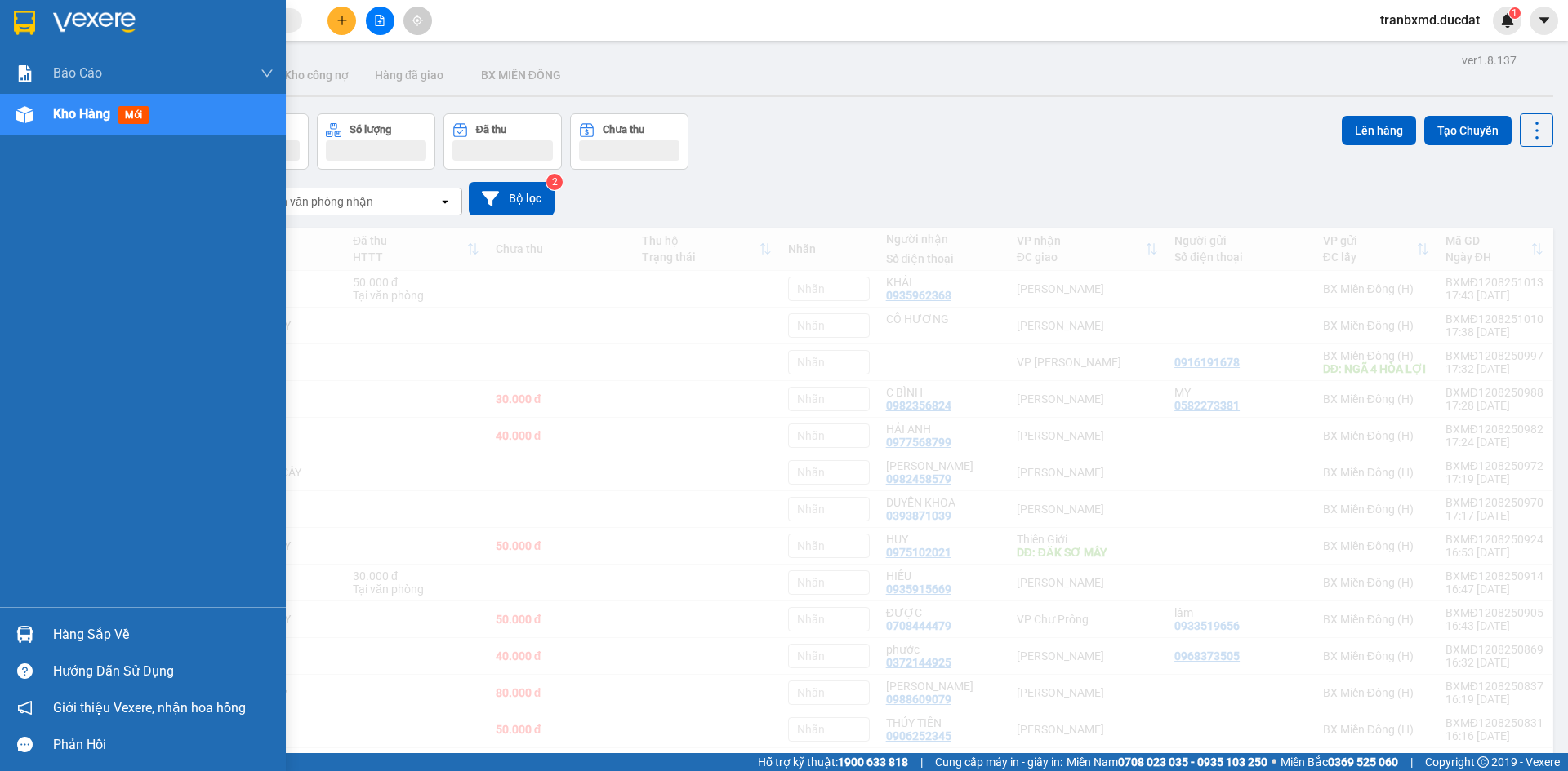
click at [78, 119] on span "Kho hàng" at bounding box center [81, 114] width 57 height 16
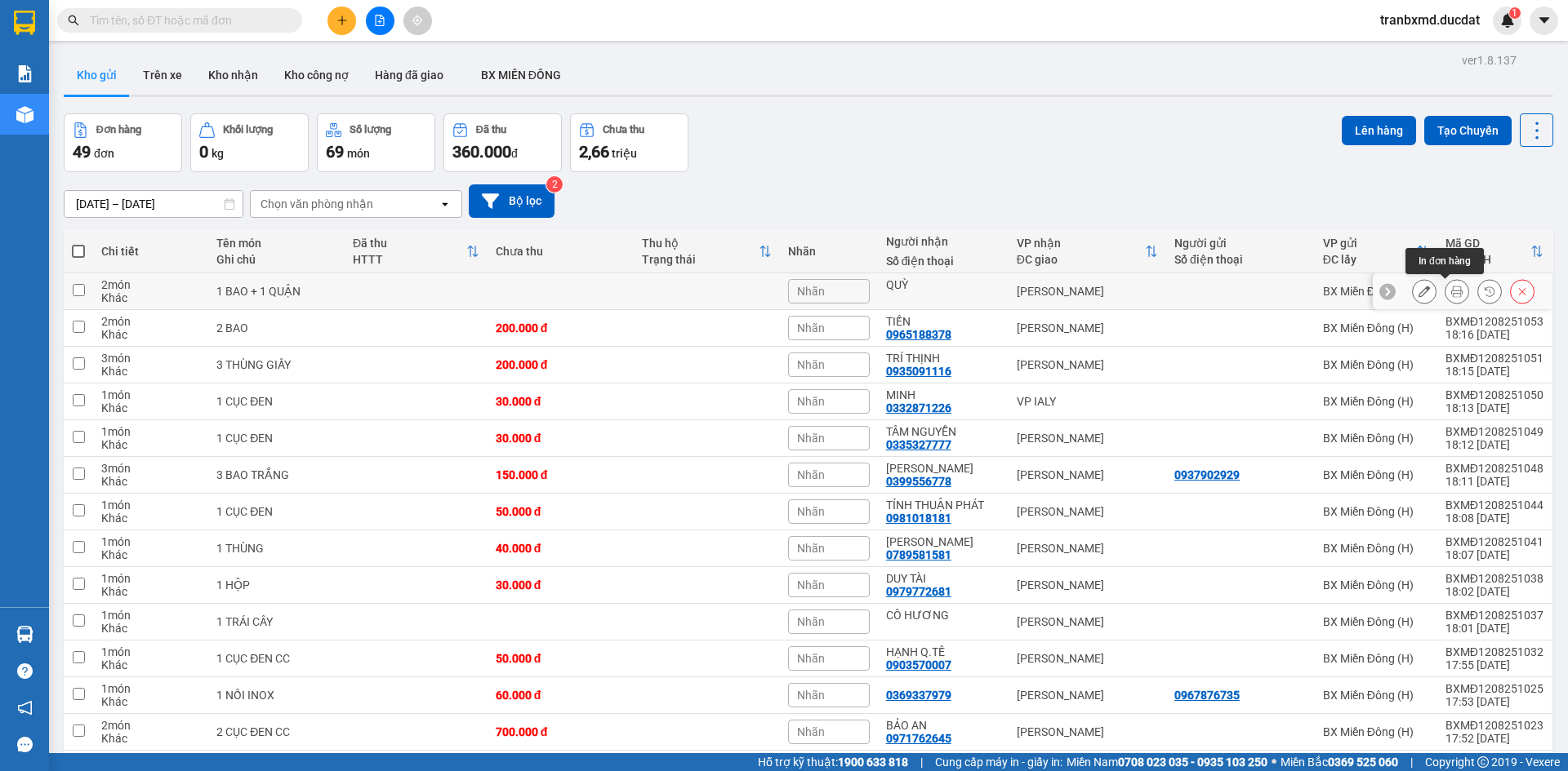
click at [1451, 292] on icon at bounding box center [1457, 292] width 12 height 12
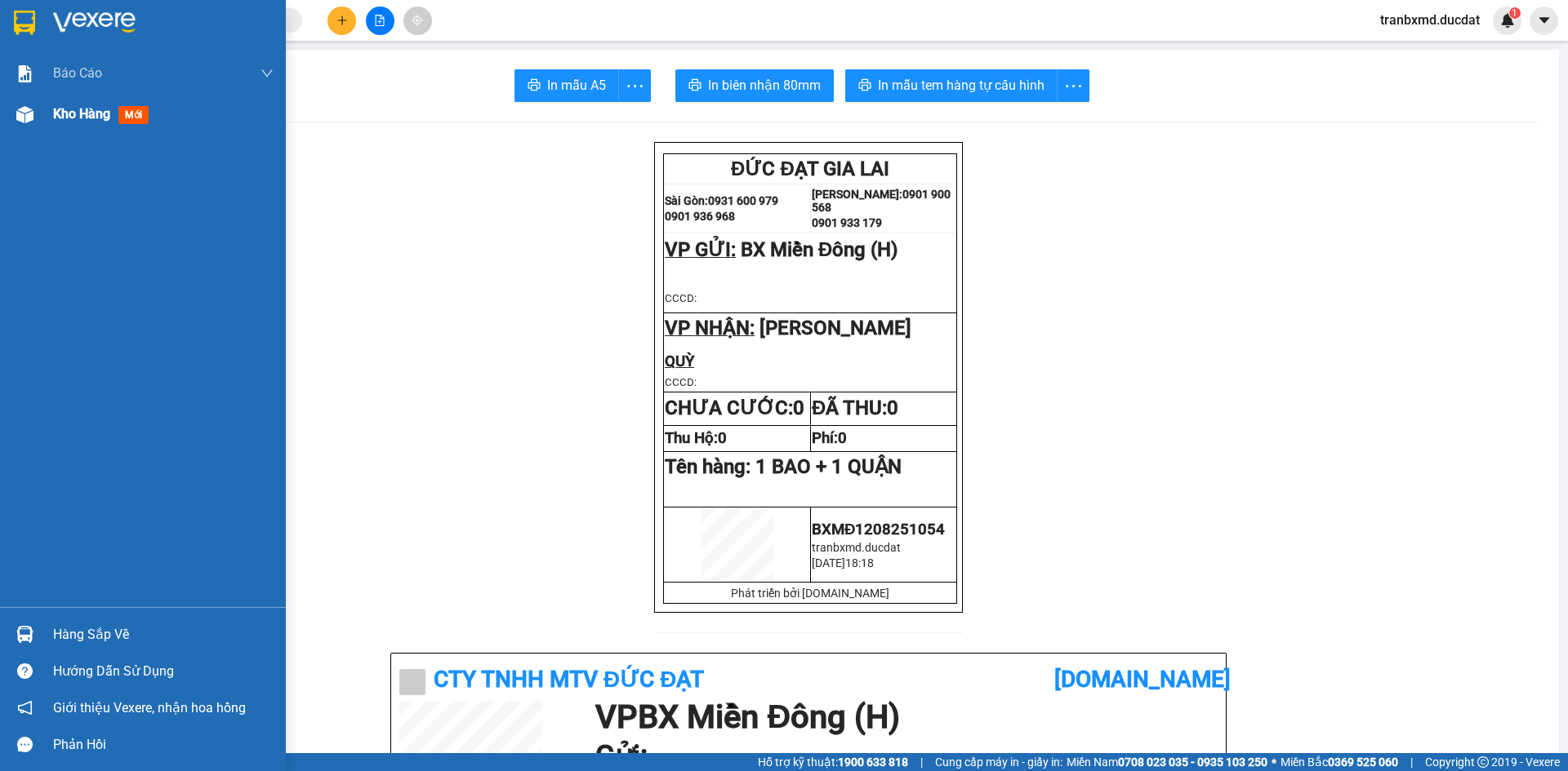
drag, startPoint x: 85, startPoint y: 98, endPoint x: 91, endPoint y: 114, distance: 17.1
click at [86, 98] on div "Kho hàng mới" at bounding box center [163, 114] width 221 height 41
click at [89, 104] on div "Kho hàng mới" at bounding box center [104, 114] width 102 height 20
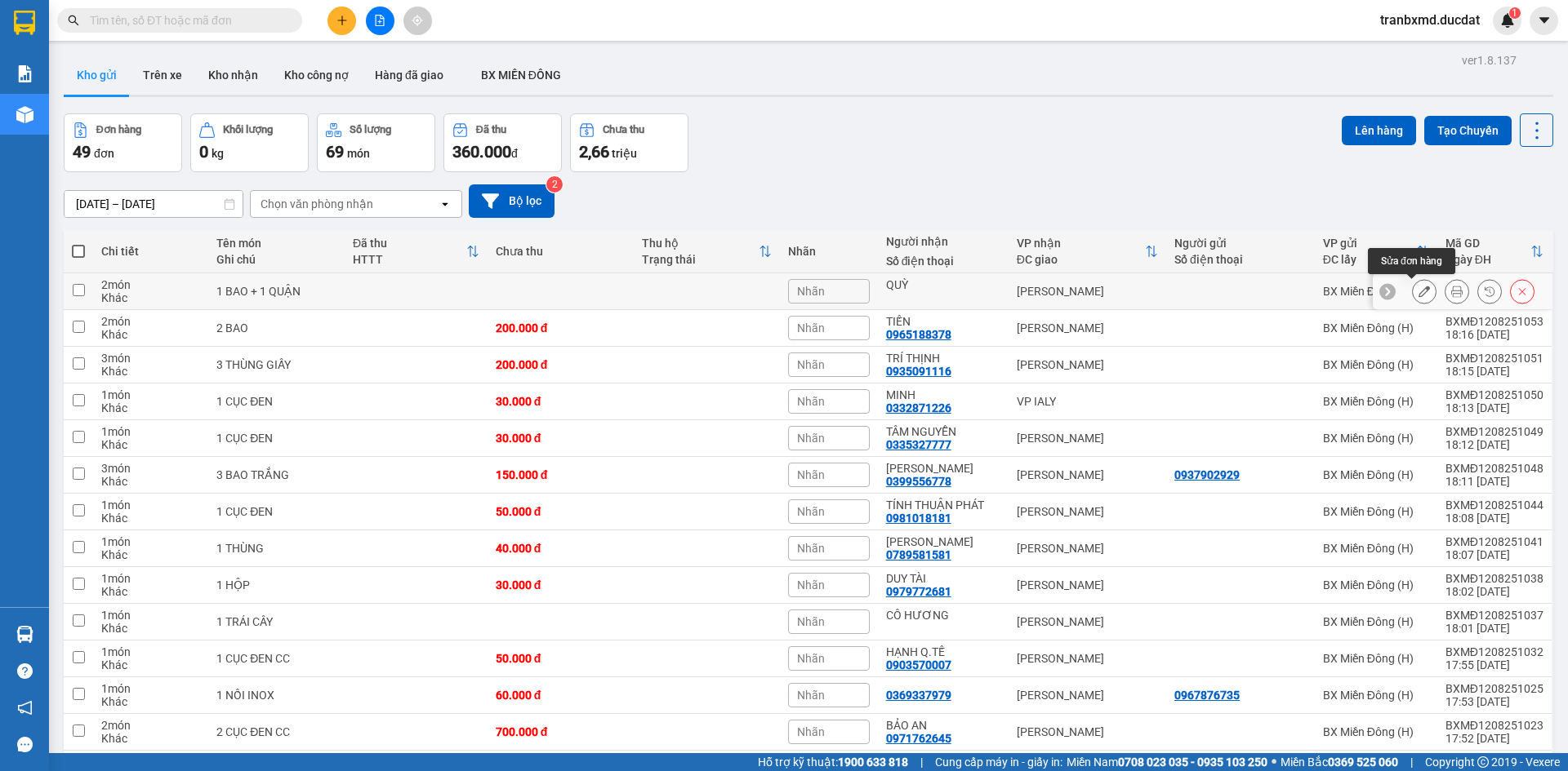
click at [1420, 294] on button at bounding box center [1423, 292] width 23 height 28
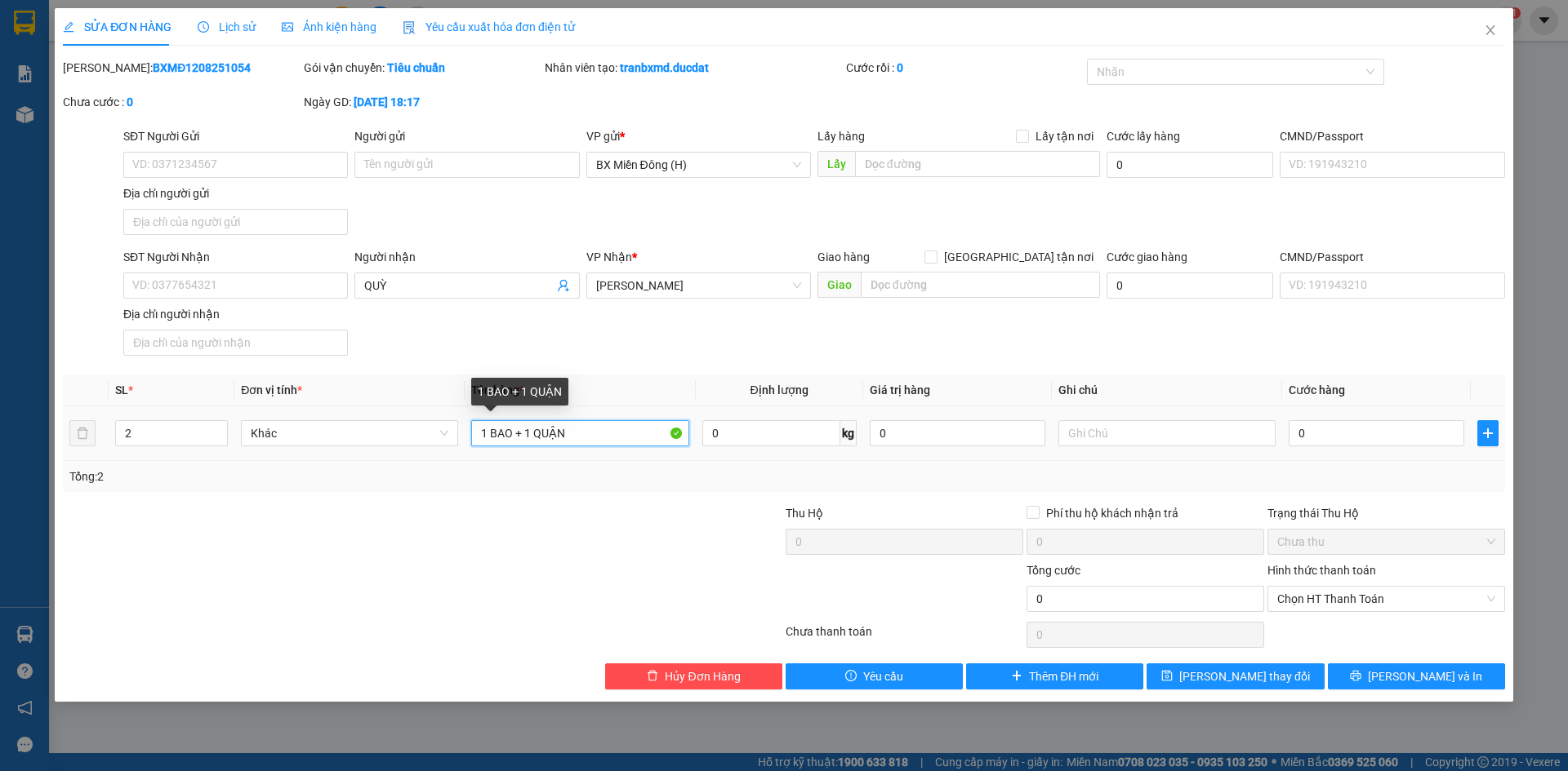
click at [599, 436] on input "1 BAO + 1 QUẬN" at bounding box center [580, 433] width 218 height 26
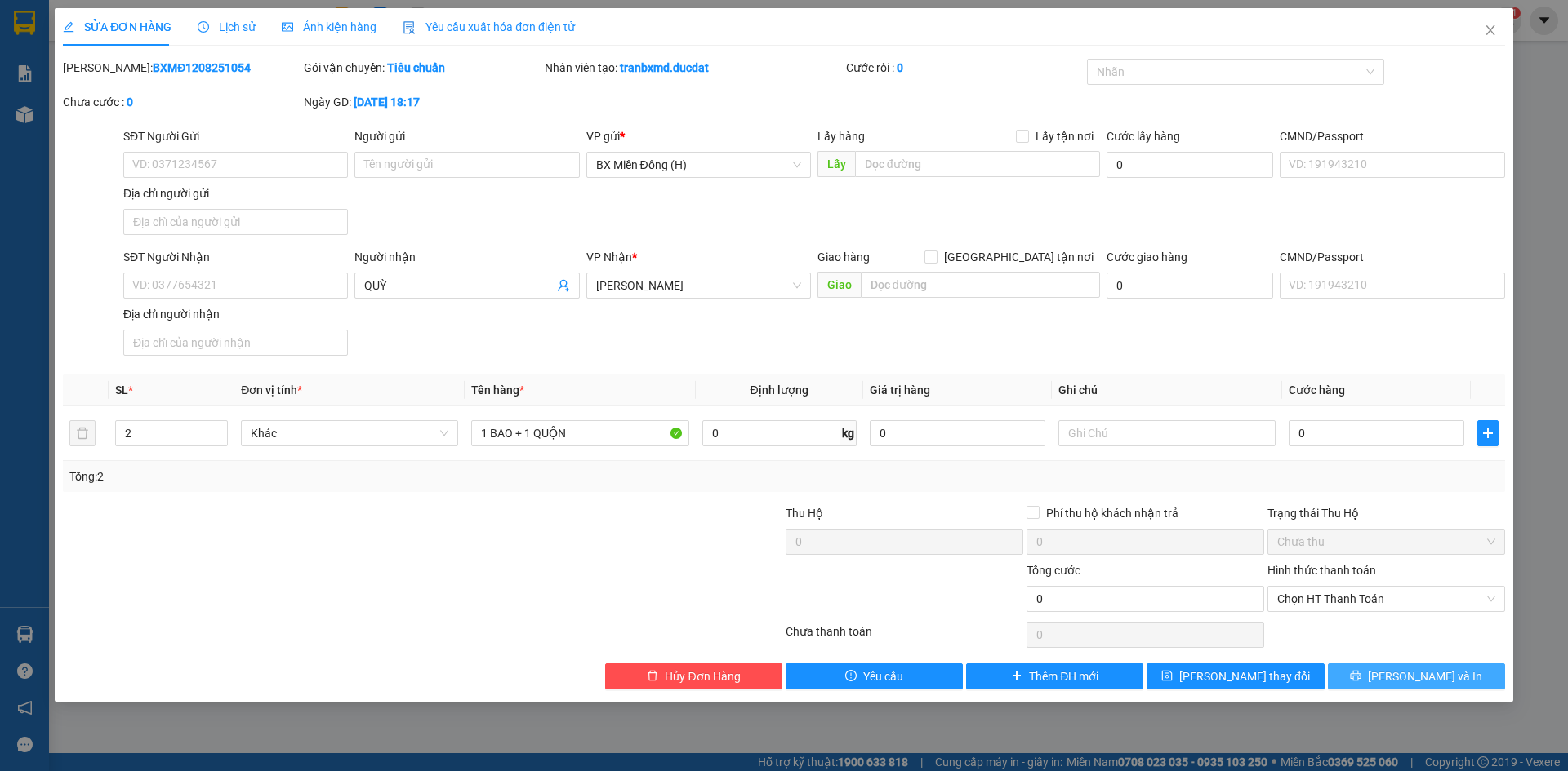
click at [1422, 676] on span "[PERSON_NAME] và In" at bounding box center [1425, 676] width 115 height 18
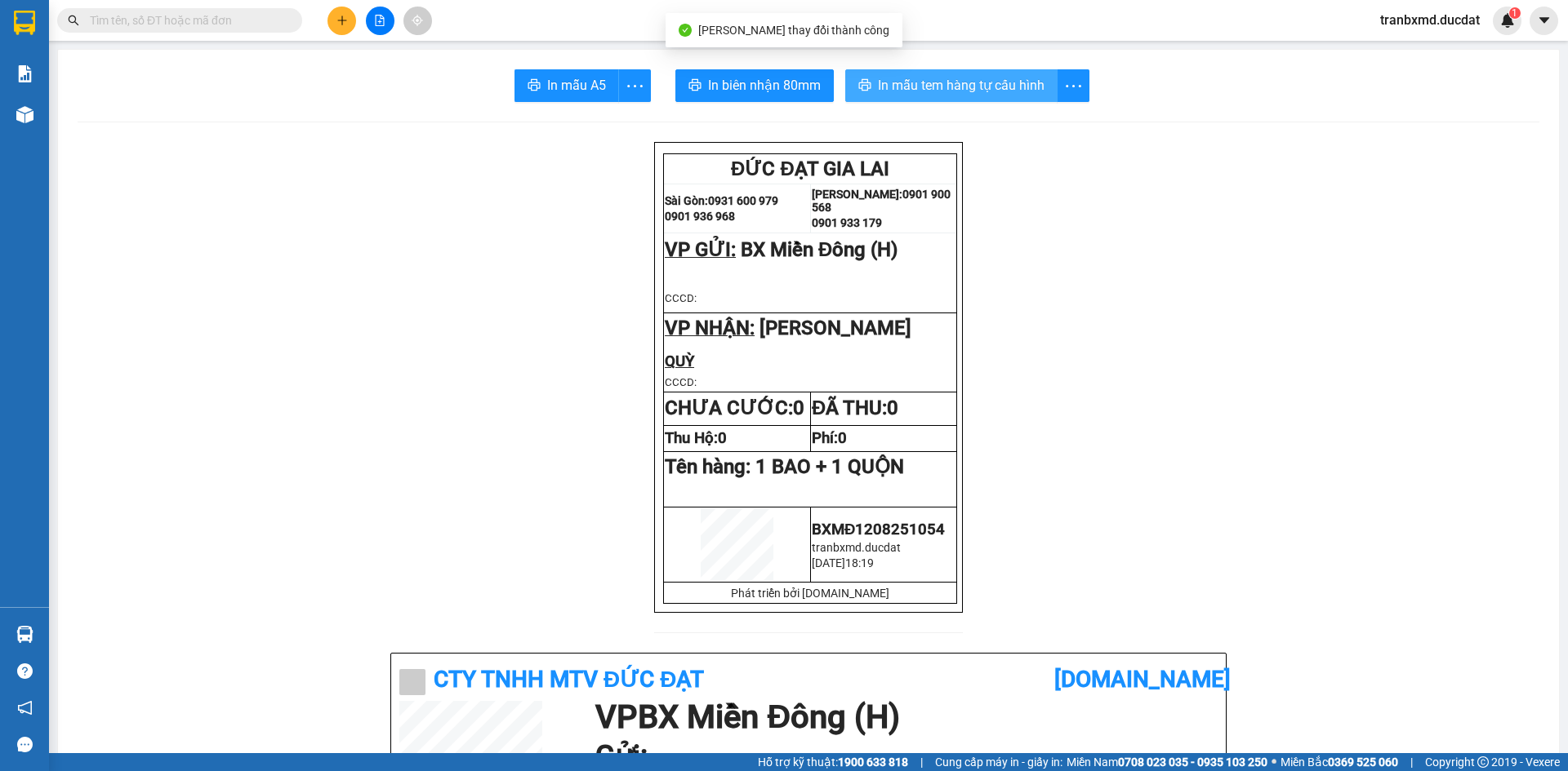
click at [906, 72] on button "In mẫu tem hàng tự cấu hình" at bounding box center [951, 85] width 213 height 33
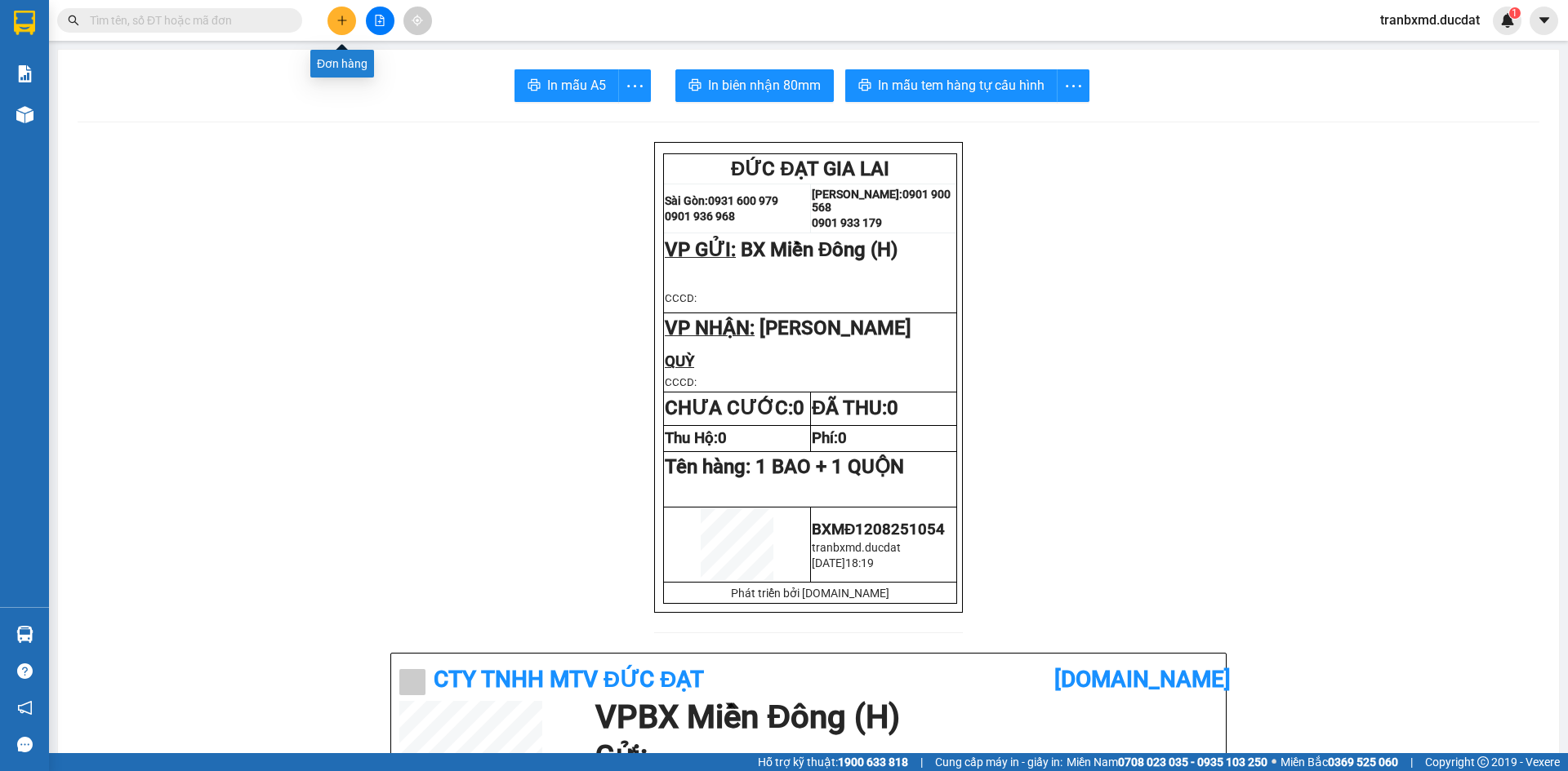
click at [348, 23] on button at bounding box center [341, 21] width 28 height 28
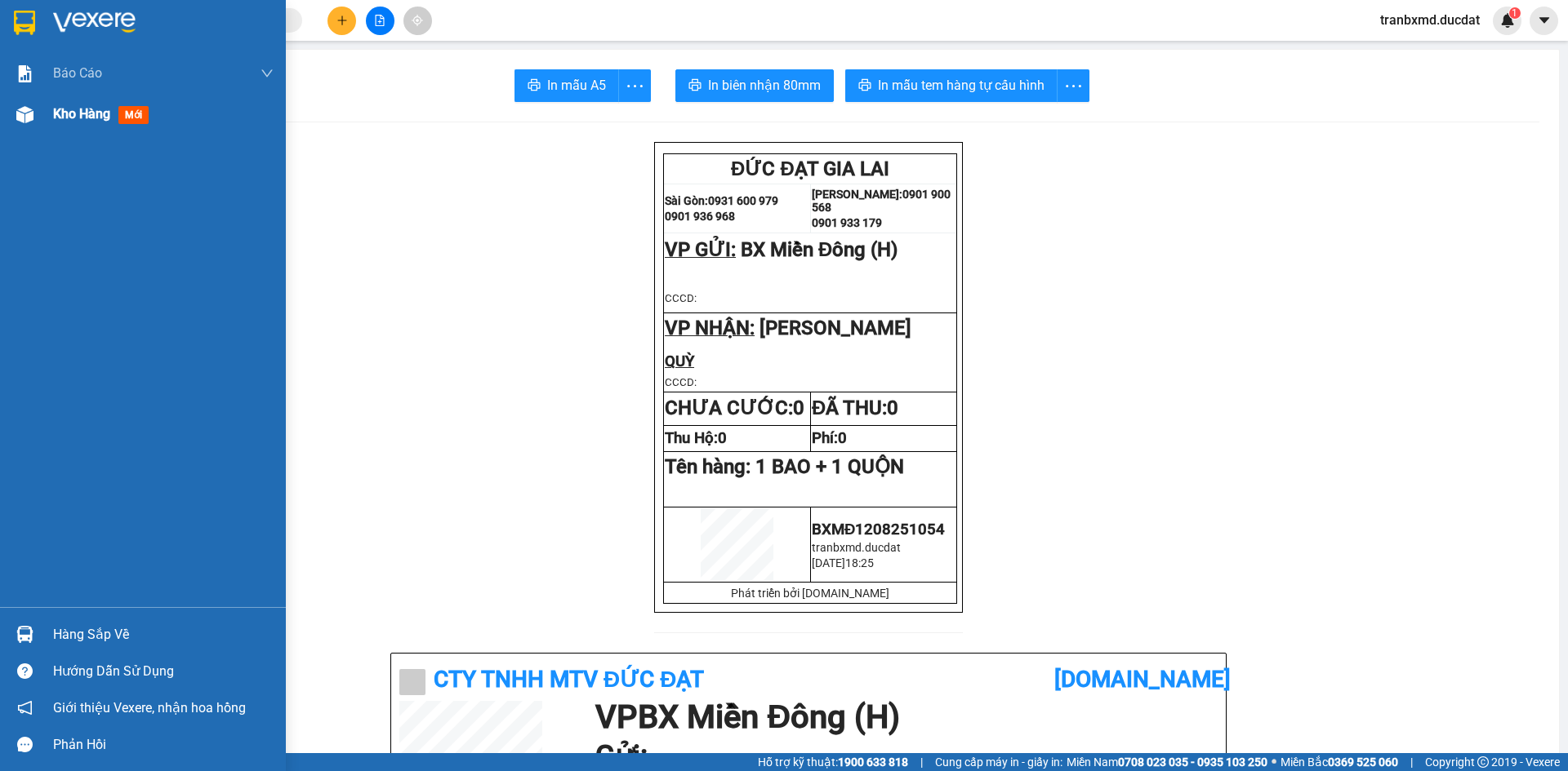
click at [64, 107] on span "Kho hàng" at bounding box center [81, 114] width 57 height 16
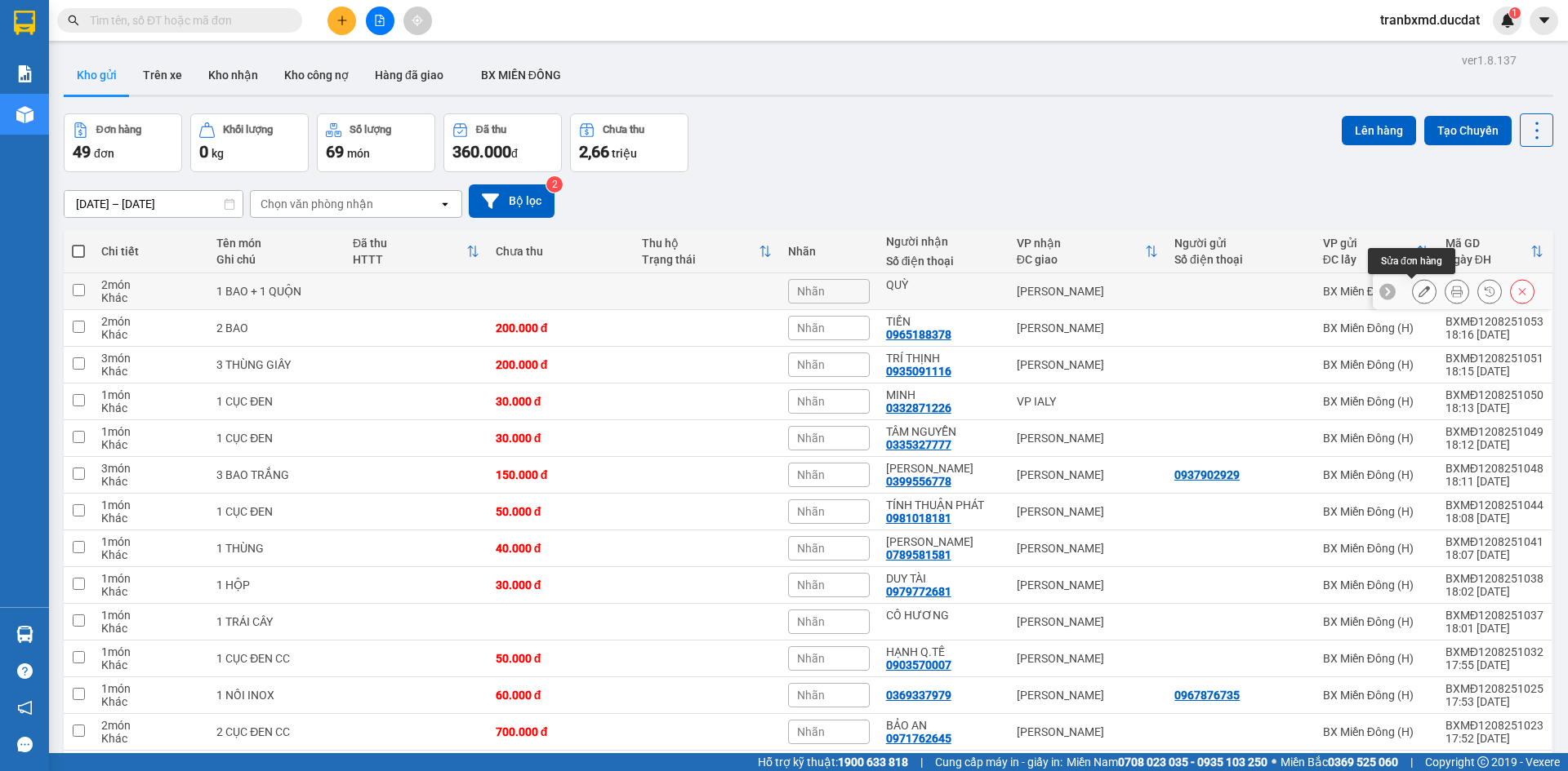
click at [1412, 281] on button at bounding box center [1423, 292] width 23 height 28
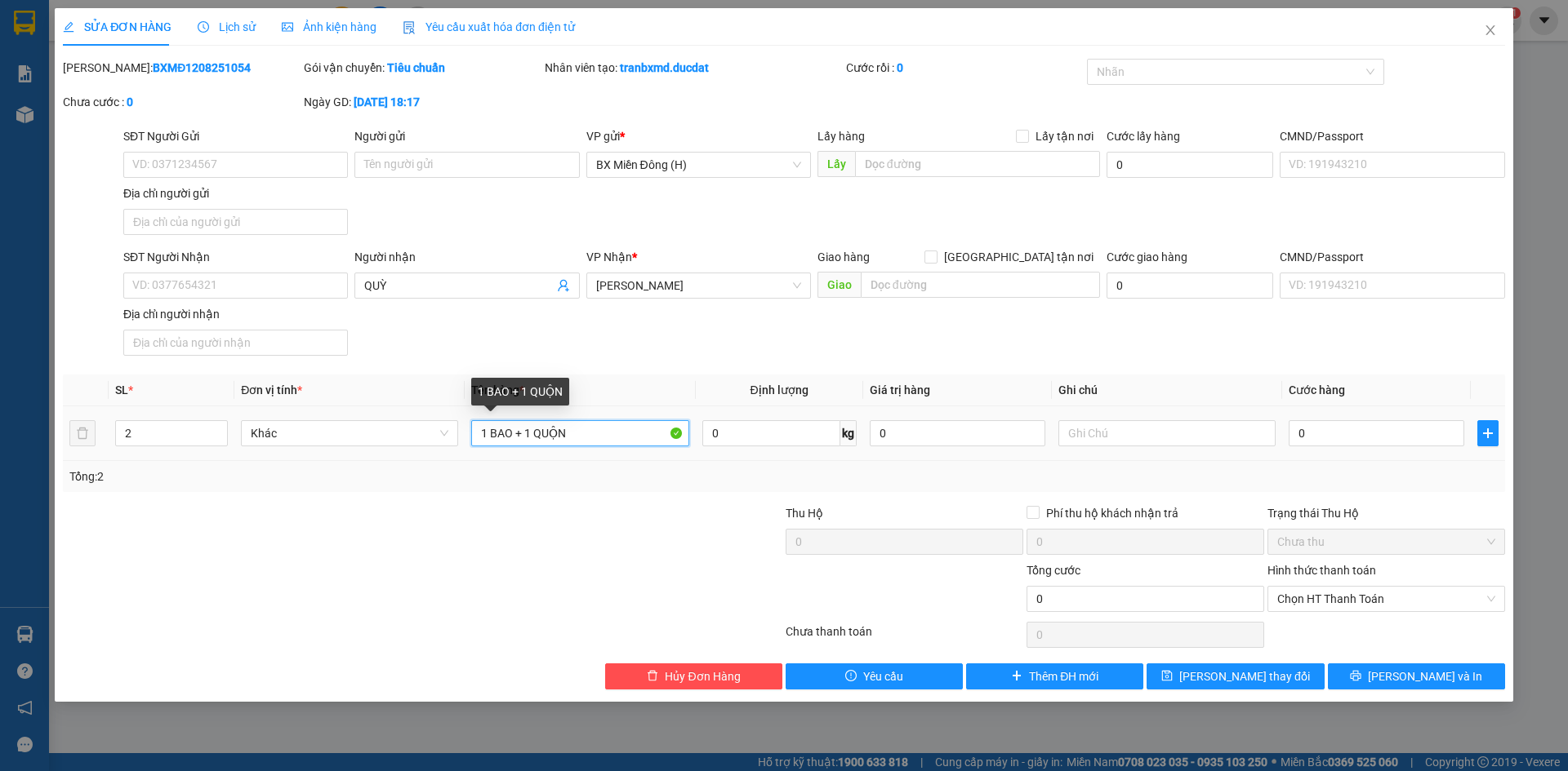
click at [546, 431] on input "1 BAO + 1 QUỘN" at bounding box center [580, 433] width 218 height 26
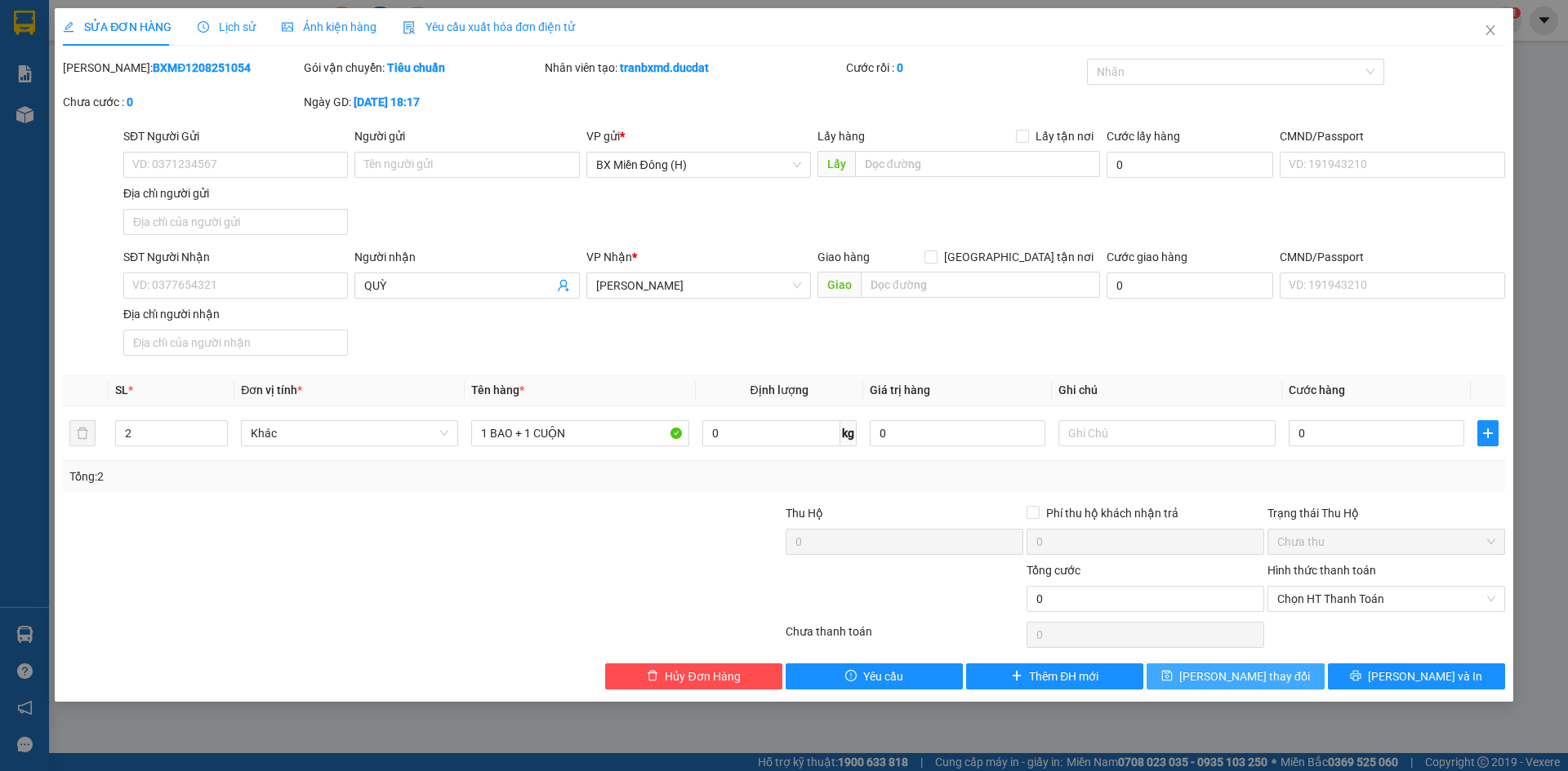
click at [1229, 683] on span "[PERSON_NAME] thay đổi" at bounding box center [1244, 676] width 131 height 18
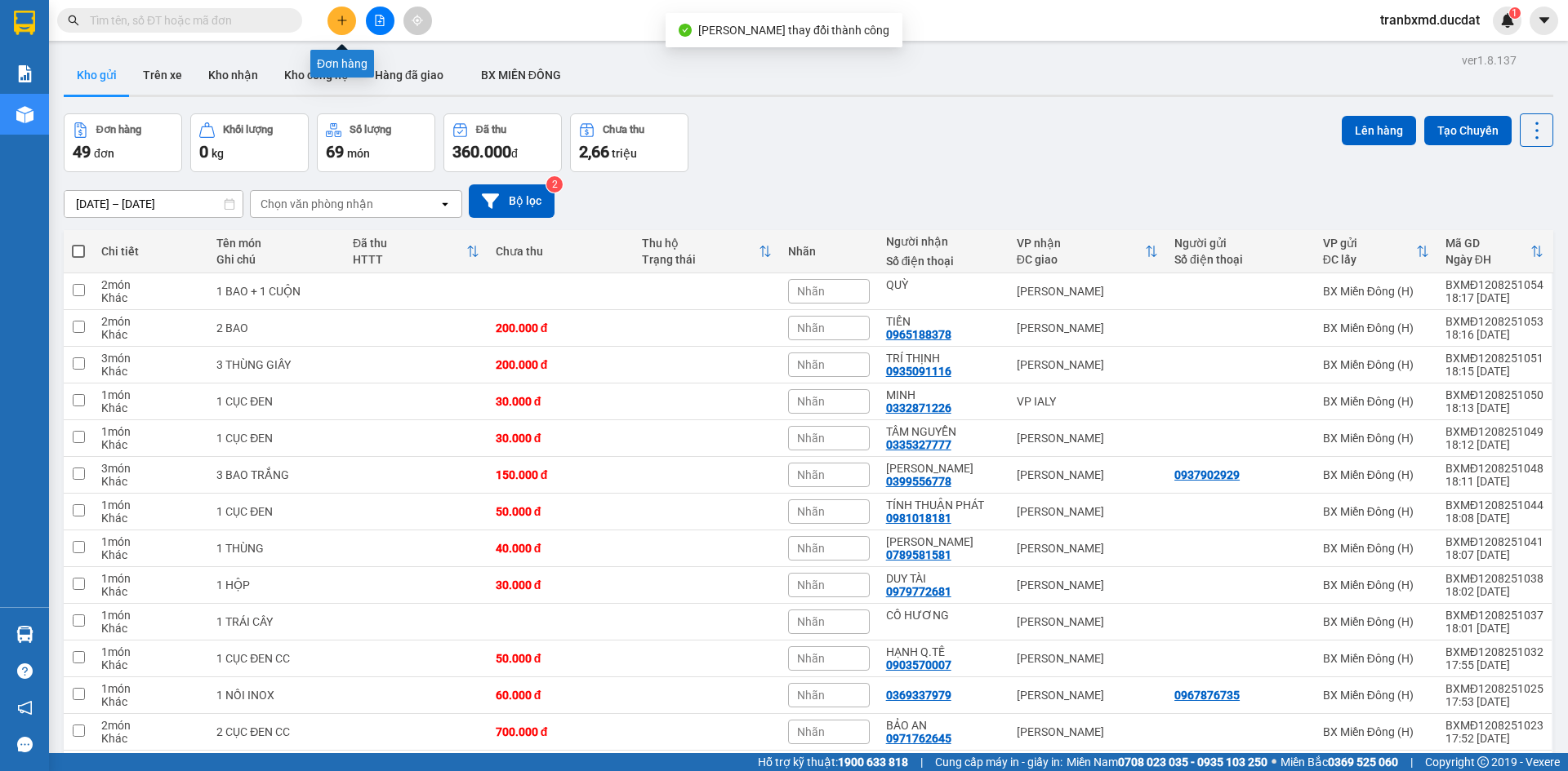
click at [335, 21] on button at bounding box center [341, 21] width 28 height 28
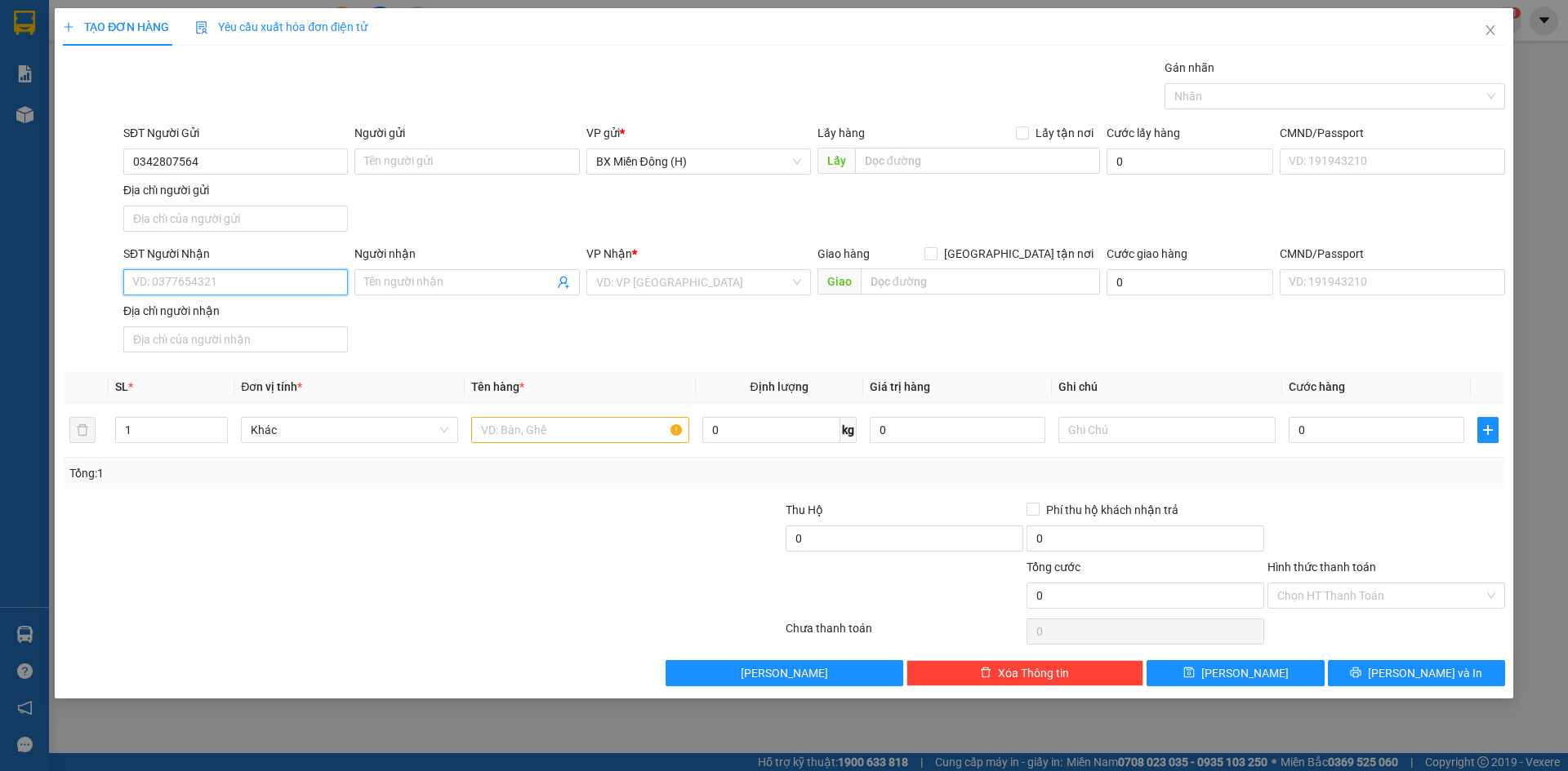
click at [159, 282] on input "SĐT Người Nhận" at bounding box center [235, 282] width 224 height 26
click at [171, 317] on div "0903582871 - XUÂN" at bounding box center [235, 314] width 205 height 18
click at [543, 433] on input "text" at bounding box center [580, 430] width 218 height 26
click at [176, 431] on input "1" at bounding box center [172, 430] width 111 height 24
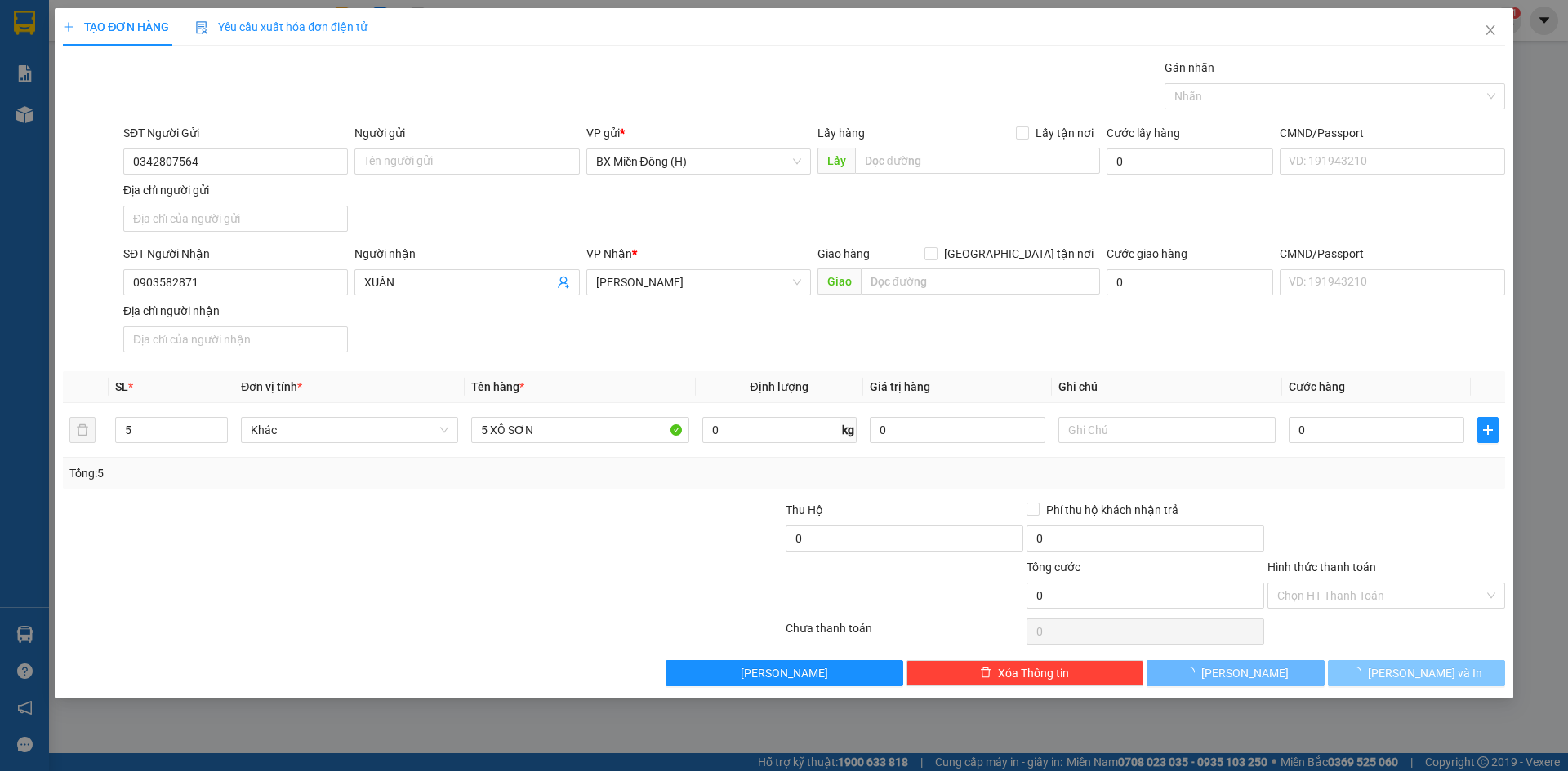
drag, startPoint x: 1424, startPoint y: 675, endPoint x: 1404, endPoint y: 656, distance: 27.6
click at [1426, 675] on span "[PERSON_NAME] và In" at bounding box center [1425, 672] width 115 height 18
click at [1442, 675] on span "[PERSON_NAME] và In" at bounding box center [1425, 672] width 115 height 18
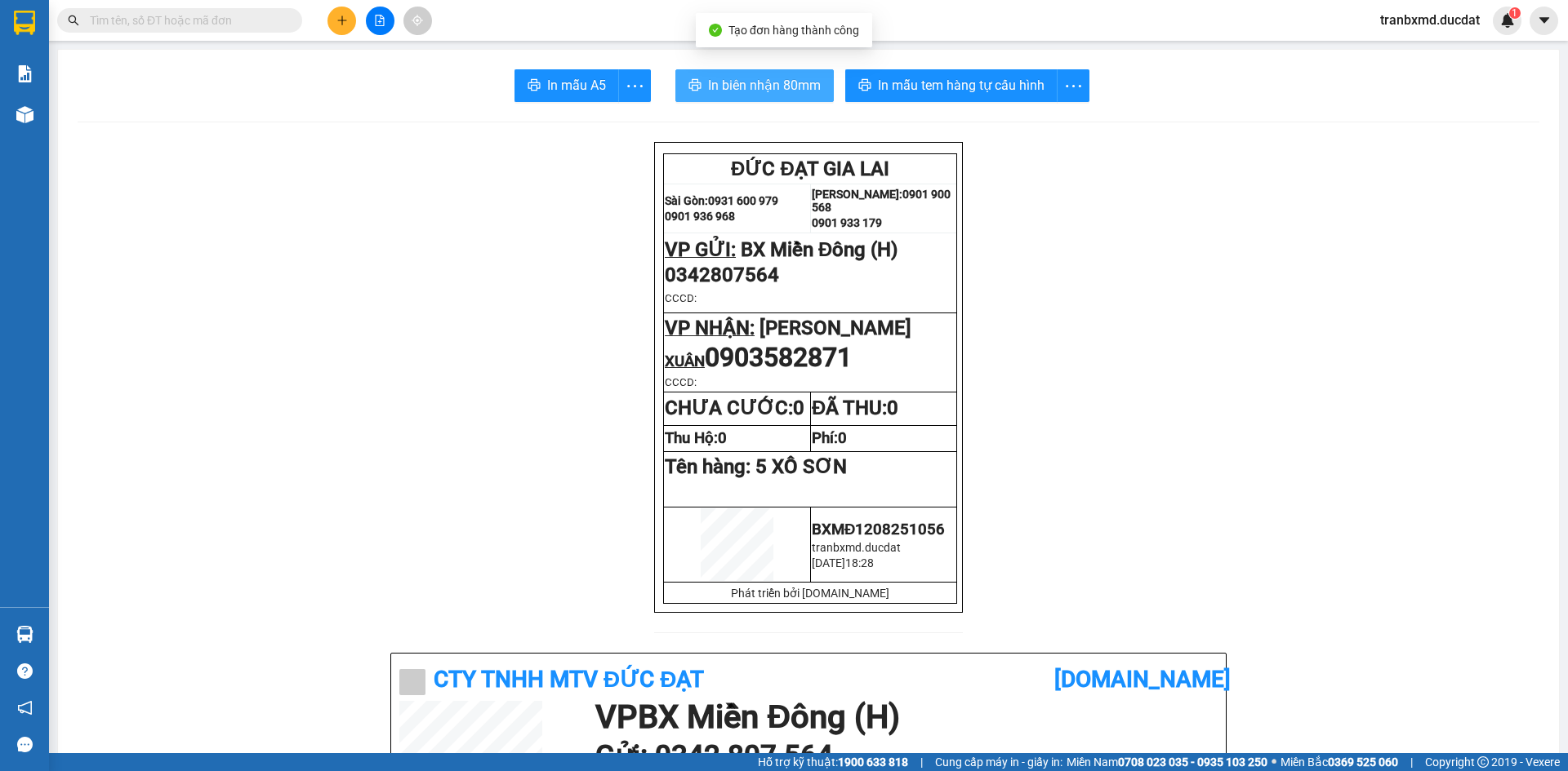
click at [750, 82] on span "In biên nhận 80mm" at bounding box center [764, 85] width 113 height 20
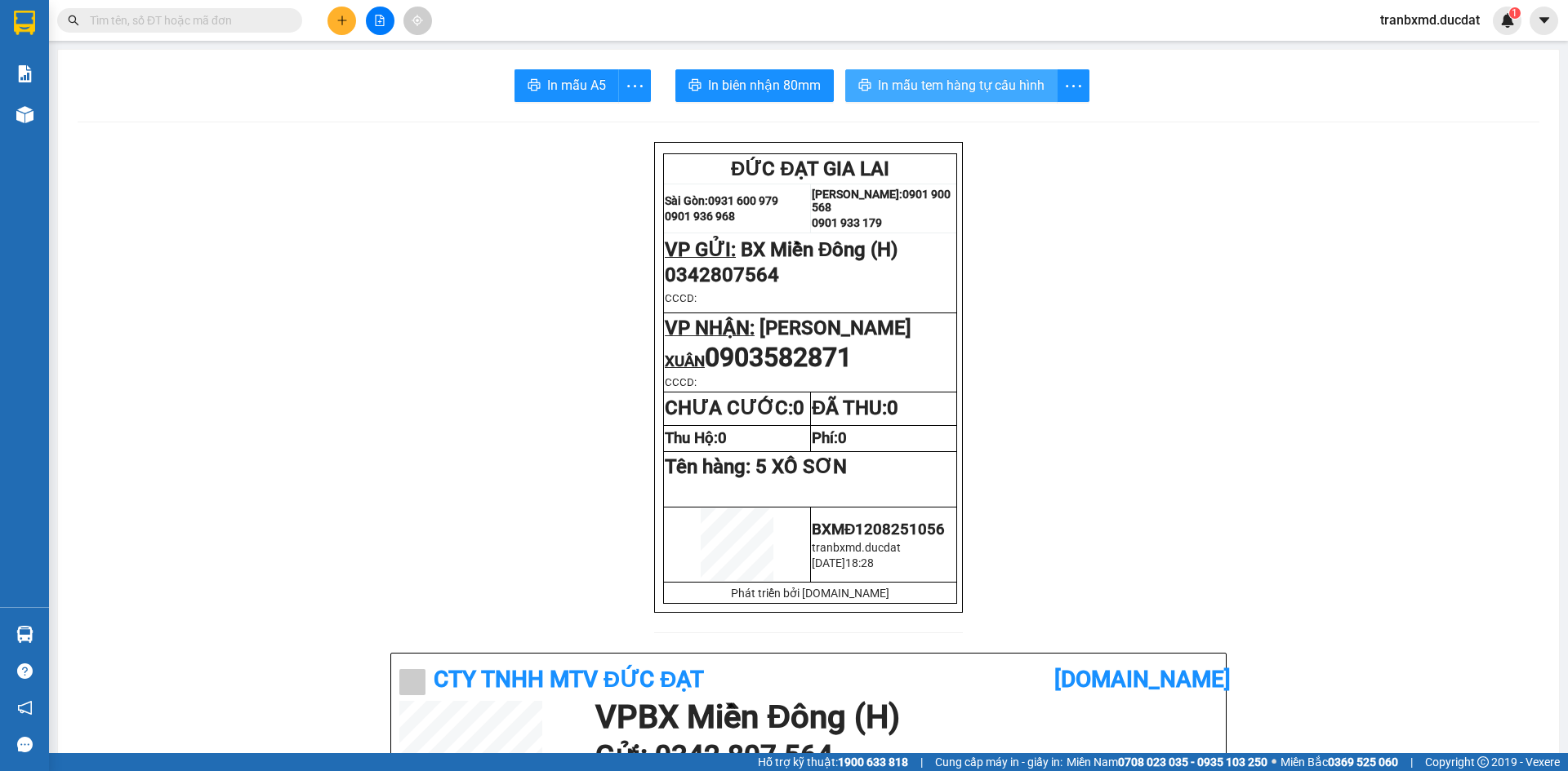
click at [947, 81] on span "In mẫu tem hàng tự cấu hình" at bounding box center [961, 85] width 167 height 20
click at [336, 20] on icon "plus" at bounding box center [342, 21] width 12 height 12
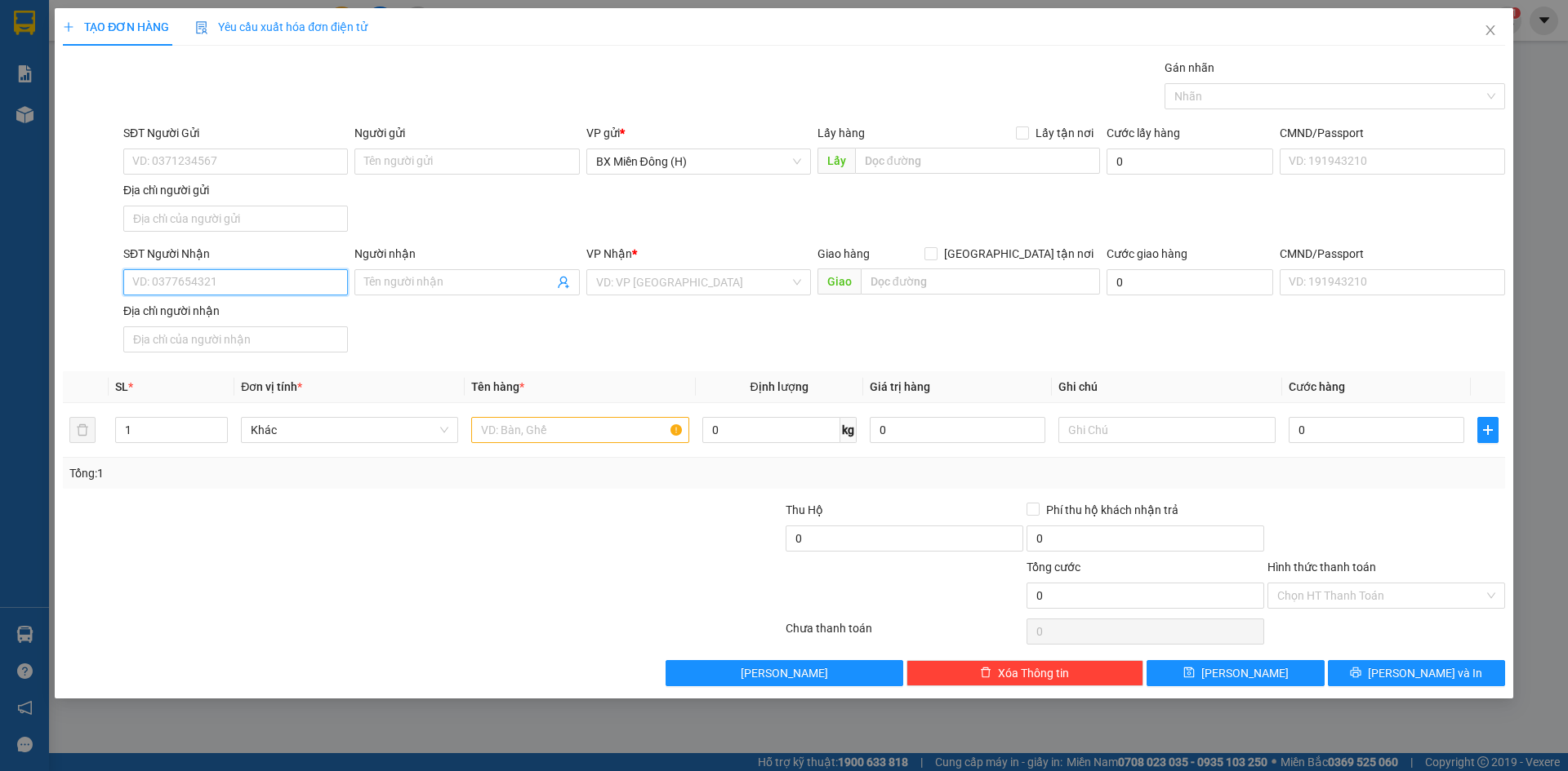
click at [271, 286] on input "SĐT Người Nhận" at bounding box center [235, 282] width 224 height 26
click at [256, 158] on input "SĐT Người Gửi" at bounding box center [235, 161] width 224 height 26
click at [255, 291] on input "SĐT Người Nhận" at bounding box center [235, 282] width 224 height 26
click at [487, 287] on input "Người nhận" at bounding box center [458, 282] width 188 height 18
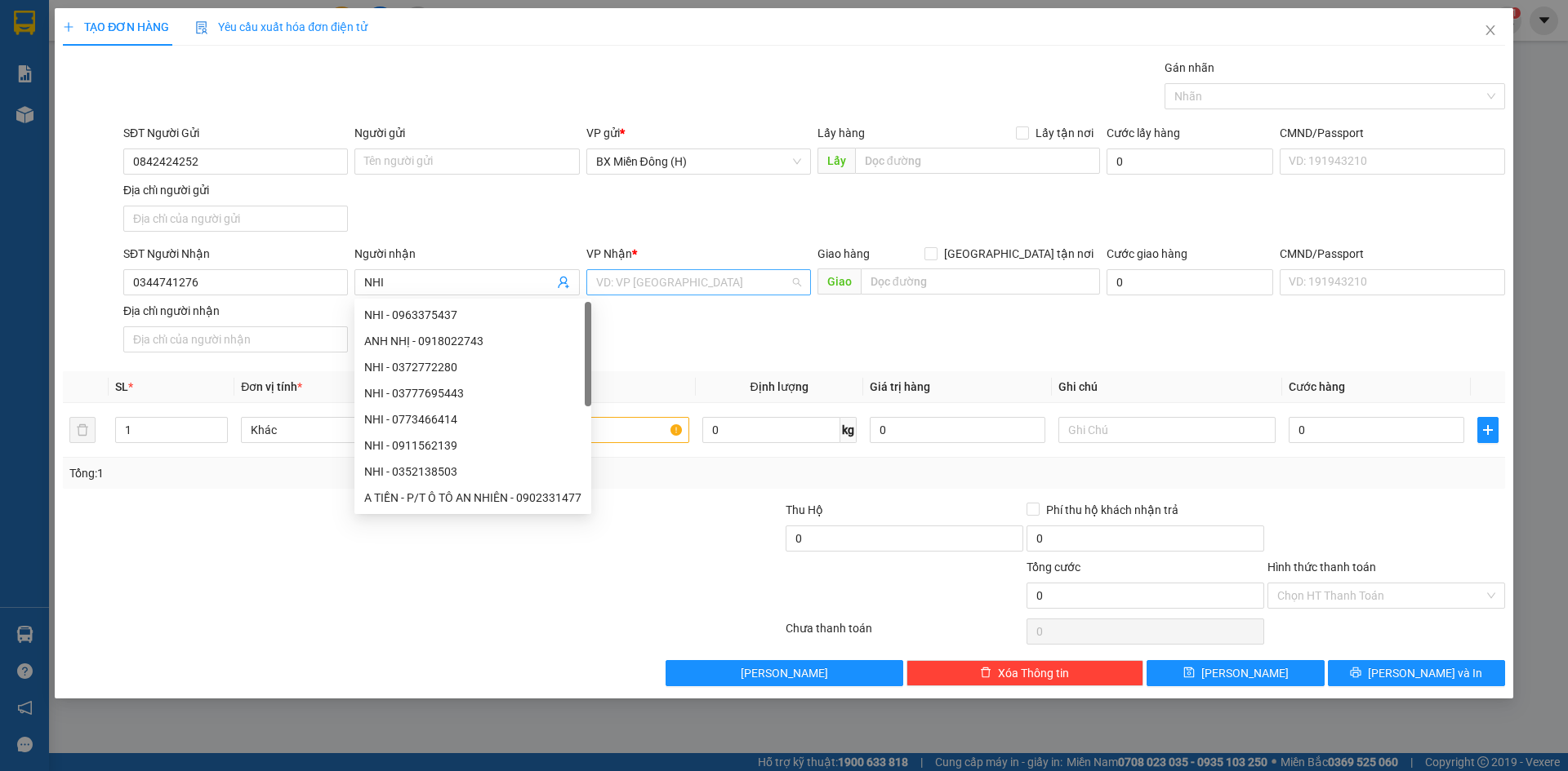
click at [676, 281] on input "search" at bounding box center [692, 282] width 193 height 24
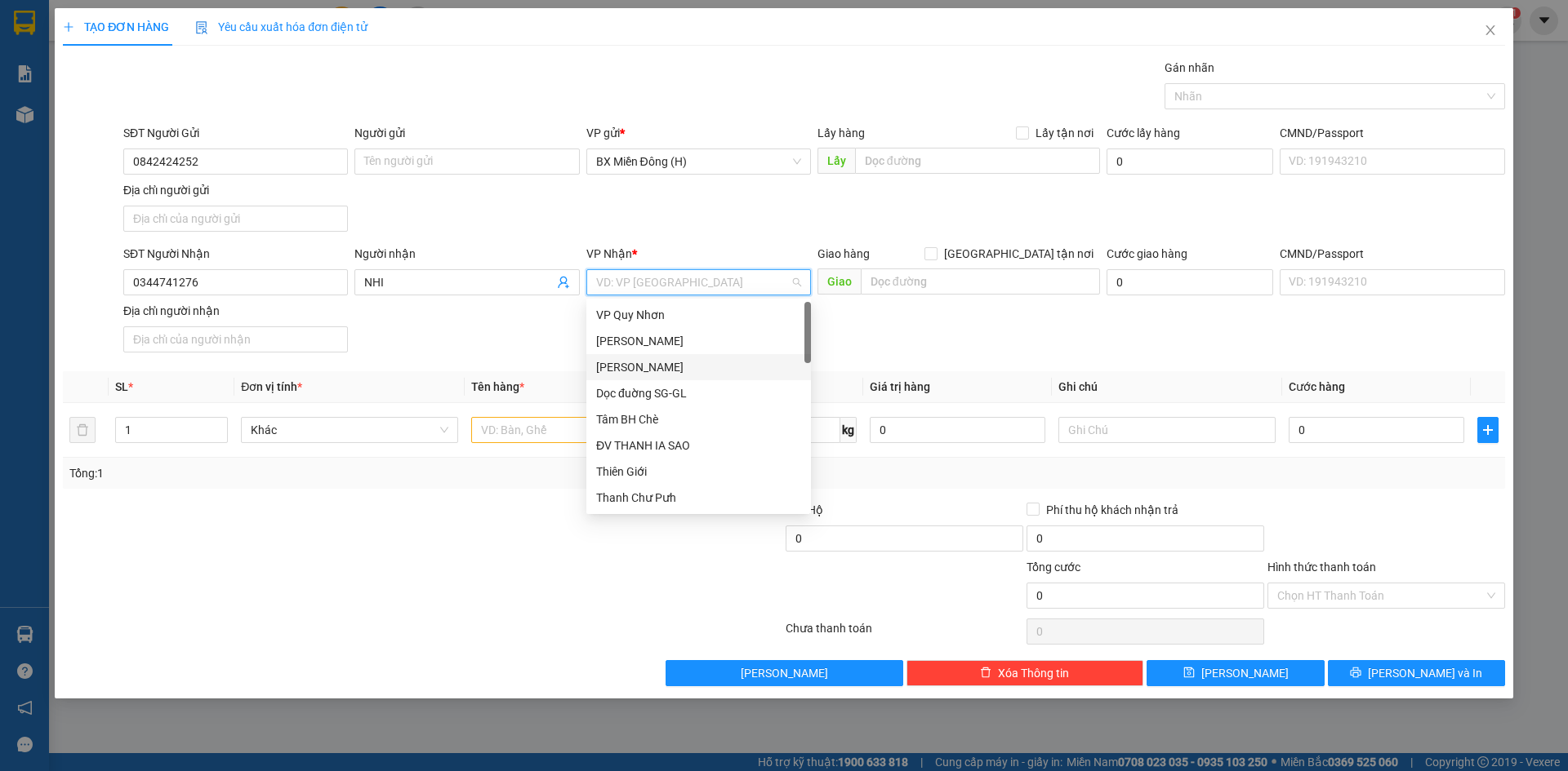
click at [659, 365] on div "[PERSON_NAME]" at bounding box center [698, 366] width 205 height 18
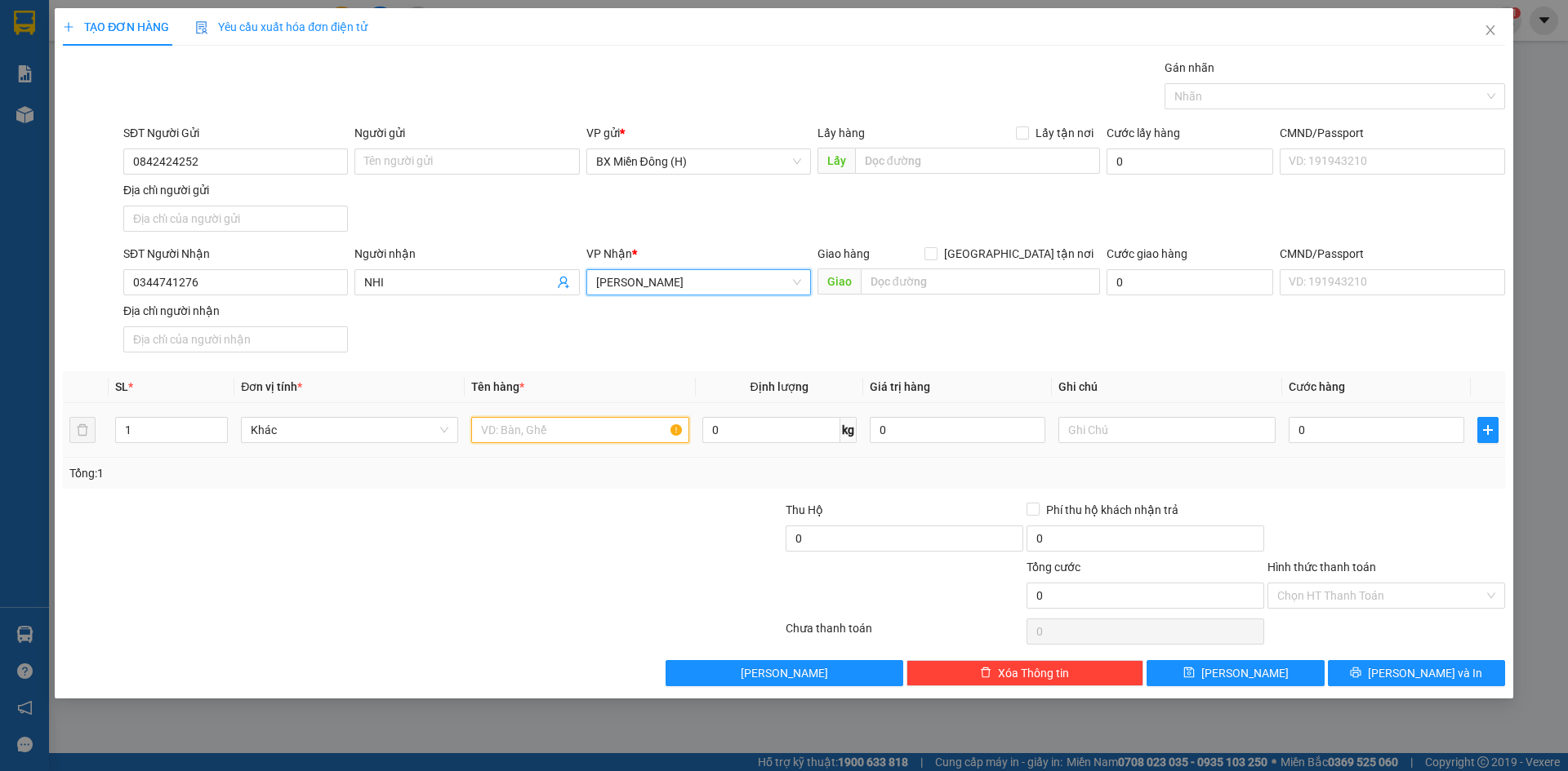
click at [505, 438] on input "text" at bounding box center [580, 430] width 218 height 26
click at [179, 433] on input "1" at bounding box center [172, 430] width 111 height 24
click at [1309, 429] on input "0" at bounding box center [1376, 430] width 176 height 26
click at [1477, 514] on div at bounding box center [1386, 529] width 241 height 57
click at [1411, 430] on input "300.000" at bounding box center [1376, 430] width 176 height 26
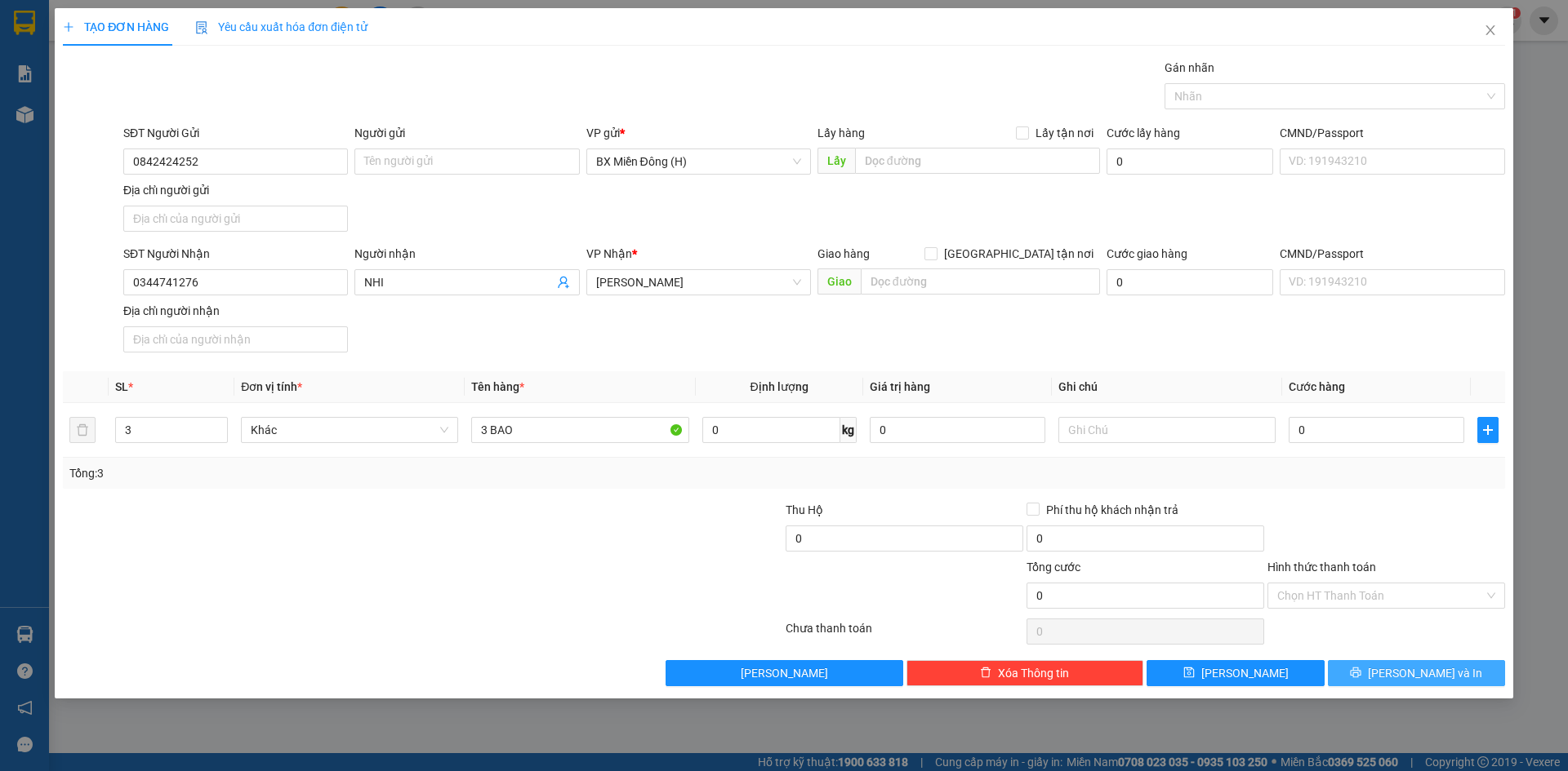
click at [1409, 665] on span "[PERSON_NAME] và In" at bounding box center [1425, 672] width 115 height 18
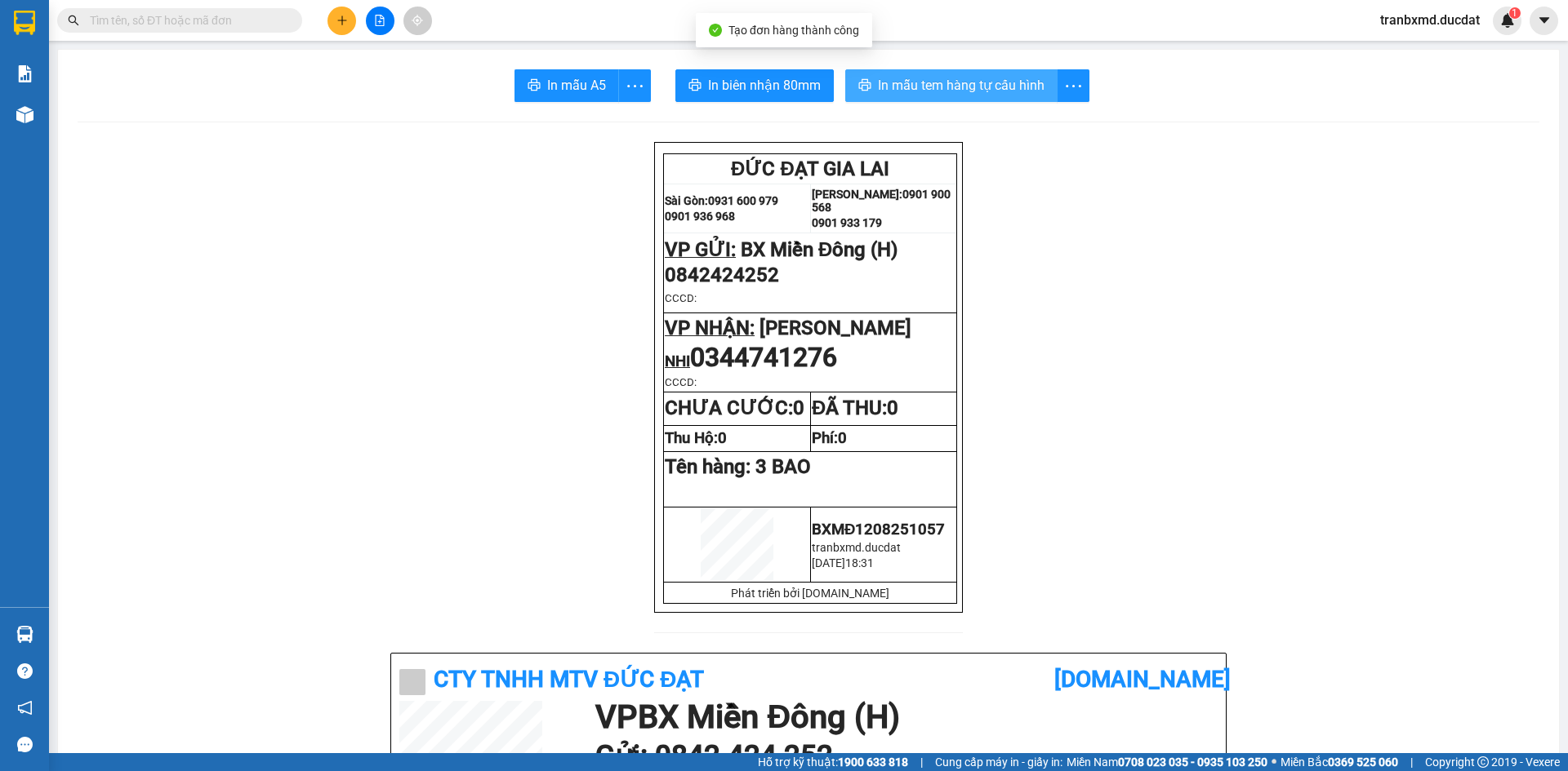
click at [899, 79] on span "In mẫu tem hàng tự cấu hình" at bounding box center [961, 85] width 167 height 20
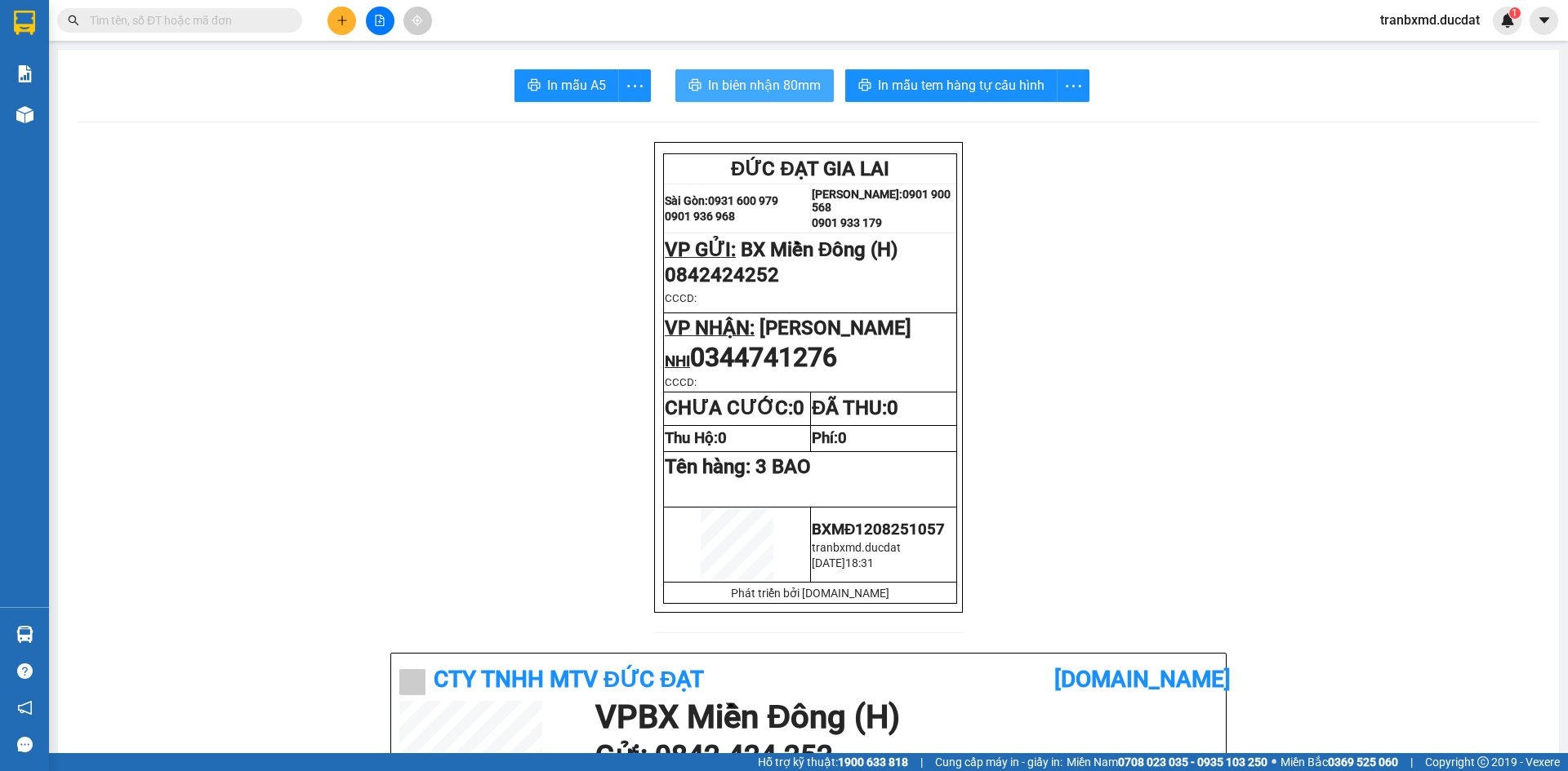
click at [787, 89] on span "In biên nhận 80mm" at bounding box center [764, 85] width 113 height 20
click at [347, 19] on icon "plus" at bounding box center [342, 21] width 12 height 12
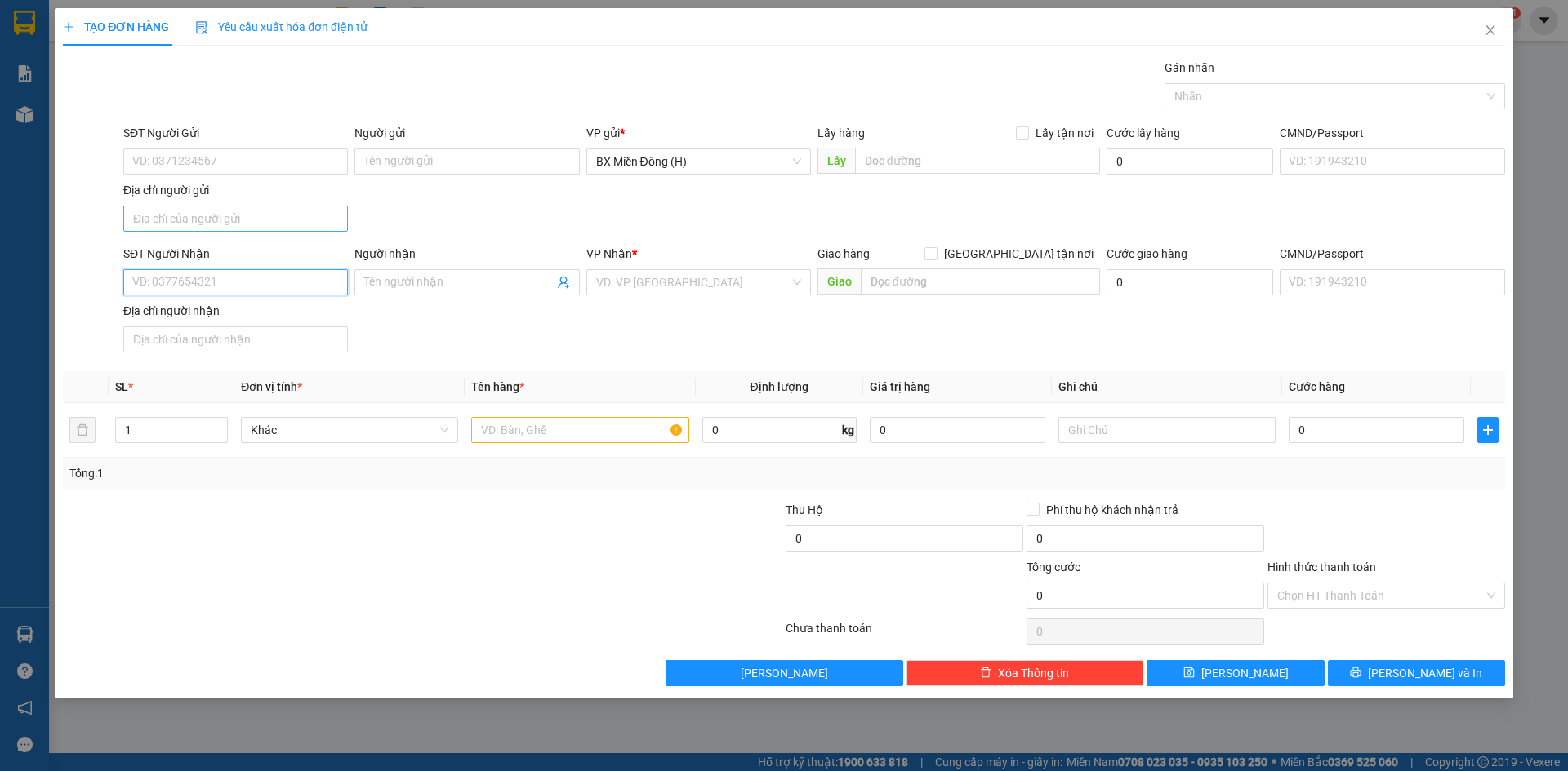
drag, startPoint x: 342, startPoint y: 282, endPoint x: 331, endPoint y: 230, distance: 53.2
click at [341, 282] on input "SĐT Người Nhận" at bounding box center [235, 282] width 224 height 26
click at [310, 319] on div "0383394789 - NHÀN GONSA" at bounding box center [235, 314] width 205 height 18
click at [525, 431] on input "text" at bounding box center [580, 430] width 218 height 26
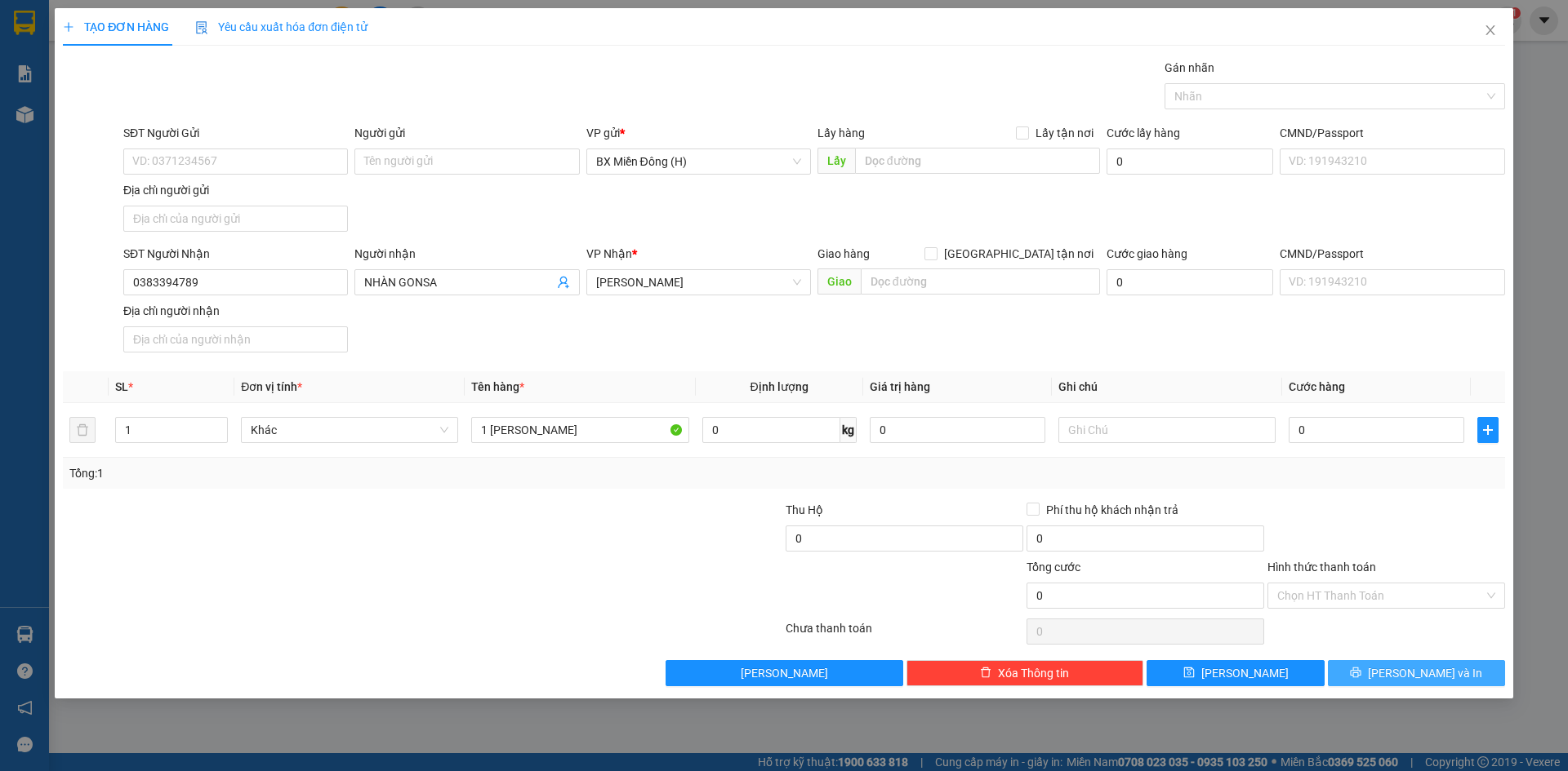
click at [1432, 674] on span "[PERSON_NAME] và In" at bounding box center [1425, 672] width 115 height 18
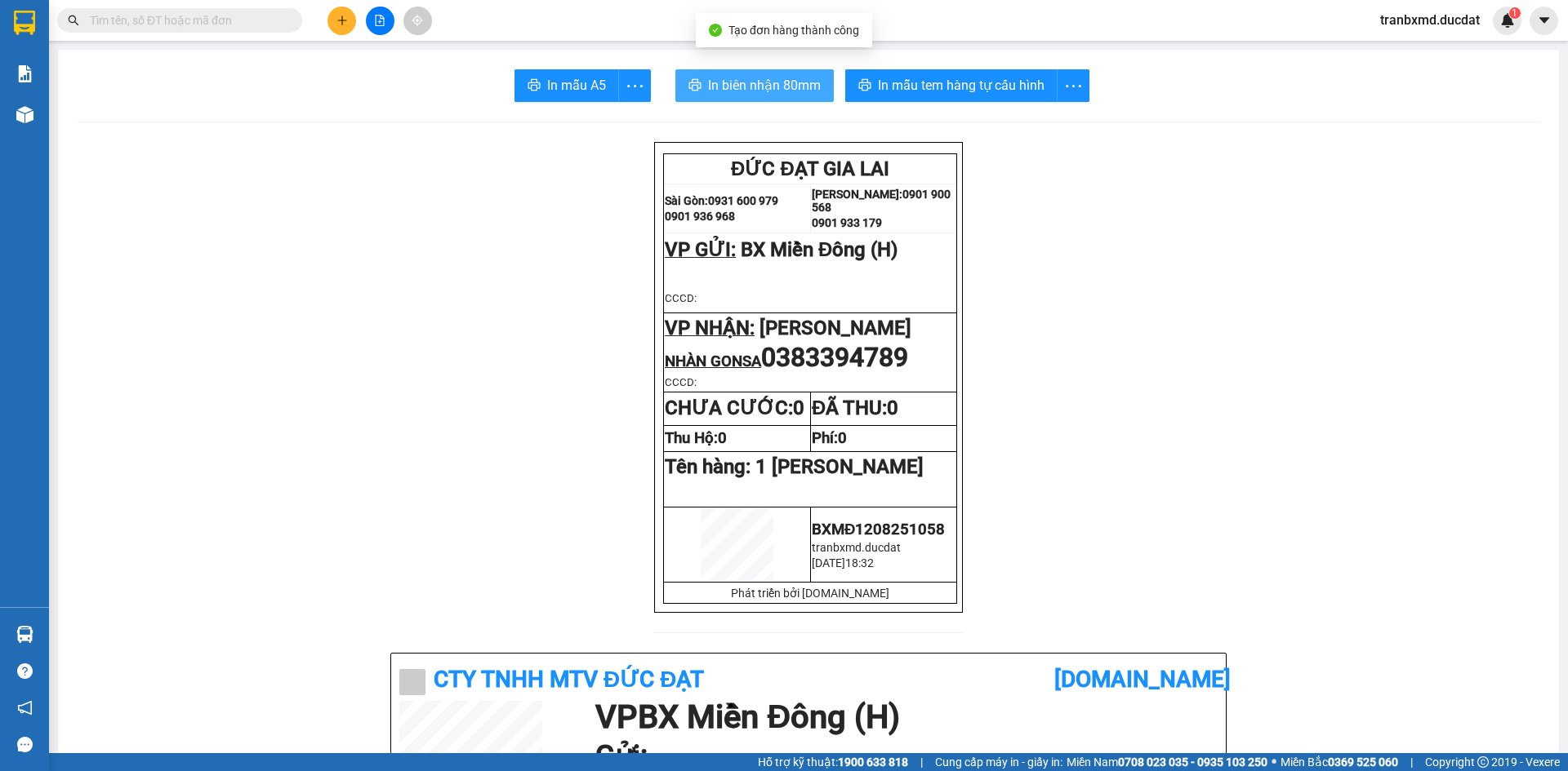
click at [717, 77] on span "In biên nhận 80mm" at bounding box center [764, 85] width 113 height 20
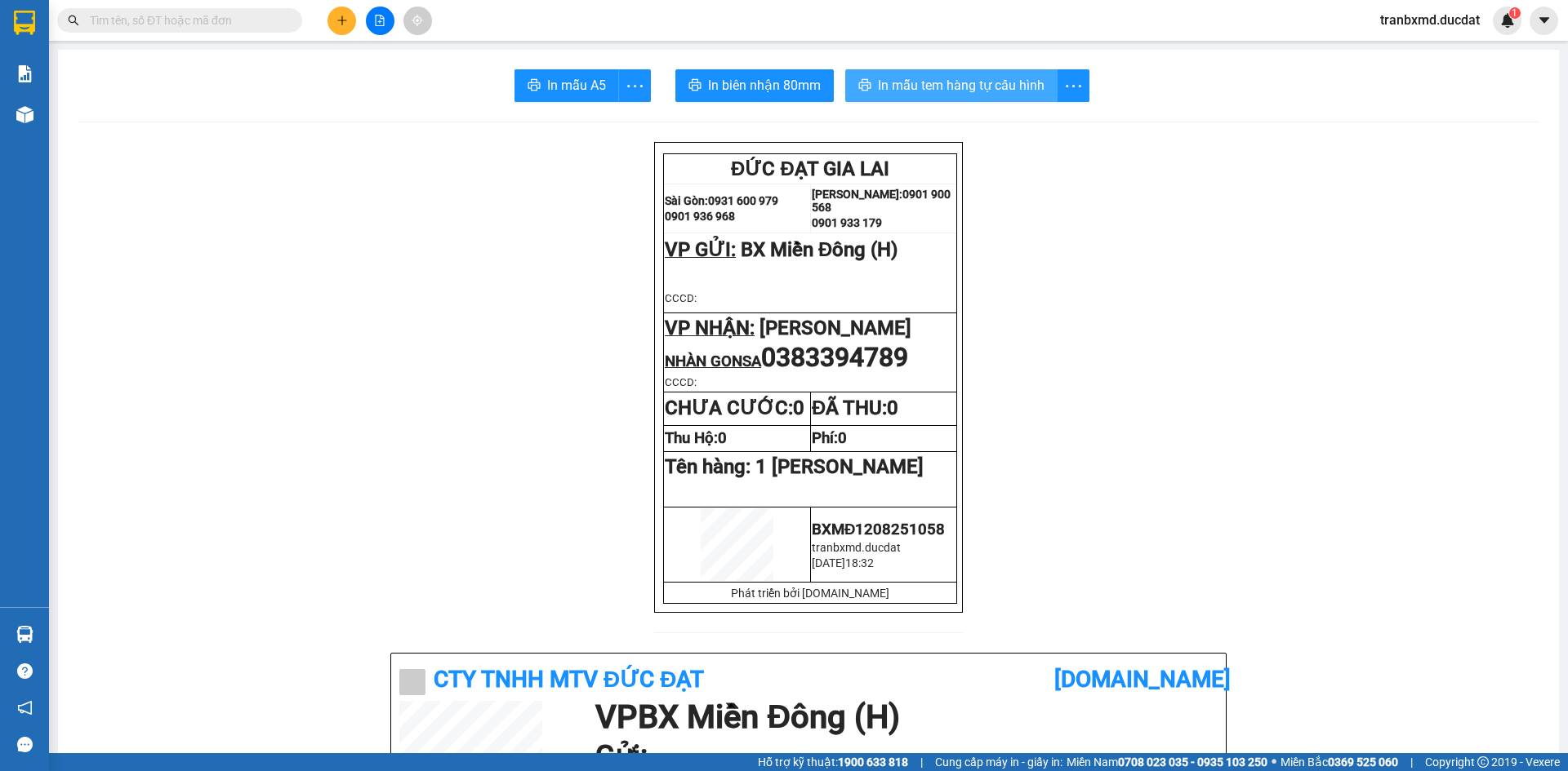
click at [962, 90] on span "In mẫu tem hàng tự cấu hình" at bounding box center [961, 85] width 167 height 20
click at [346, 23] on icon "plus" at bounding box center [342, 21] width 12 height 12
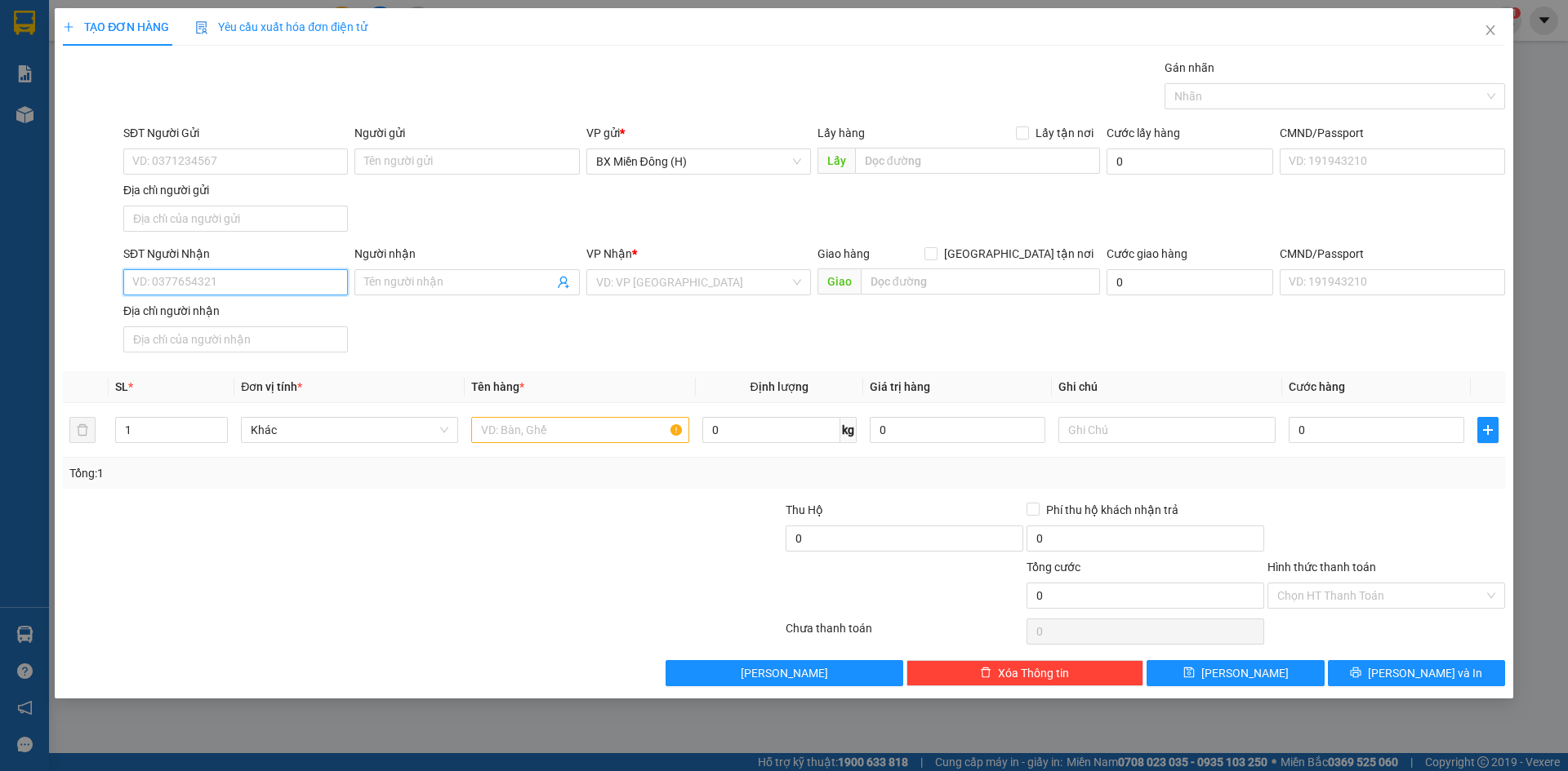
drag, startPoint x: 262, startPoint y: 290, endPoint x: 262, endPoint y: 273, distance: 17.0
click at [264, 288] on input "SĐT Người Nhận" at bounding box center [235, 282] width 224 height 26
click at [289, 160] on input "SĐT Người Gửi" at bounding box center [235, 161] width 224 height 26
click at [276, 288] on input "SĐT Người Nhận" at bounding box center [235, 282] width 224 height 26
click at [422, 285] on input "Người nhận" at bounding box center [458, 282] width 188 height 18
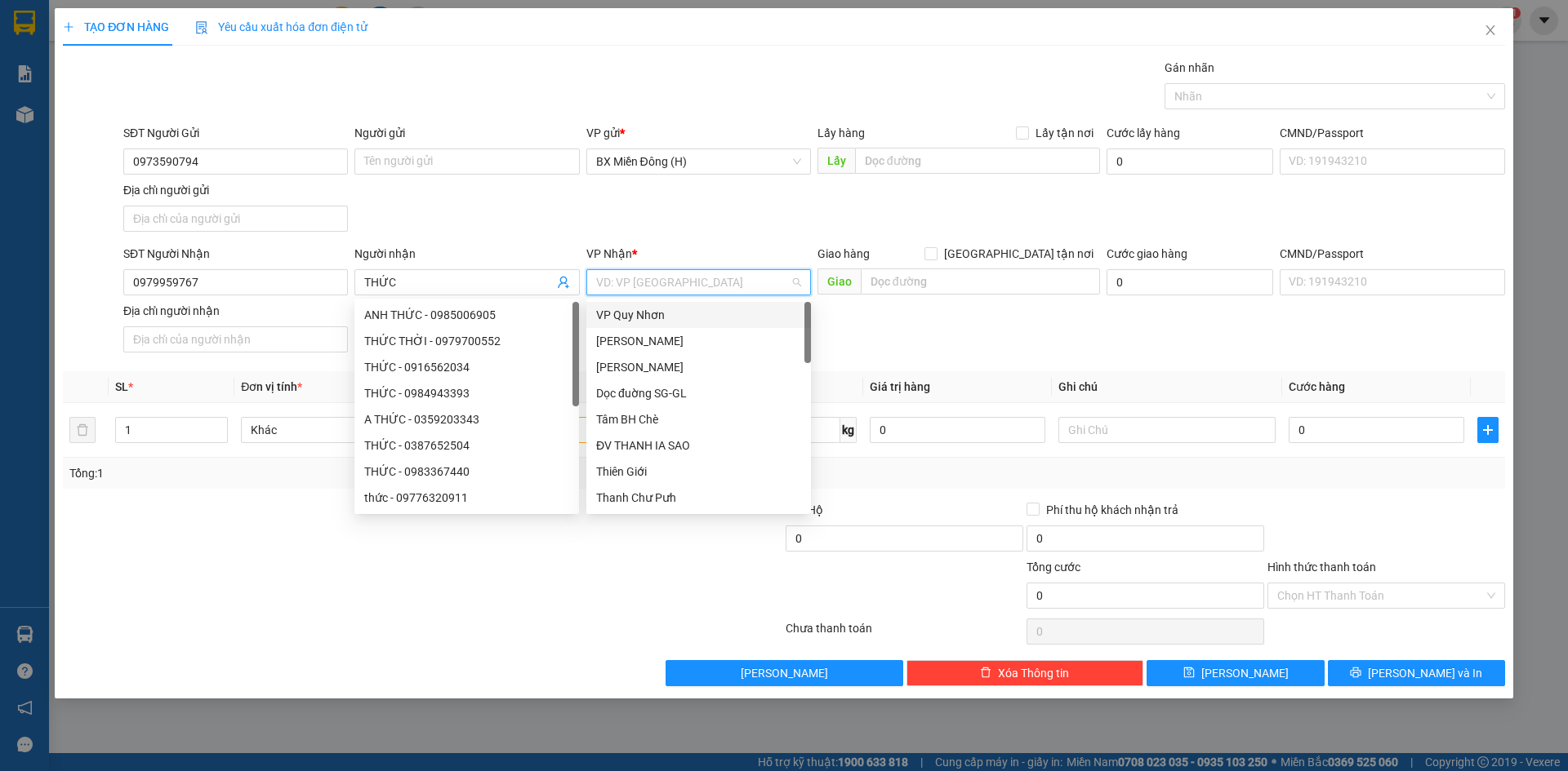
click at [720, 277] on input "search" at bounding box center [692, 282] width 193 height 24
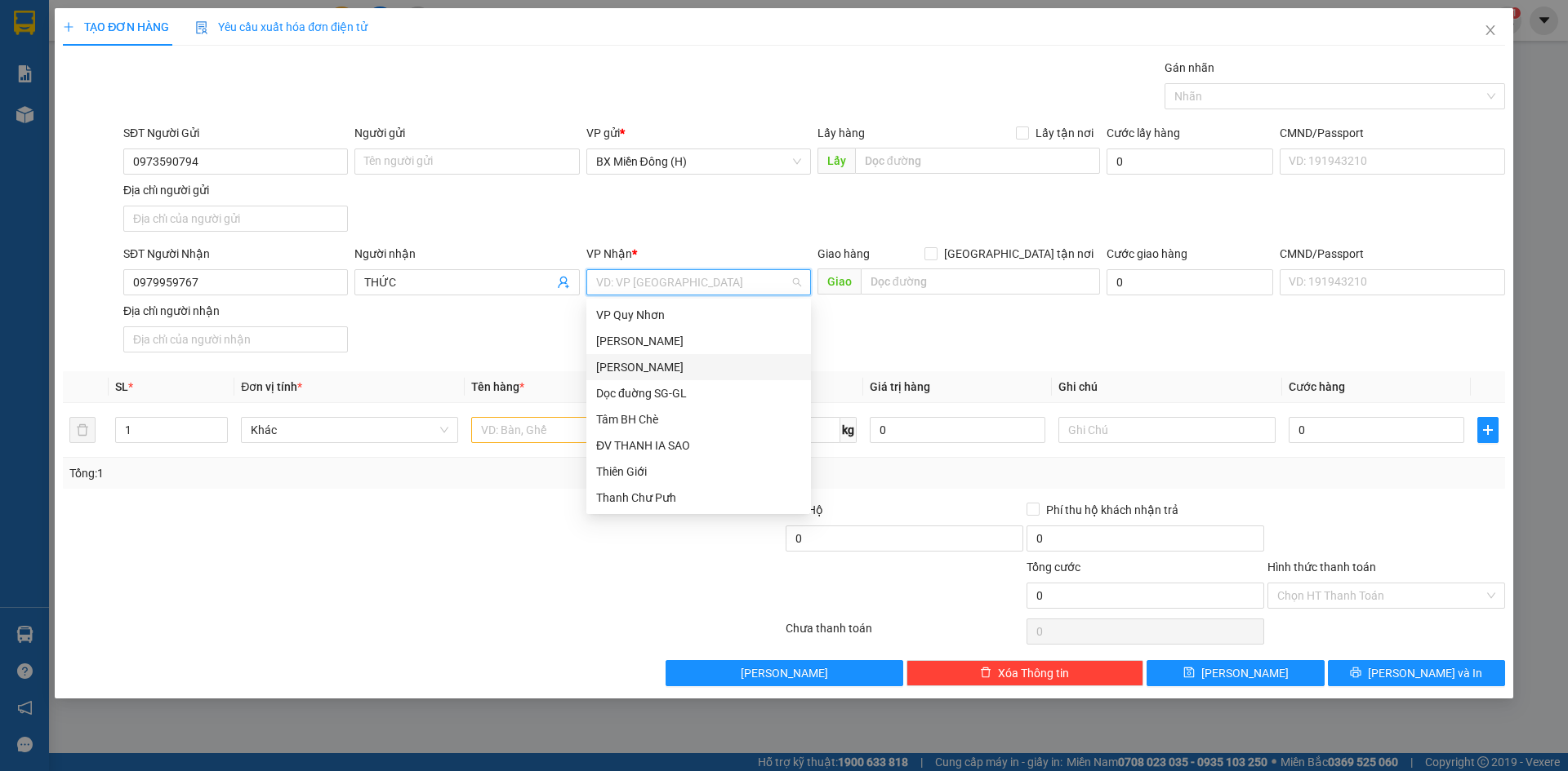
click at [693, 370] on div "[PERSON_NAME]" at bounding box center [698, 366] width 205 height 18
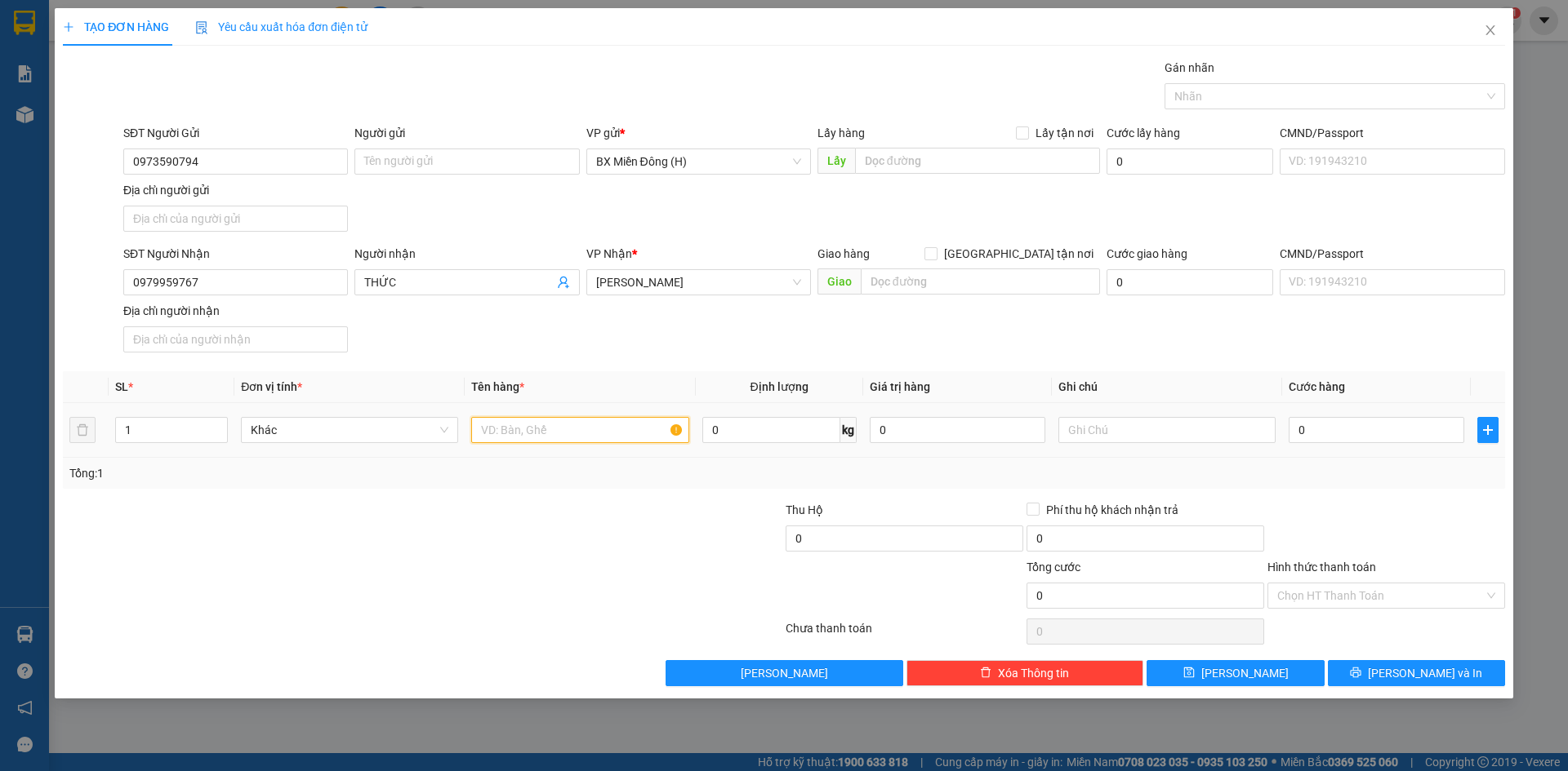
click at [574, 427] on input "text" at bounding box center [580, 430] width 218 height 26
click at [1306, 427] on input "0" at bounding box center [1376, 430] width 176 height 26
click at [1430, 516] on div at bounding box center [1386, 529] width 241 height 57
click at [1382, 593] on input "Hình thức thanh toán" at bounding box center [1380, 595] width 207 height 24
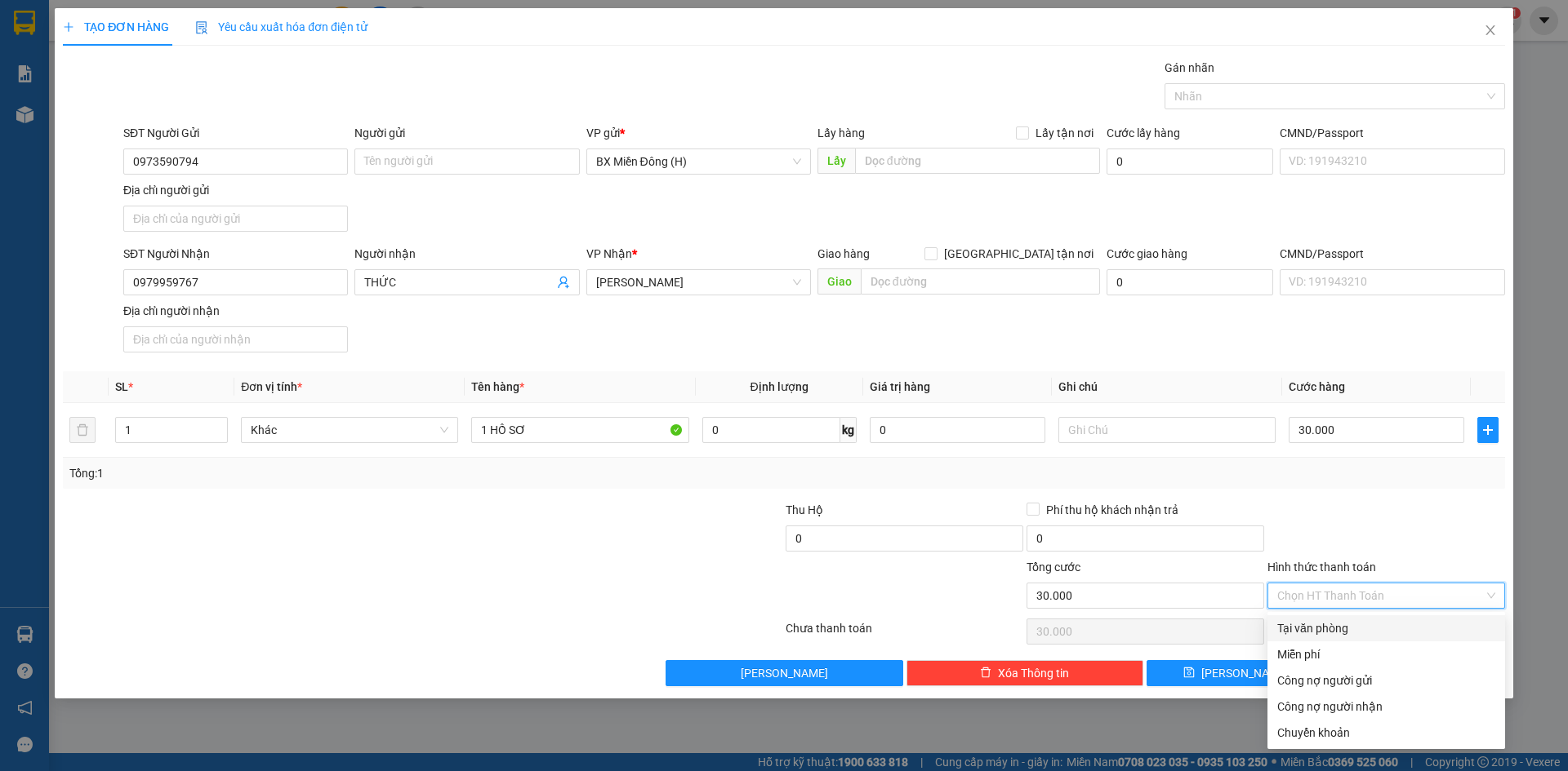
click at [1358, 631] on div "Tại văn phòng" at bounding box center [1386, 628] width 218 height 18
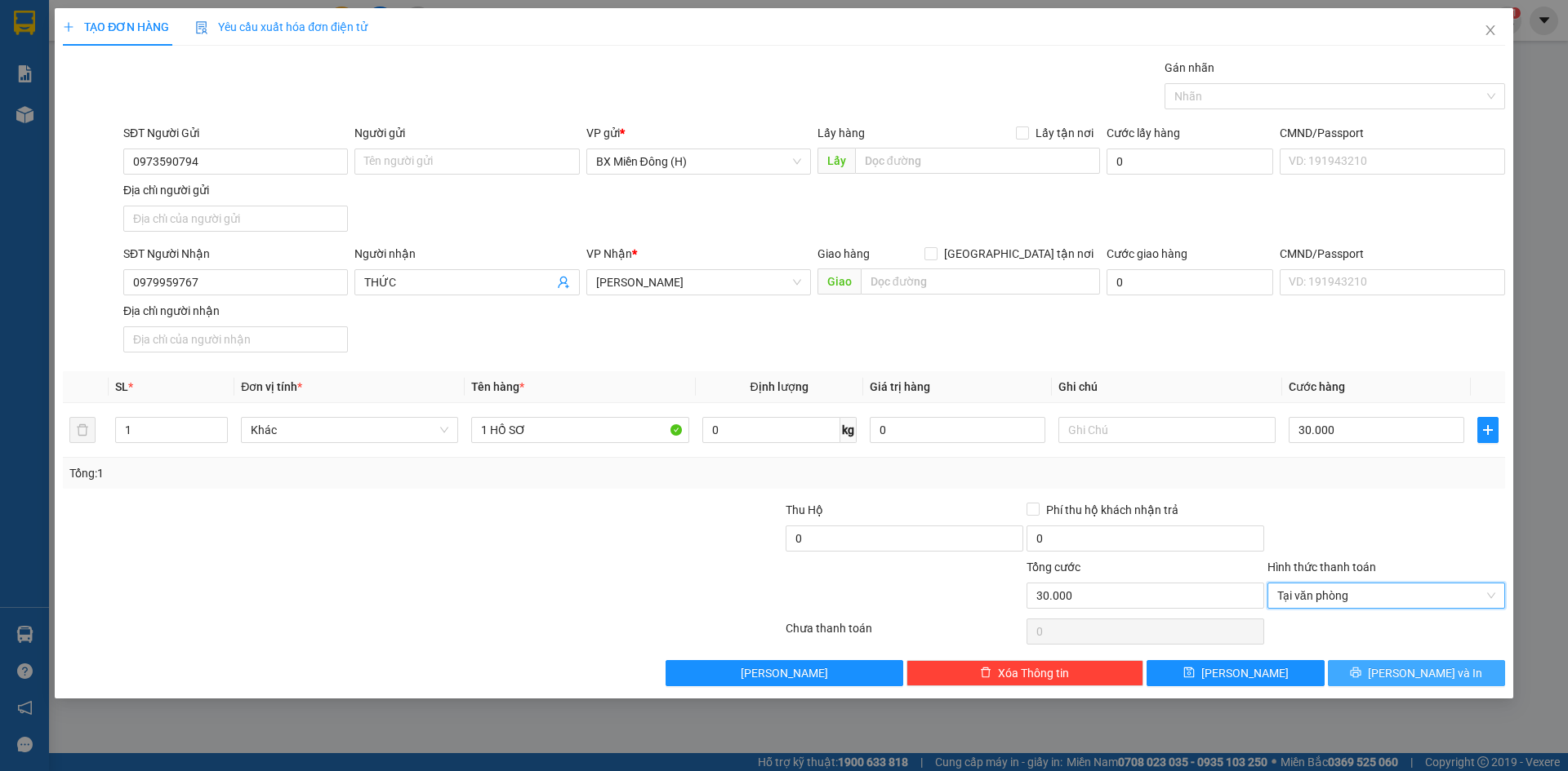
click at [1422, 669] on span "[PERSON_NAME] và In" at bounding box center [1425, 672] width 115 height 18
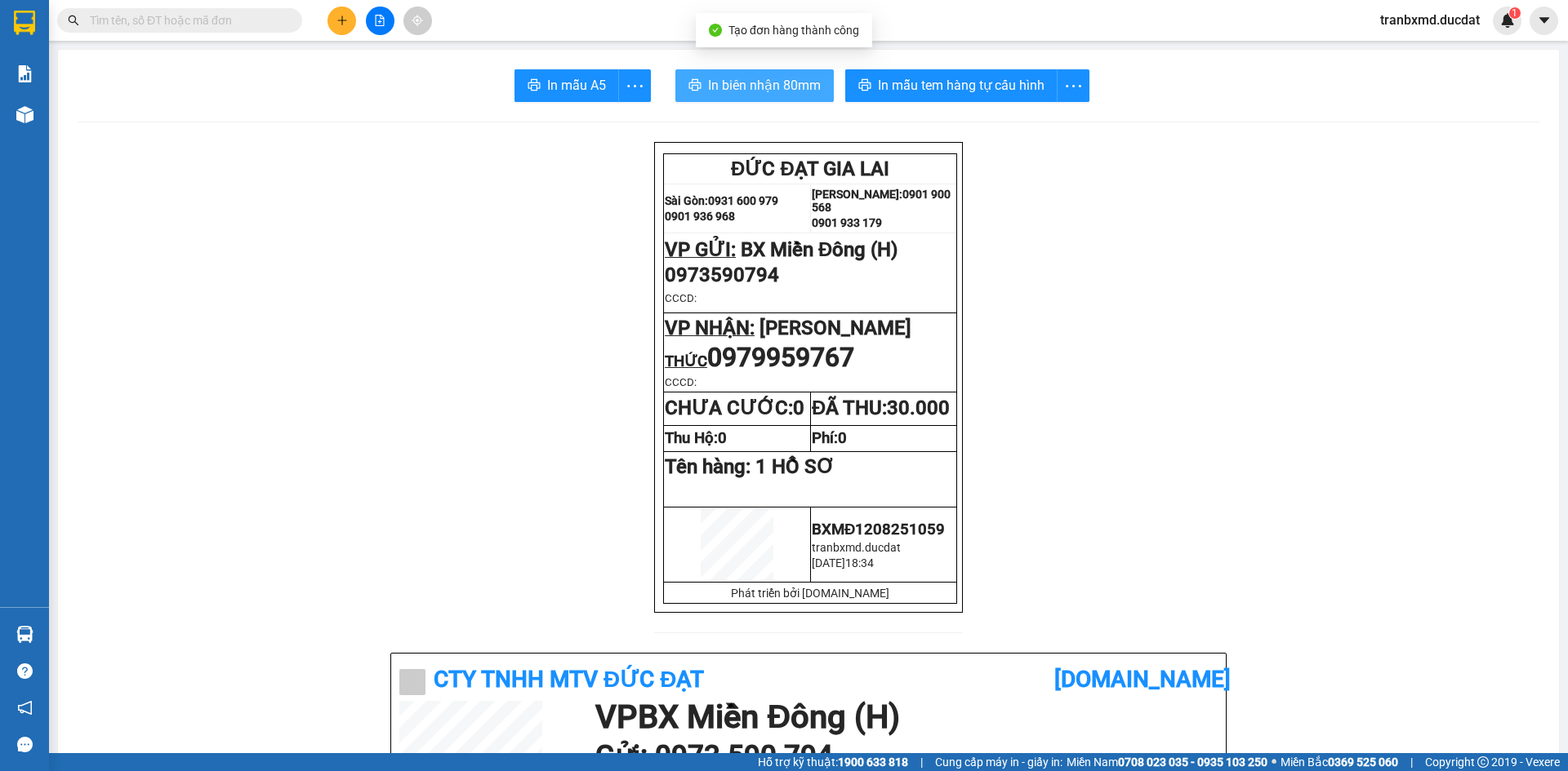
click at [768, 80] on span "In biên nhận 80mm" at bounding box center [764, 85] width 113 height 20
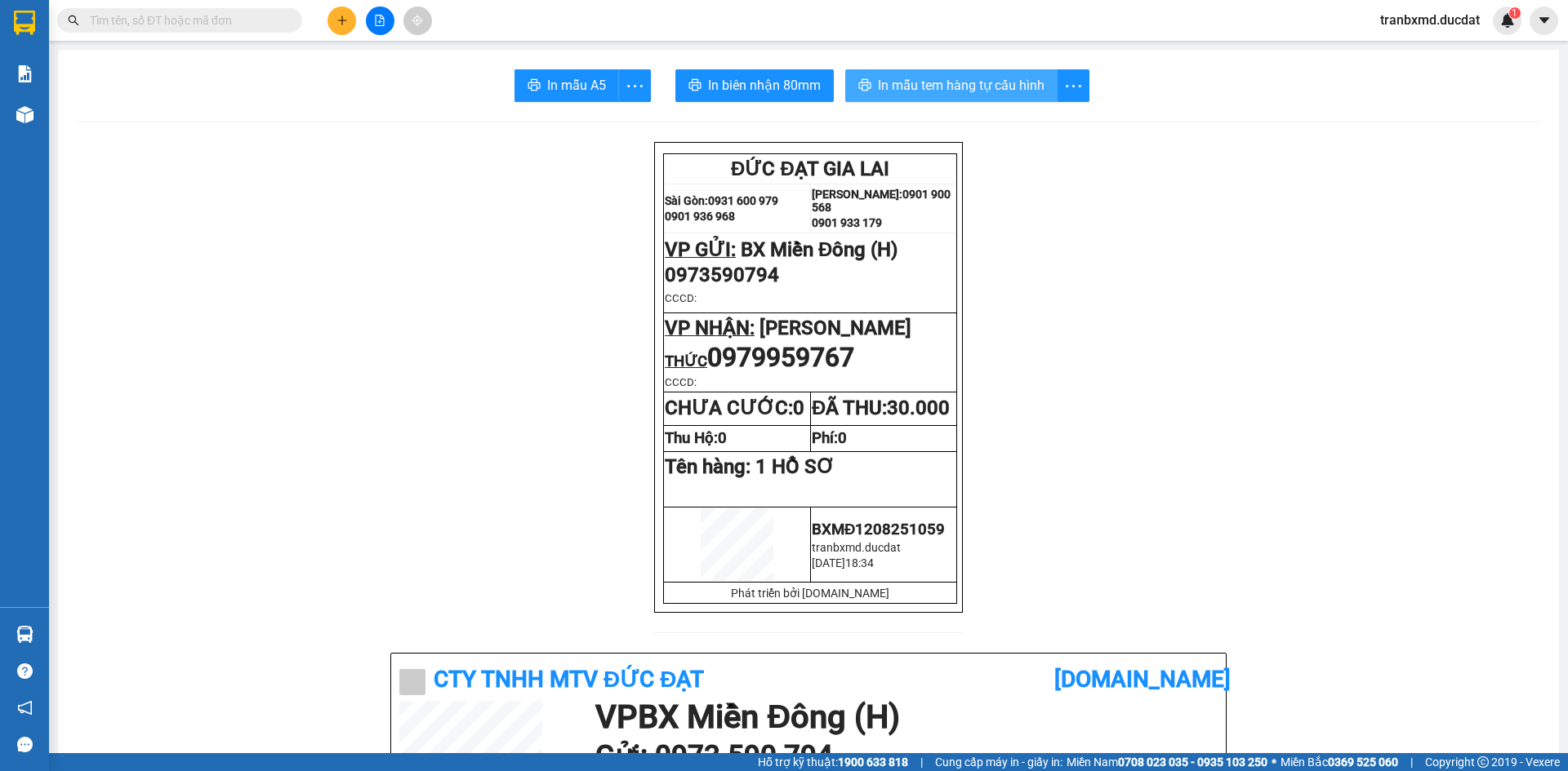
click at [997, 89] on span "In mẫu tem hàng tự cấu hình" at bounding box center [961, 85] width 167 height 20
click at [341, 24] on icon "plus" at bounding box center [342, 21] width 12 height 12
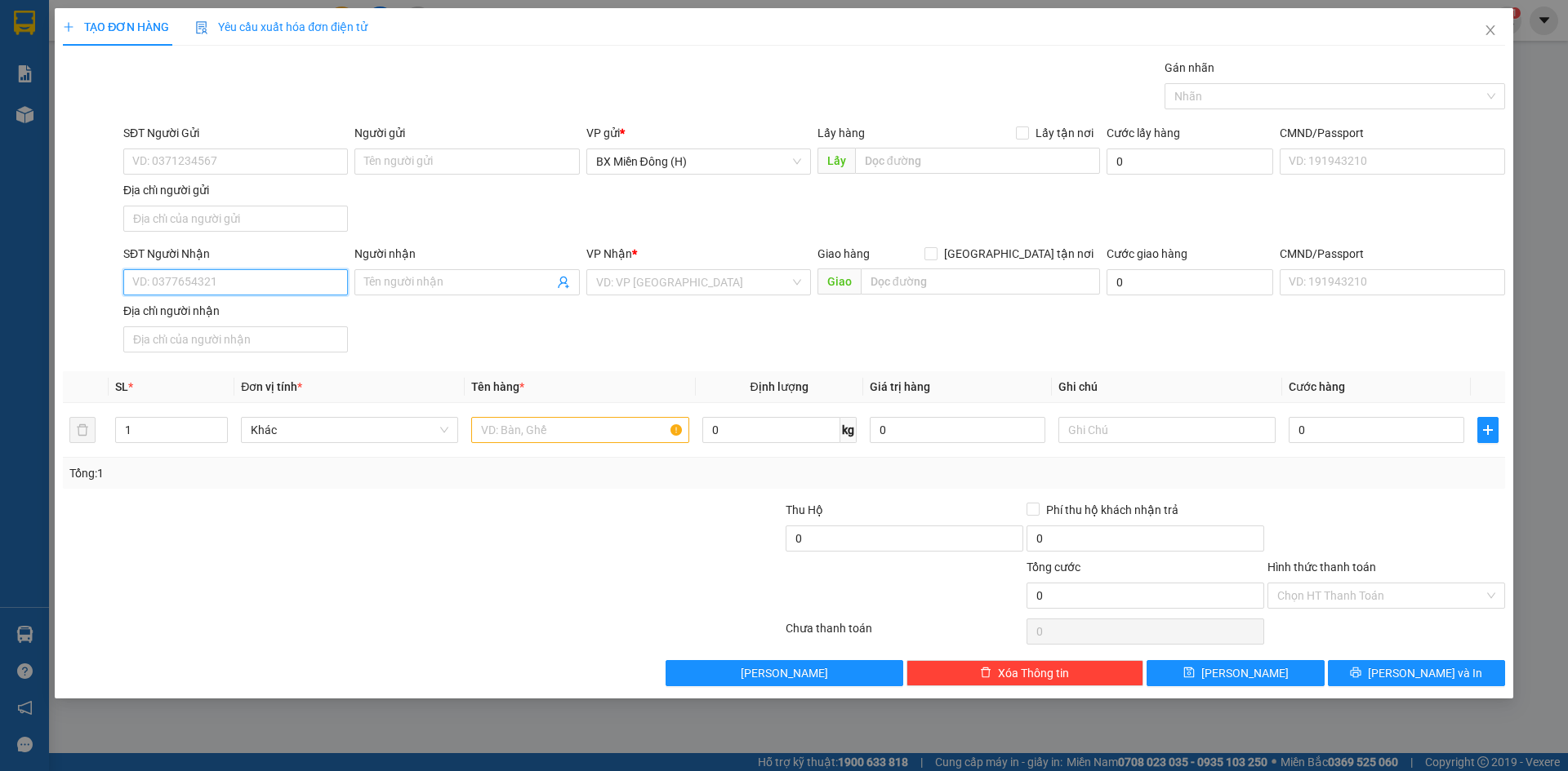
click at [259, 292] on input "SĐT Người Nhận" at bounding box center [235, 282] width 224 height 26
click at [404, 290] on input "Người nhận" at bounding box center [458, 282] width 188 height 18
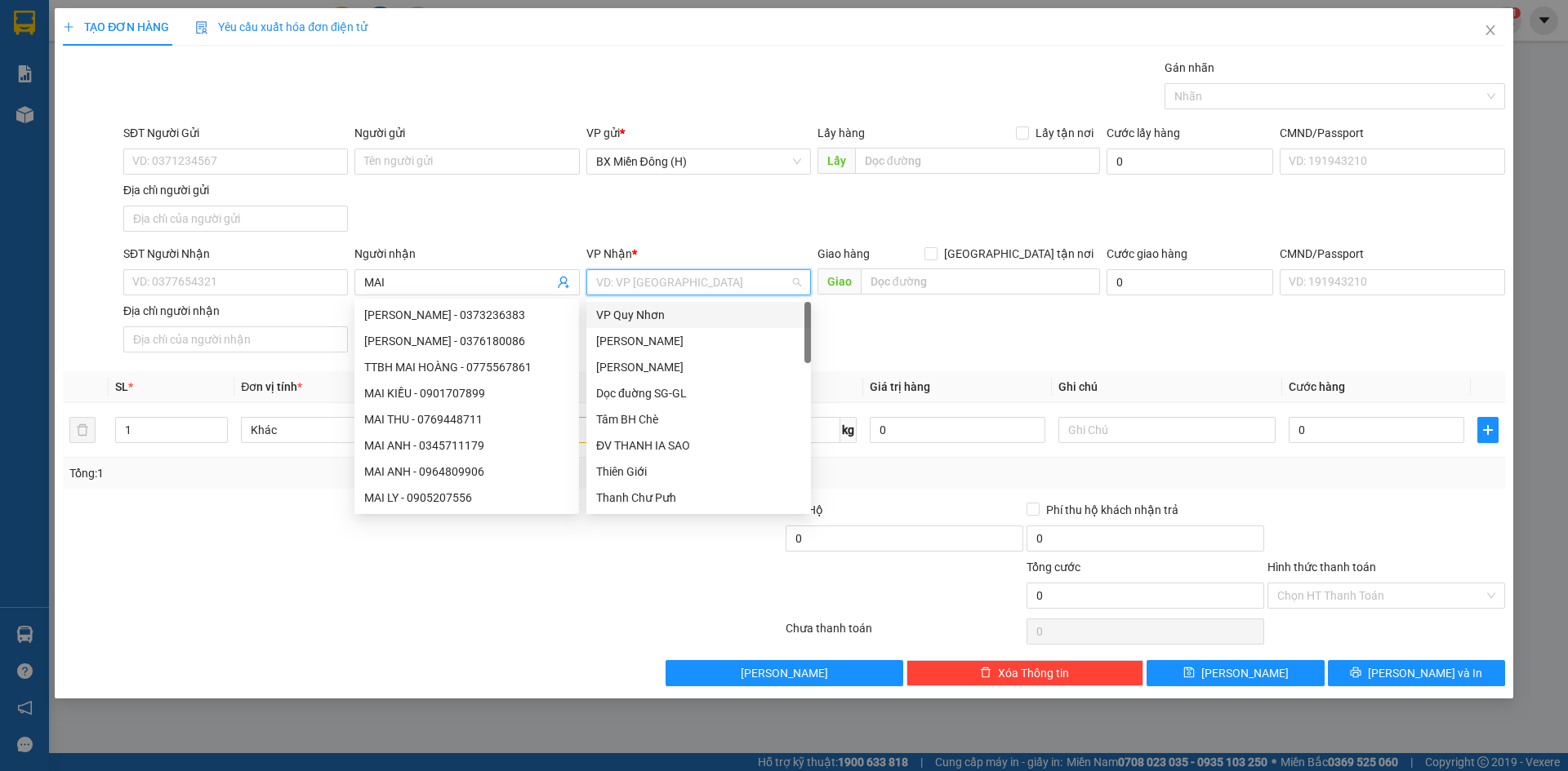
drag, startPoint x: 750, startPoint y: 273, endPoint x: 732, endPoint y: 279, distance: 19.0
click at [748, 273] on input "search" at bounding box center [692, 282] width 193 height 24
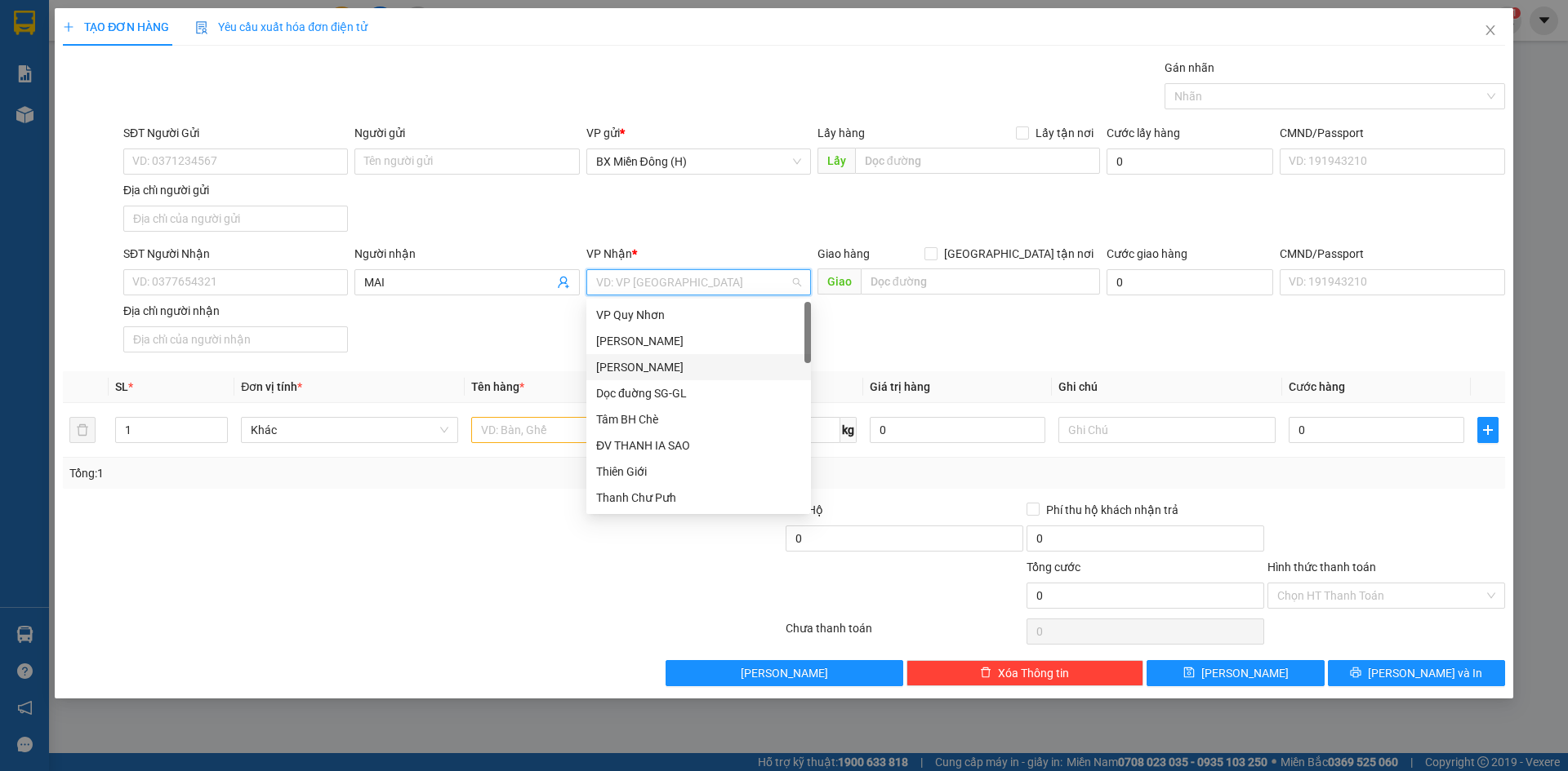
click at [691, 369] on div "[PERSON_NAME]" at bounding box center [698, 366] width 205 height 18
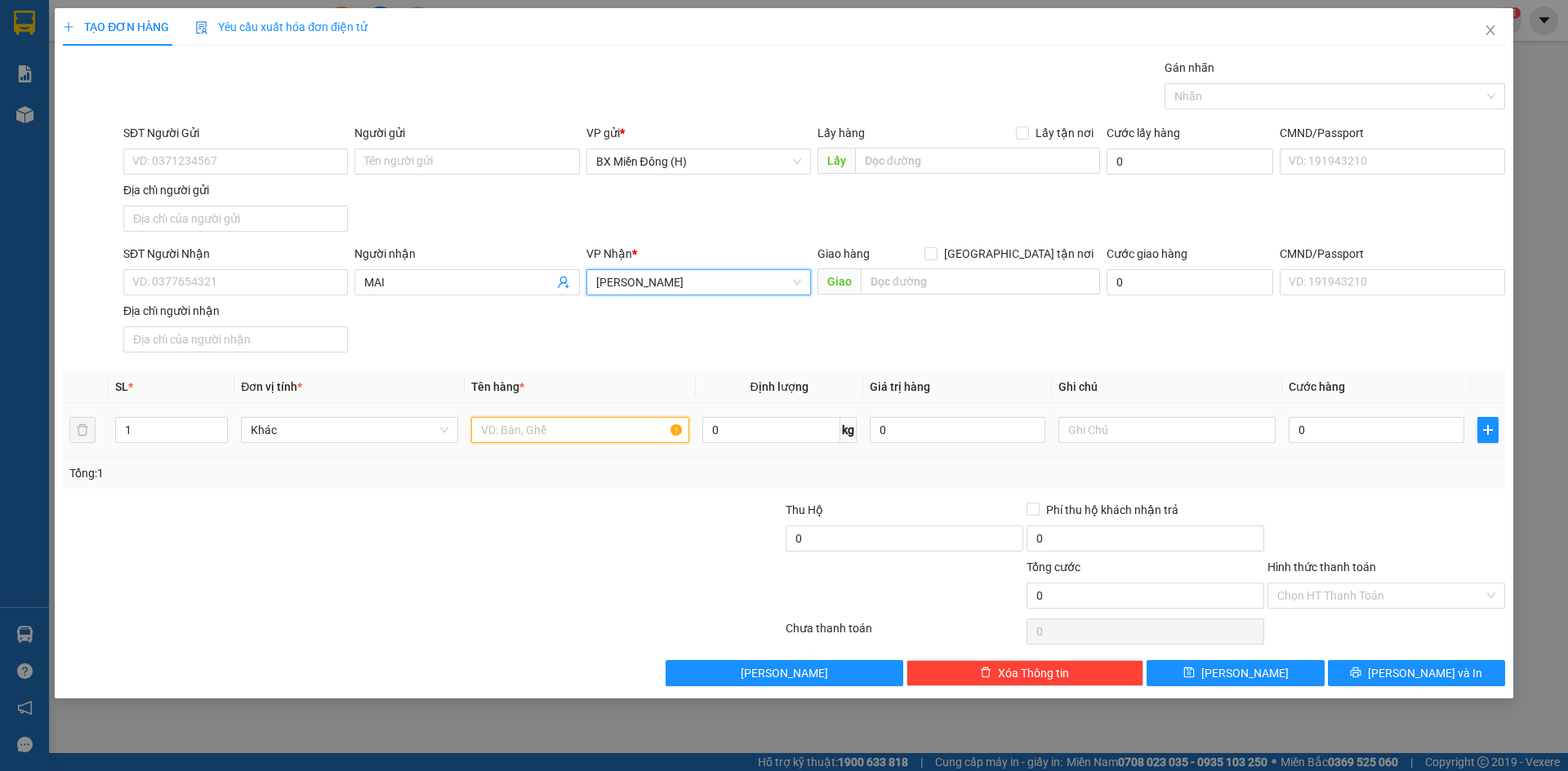
click at [523, 433] on input "text" at bounding box center [580, 430] width 218 height 26
drag, startPoint x: 222, startPoint y: 430, endPoint x: 228, endPoint y: 413, distance: 18.0
click at [223, 421] on div at bounding box center [218, 430] width 18 height 24
click at [223, 424] on span "up" at bounding box center [219, 426] width 10 height 10
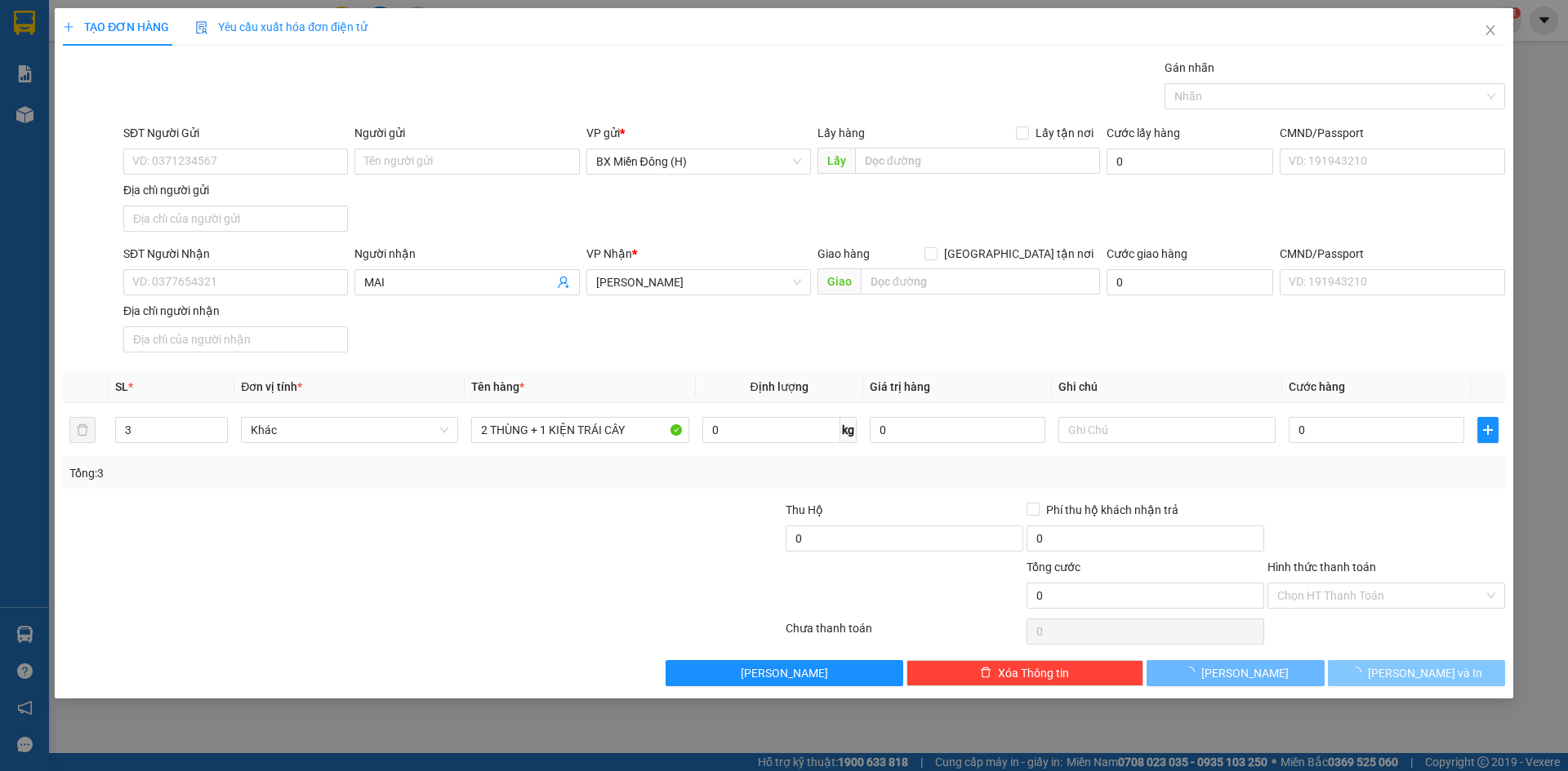
click at [1439, 664] on span "[PERSON_NAME] và In" at bounding box center [1425, 672] width 115 height 18
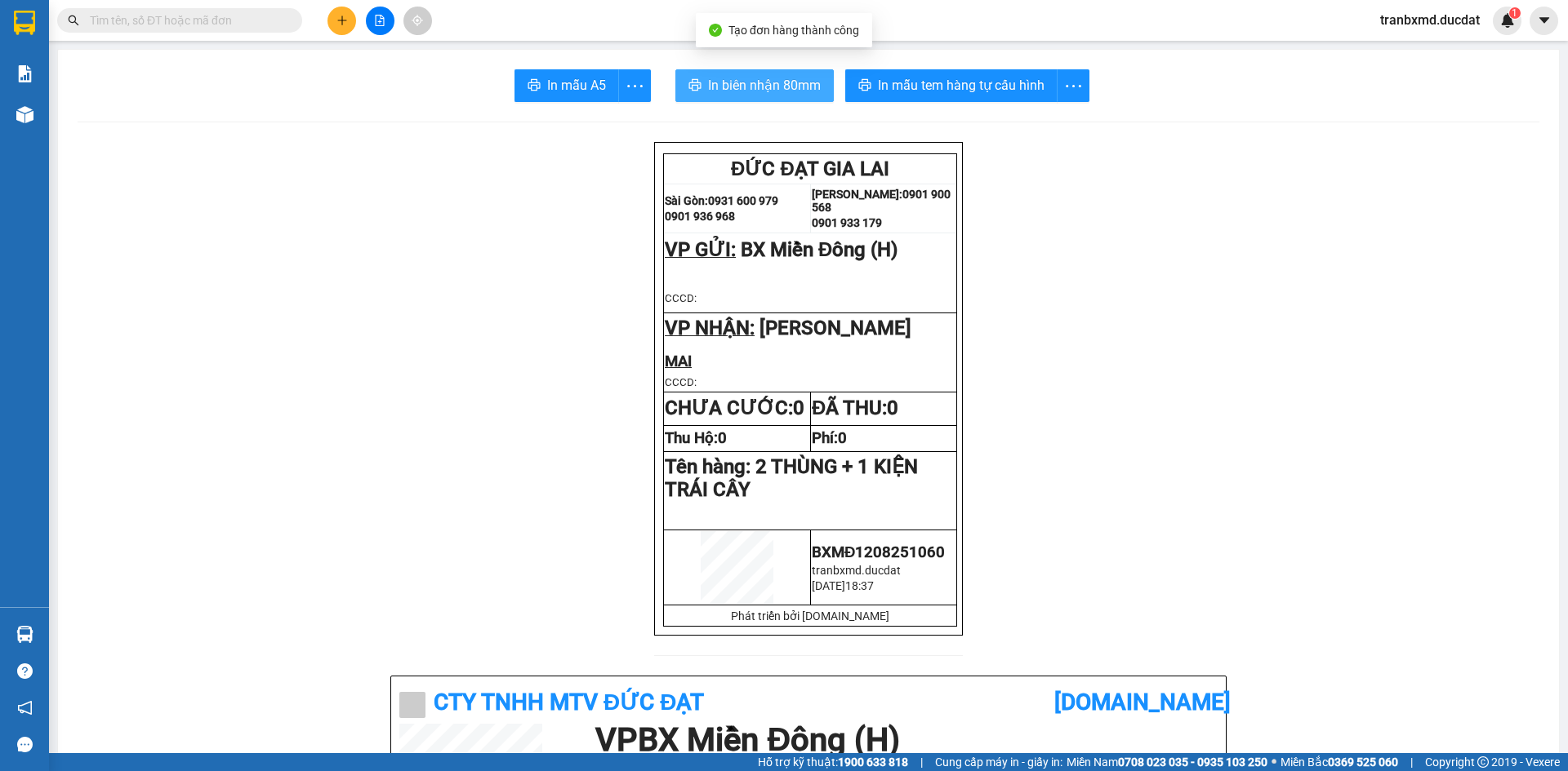
click at [768, 89] on span "In biên nhận 80mm" at bounding box center [764, 85] width 113 height 20
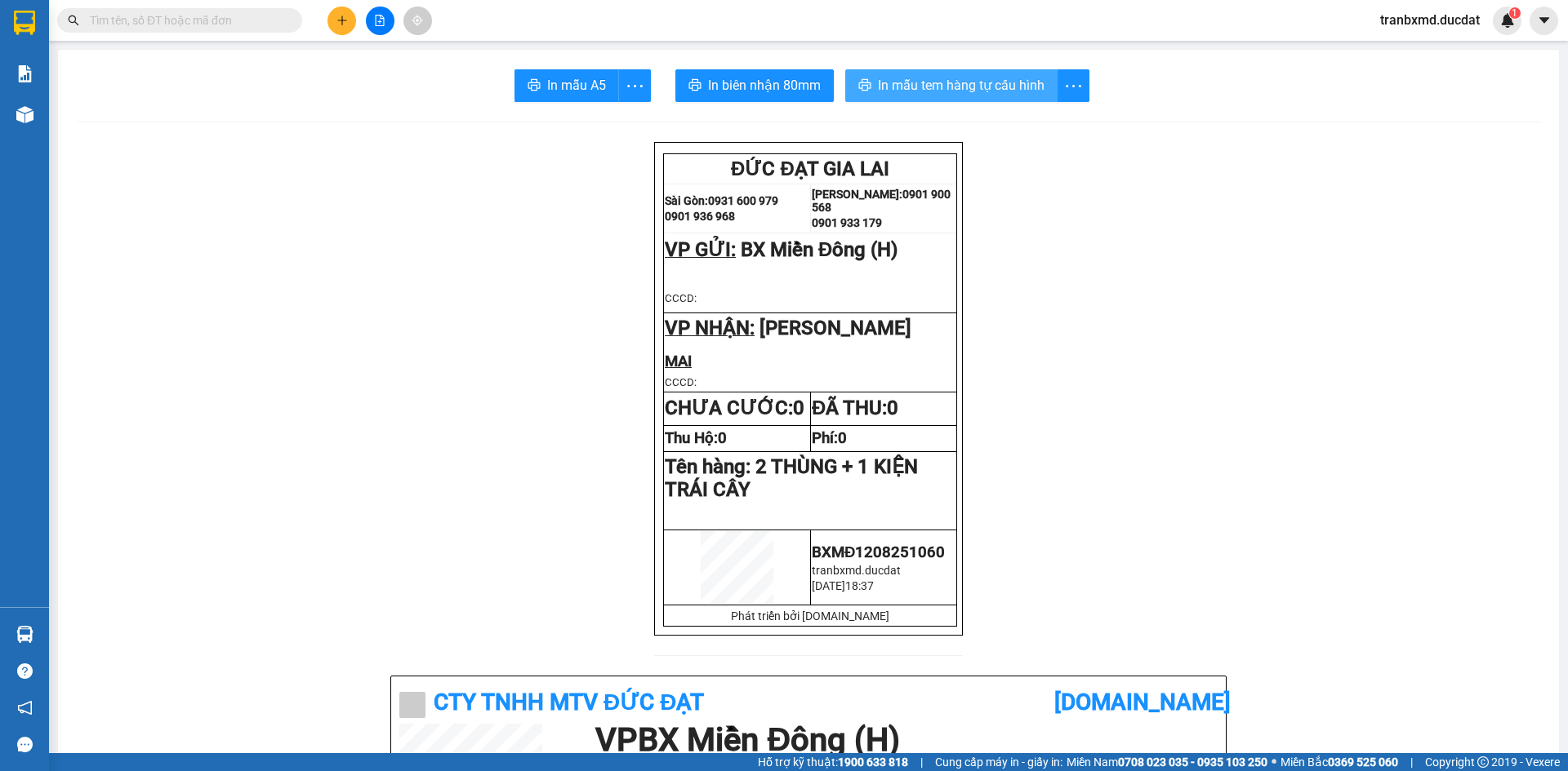
click at [1002, 87] on span "In mẫu tem hàng tự cấu hình" at bounding box center [961, 85] width 167 height 20
click at [335, 21] on button at bounding box center [341, 21] width 28 height 28
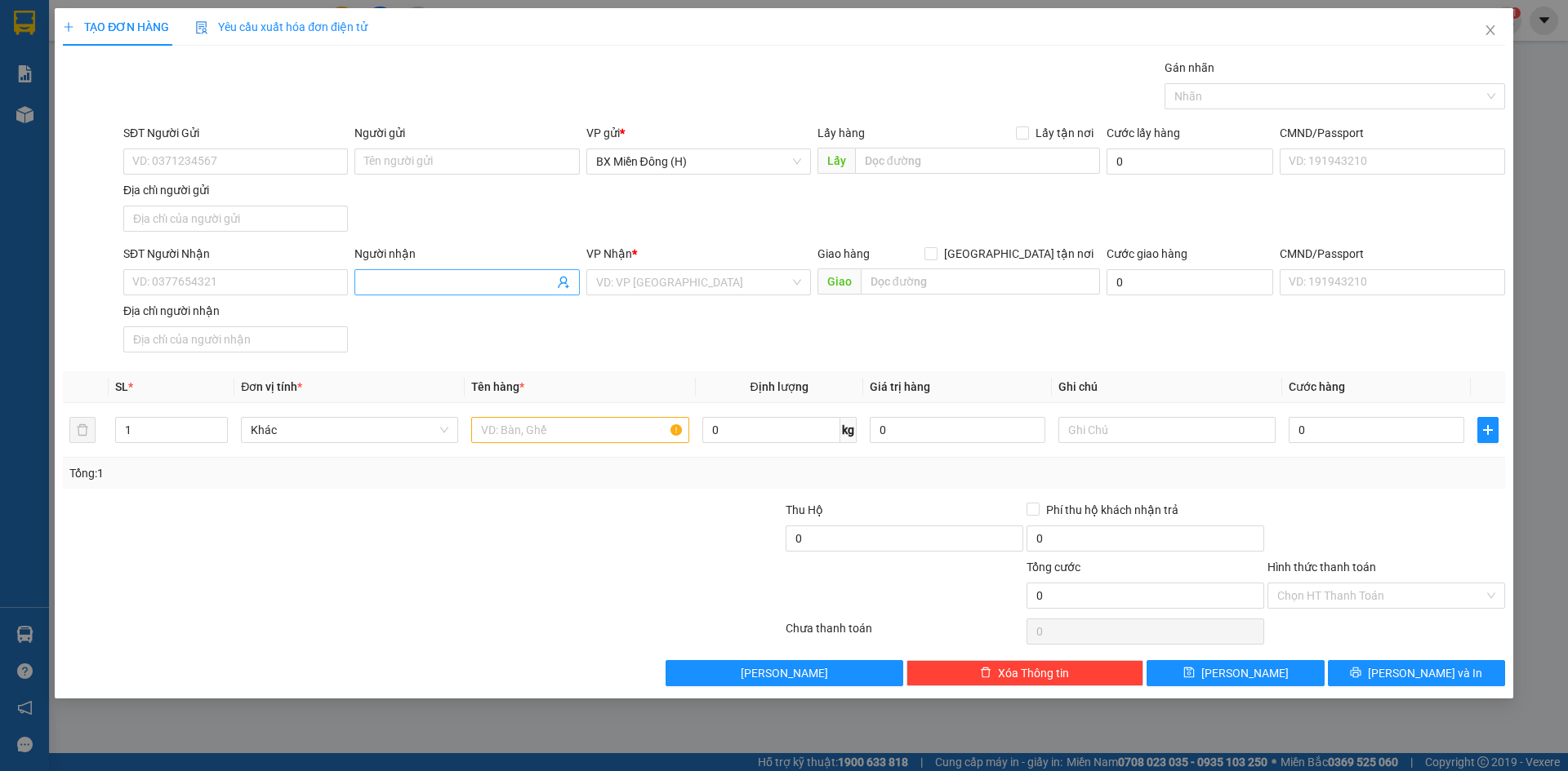
click at [415, 278] on input "Người nhận" at bounding box center [458, 282] width 188 height 18
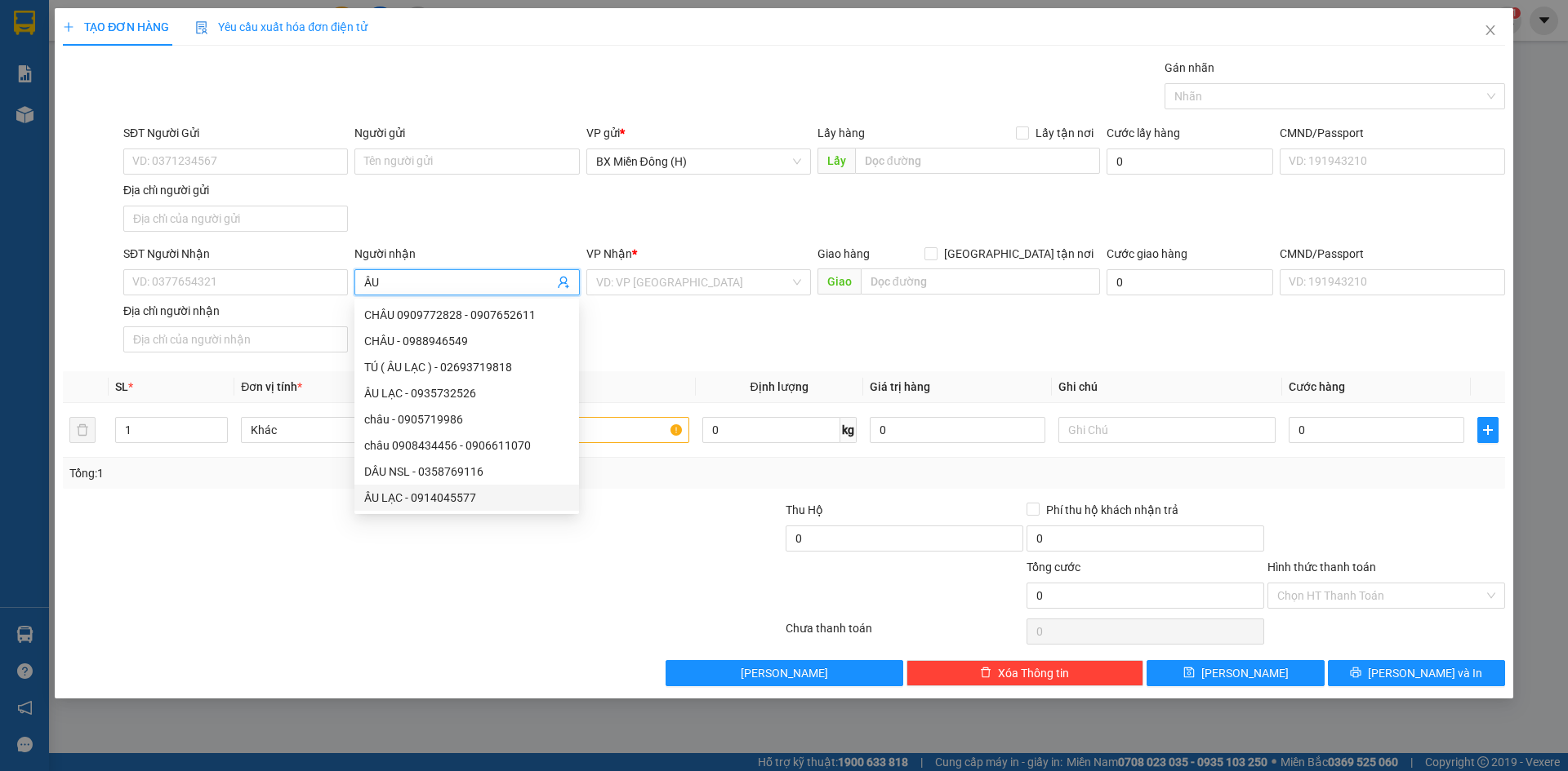
click at [464, 502] on div "ÂU LẠC - 0914045577" at bounding box center [466, 498] width 205 height 18
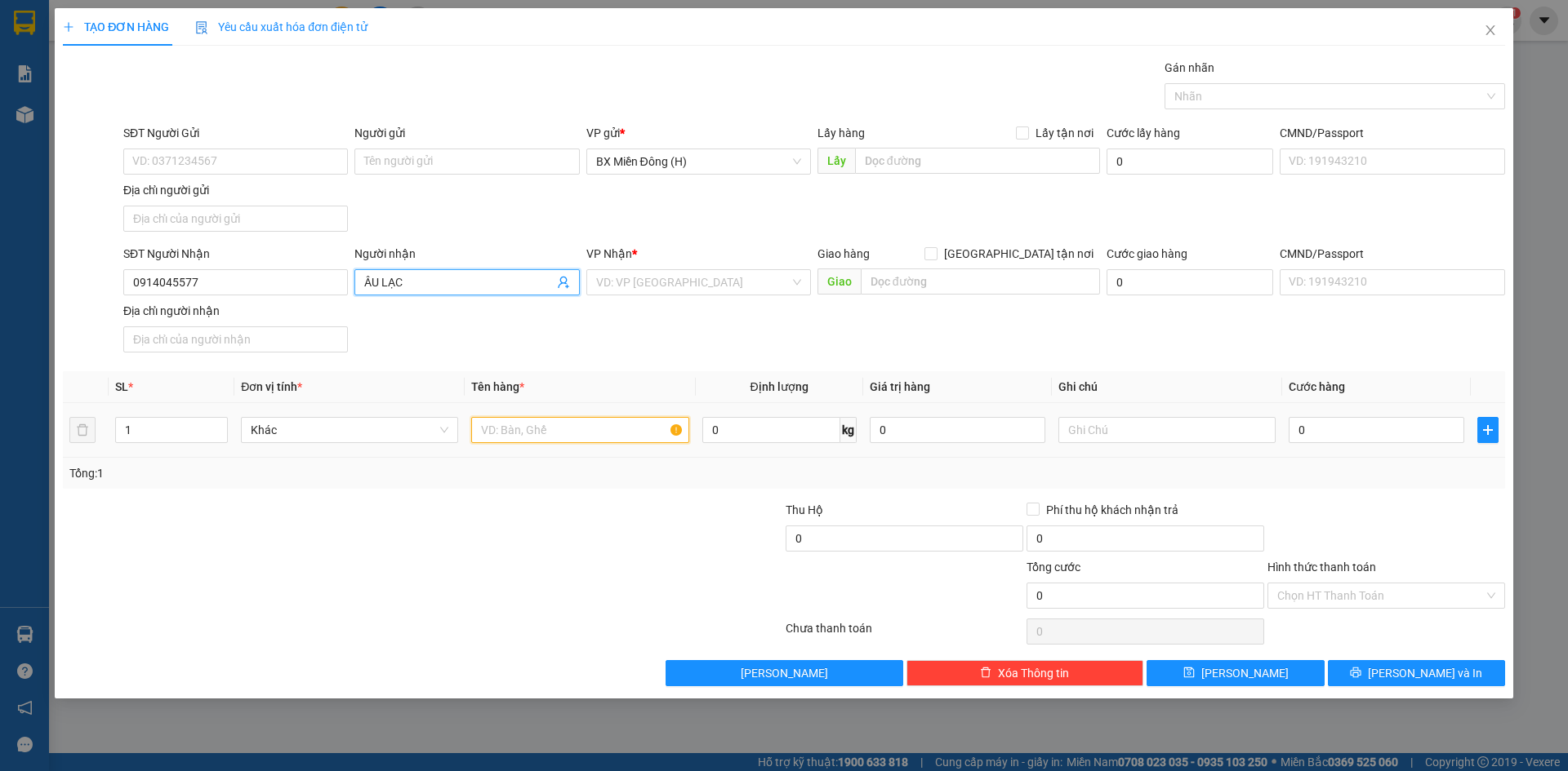
click at [623, 435] on input "text" at bounding box center [580, 430] width 218 height 26
click at [630, 288] on input "search" at bounding box center [692, 282] width 193 height 24
click at [302, 290] on input "0914045577" at bounding box center [235, 282] width 224 height 26
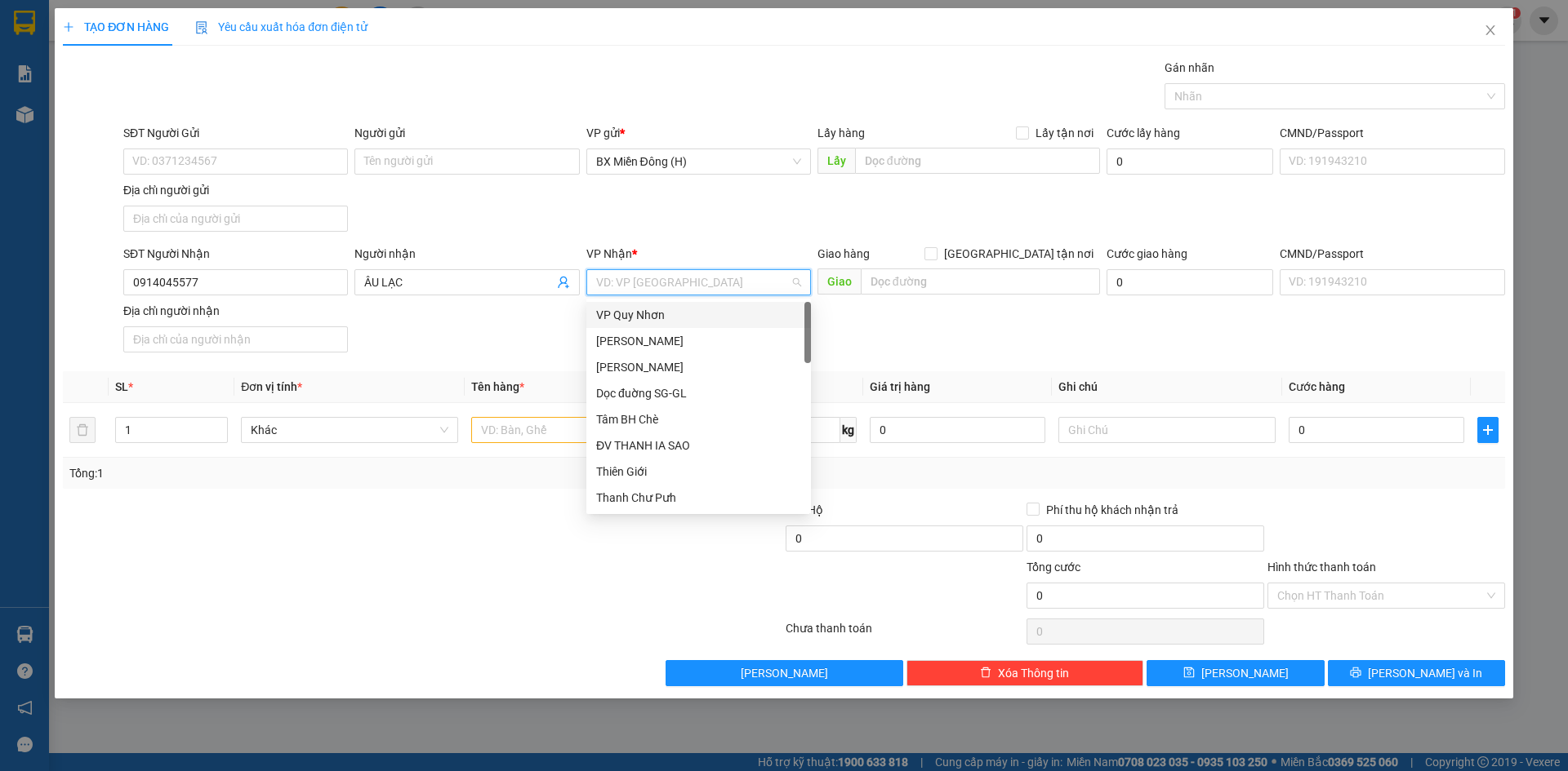
click at [632, 288] on input "search" at bounding box center [692, 282] width 193 height 24
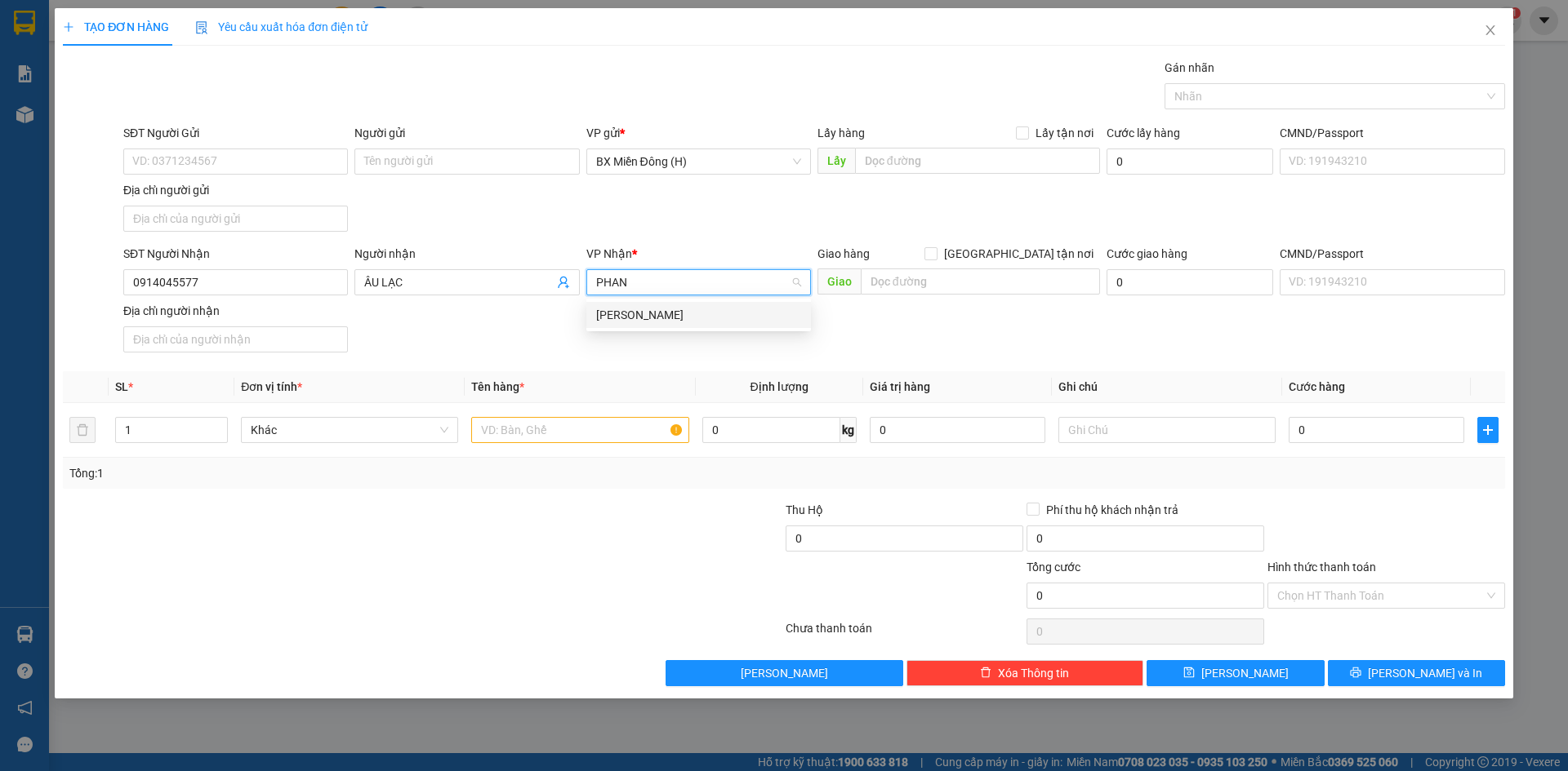
click at [644, 308] on div "[PERSON_NAME]" at bounding box center [698, 314] width 205 height 18
click at [592, 424] on input "text" at bounding box center [580, 430] width 218 height 26
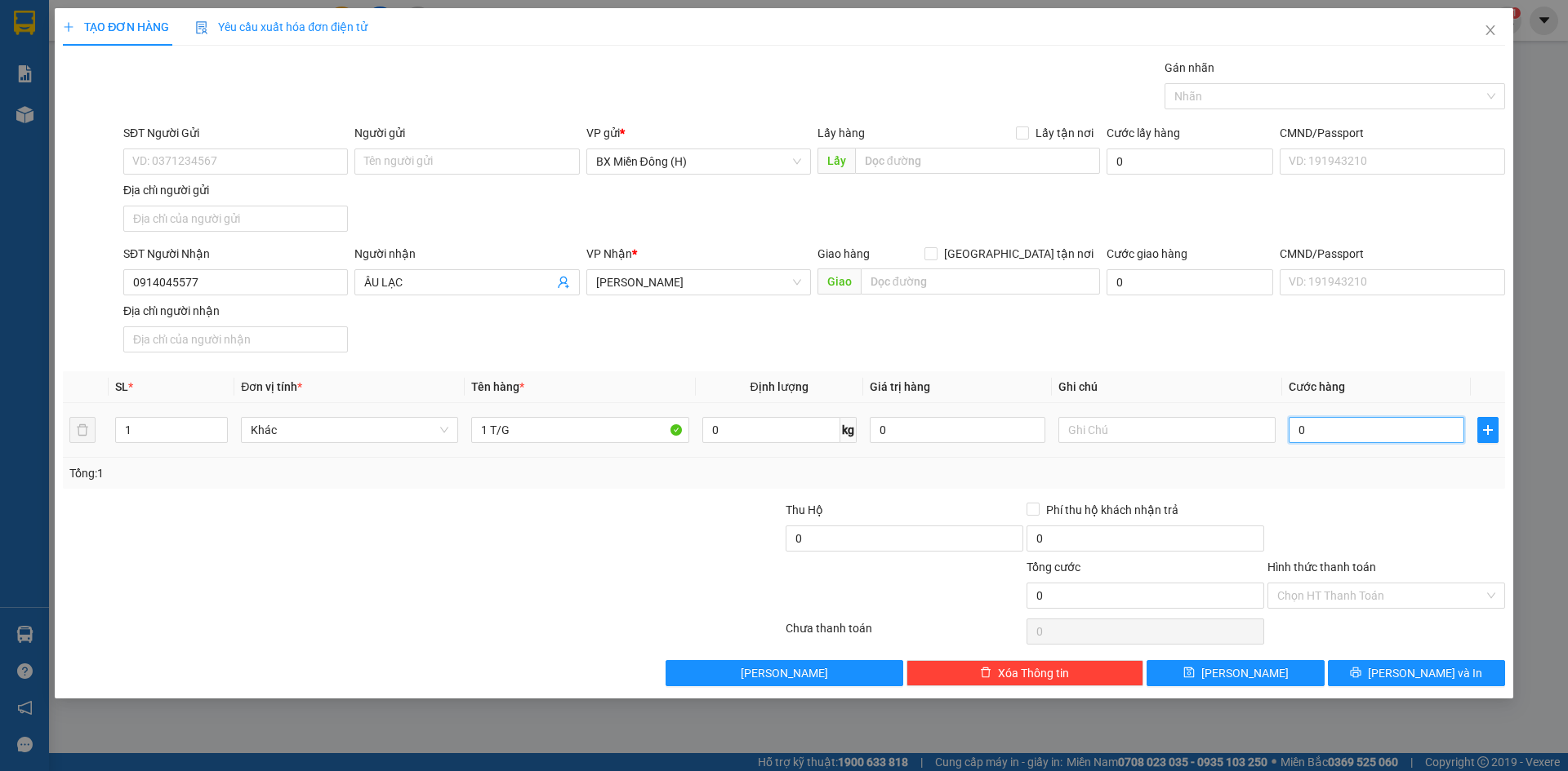
click at [1347, 435] on input "0" at bounding box center [1376, 430] width 176 height 26
click at [1381, 666] on button "[PERSON_NAME] và In" at bounding box center [1417, 673] width 177 height 26
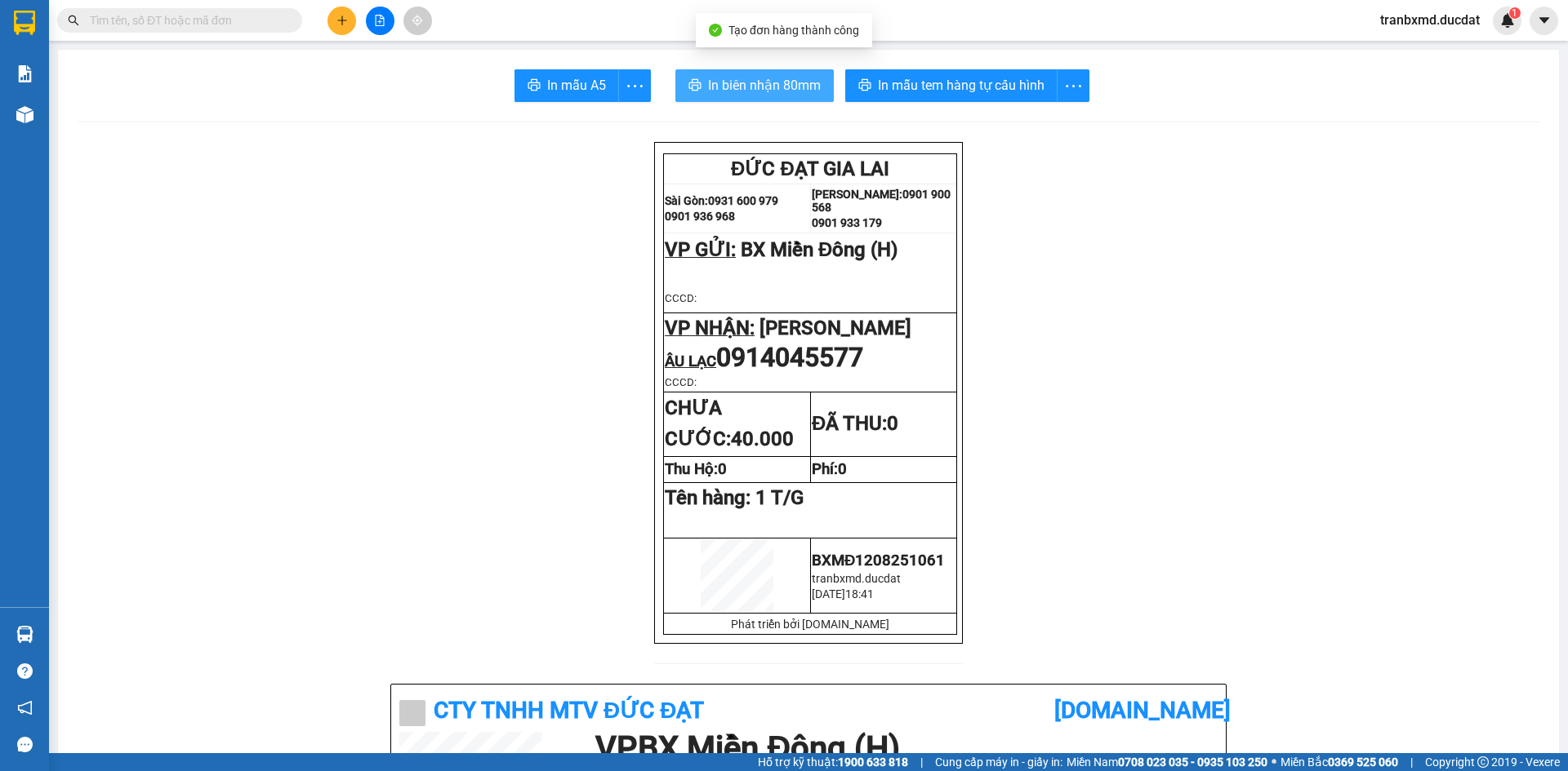
click at [783, 71] on button "In biên nhận 80mm" at bounding box center [754, 85] width 158 height 33
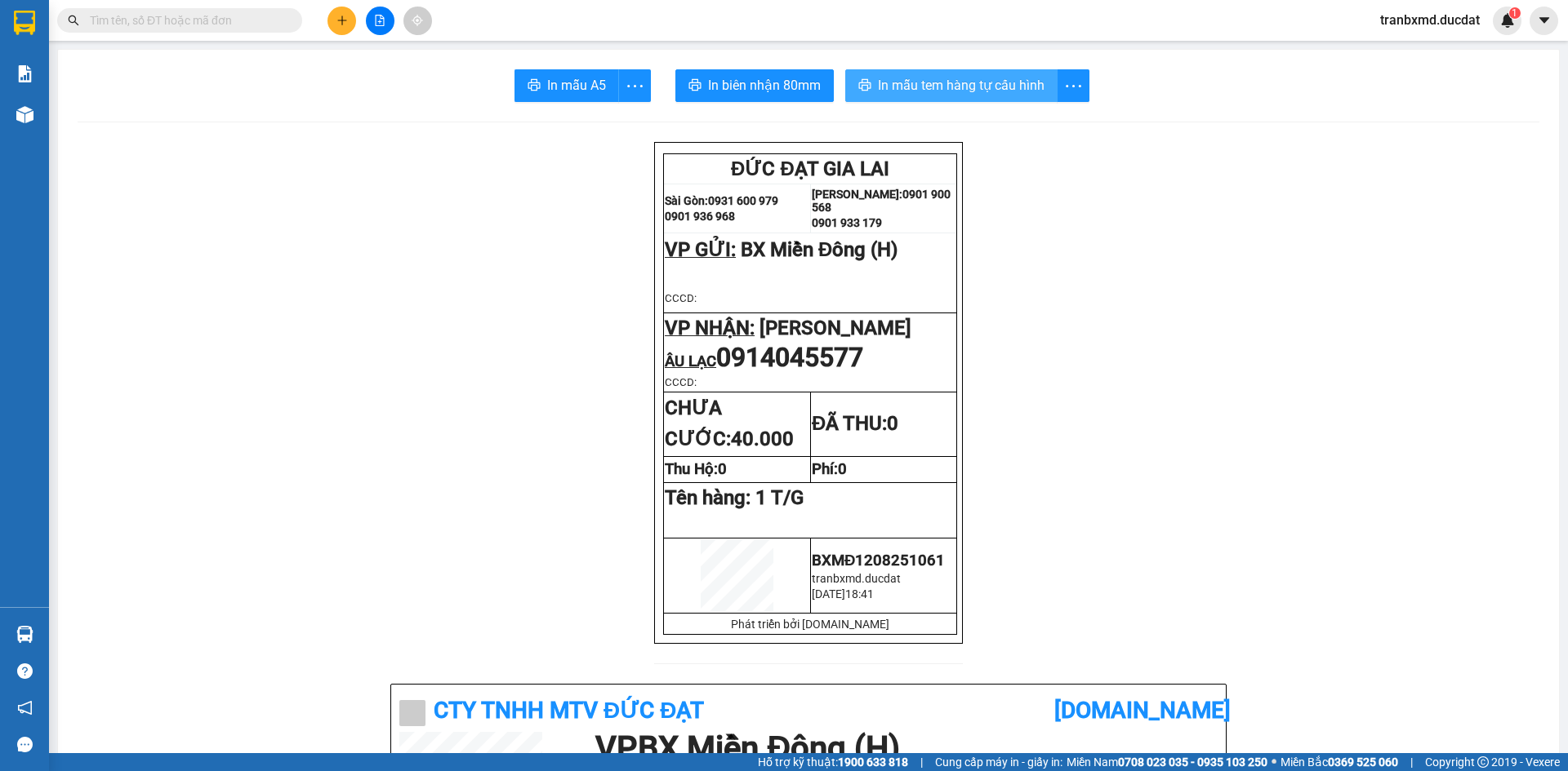
click at [991, 96] on button "In mẫu tem hàng tự cấu hình" at bounding box center [951, 85] width 213 height 33
click at [346, 24] on icon "plus" at bounding box center [342, 21] width 12 height 12
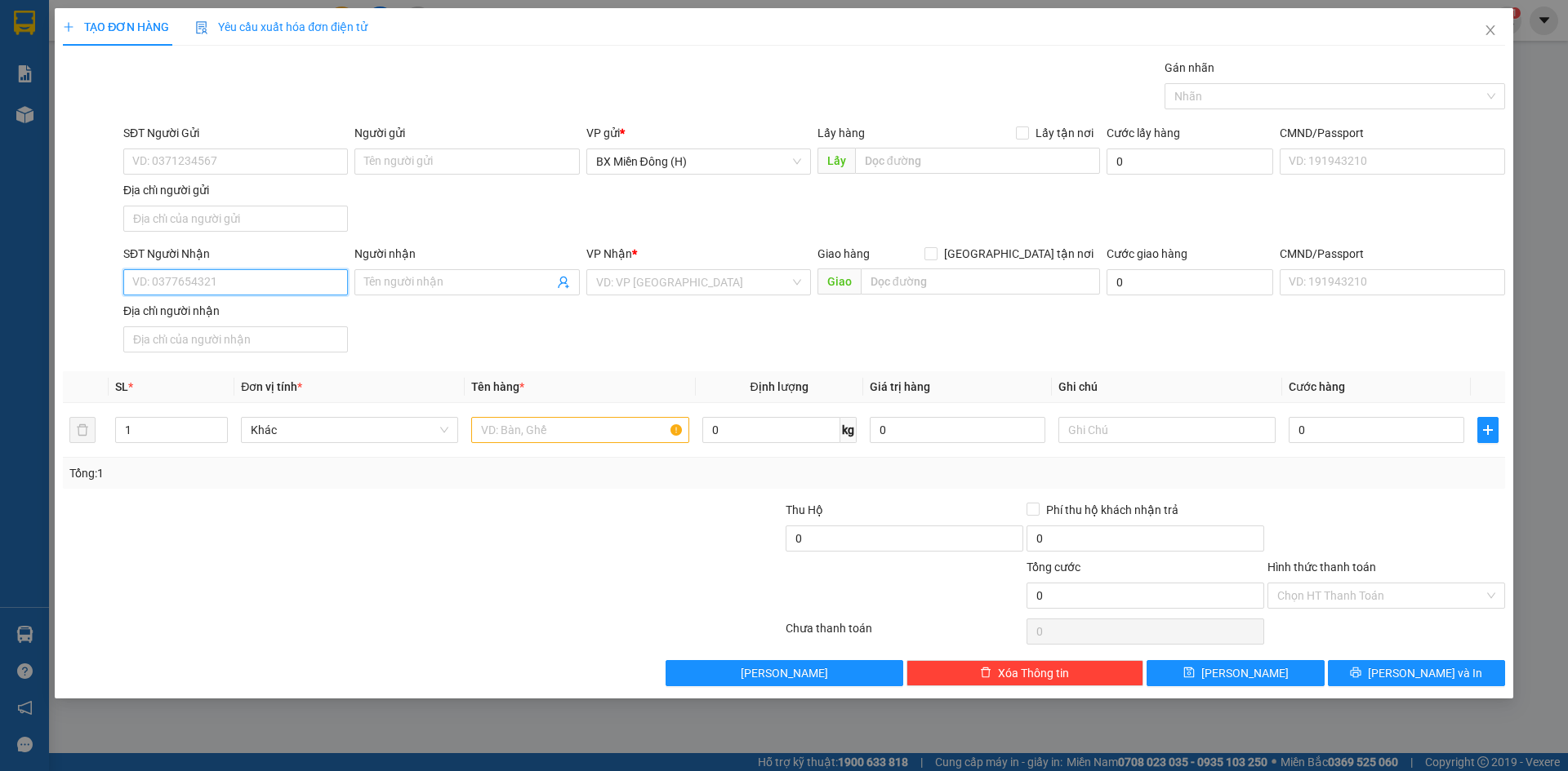
click at [253, 283] on input "SĐT Người Nhận" at bounding box center [235, 282] width 224 height 26
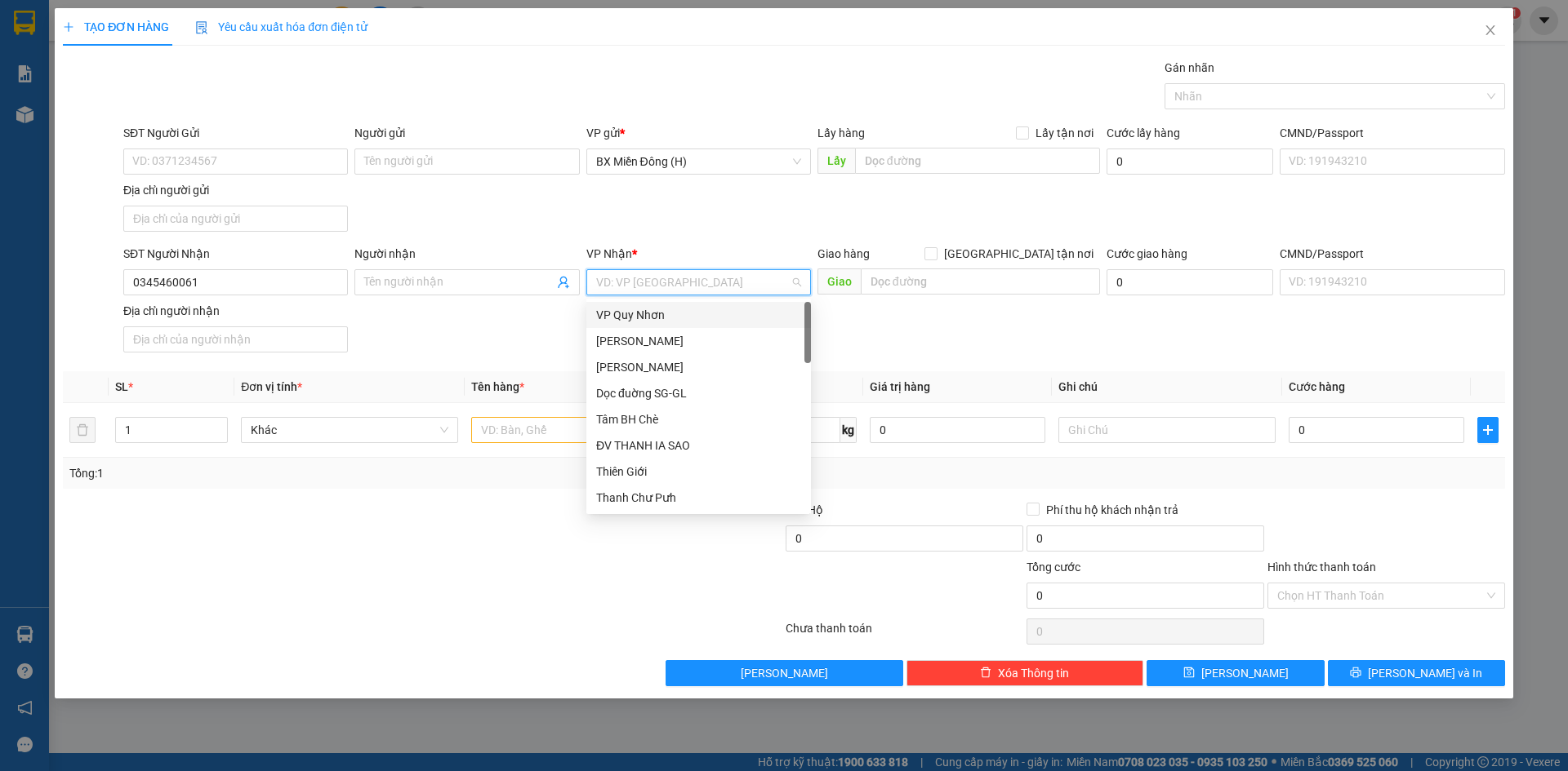
click at [652, 293] on input "search" at bounding box center [692, 282] width 193 height 24
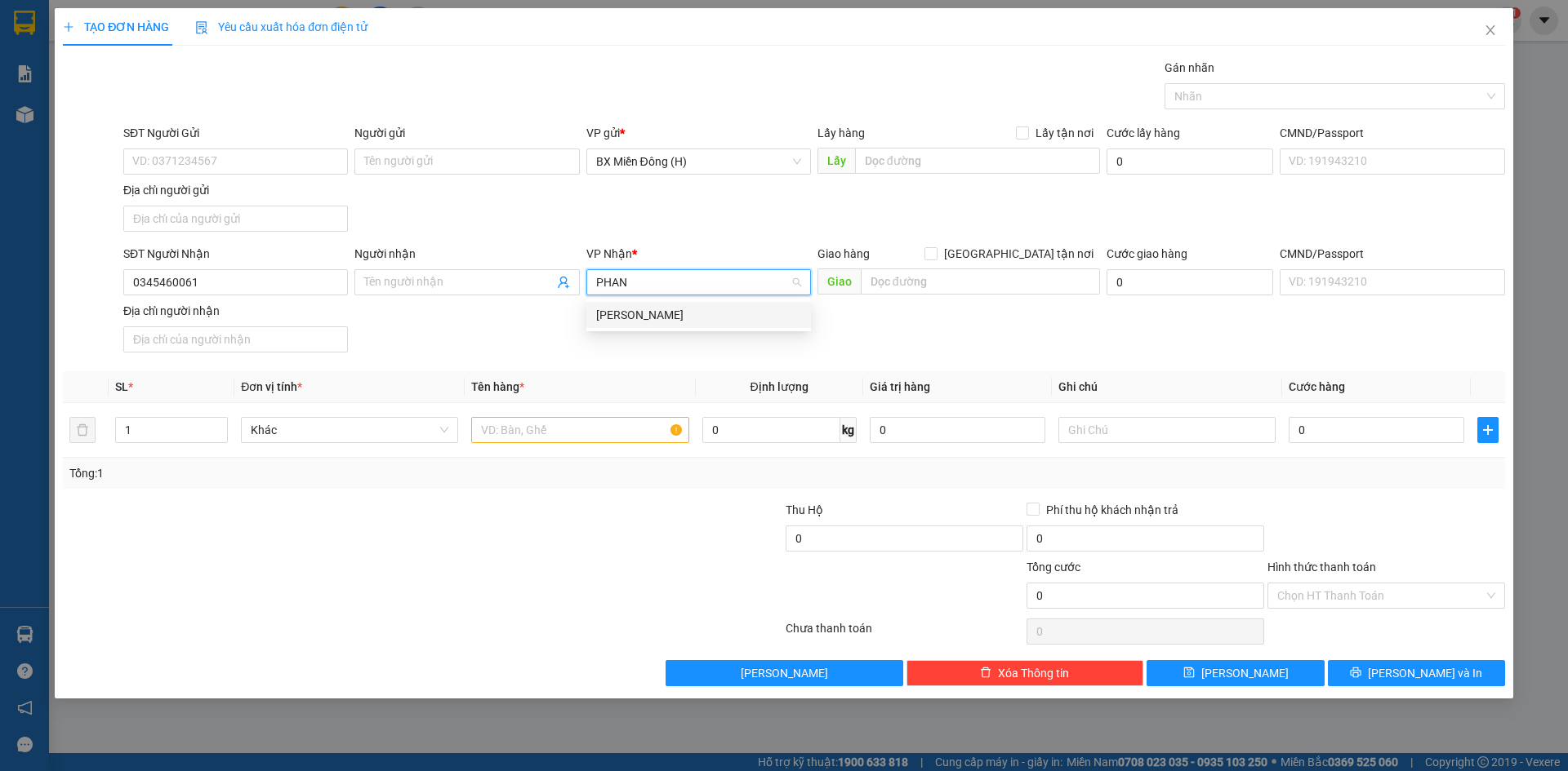
click at [658, 318] on div "[PERSON_NAME]" at bounding box center [698, 314] width 205 height 18
click at [612, 436] on input "text" at bounding box center [580, 430] width 218 height 26
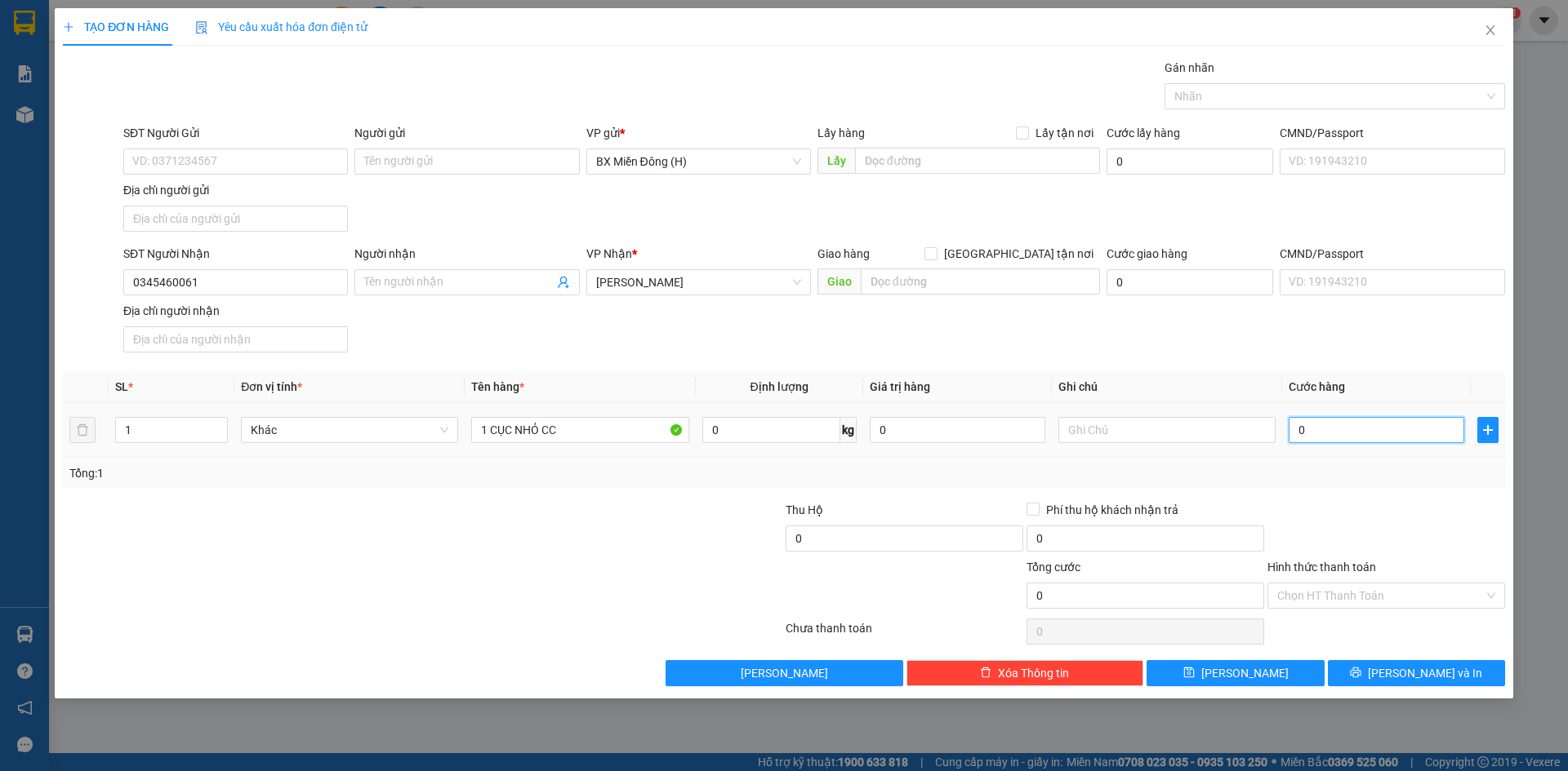
click at [1381, 426] on input "0" at bounding box center [1376, 430] width 176 height 26
click at [1361, 671] on icon "printer" at bounding box center [1355, 672] width 12 height 12
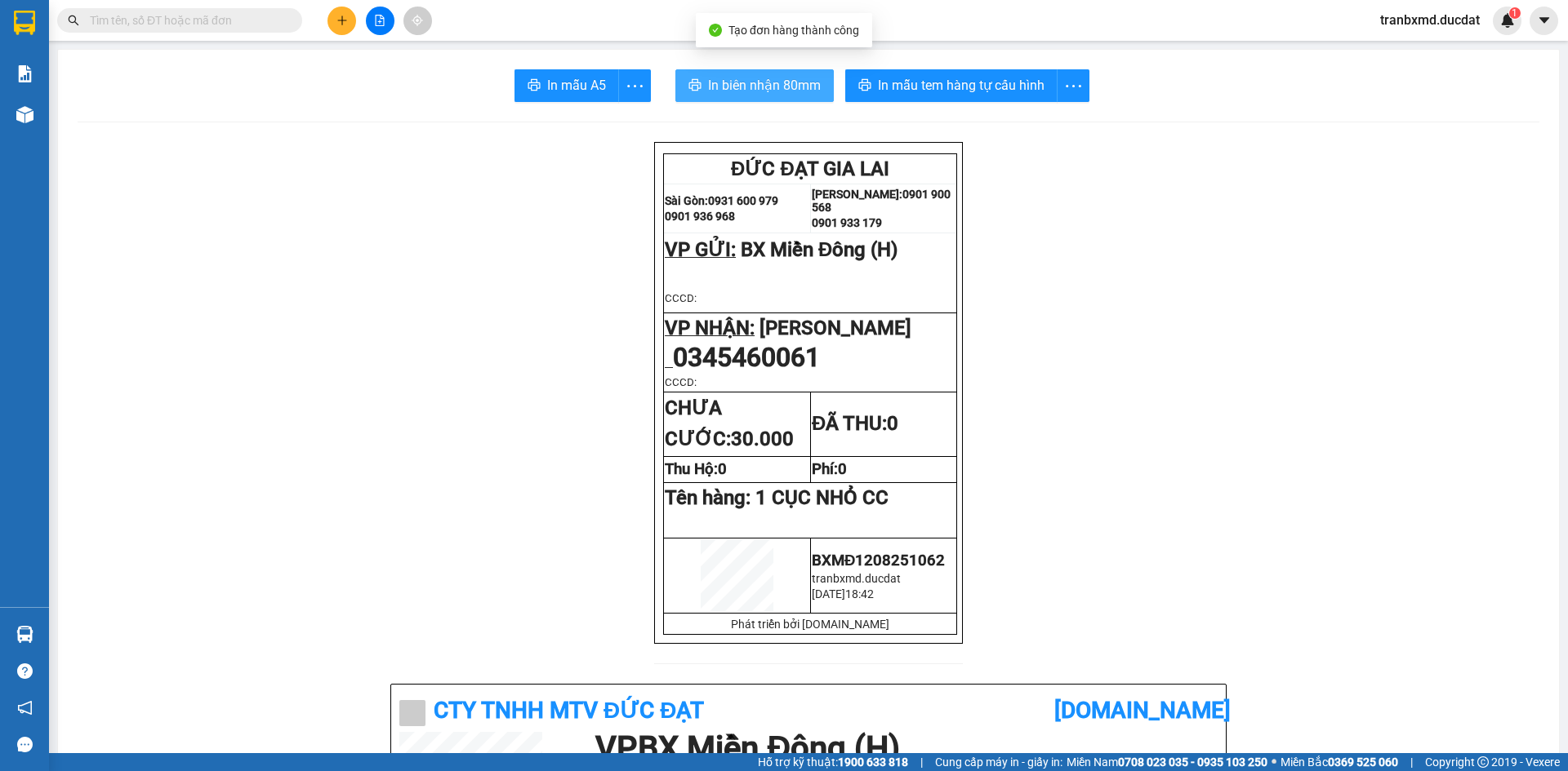
click at [792, 80] on span "In biên nhận 80mm" at bounding box center [764, 85] width 113 height 20
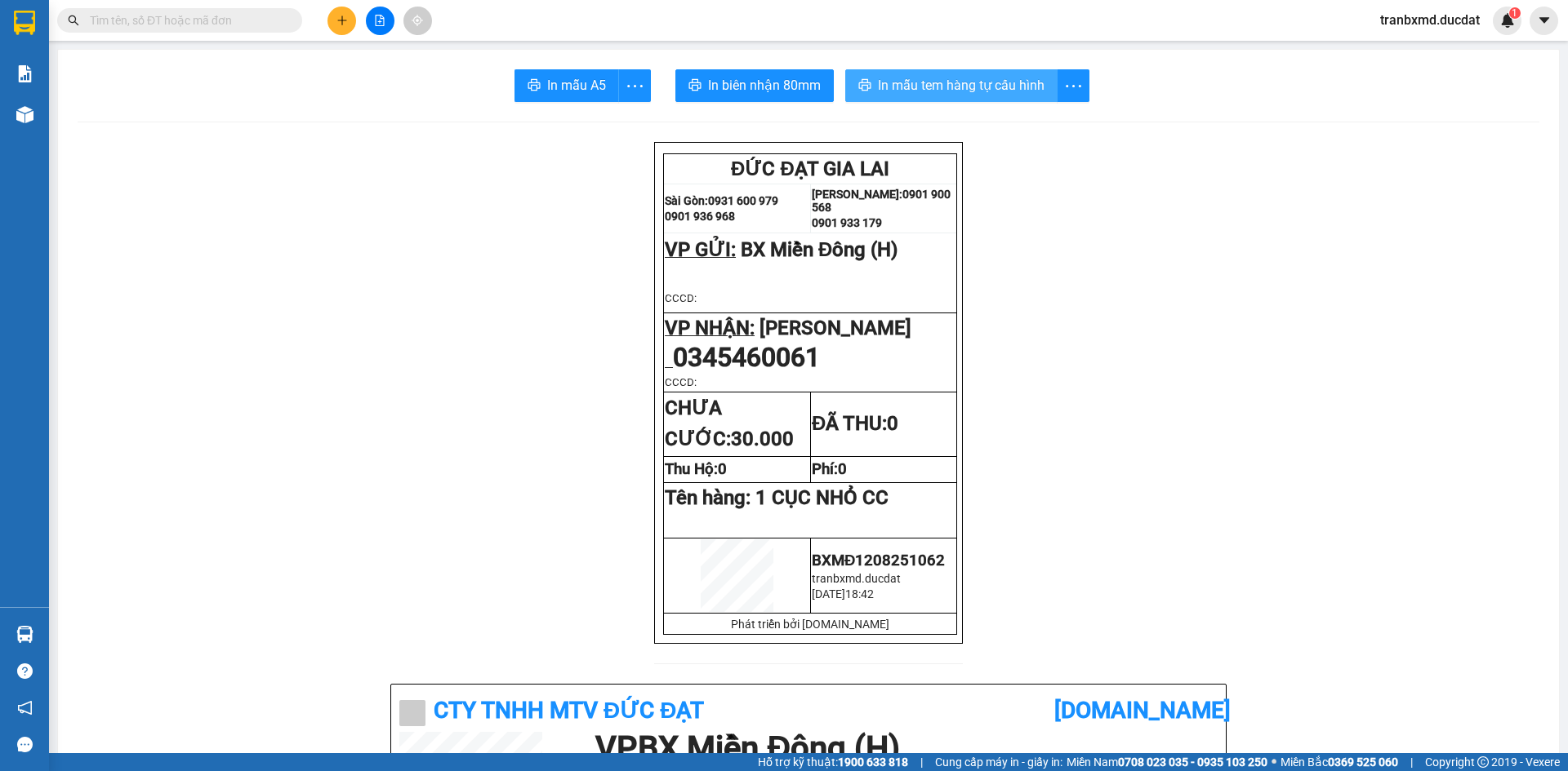
click at [1020, 88] on span "In mẫu tem hàng tự cấu hình" at bounding box center [961, 85] width 167 height 20
click at [341, 27] on button at bounding box center [341, 21] width 28 height 28
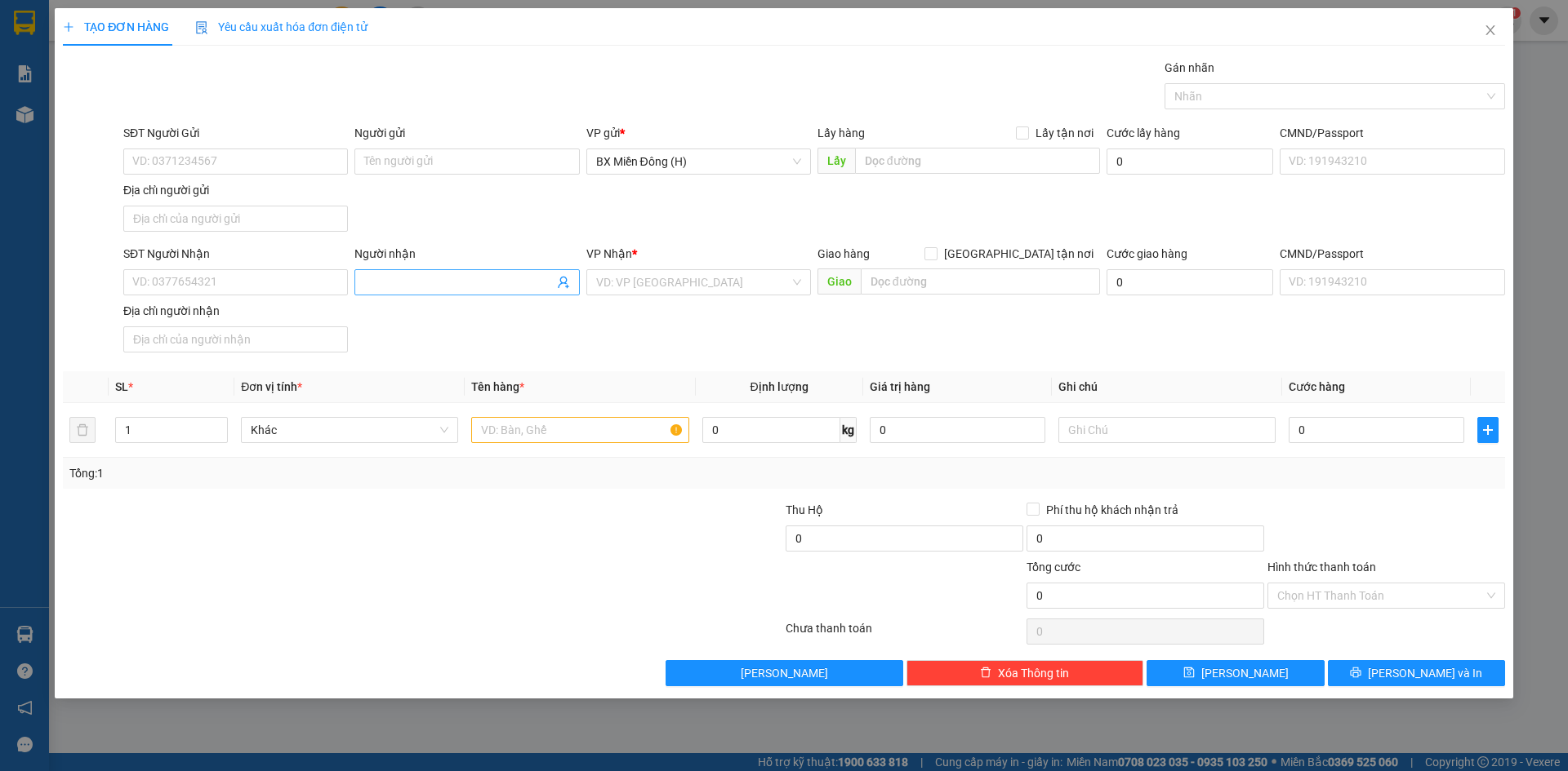
click at [433, 283] on input "Người nhận" at bounding box center [458, 282] width 188 height 18
click at [464, 320] on div "TẤN PHÁT - 0977124359" at bounding box center [466, 314] width 205 height 18
click at [746, 289] on input "search" at bounding box center [692, 282] width 193 height 24
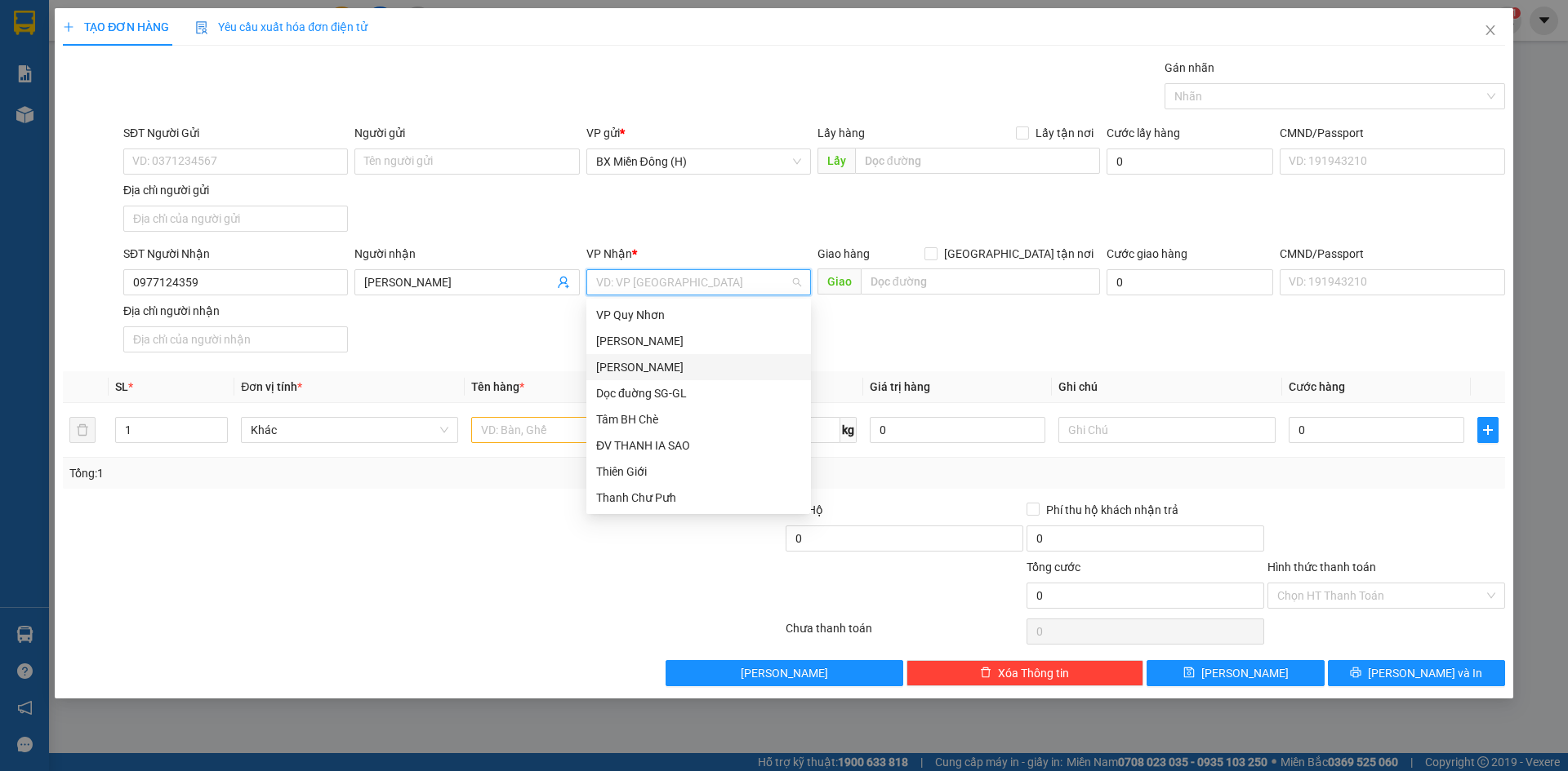
click at [660, 377] on div "[PERSON_NAME]" at bounding box center [699, 367] width 224 height 26
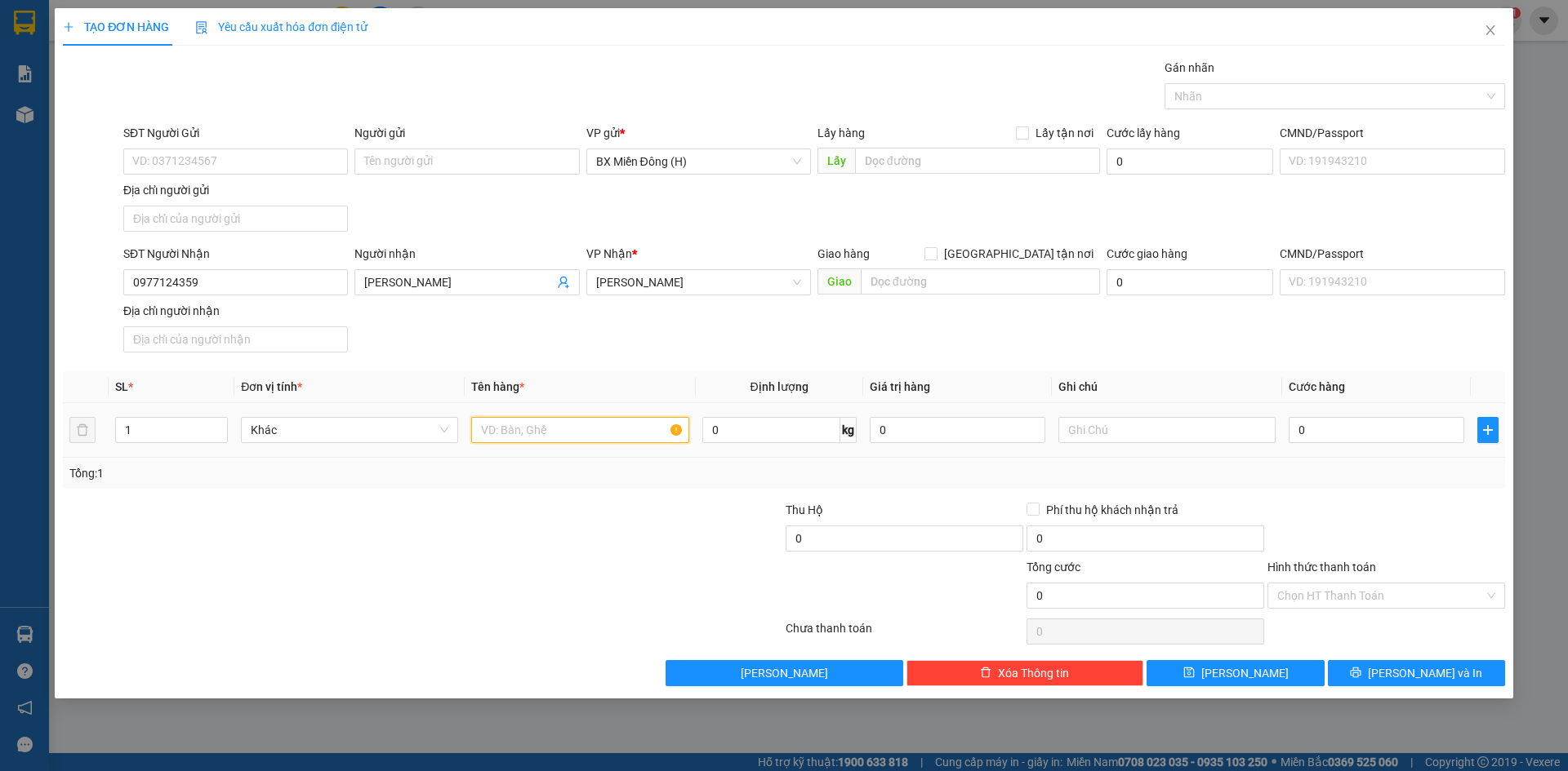
click at [541, 426] on input "text" at bounding box center [580, 430] width 218 height 26
click at [1345, 437] on input "0" at bounding box center [1376, 430] width 176 height 26
click at [1374, 673] on button "[PERSON_NAME] và In" at bounding box center [1417, 673] width 177 height 26
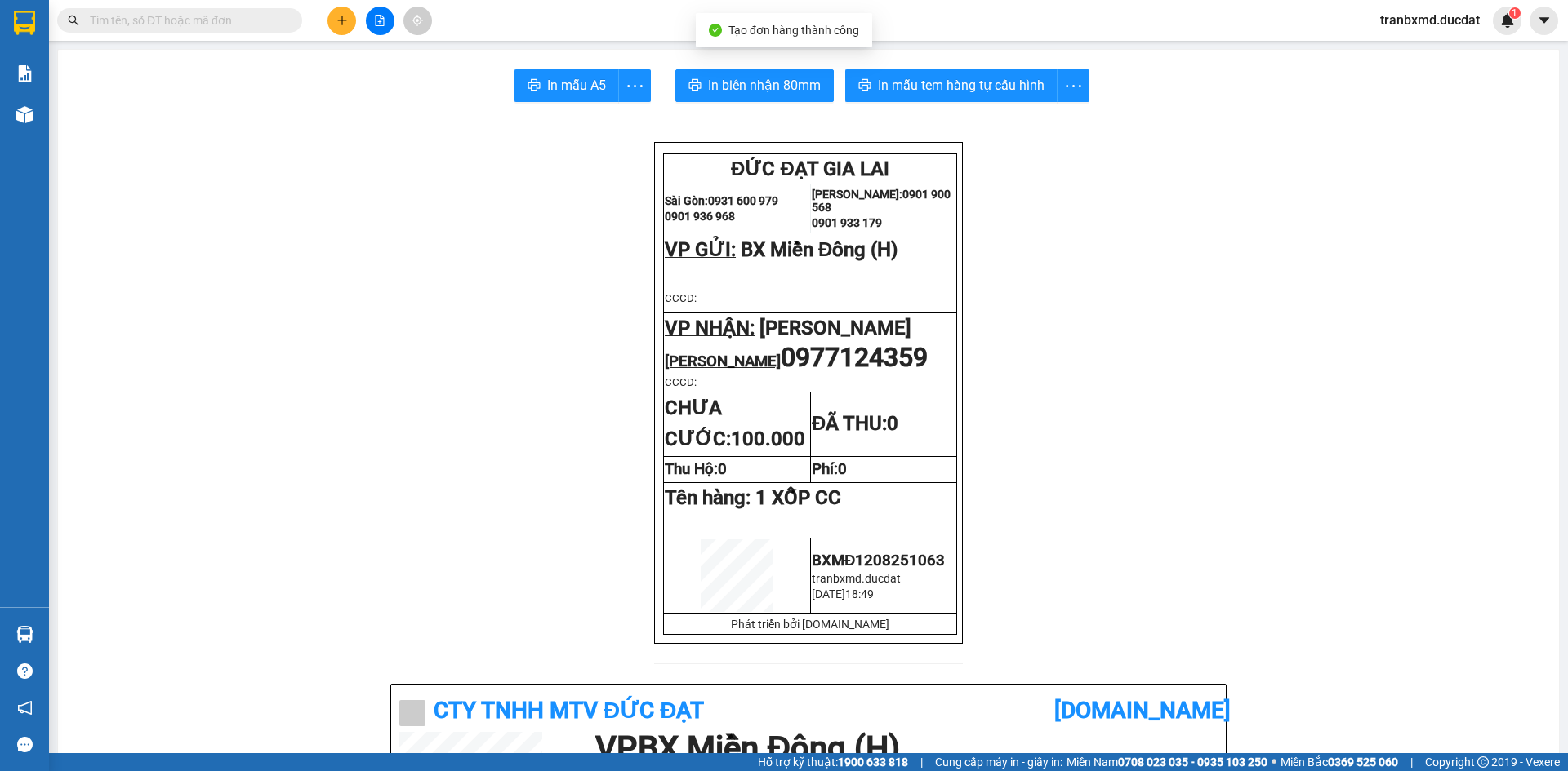
click at [776, 92] on span "In biên nhận 80mm" at bounding box center [764, 85] width 113 height 20
click at [983, 83] on span "In mẫu tem hàng tự cấu hình" at bounding box center [961, 85] width 167 height 20
click at [335, 18] on button at bounding box center [341, 21] width 28 height 28
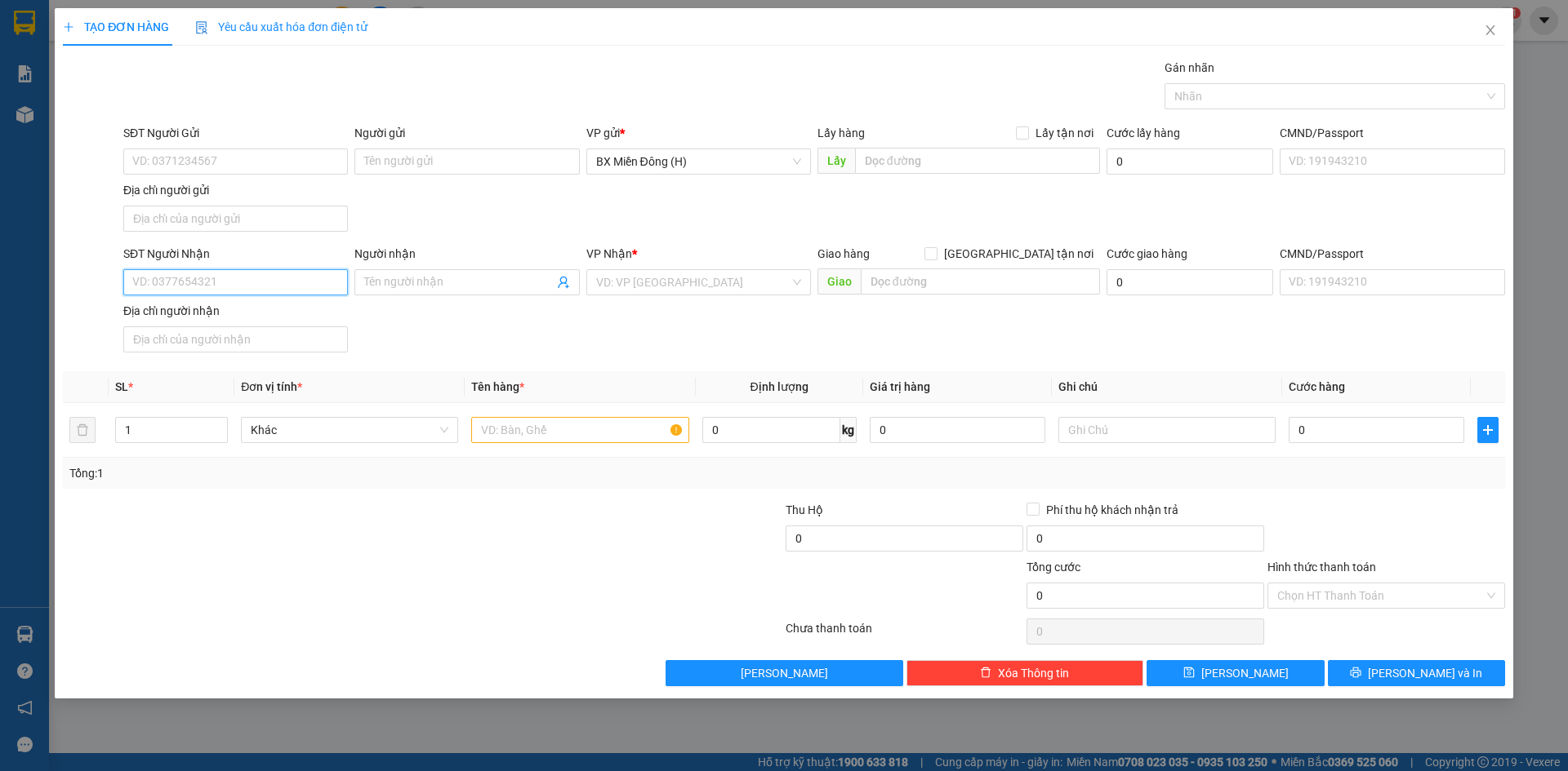
click at [245, 284] on input "SĐT Người Nhận" at bounding box center [235, 282] width 224 height 26
click at [254, 280] on input "4595" at bounding box center [235, 282] width 224 height 26
click at [172, 277] on input "4595" at bounding box center [235, 282] width 224 height 26
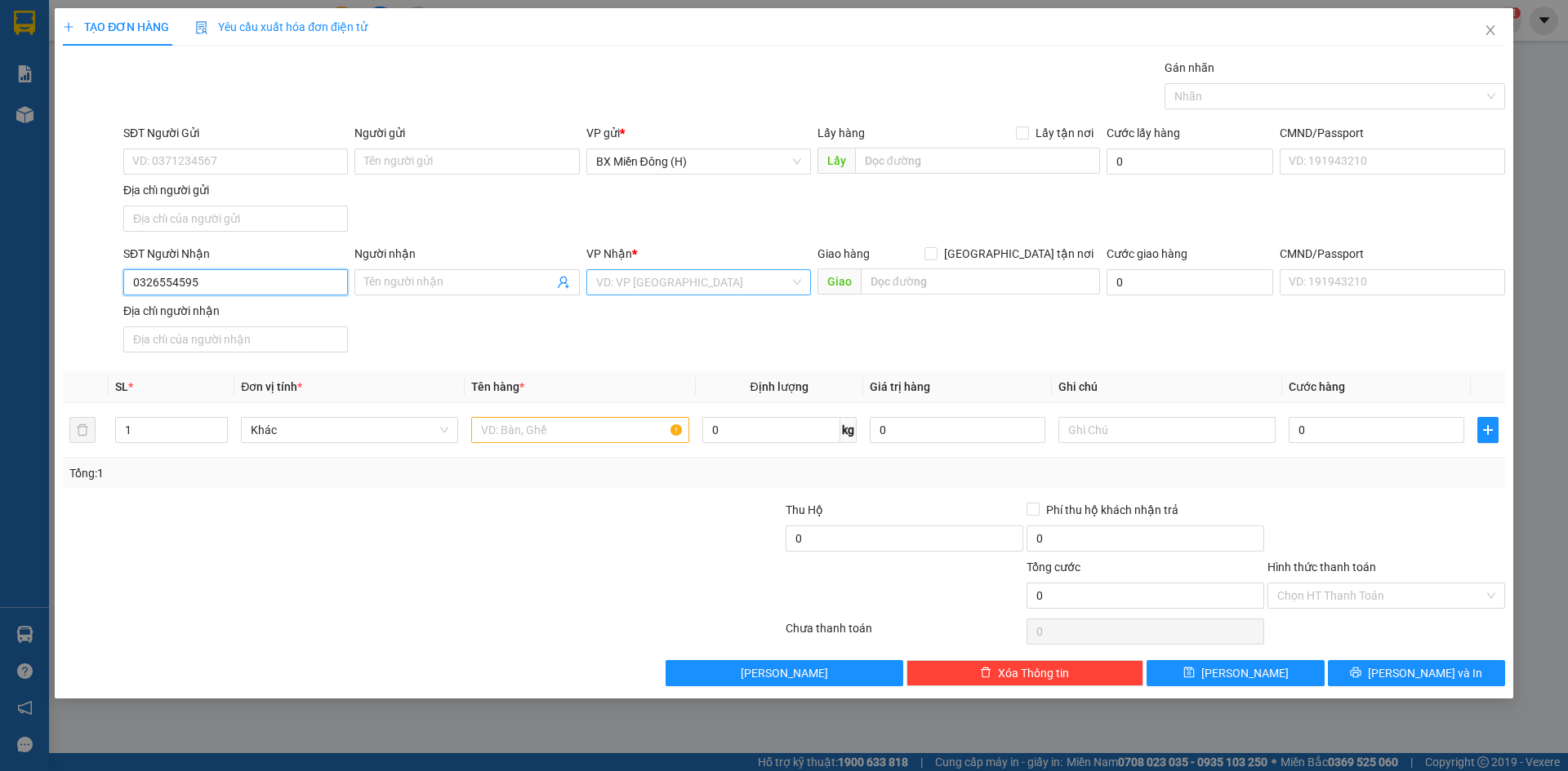
type input "0326554595"
click at [652, 283] on input "search" at bounding box center [692, 282] width 193 height 24
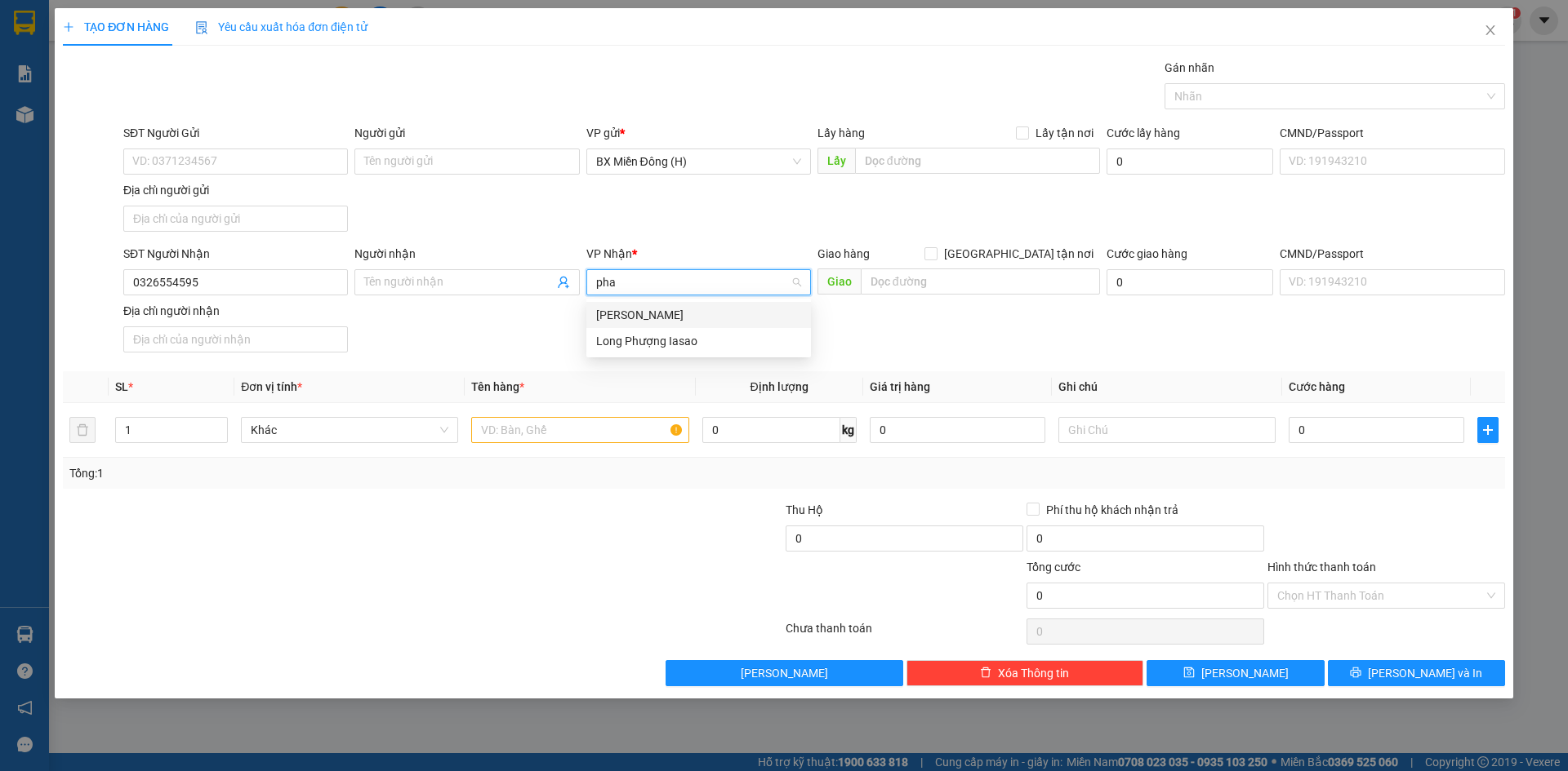
type input "phan"
click at [658, 319] on div "[PERSON_NAME]" at bounding box center [698, 314] width 205 height 18
click at [581, 421] on input "text" at bounding box center [580, 430] width 218 height 26
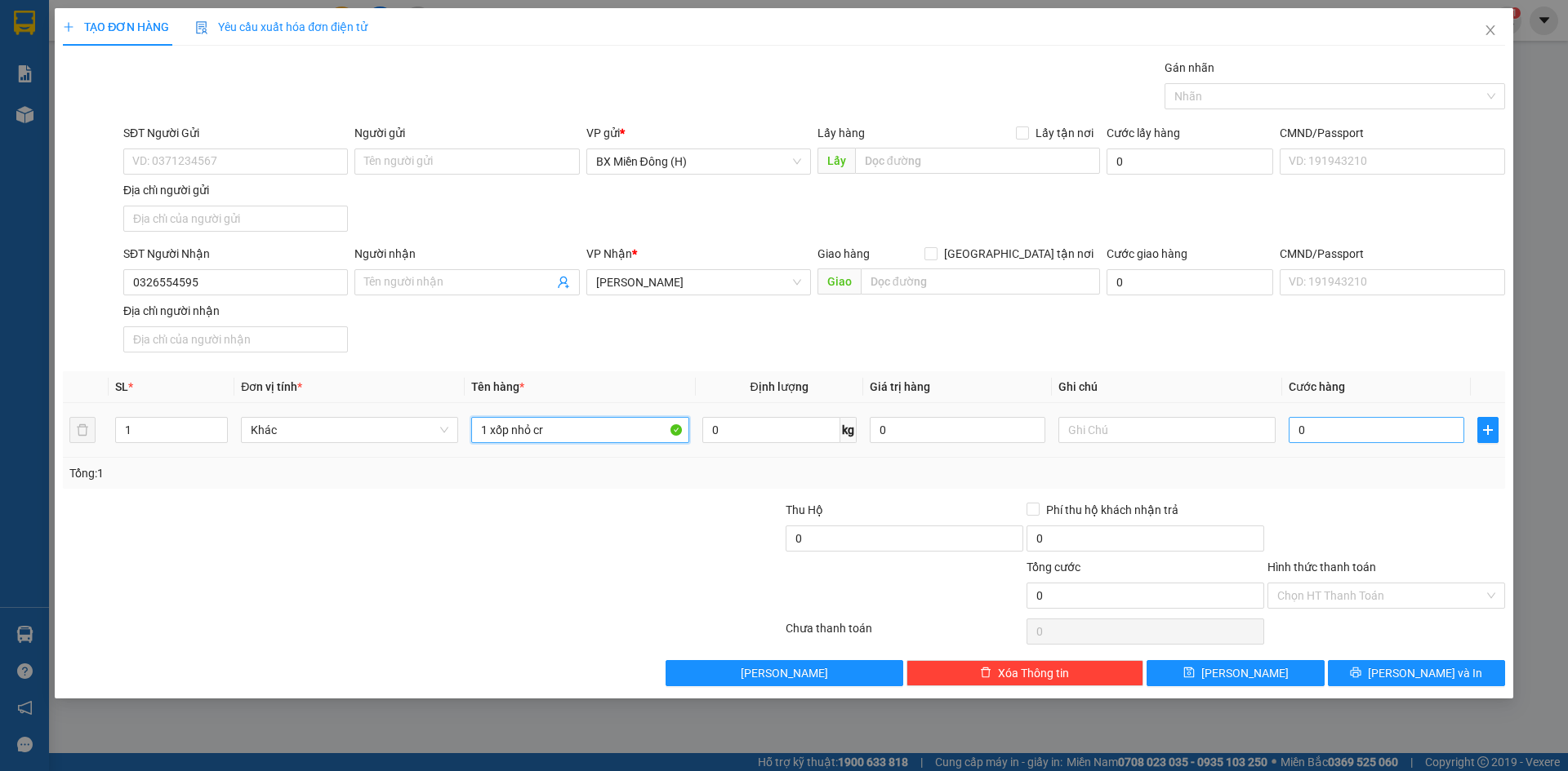
type input "1 xốp nhỏ cr"
click at [1347, 430] on input "0" at bounding box center [1376, 430] width 176 height 26
type input "004"
type input "4"
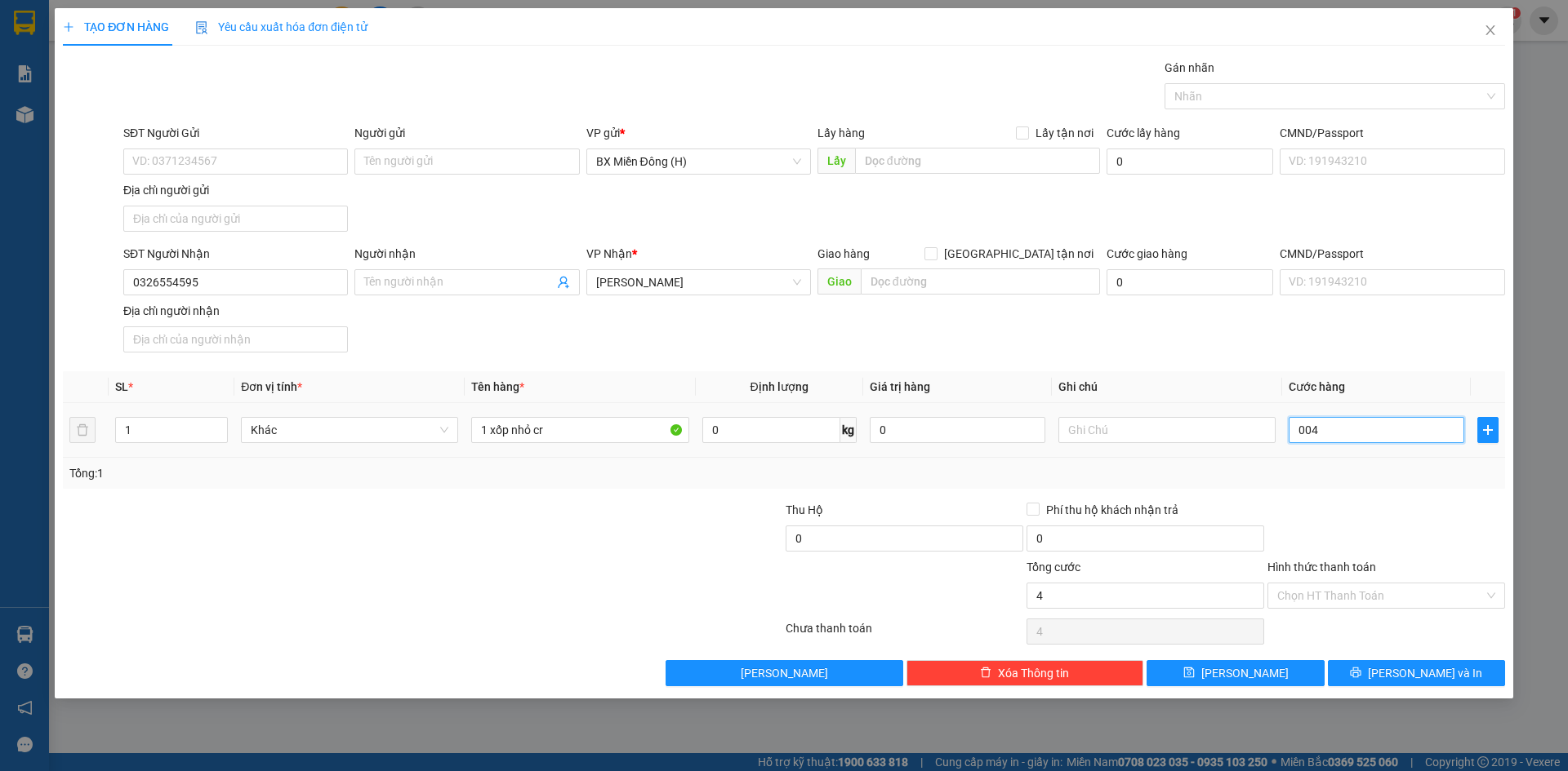
type input "0.040"
type input "40"
type input "40.000"
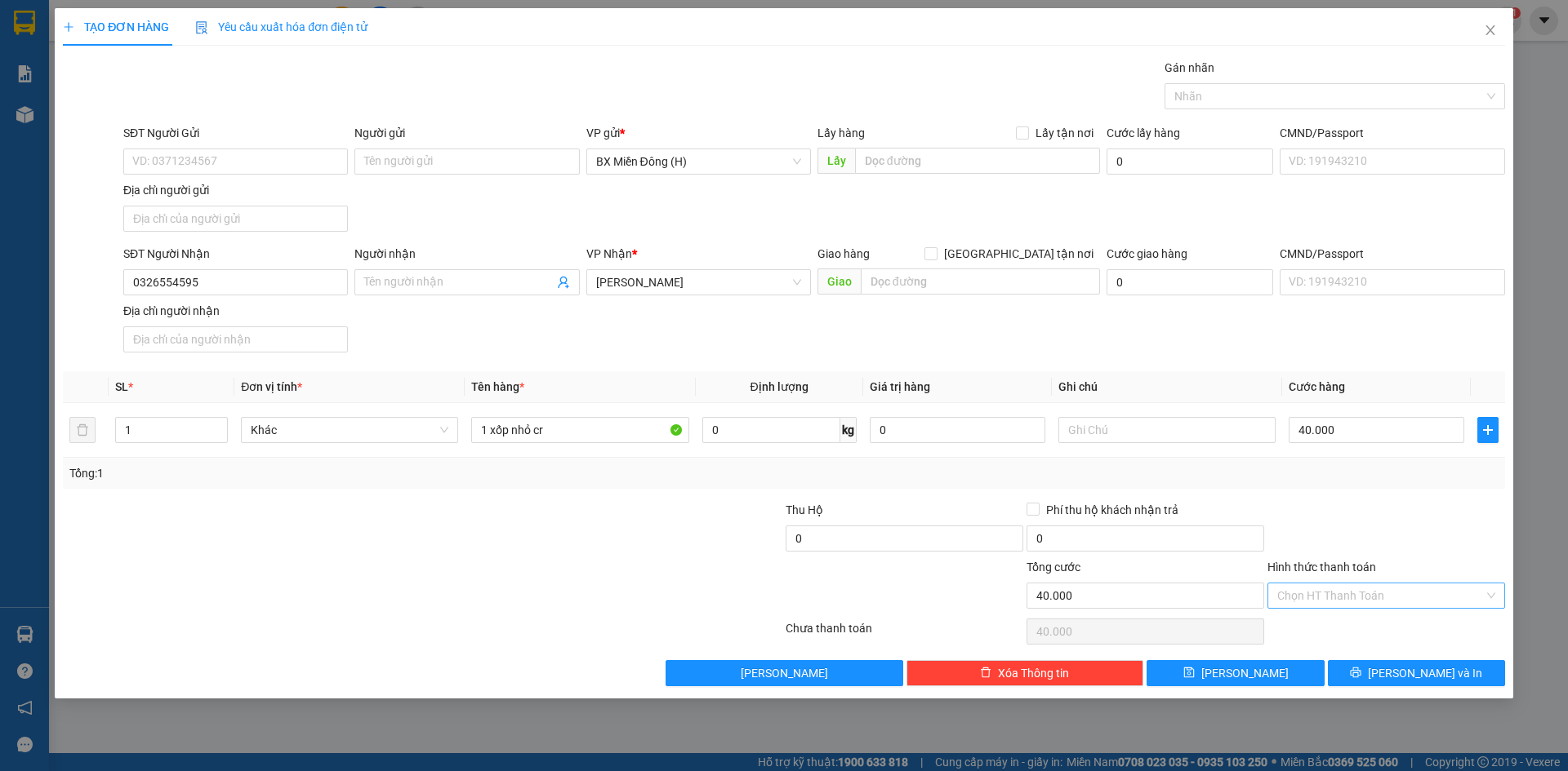
click at [1391, 595] on input "Hình thức thanh toán" at bounding box center [1380, 595] width 207 height 24
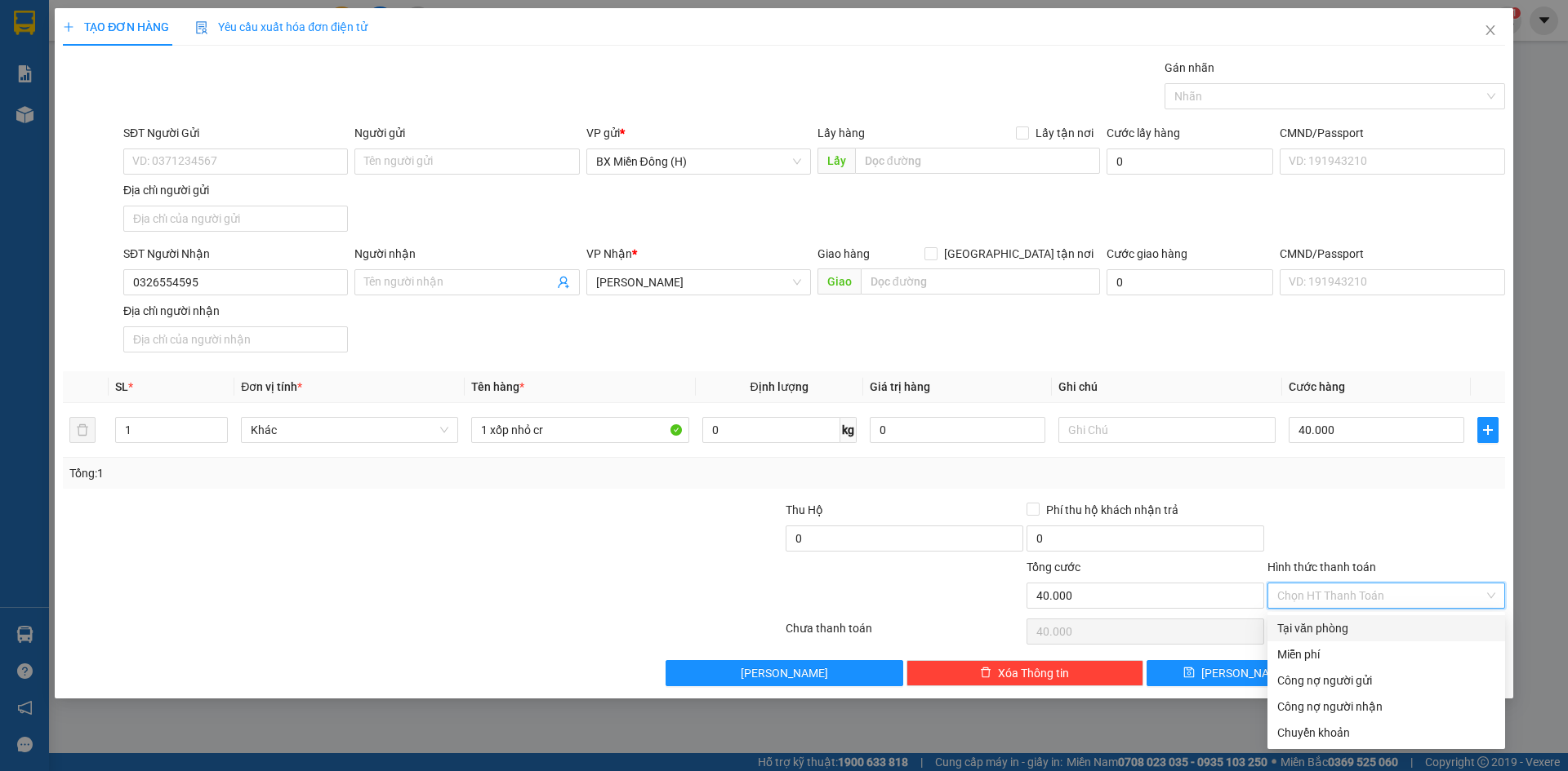
click at [1381, 623] on div "Tại văn phòng" at bounding box center [1386, 628] width 218 height 18
type input "0"
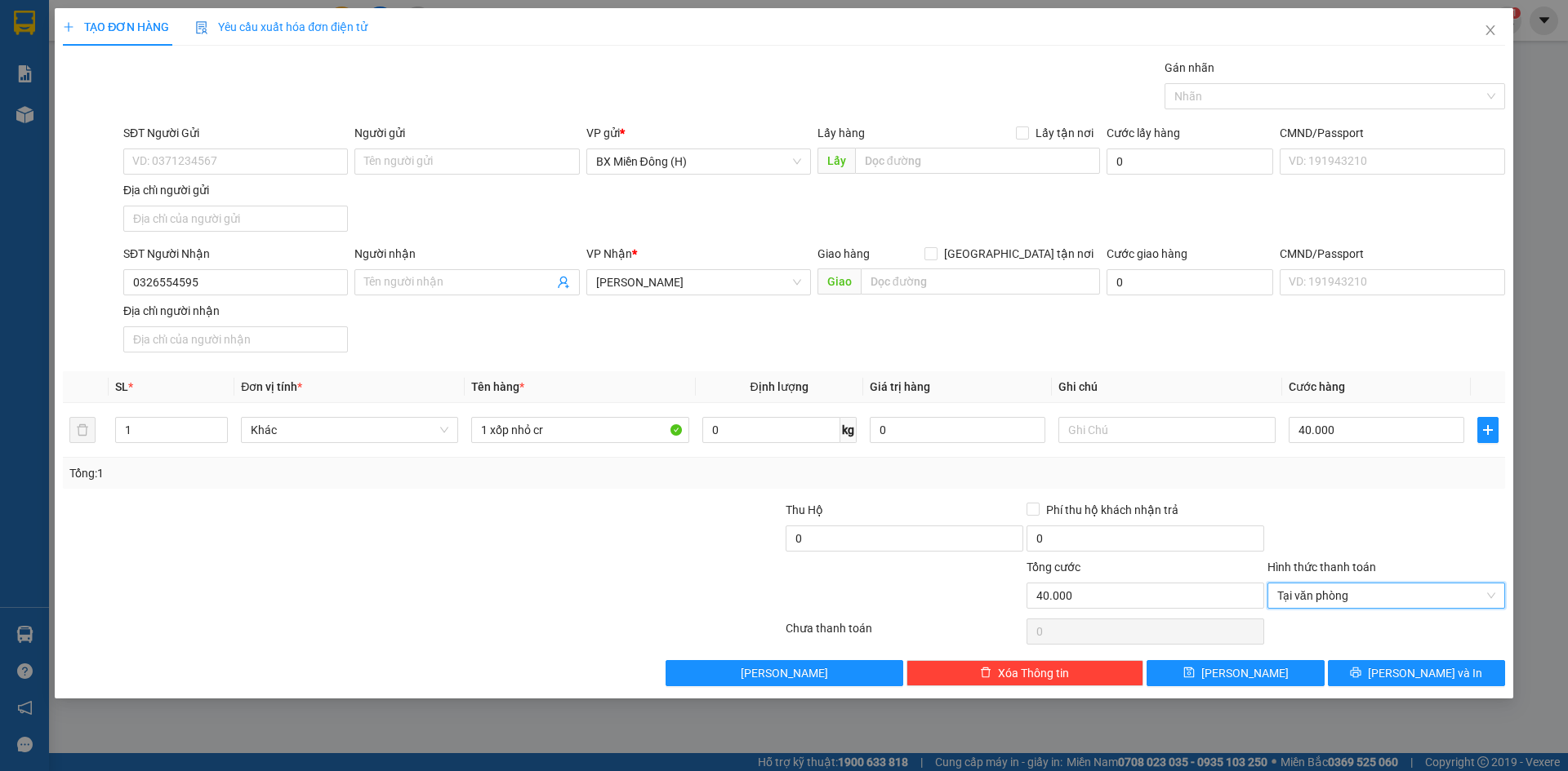
click at [1386, 687] on div "TẠO ĐƠN HÀNG Yêu cầu xuất hóa đơn điện tử Transit Pickup Surcharge Ids Transit …" at bounding box center [783, 354] width 1458 height 691
click at [1361, 677] on icon "printer" at bounding box center [1355, 672] width 12 height 12
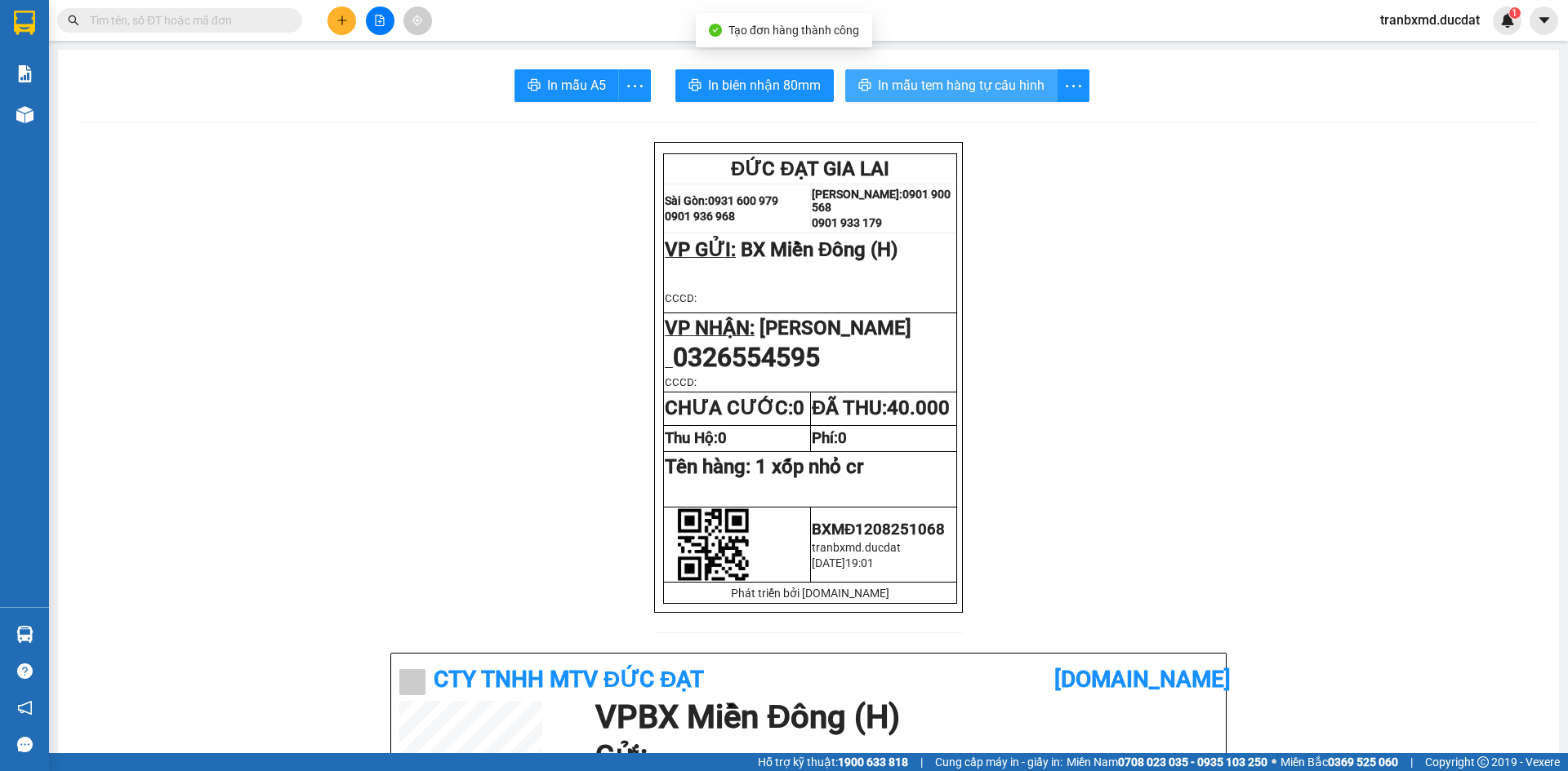
click at [930, 95] on span "In mẫu tem hàng tự cấu hình" at bounding box center [961, 85] width 167 height 20
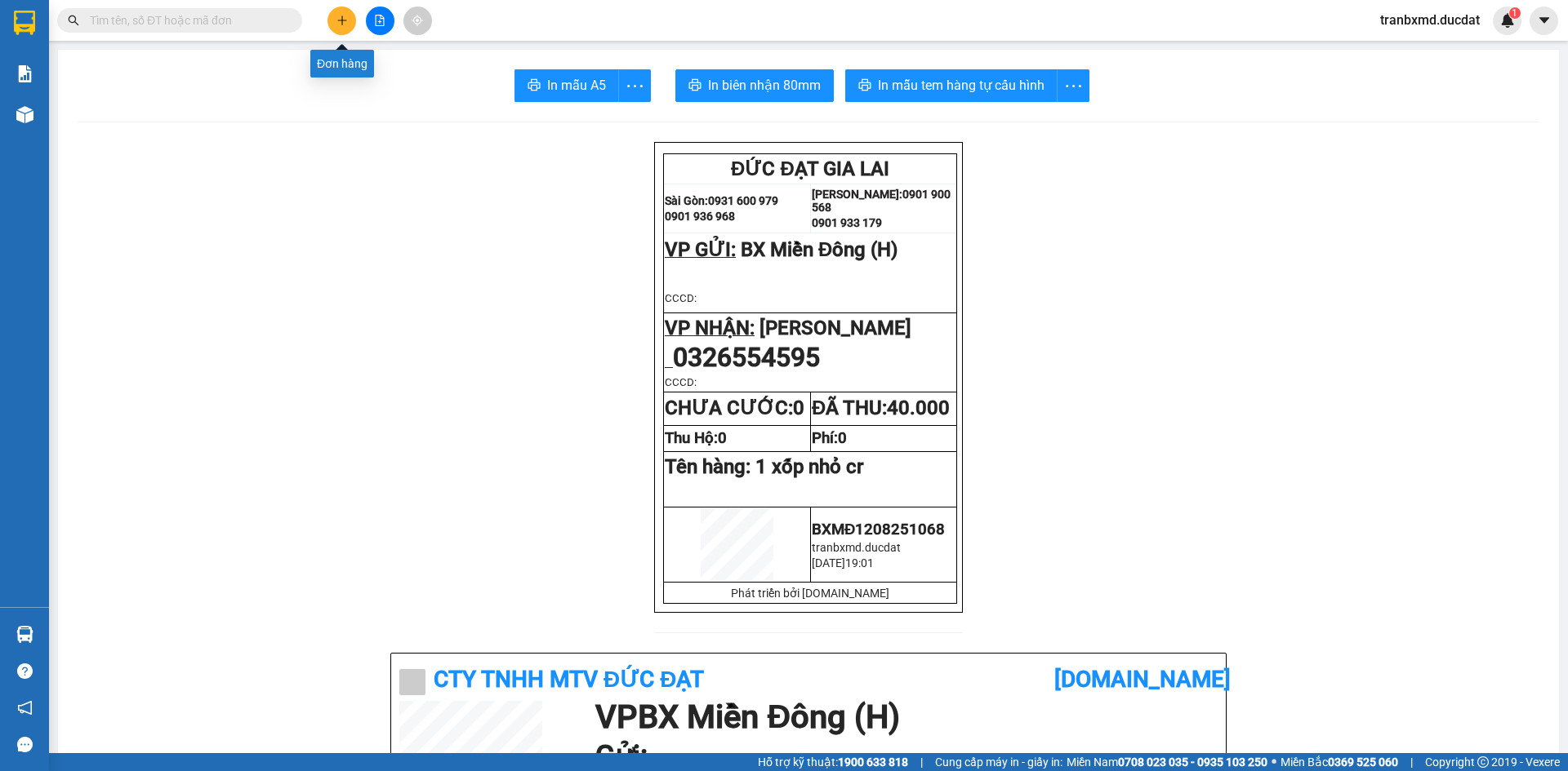
click at [333, 19] on button at bounding box center [341, 21] width 28 height 28
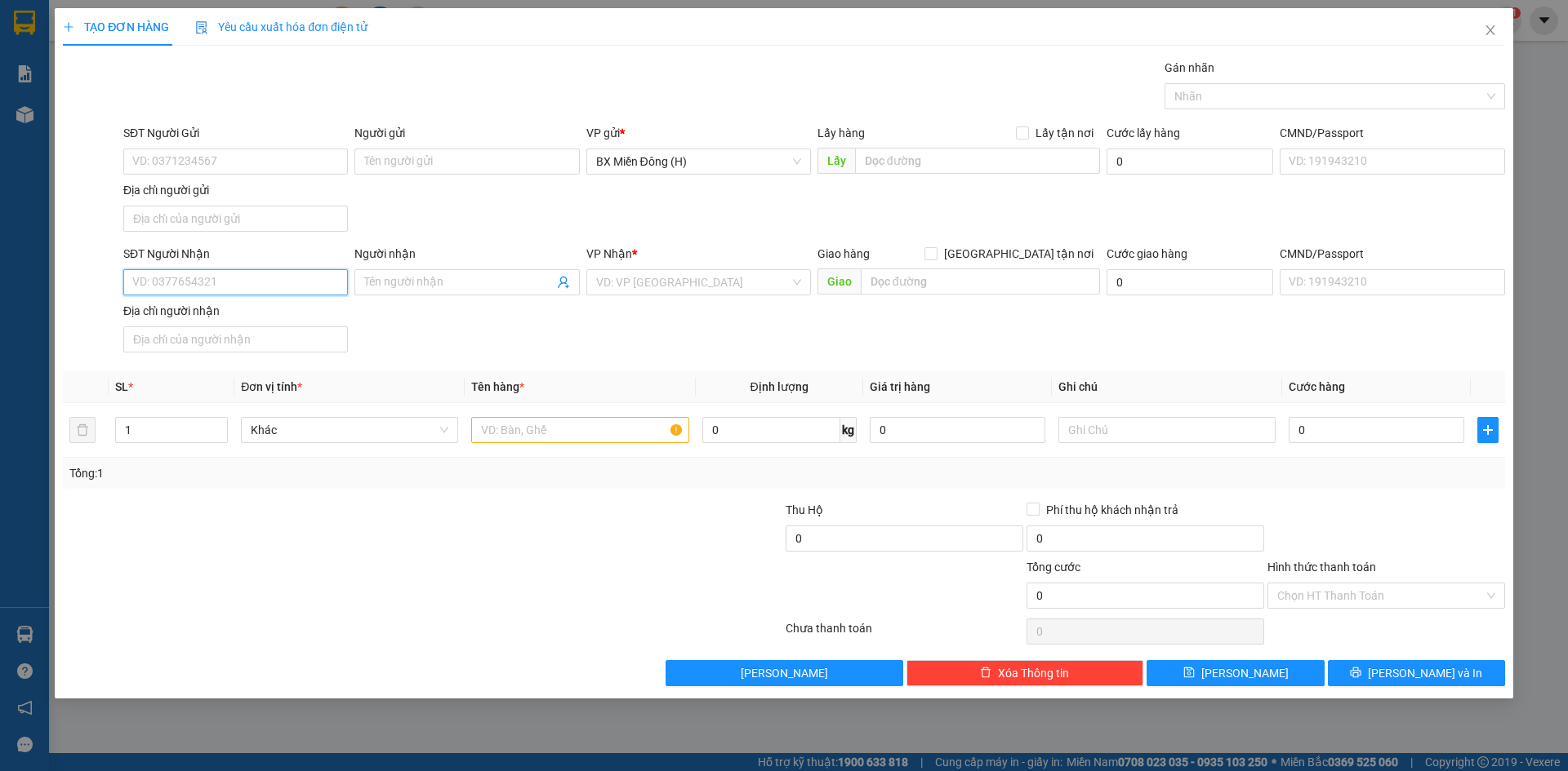
click at [267, 289] on input "SĐT Người Nhận" at bounding box center [235, 282] width 224 height 26
drag, startPoint x: 253, startPoint y: 333, endPoint x: 265, endPoint y: 335, distance: 12.2
click at [253, 333] on div "0383799385" at bounding box center [235, 340] width 205 height 18
type input "0383799385"
click at [298, 285] on input "0383799385" at bounding box center [235, 282] width 224 height 26
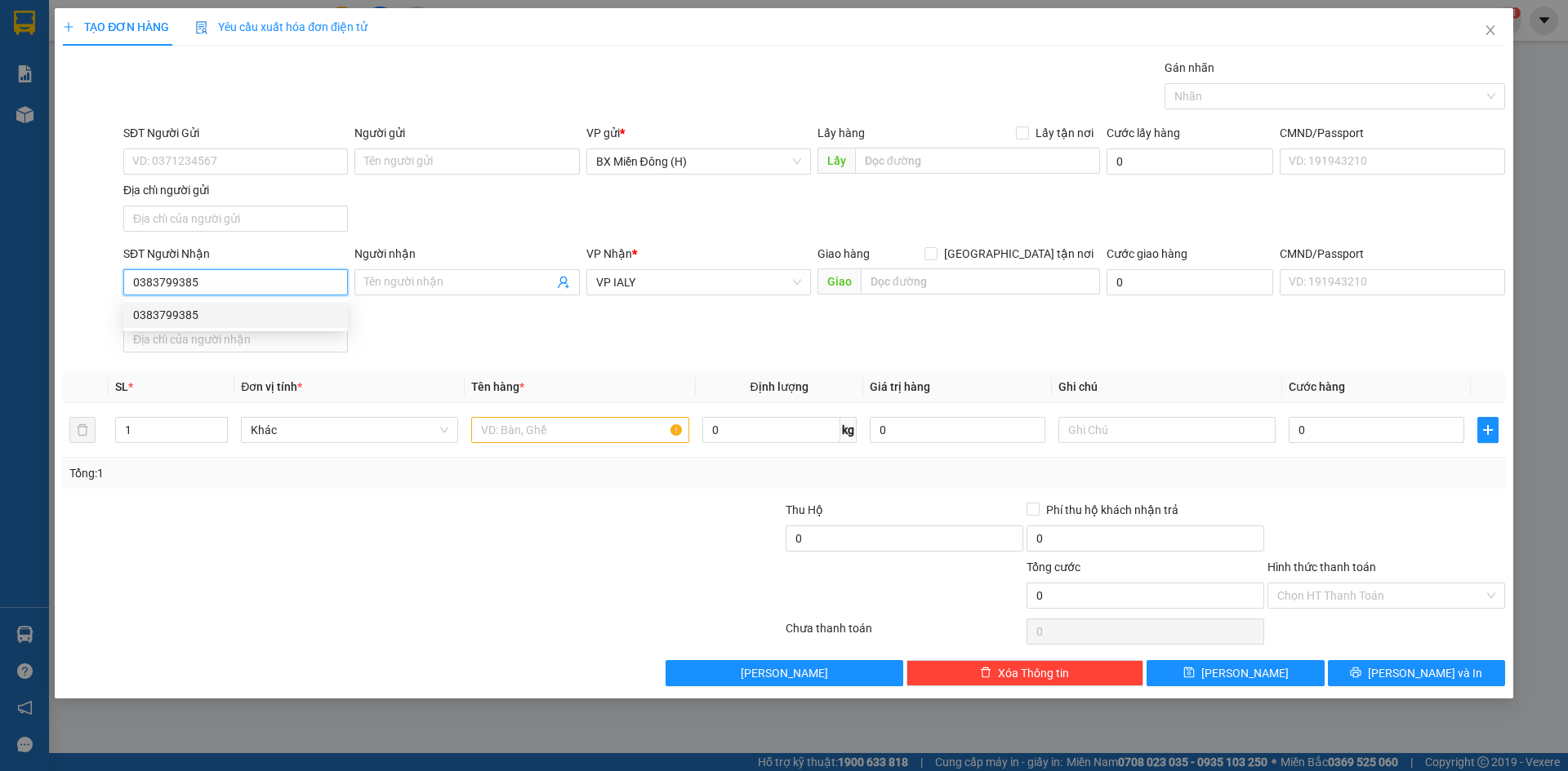
click at [298, 285] on input "0383799385" at bounding box center [235, 282] width 224 height 26
click at [213, 317] on div "0902316385" at bounding box center [235, 314] width 205 height 18
click at [698, 273] on div "[PERSON_NAME]" at bounding box center [699, 282] width 224 height 26
type input "0902316385"
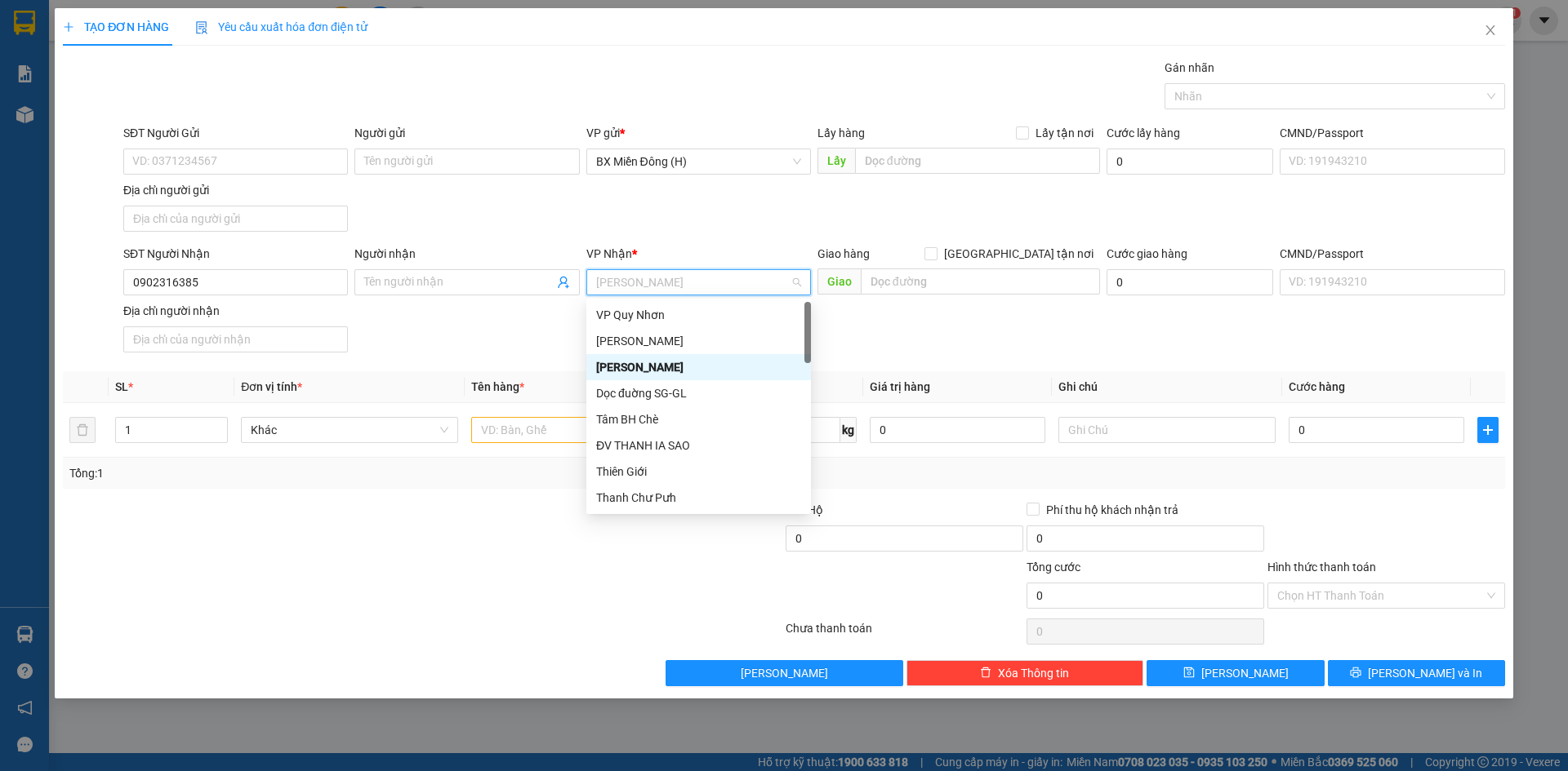
click at [698, 273] on span "[PERSON_NAME]" at bounding box center [698, 282] width 205 height 24
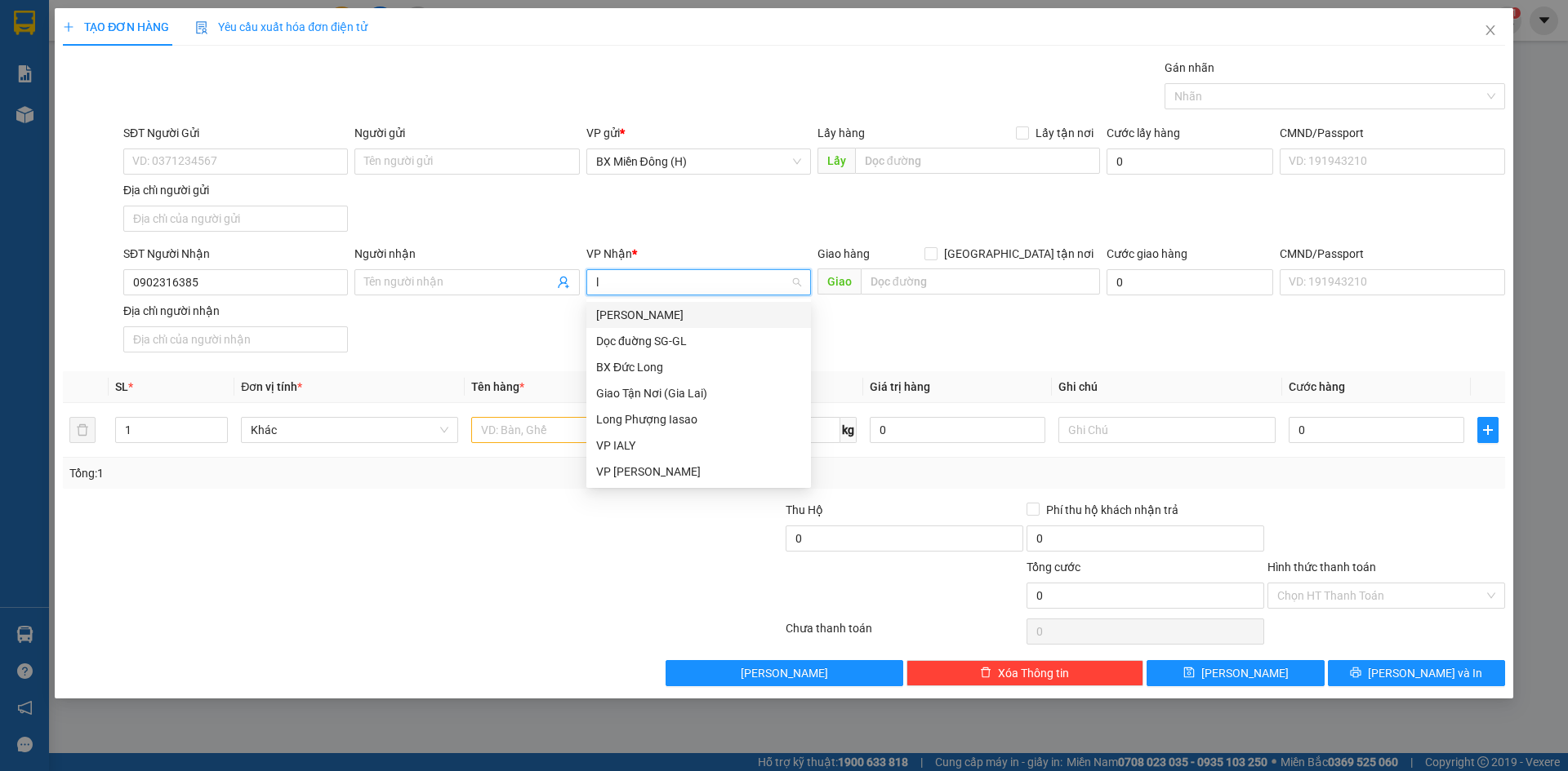
type input "le"
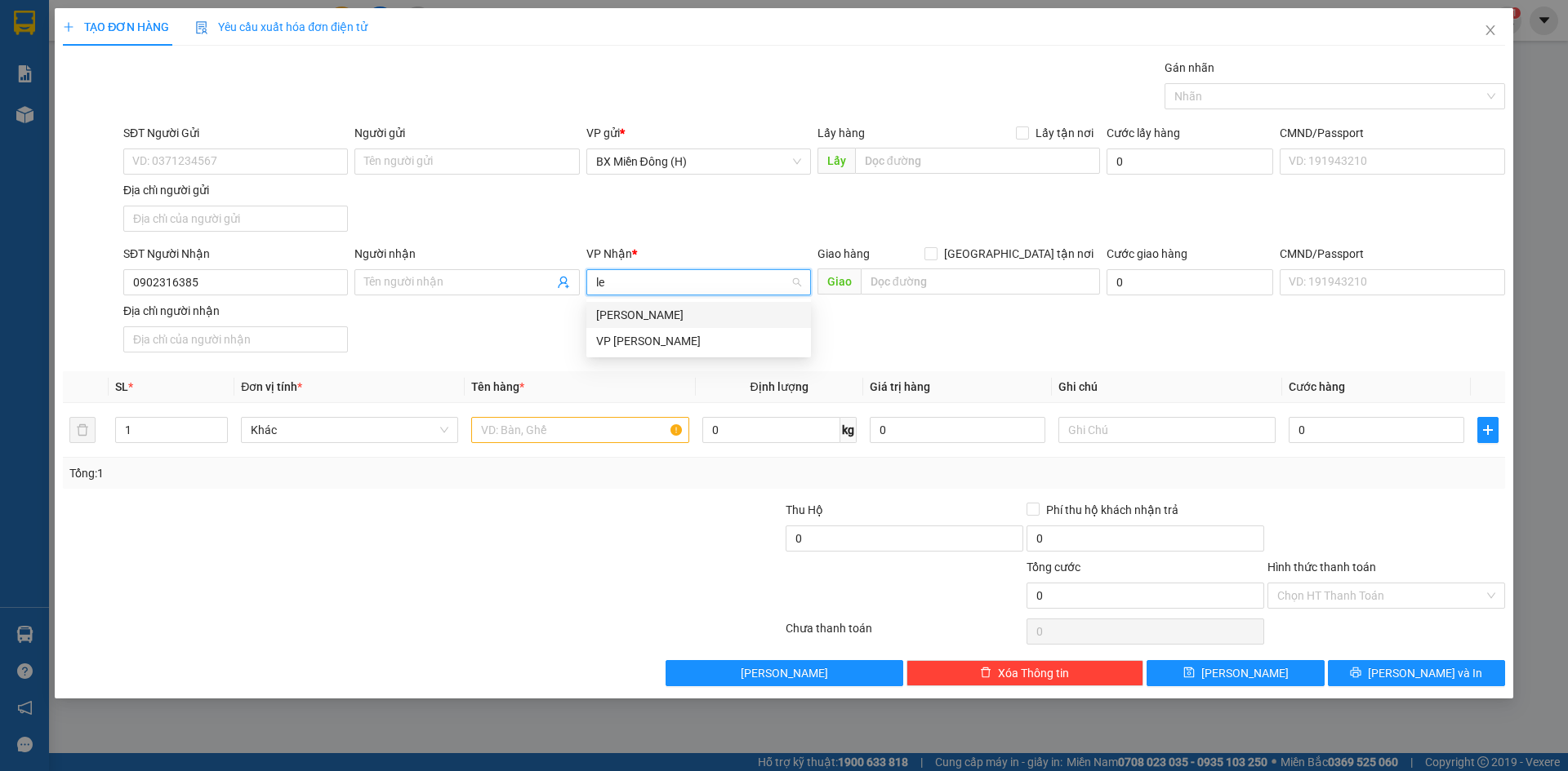
click at [663, 310] on div "[PERSON_NAME]" at bounding box center [698, 314] width 205 height 18
click at [530, 424] on input "text" at bounding box center [580, 430] width 218 height 26
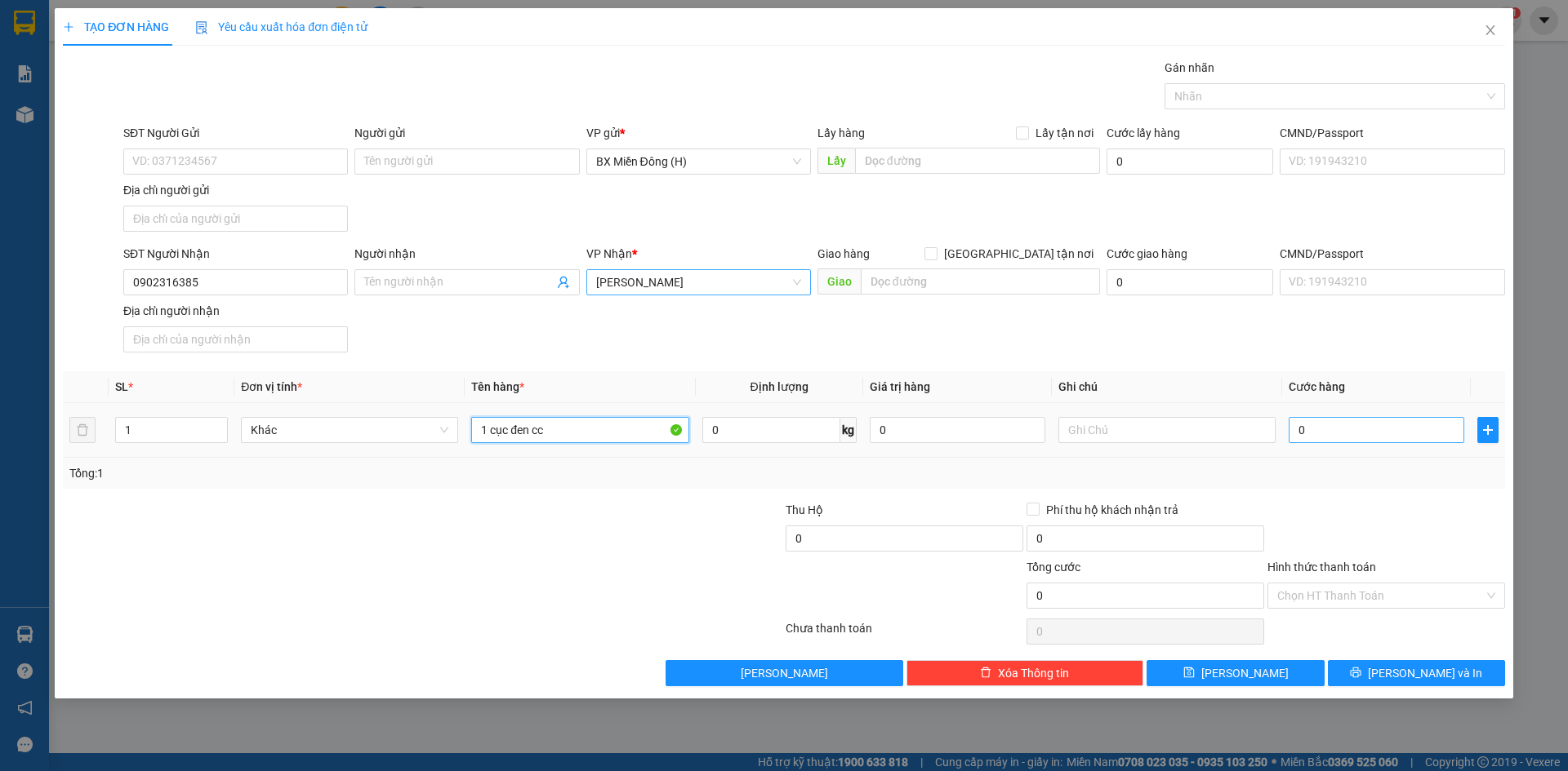
type input "1 cục đen cc"
click at [1401, 426] on input "0" at bounding box center [1376, 430] width 176 height 26
type input "005"
type input "5"
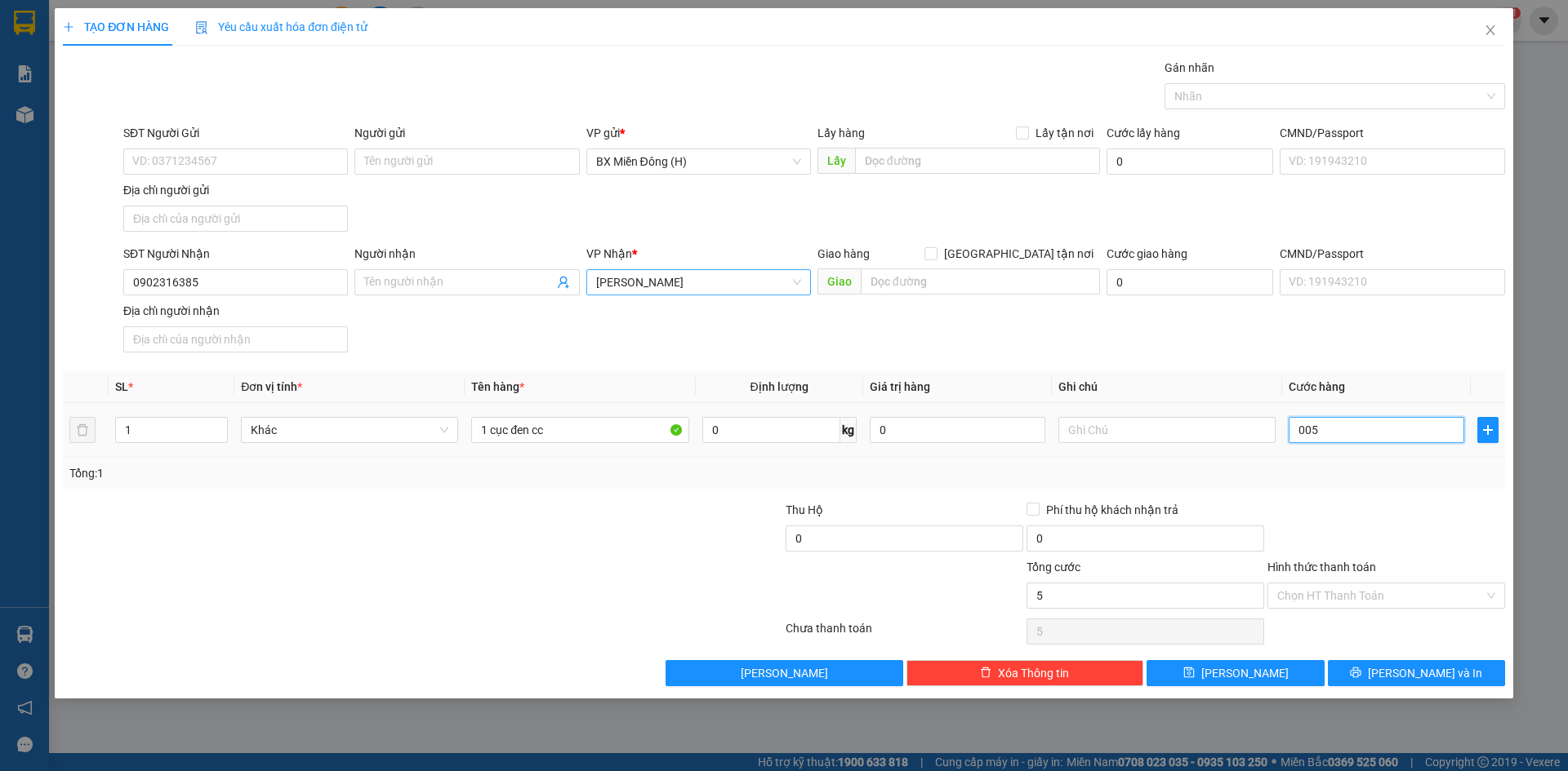
type input "0.050"
type input "50"
type input "50.000"
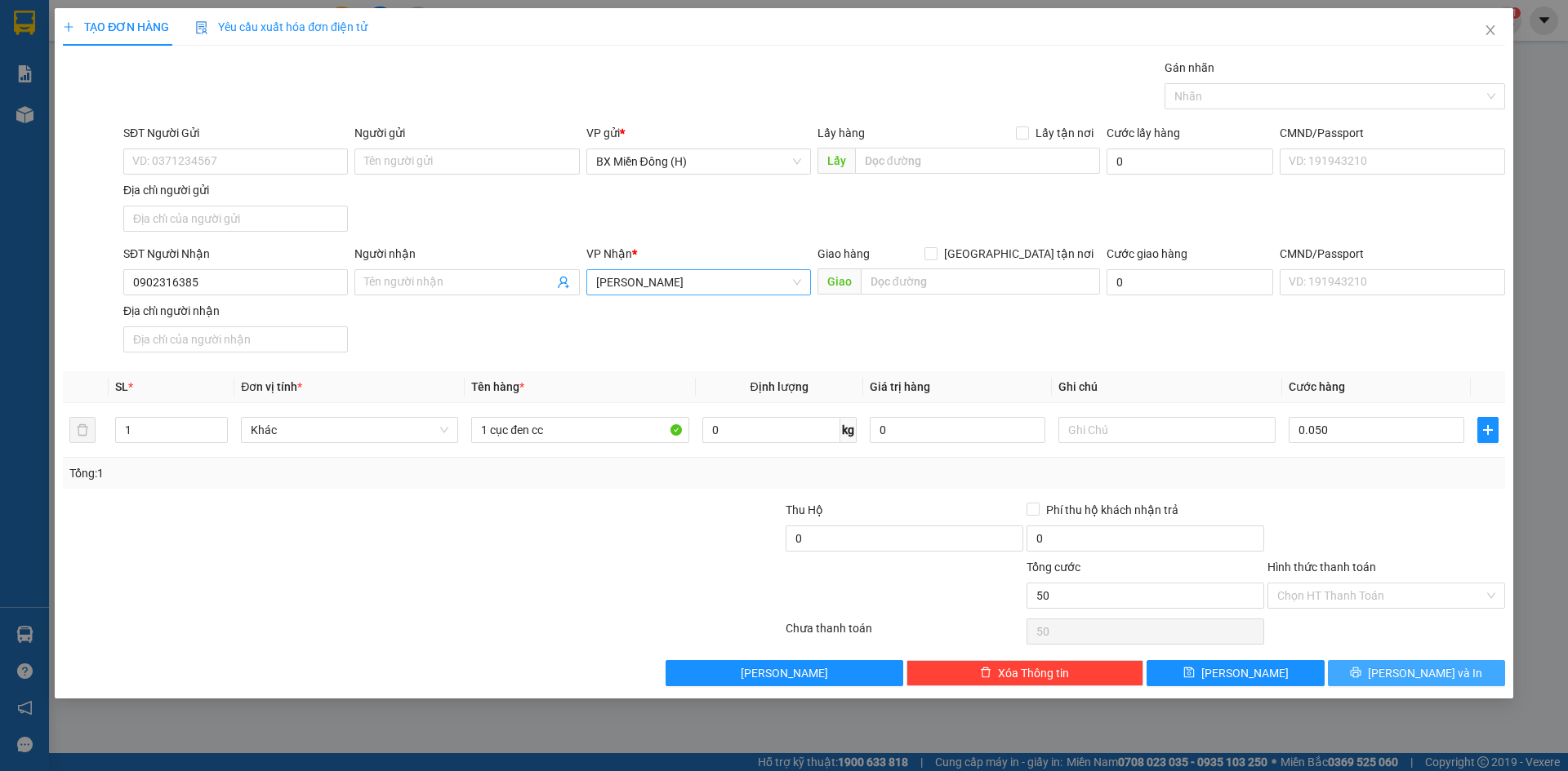
type input "50.000"
click at [1452, 666] on button "[PERSON_NAME] và In" at bounding box center [1417, 673] width 177 height 26
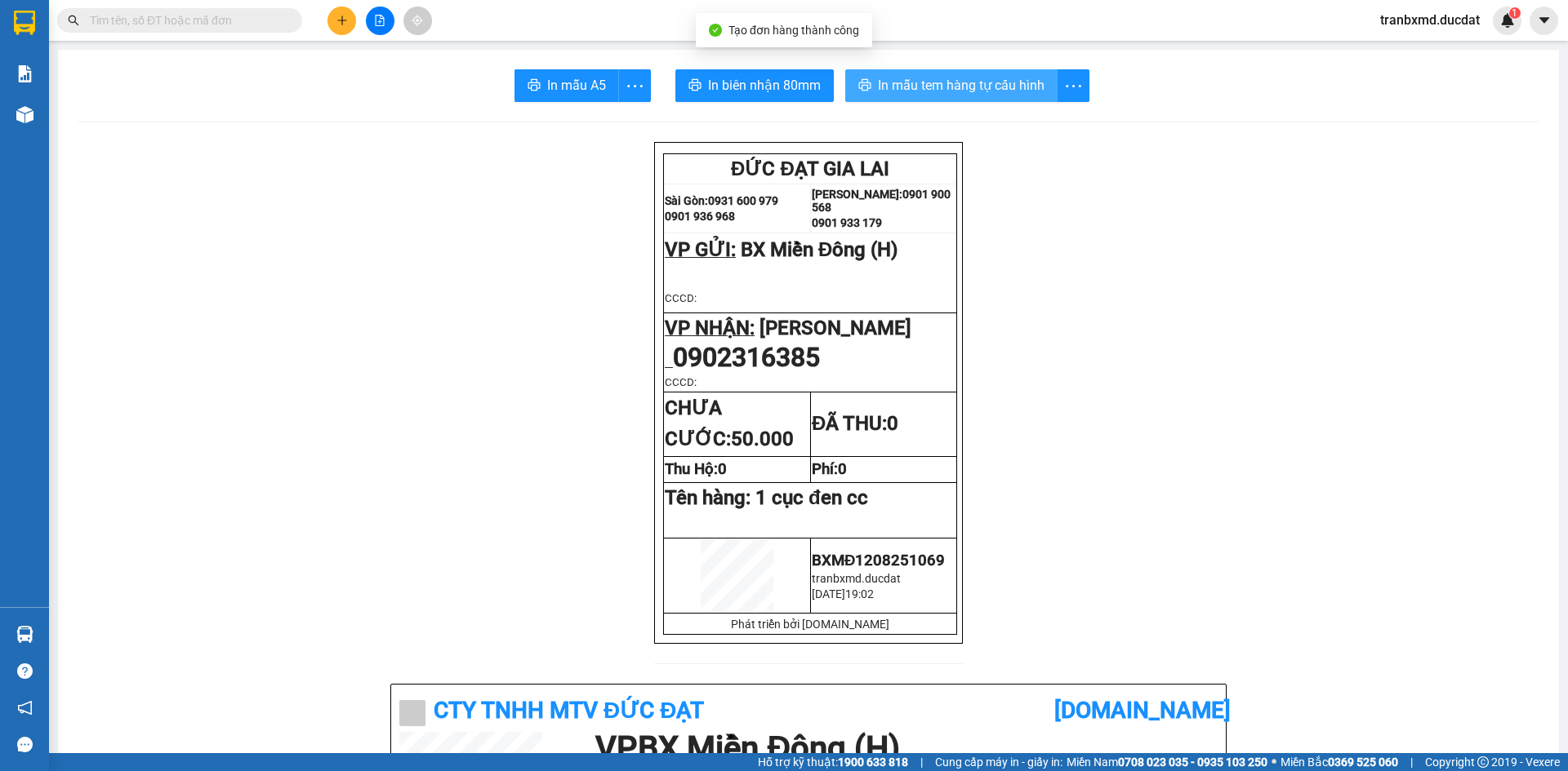
click at [889, 88] on span "In mẫu tem hàng tự cấu hình" at bounding box center [961, 85] width 167 height 20
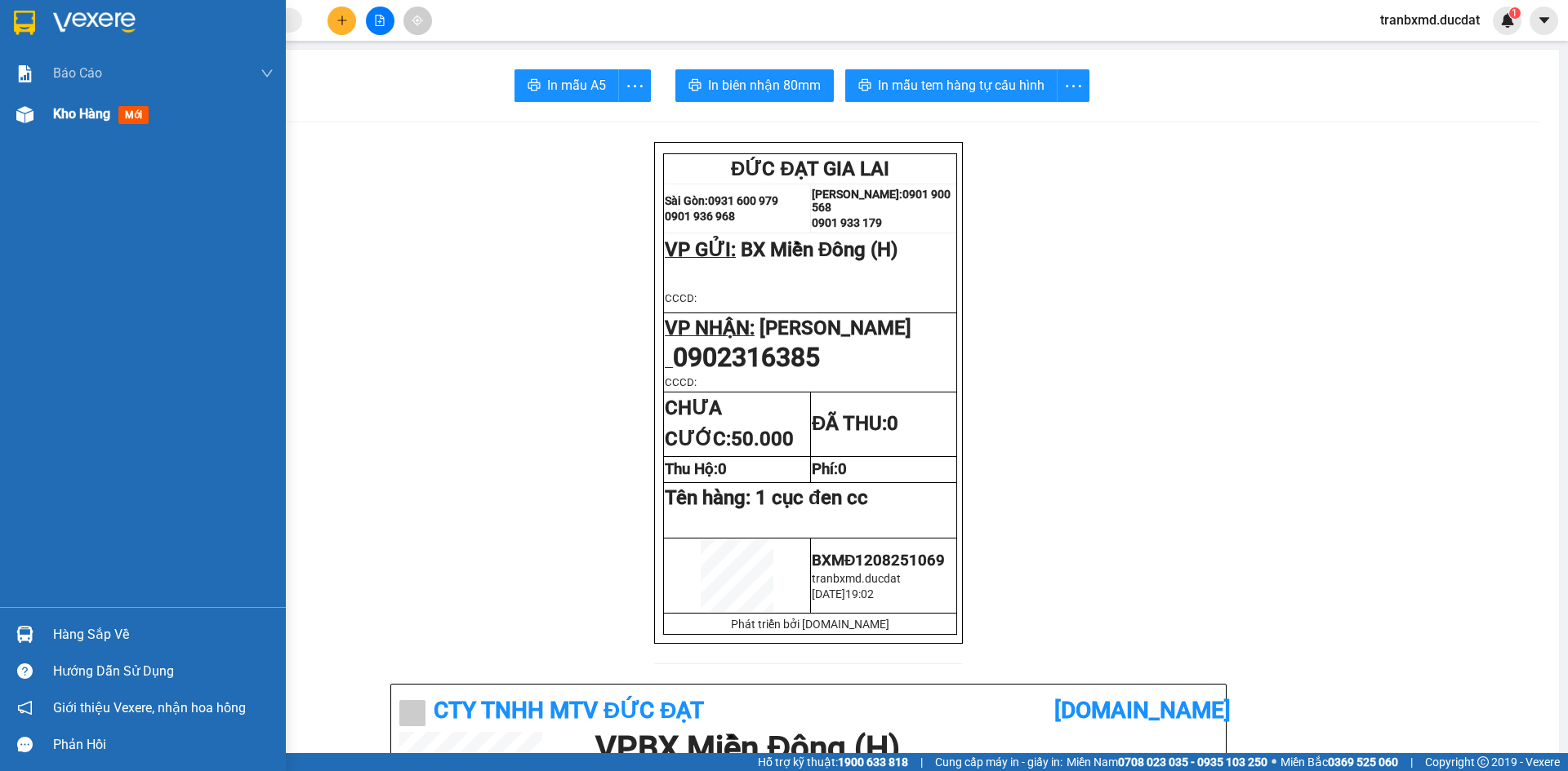
click at [64, 117] on span "Kho hàng" at bounding box center [81, 114] width 57 height 16
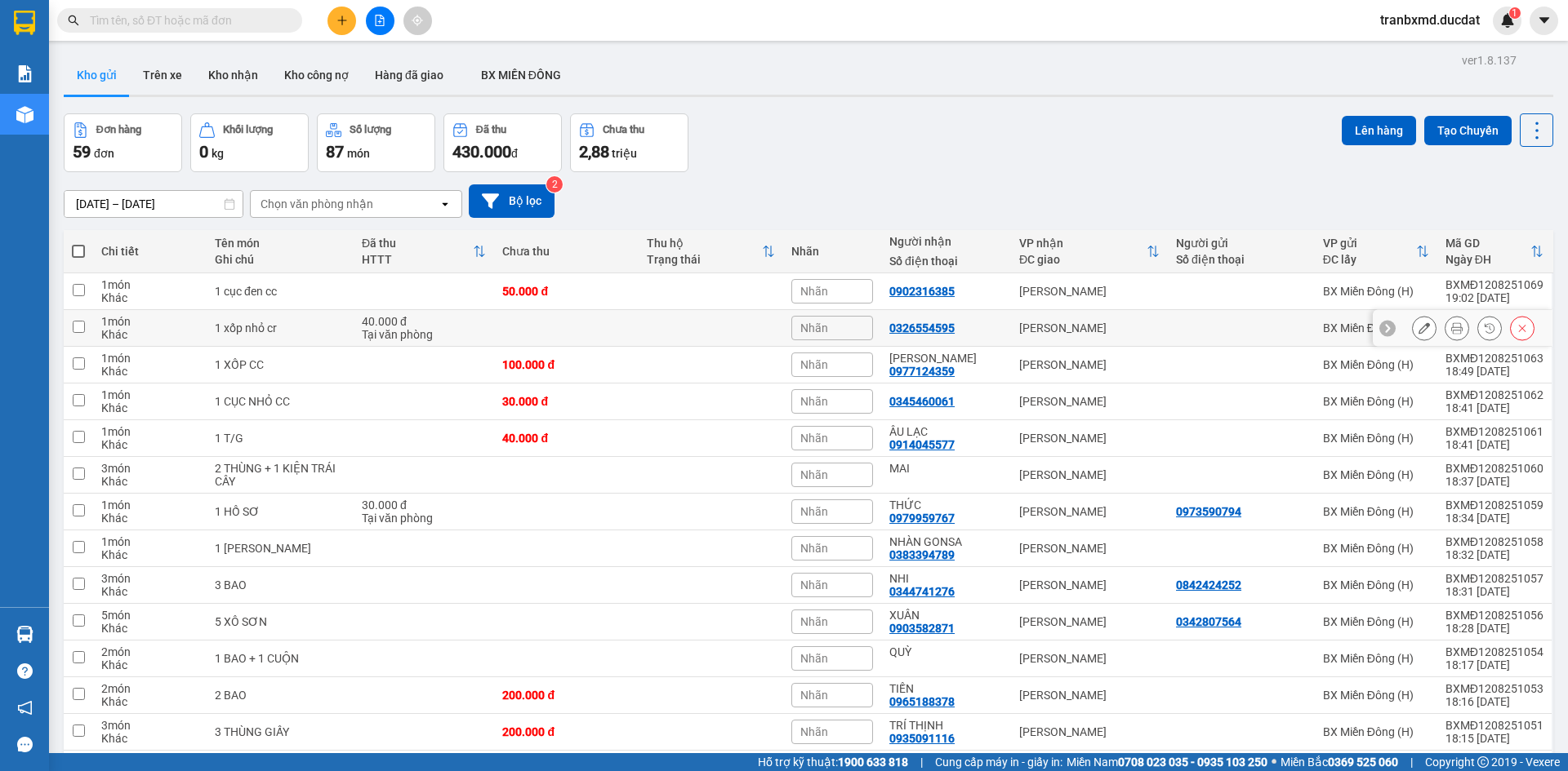
click at [1418, 328] on icon at bounding box center [1424, 328] width 12 height 12
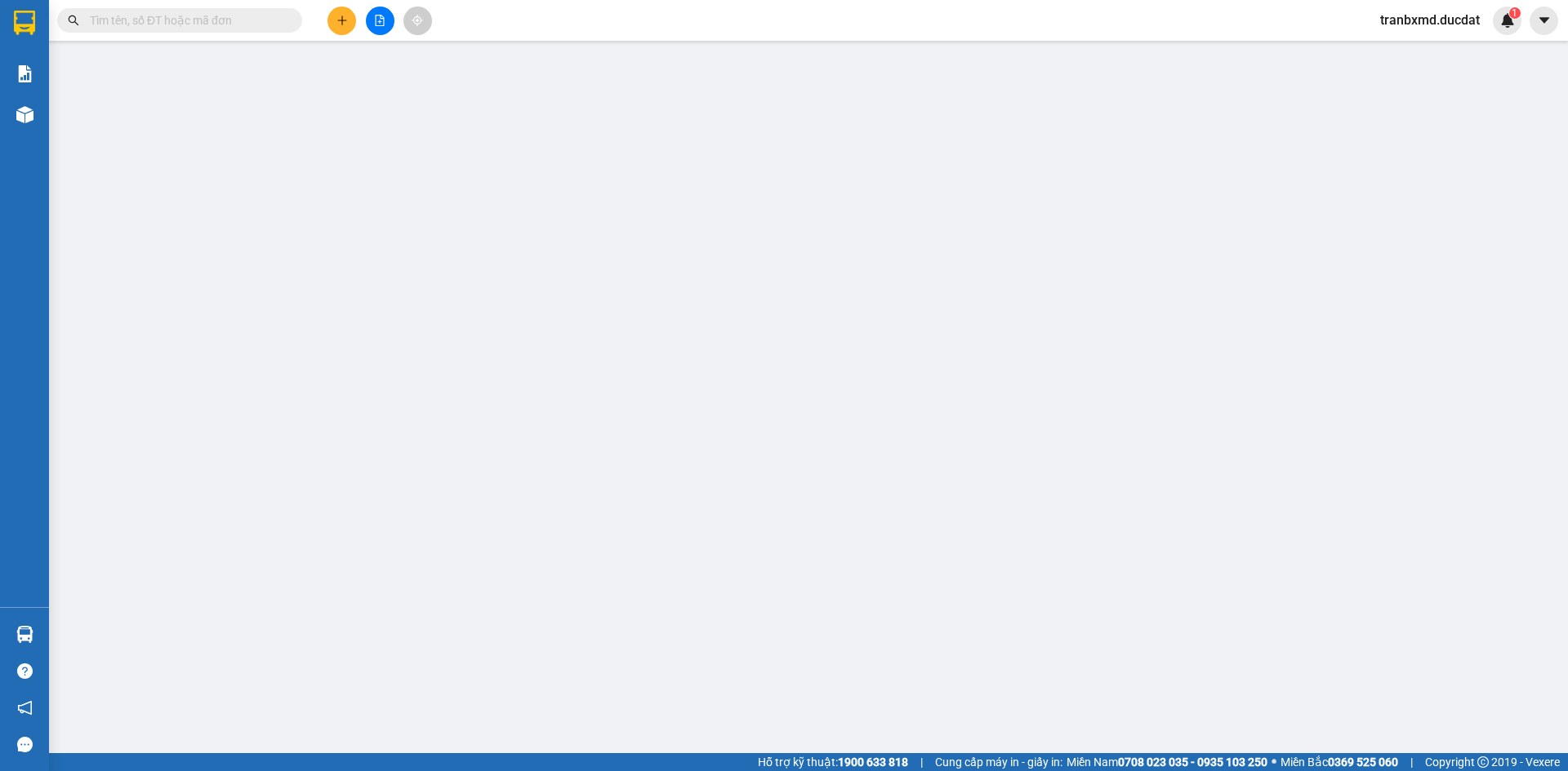
type input "0326554595"
type input "40.000"
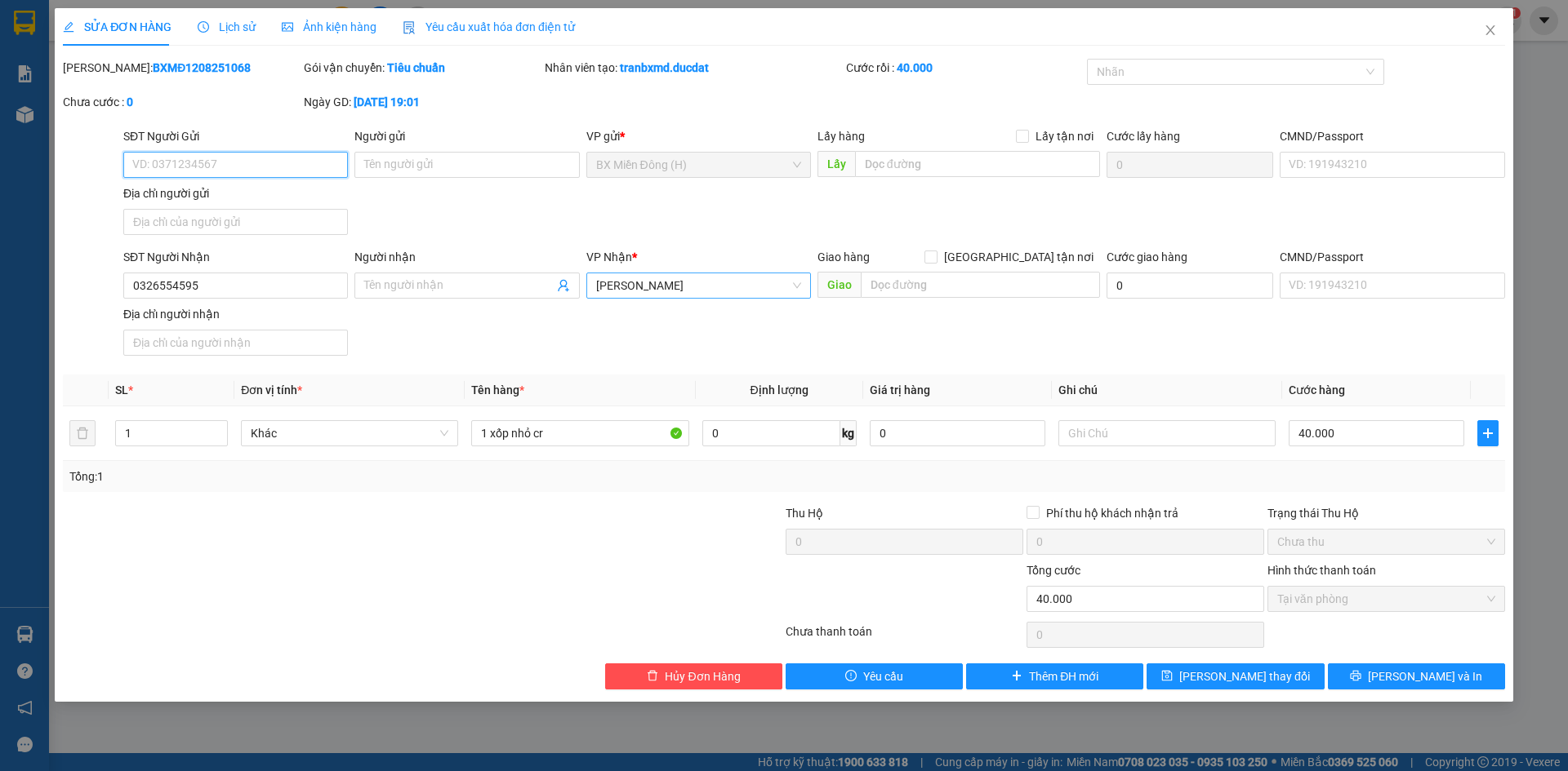
click at [725, 285] on span "[PERSON_NAME]" at bounding box center [698, 285] width 205 height 24
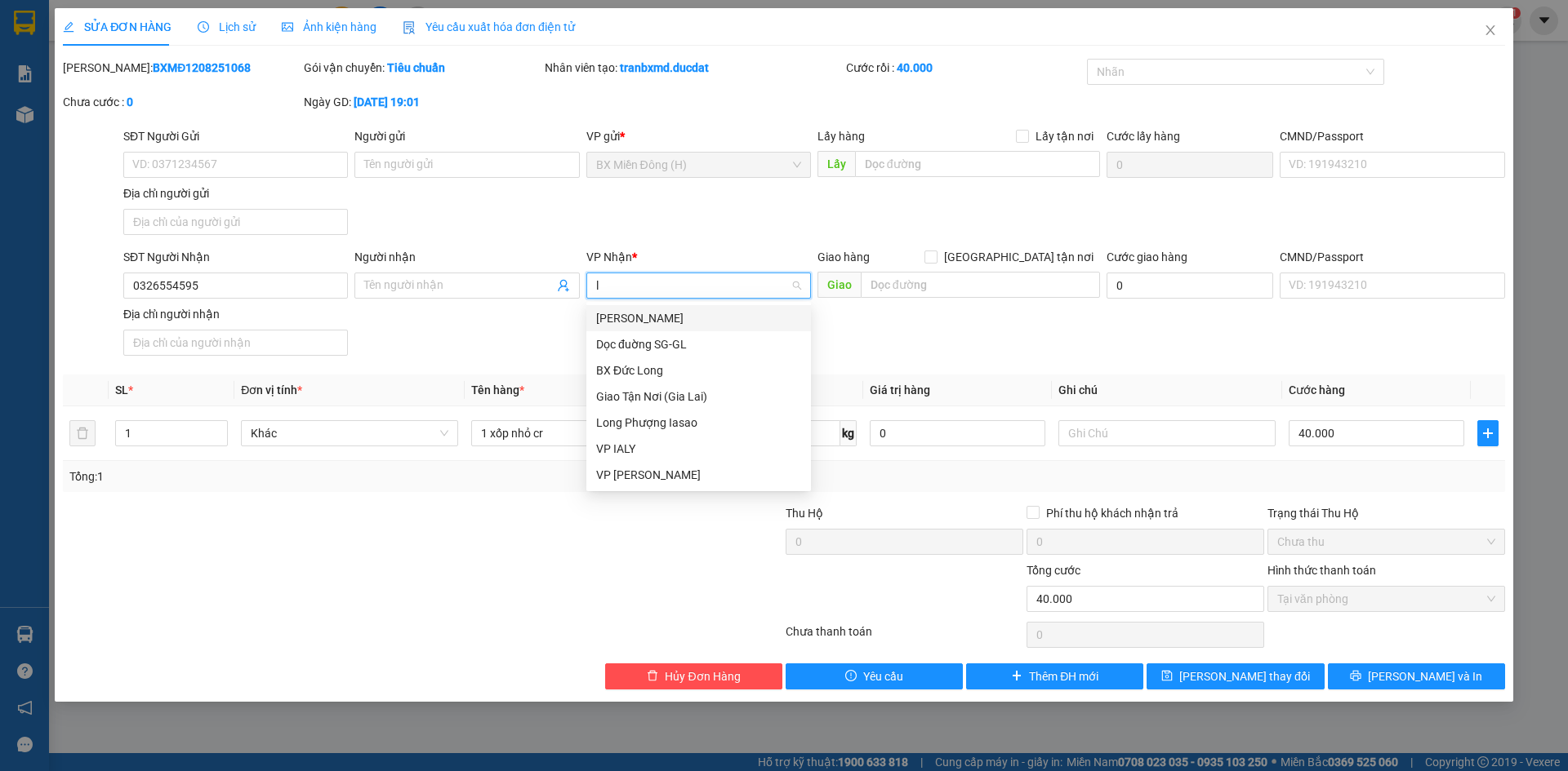
type input "le"
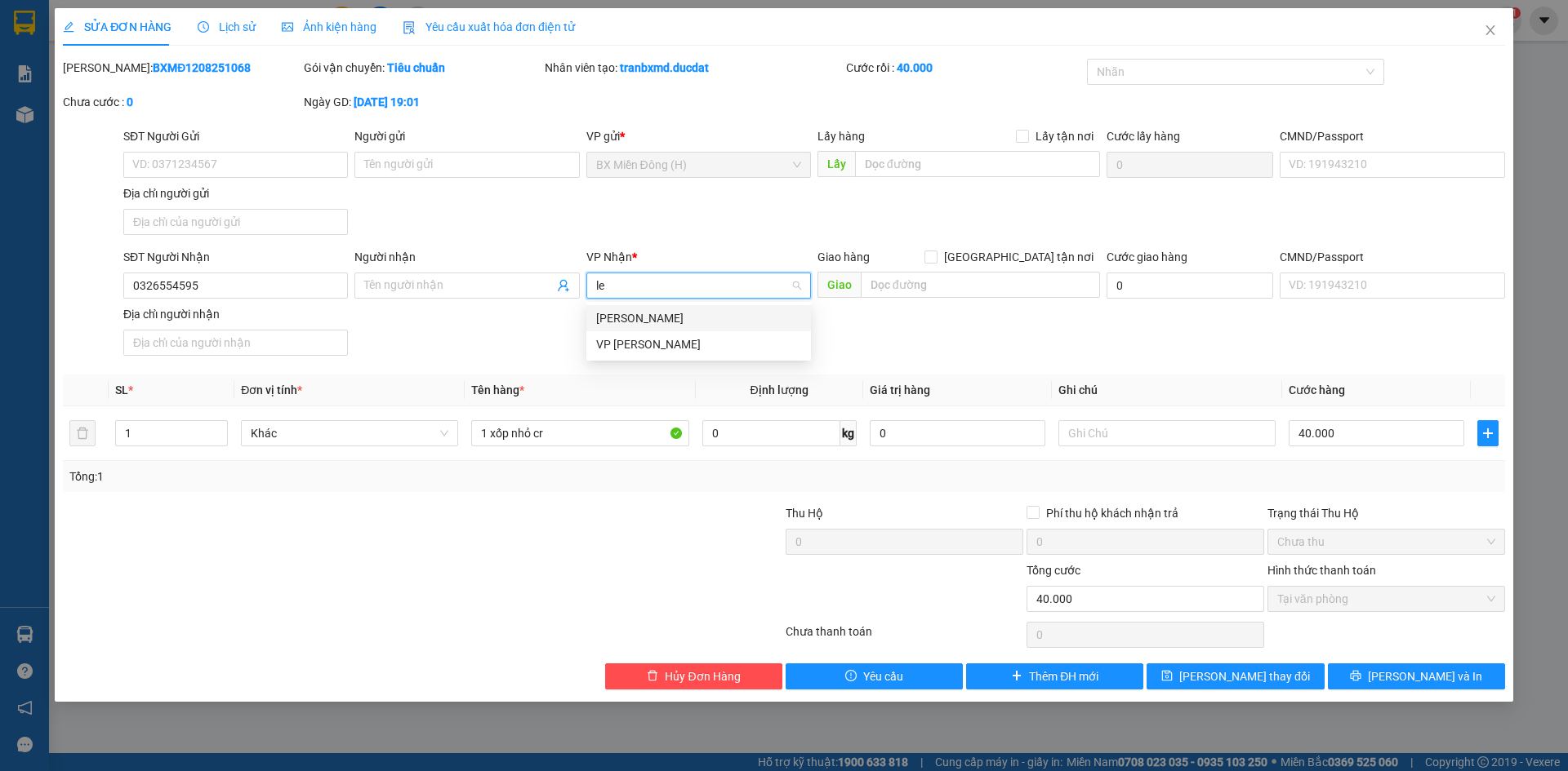
click at [665, 324] on div "[PERSON_NAME]" at bounding box center [698, 318] width 205 height 18
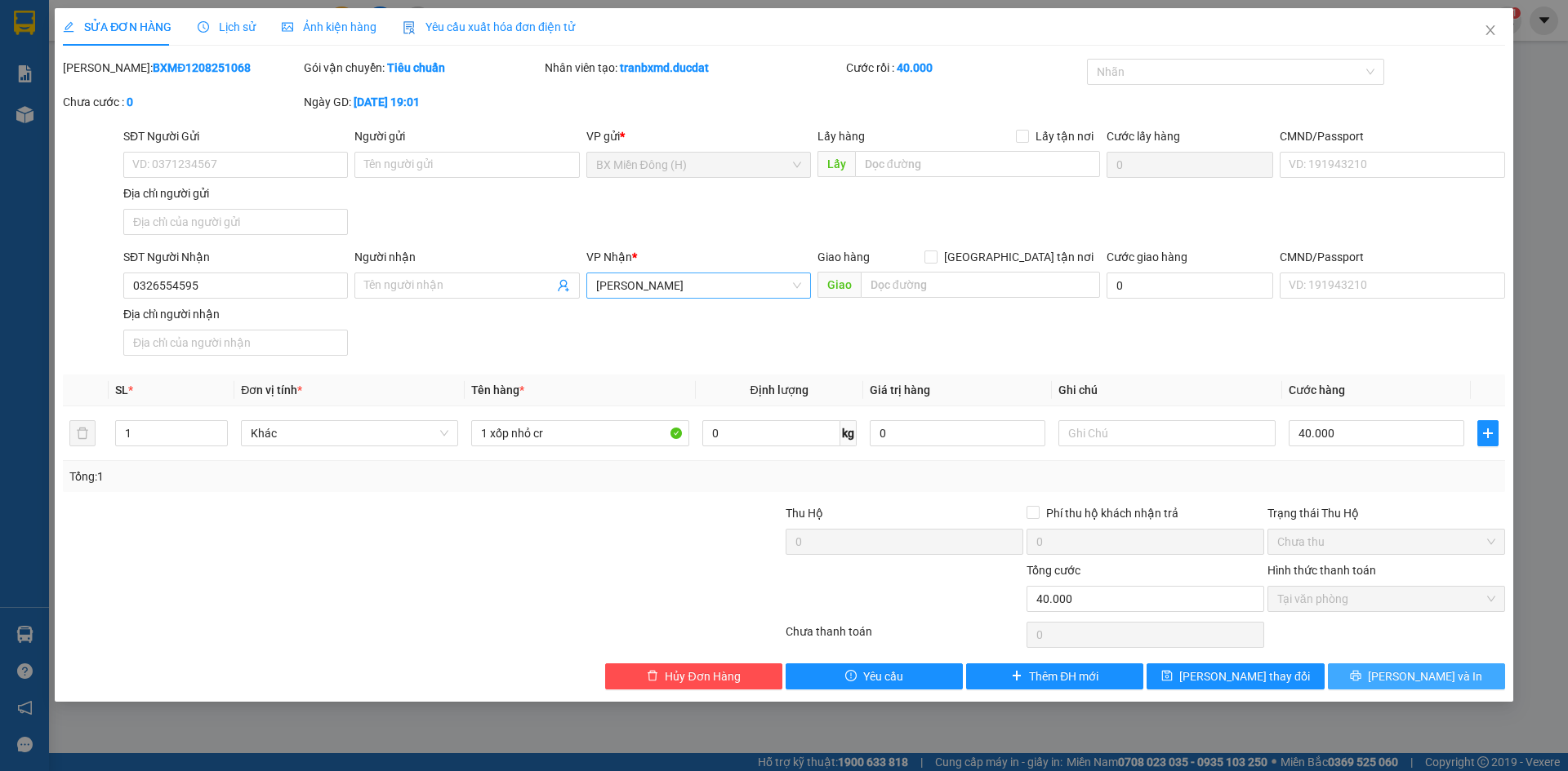
click at [1402, 667] on span "[PERSON_NAME] và In" at bounding box center [1425, 676] width 115 height 18
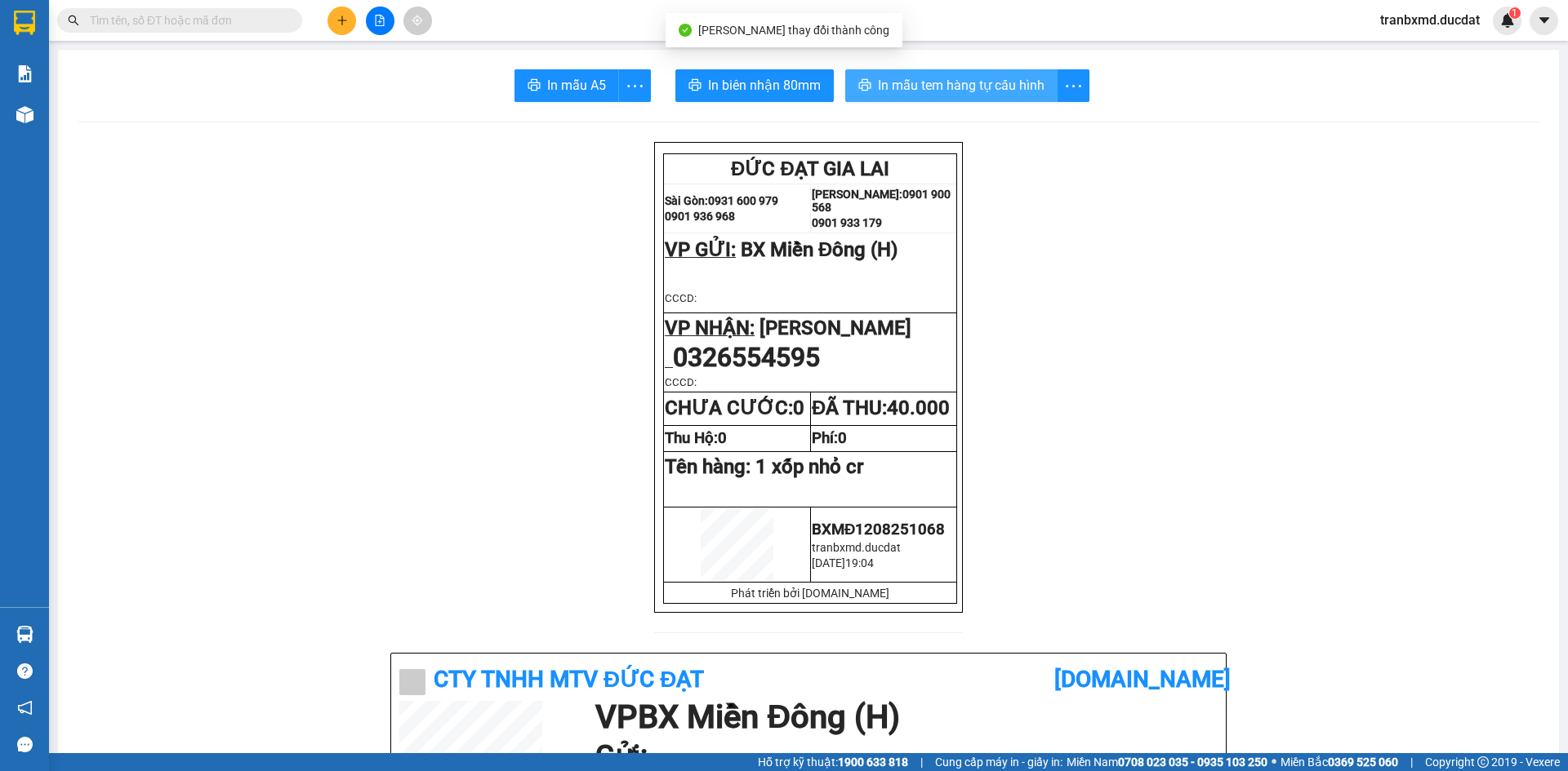
click at [1000, 86] on span "In mẫu tem hàng tự cấu hình" at bounding box center [961, 85] width 167 height 20
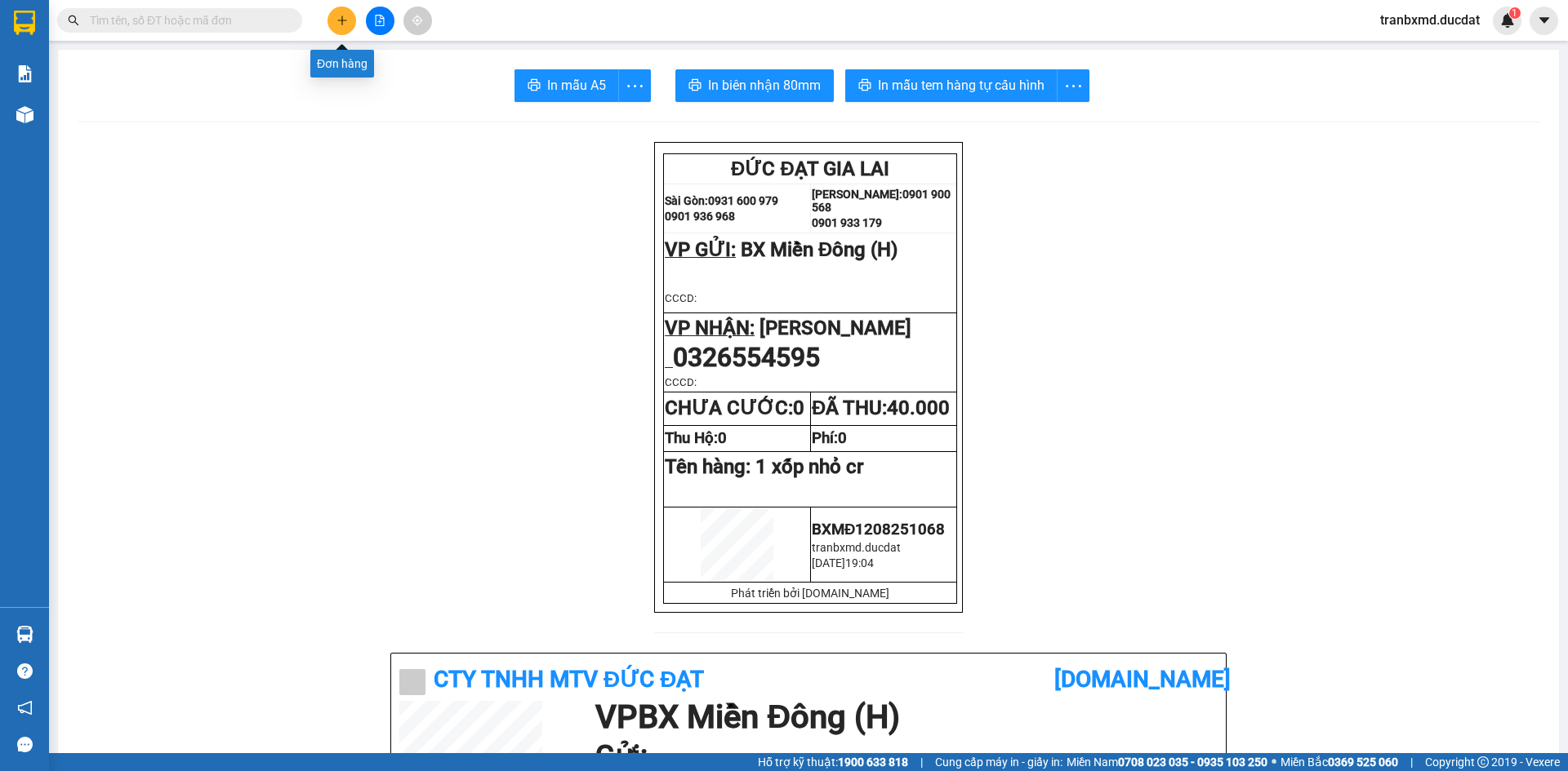
click at [347, 18] on icon "plus" at bounding box center [342, 21] width 12 height 12
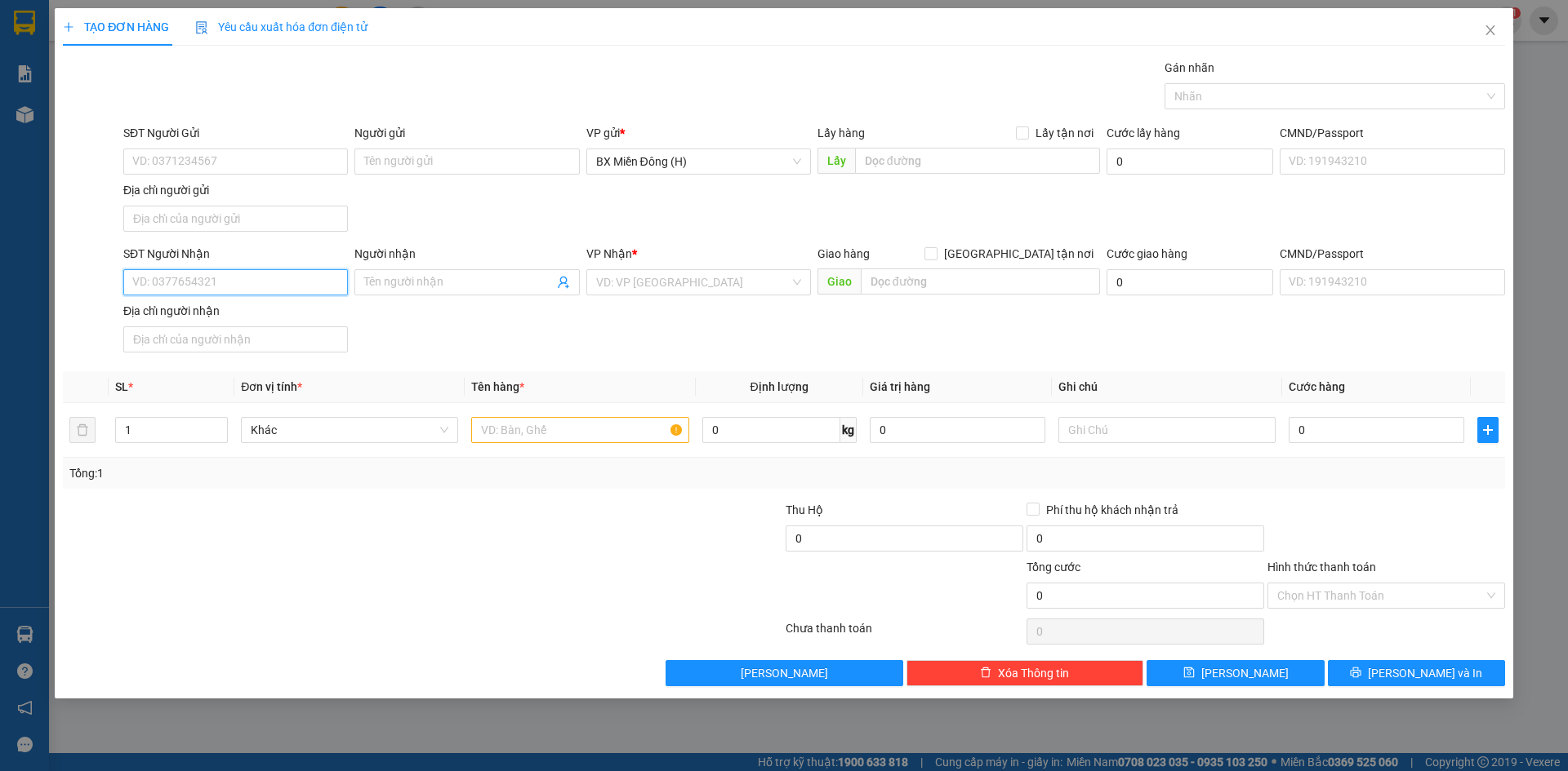
click at [221, 288] on input "SĐT Người Nhận" at bounding box center [235, 282] width 224 height 26
drag, startPoint x: 227, startPoint y: 319, endPoint x: 286, endPoint y: 317, distance: 59.0
click at [254, 319] on div "0967996323" at bounding box center [235, 314] width 205 height 18
type input "0967996323"
click at [500, 432] on input "text" at bounding box center [580, 430] width 218 height 26
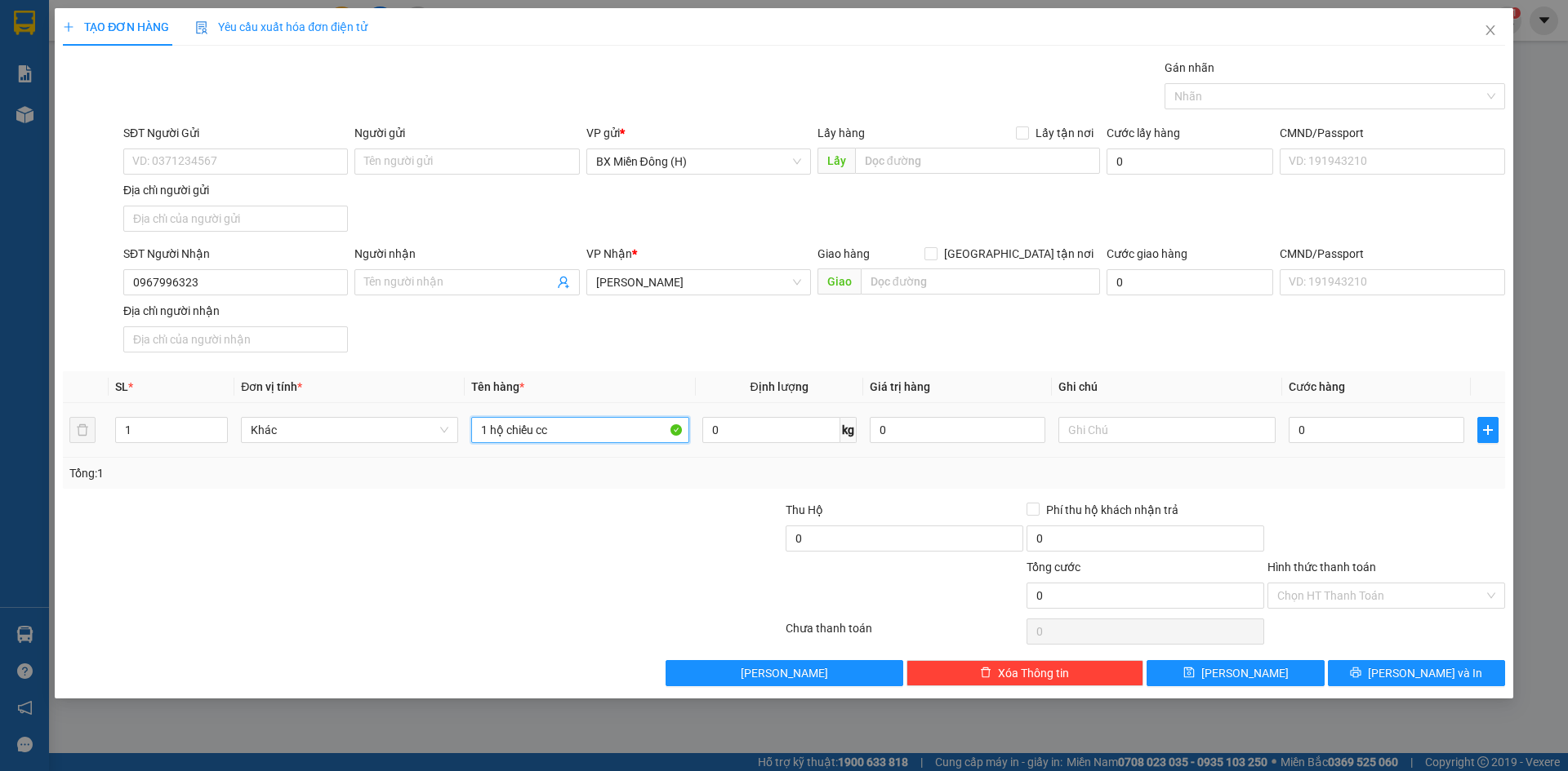
type input "1 hộ chiếu cc"
click at [1308, 415] on div "0" at bounding box center [1376, 430] width 176 height 33
click at [1307, 428] on input "0" at bounding box center [1376, 430] width 176 height 26
type input "003"
type input "3"
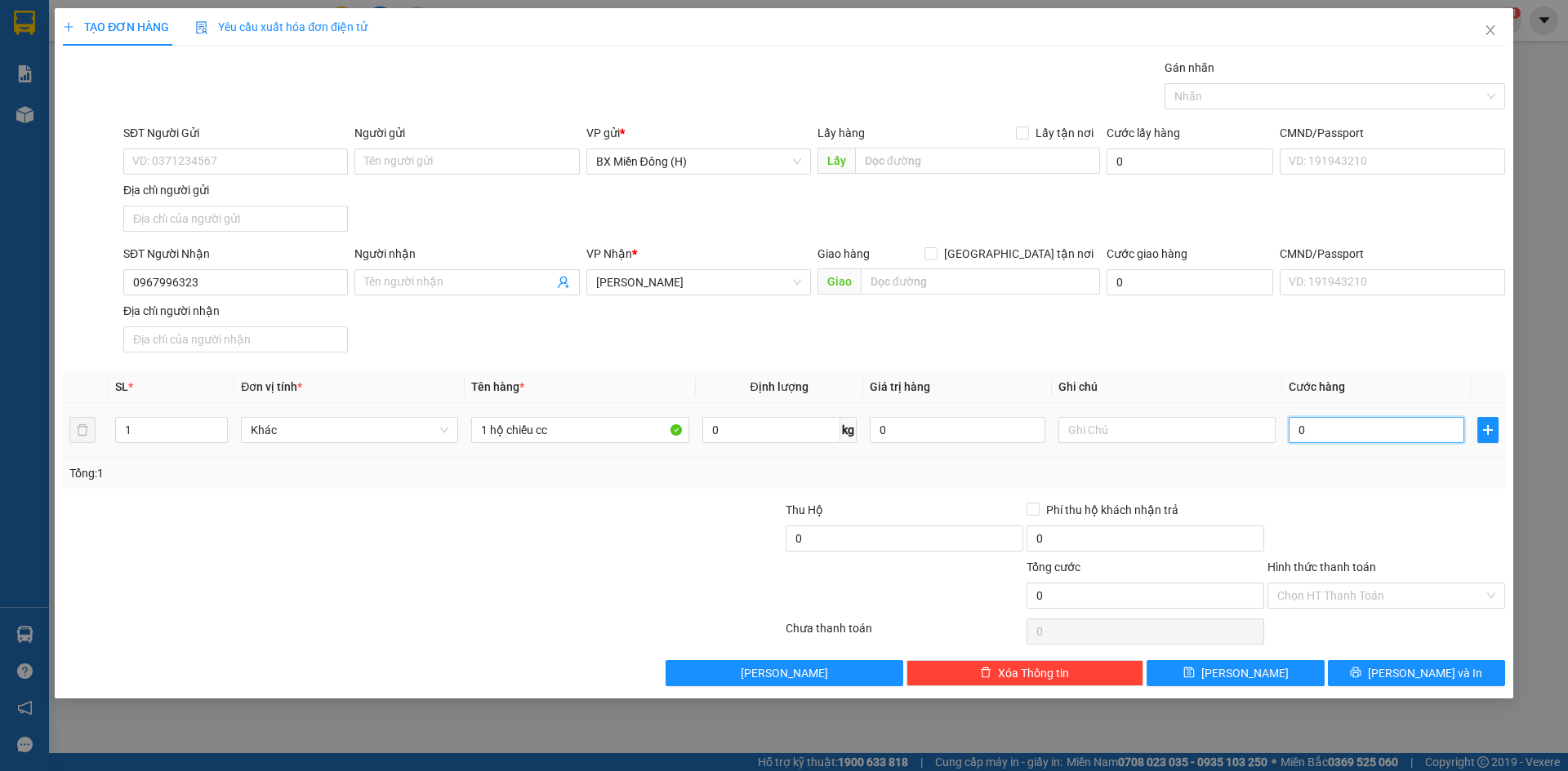
type input "3"
type input "0.030"
type input "30"
type input "30.000"
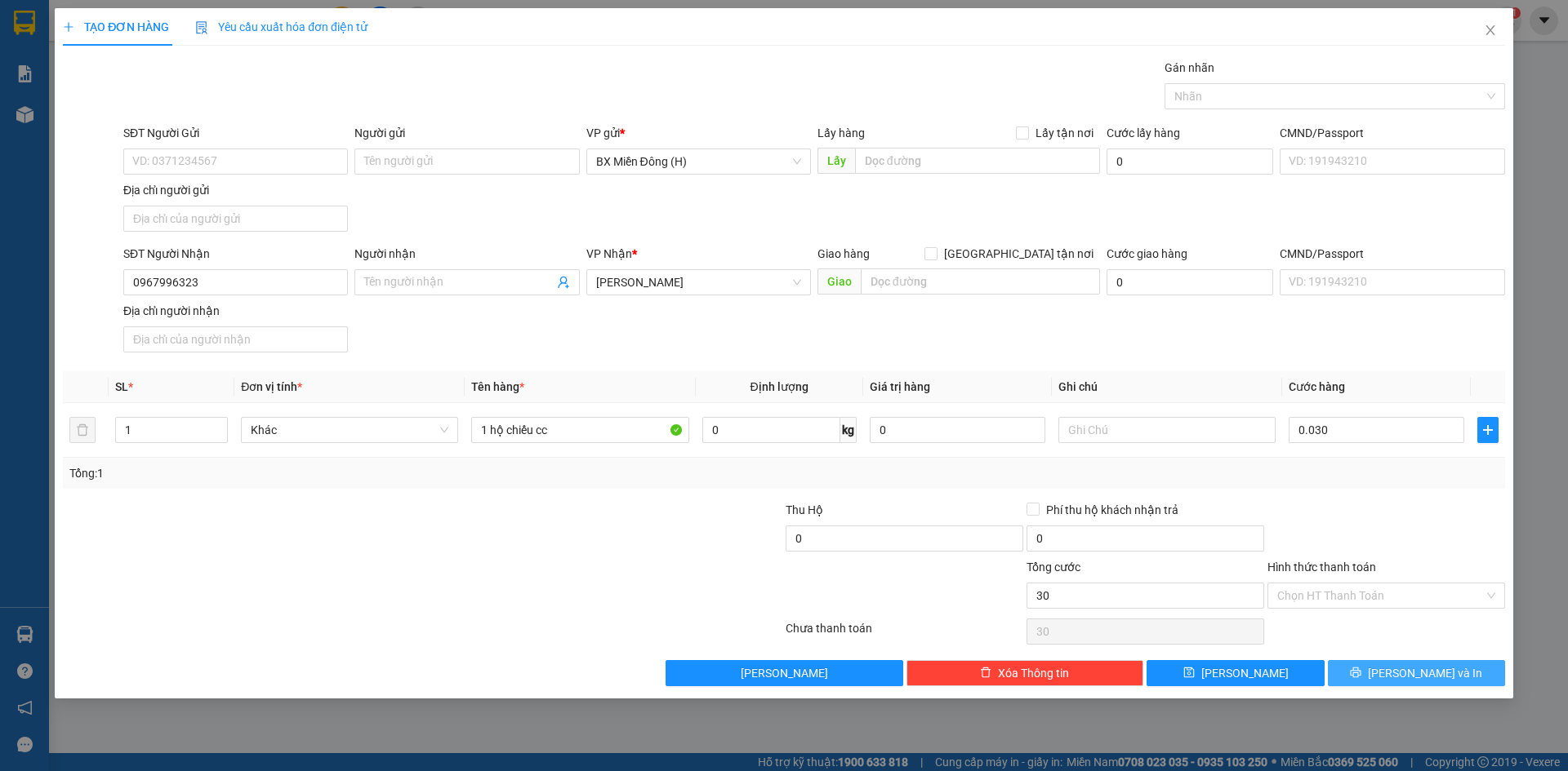
type input "30.000"
click at [1453, 664] on button "[PERSON_NAME] và In" at bounding box center [1417, 673] width 177 height 26
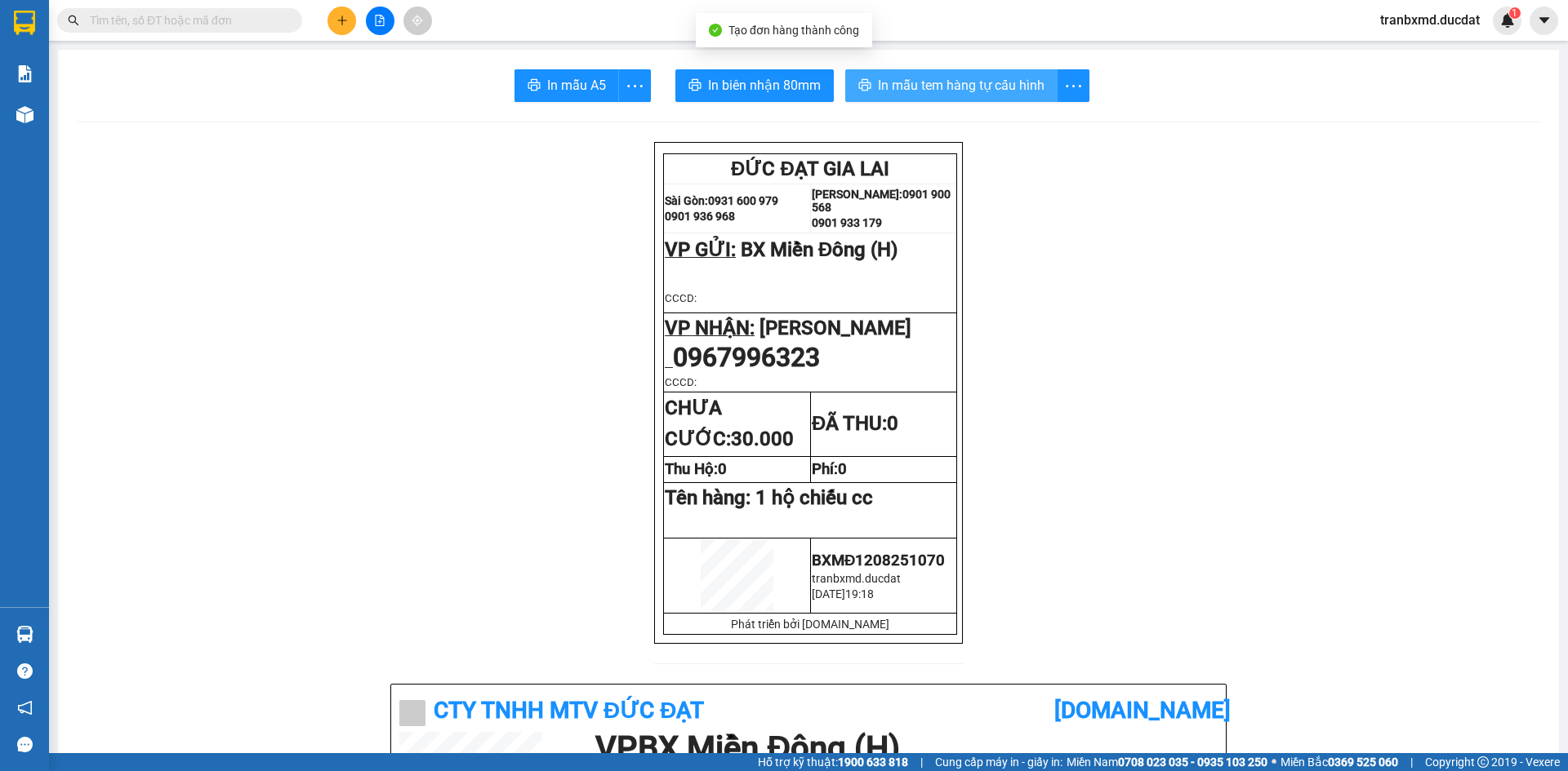
click at [1003, 84] on span "In mẫu tem hàng tự cấu hình" at bounding box center [961, 85] width 167 height 20
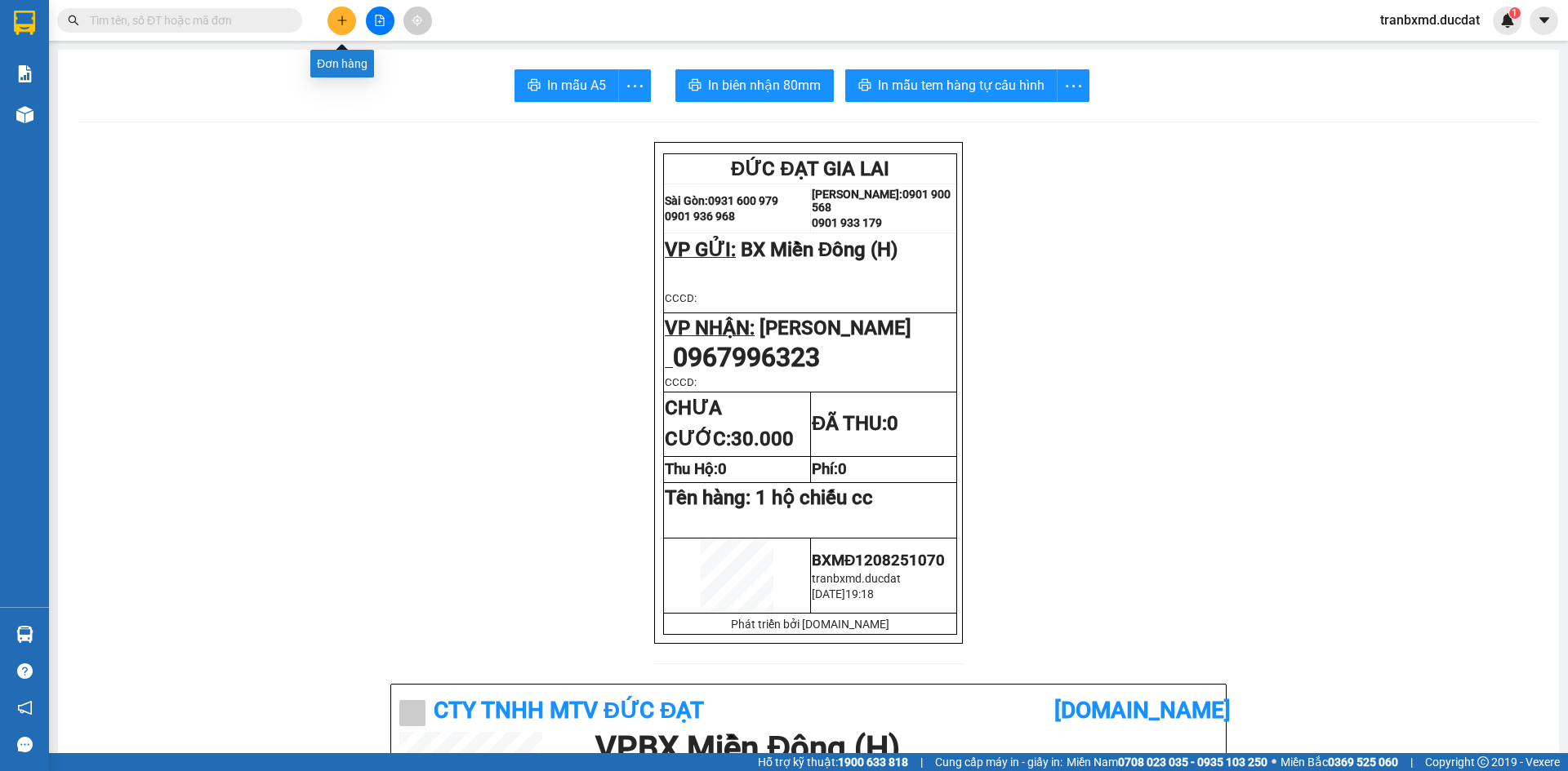
click at [346, 19] on icon "plus" at bounding box center [342, 21] width 12 height 12
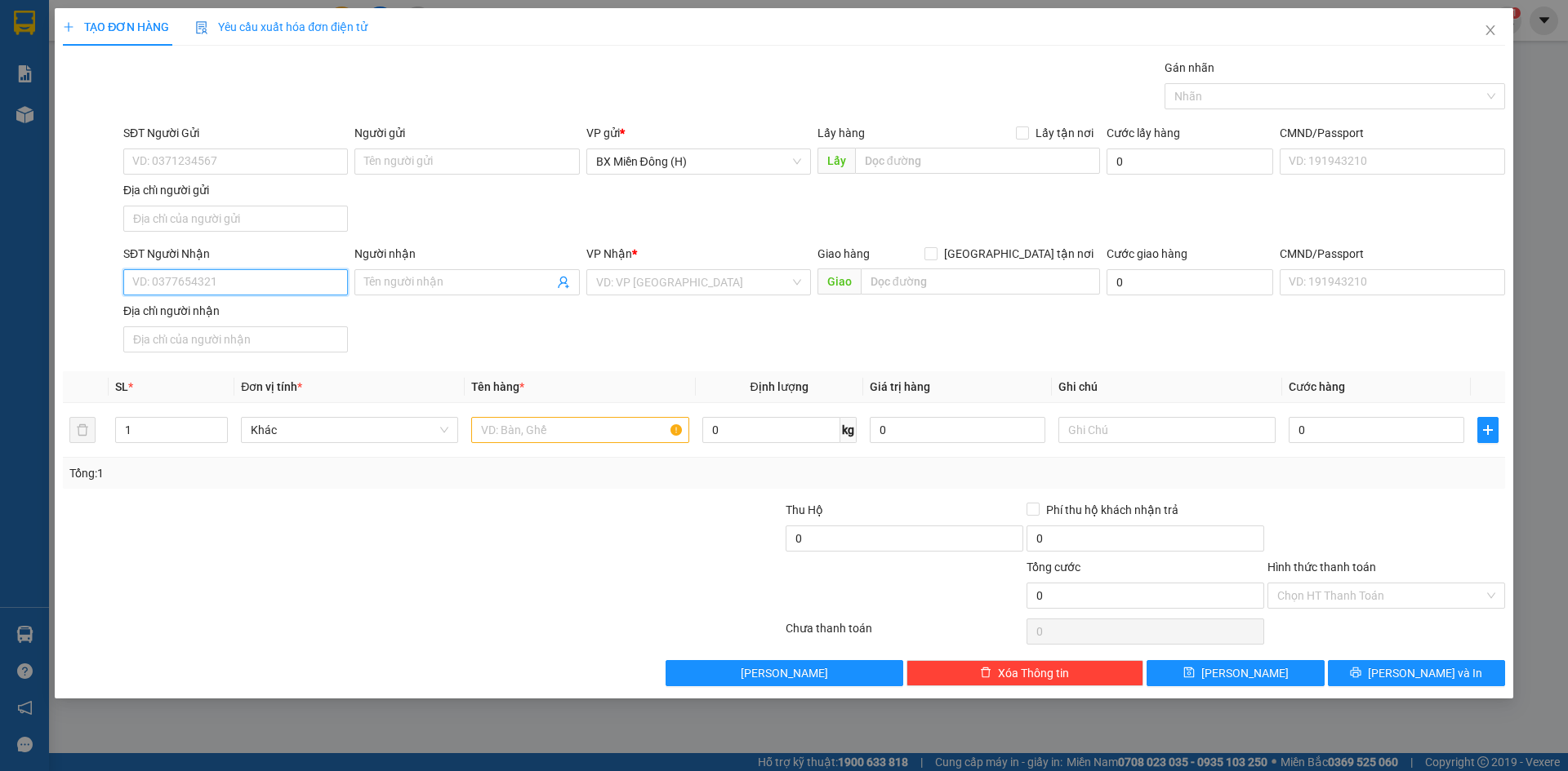
click at [293, 288] on input "SĐT Người Nhận" at bounding box center [235, 282] width 224 height 26
click at [218, 312] on div "0917435291" at bounding box center [235, 314] width 205 height 18
type input "0917435291"
click at [550, 435] on input "text" at bounding box center [580, 430] width 218 height 26
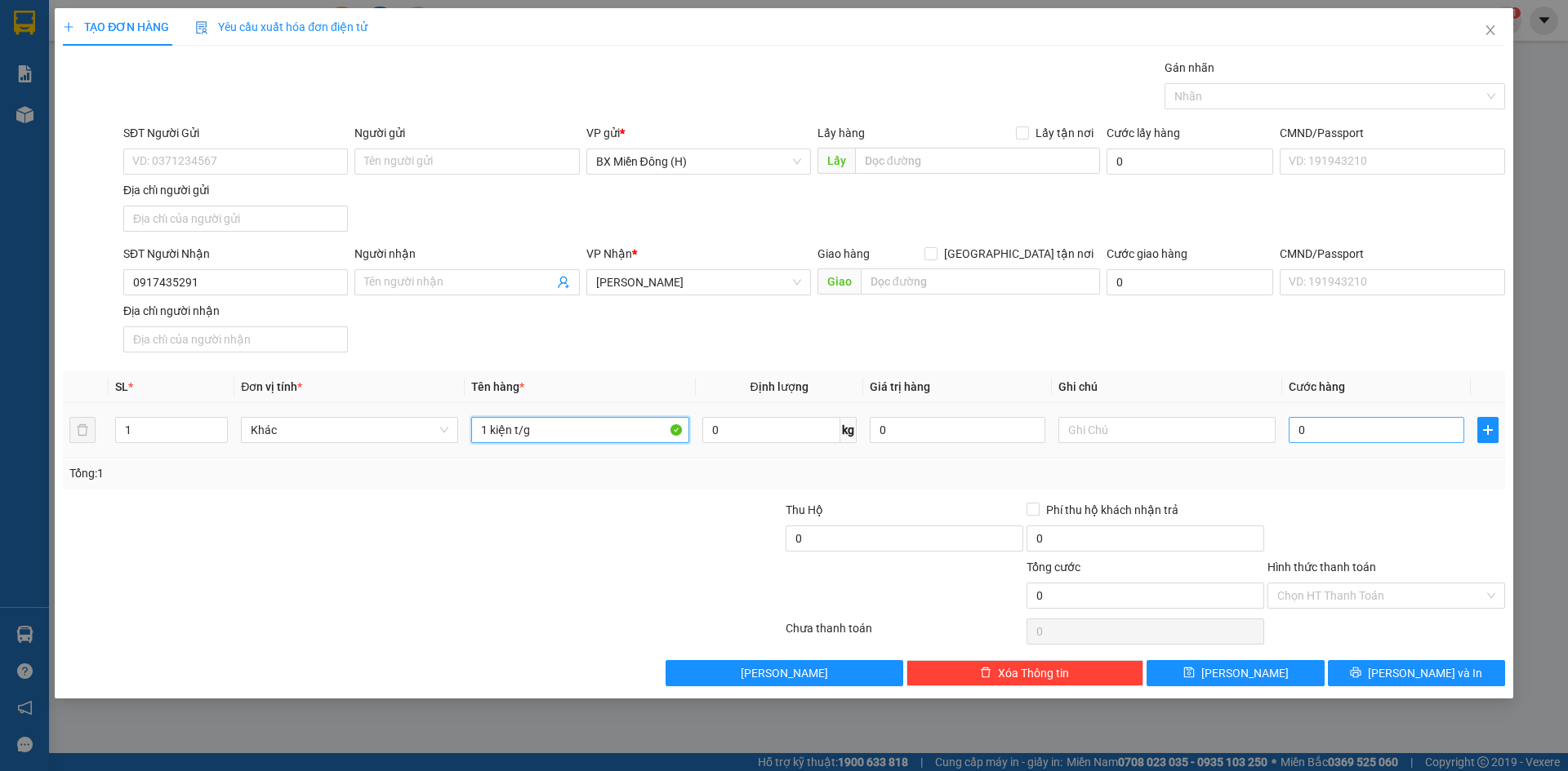
type input "1 kiện t/g"
click at [1343, 430] on input "0" at bounding box center [1376, 430] width 176 height 26
type input "005"
type input "5"
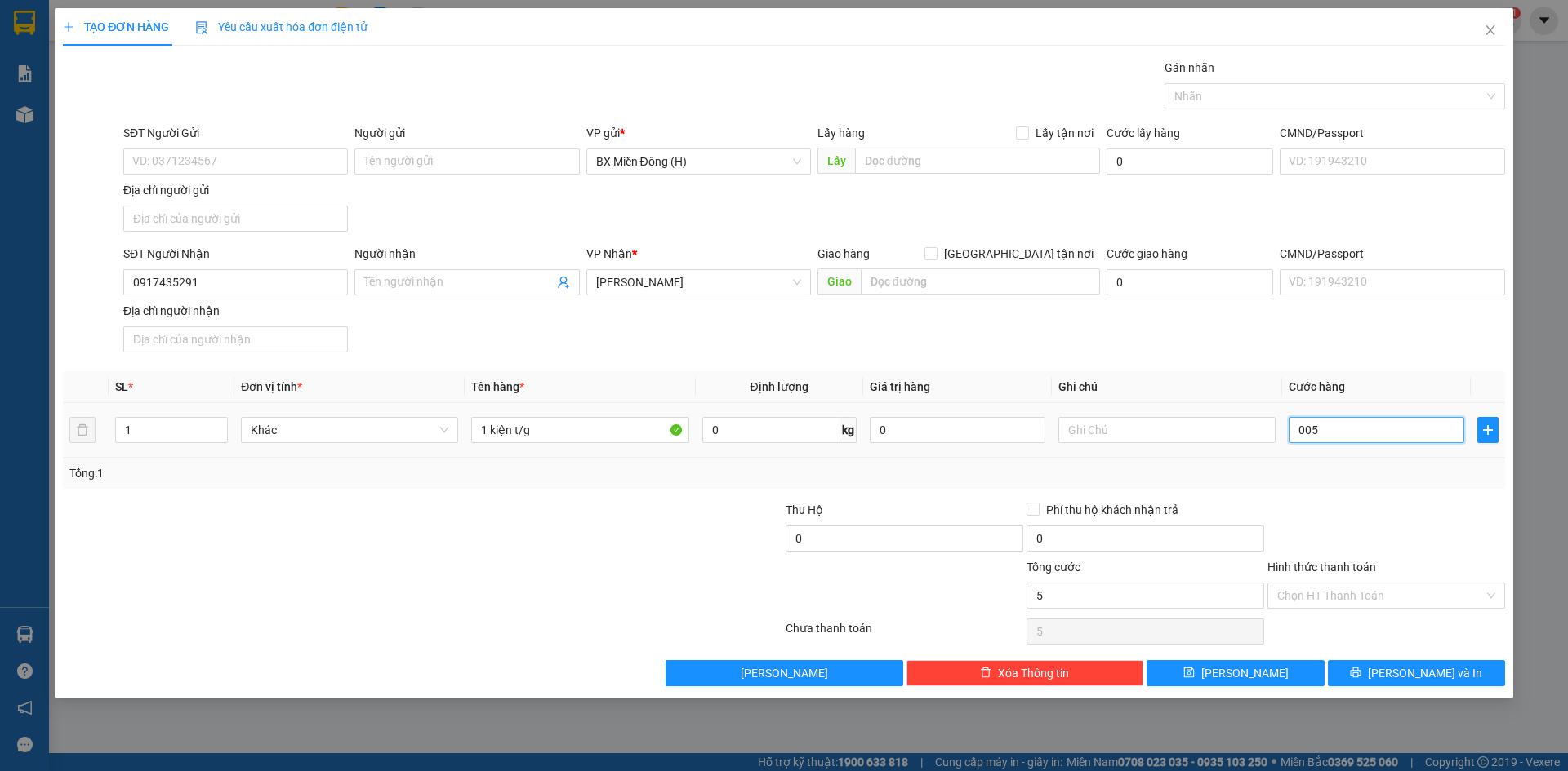
type input "0.050"
type input "50"
type input "50.000"
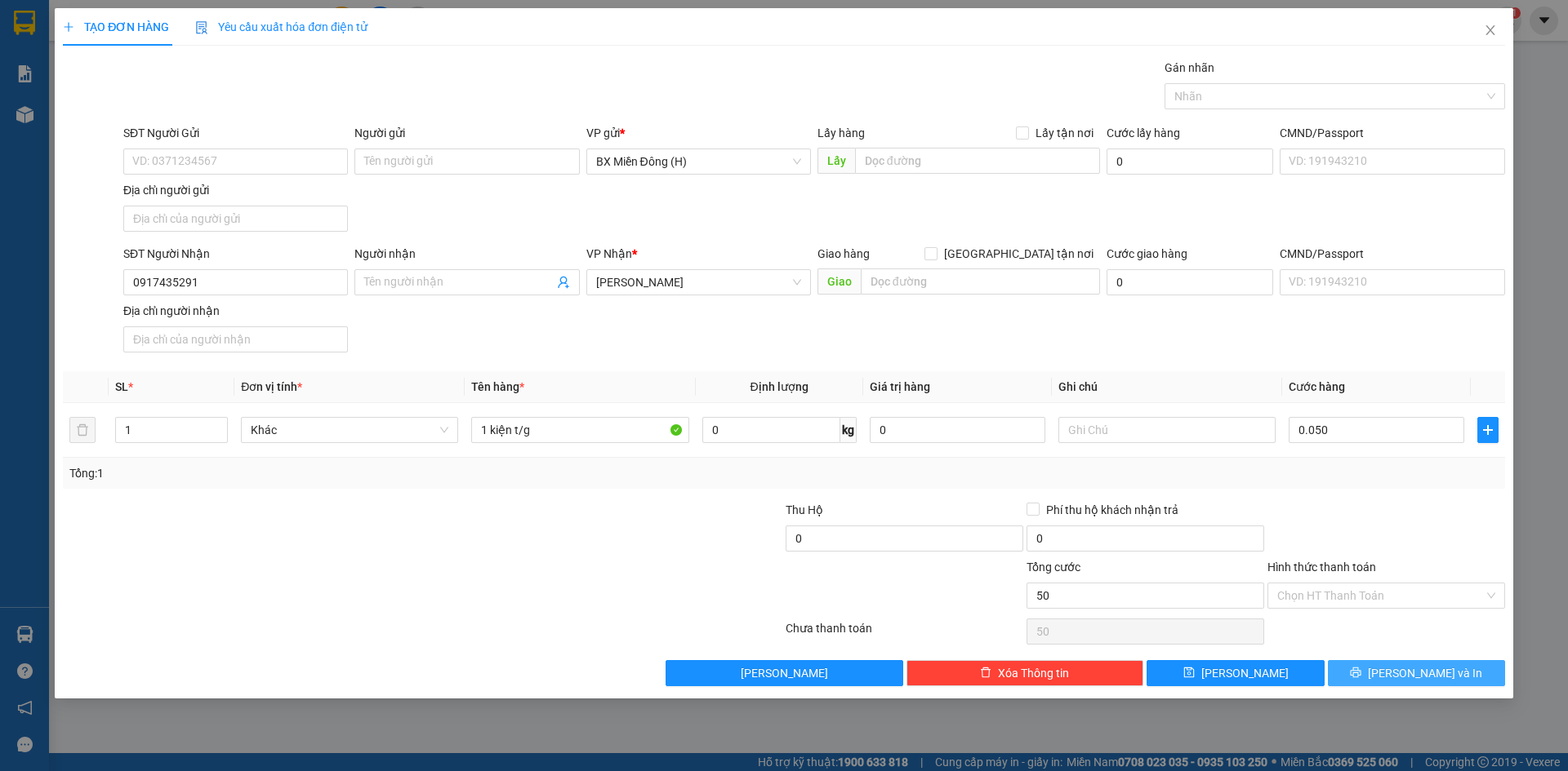
type input "50.000"
click at [1456, 668] on button "[PERSON_NAME] và In" at bounding box center [1417, 673] width 177 height 26
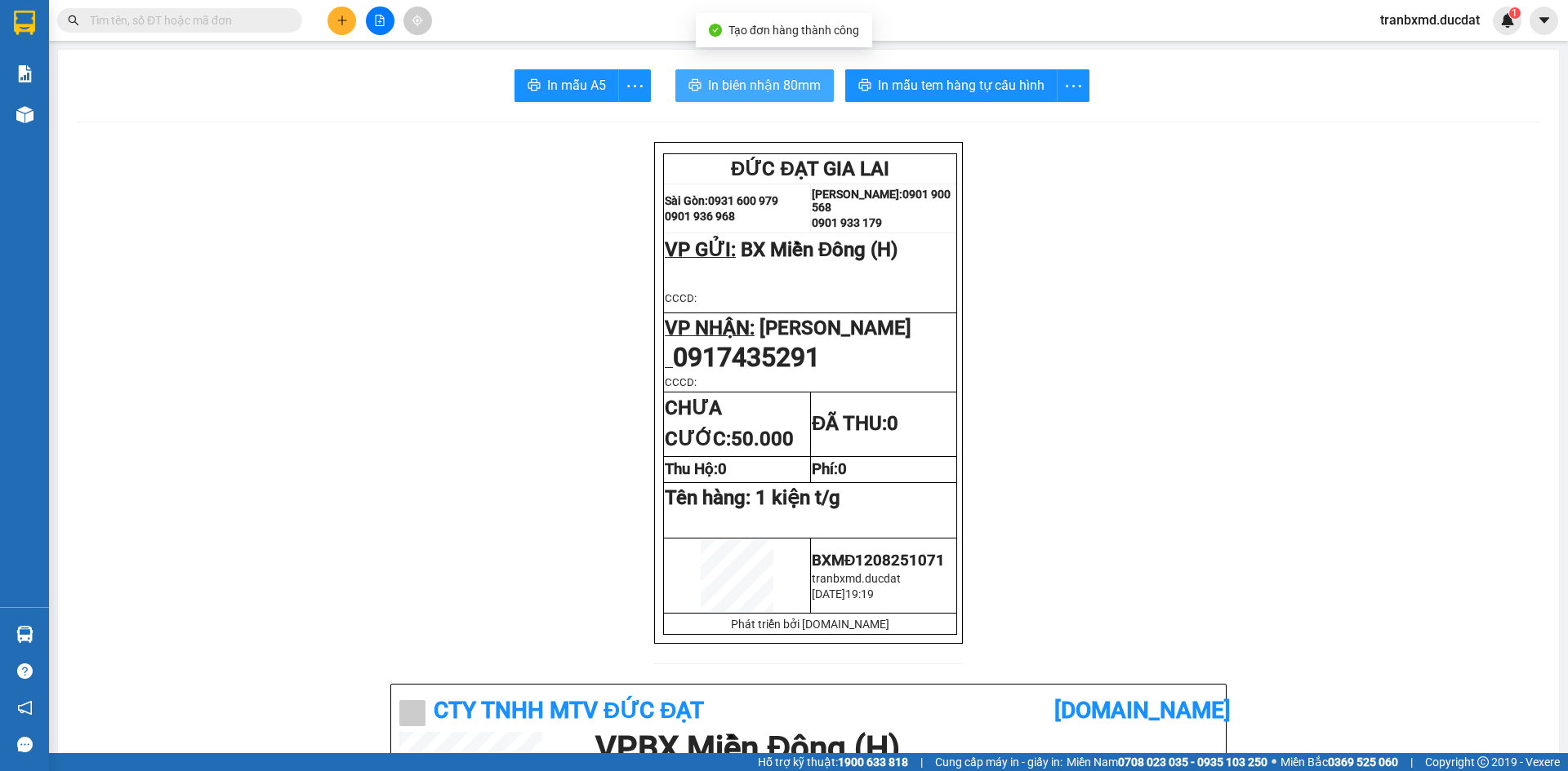
click at [738, 90] on span "In biên nhận 80mm" at bounding box center [764, 85] width 113 height 20
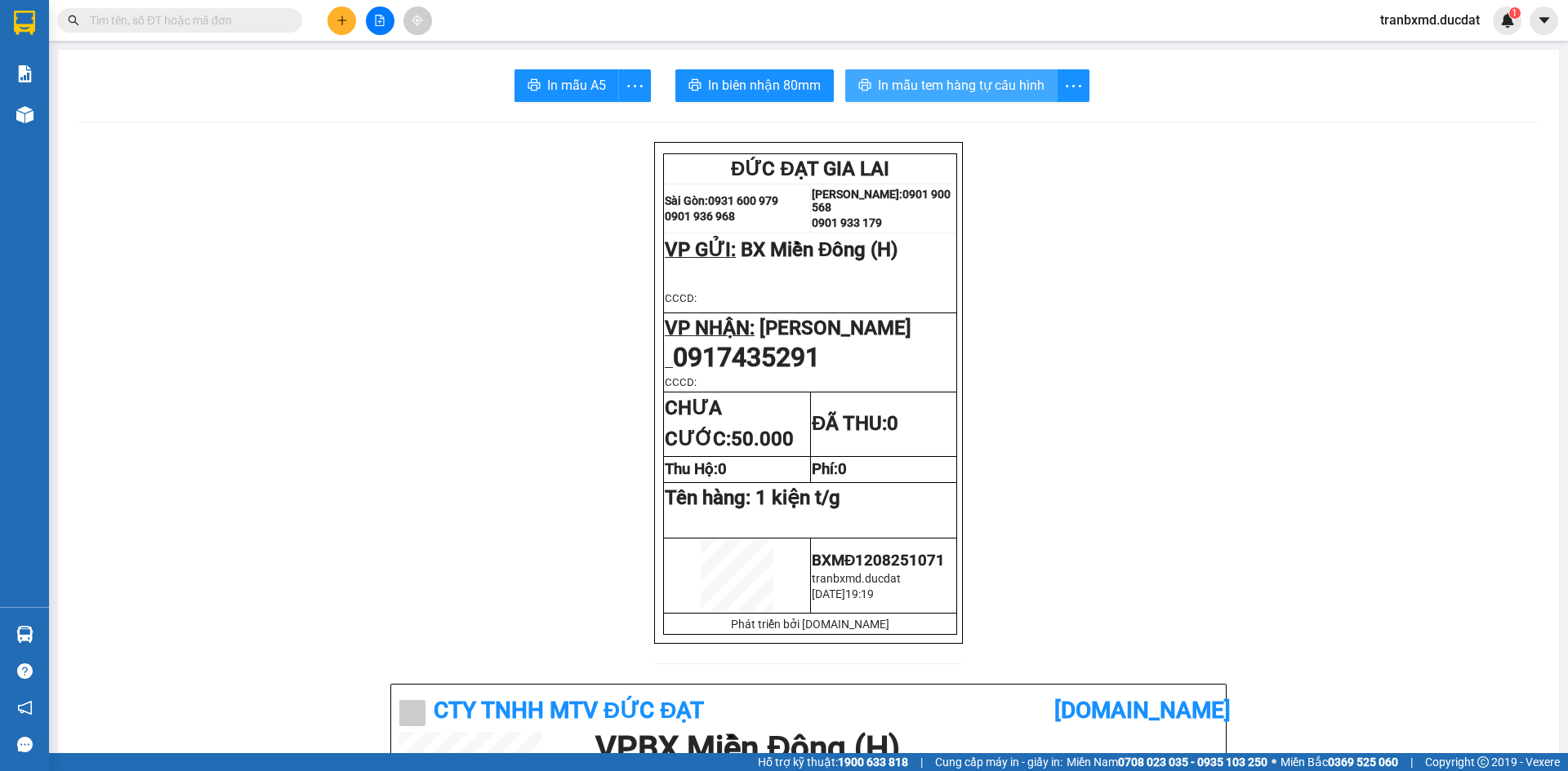
click at [900, 74] on button "In mẫu tem hàng tự cấu hình" at bounding box center [951, 85] width 213 height 33
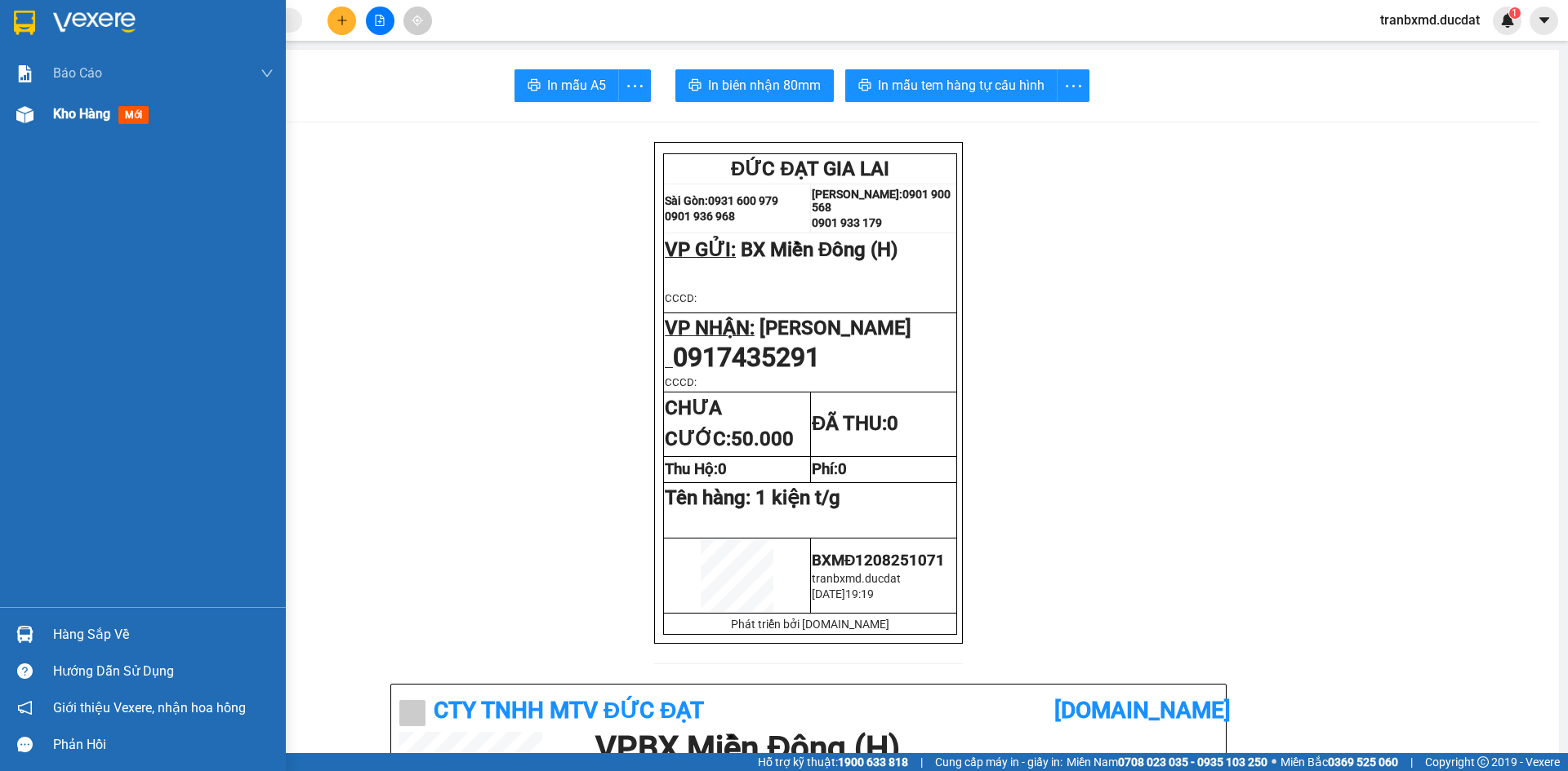
click at [103, 116] on span "Kho hàng" at bounding box center [81, 114] width 57 height 16
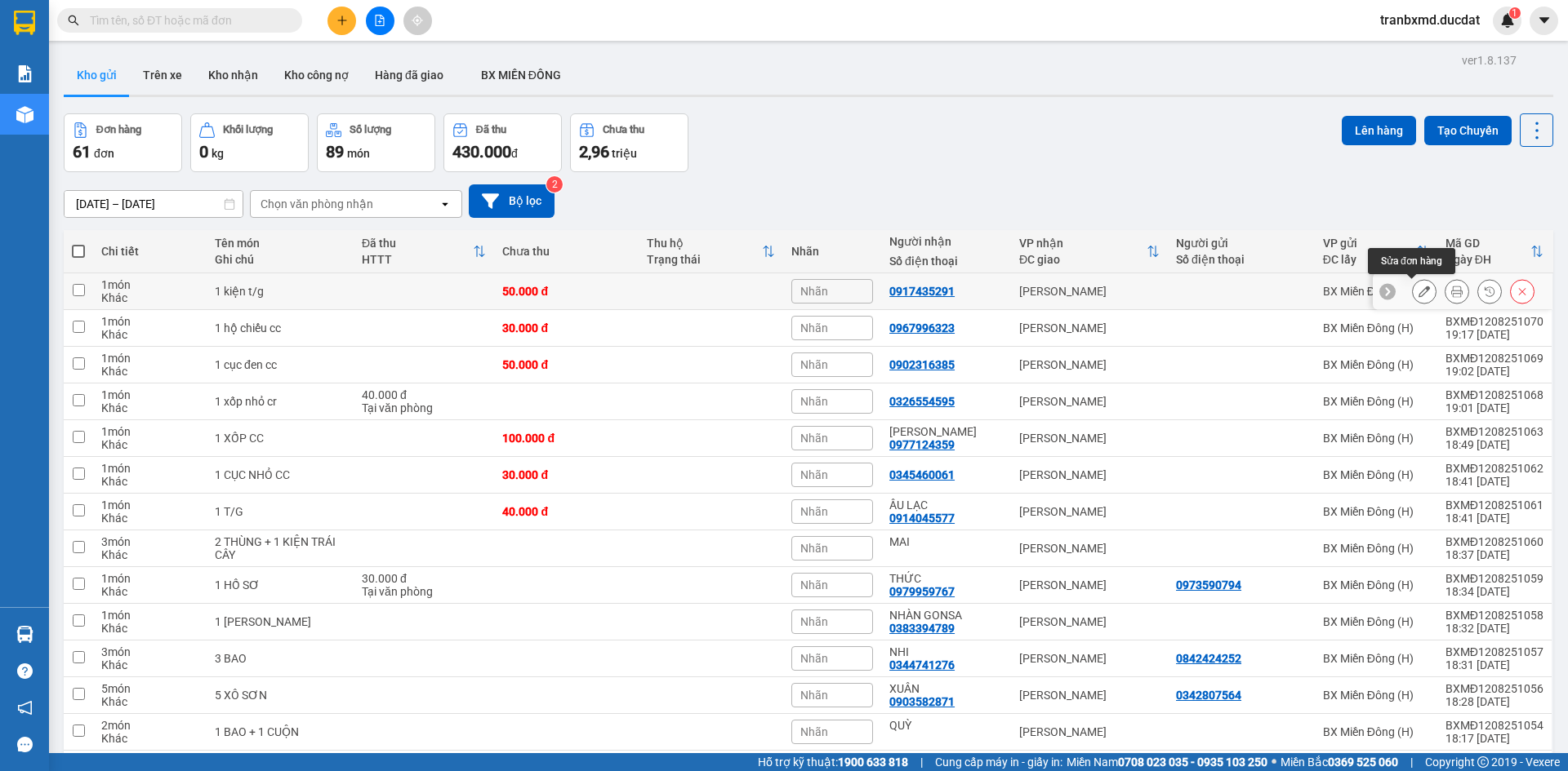
click at [1412, 288] on button at bounding box center [1423, 292] width 23 height 28
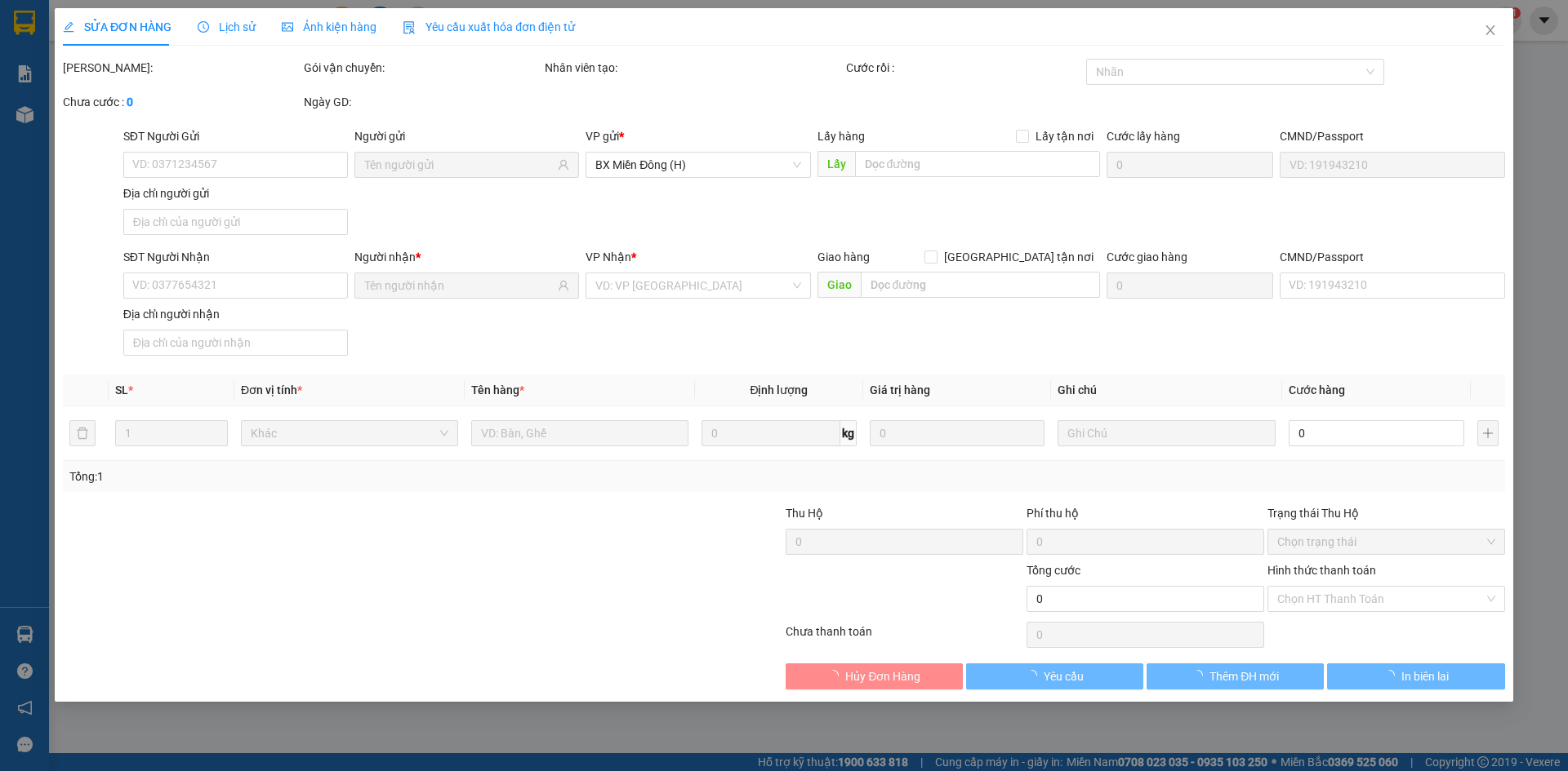
type input "0917435291"
type input "50.000"
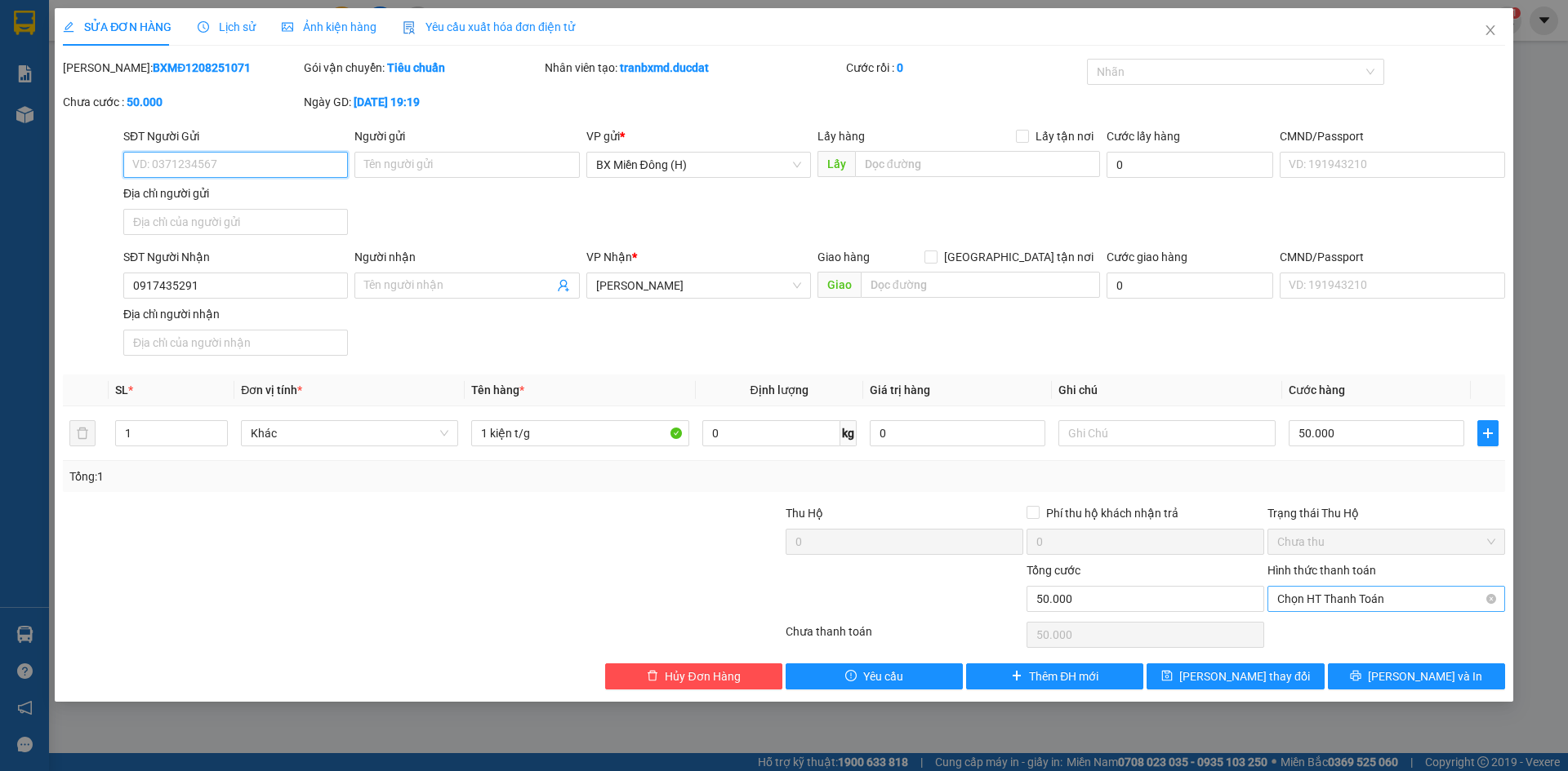
click at [1343, 600] on span "Chọn HT Thanh Toán" at bounding box center [1386, 599] width 218 height 24
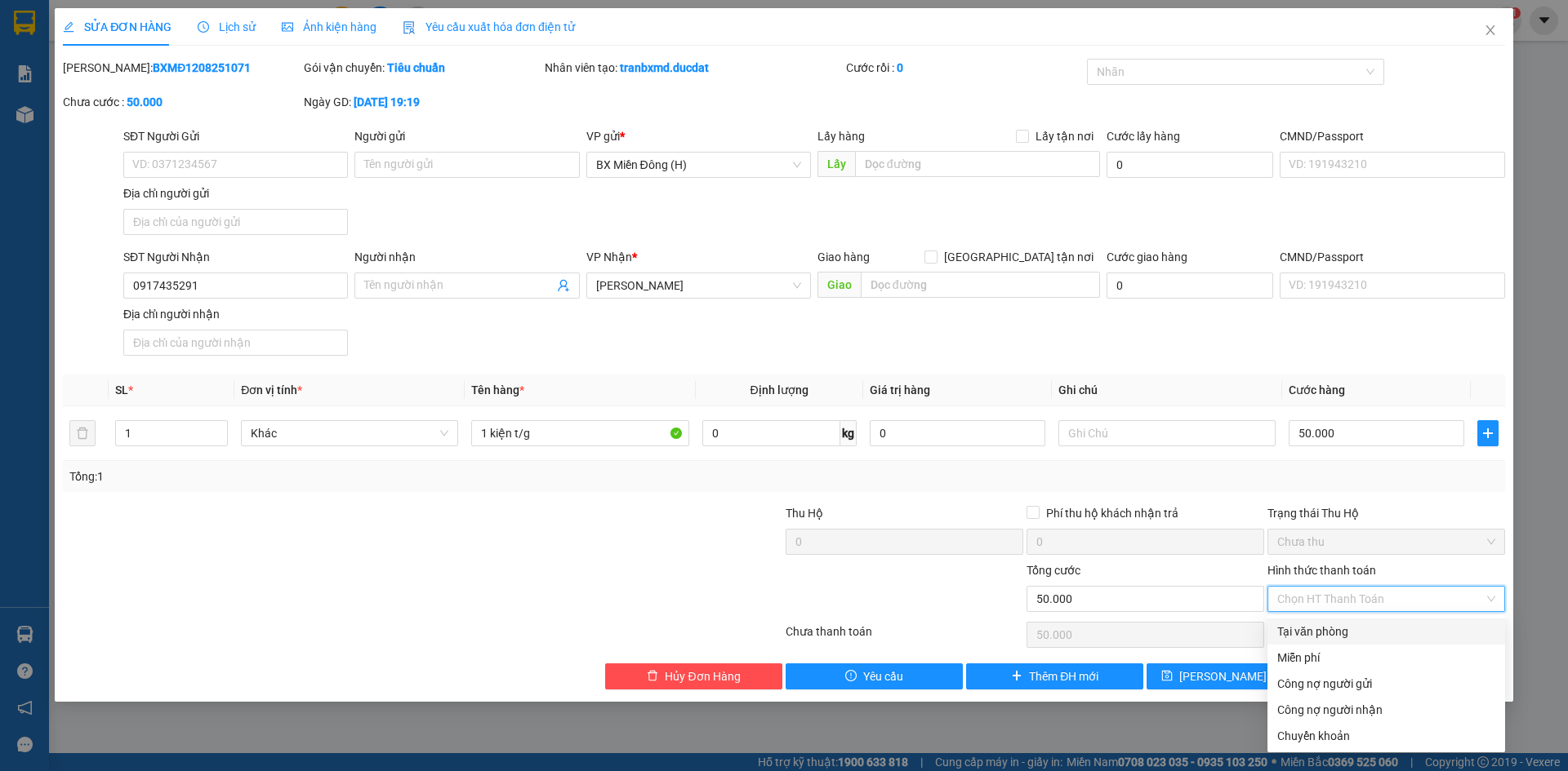
click at [1325, 631] on div "Tại văn phòng" at bounding box center [1386, 631] width 218 height 18
type input "0"
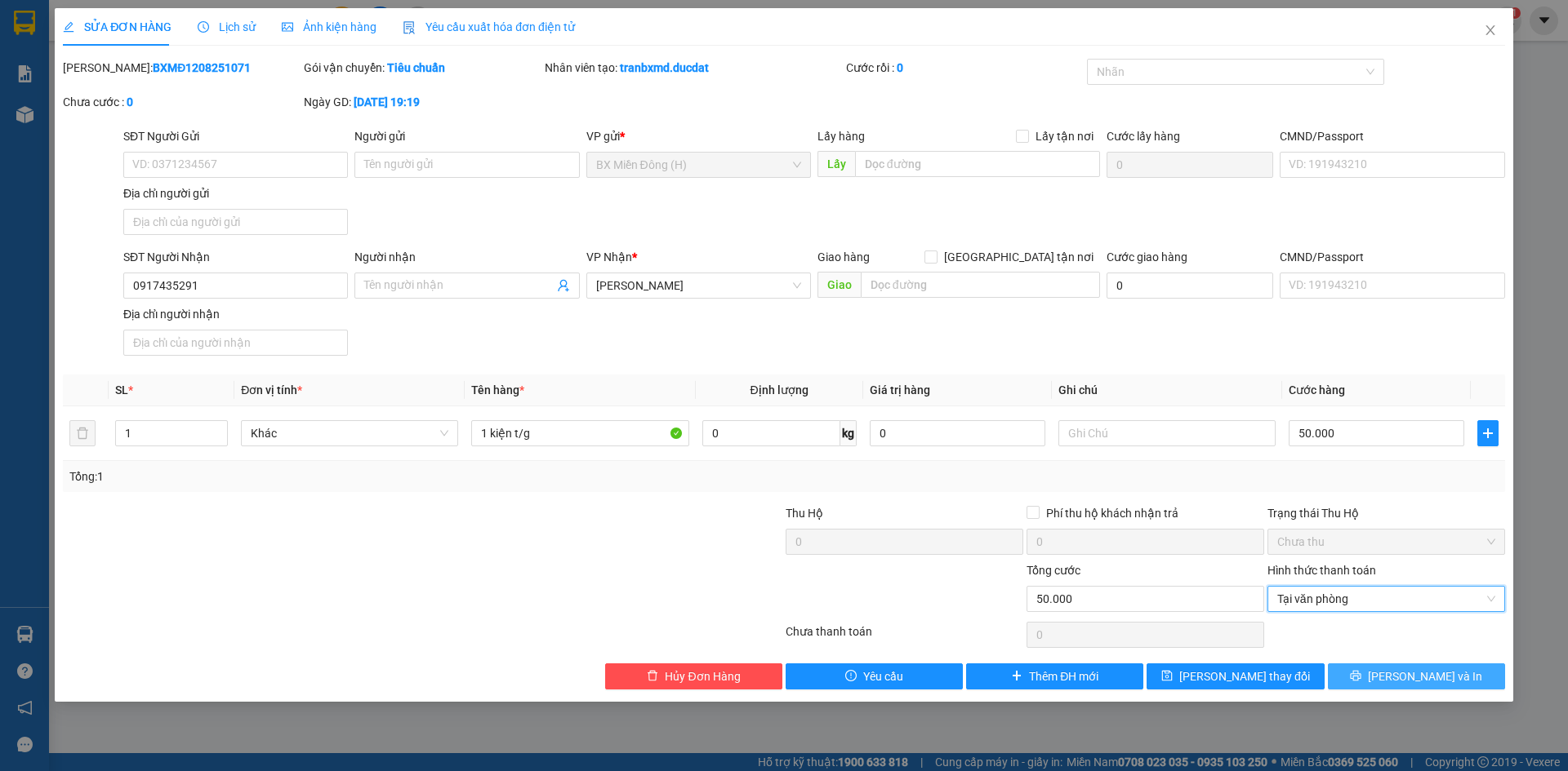
click at [1442, 671] on span "[PERSON_NAME] và In" at bounding box center [1425, 676] width 115 height 18
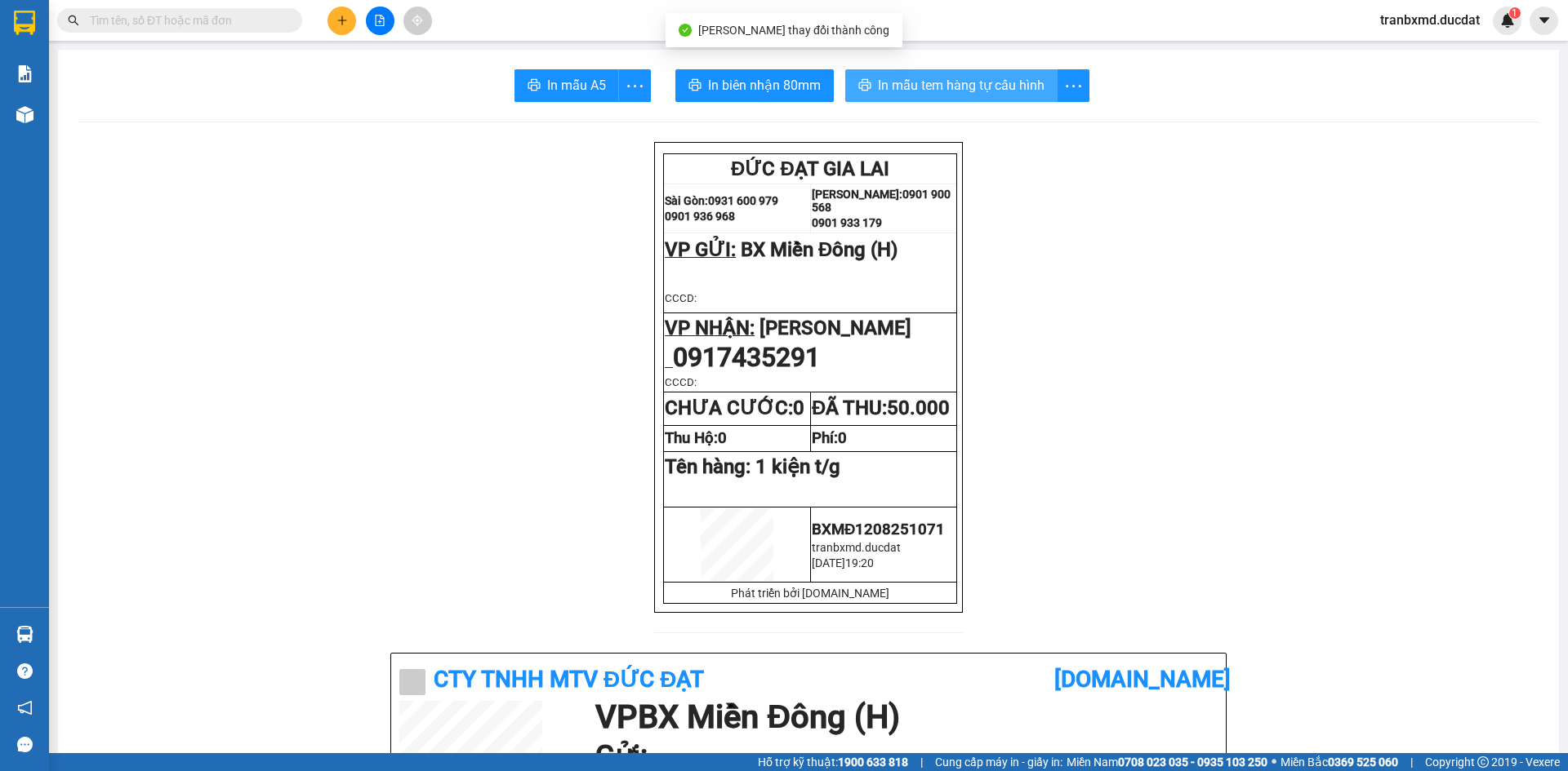
click at [934, 84] on span "In mẫu tem hàng tự cấu hình" at bounding box center [961, 85] width 167 height 20
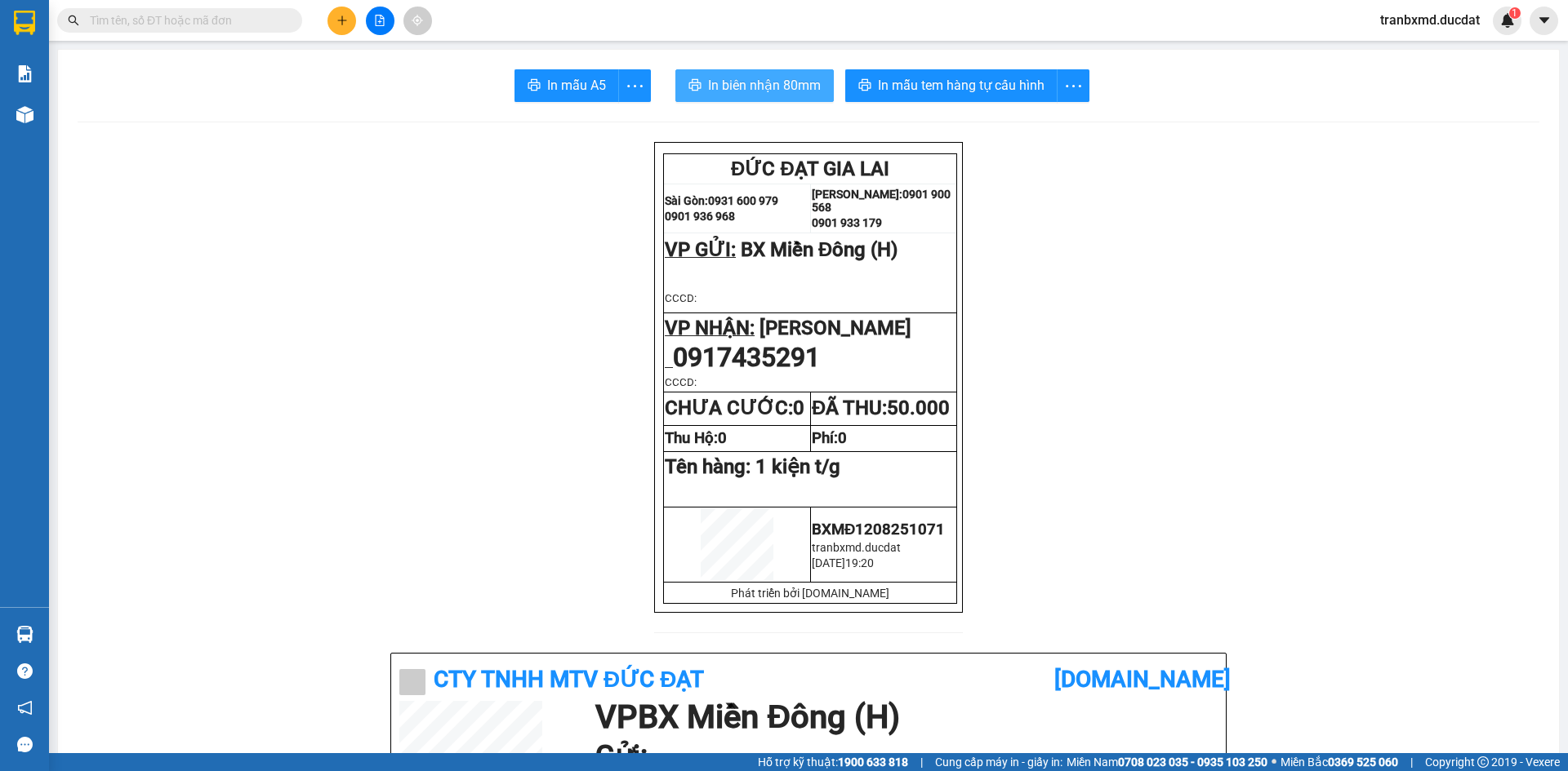
click at [807, 79] on span "In biên nhận 80mm" at bounding box center [764, 85] width 113 height 20
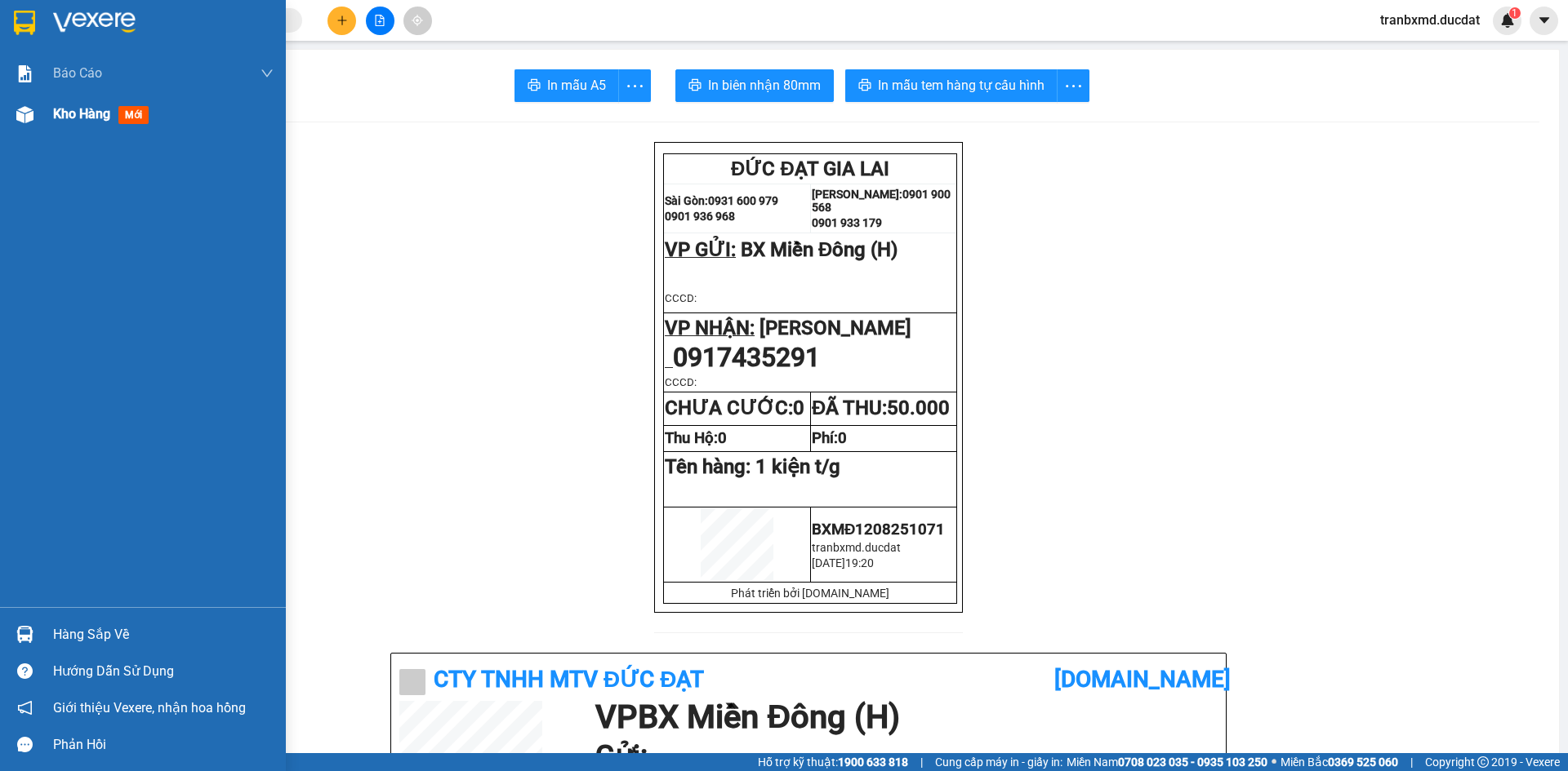
click at [82, 119] on span "Kho hàng" at bounding box center [81, 114] width 57 height 16
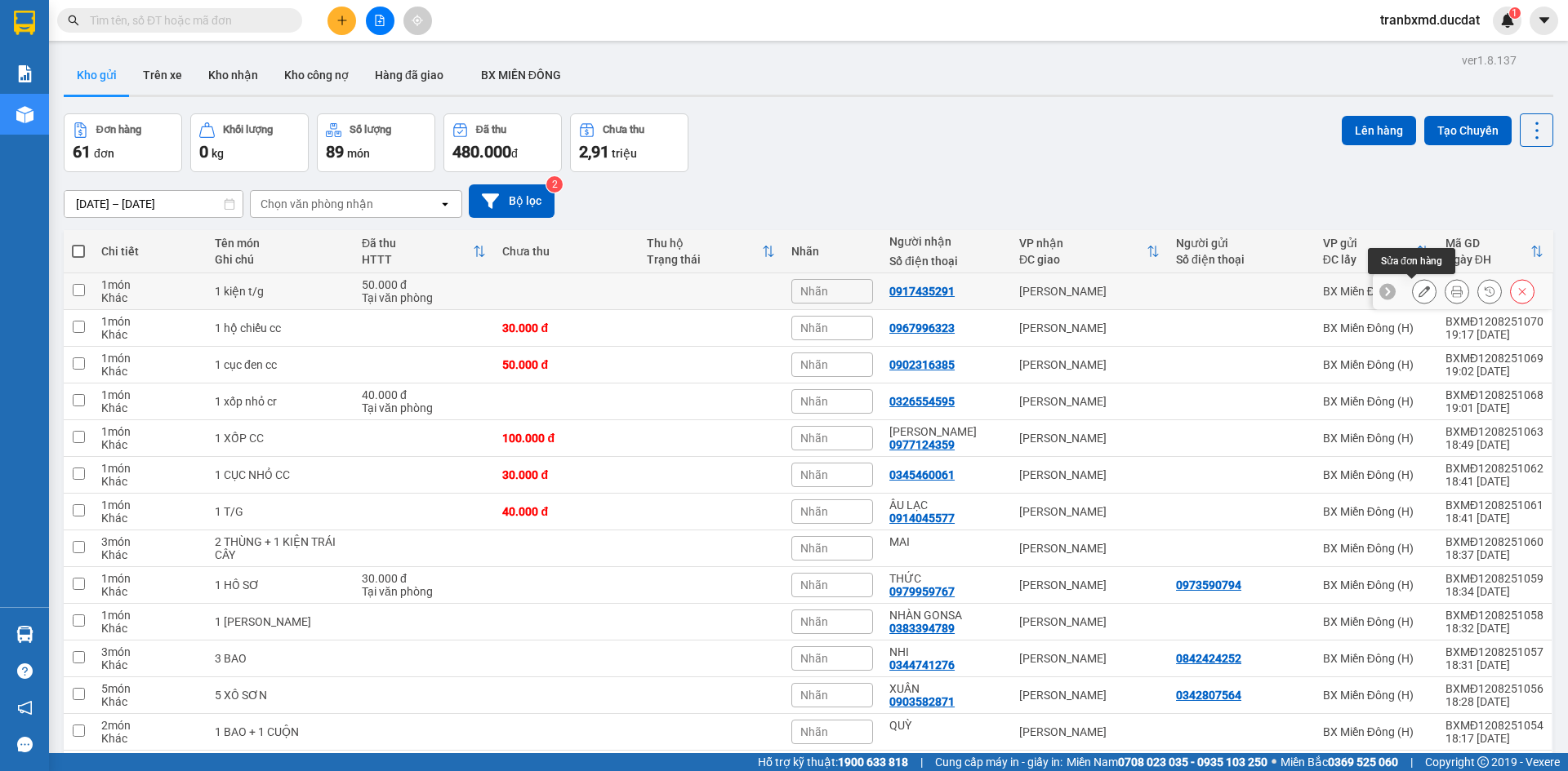
click at [1417, 296] on button at bounding box center [1423, 292] width 23 height 28
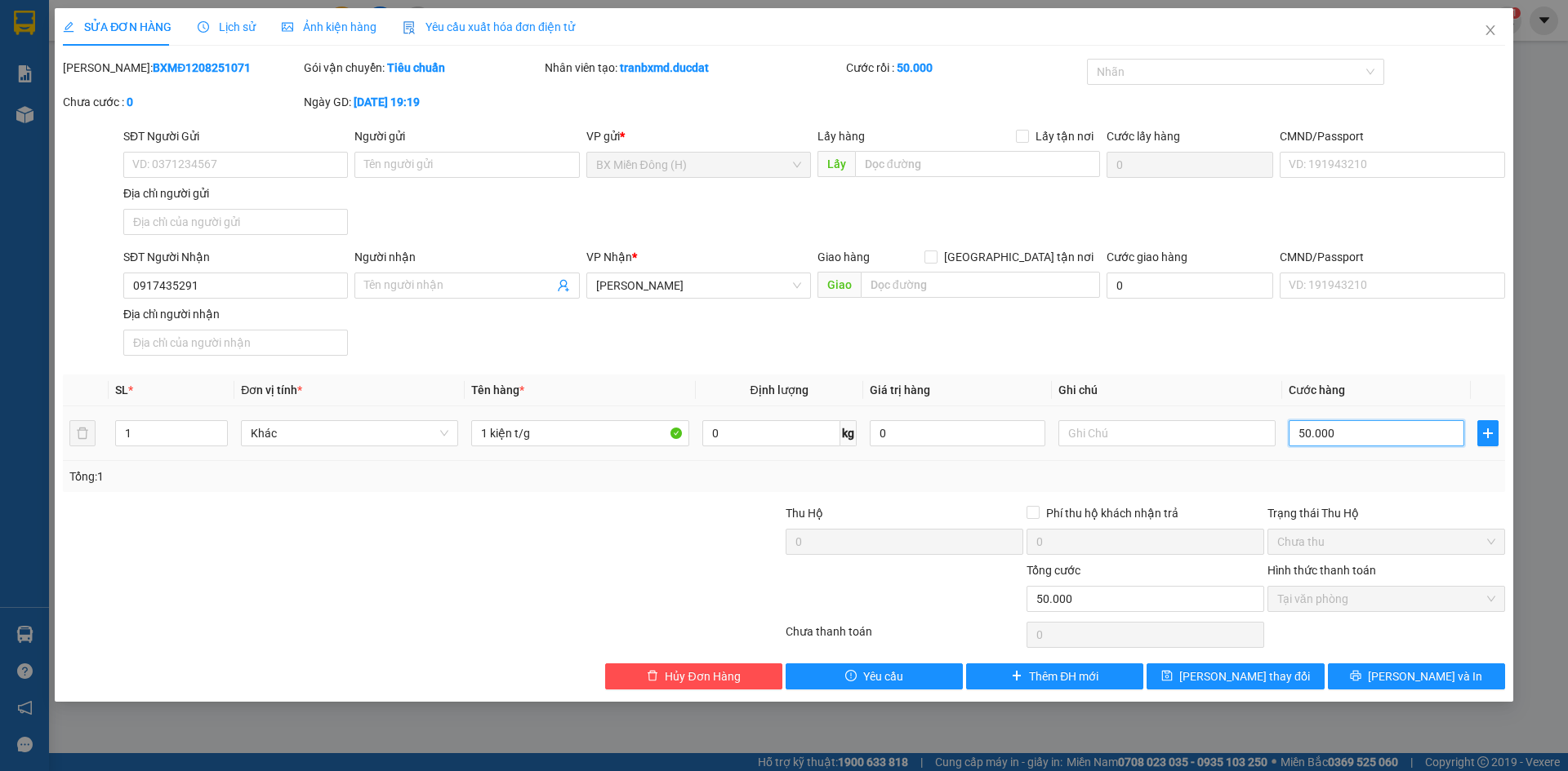
click at [1350, 437] on input "50.000" at bounding box center [1376, 433] width 176 height 26
type input "00.004"
type input "4"
type input "0.000.040"
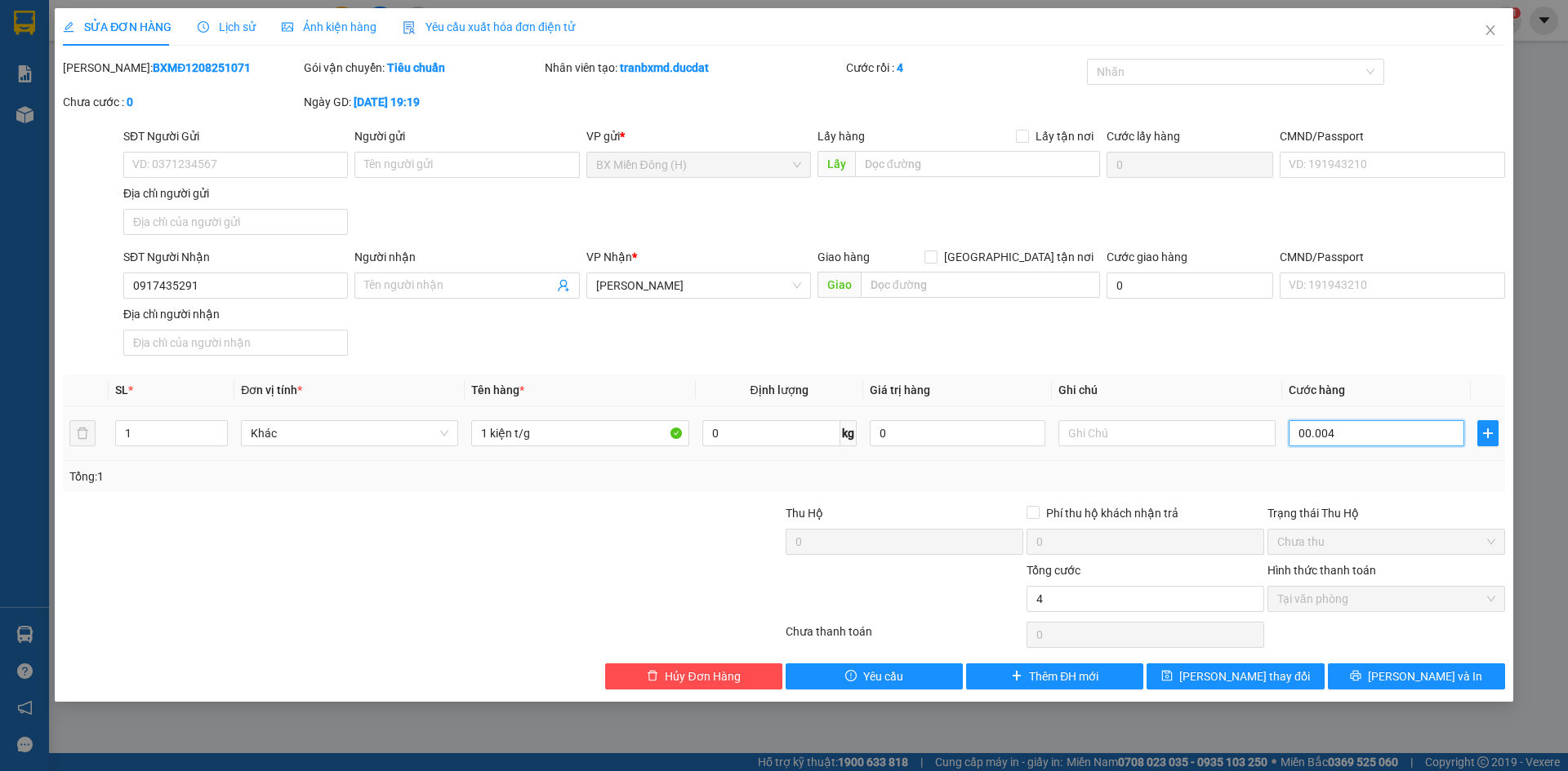
type input "40"
type input "40.000"
click at [1409, 680] on span "[PERSON_NAME] và In" at bounding box center [1425, 676] width 115 height 18
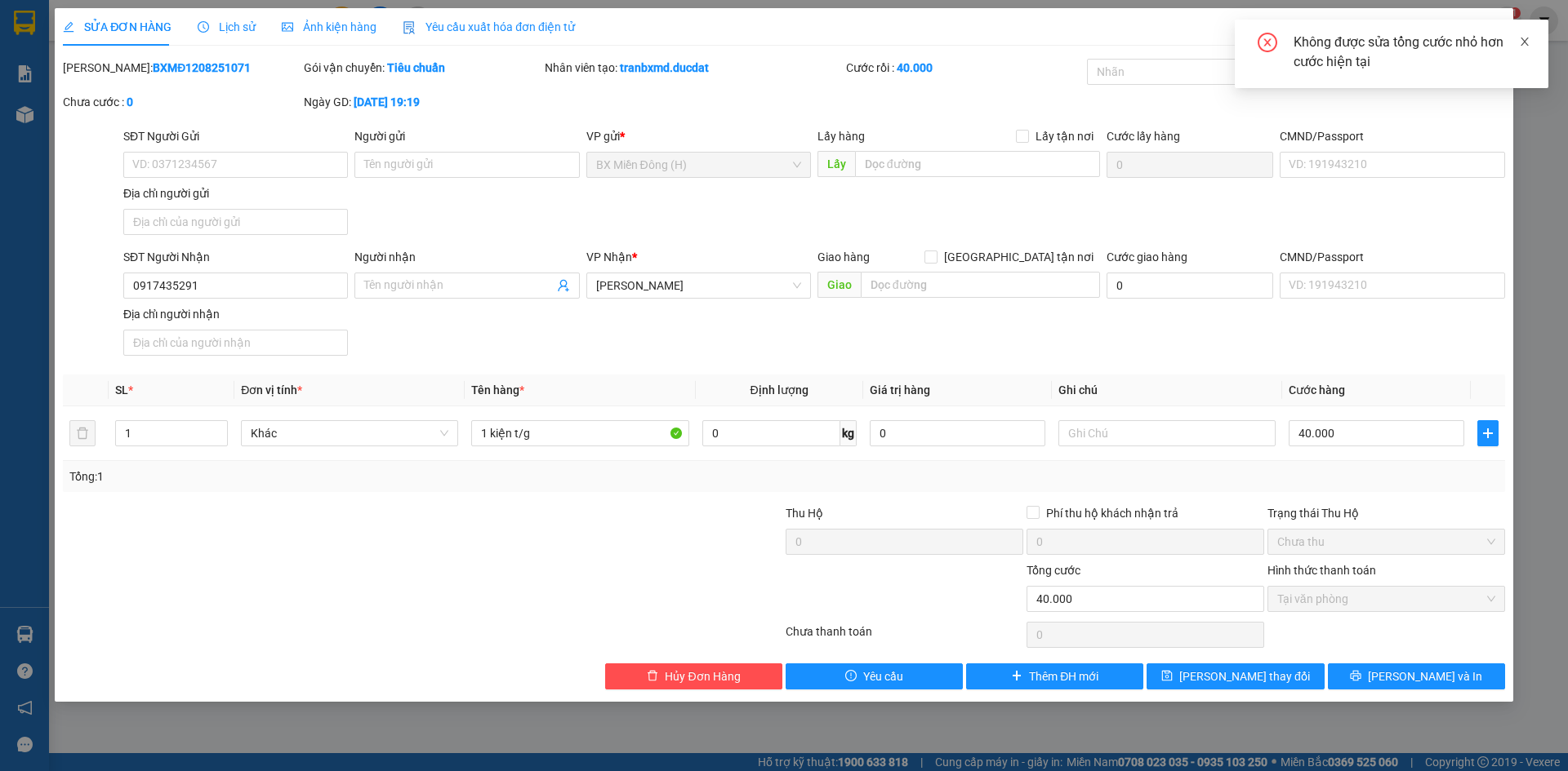
click at [1528, 38] on icon "close" at bounding box center [1524, 42] width 8 height 8
click at [1489, 25] on icon "close" at bounding box center [1490, 30] width 13 height 13
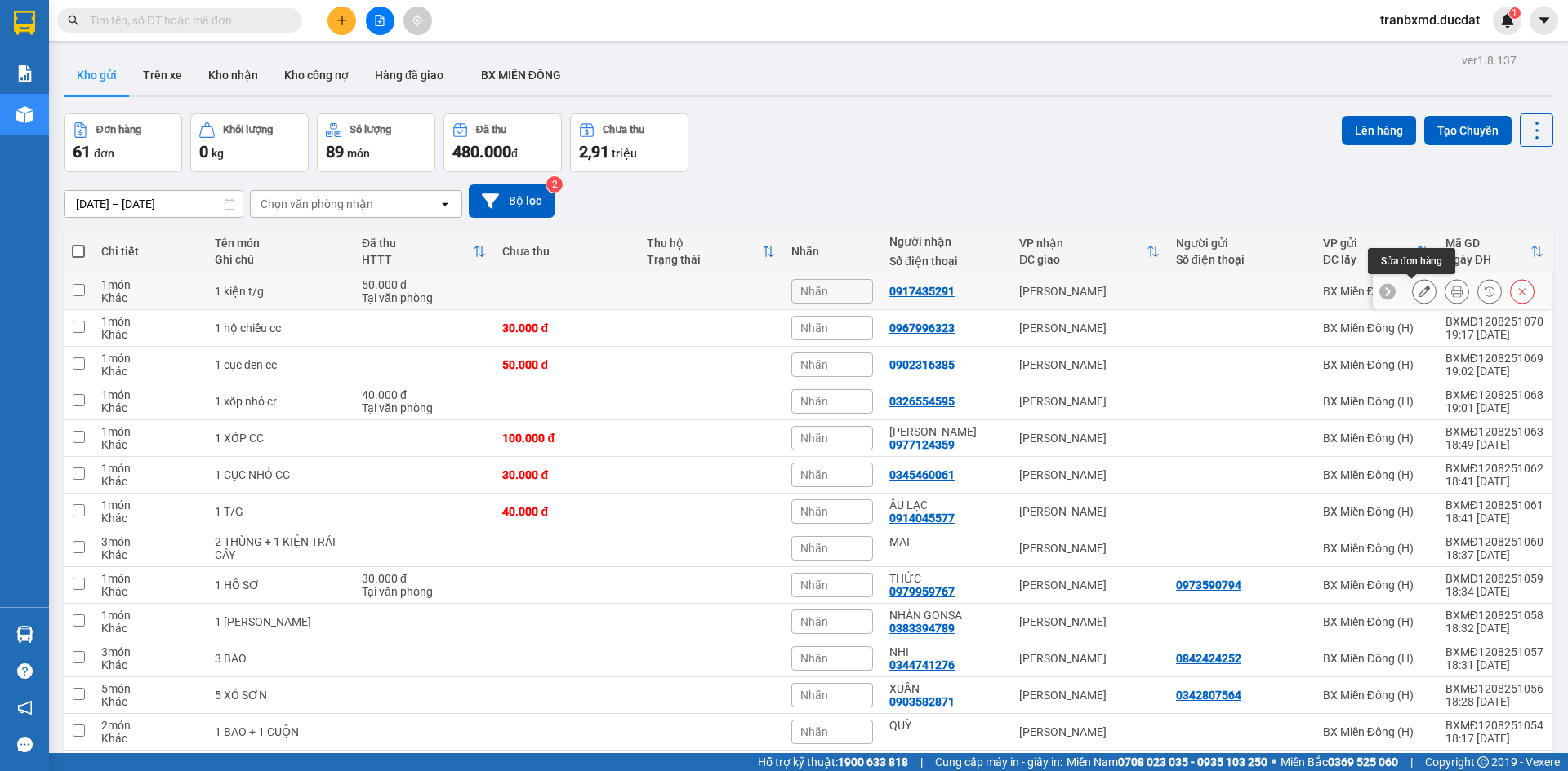
click at [1418, 288] on icon at bounding box center [1424, 292] width 12 height 12
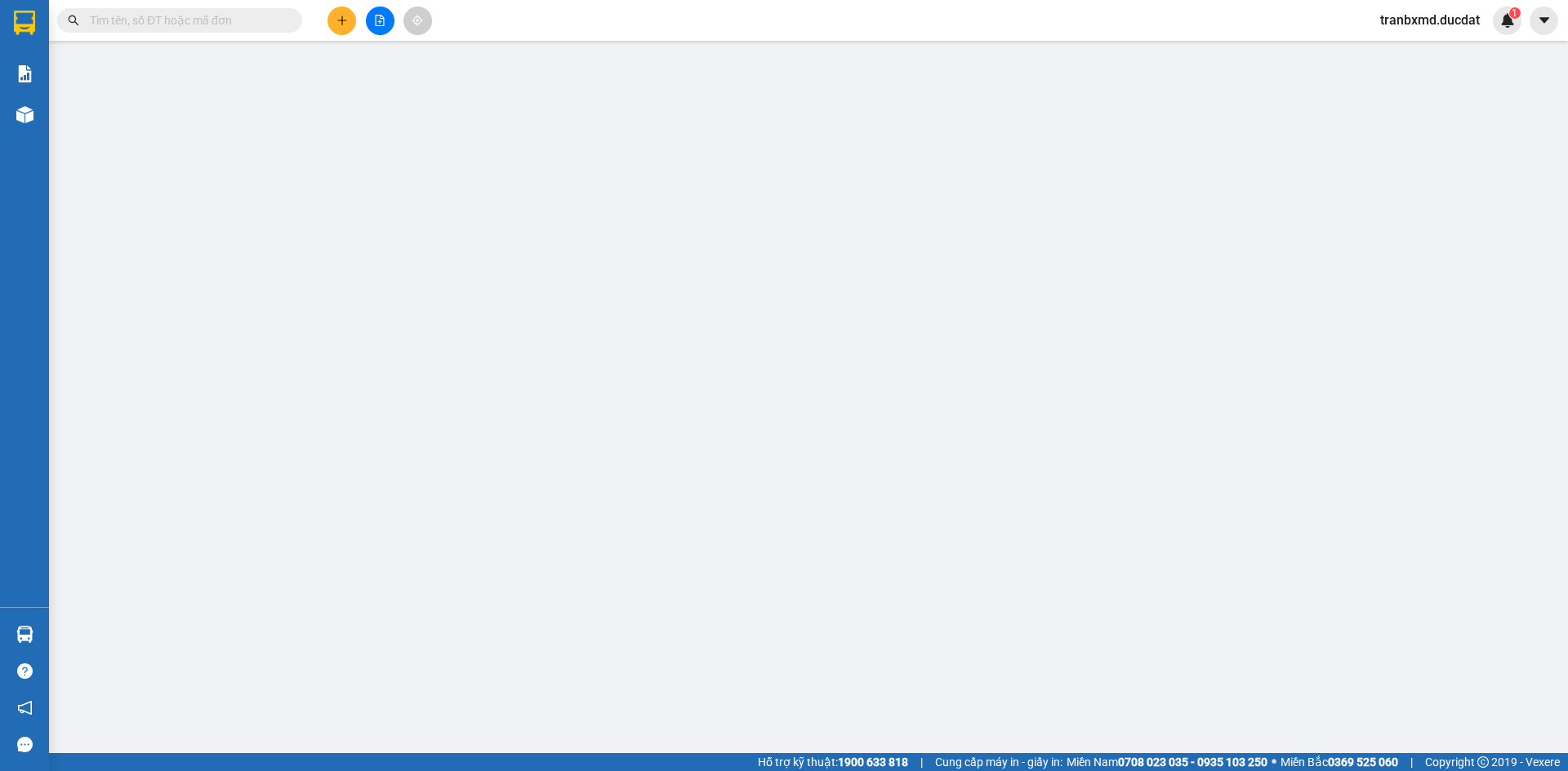
type input "0917435291"
type input "50.000"
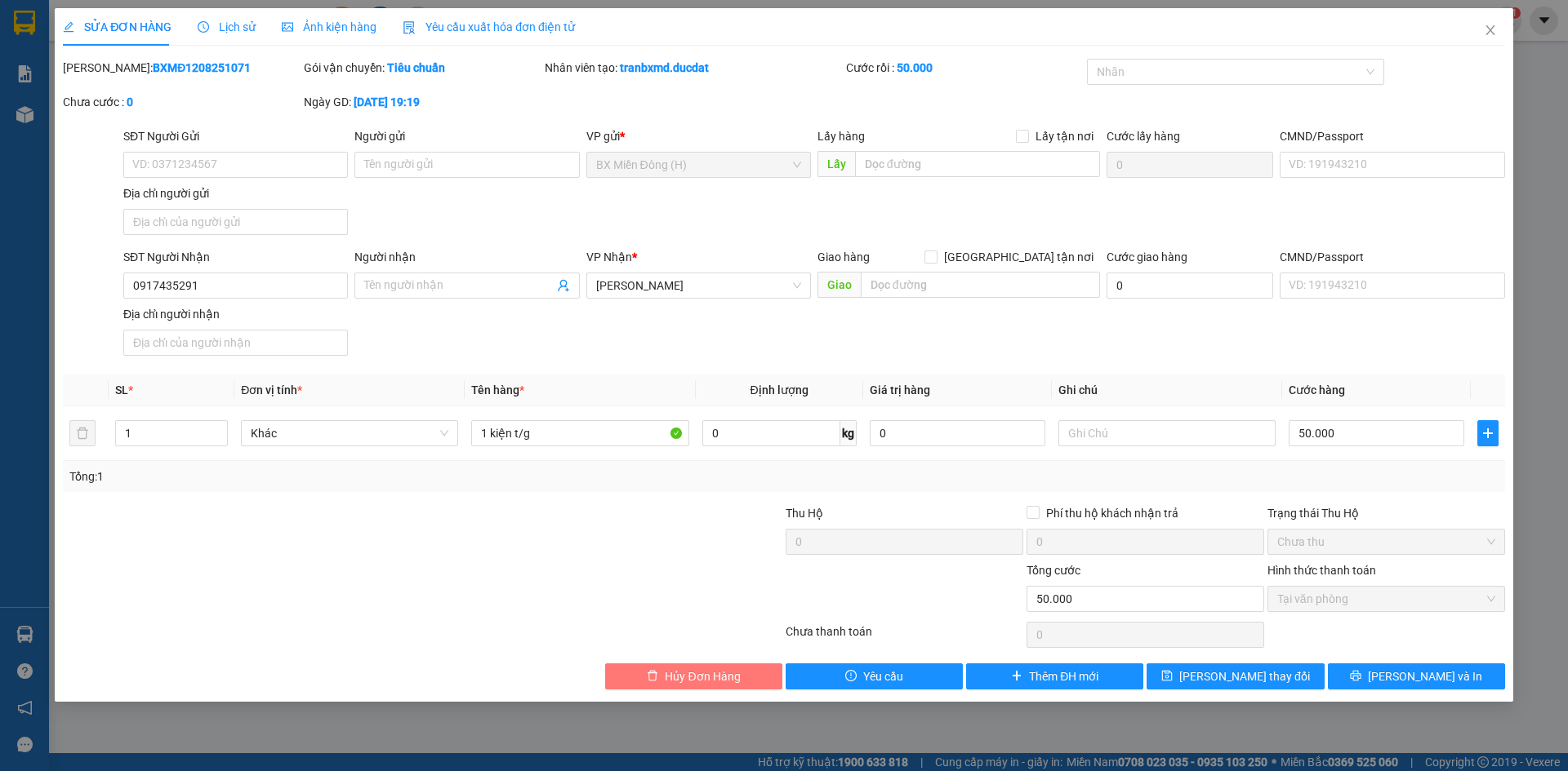
click at [679, 682] on span "Hủy Đơn Hàng" at bounding box center [702, 676] width 75 height 18
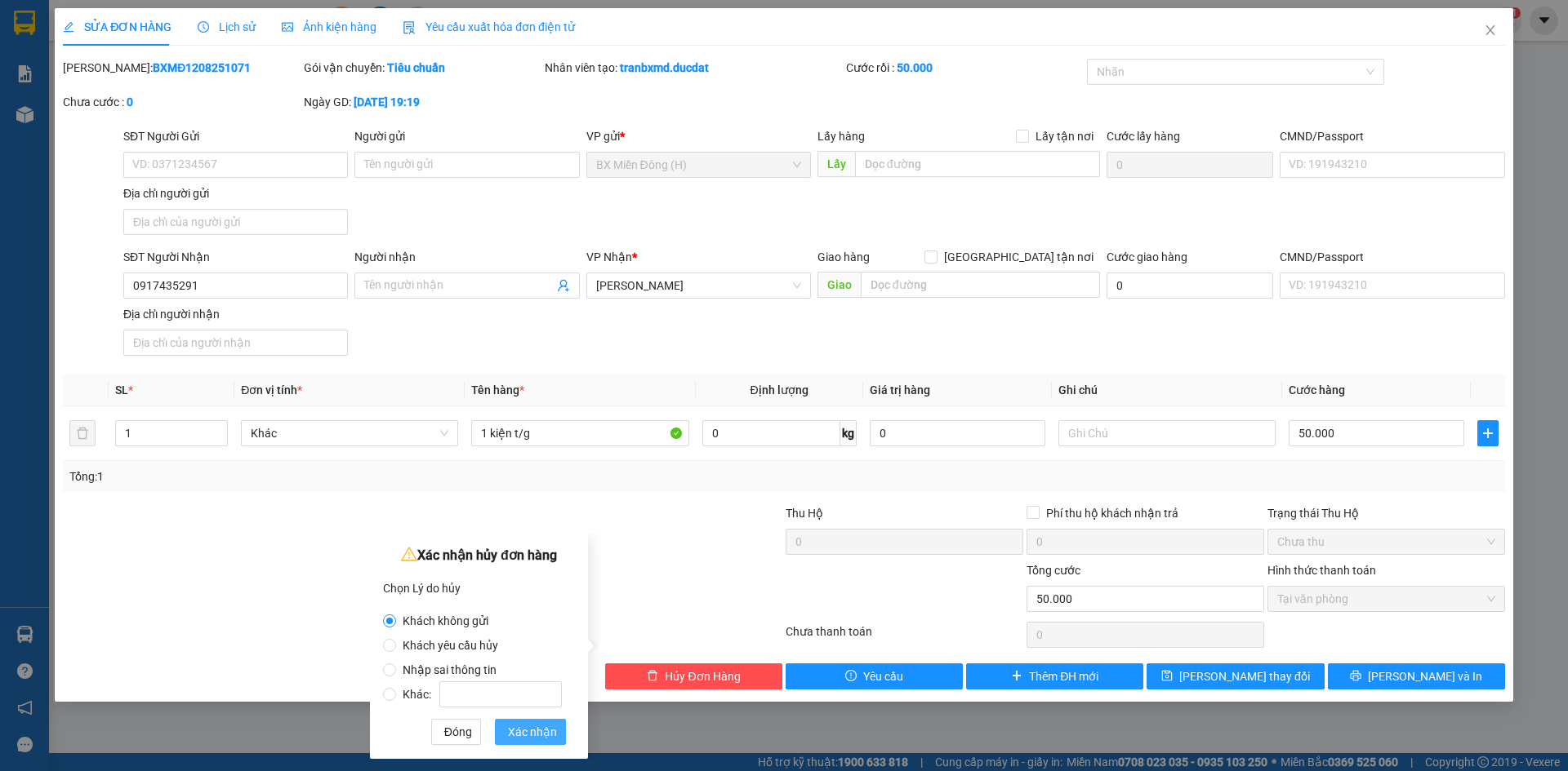
click at [539, 732] on span "Xác nhận" at bounding box center [532, 732] width 49 height 18
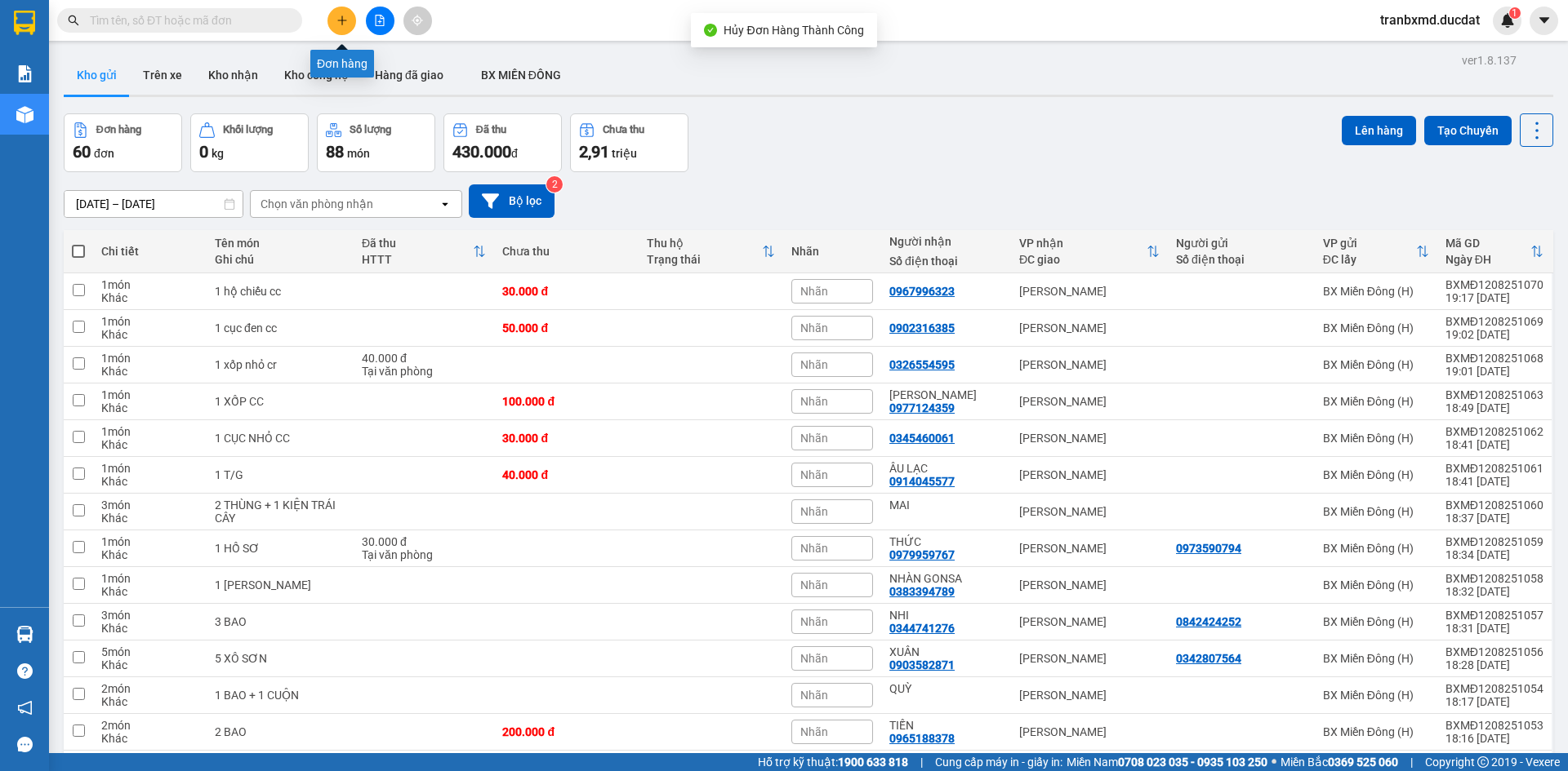
click at [344, 27] on button at bounding box center [341, 21] width 28 height 28
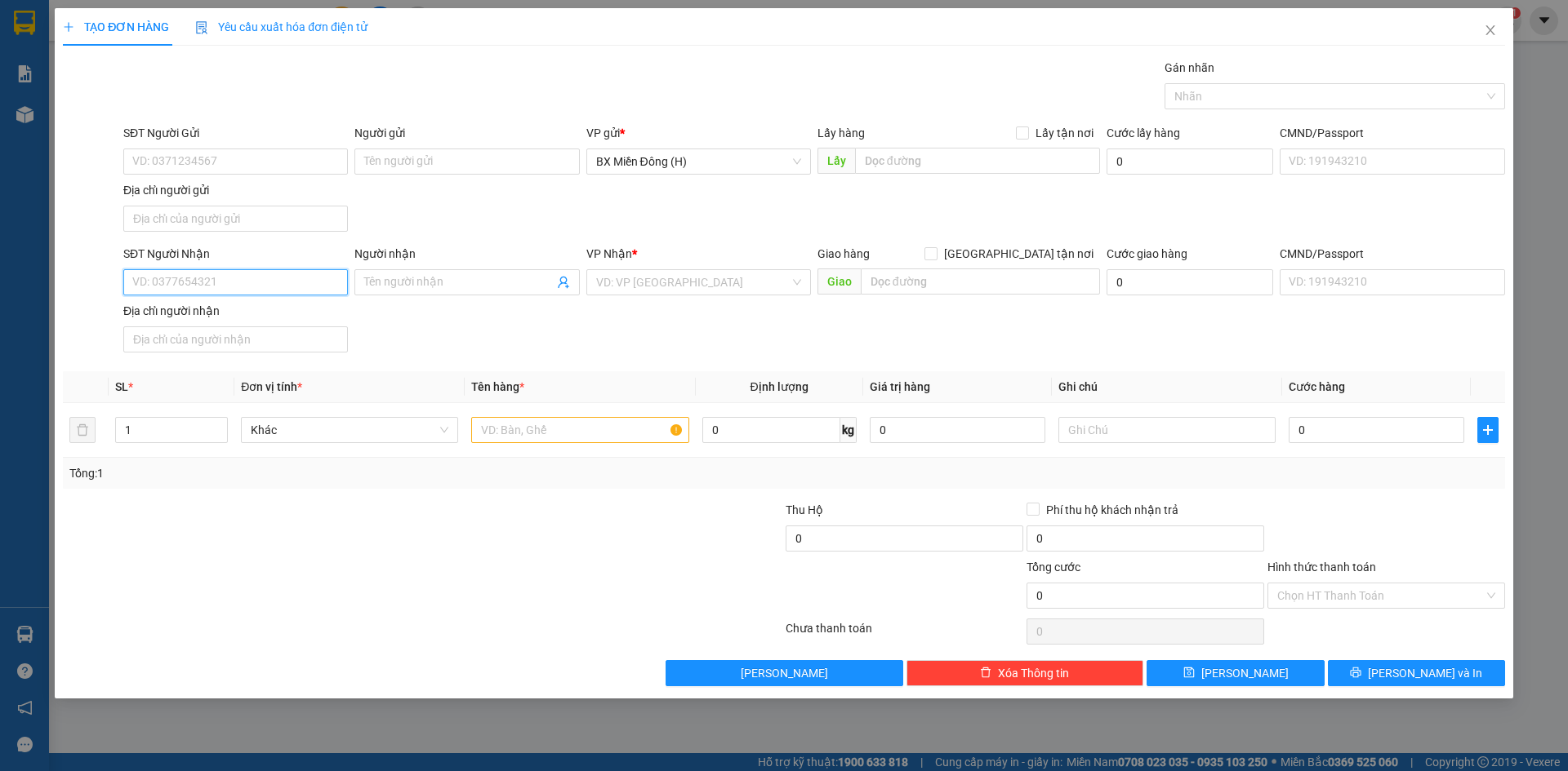
click at [279, 291] on input "SĐT Người Nhận" at bounding box center [235, 282] width 224 height 26
click at [224, 309] on div "0917435291" at bounding box center [235, 314] width 205 height 18
type input "0917435291"
click at [556, 428] on input "text" at bounding box center [580, 430] width 218 height 26
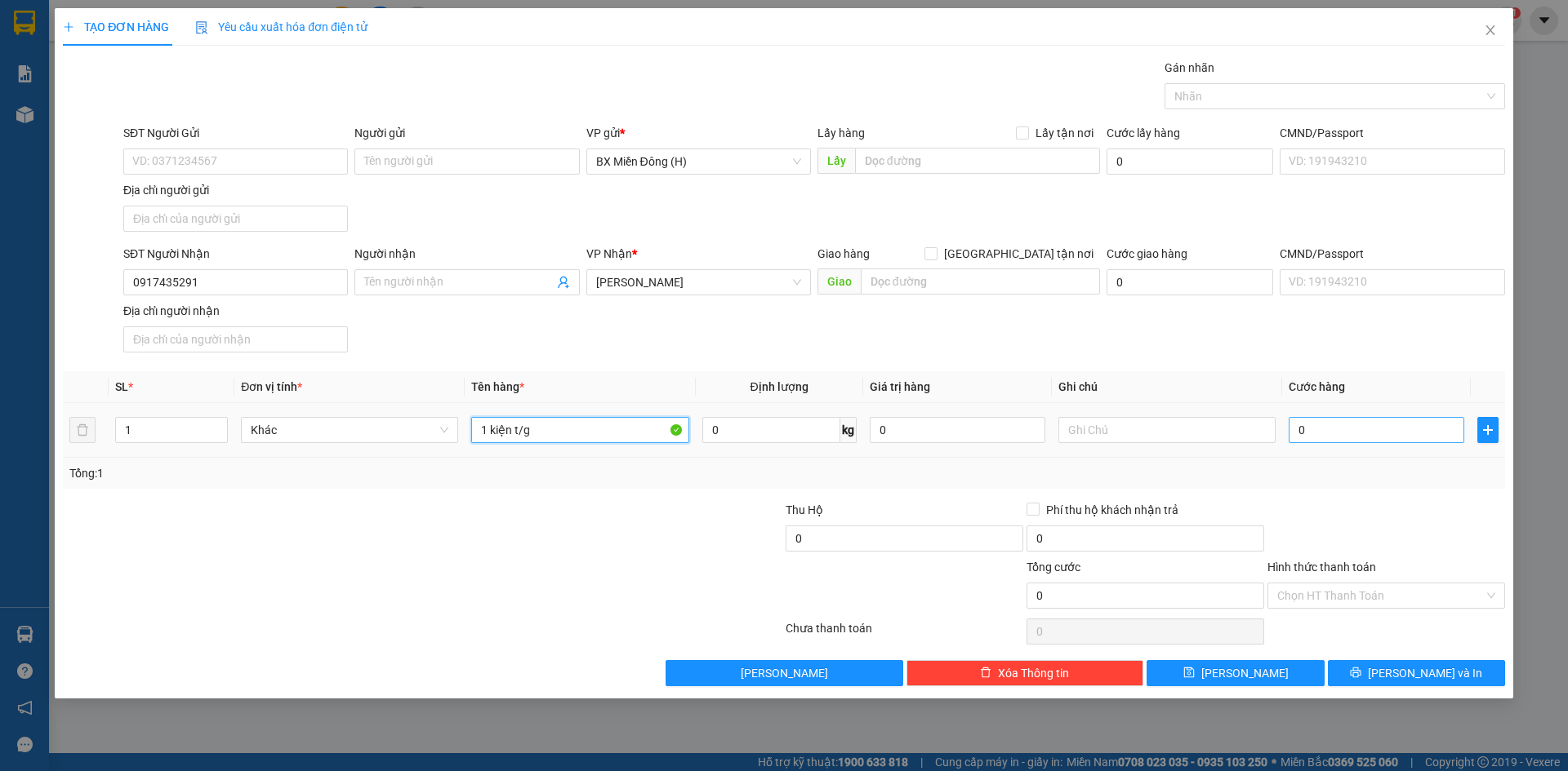
type input "1 kiện t/g"
click at [1321, 431] on input "0" at bounding box center [1376, 430] width 176 height 26
type input "004"
type input "4"
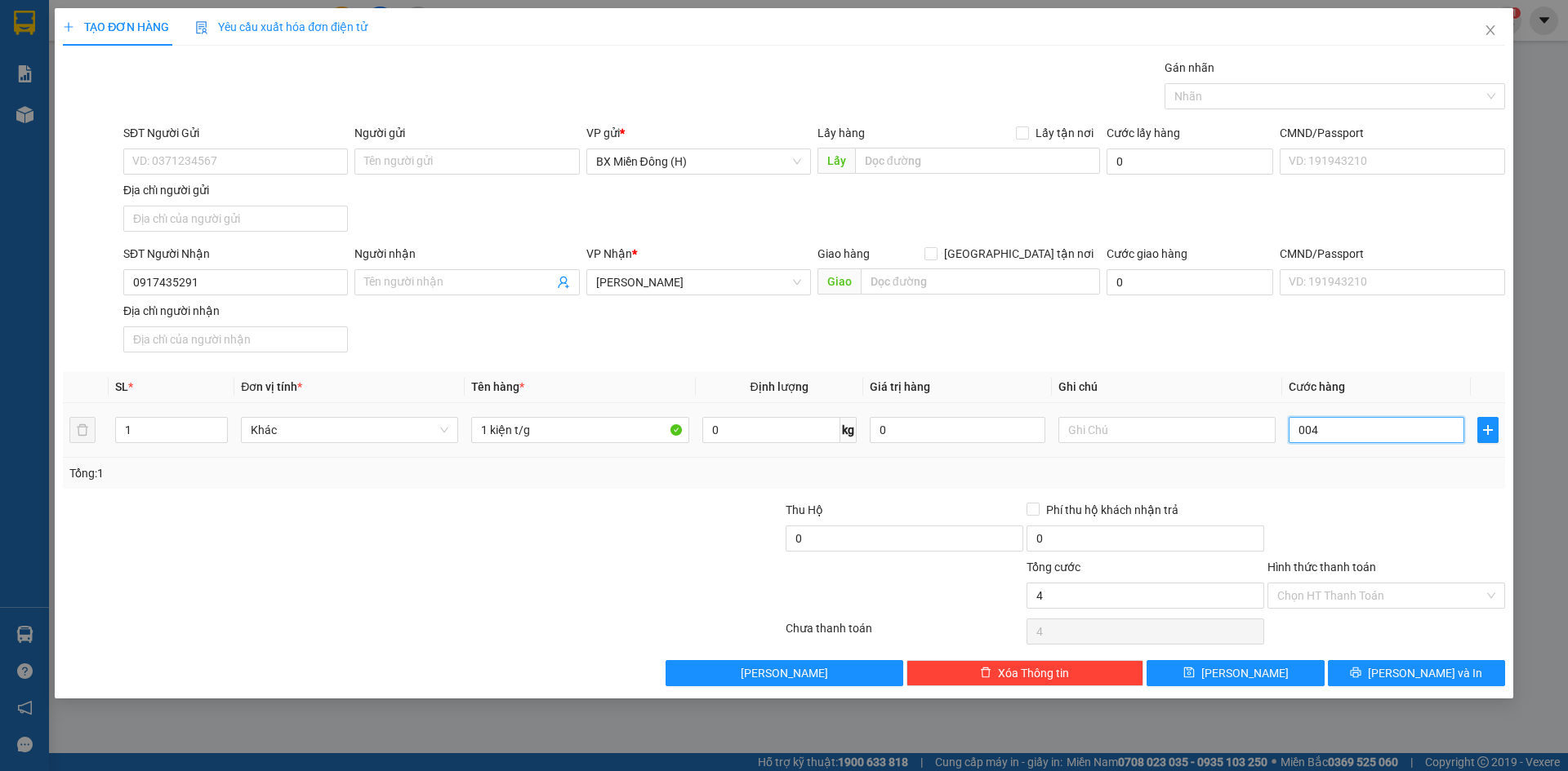
type input "0.040"
type input "40"
type input "40.000"
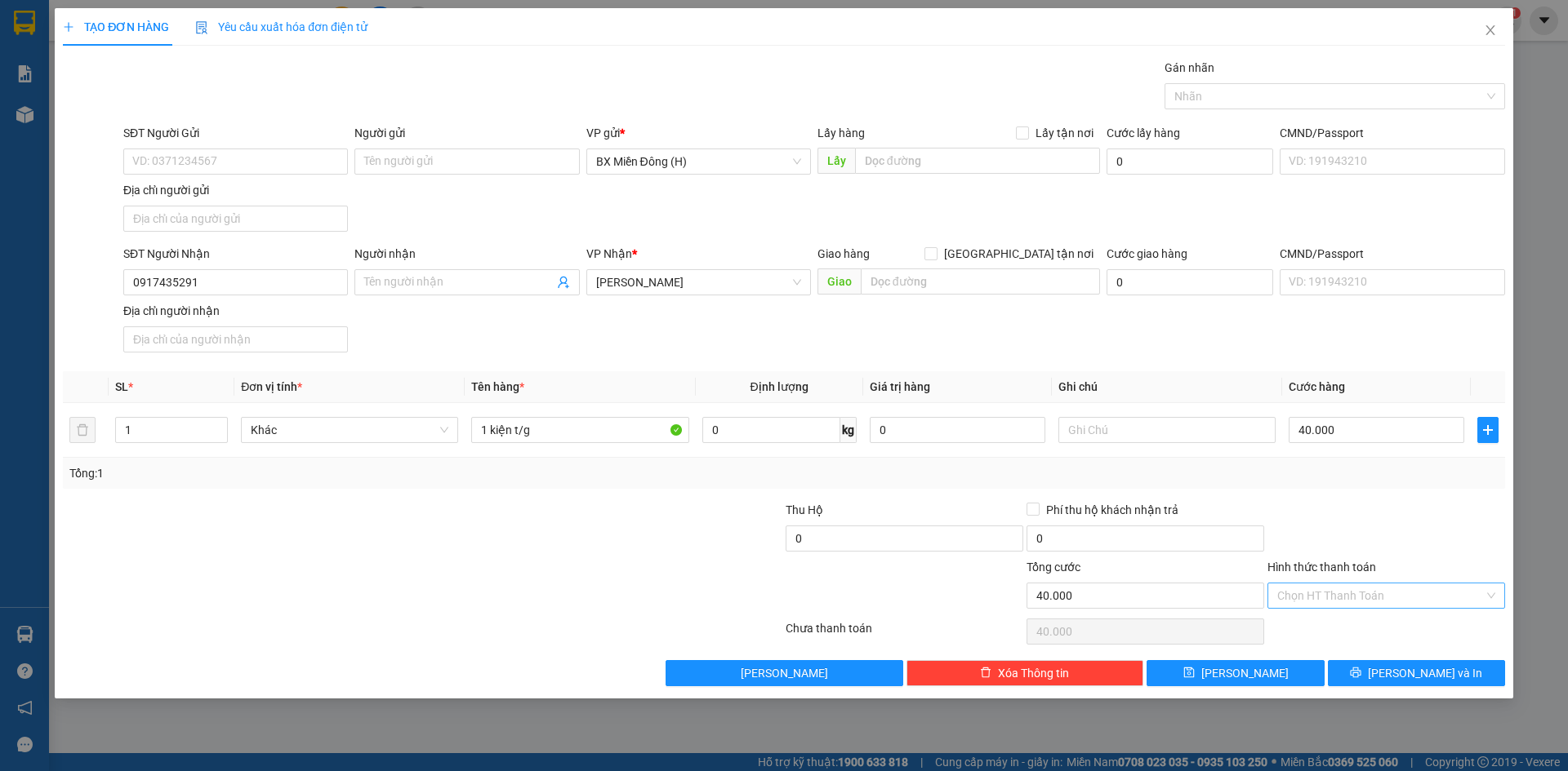
click at [1332, 588] on input "Hình thức thanh toán" at bounding box center [1380, 595] width 207 height 24
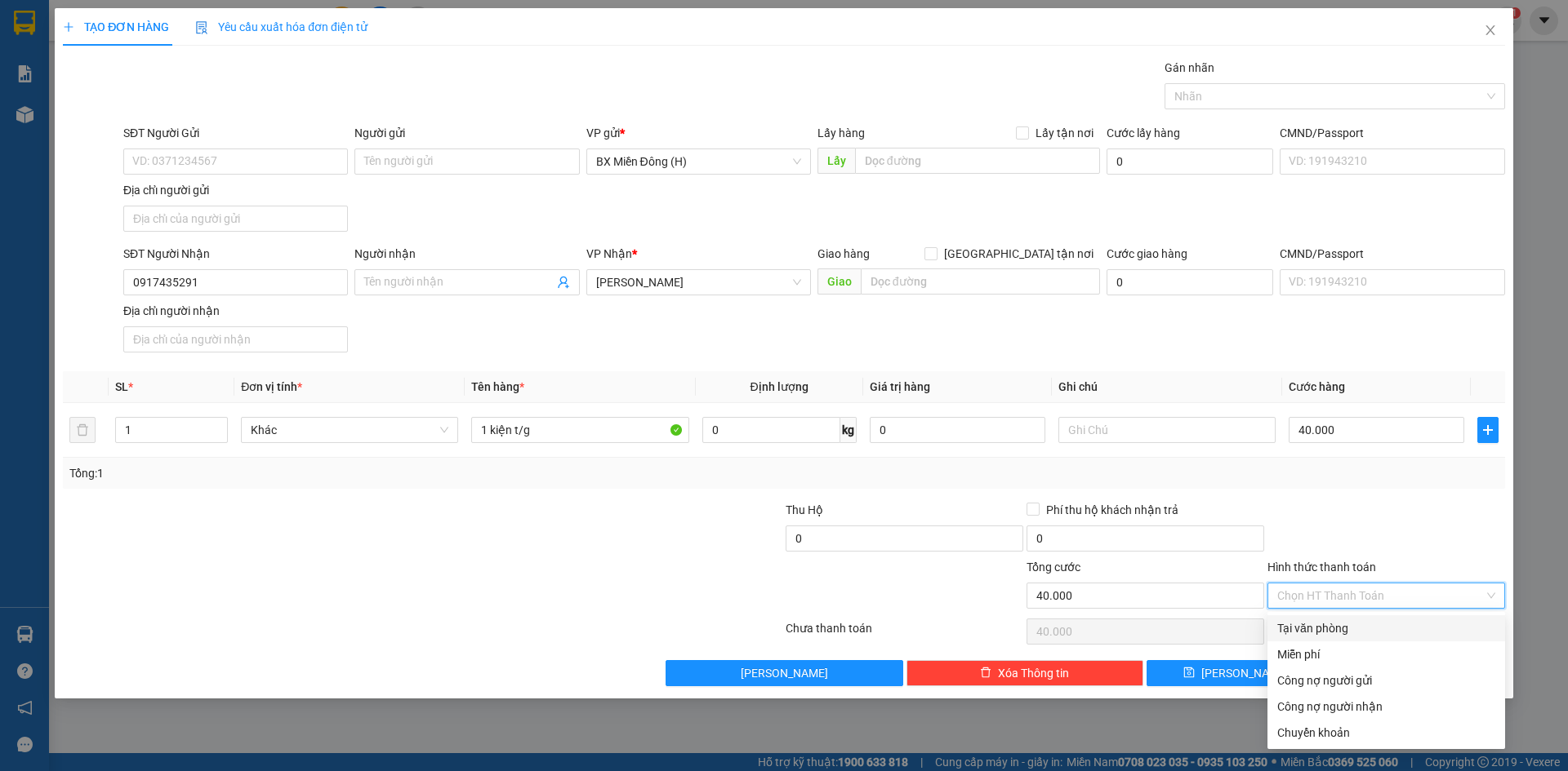
click at [1330, 616] on div "Tại văn phòng" at bounding box center [1386, 628] width 238 height 26
type input "0"
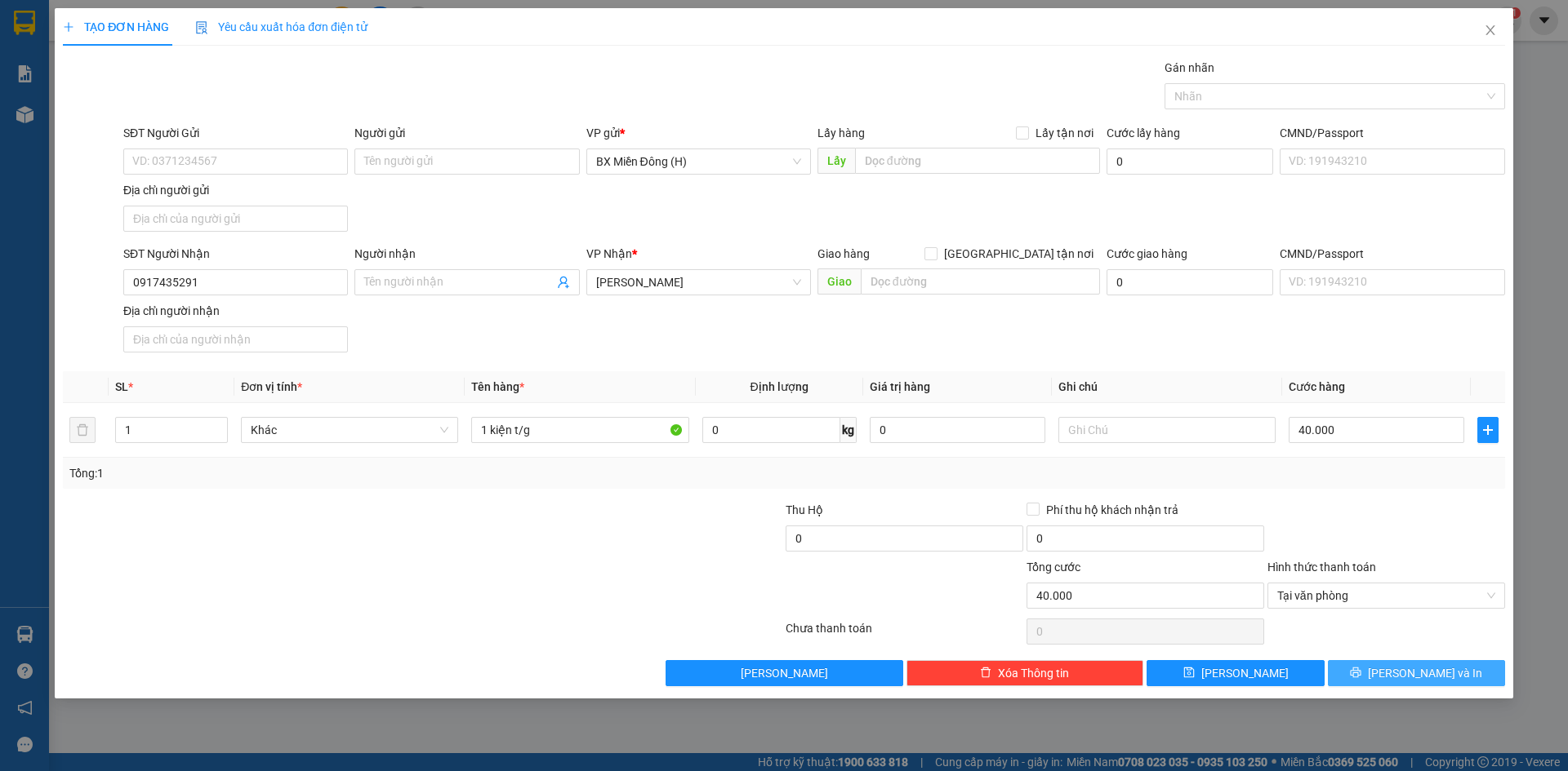
click at [1405, 680] on span "[PERSON_NAME] và In" at bounding box center [1425, 672] width 115 height 18
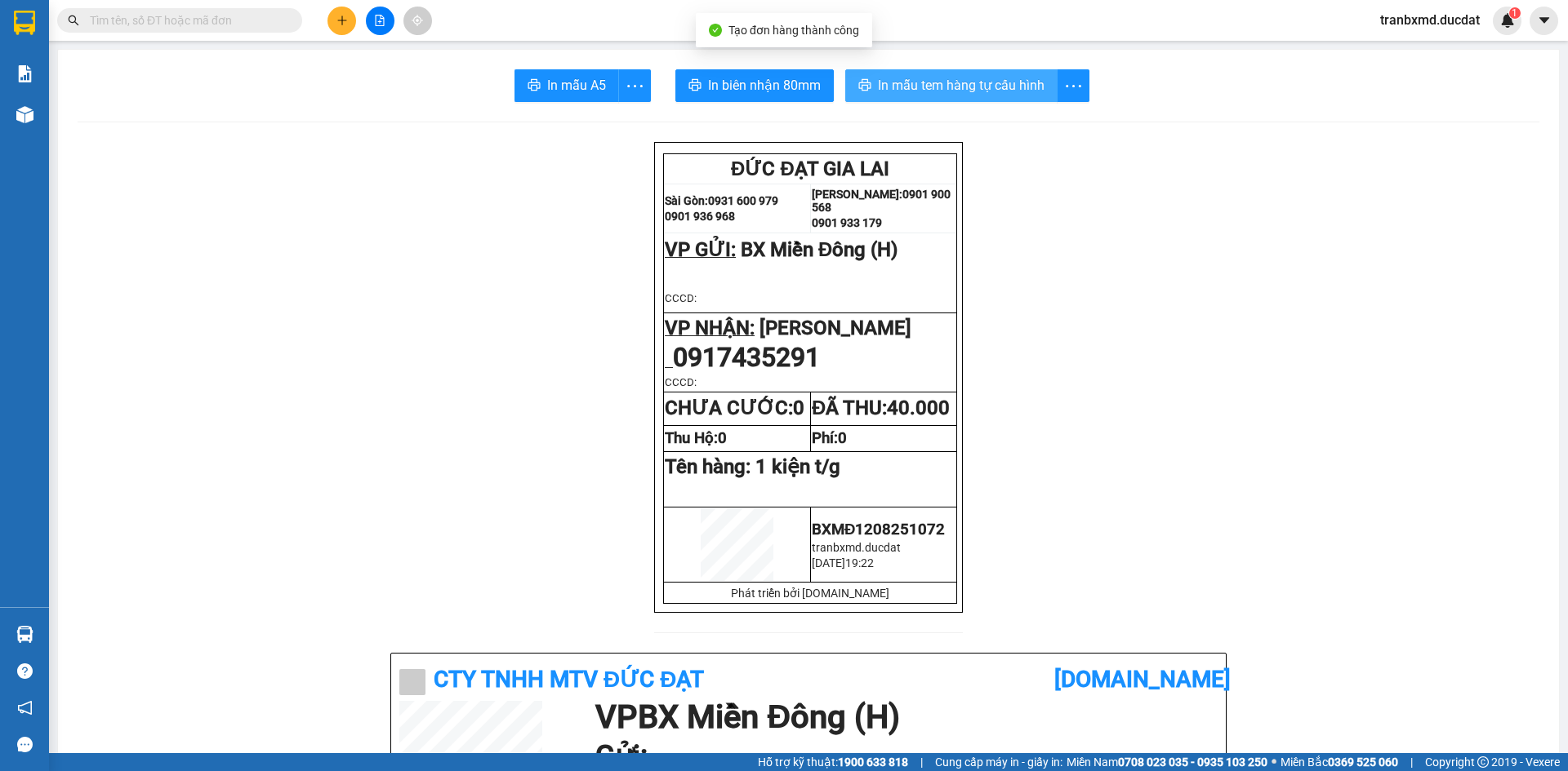
click at [1000, 89] on span "In mẫu tem hàng tự cấu hình" at bounding box center [961, 85] width 167 height 20
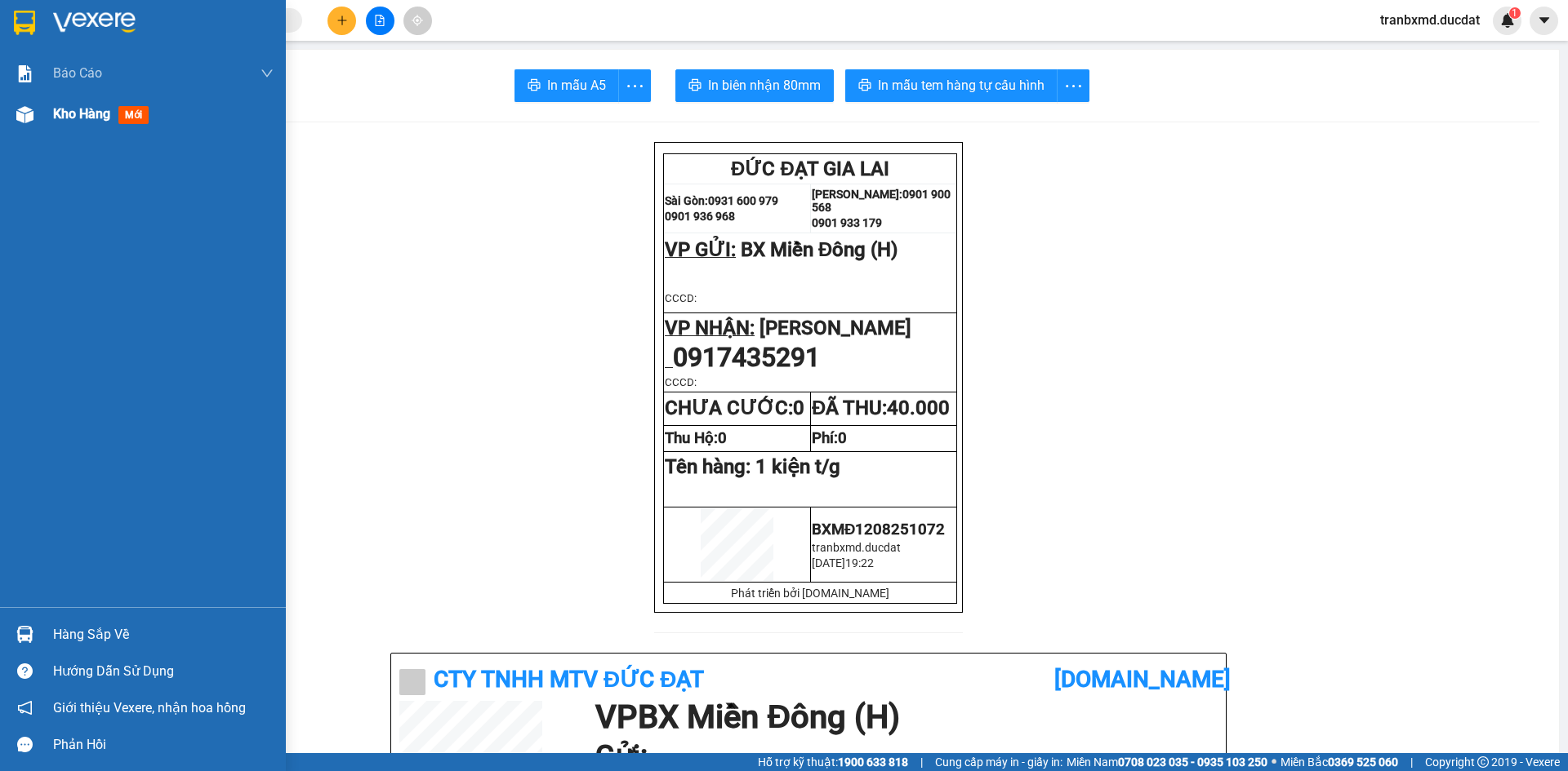
click at [25, 122] on img at bounding box center [25, 115] width 17 height 17
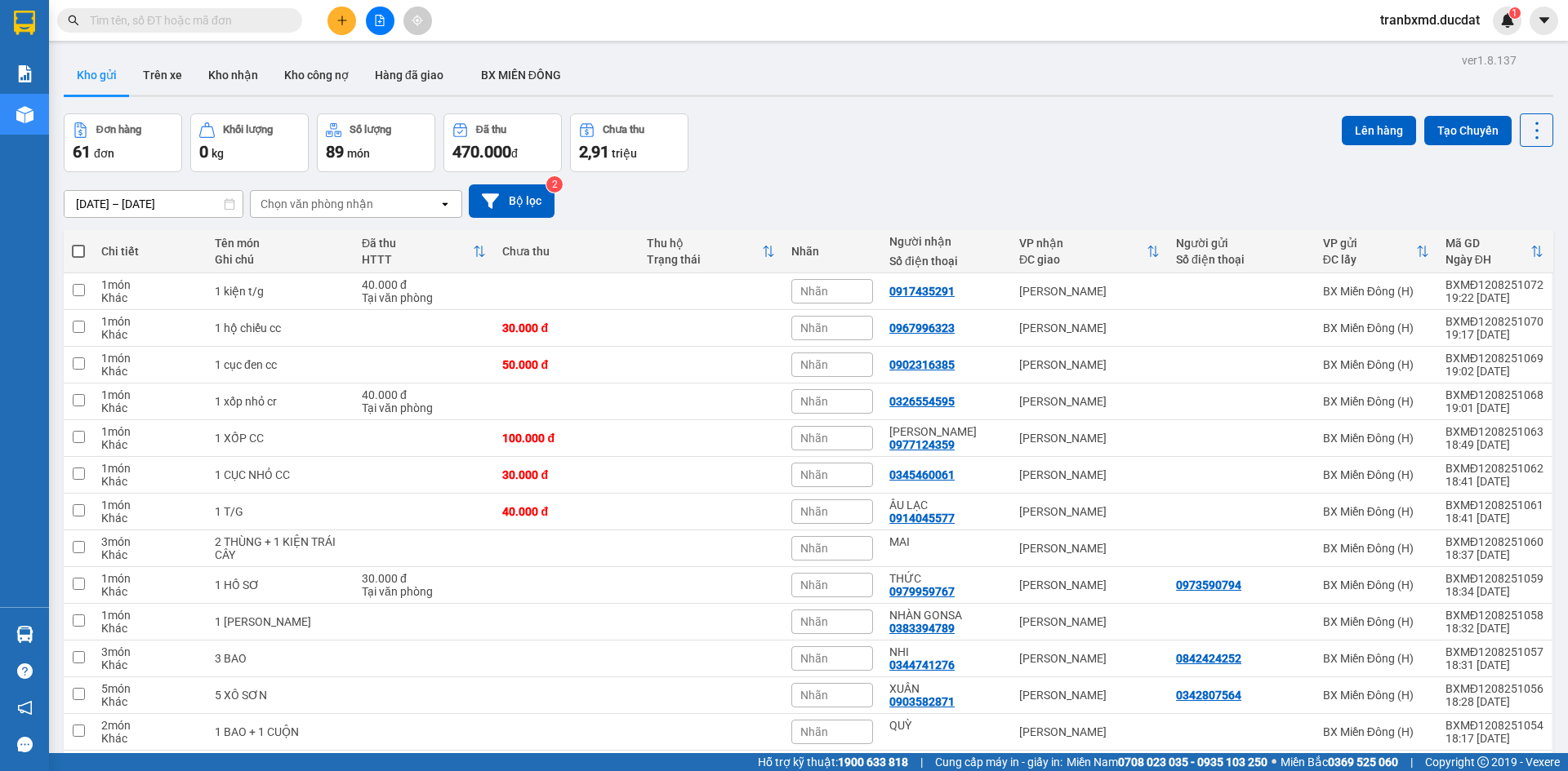
click at [70, 249] on th at bounding box center [78, 252] width 29 height 43
click at [78, 253] on span at bounding box center [79, 252] width 13 height 13
click at [79, 243] on input "checkbox" at bounding box center [79, 243] width 0 height 0
checkbox input "true"
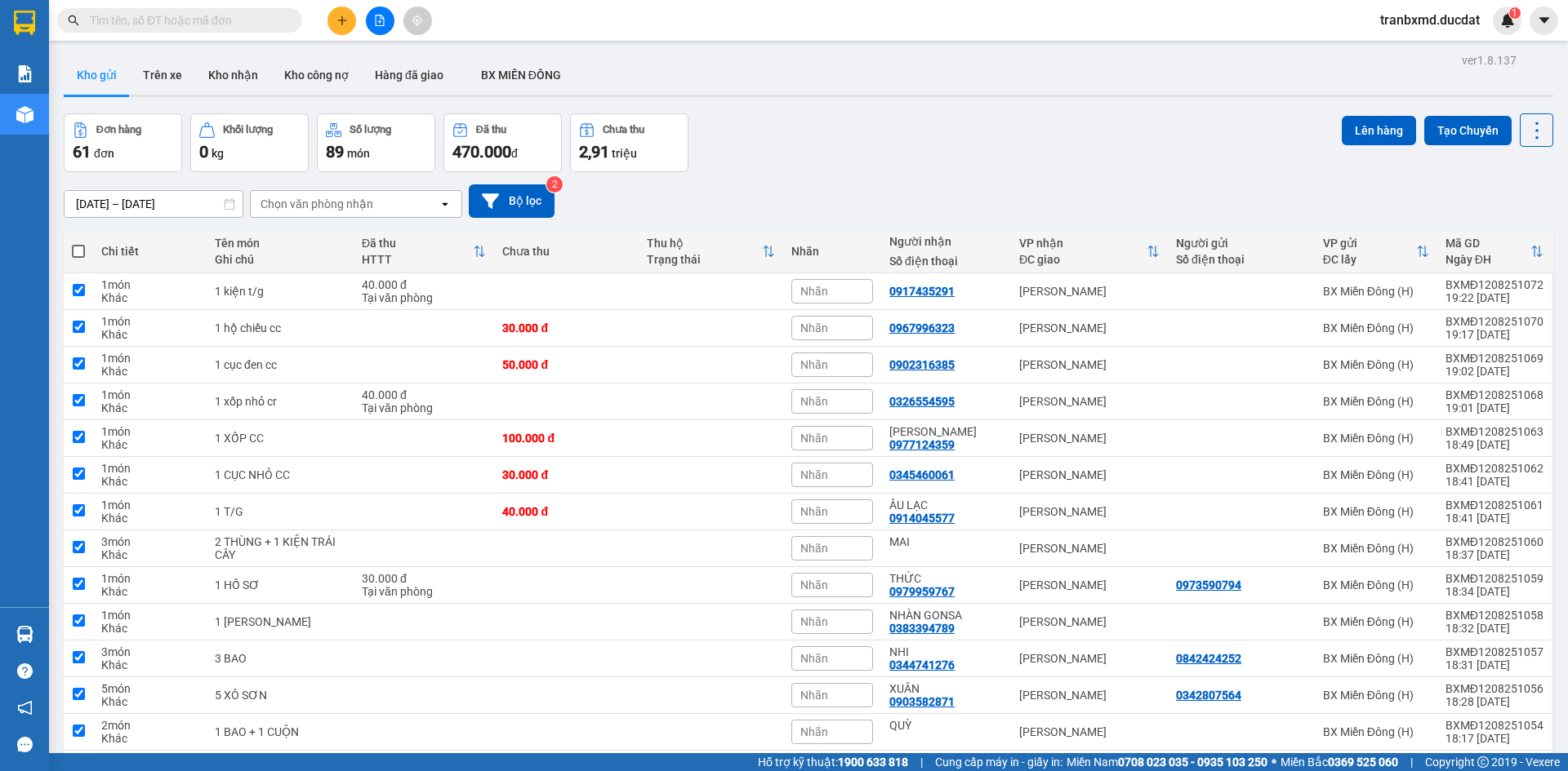
checkbox input "true"
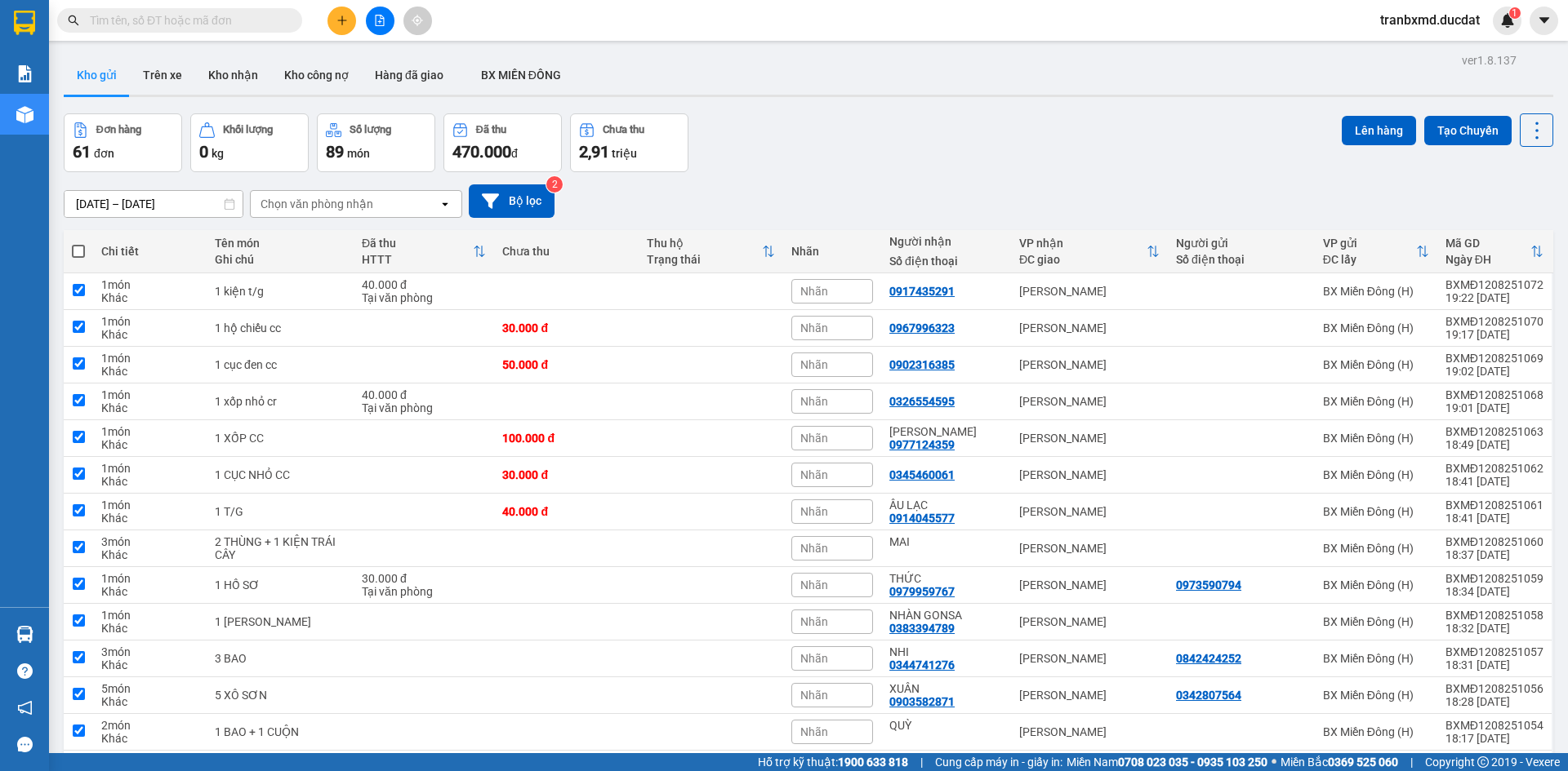
checkbox input "true"
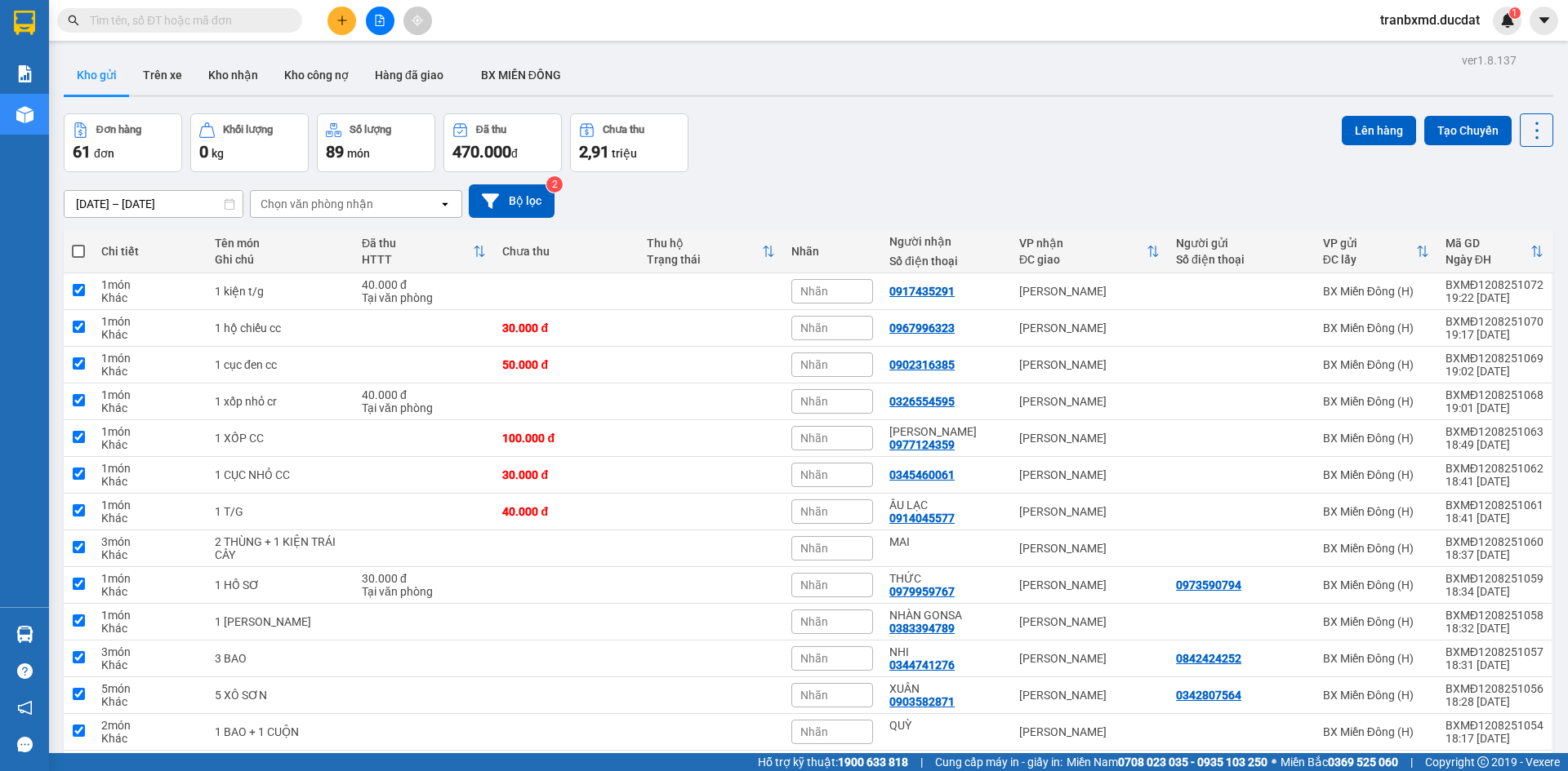
checkbox input "true"
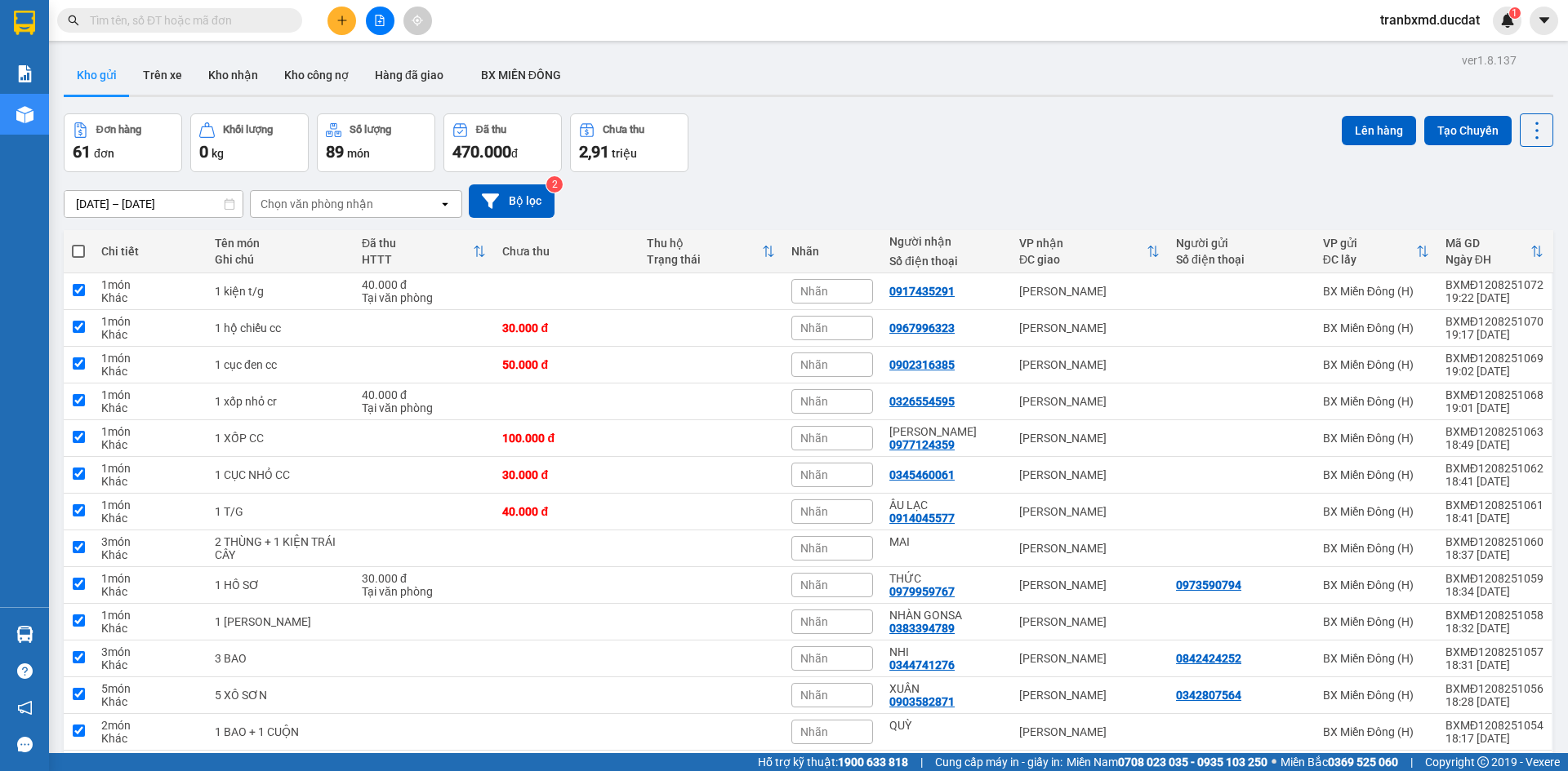
checkbox input "true"
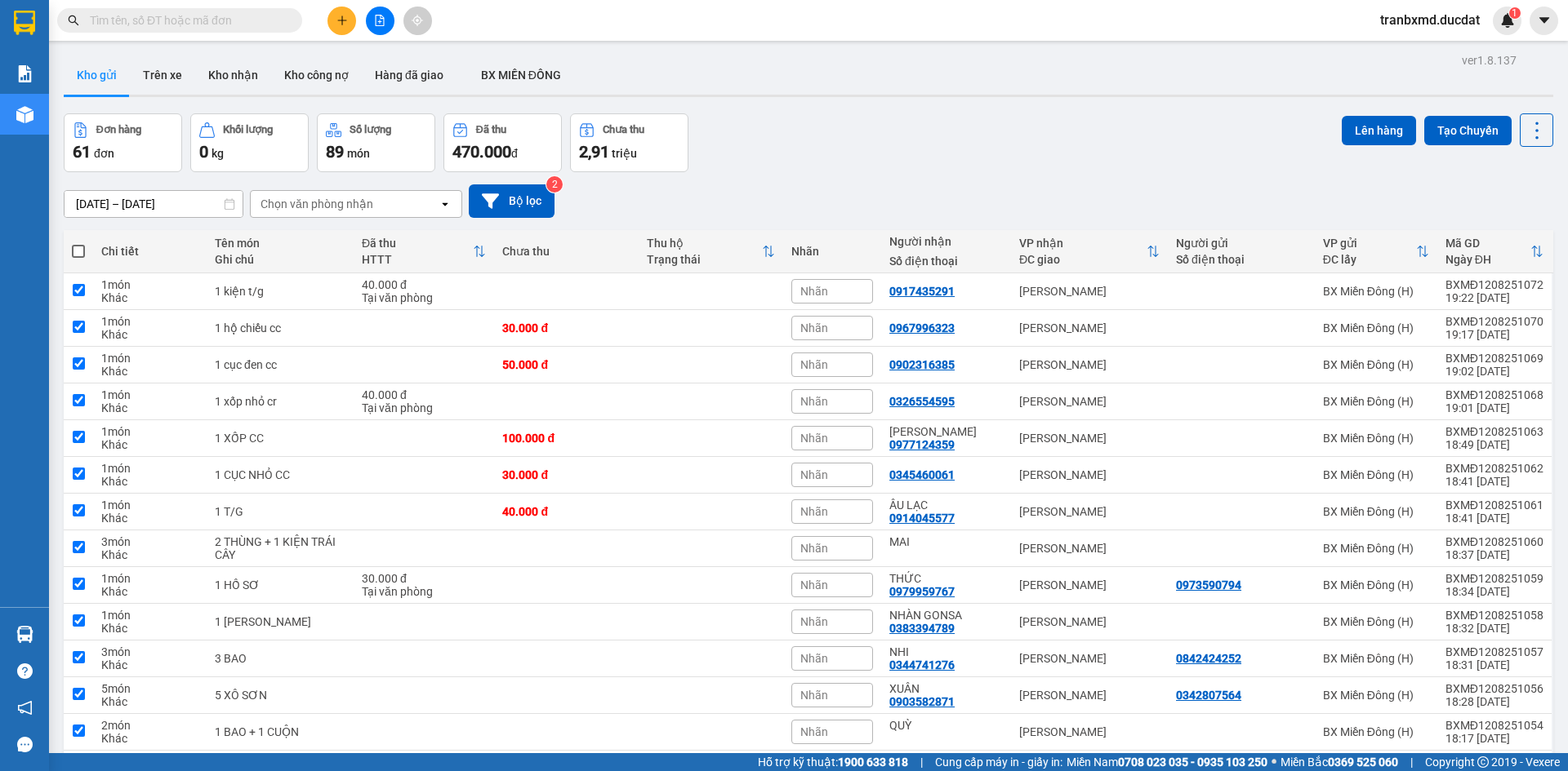
checkbox input "true"
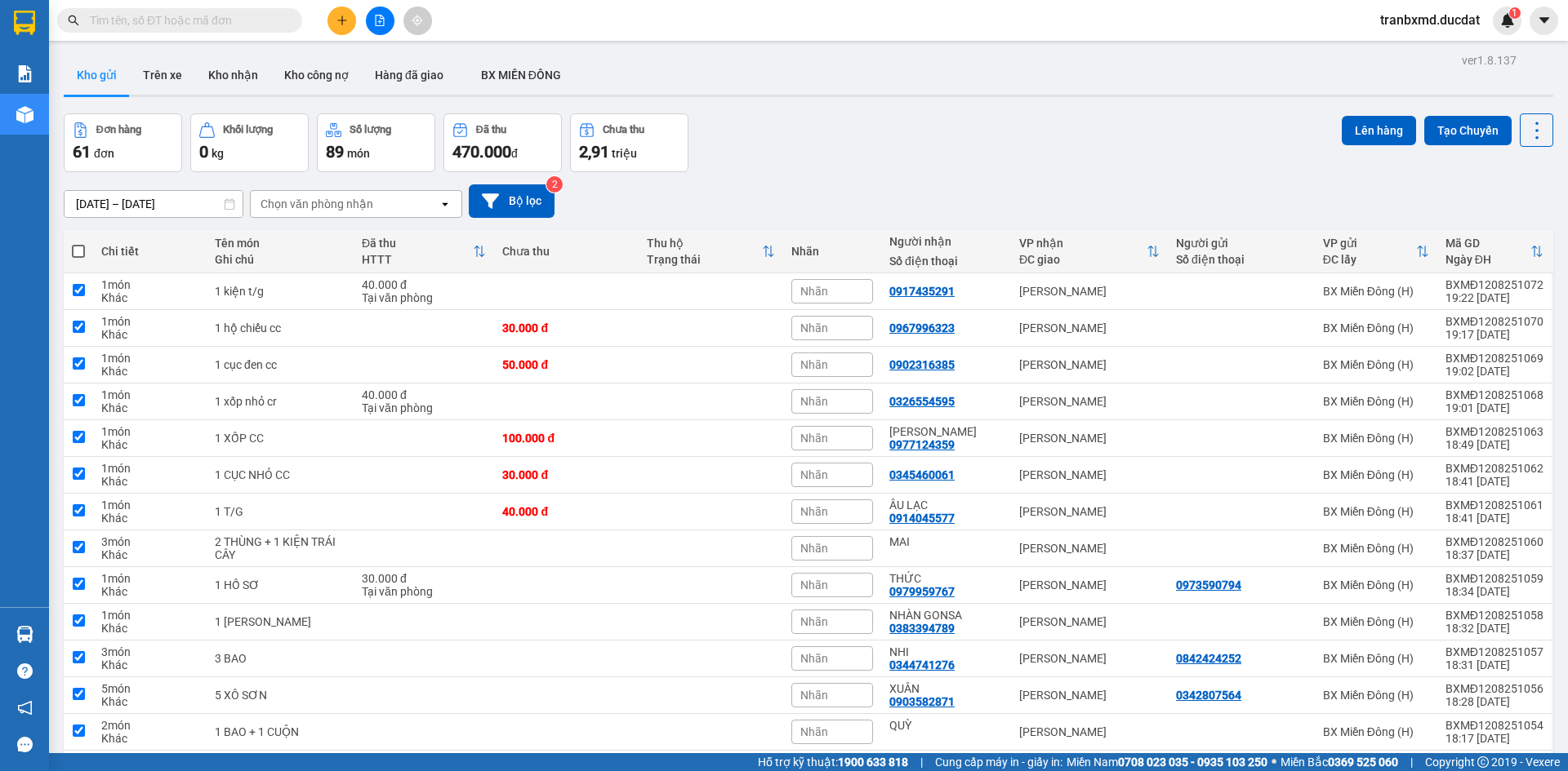
checkbox input "true"
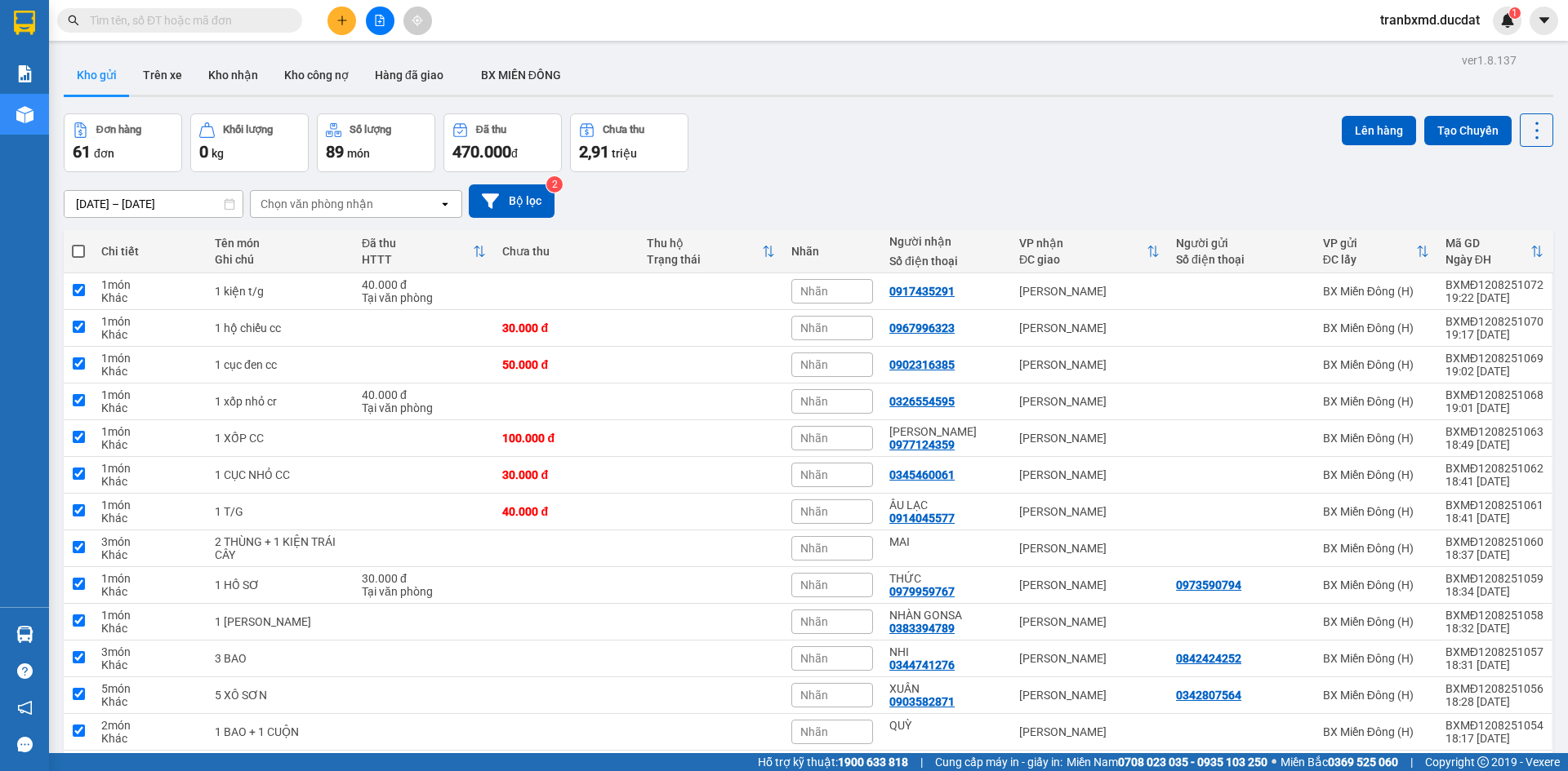
checkbox input "true"
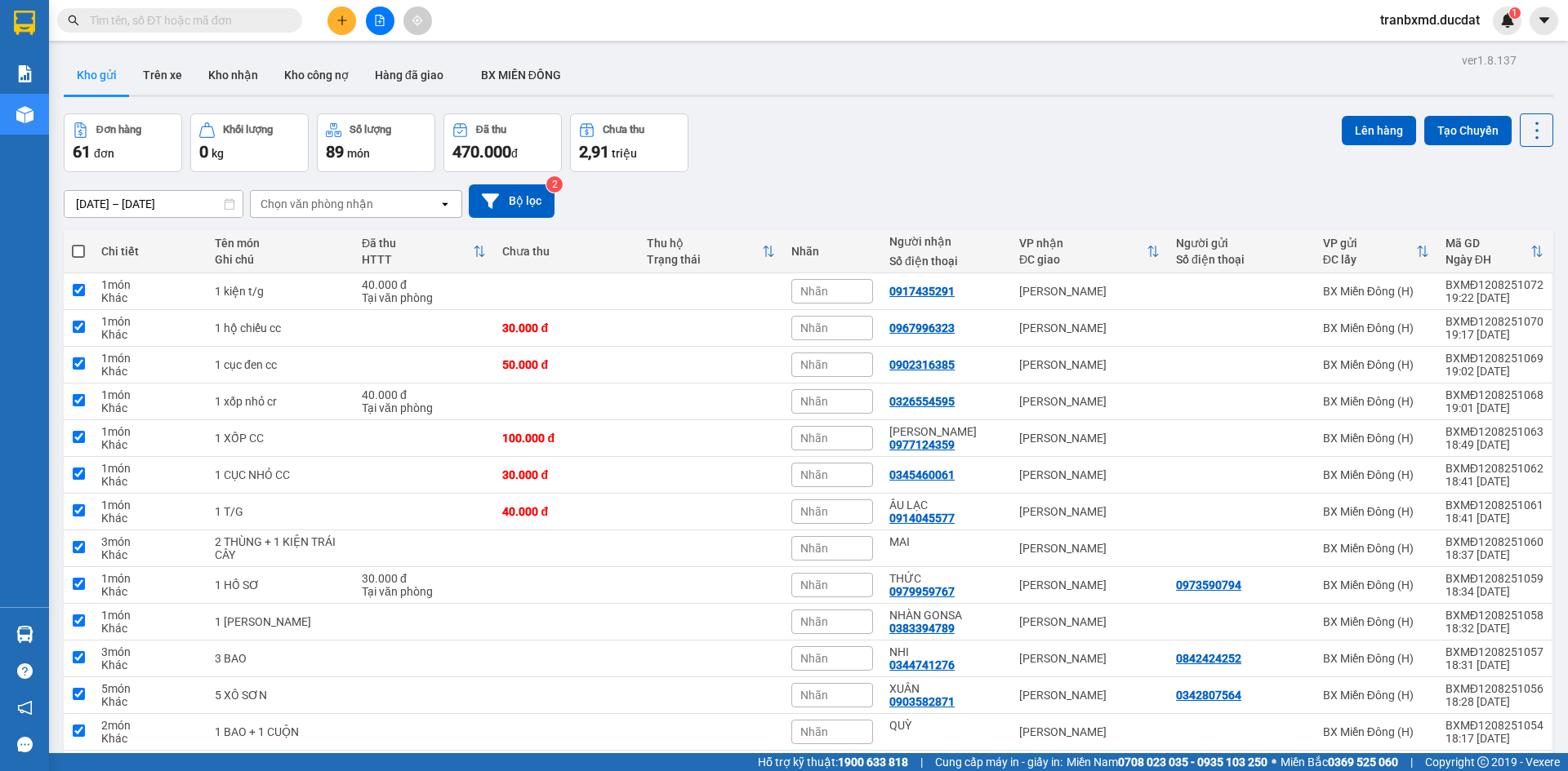
checkbox input "true"
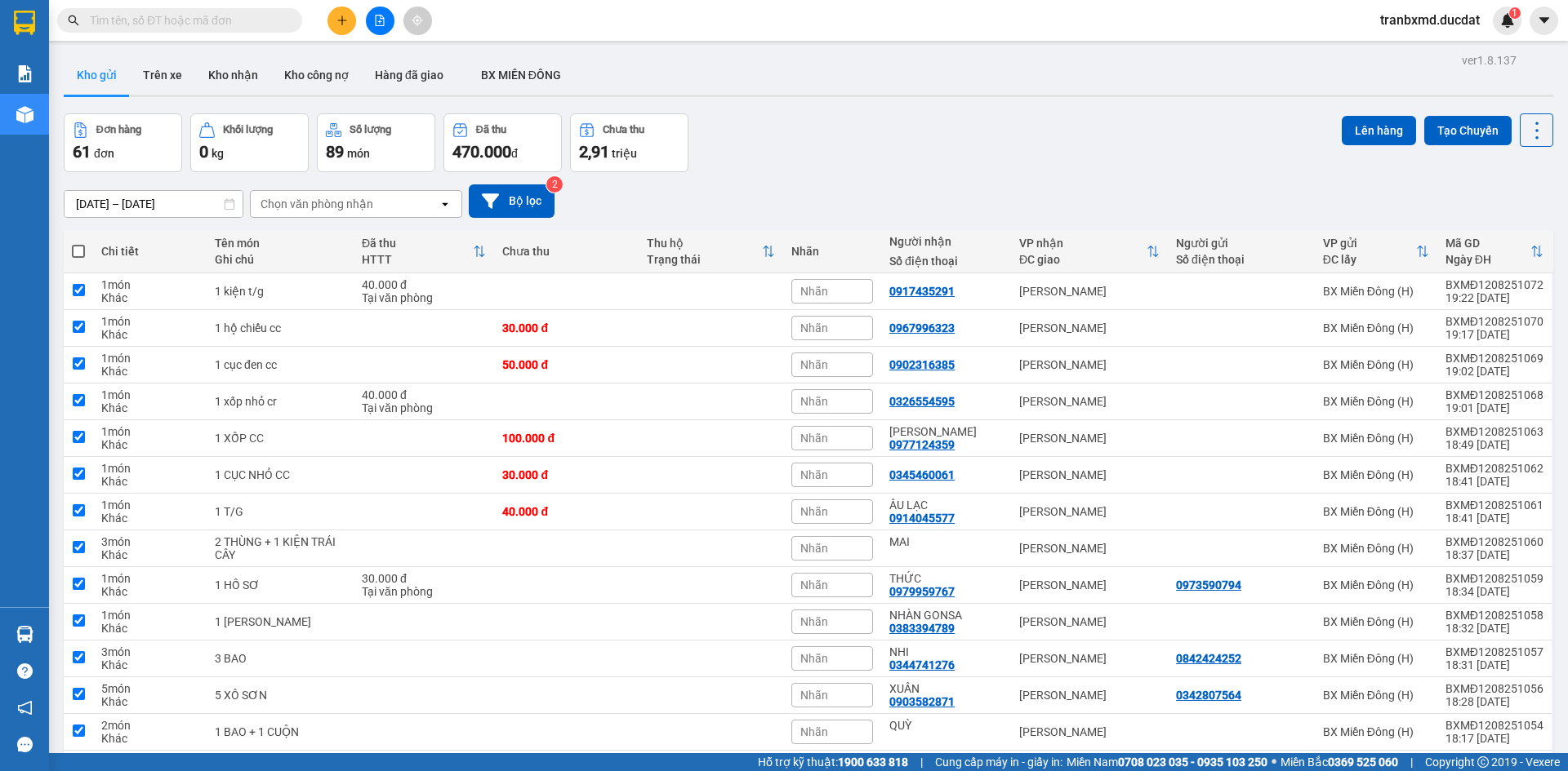
checkbox input "true"
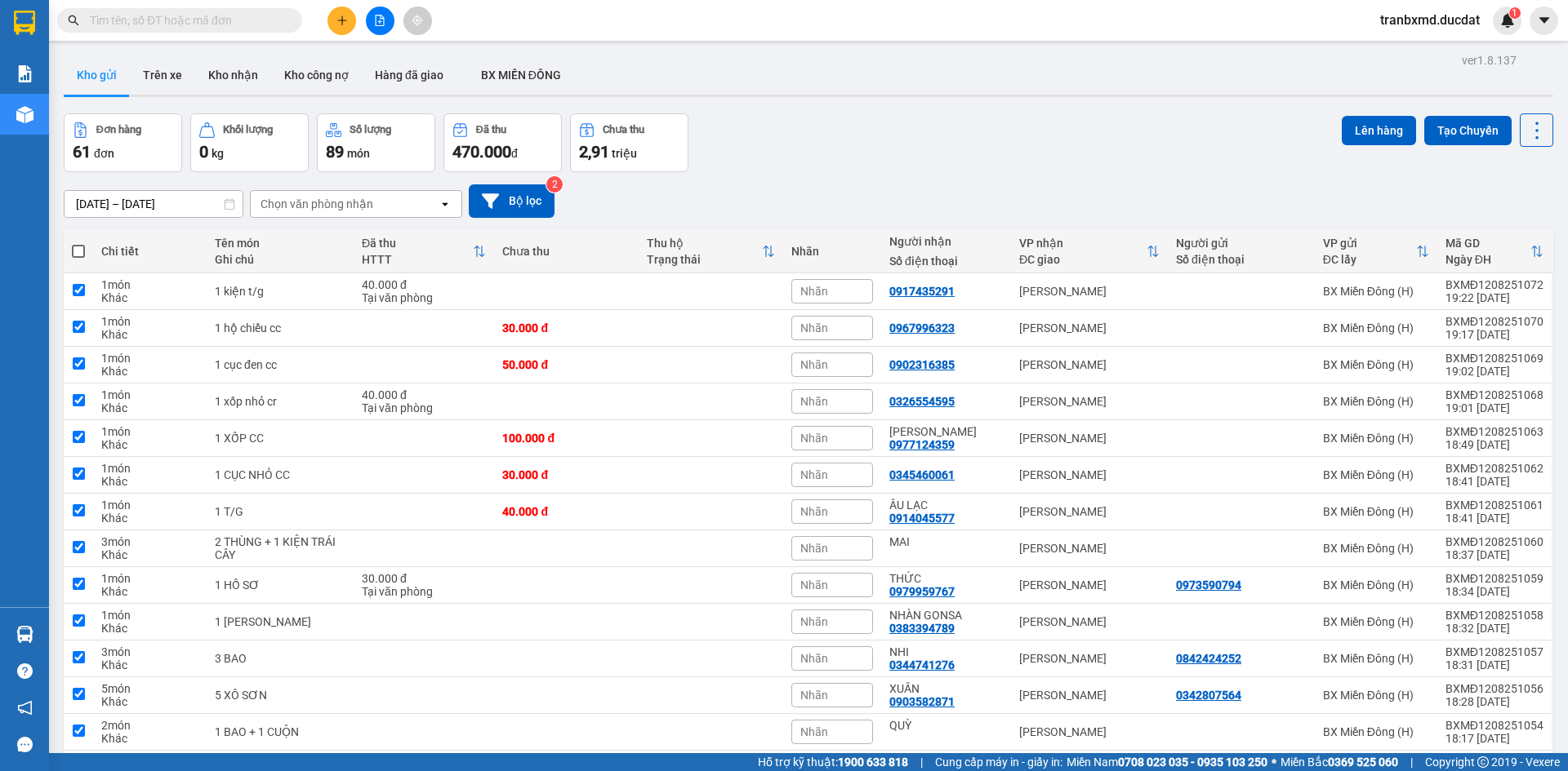
checkbox input "true"
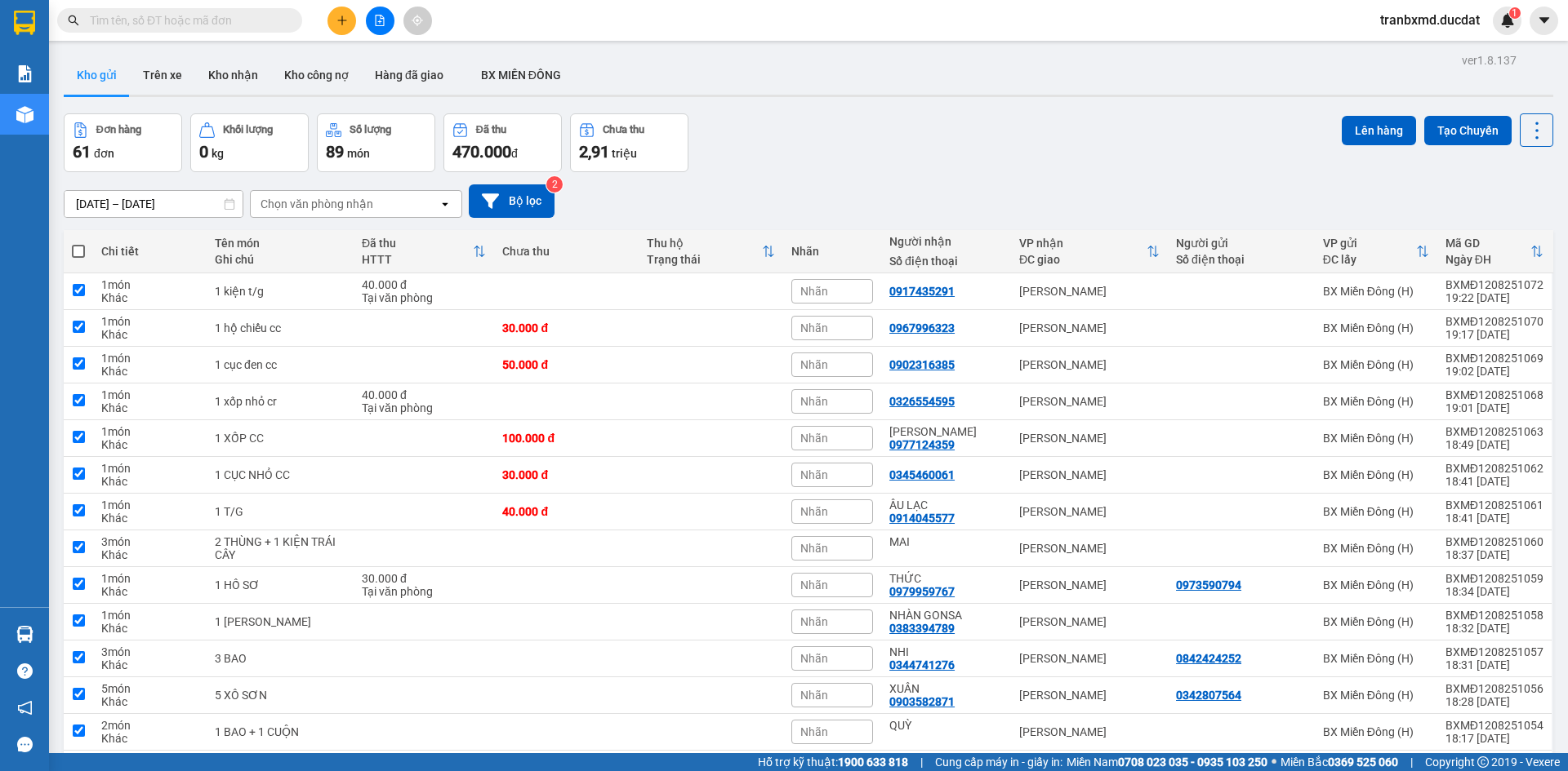
checkbox input "true"
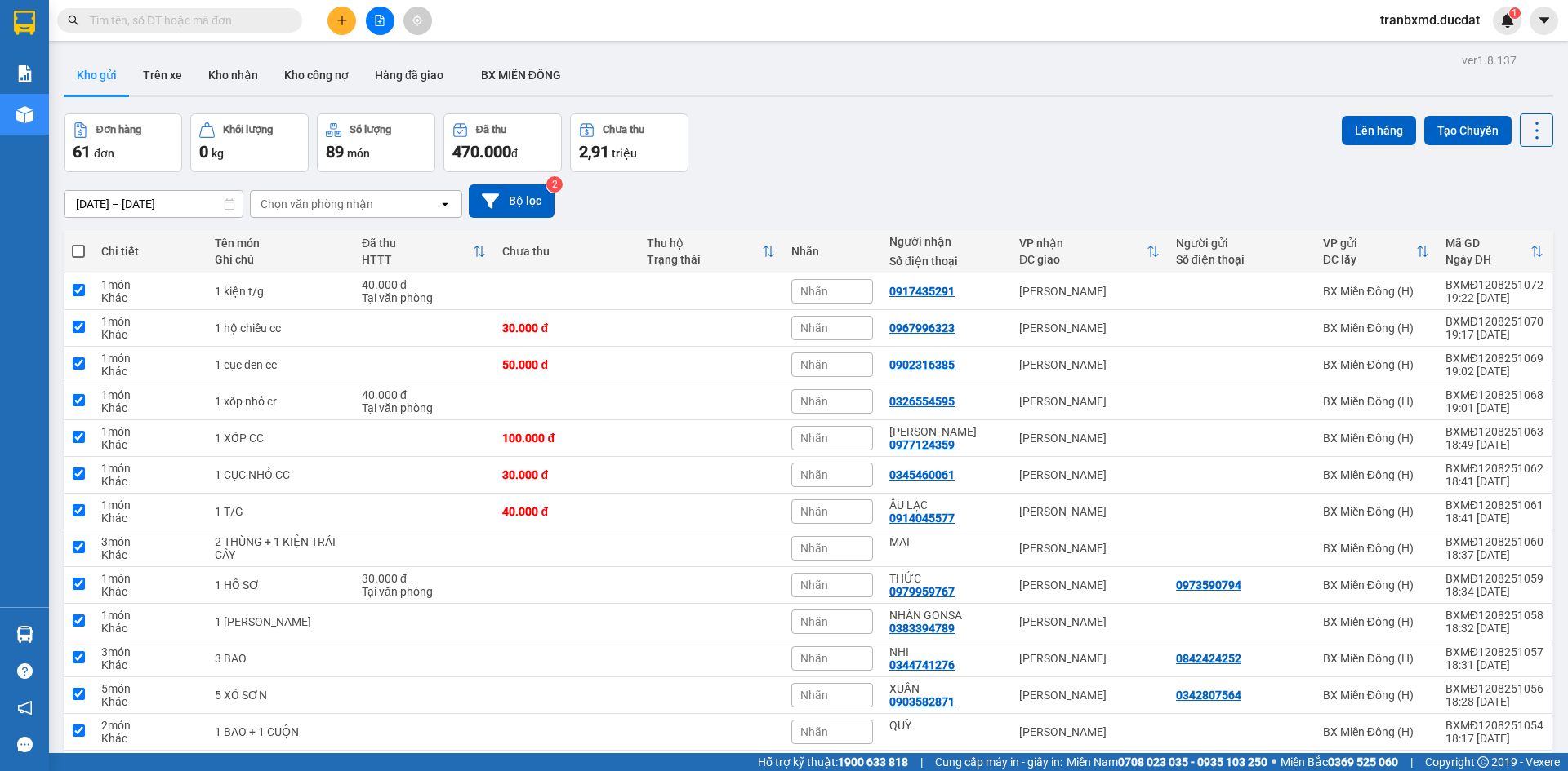
checkbox input "true"
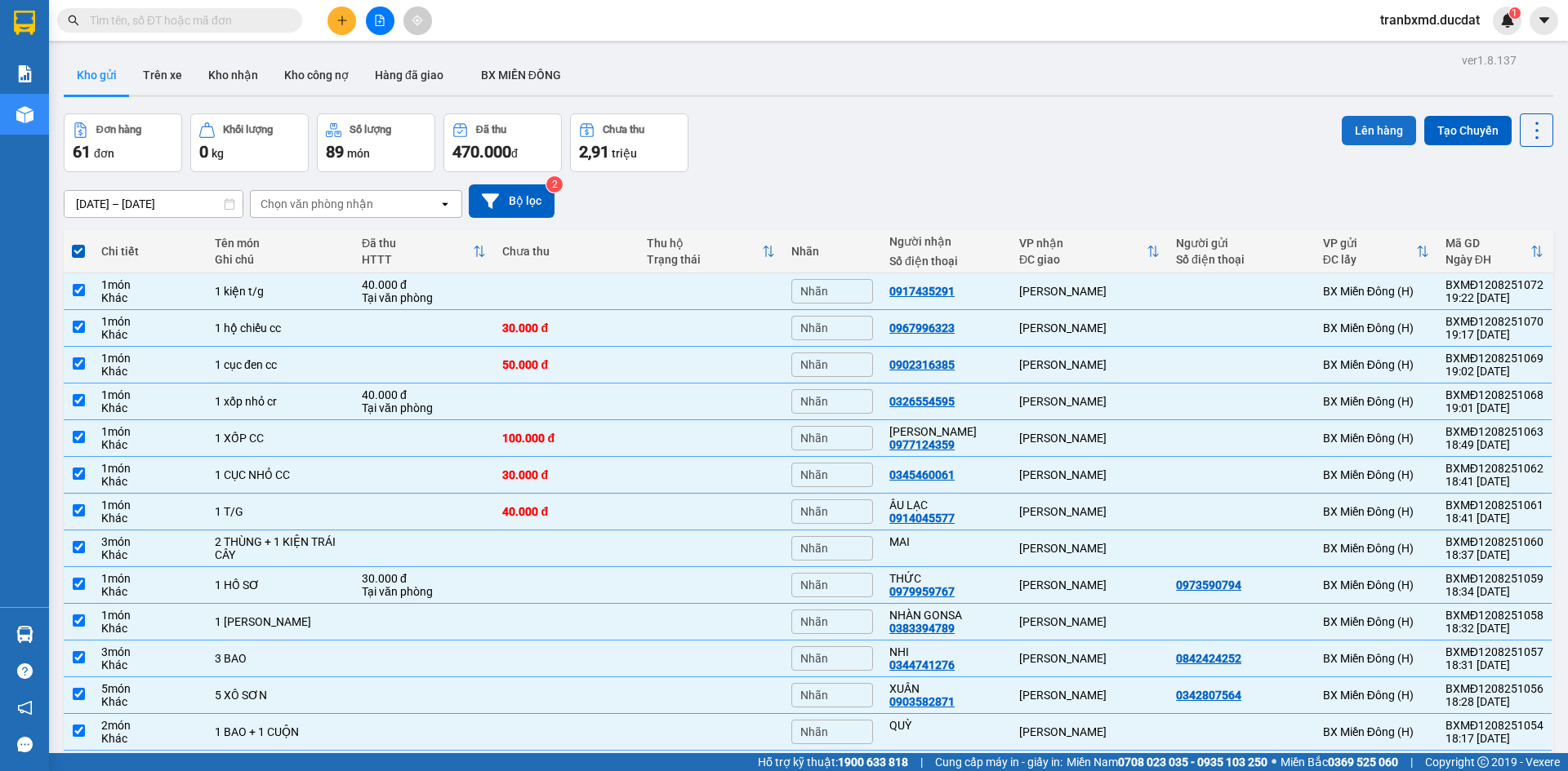
click at [1384, 134] on button "Lên hàng" at bounding box center [1378, 130] width 74 height 29
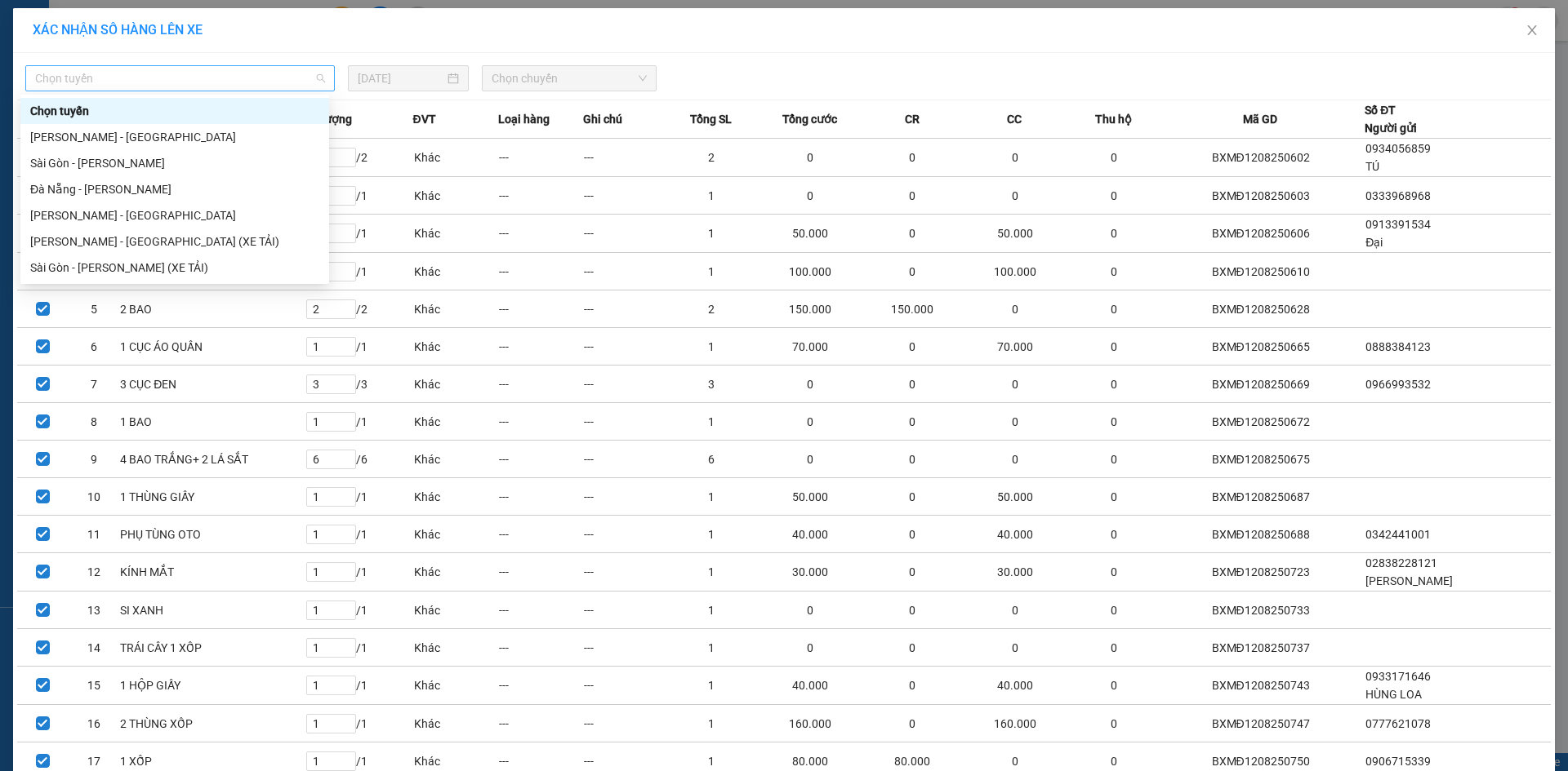
click at [296, 81] on span "Chọn tuyến" at bounding box center [180, 78] width 290 height 24
click at [166, 169] on div "Sài Gòn - Gia Lai" at bounding box center [174, 162] width 289 height 18
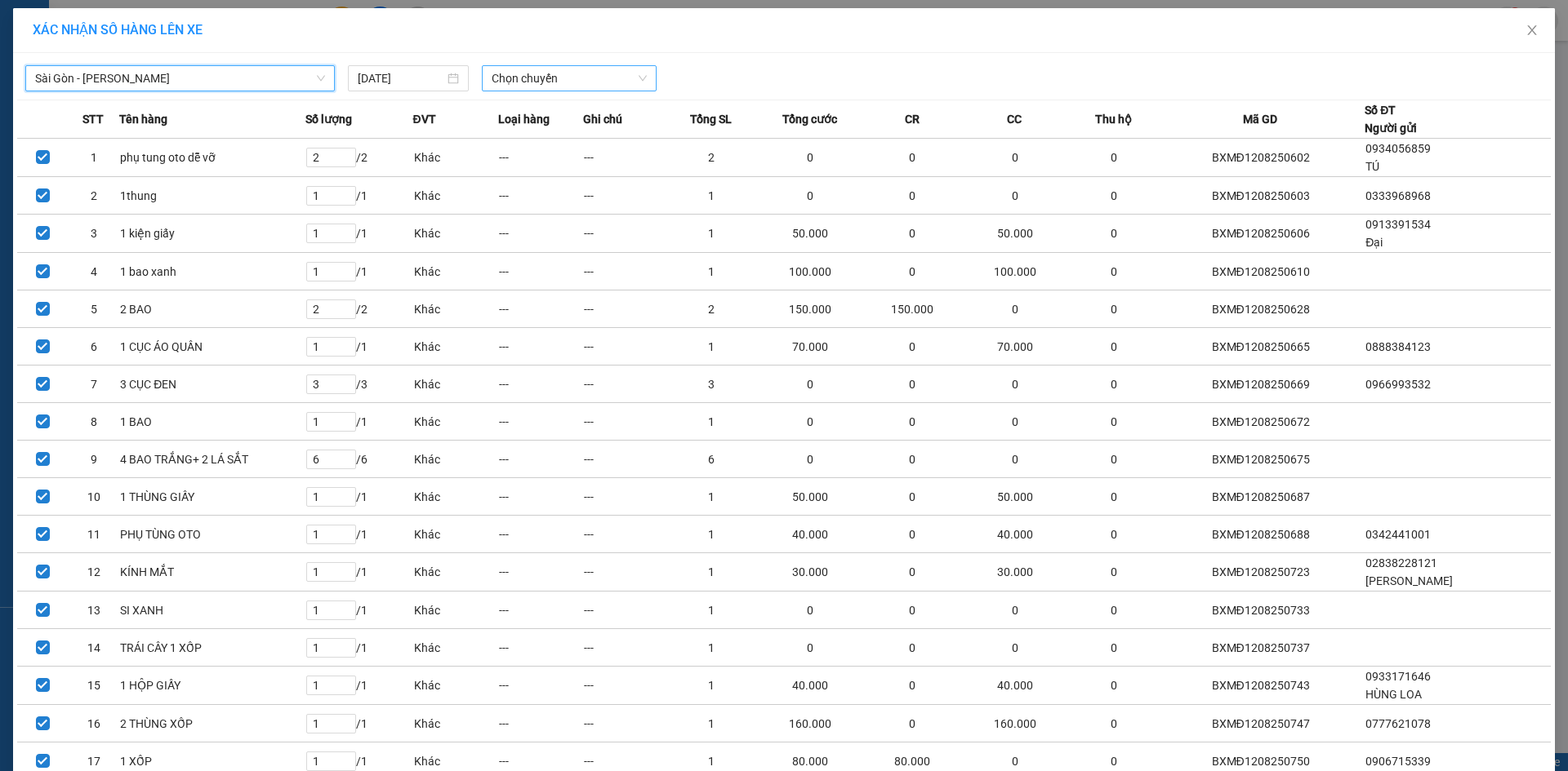
click at [600, 78] on span "Chọn chuyến" at bounding box center [569, 78] width 155 height 24
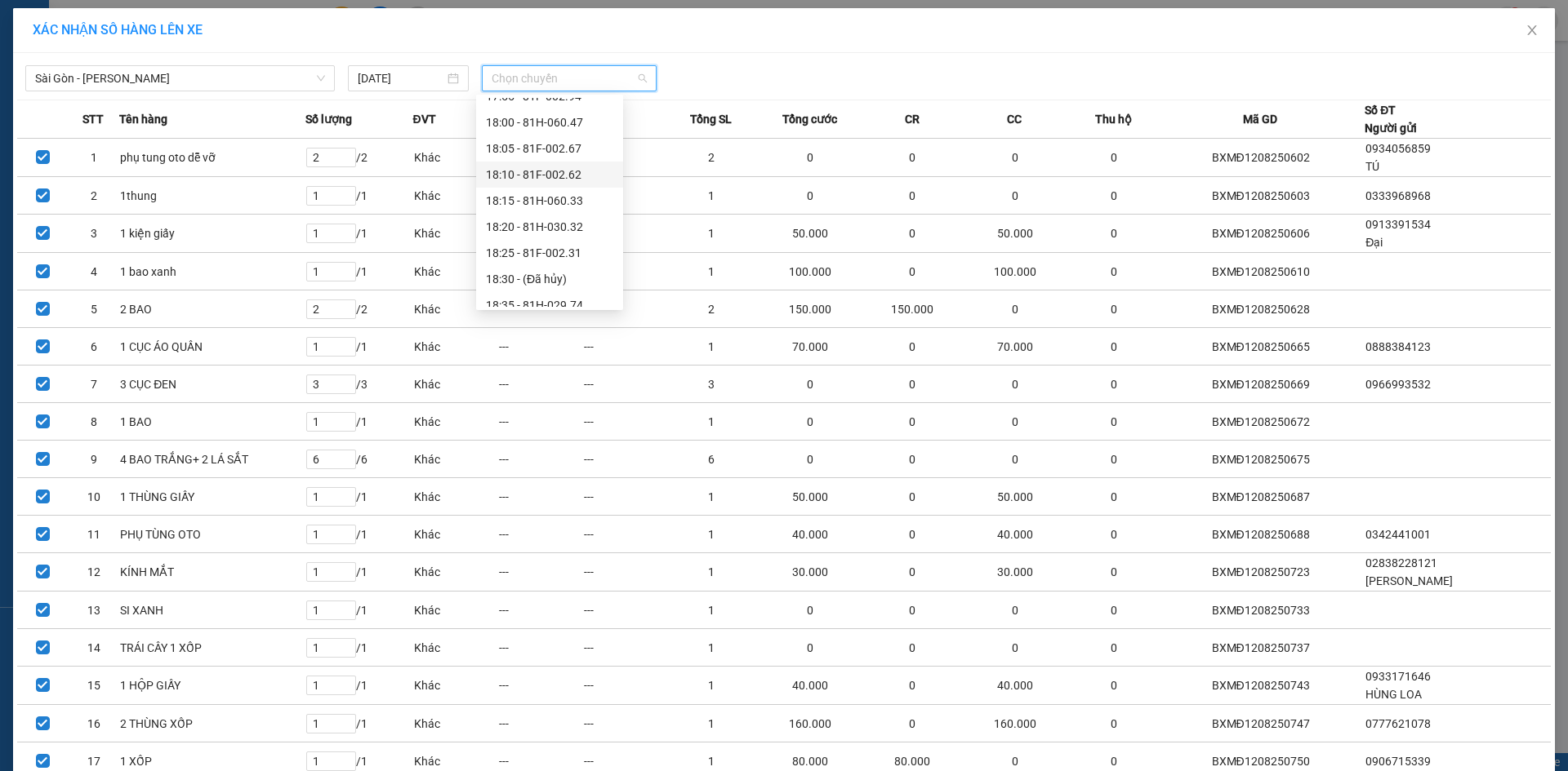
scroll to position [130, 0]
click at [571, 293] on div "20:15 (TC) - 81H-044.95" at bounding box center [550, 294] width 127 height 18
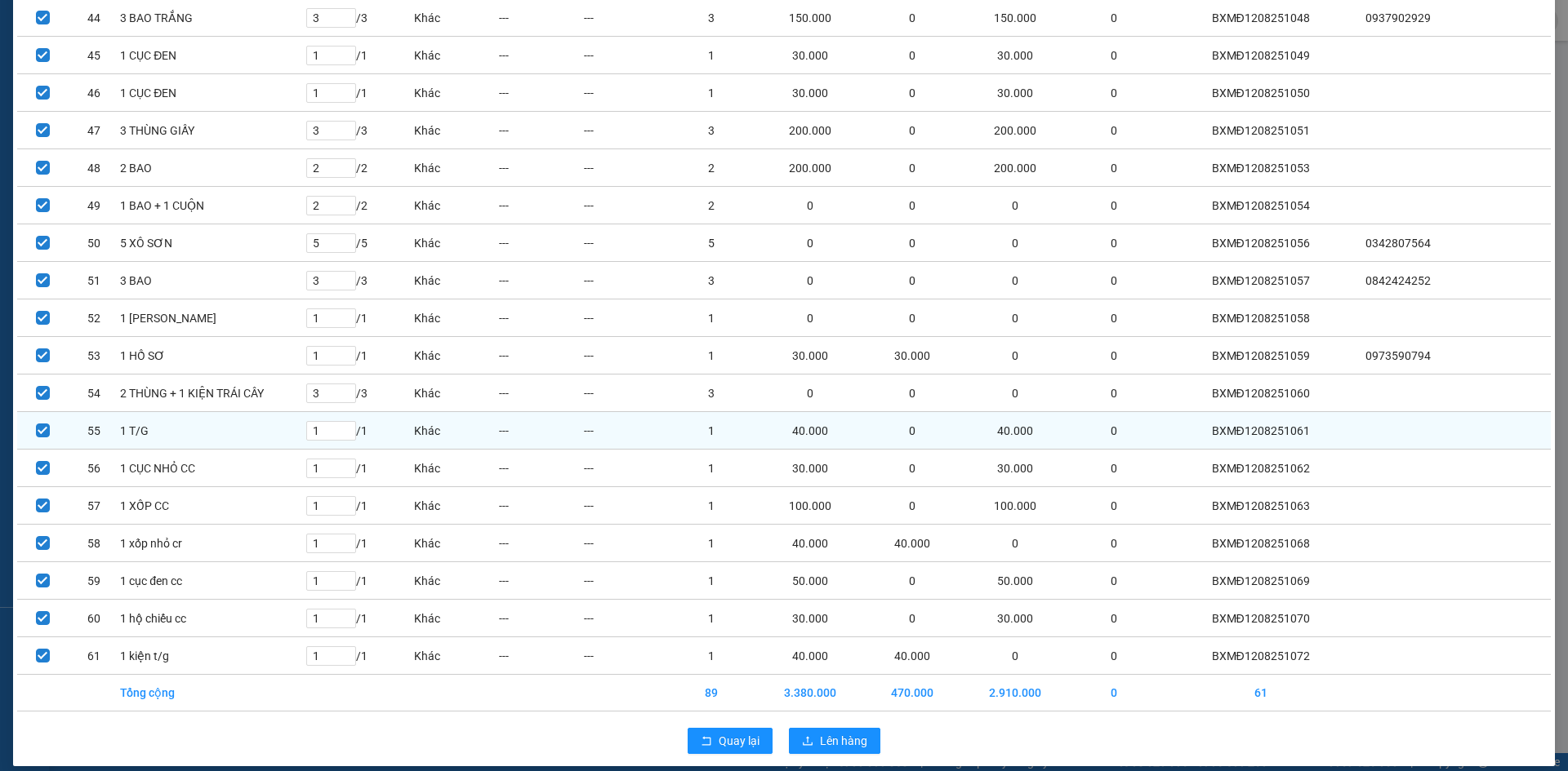
scroll to position [1785, 0]
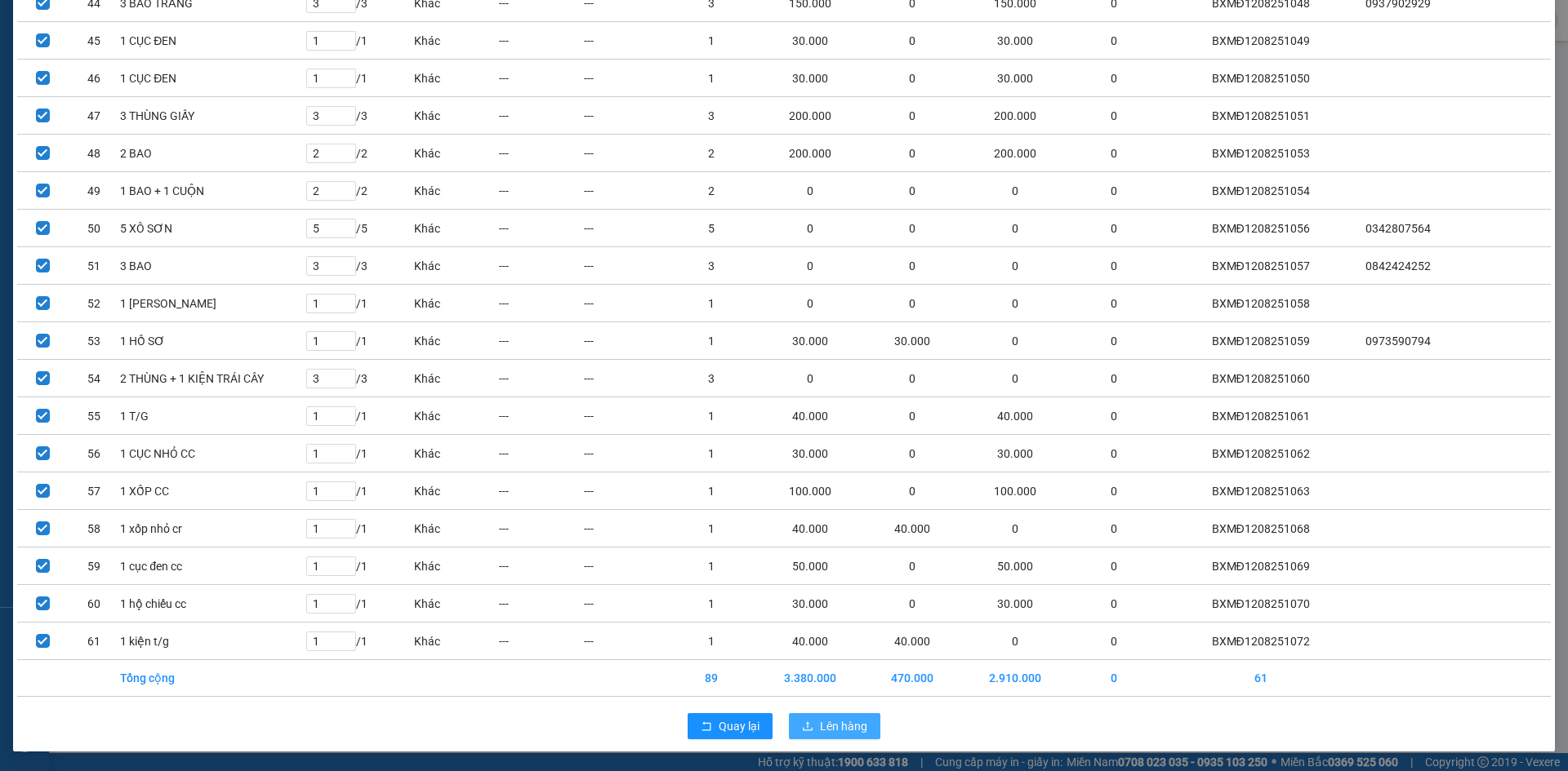
click at [839, 732] on span "Lên hàng" at bounding box center [843, 726] width 48 height 18
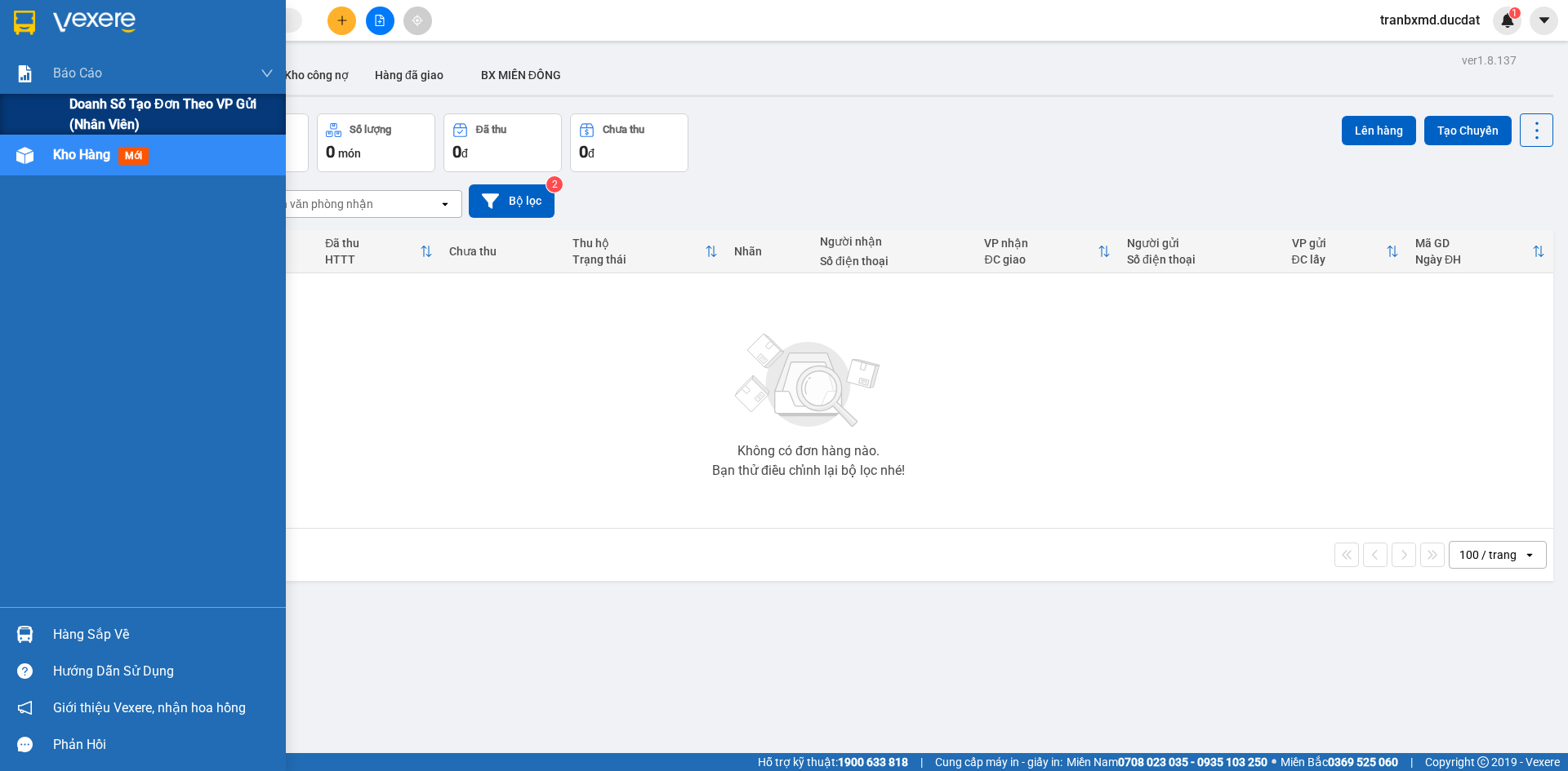
click at [105, 107] on span "Doanh số tạo đơn theo VP gửi (nhân viên)" at bounding box center [172, 114] width 204 height 41
